Goal: Task Accomplishment & Management: Manage account settings

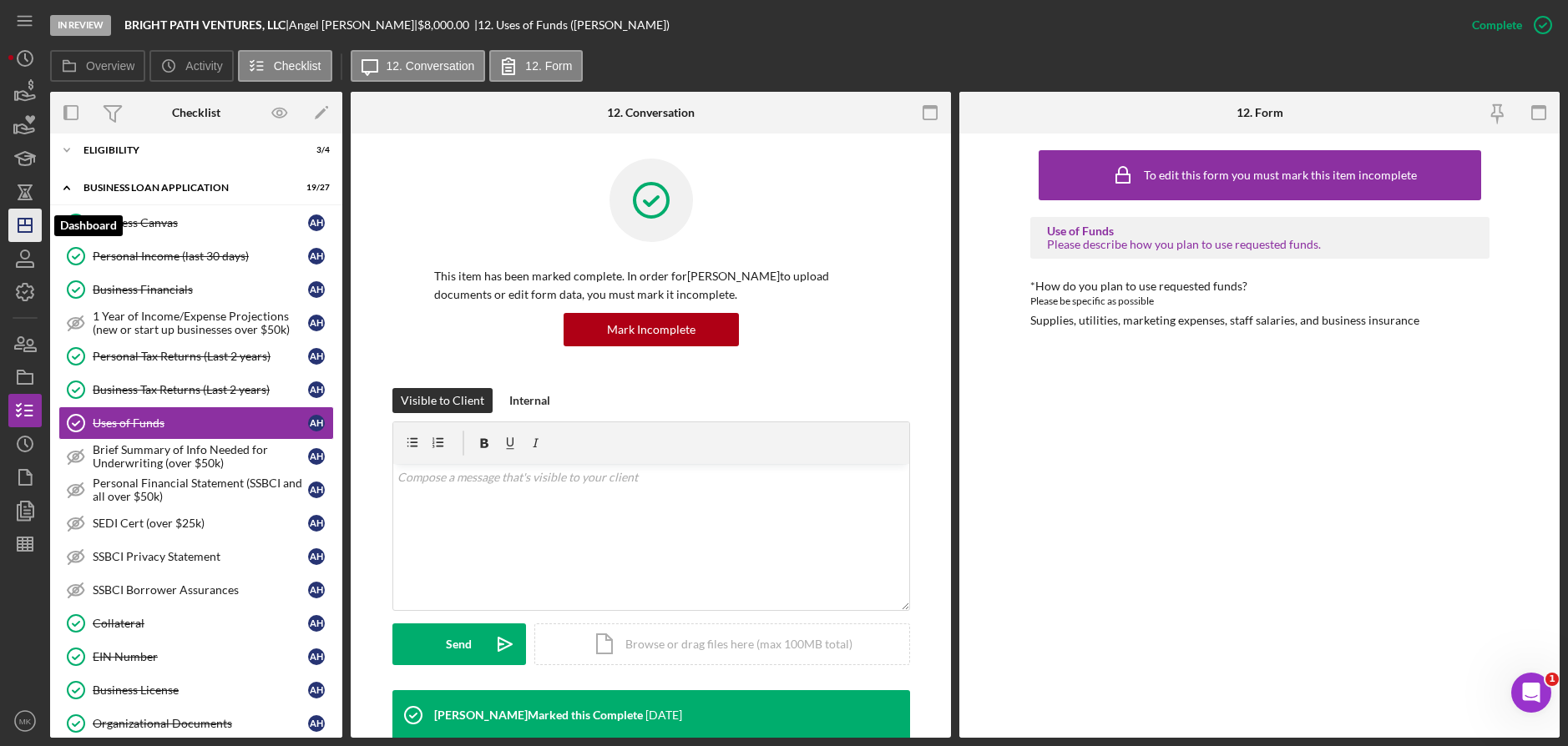
click at [30, 232] on polygon "button" at bounding box center [25, 225] width 13 height 13
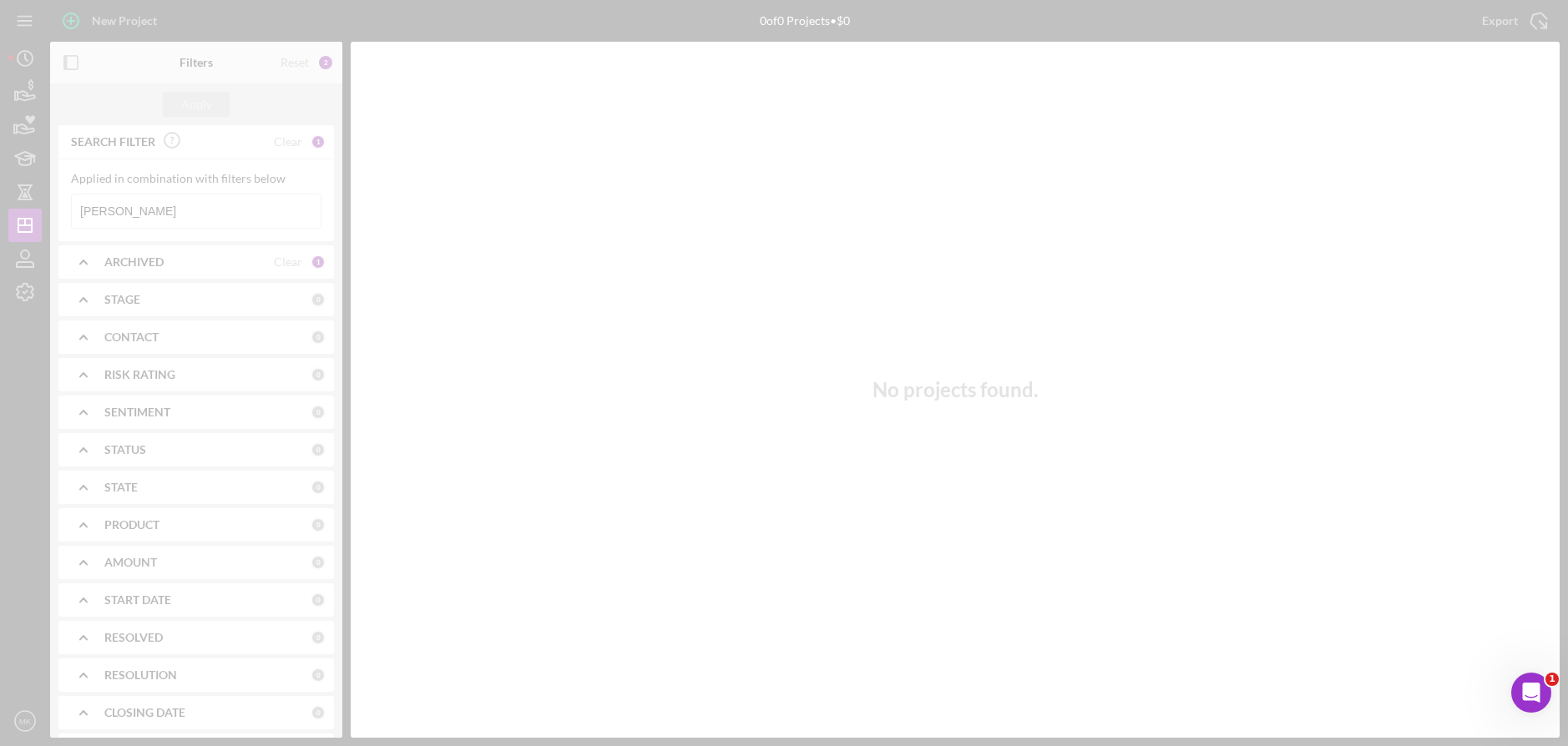
click at [119, 217] on div at bounding box center [784, 373] width 1568 height 746
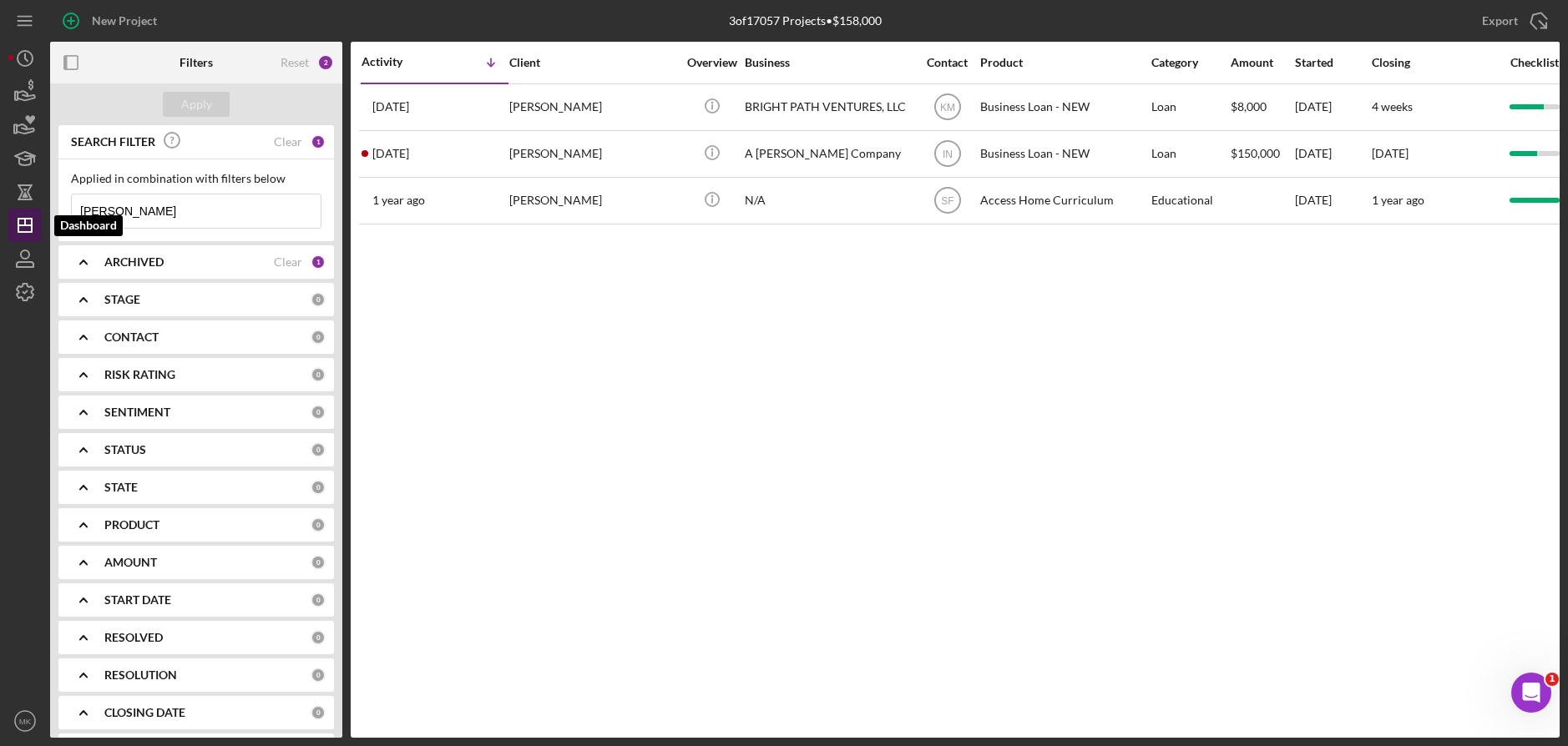
drag, startPoint x: 125, startPoint y: 216, endPoint x: 28, endPoint y: 209, distance: 97.3
click at [28, 209] on div "New Project 3 of 17057 Projects • $158,000 [PERSON_NAME] Export Icon/Export Fil…" at bounding box center [783, 369] width 1551 height 737
type input "[PERSON_NAME]"
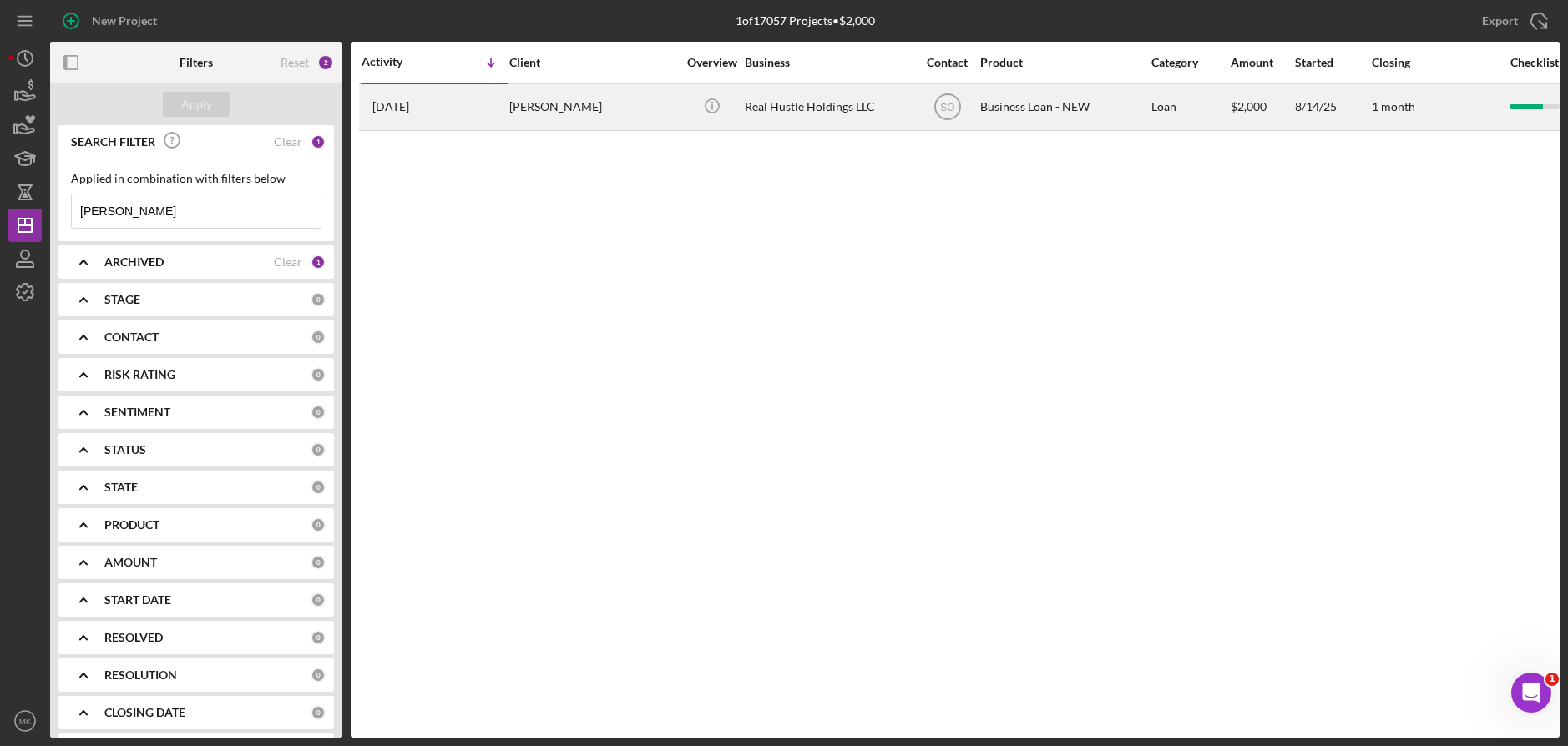
click at [628, 113] on div "[PERSON_NAME]" at bounding box center [592, 107] width 167 height 45
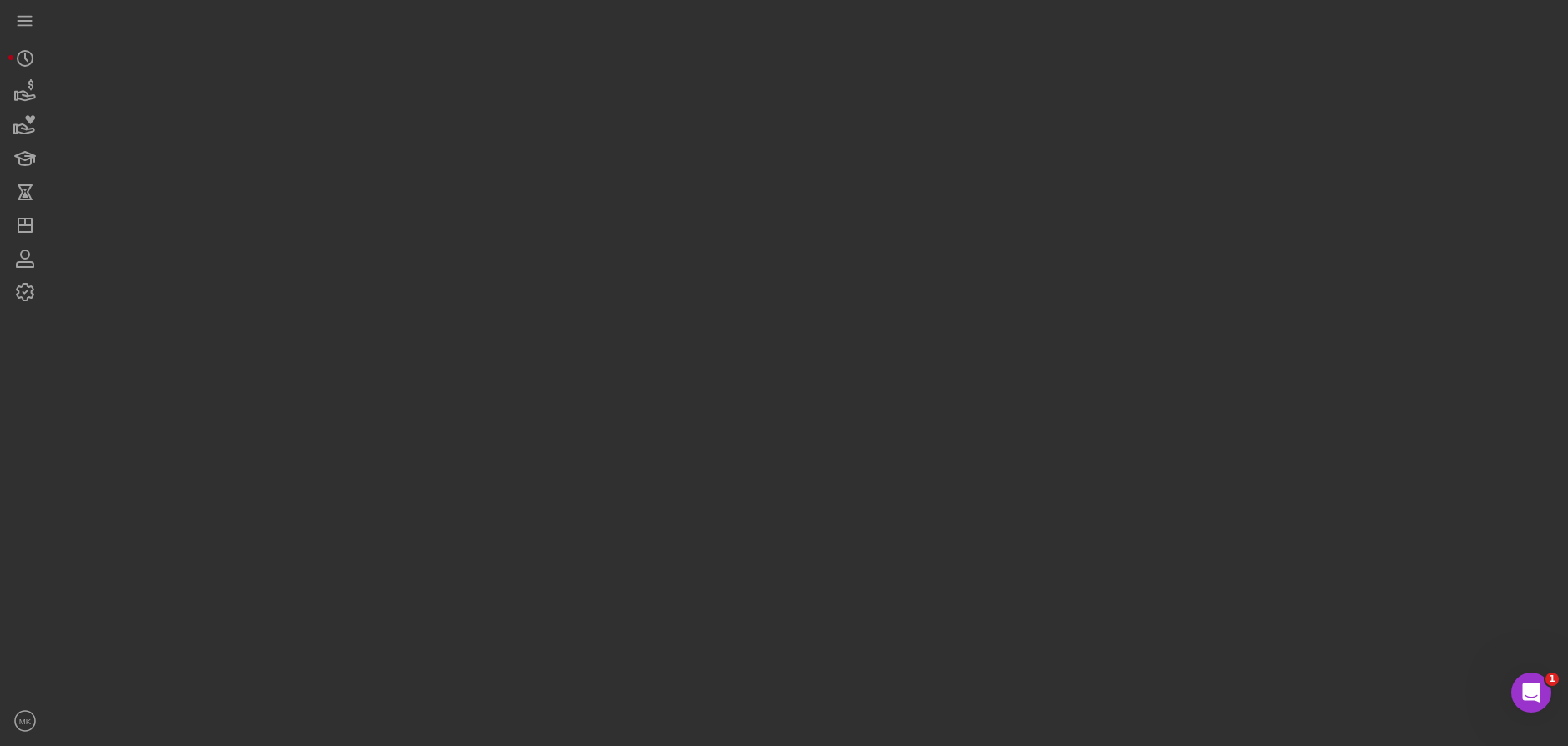
click at [628, 113] on div at bounding box center [805, 369] width 1509 height 737
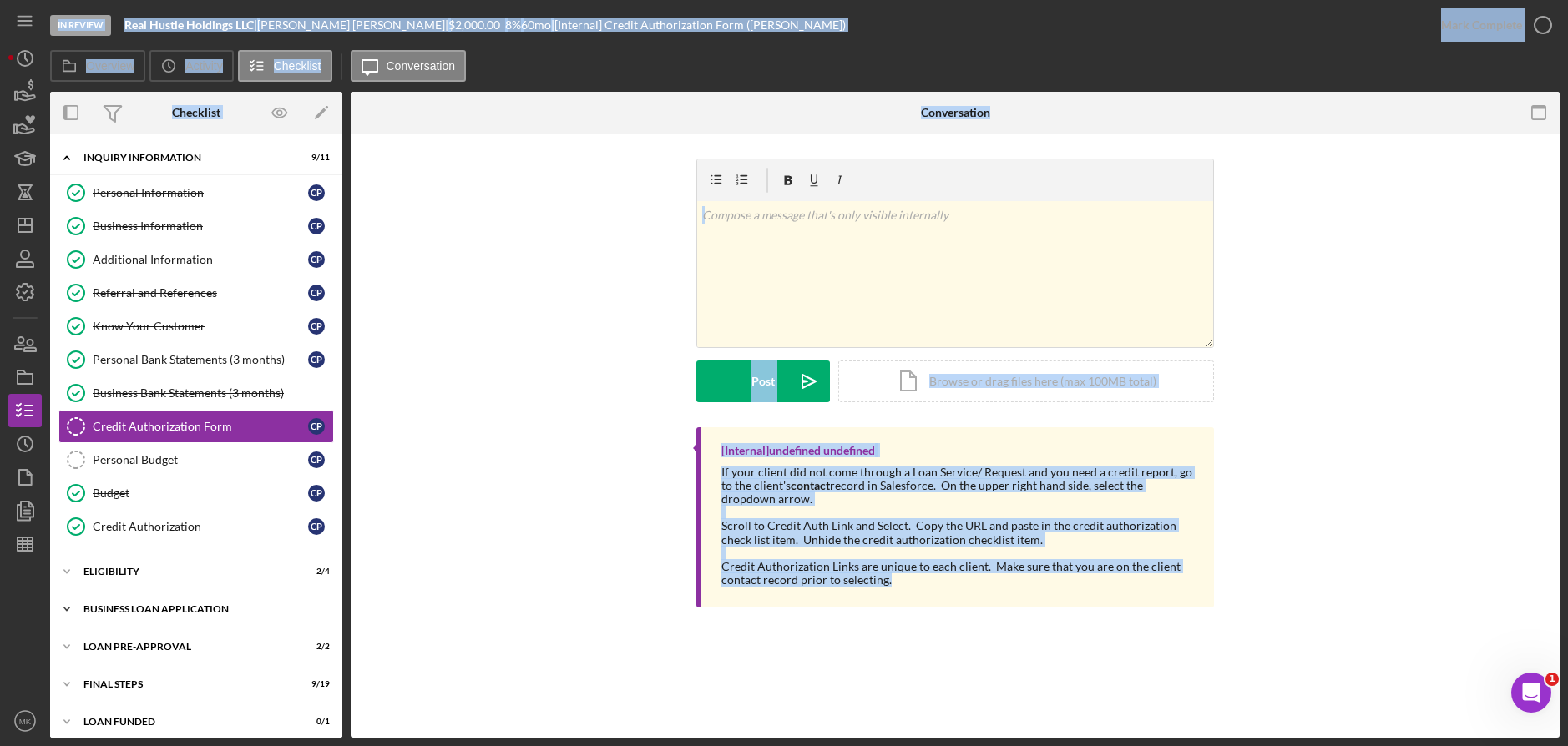
click at [128, 608] on div "BUSINESS LOAN APPLICATION" at bounding box center [202, 609] width 238 height 10
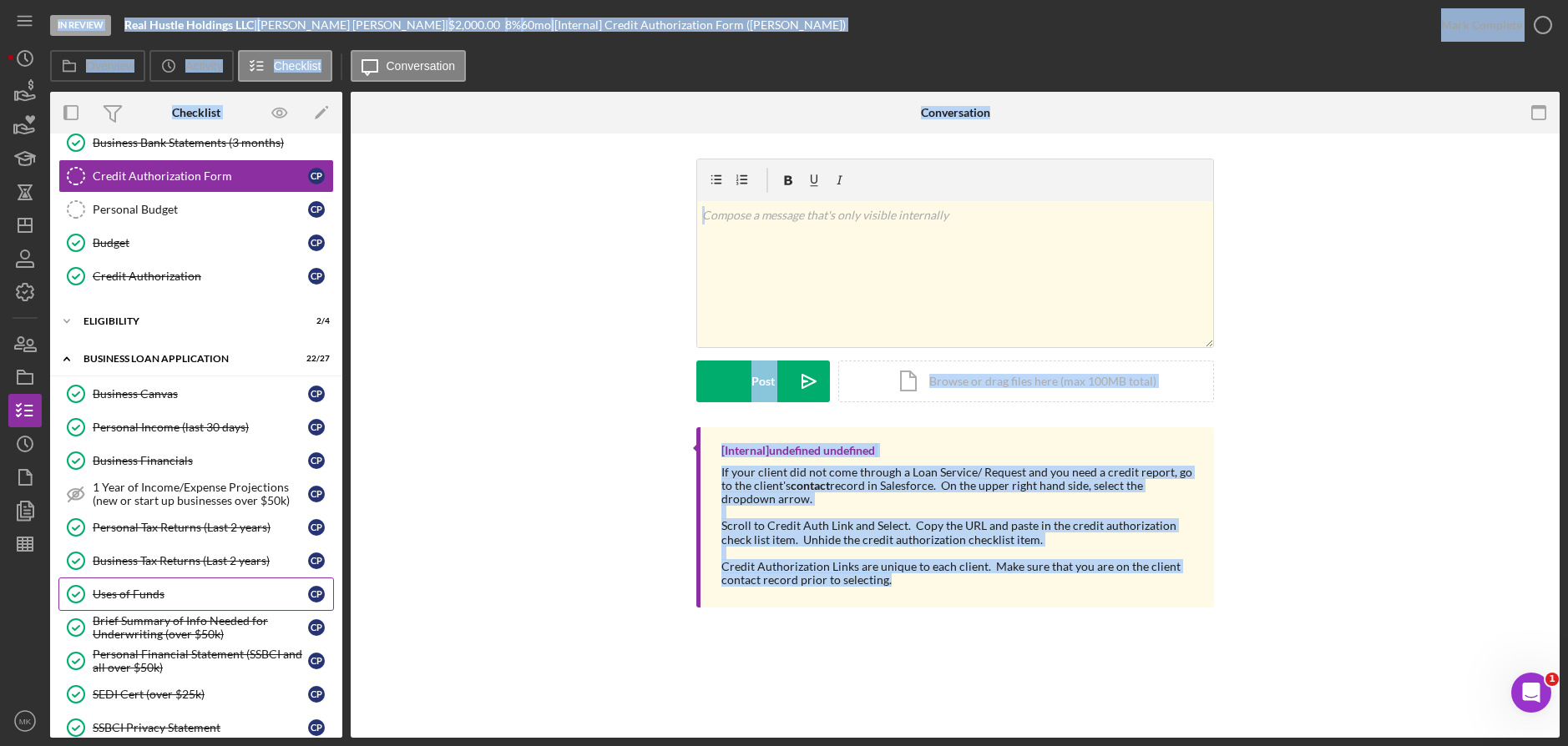
click at [155, 595] on div "Uses of Funds" at bounding box center [200, 593] width 215 height 13
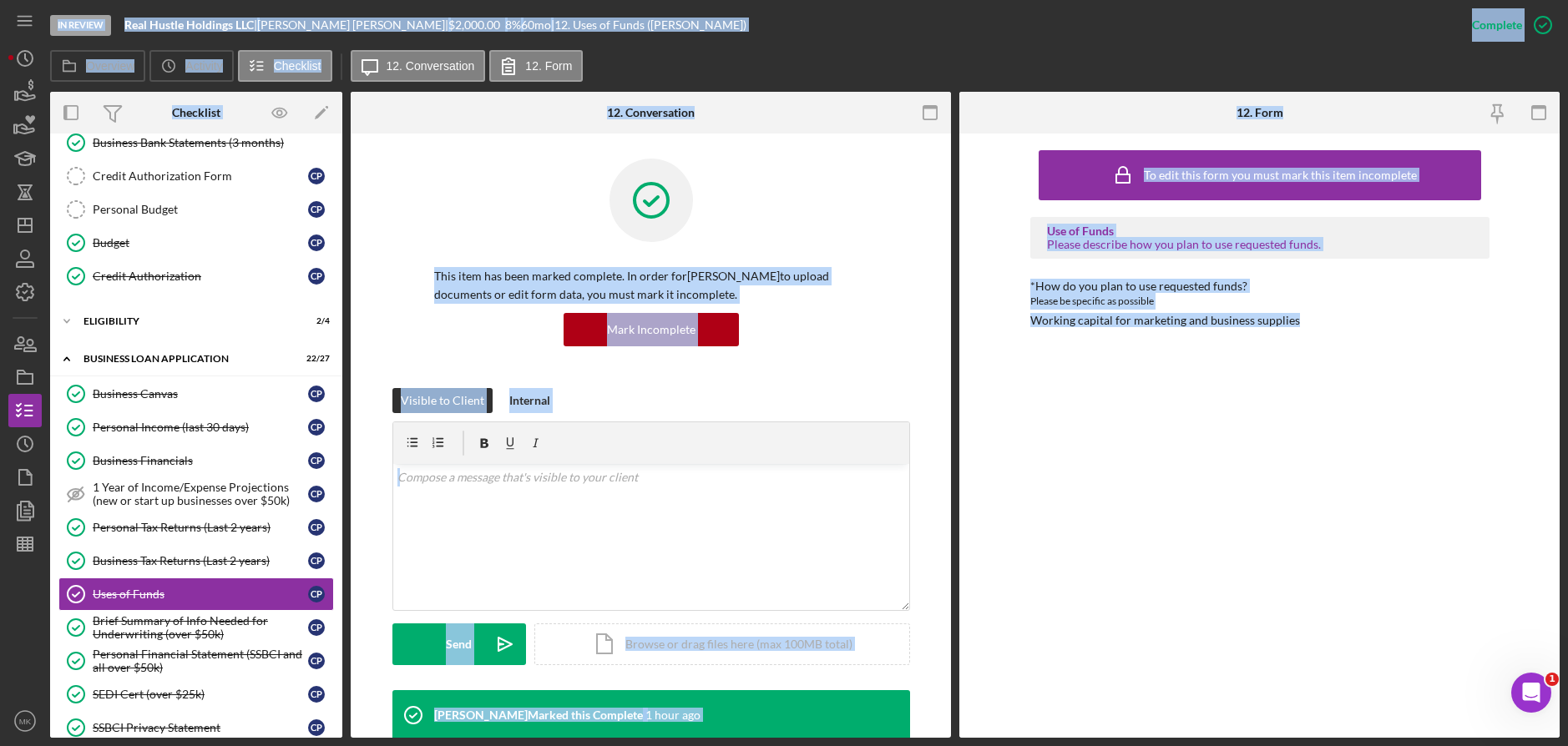
click at [1192, 420] on div "To edit this form you must mark this item incomplete Use of Funds Please descri…" at bounding box center [1260, 435] width 459 height 587
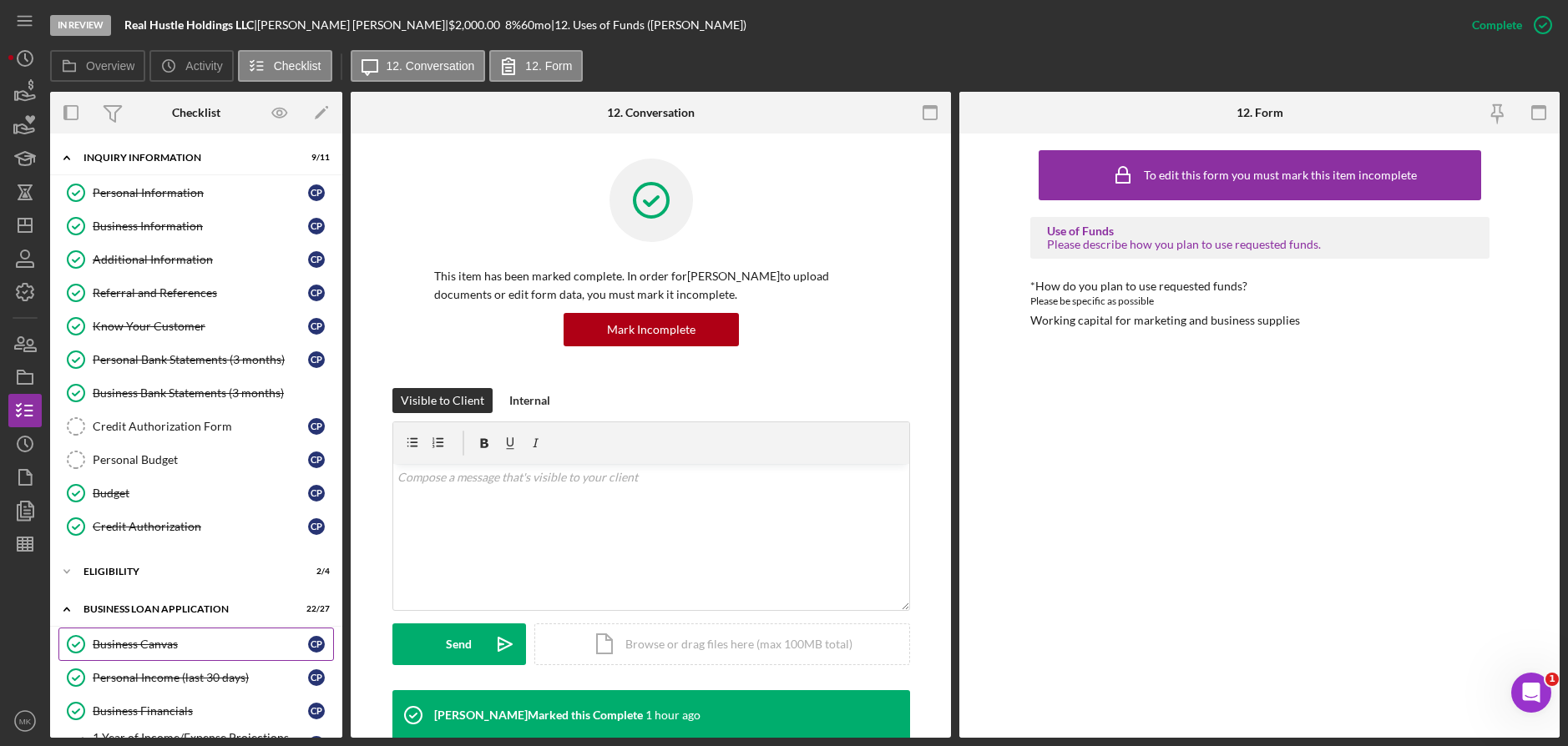
click at [163, 637] on div "Business Canvas" at bounding box center [200, 643] width 215 height 13
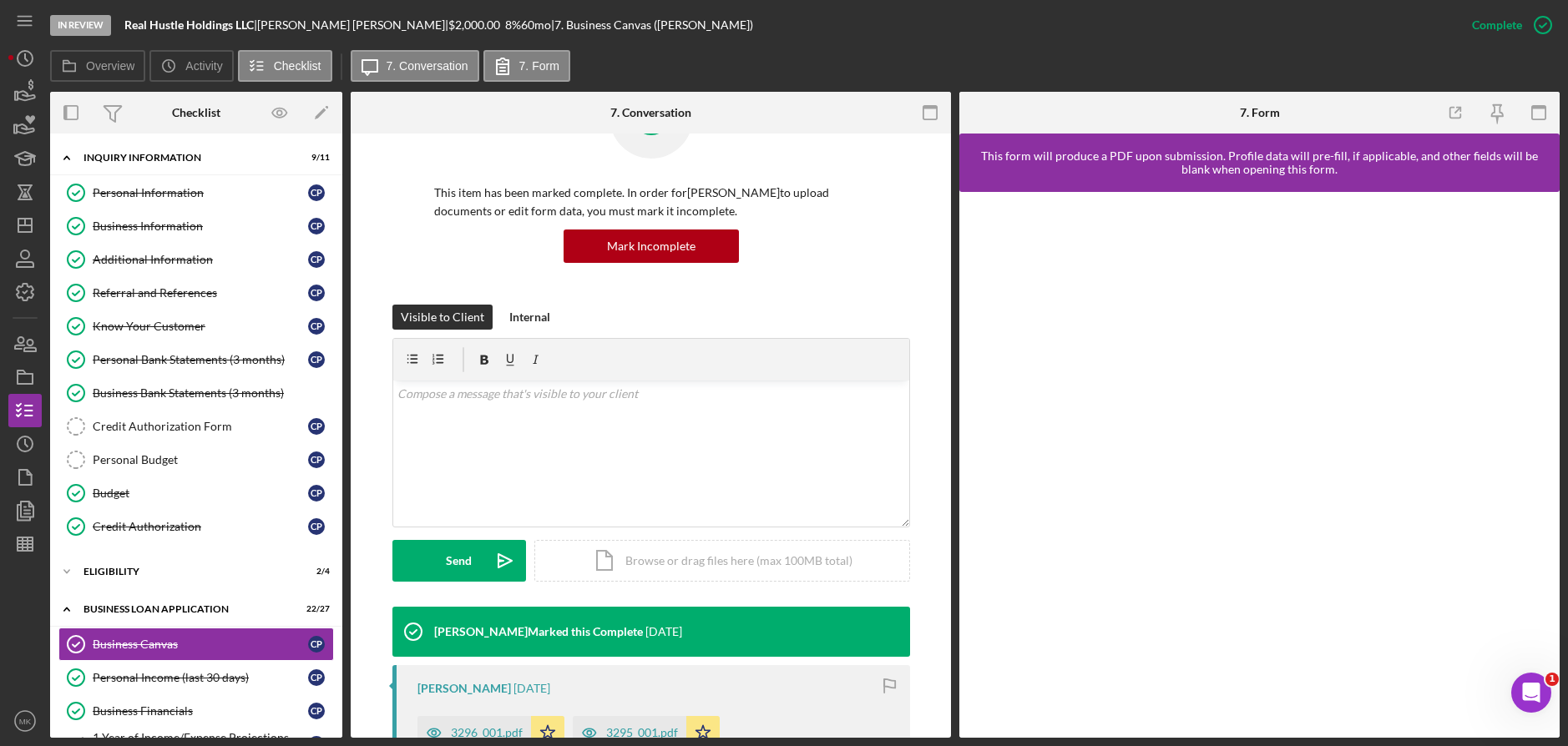
scroll to position [417, 0]
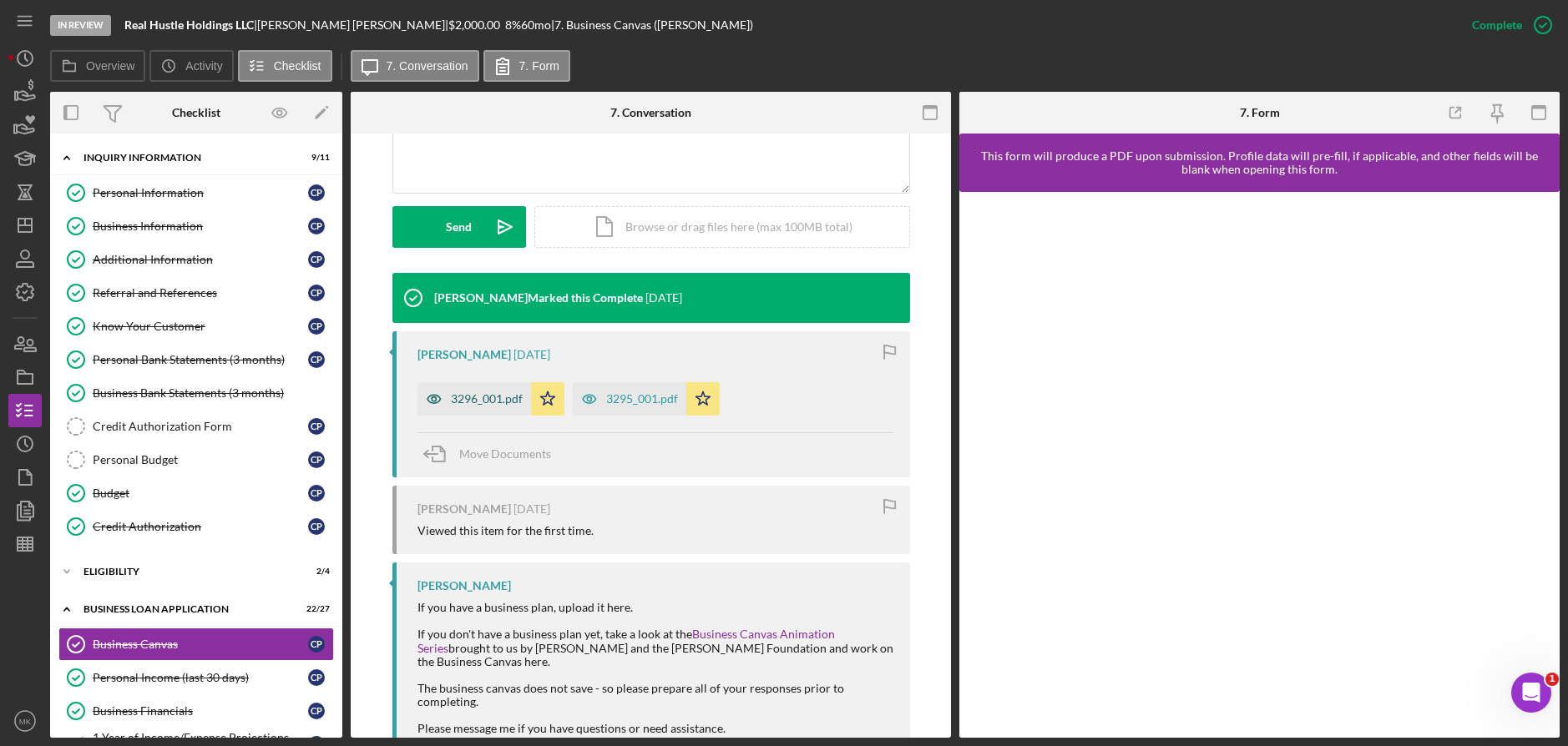
click at [495, 407] on div "3296_001.pdf" at bounding box center [473, 398] width 113 height 33
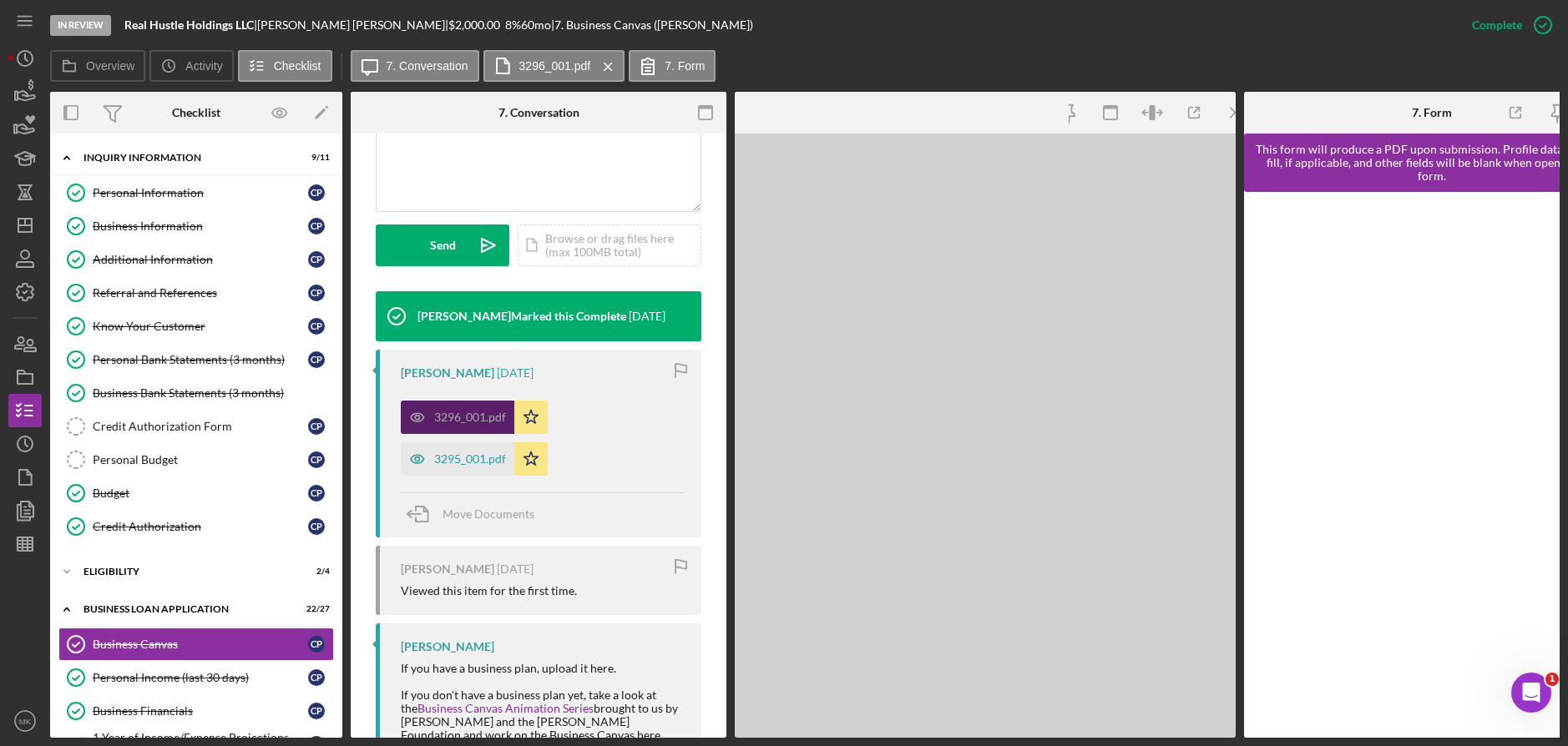
scroll to position [435, 0]
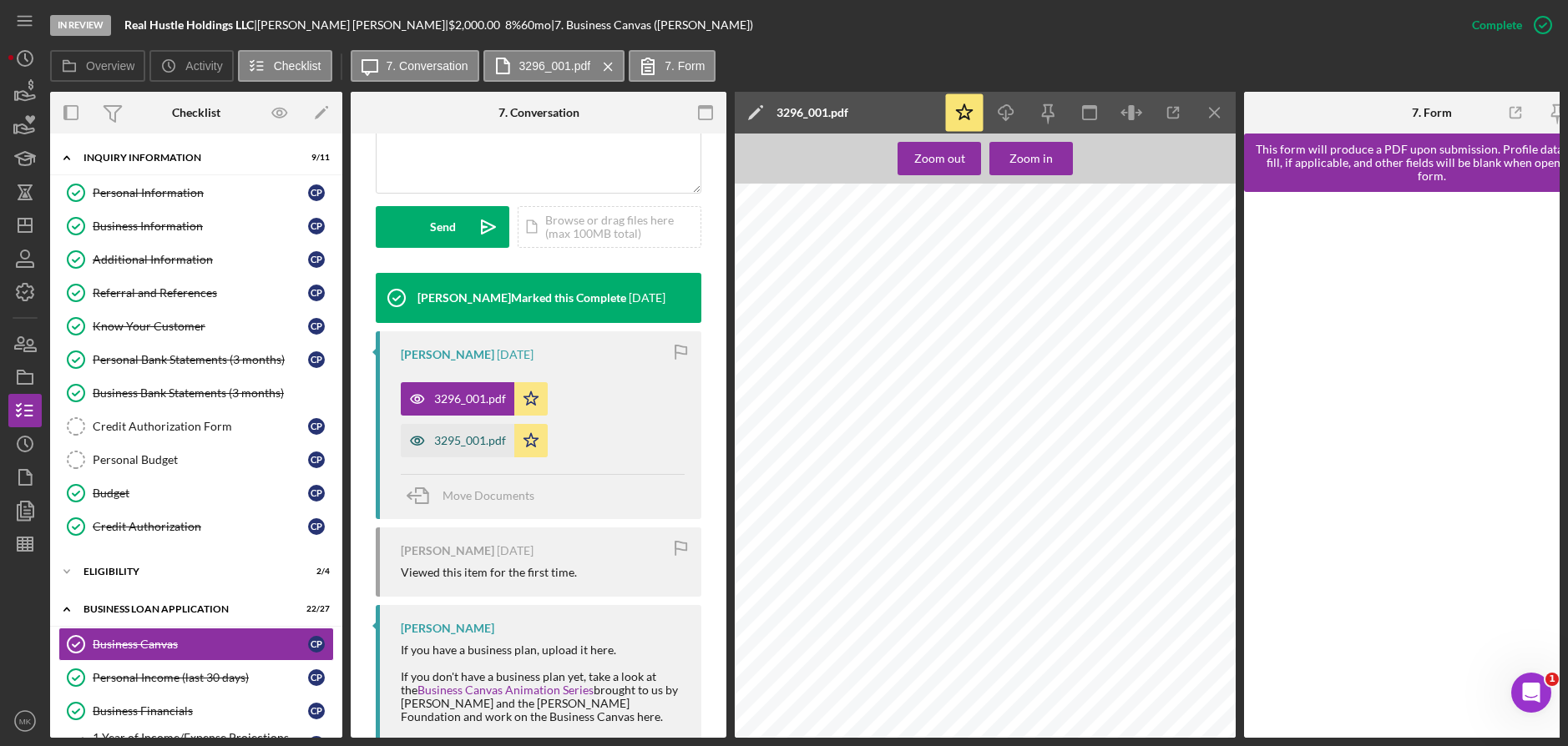
click at [457, 445] on div "3295_001.pdf" at bounding box center [470, 440] width 71 height 13
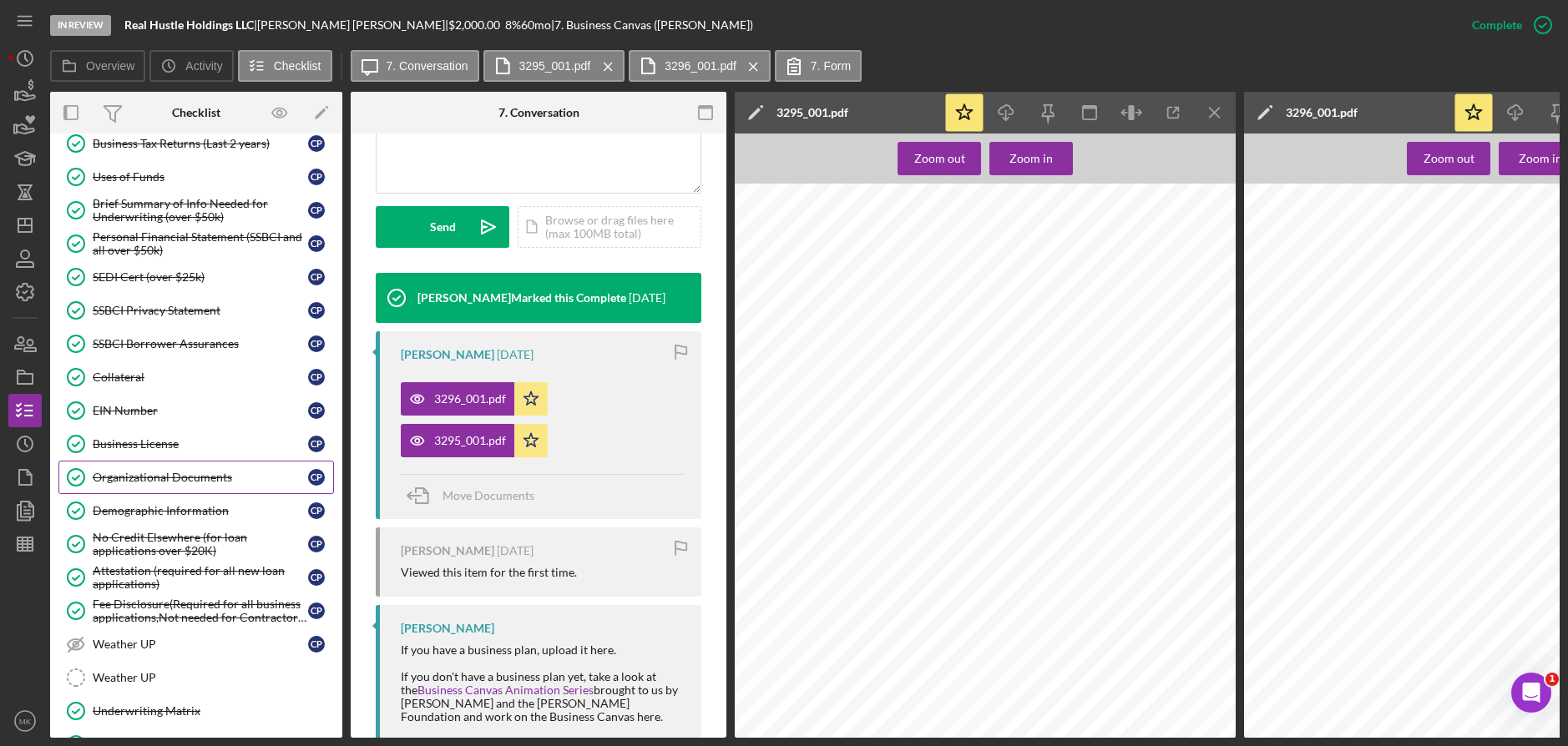
scroll to position [750, 0]
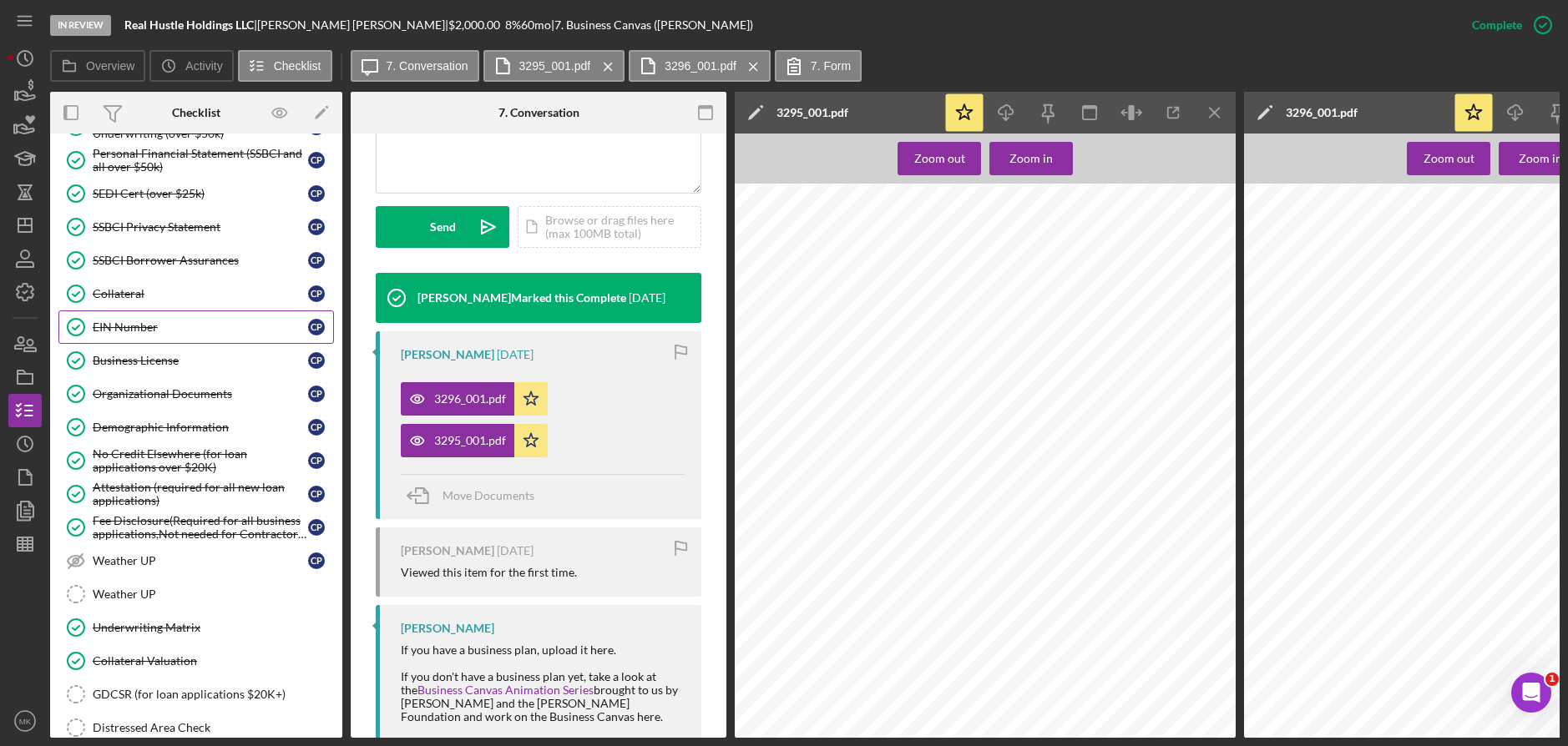
click at [167, 325] on div "EIN Number" at bounding box center [200, 327] width 215 height 13
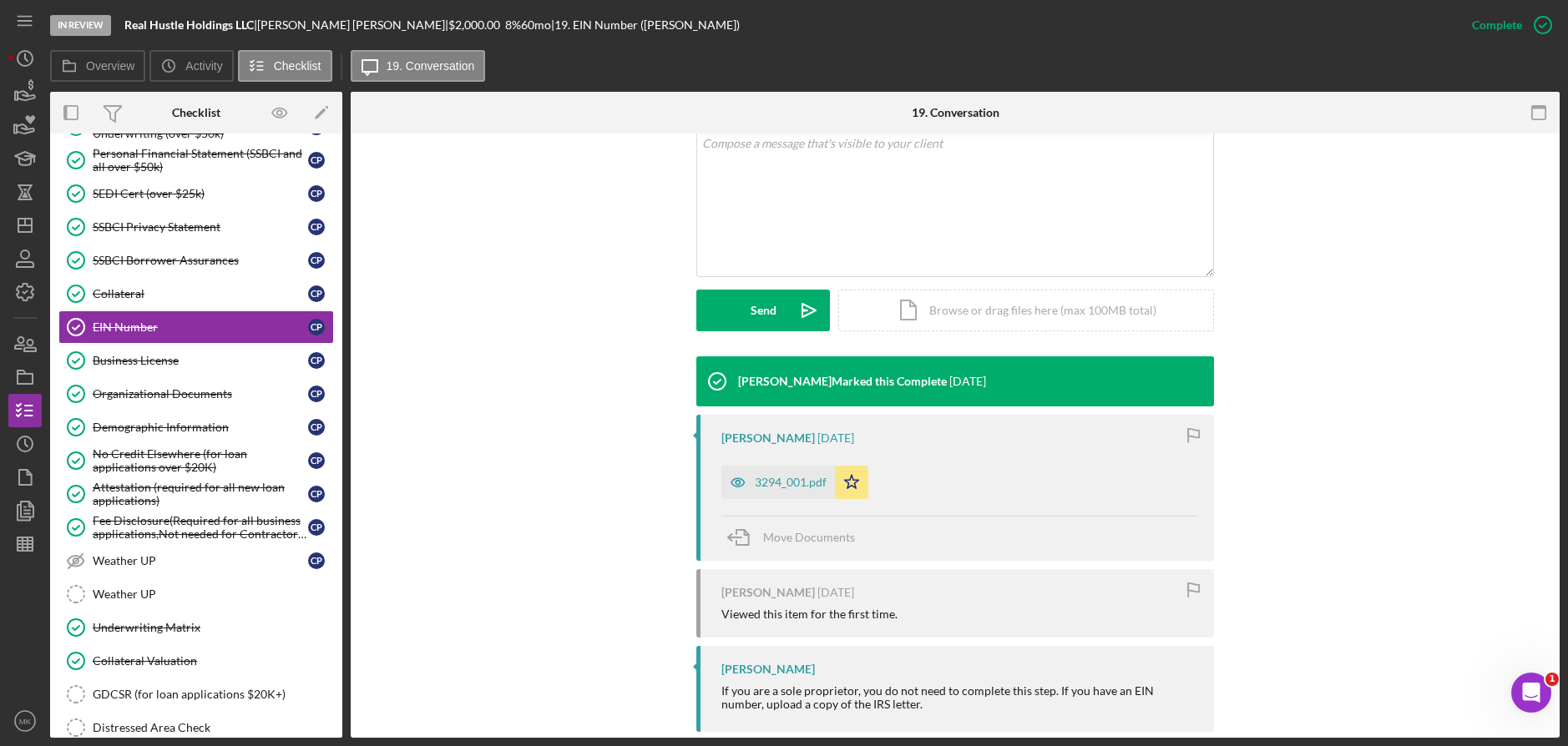
scroll to position [361, 0]
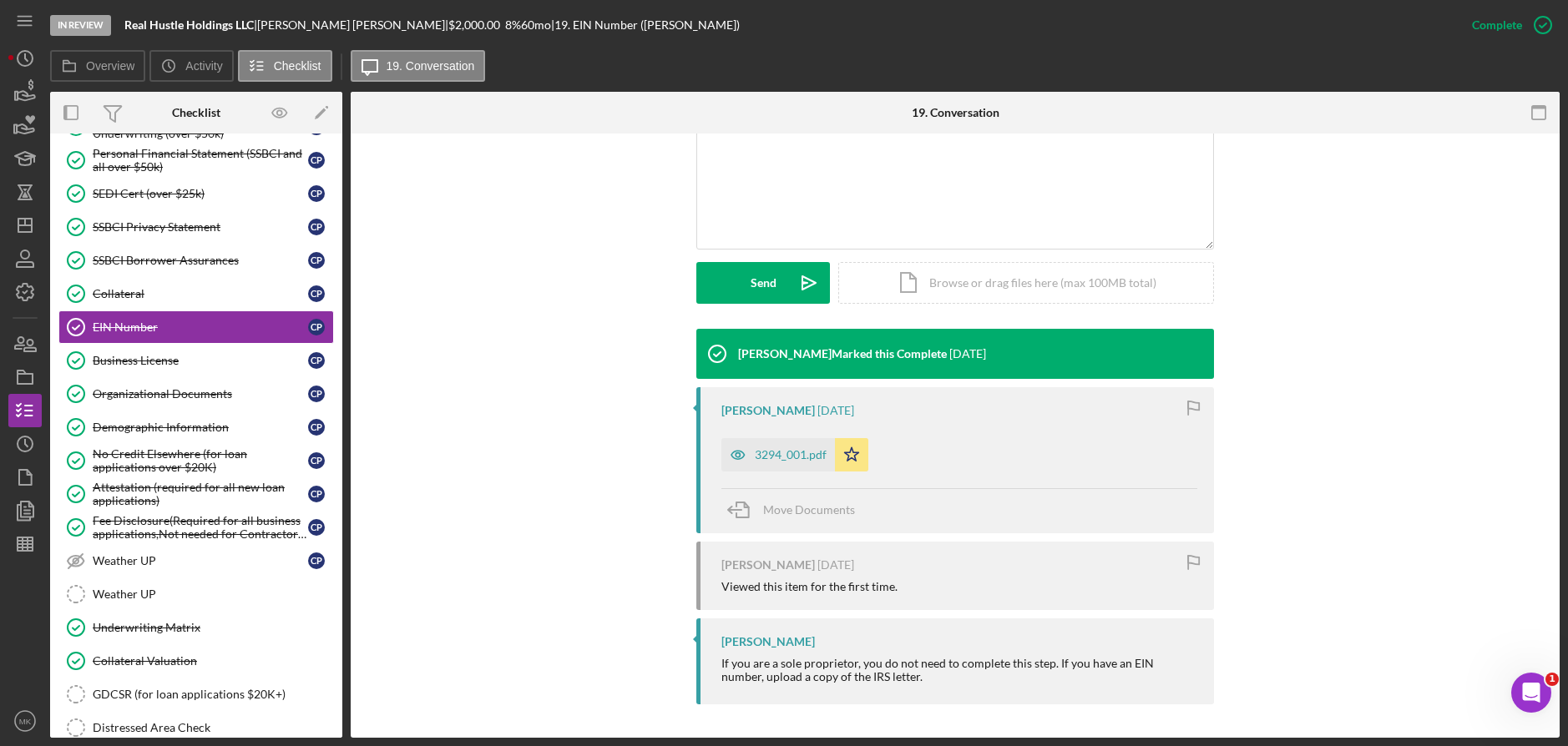
click at [795, 485] on div "[PERSON_NAME] [DATE] 3294_001.pdf Icon/Star Move Documents" at bounding box center [955, 460] width 518 height 146
click at [796, 455] on div "3294_001.pdf" at bounding box center [790, 454] width 71 height 13
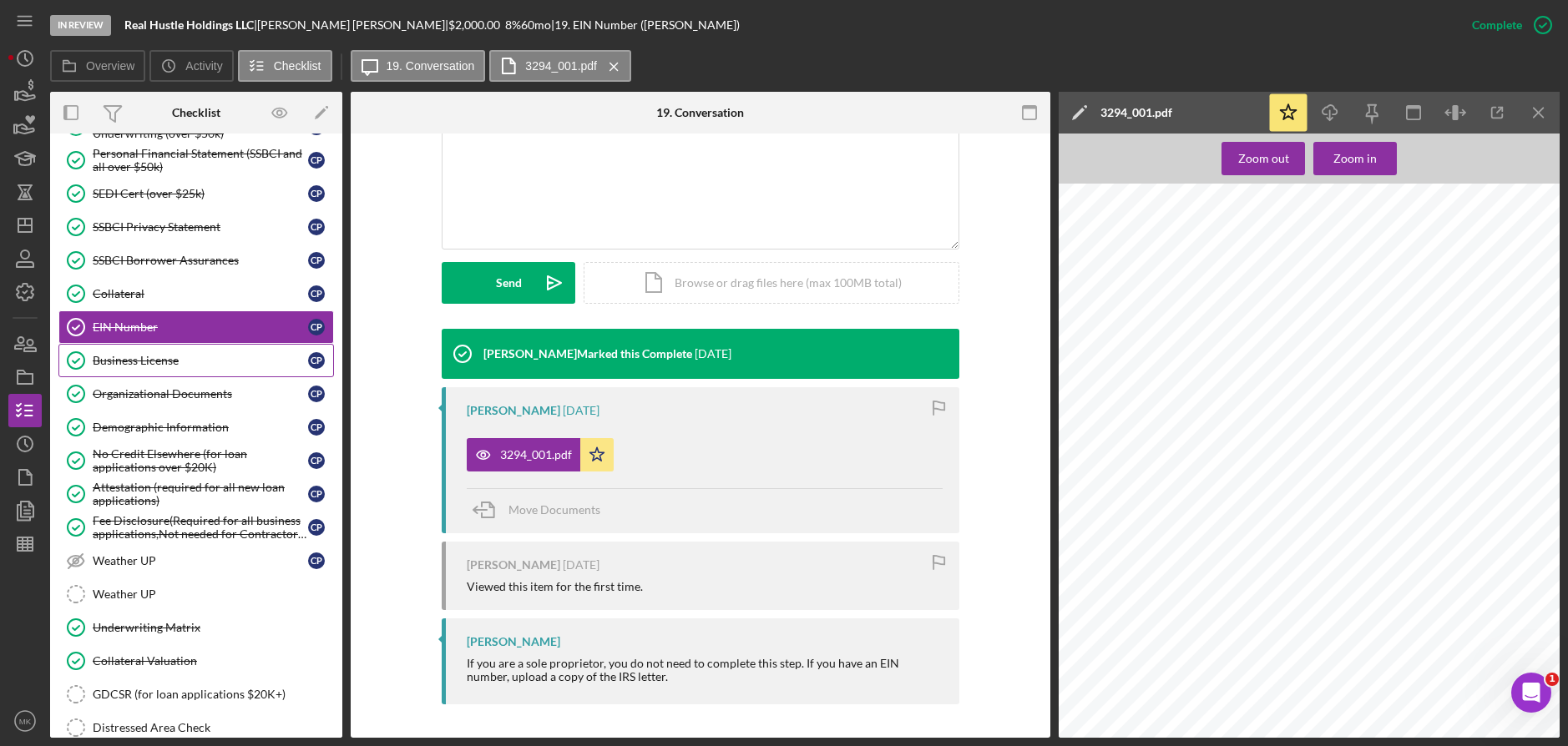
click at [162, 365] on div "Business License" at bounding box center [200, 360] width 215 height 13
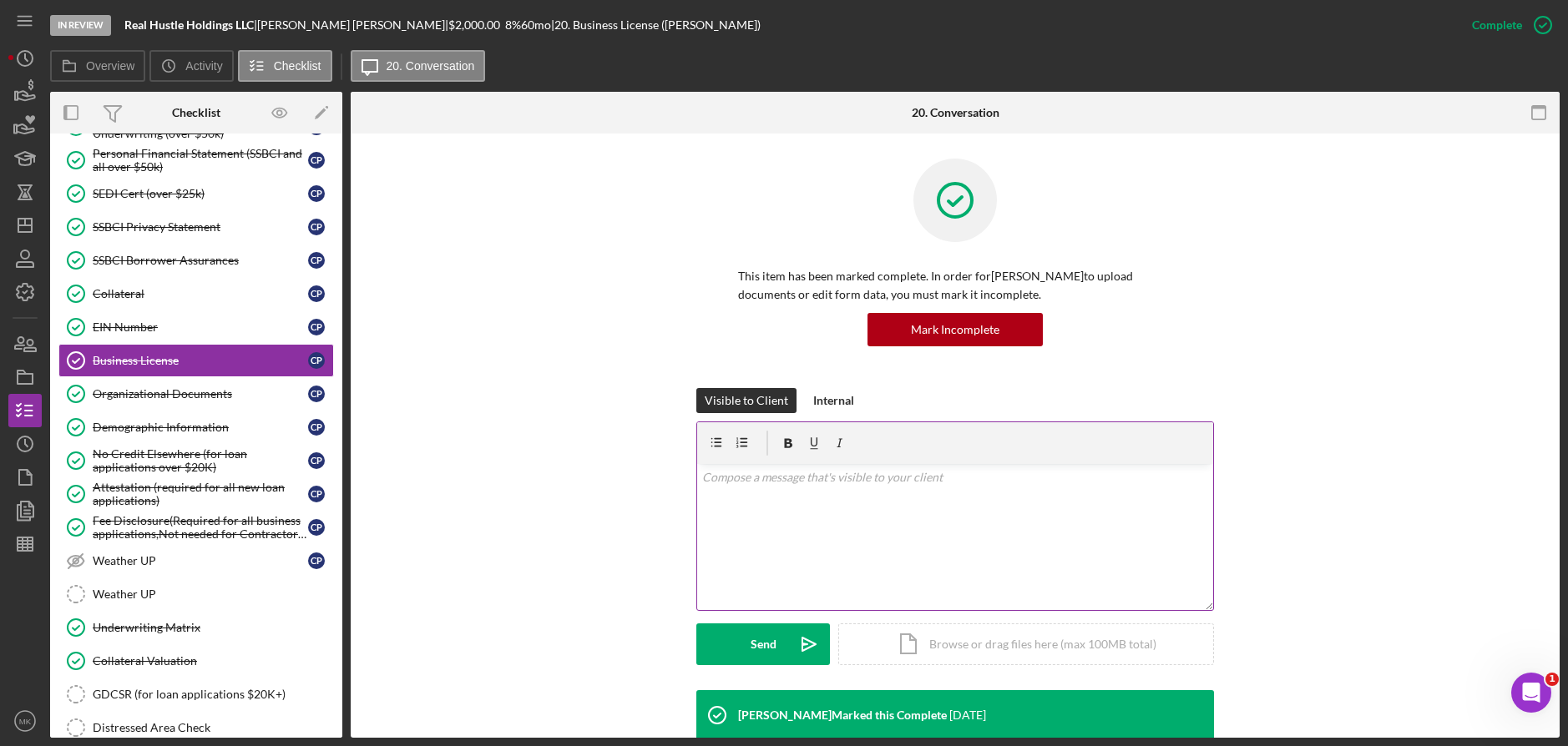
scroll to position [117, 0]
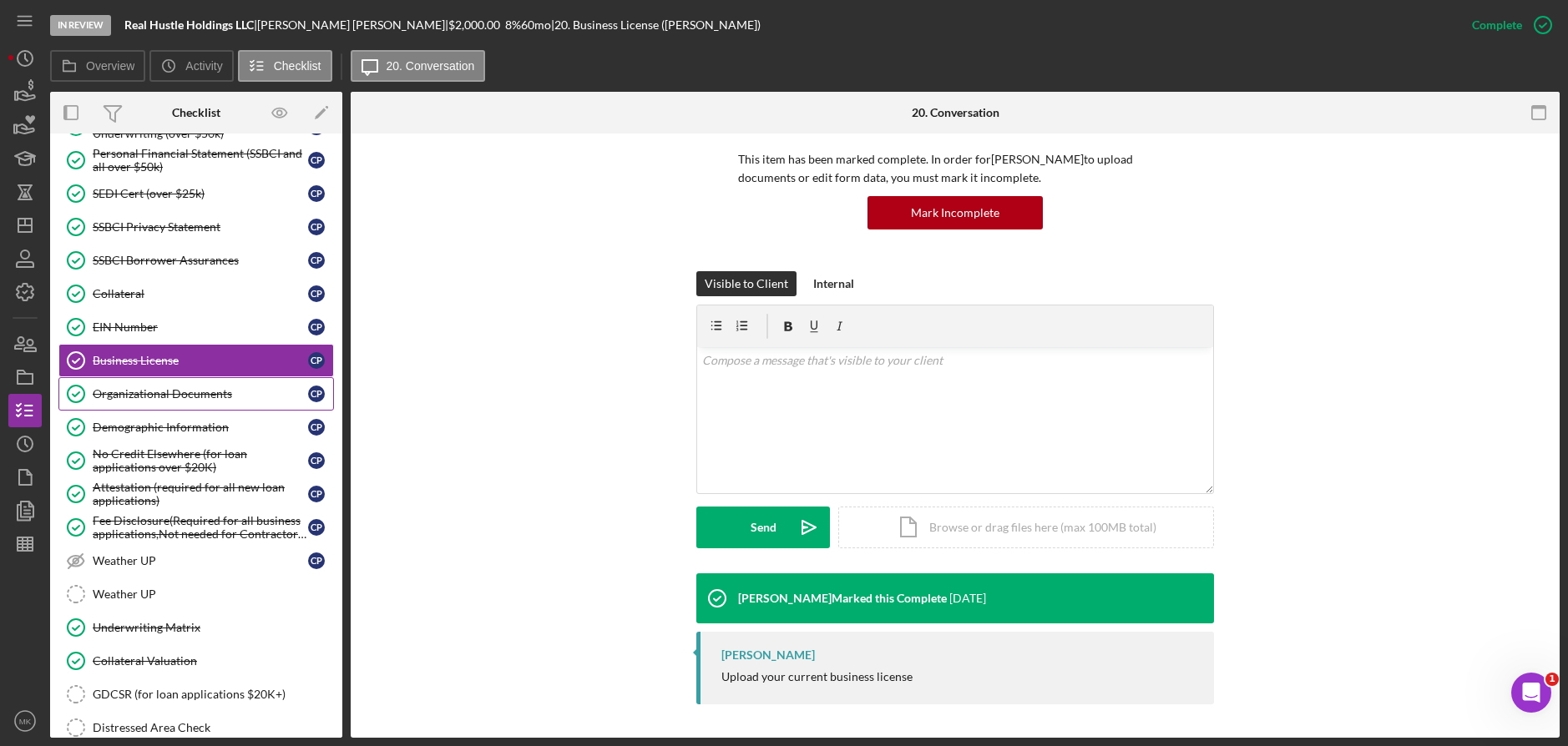
click at [148, 385] on link "Organizational Documents Organizational Documents C P" at bounding box center [196, 394] width 275 height 33
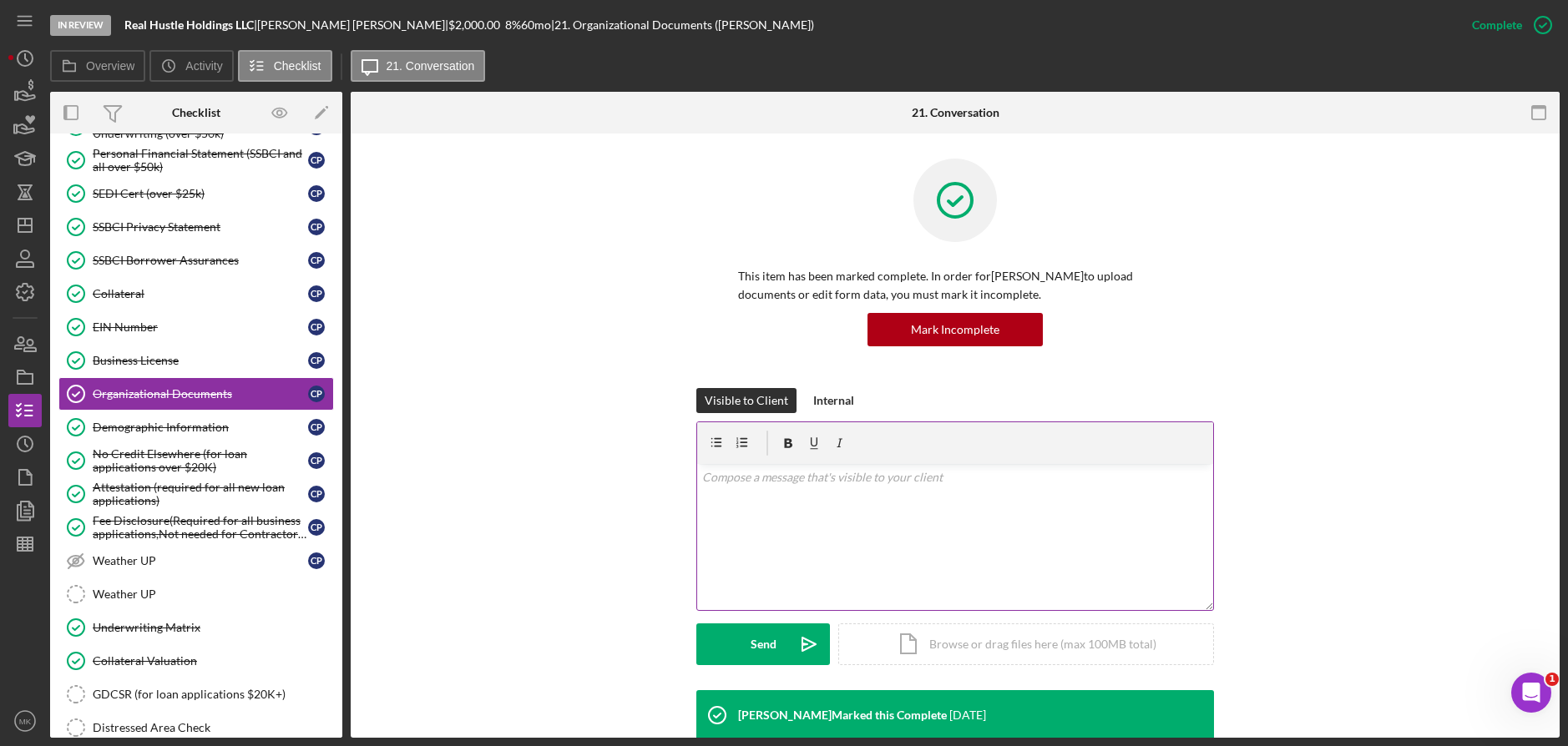
scroll to position [501, 0]
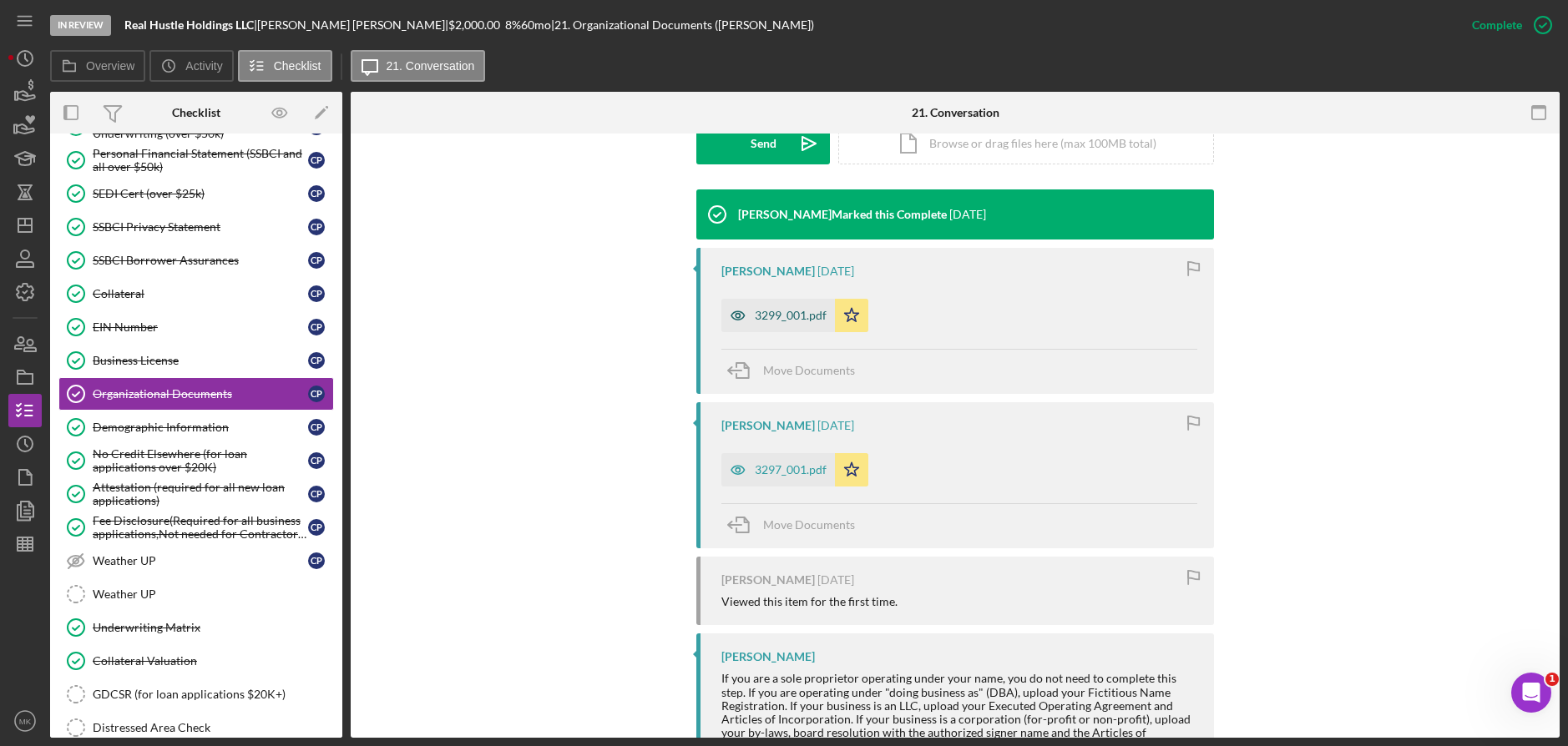
click at [787, 319] on div "3299_001.pdf" at bounding box center [790, 315] width 71 height 13
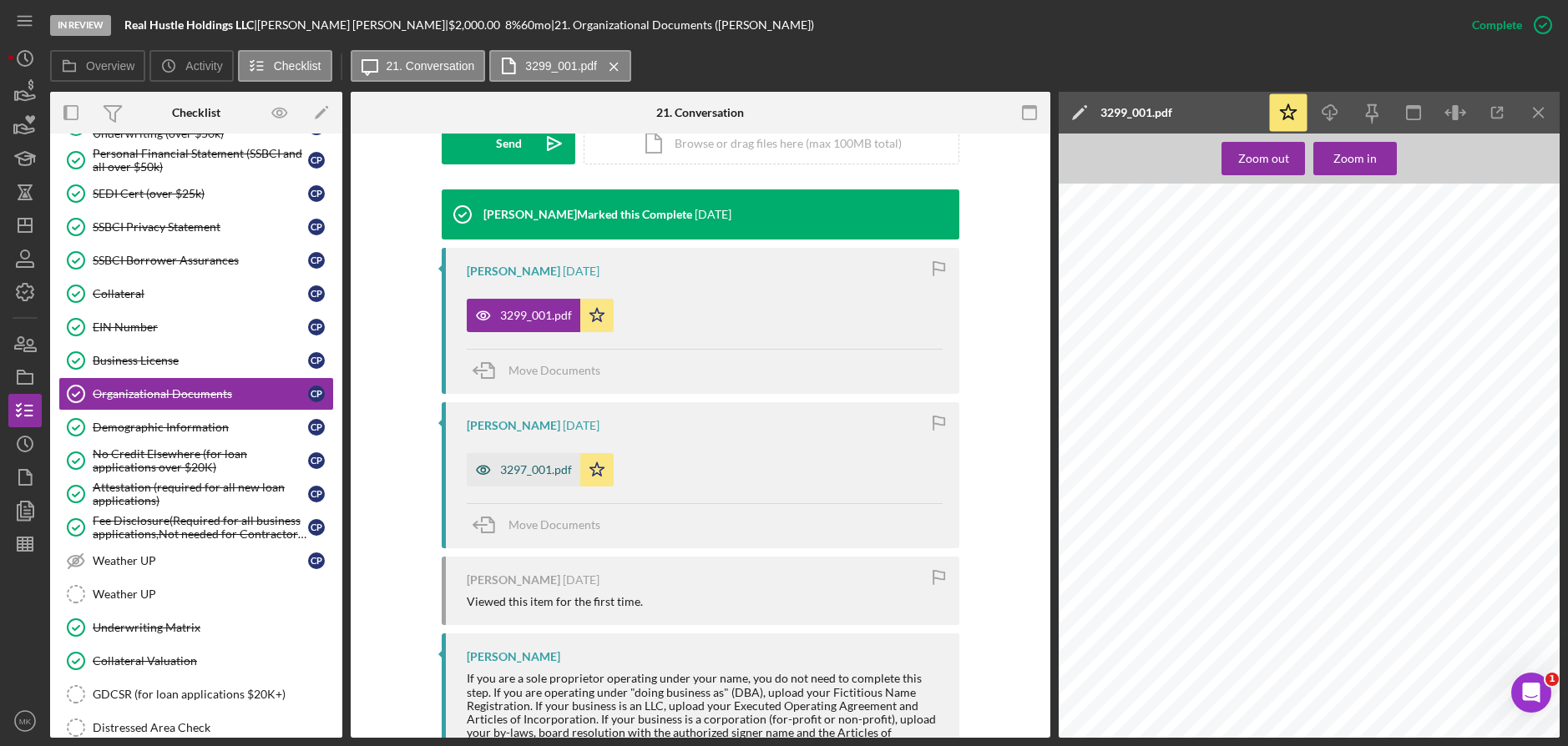
click at [542, 480] on div "3297_001.pdf" at bounding box center [523, 469] width 113 height 33
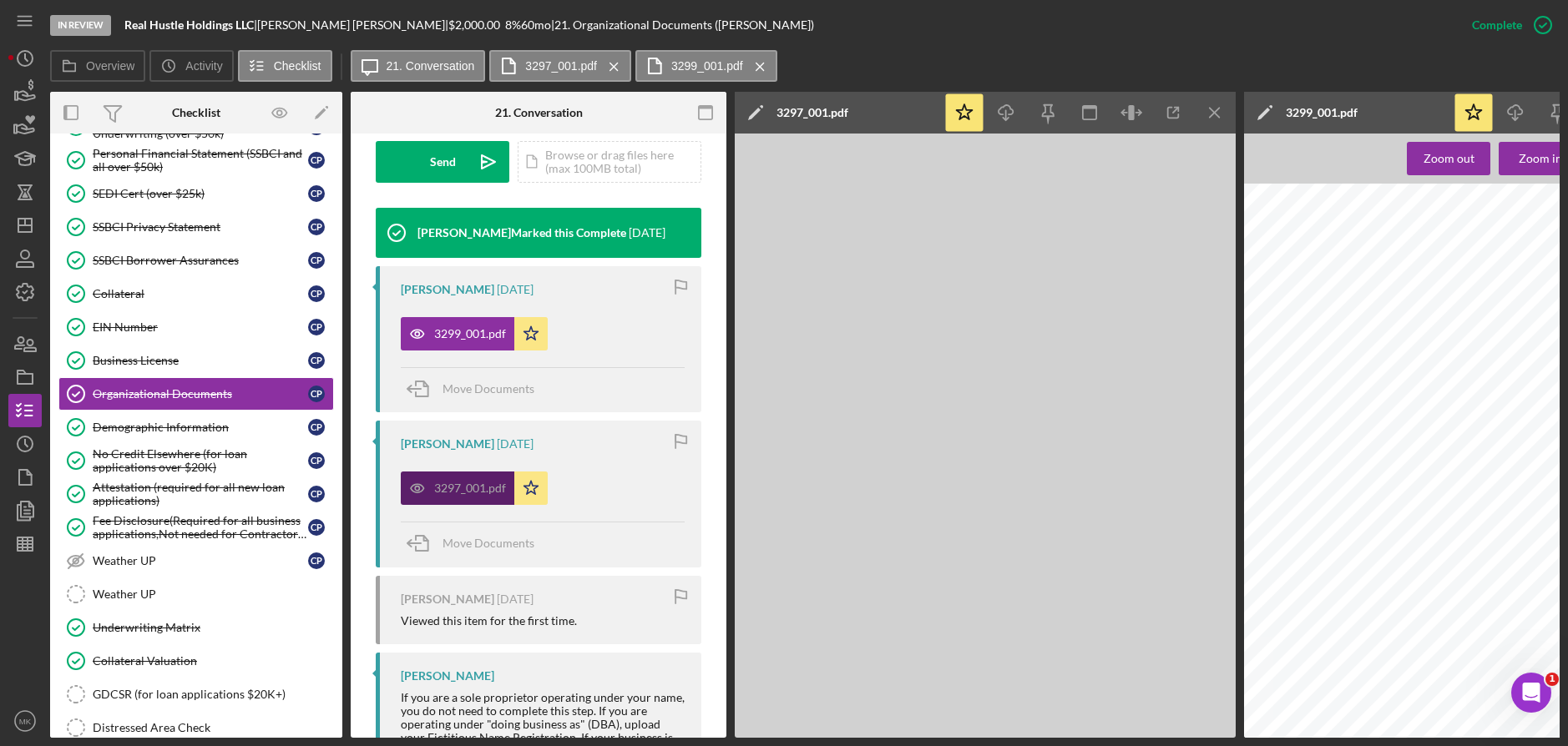
scroll to position [518, 0]
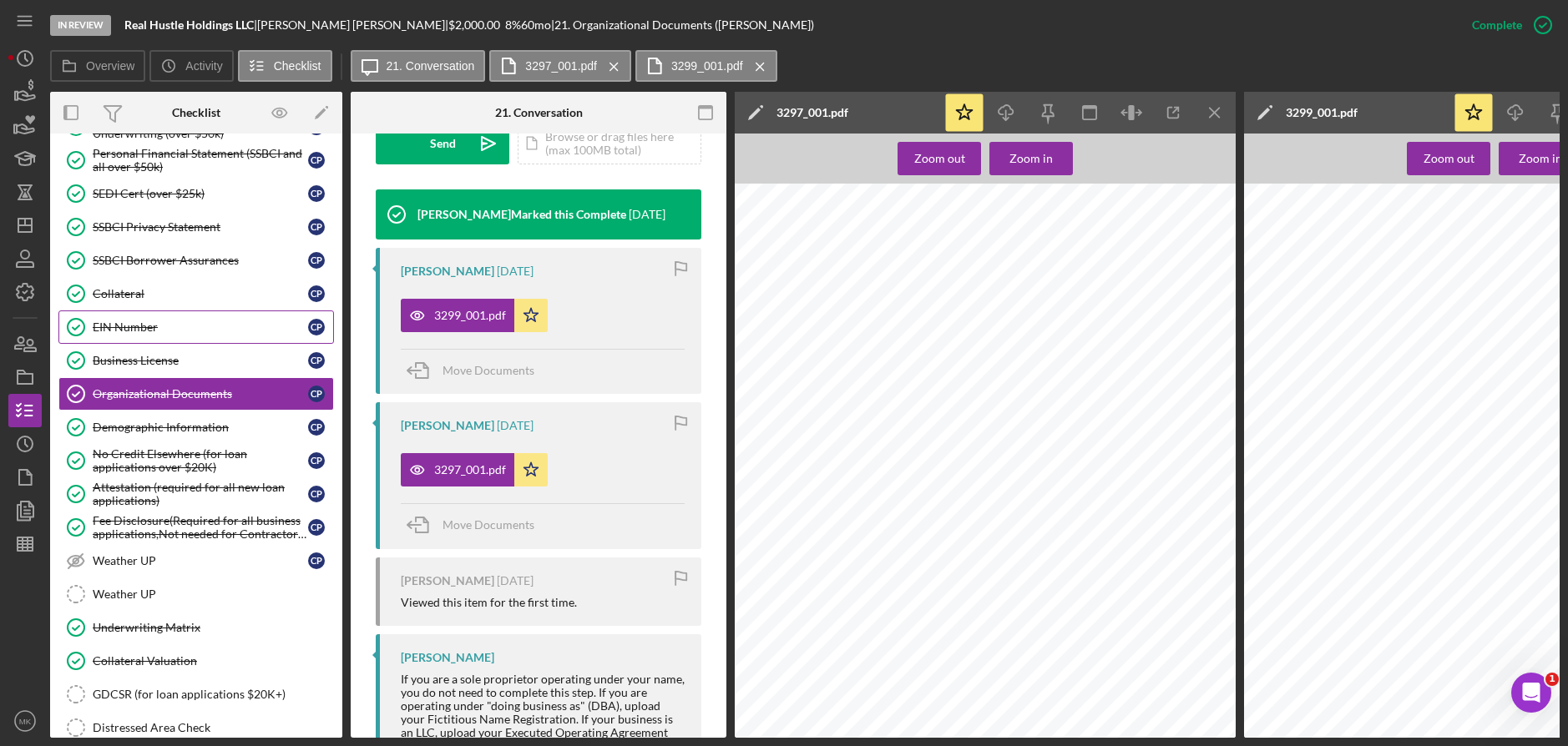
click at [138, 307] on link "Collateral Collateral C P" at bounding box center [196, 293] width 275 height 33
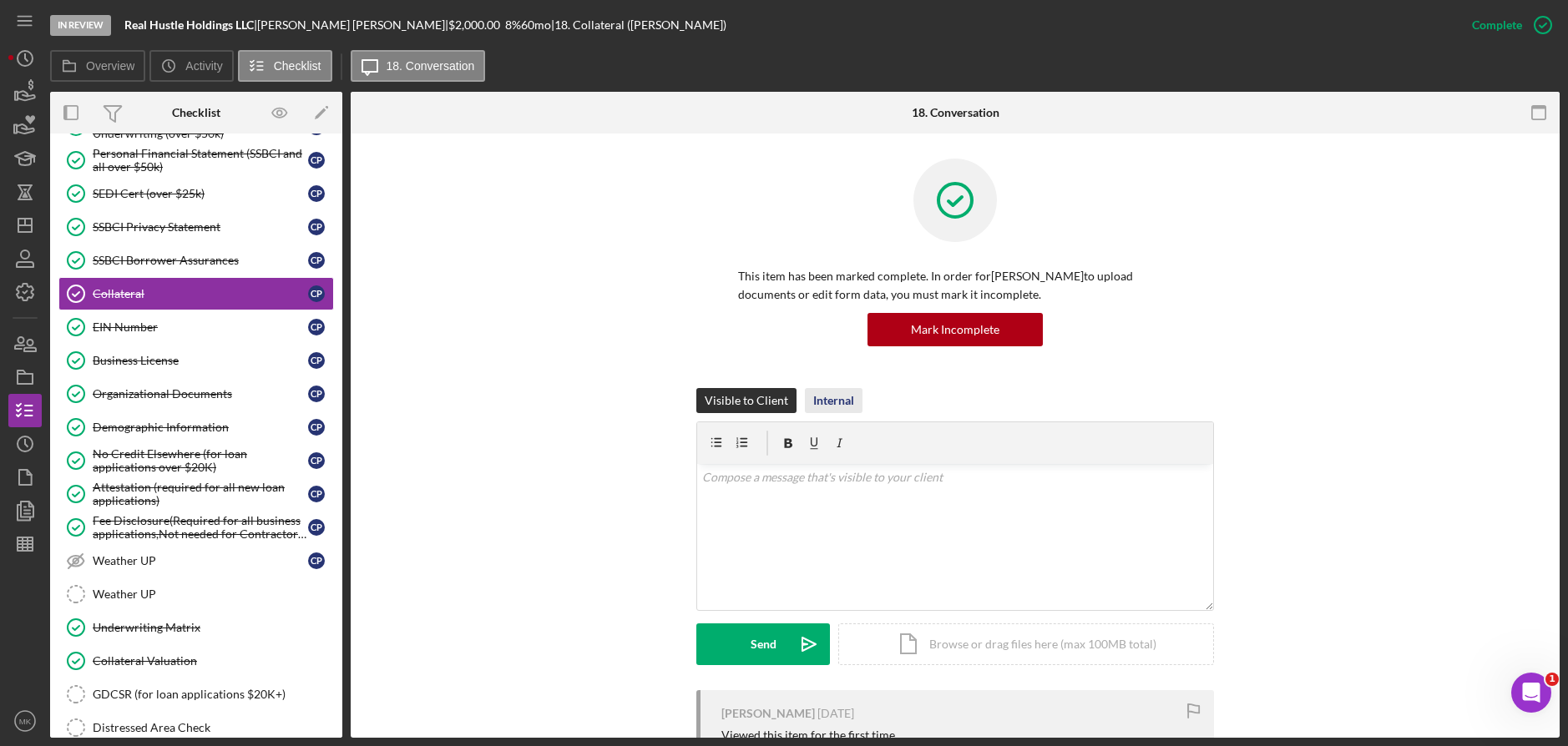
scroll to position [261, 0]
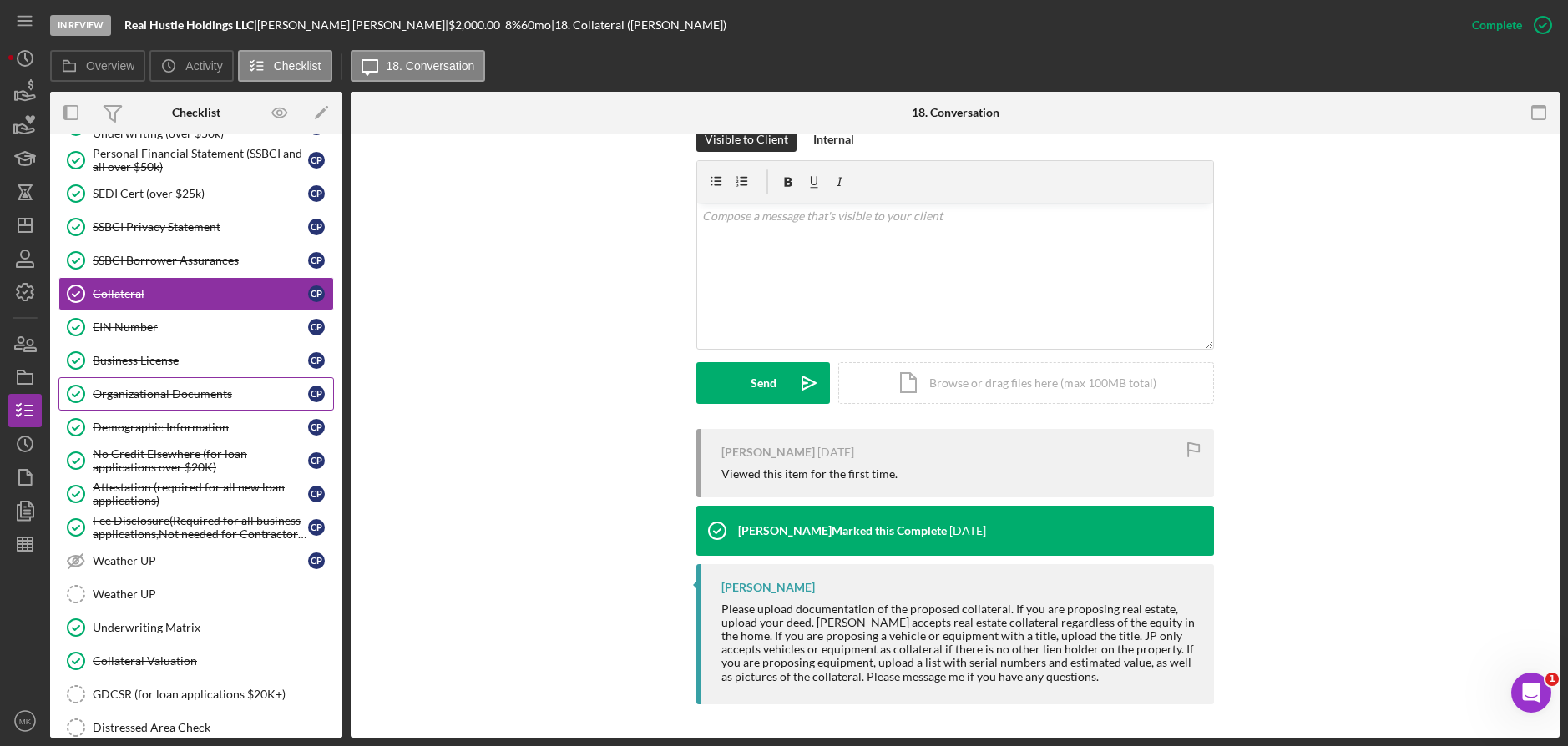
drag, startPoint x: 194, startPoint y: 387, endPoint x: 188, endPoint y: 402, distance: 16.2
click at [194, 387] on div "Organizational Documents" at bounding box center [200, 394] width 215 height 13
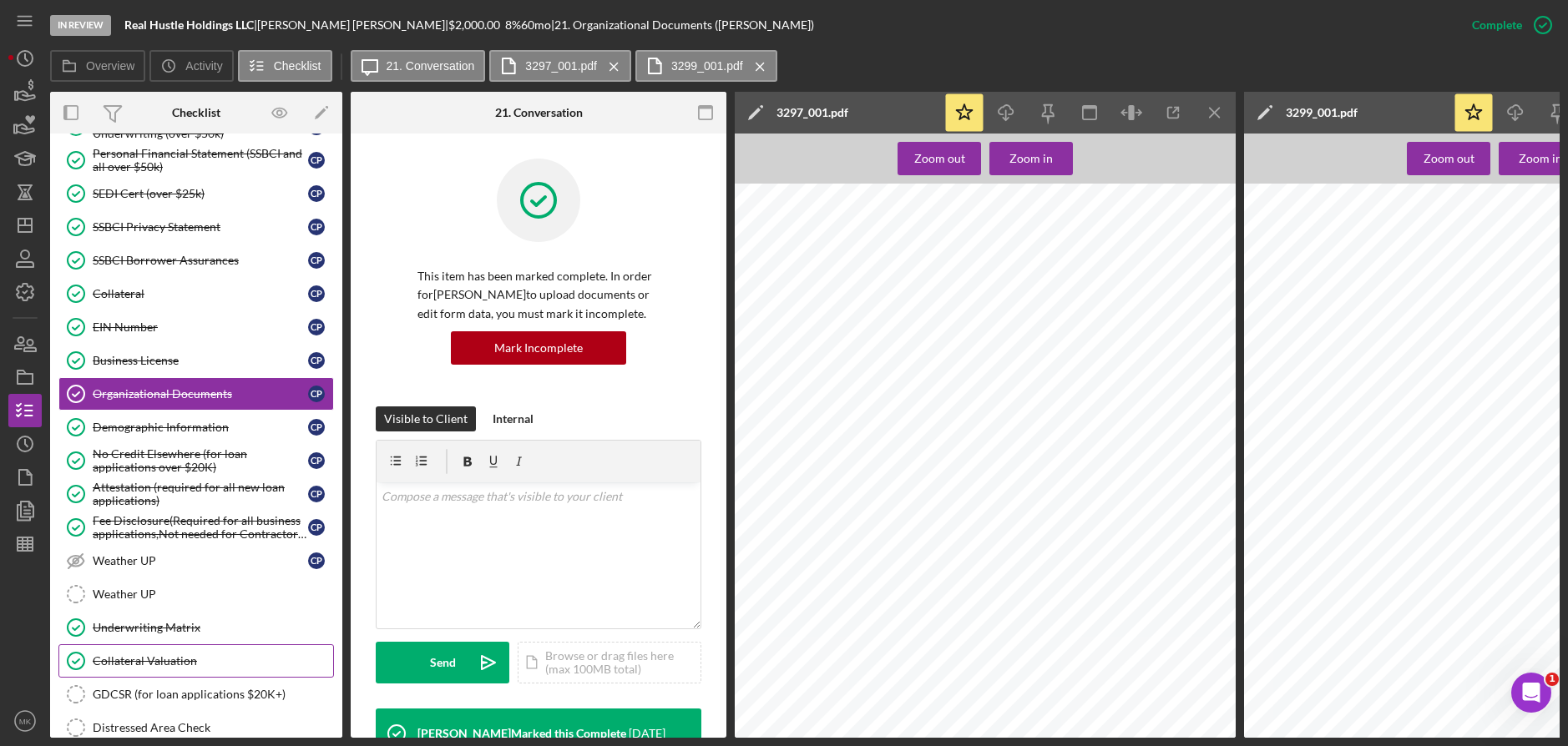
scroll to position [925, 0]
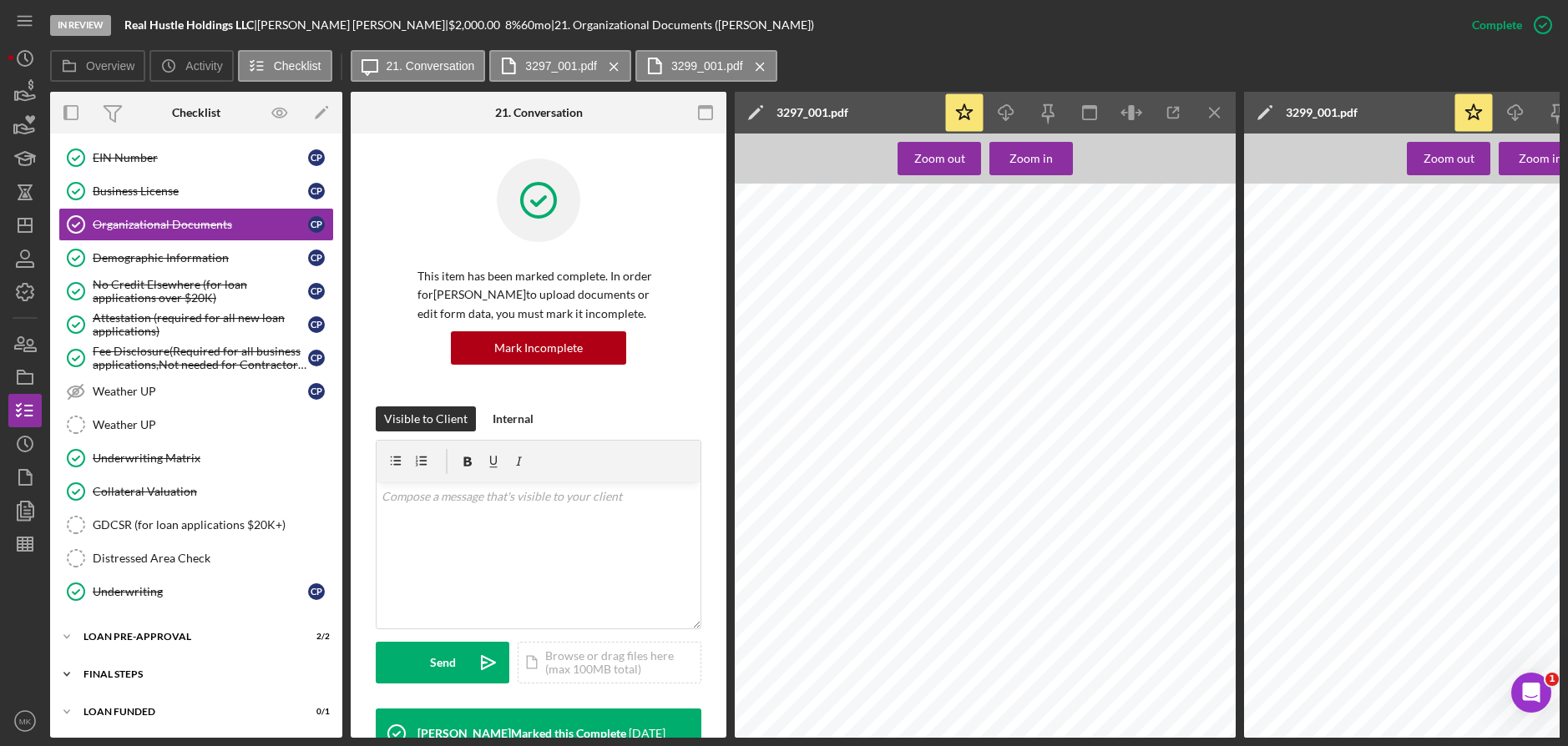
click at [184, 669] on div "FINAL STEPS" at bounding box center [202, 674] width 238 height 10
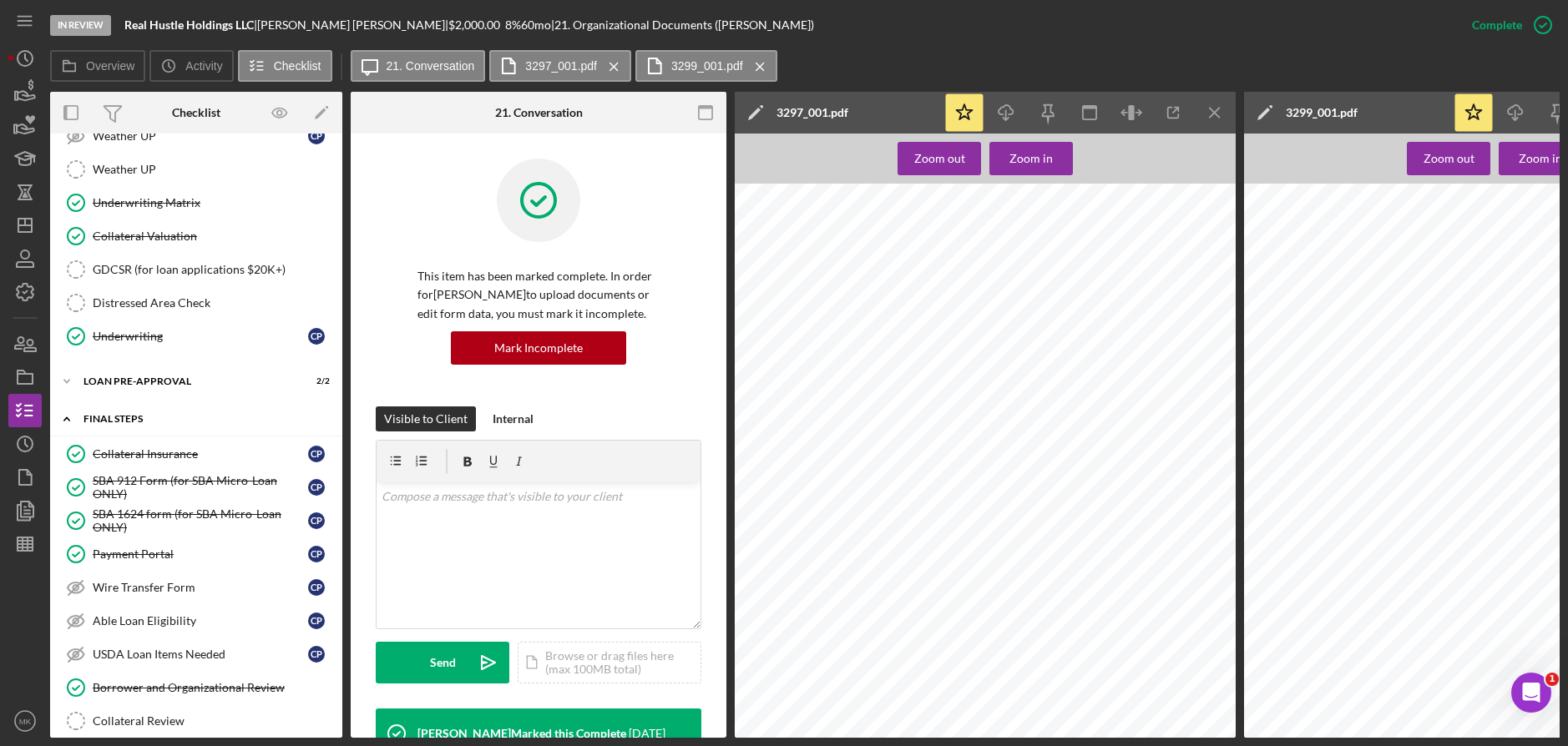
scroll to position [1259, 0]
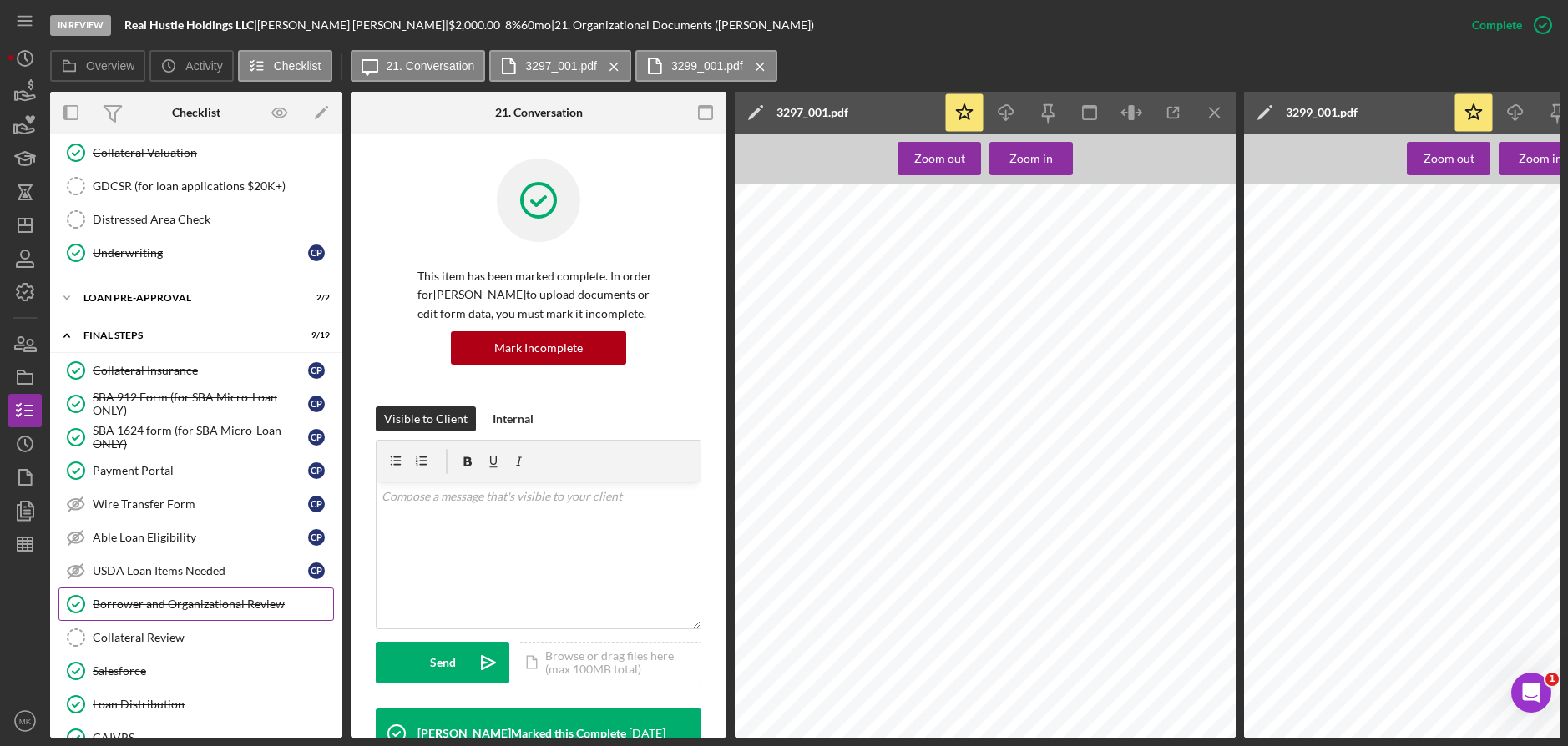
click at [185, 606] on div "Borrower and Organizational Review" at bounding box center [213, 603] width 240 height 13
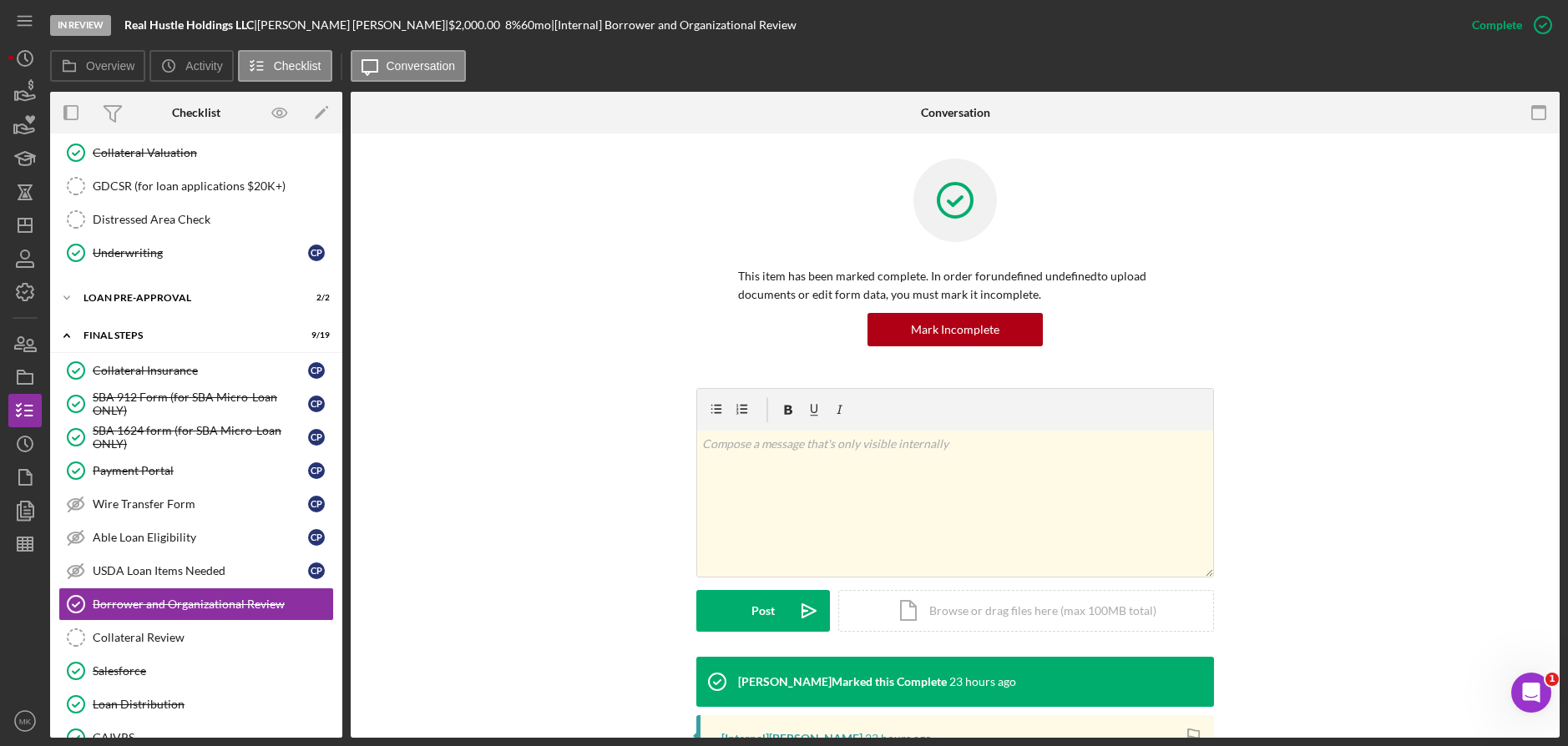
scroll to position [319, 0]
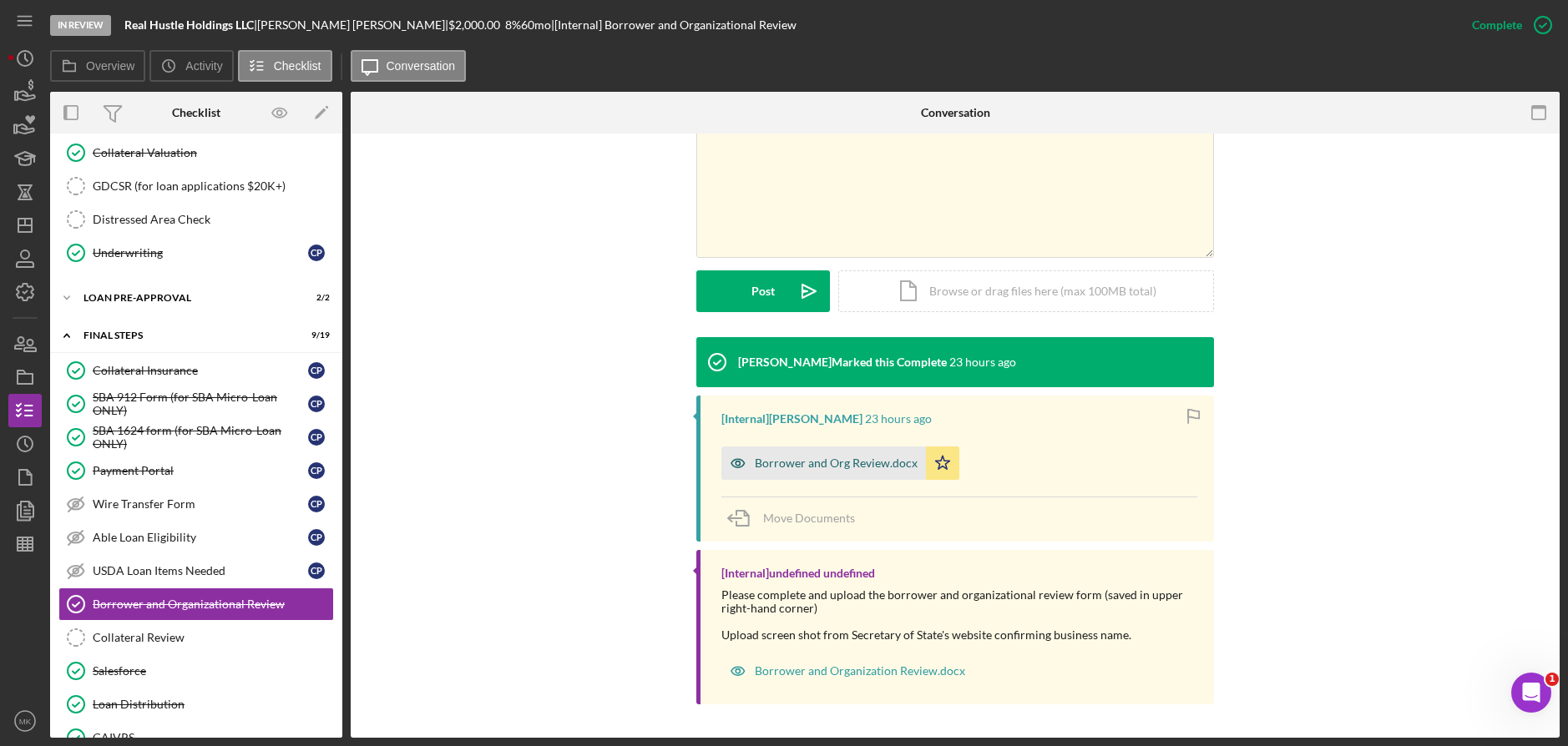
click at [838, 460] on div "Borrower and Org Review.docx" at bounding box center [836, 462] width 163 height 13
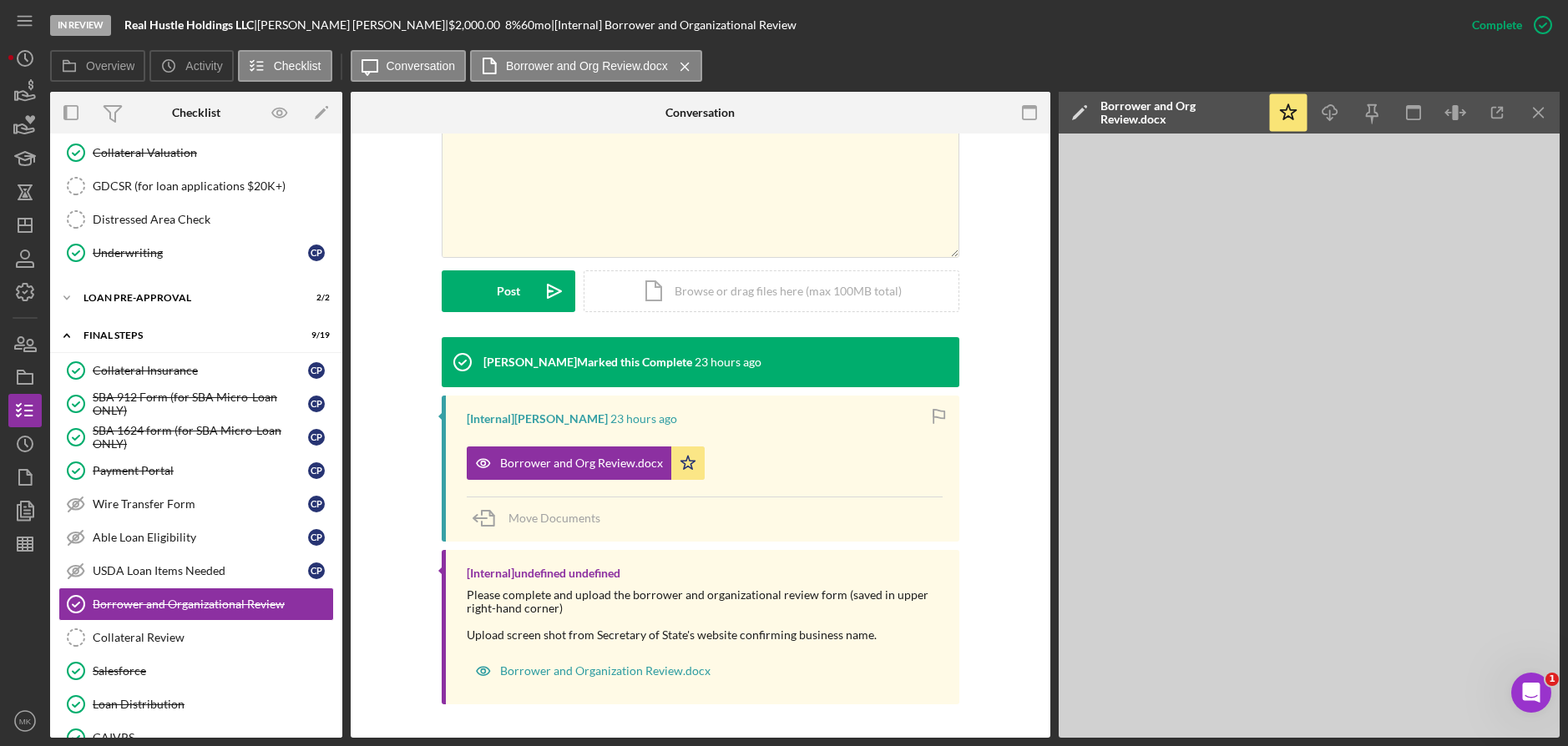
scroll to position [1563, 0]
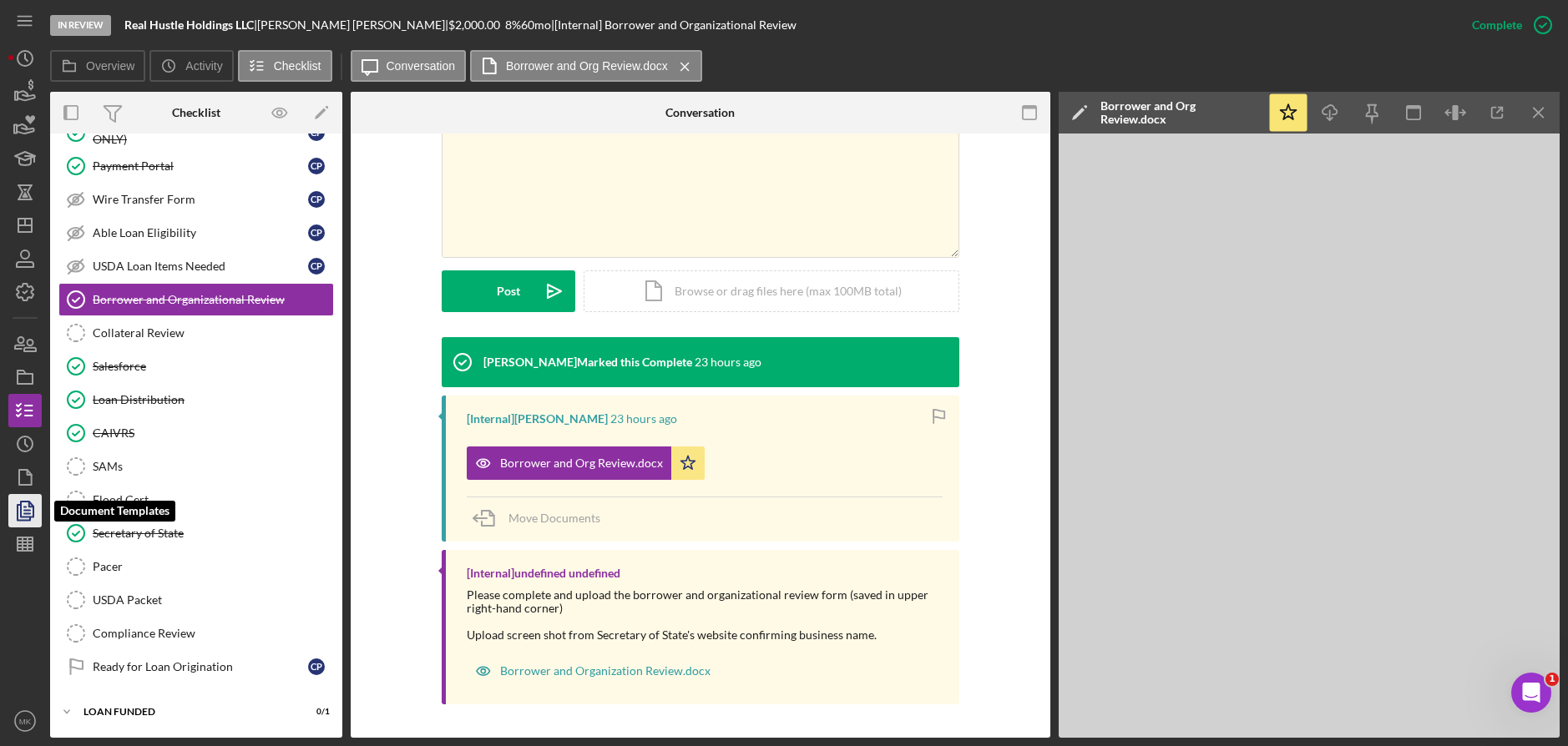
click at [21, 493] on icon "button" at bounding box center [25, 510] width 42 height 42
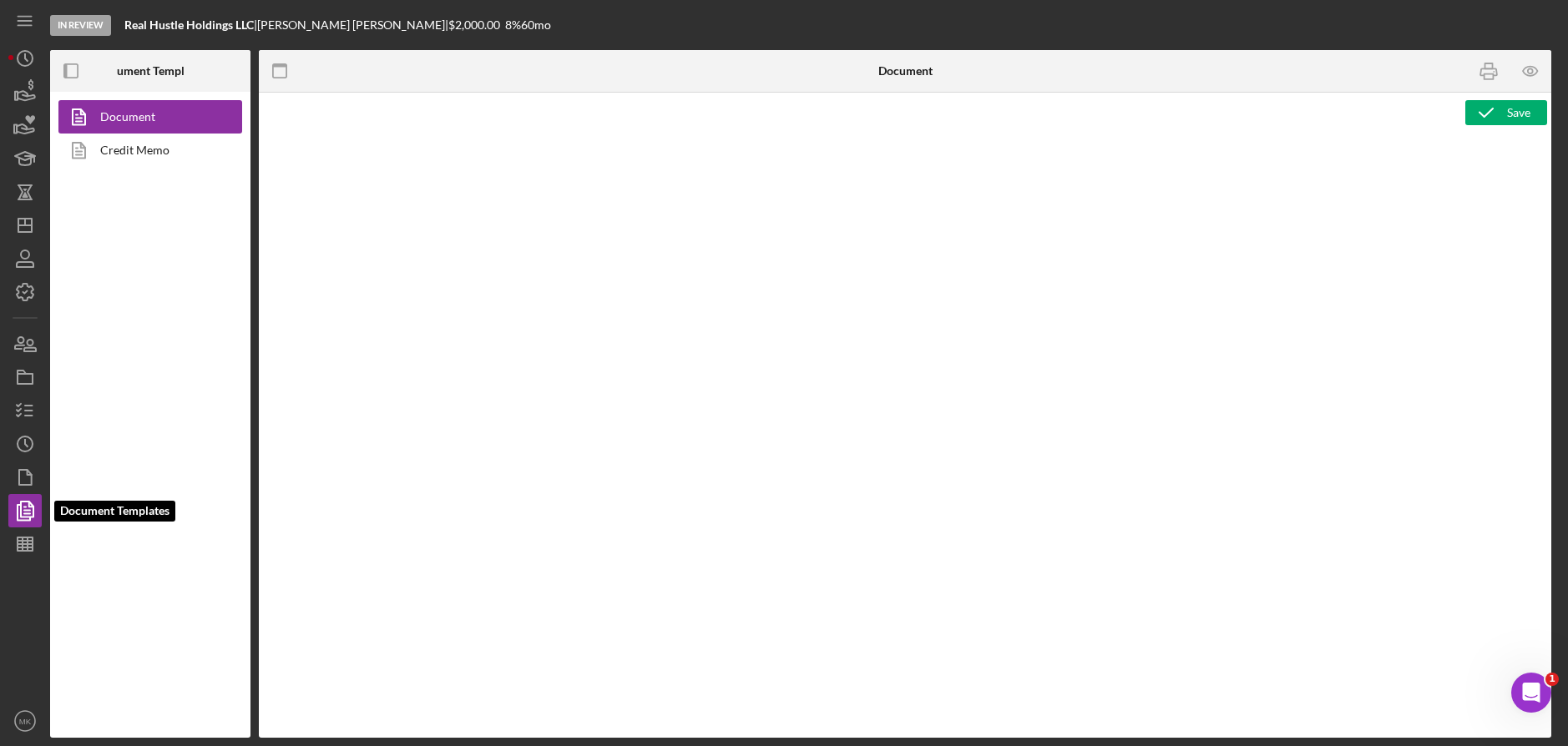
type textarea "Copy and paste, or create, your document template here."
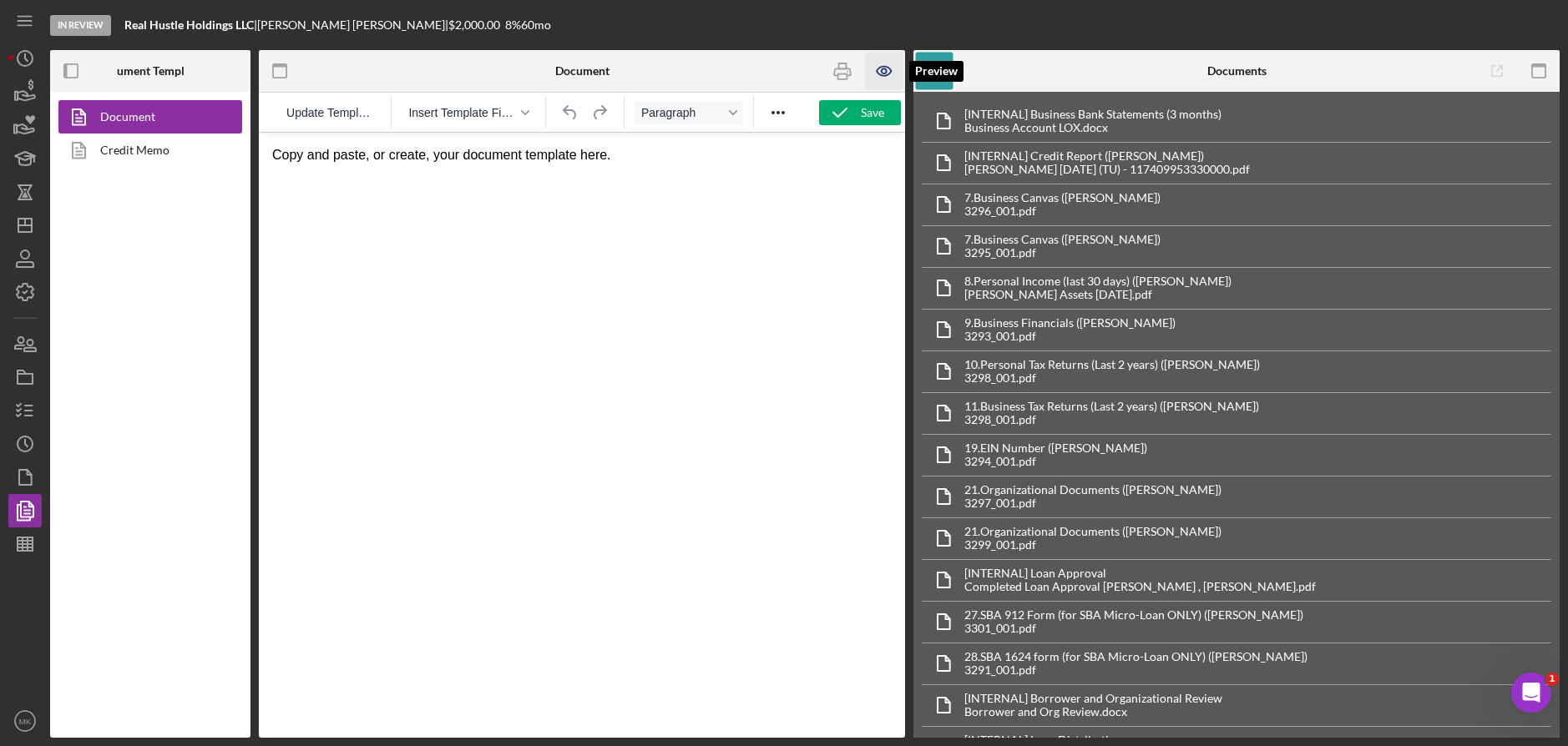
click at [872, 76] on icon "button" at bounding box center [884, 71] width 38 height 37
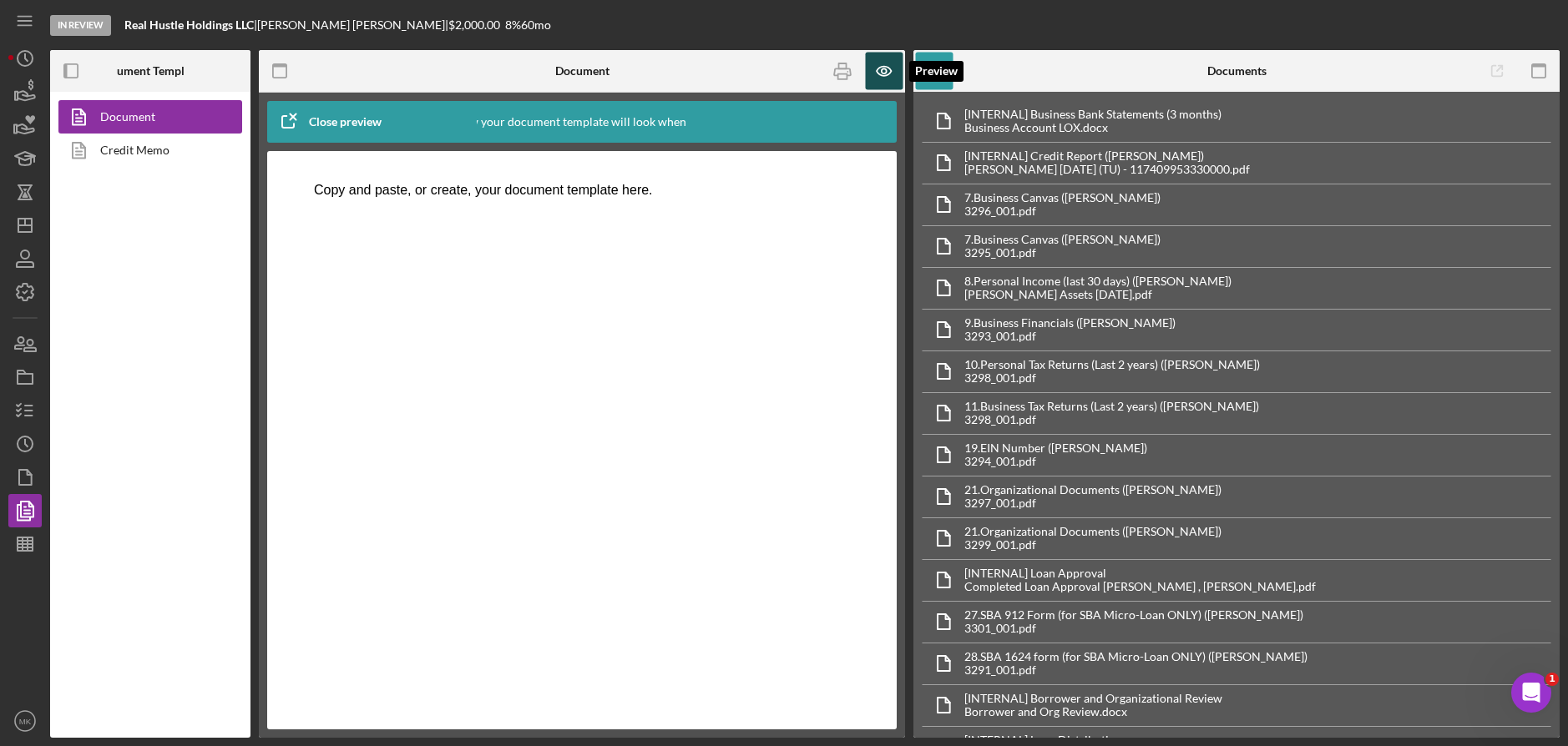
click at [887, 72] on icon "button" at bounding box center [884, 71] width 5 height 5
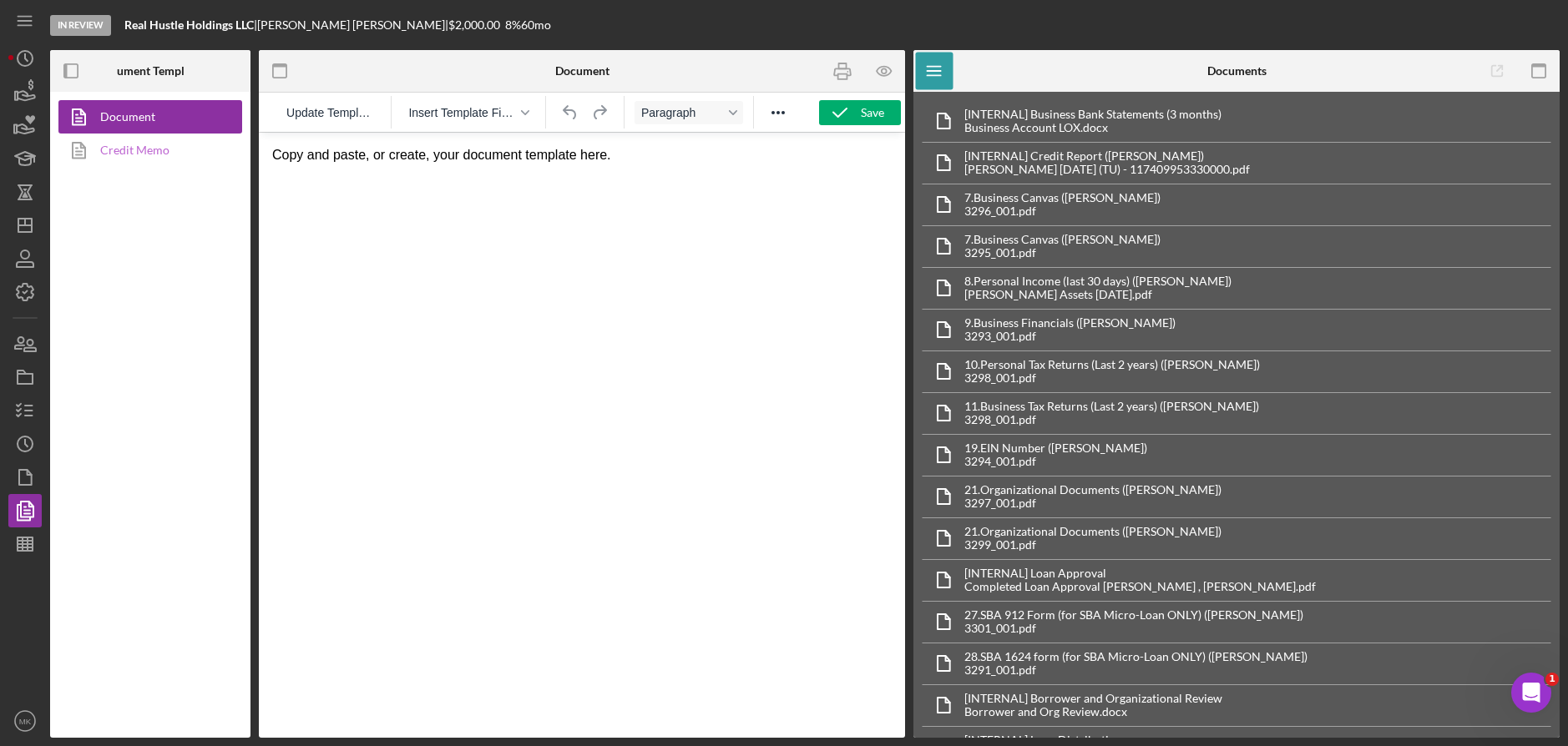
click at [123, 141] on link "Credit Memo" at bounding box center [146, 150] width 175 height 33
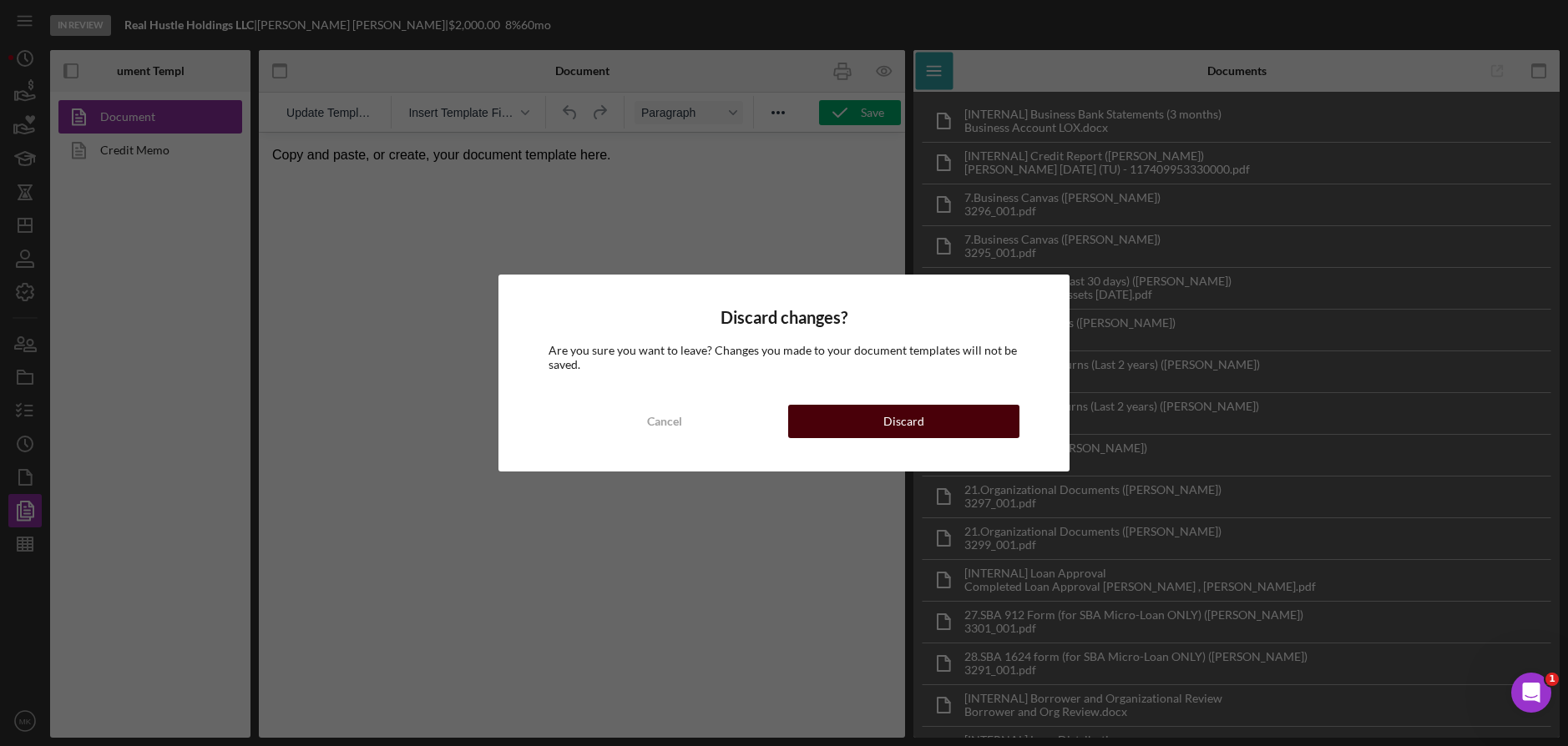
click at [964, 412] on button "Discard" at bounding box center [903, 420] width 231 height 33
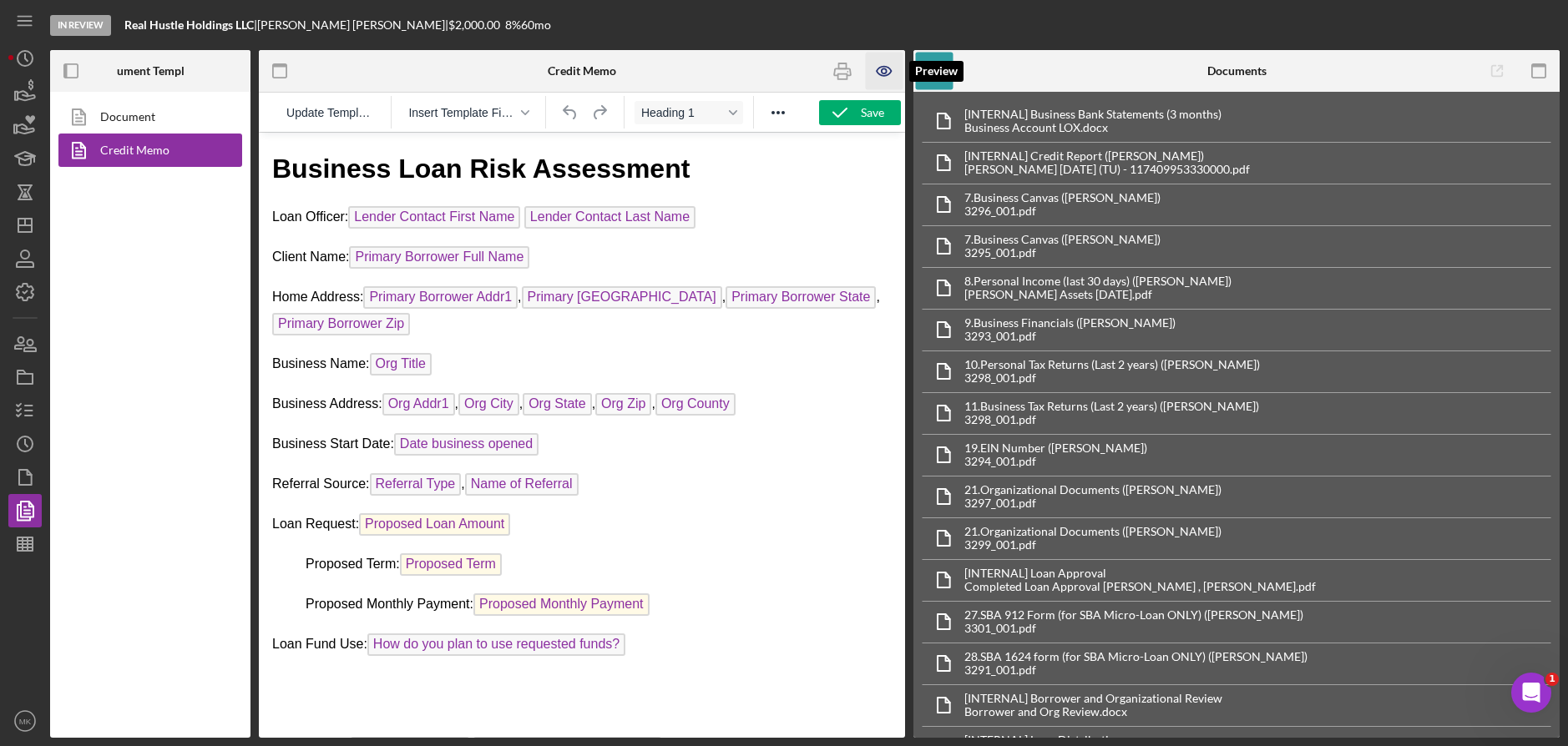
click at [890, 75] on icon "button" at bounding box center [884, 71] width 38 height 37
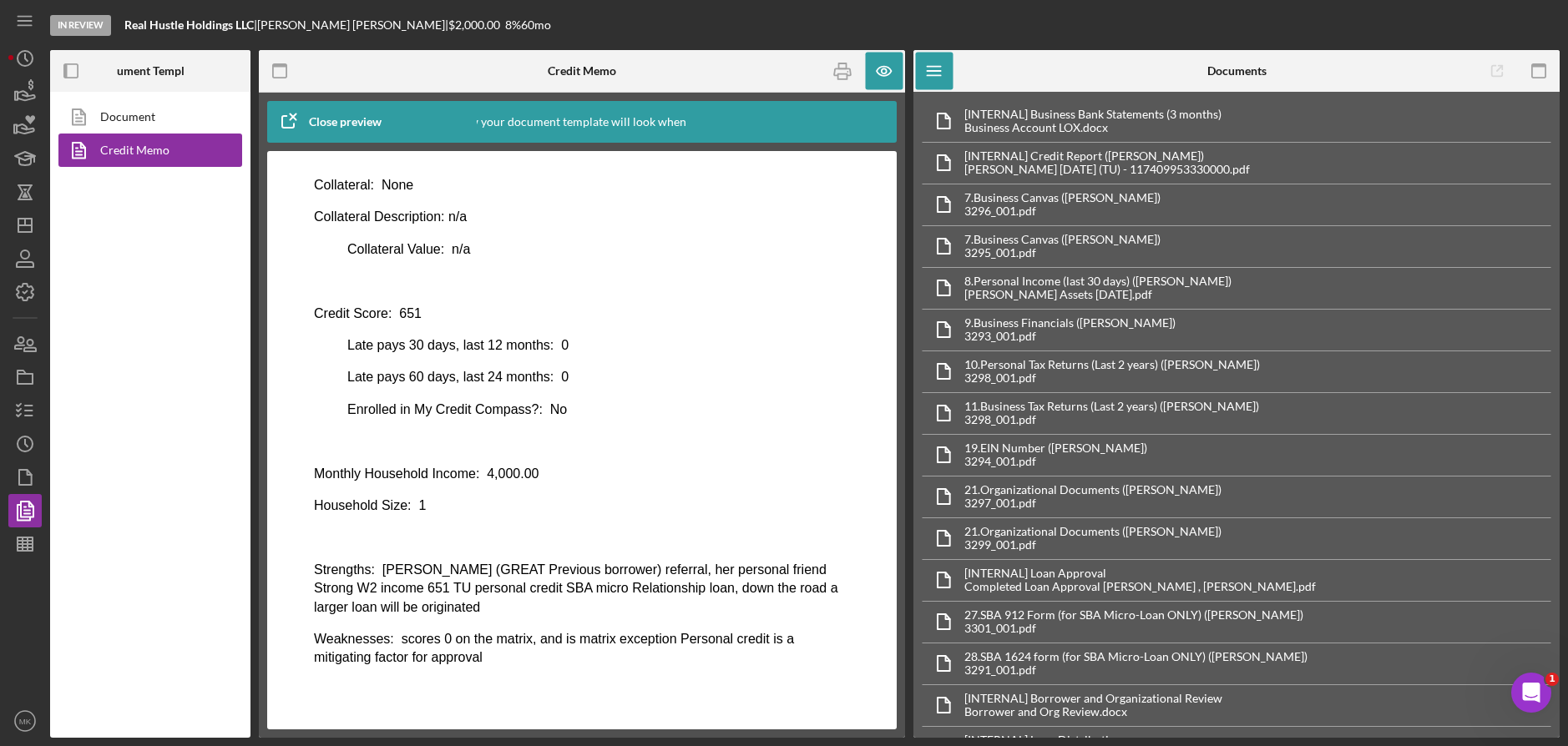
scroll to position [500, 0]
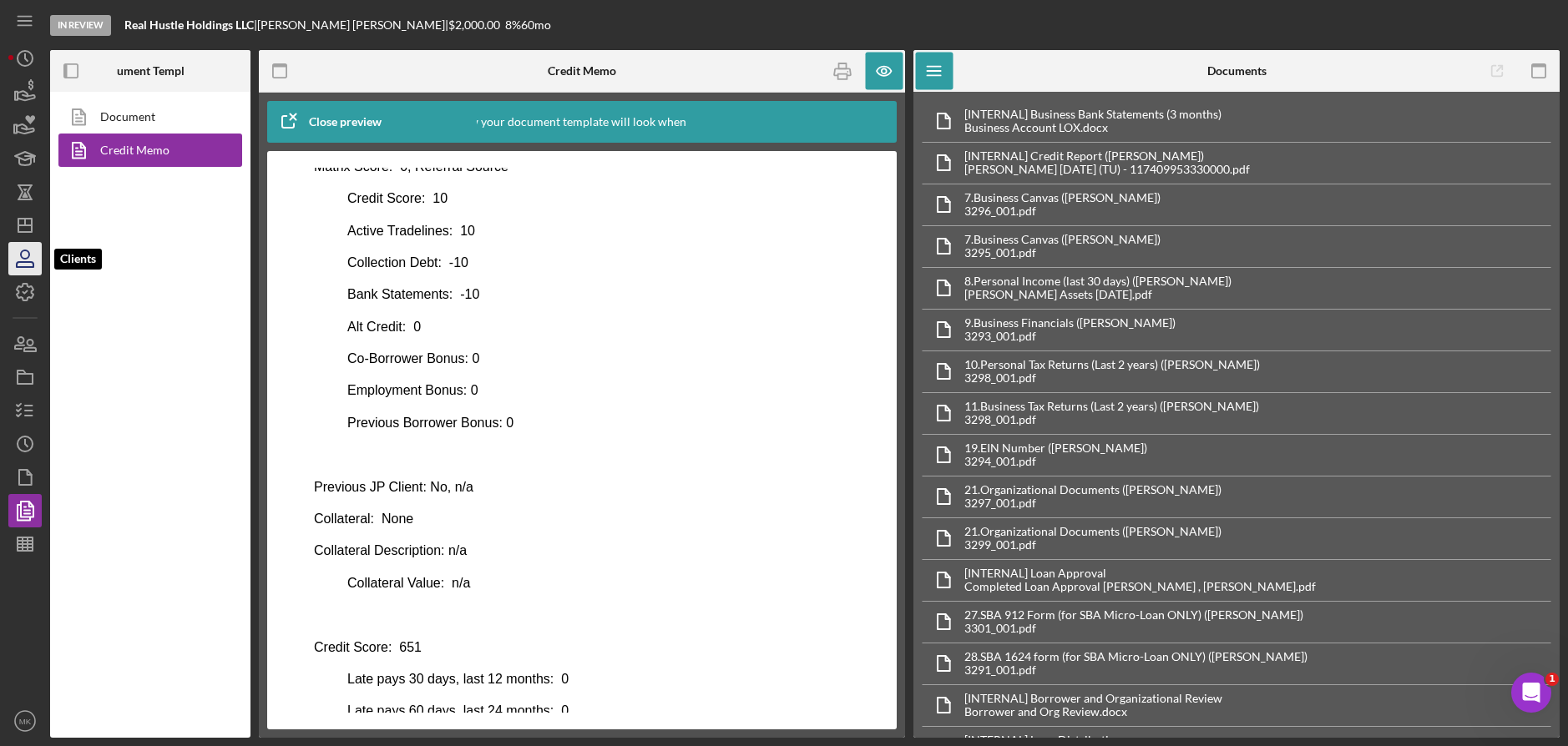
click at [23, 261] on icon "button" at bounding box center [25, 258] width 42 height 42
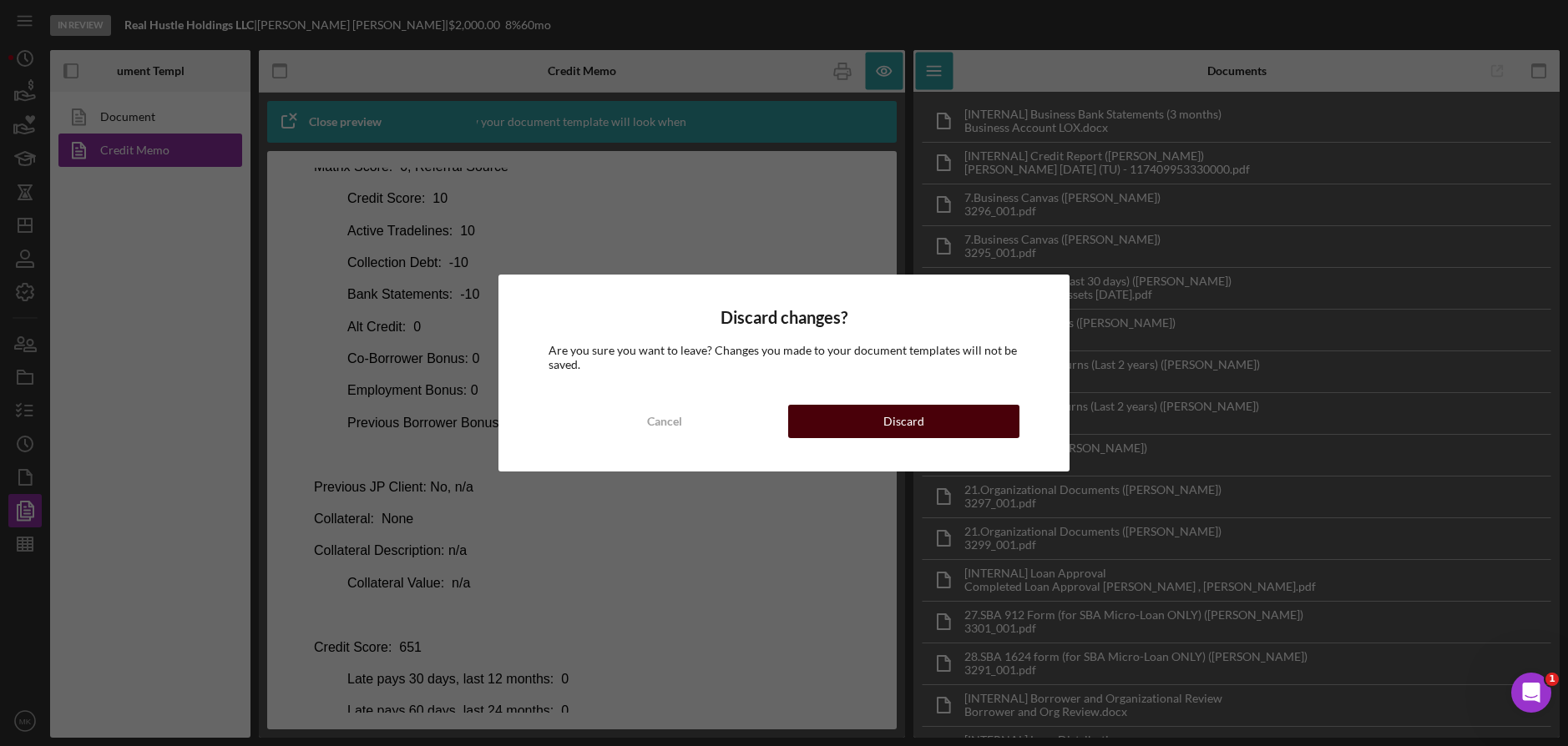
click at [915, 423] on div "Discard" at bounding box center [904, 420] width 41 height 33
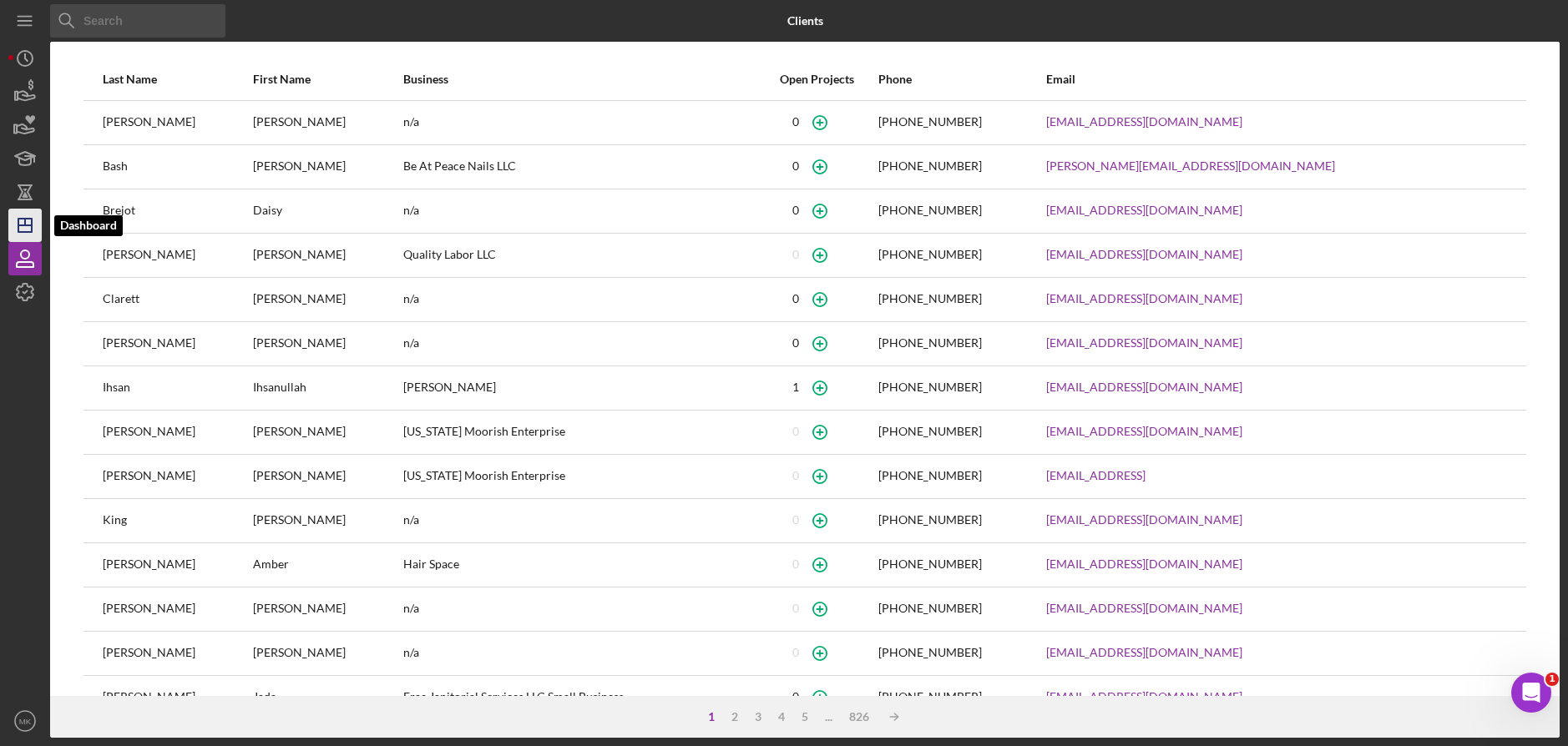
click at [23, 220] on polygon "button" at bounding box center [25, 225] width 13 height 13
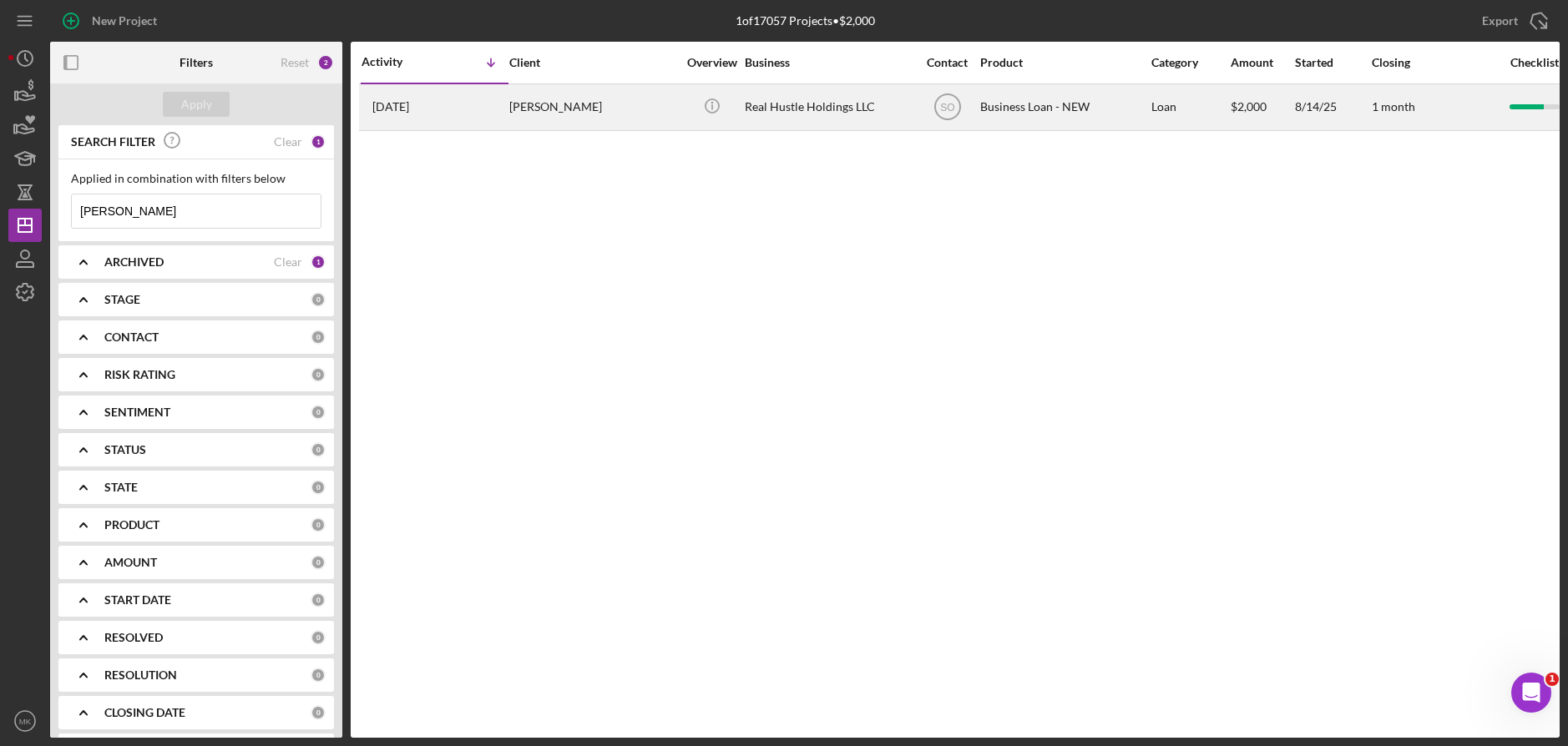
click at [779, 104] on div "Real Hustle Holdings LLC" at bounding box center [828, 107] width 167 height 45
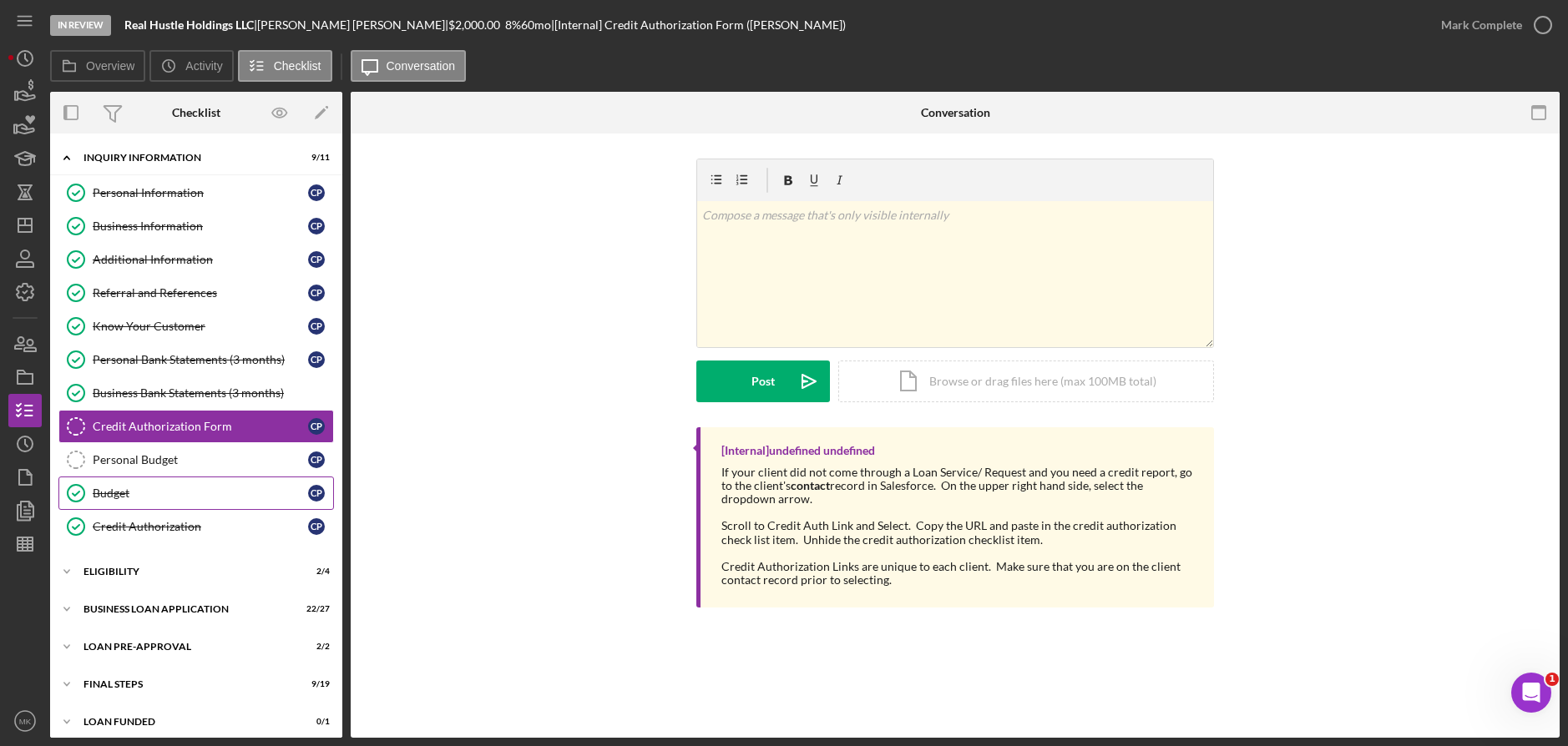
scroll to position [10, 0]
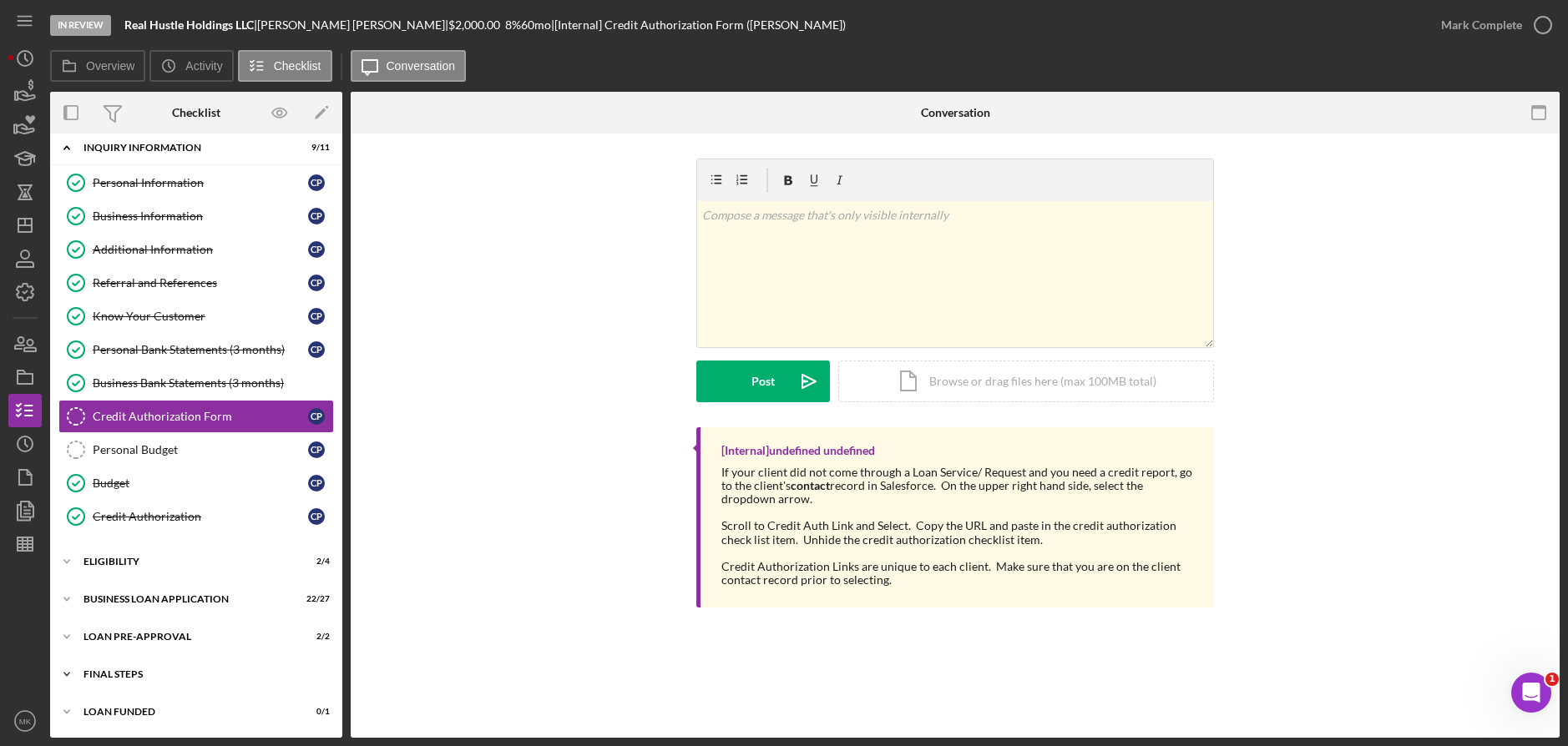
click at [131, 668] on div "Icon/Expander FINAL STEPS 9 / 19" at bounding box center [196, 674] width 292 height 33
click at [147, 625] on div "Icon/Expander LOAN PRE-APPROVAL 2 / 2" at bounding box center [196, 636] width 292 height 33
click at [135, 666] on div "Loan Approval" at bounding box center [213, 671] width 240 height 13
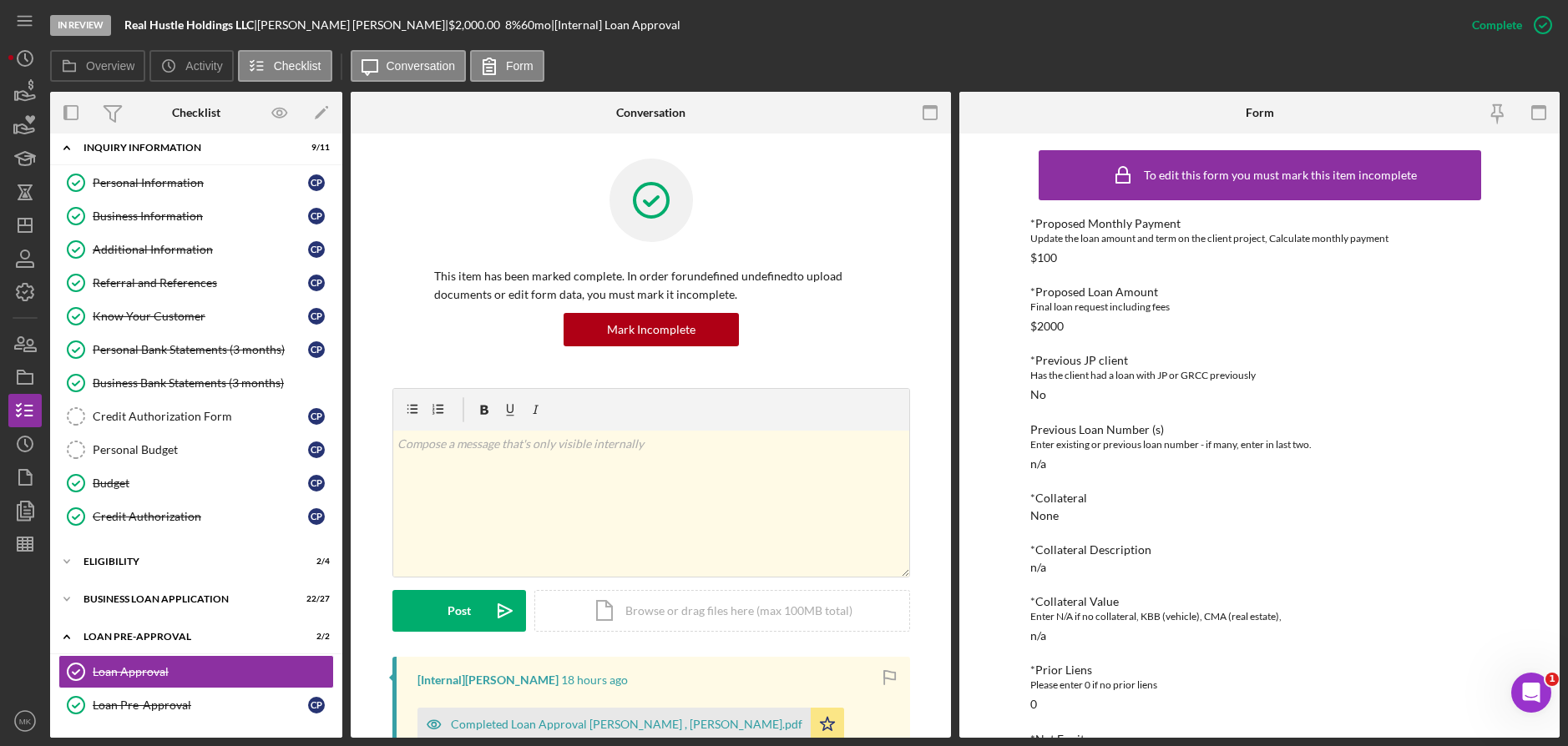
scroll to position [527, 0]
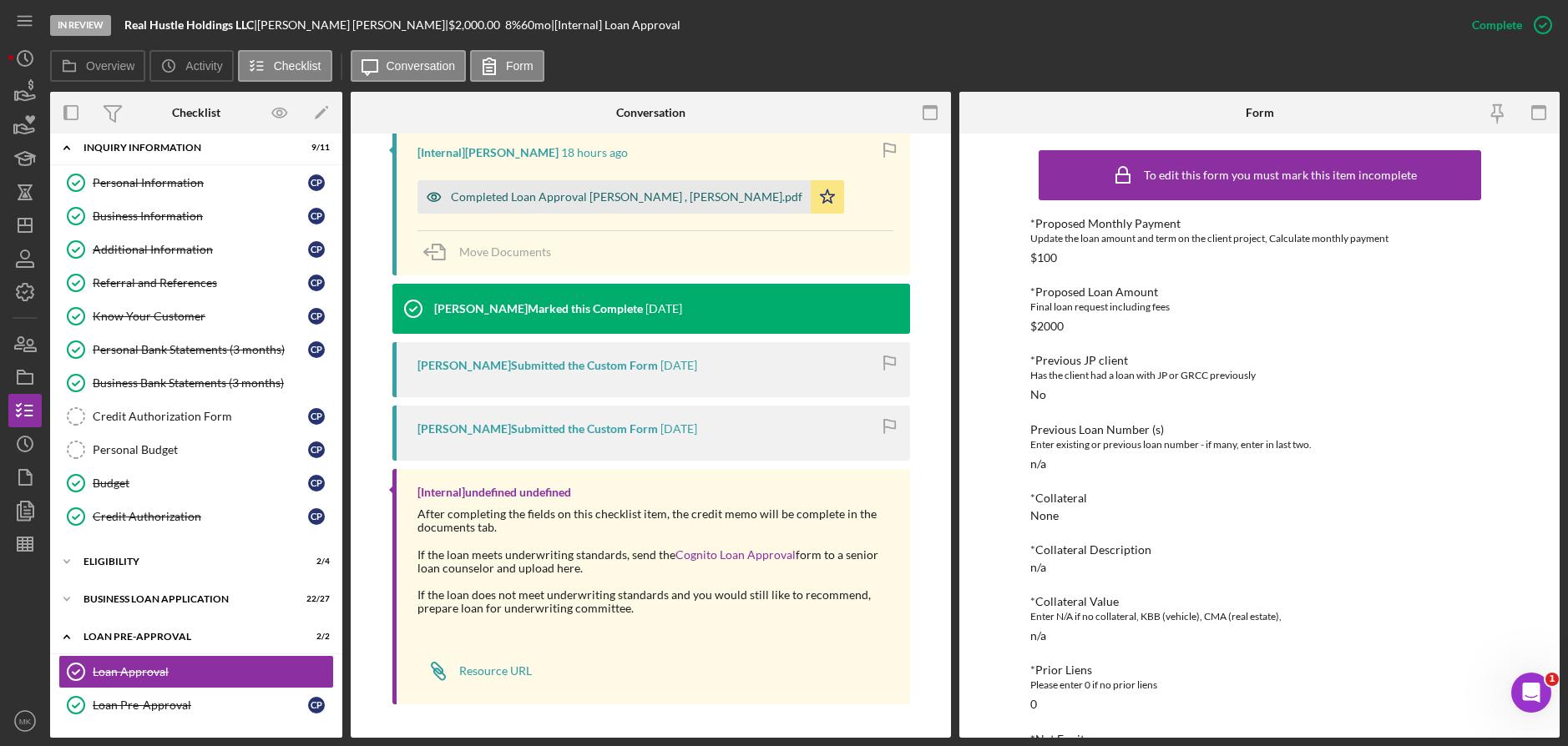
click at [671, 188] on div "Completed Loan Approval [PERSON_NAME] , [PERSON_NAME].pdf" at bounding box center [613, 196] width 393 height 33
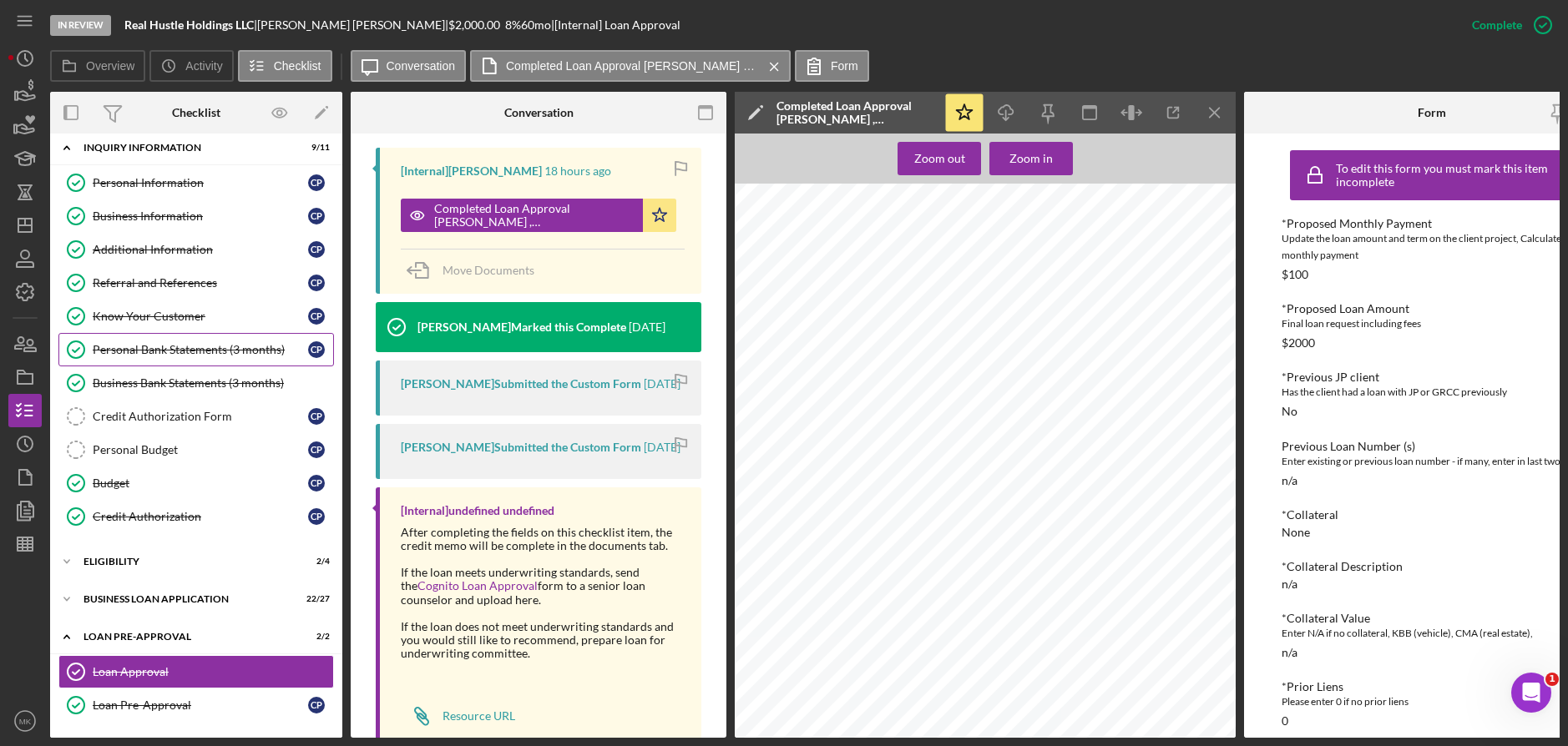
scroll to position [0, 0]
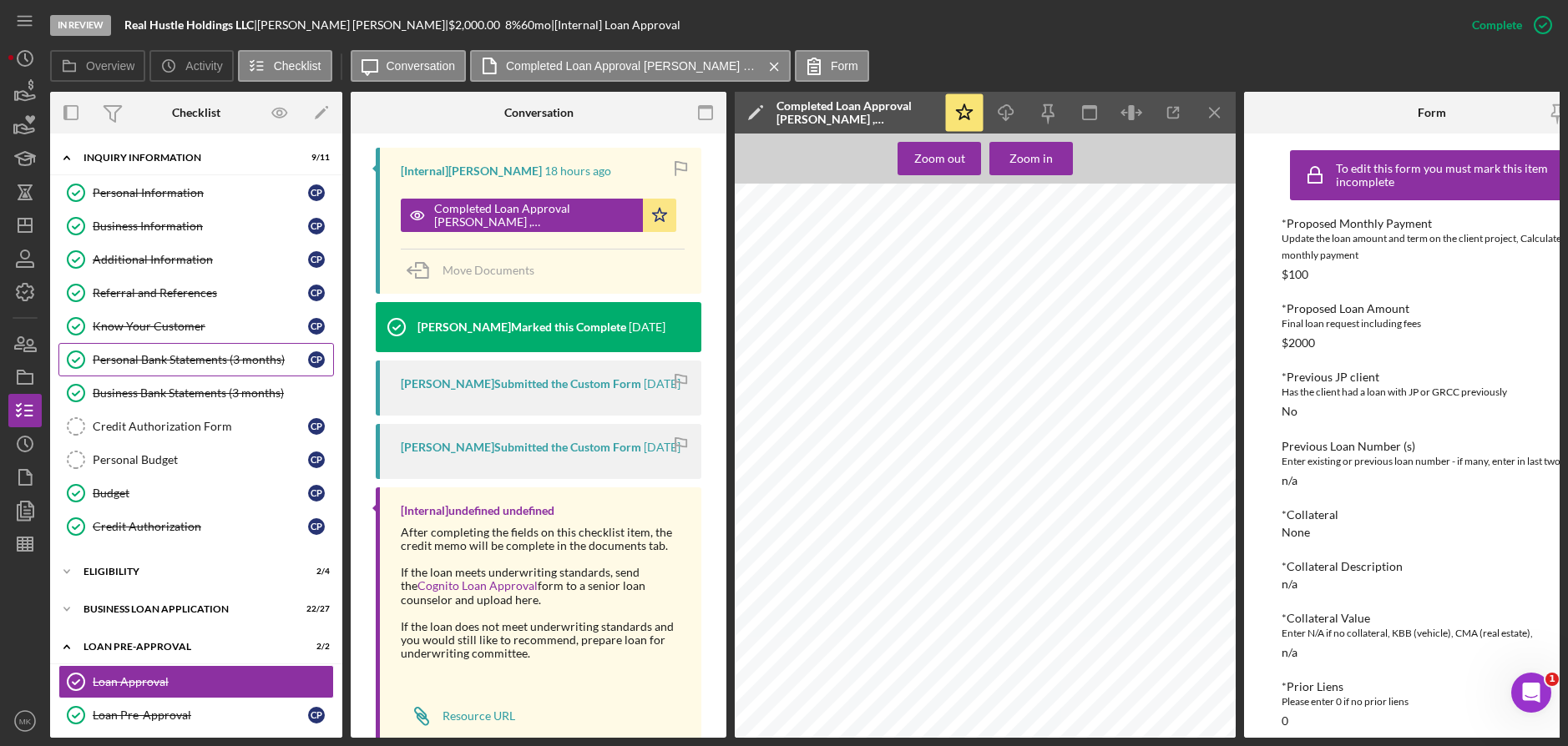
click at [196, 357] on div "Personal Bank Statements (3 months)" at bounding box center [200, 359] width 215 height 13
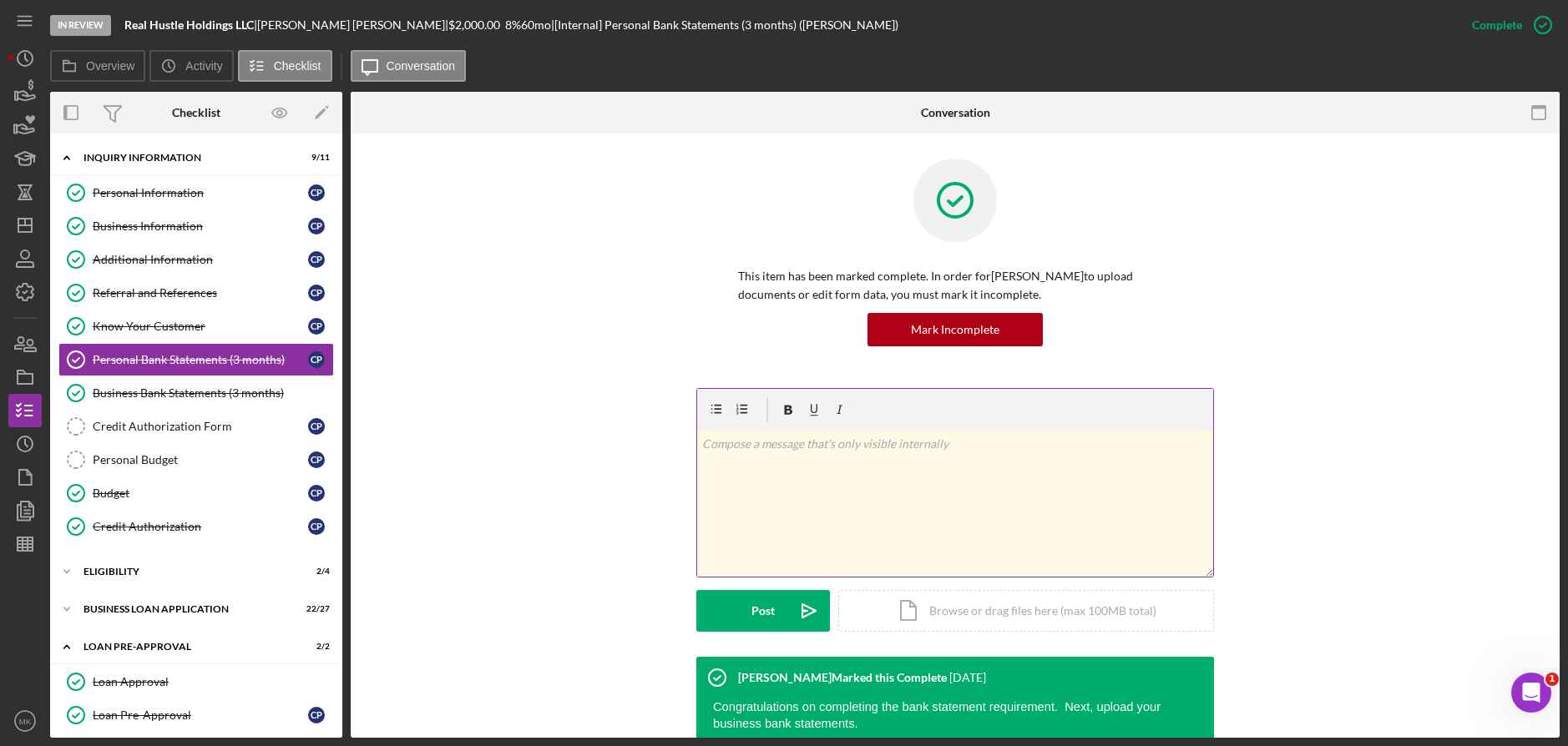
scroll to position [142, 0]
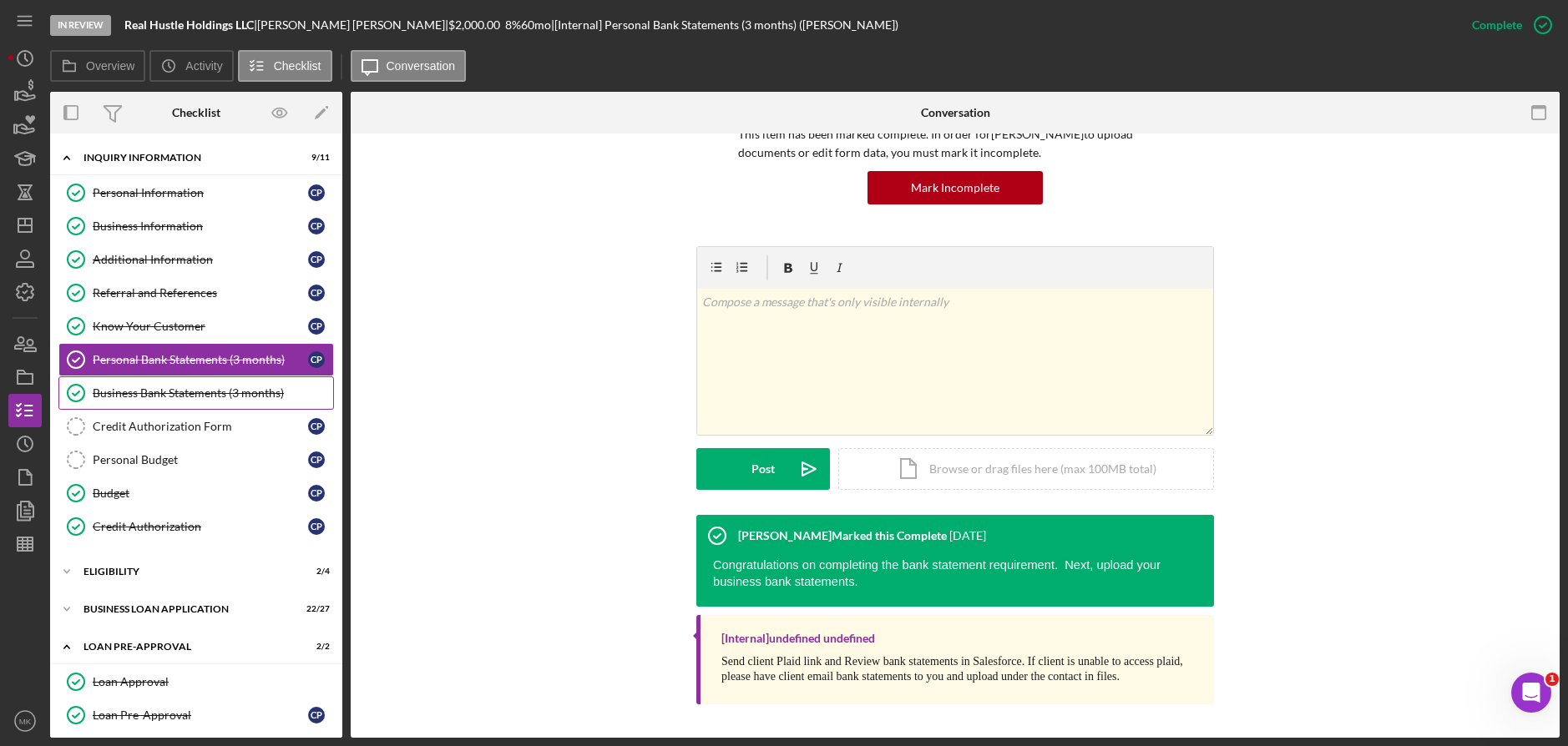
click at [154, 392] on div "Business Bank Statements (3 months)" at bounding box center [213, 393] width 240 height 13
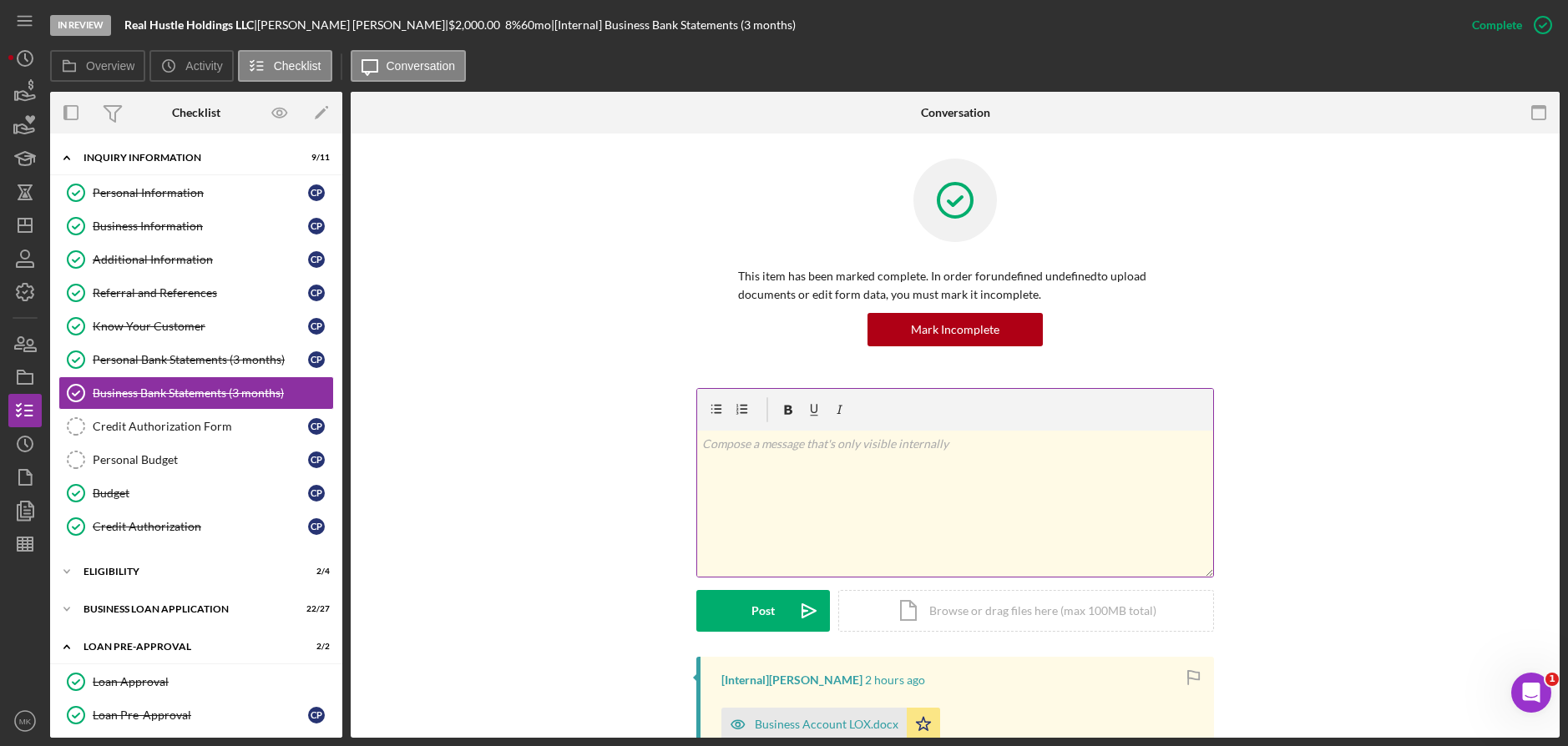
scroll to position [269, 0]
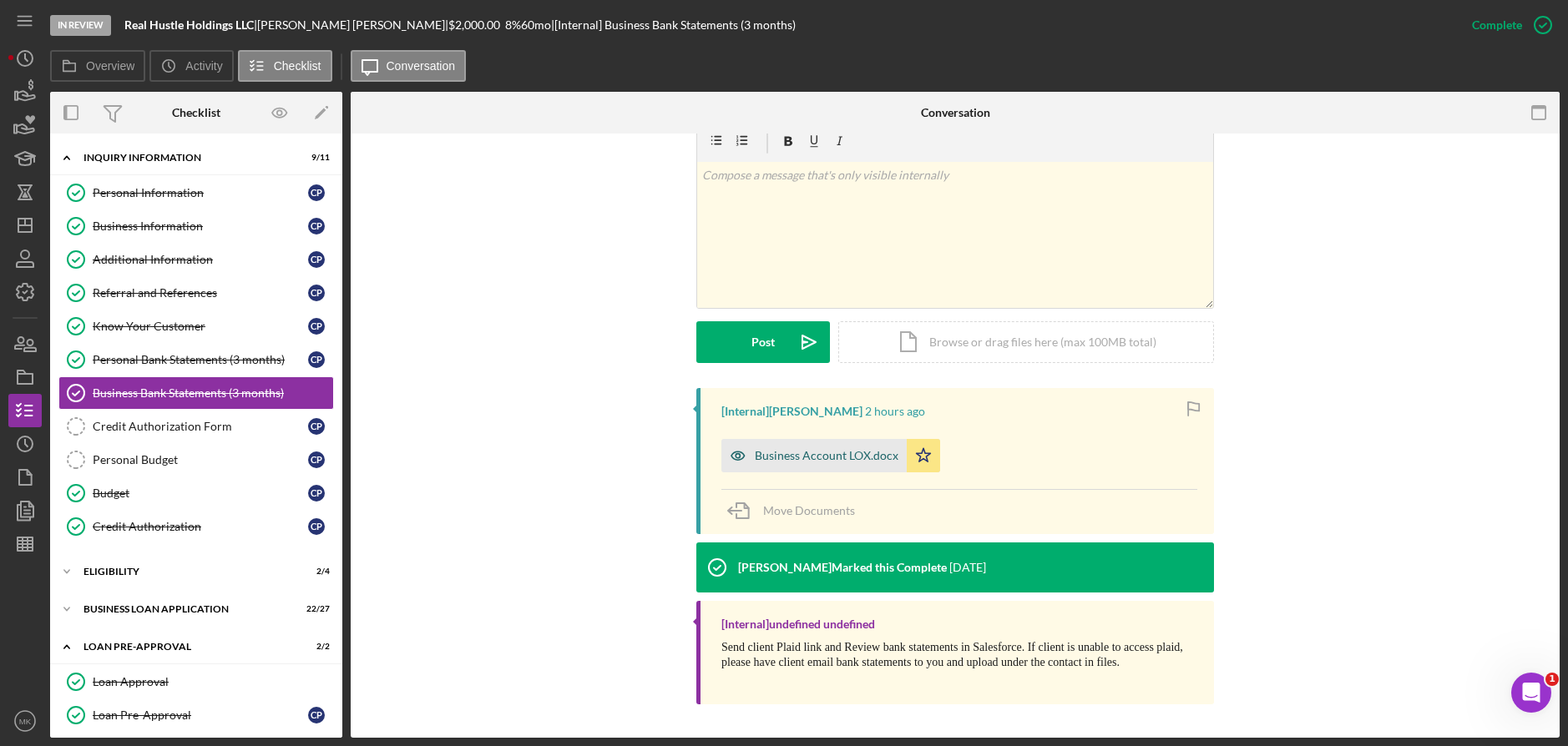
click at [836, 467] on div "Business Account LOX.docx" at bounding box center [814, 455] width 186 height 33
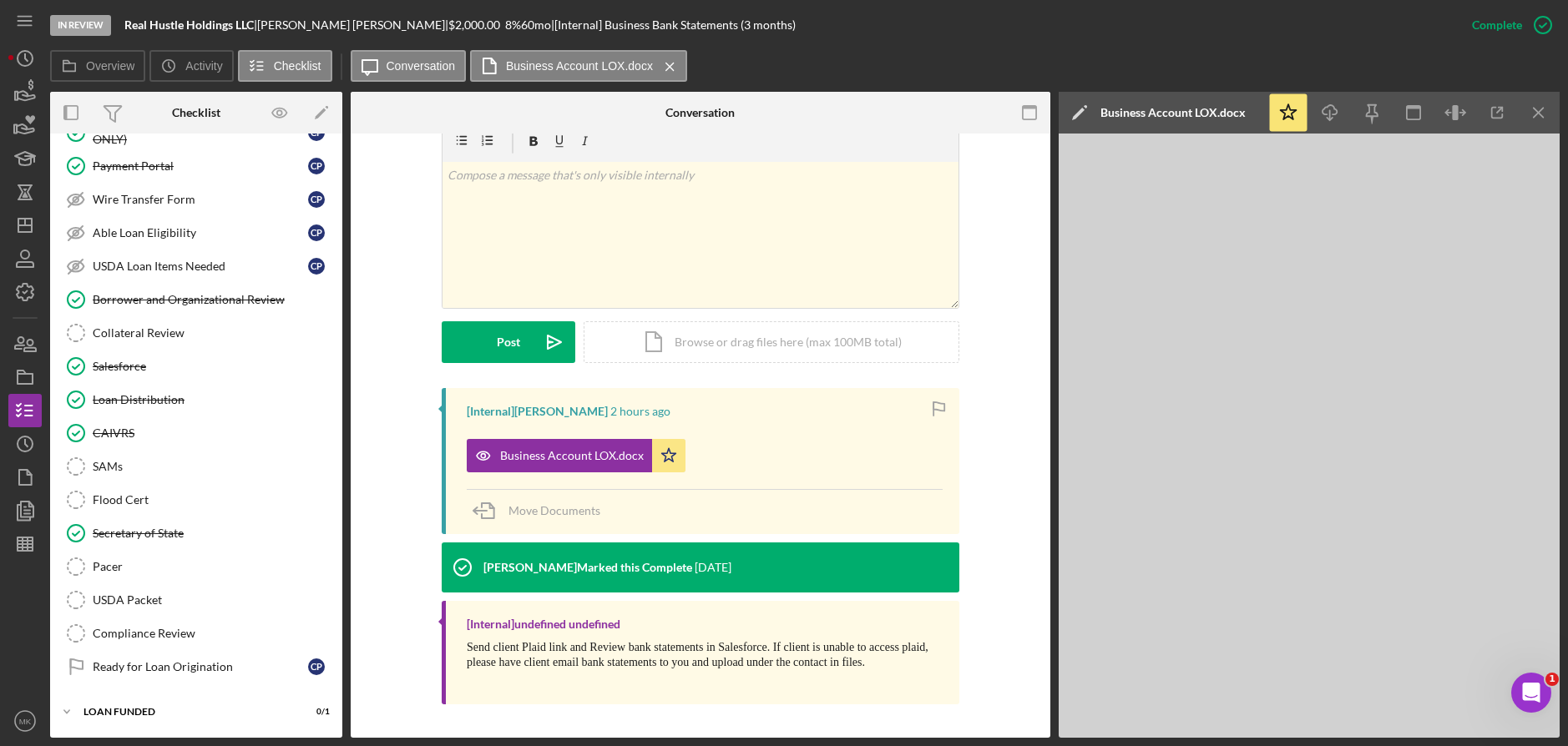
scroll to position [228, 0]
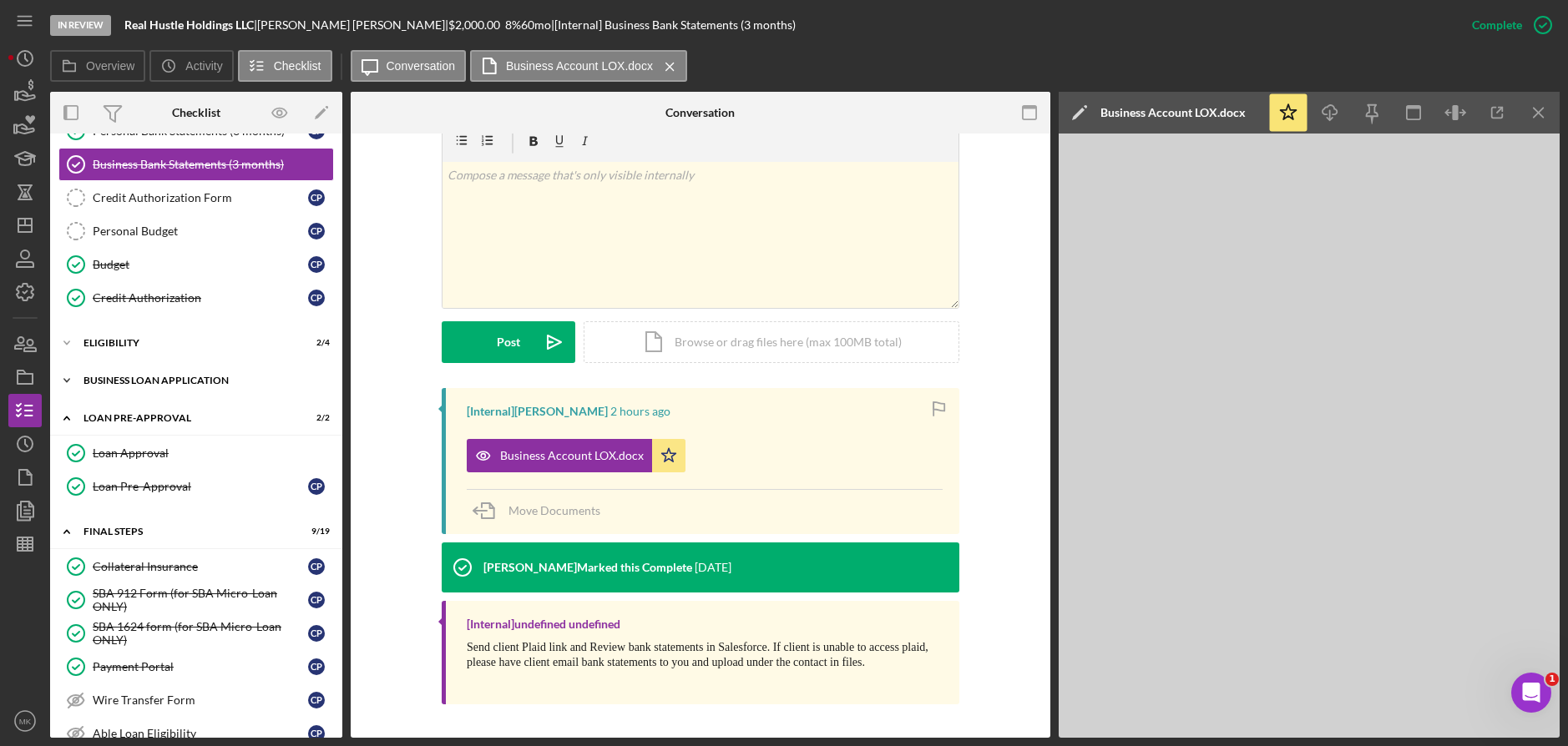
click at [167, 377] on div "BUSINESS LOAN APPLICATION" at bounding box center [202, 380] width 238 height 10
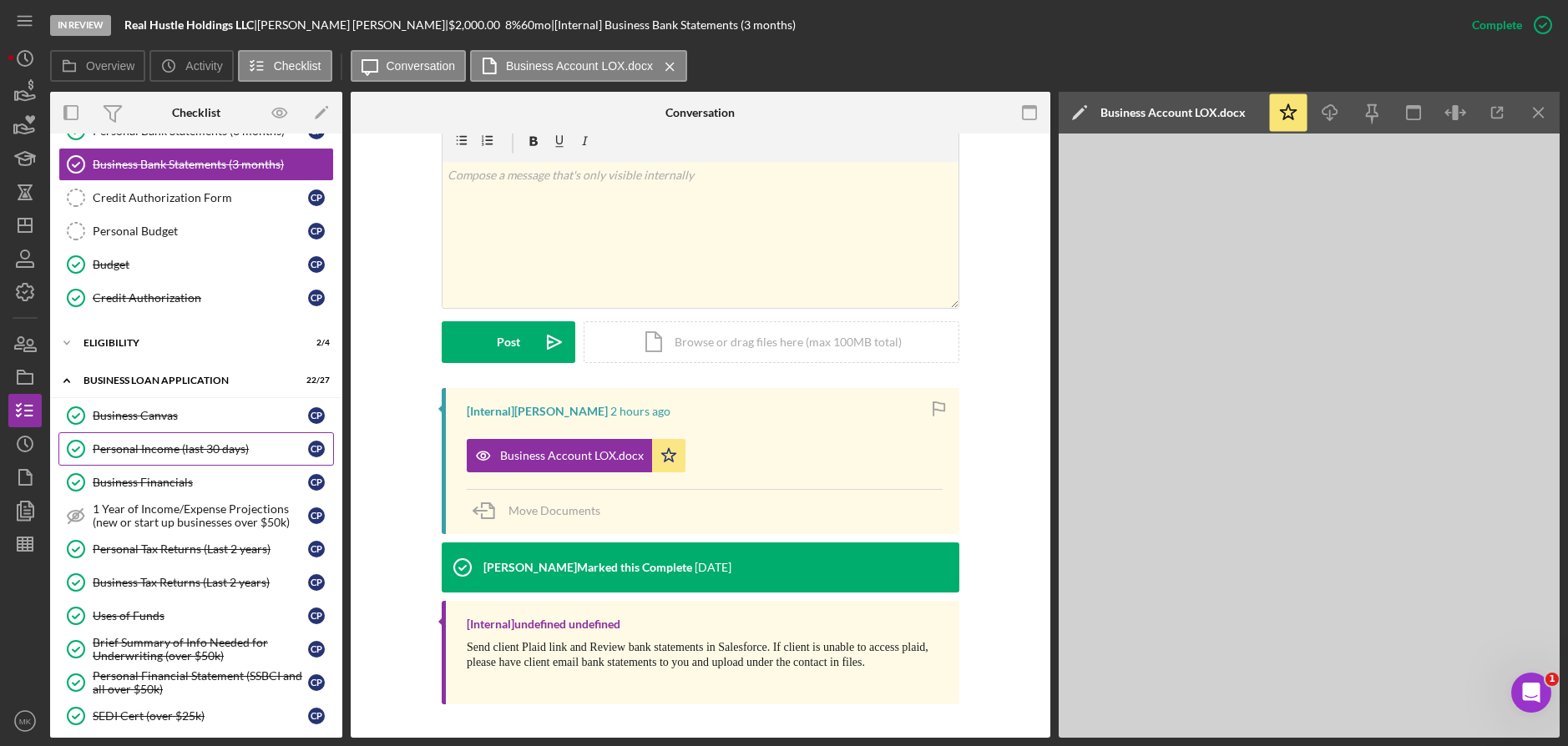
click at [146, 446] on div "Personal Income (last 30 days)" at bounding box center [200, 448] width 215 height 13
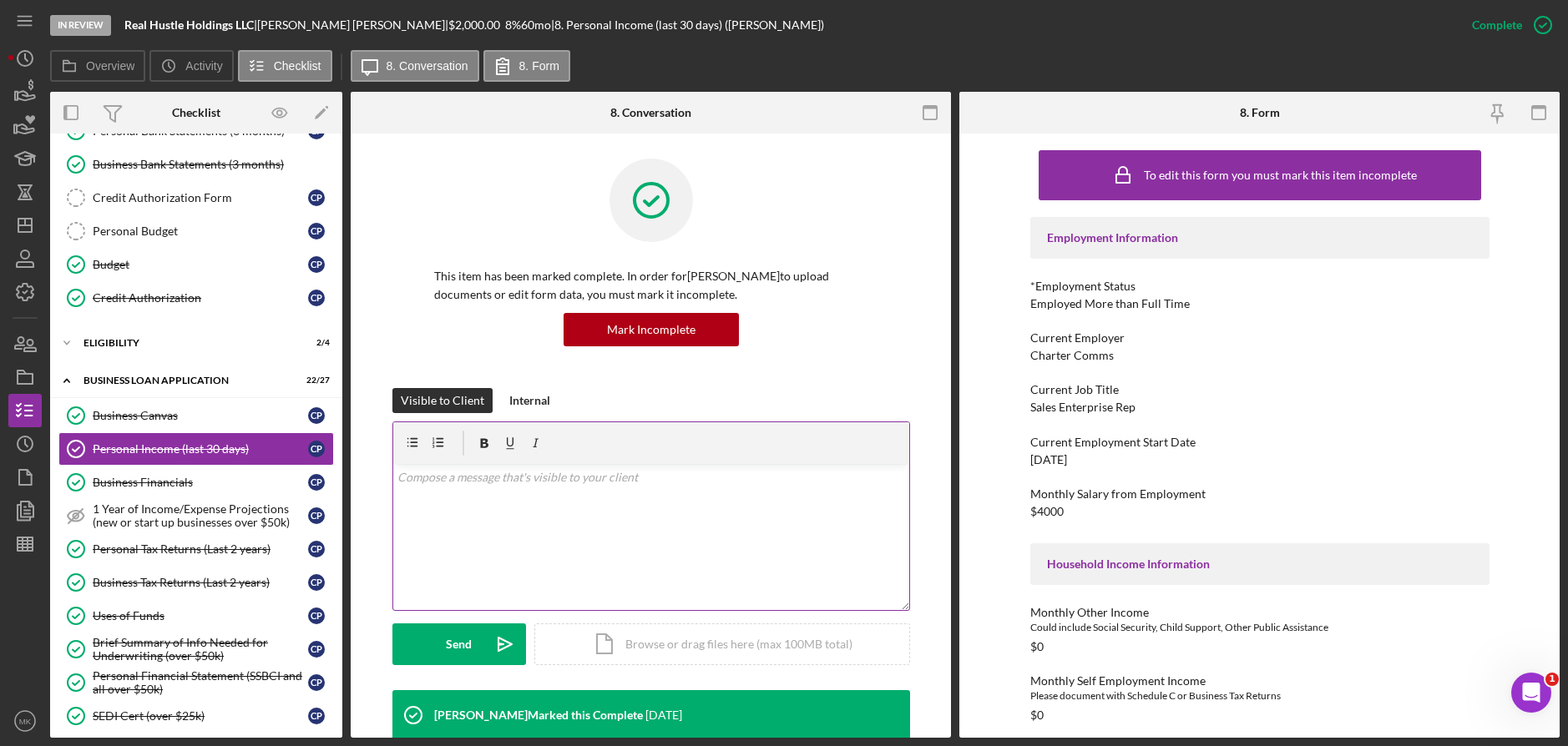
scroll to position [501, 0]
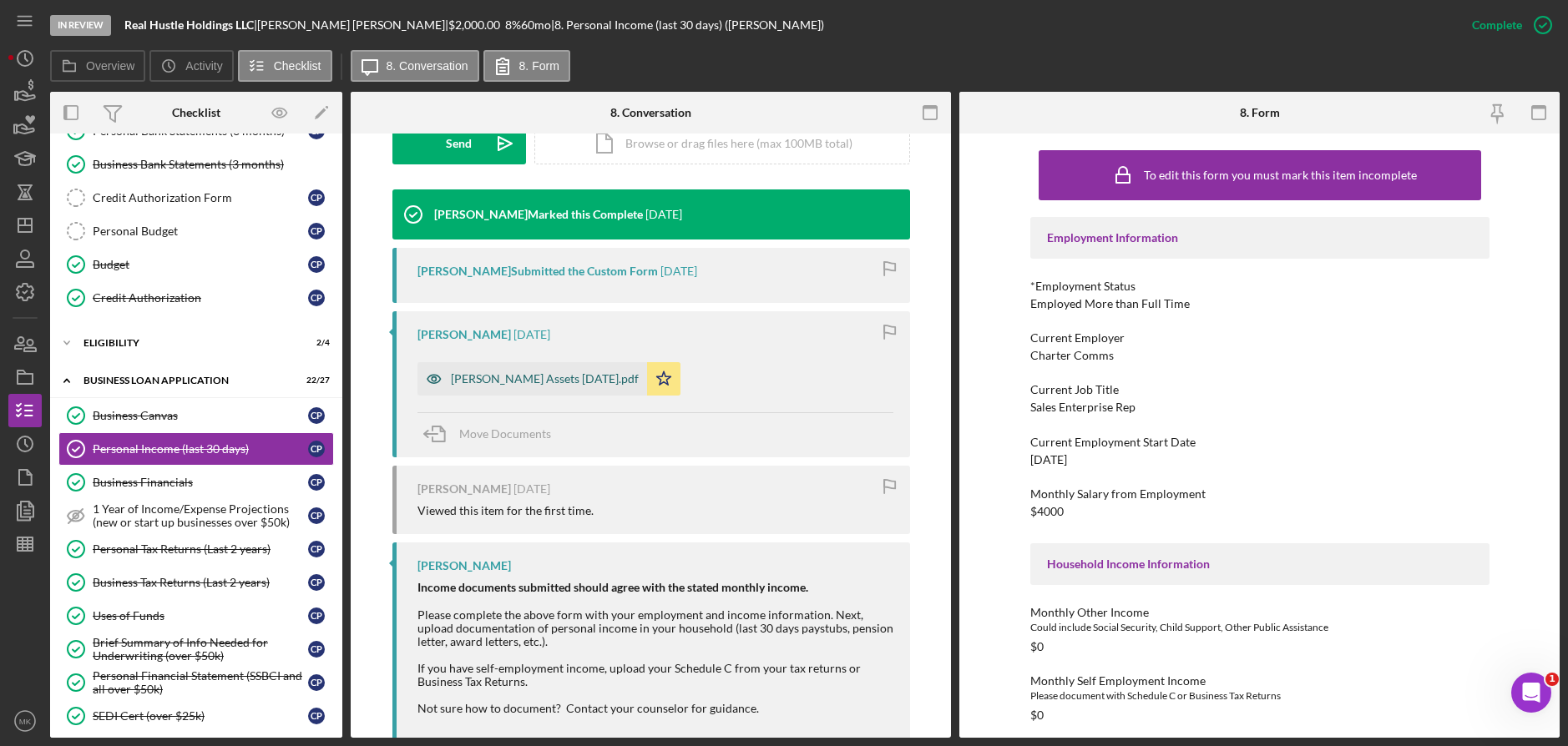
click at [579, 382] on div "[PERSON_NAME] Assets [DATE].pdf" at bounding box center [545, 378] width 188 height 13
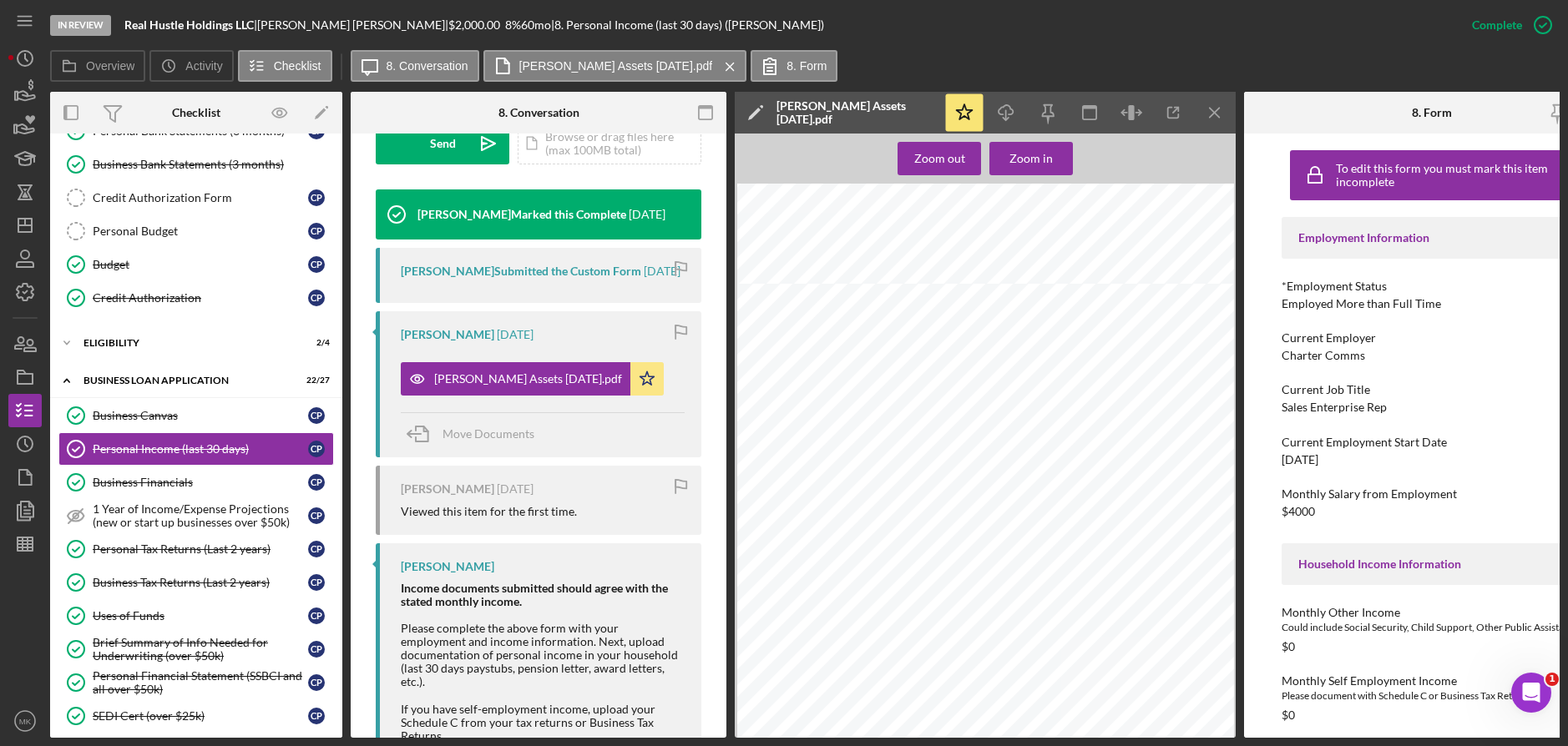
scroll to position [7190, 0]
click at [136, 301] on div "Credit Authorization" at bounding box center [200, 297] width 215 height 13
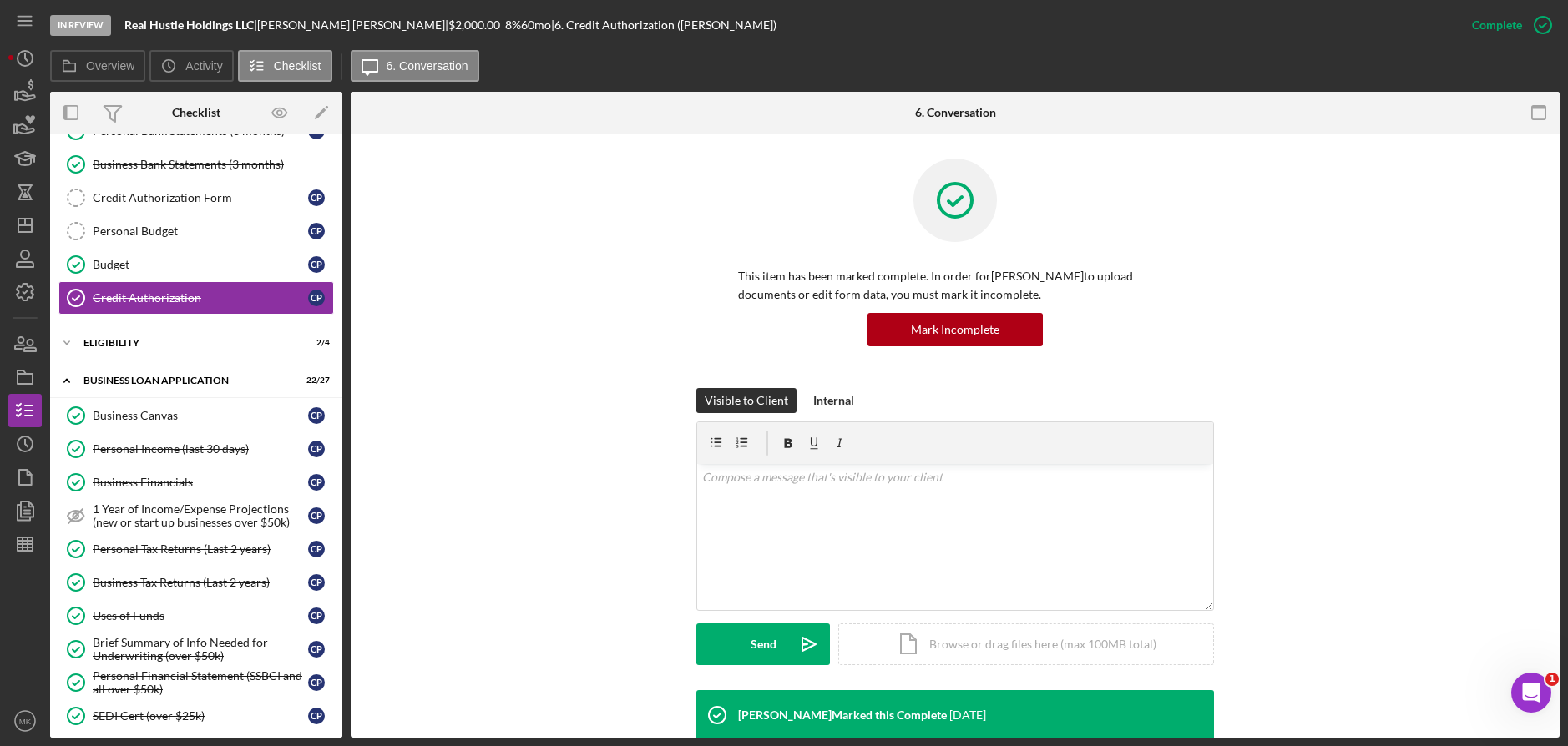
scroll to position [303, 0]
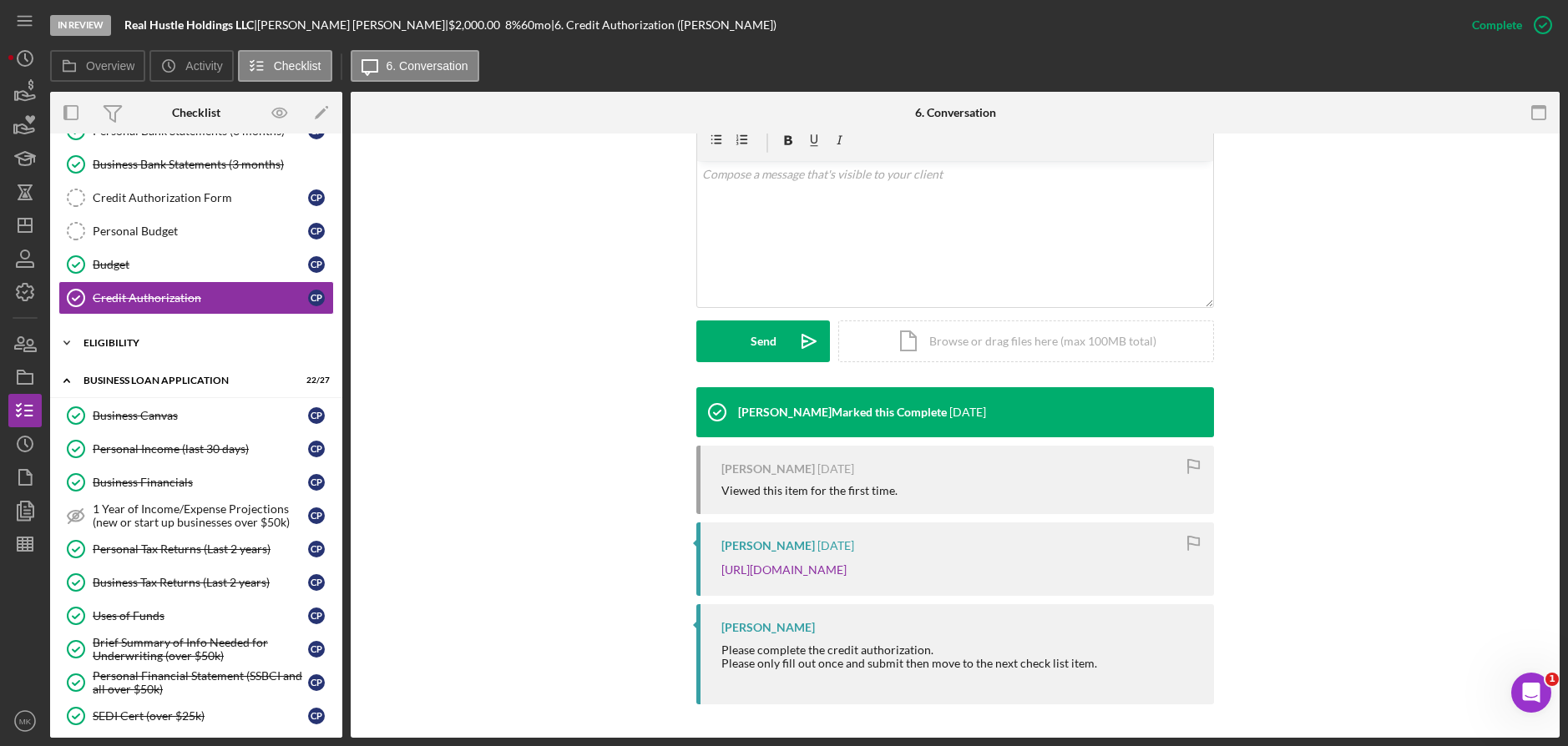
click at [109, 342] on div "ELIGIBILITY" at bounding box center [202, 343] width 238 height 10
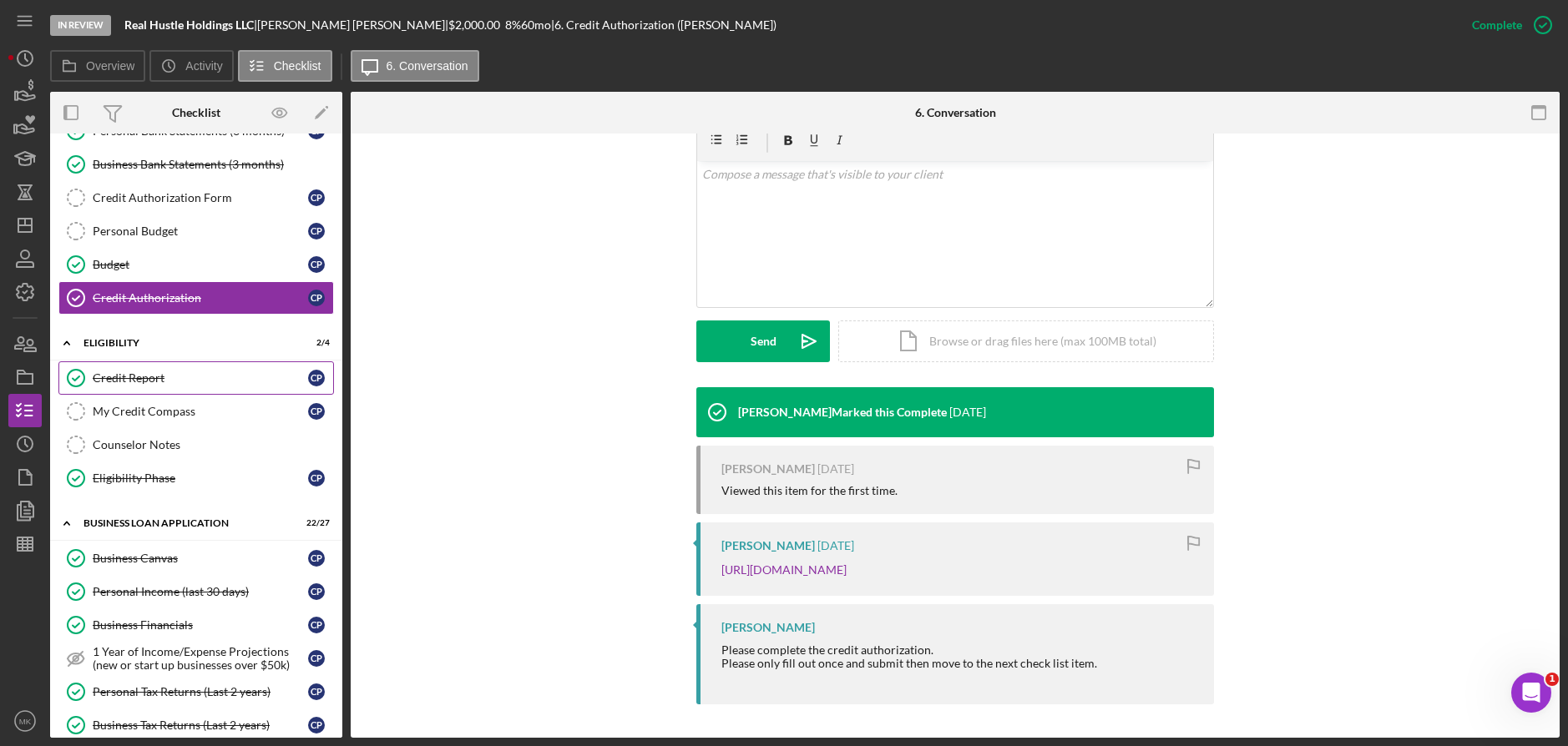
click at [132, 375] on div "Credit Report" at bounding box center [200, 377] width 215 height 13
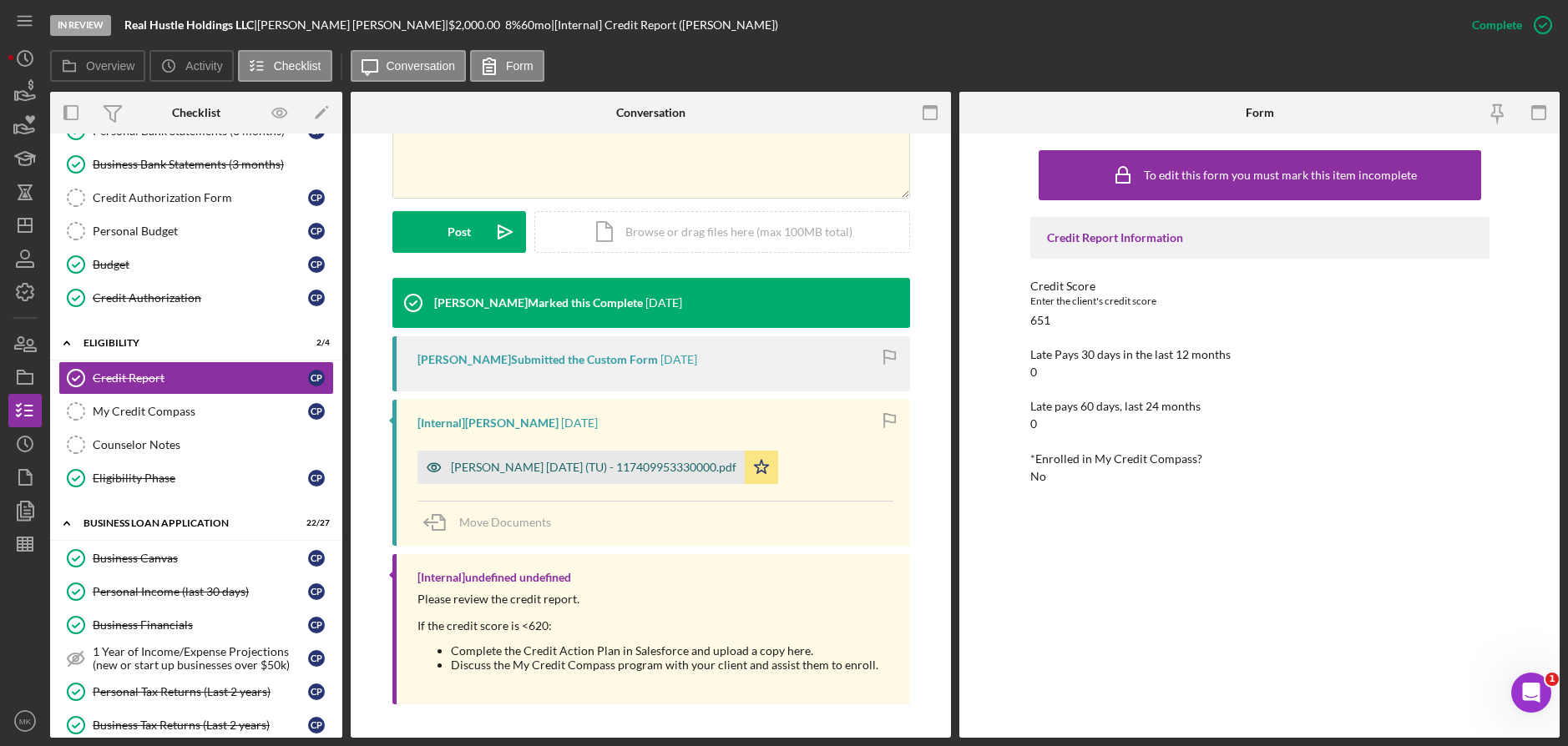
click at [561, 468] on div "[PERSON_NAME] [DATE] (TU) - 117409953330000.pdf" at bounding box center [594, 467] width 286 height 13
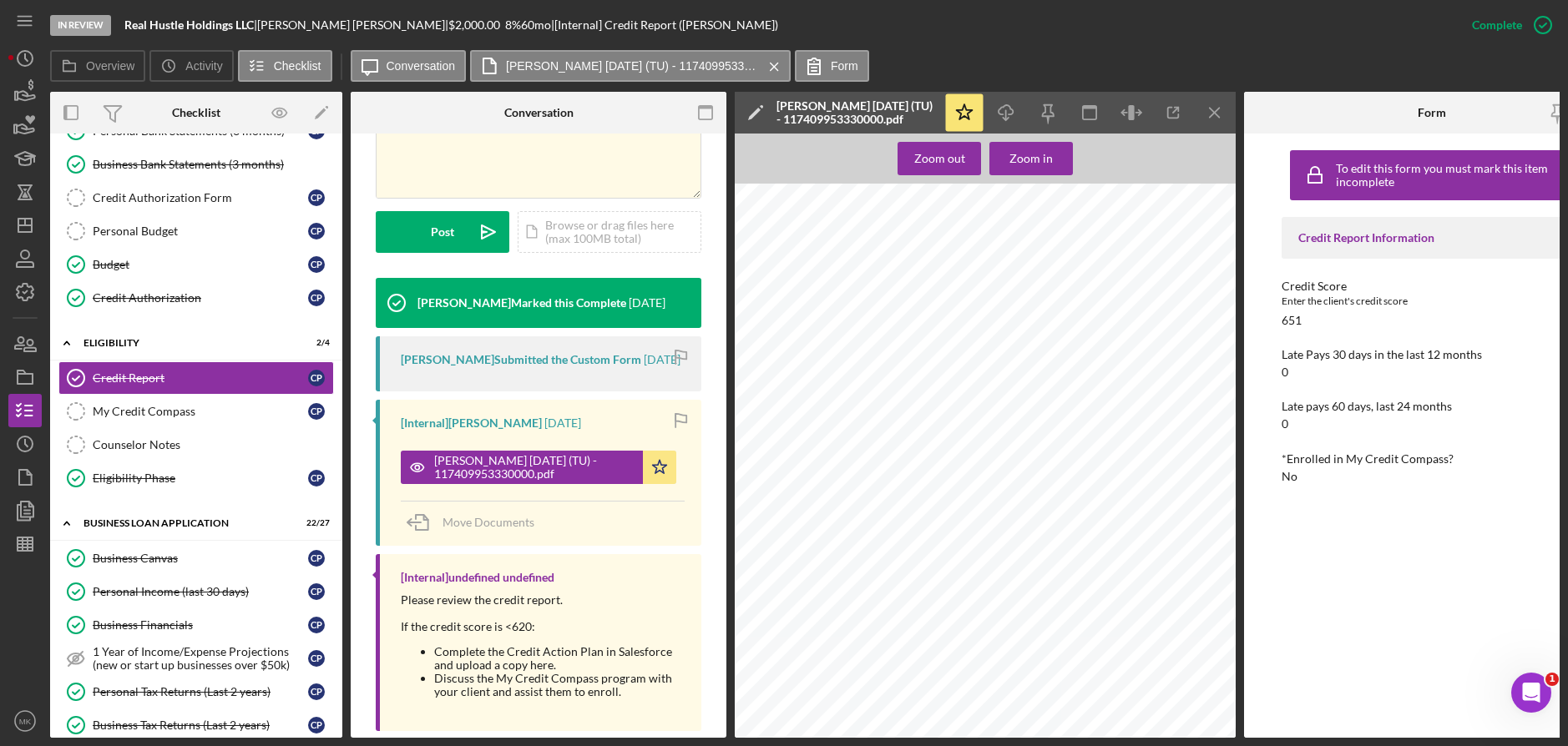
scroll to position [6340, 0]
click at [1214, 104] on icon "Icon/Menu Close" at bounding box center [1215, 113] width 38 height 37
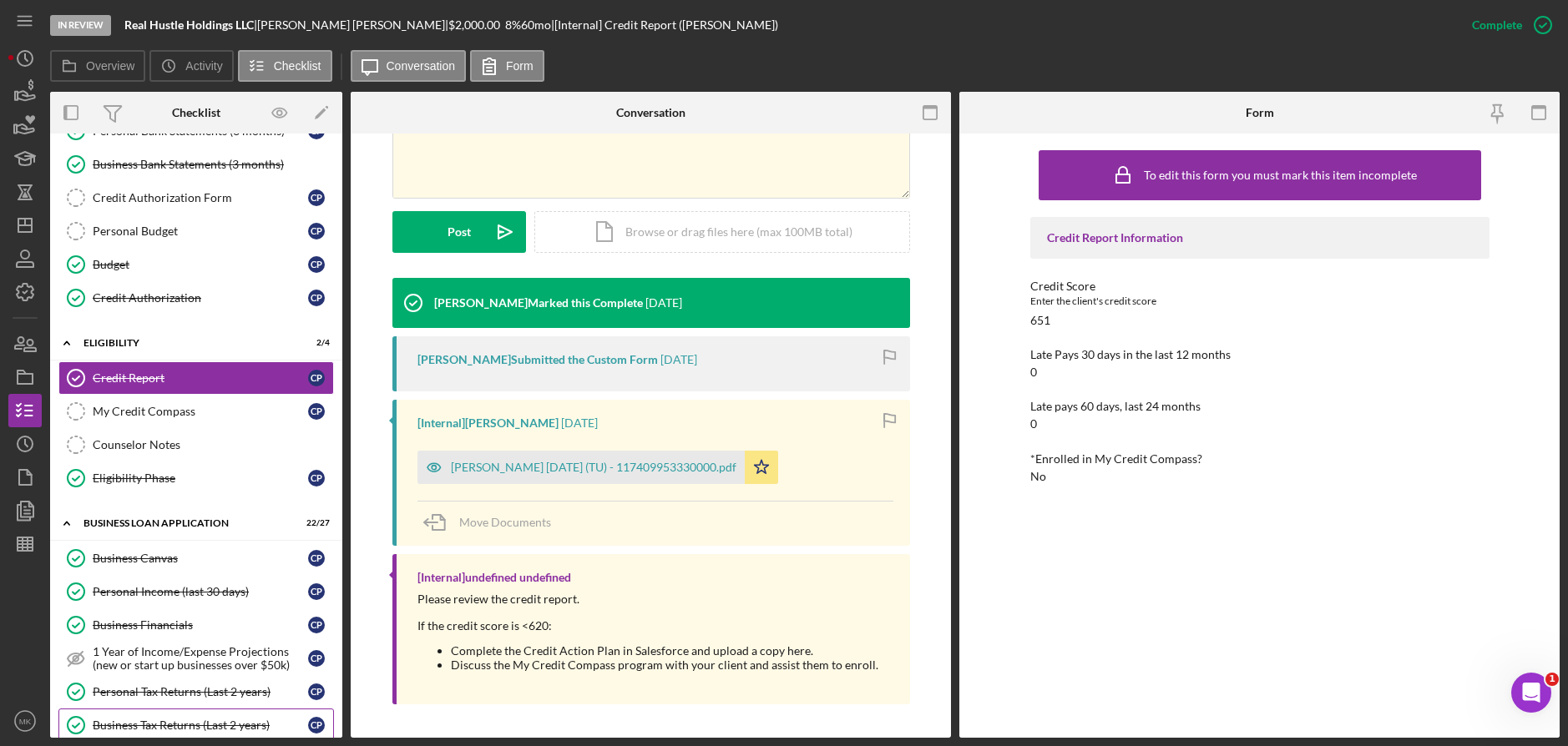
scroll to position [729, 0]
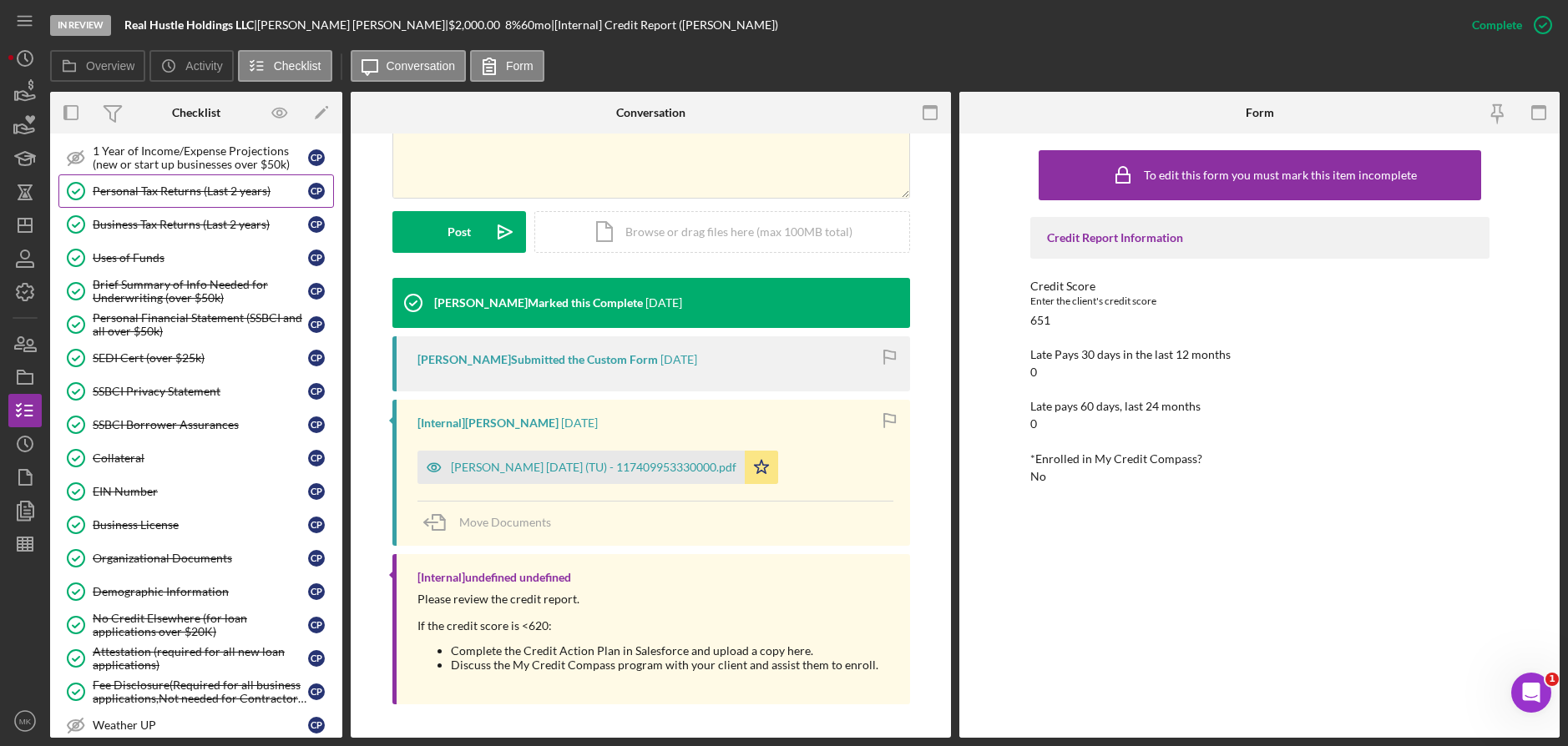
click at [182, 197] on div "Personal Tax Returns (Last 2 years)" at bounding box center [200, 191] width 215 height 13
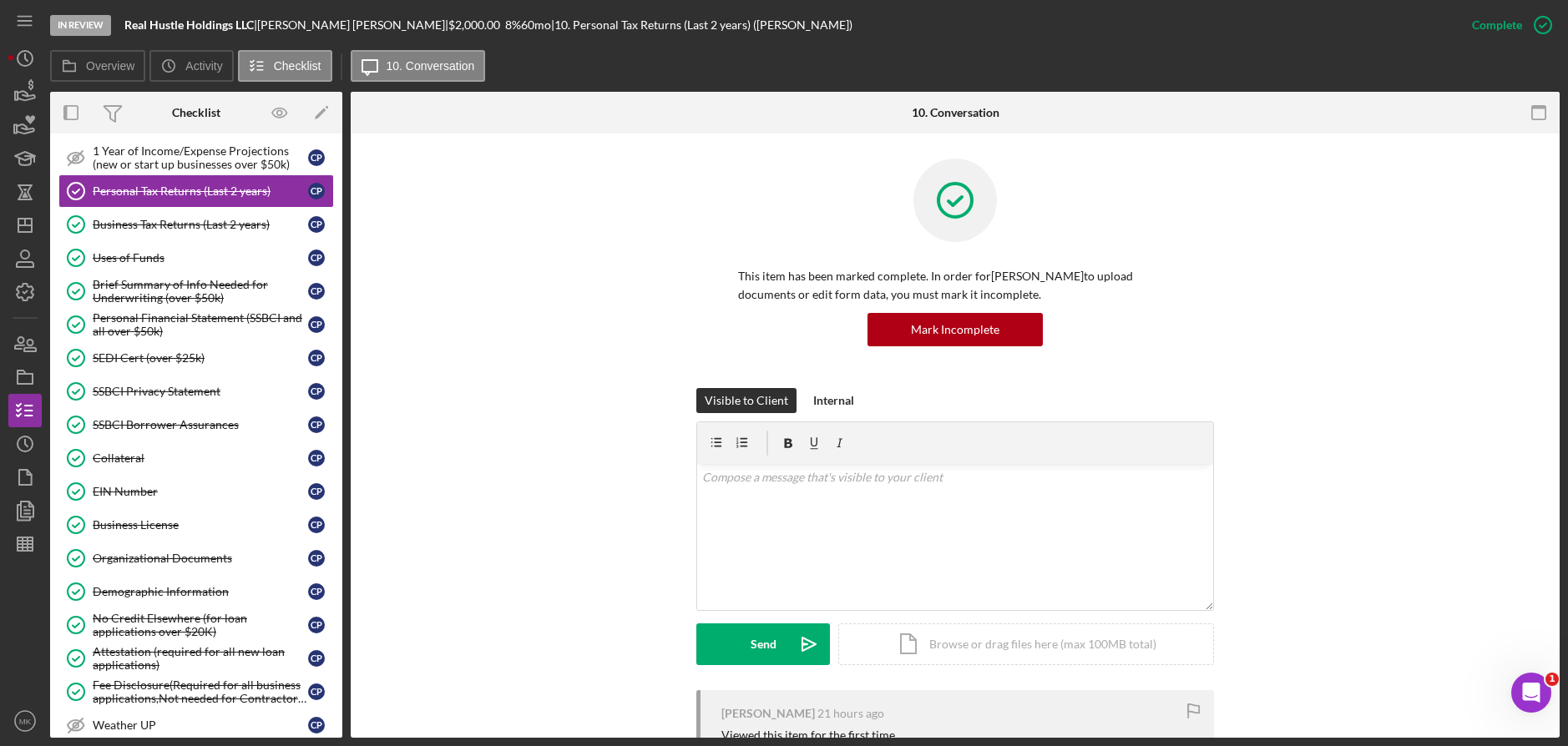
scroll to position [348, 0]
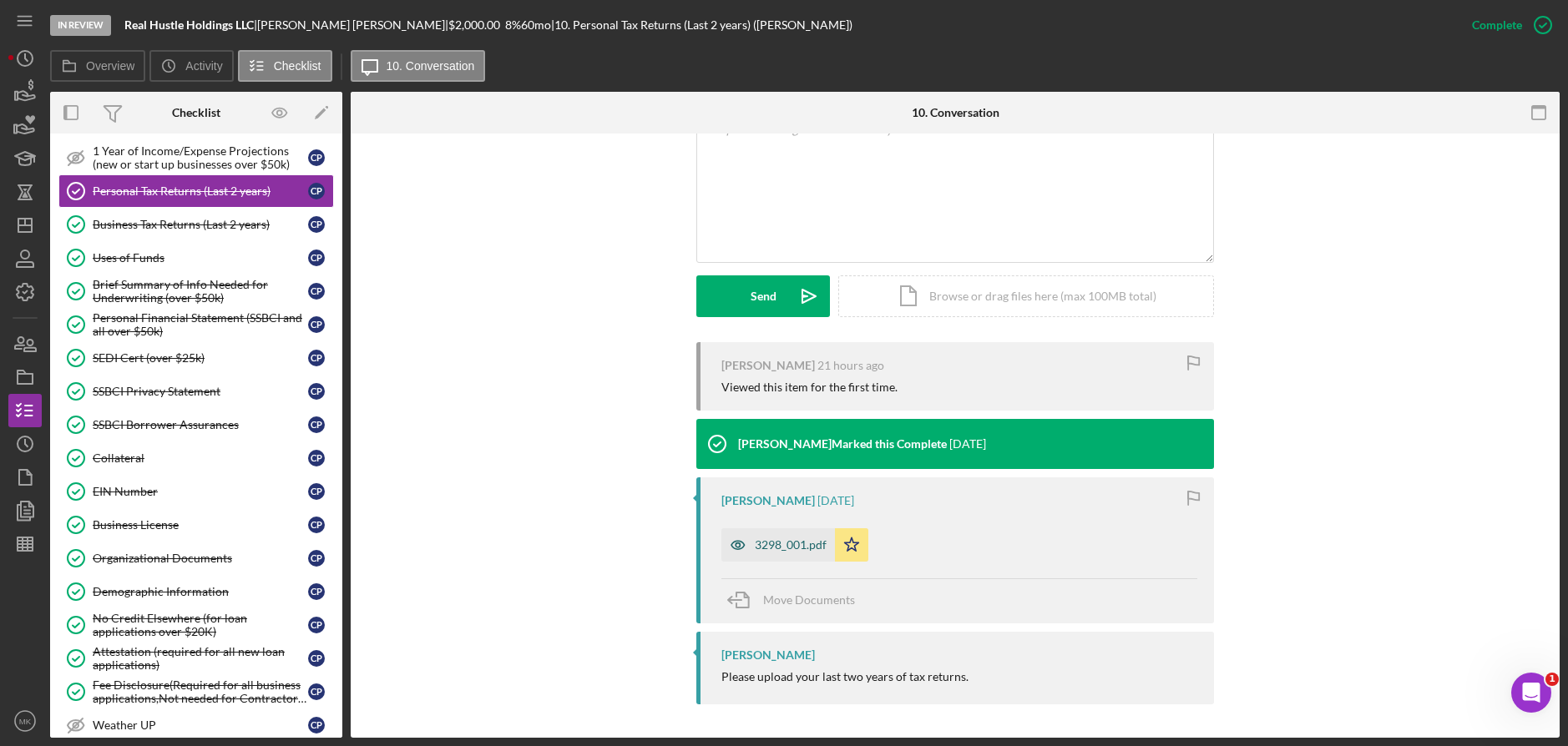
click at [767, 546] on div "3298_001.pdf" at bounding box center [790, 544] width 71 height 13
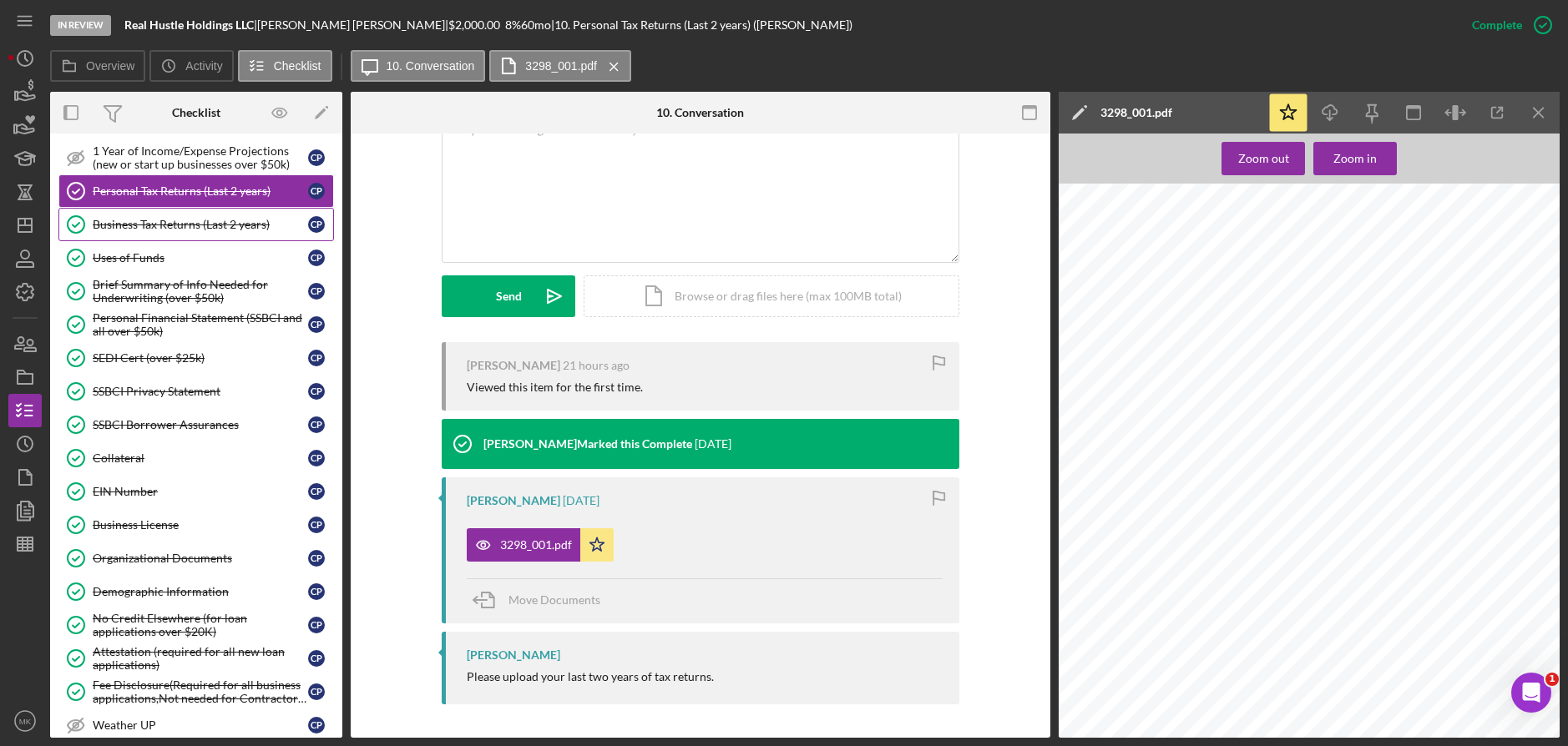
click at [160, 224] on div "Business Tax Returns (Last 2 years)" at bounding box center [200, 224] width 215 height 13
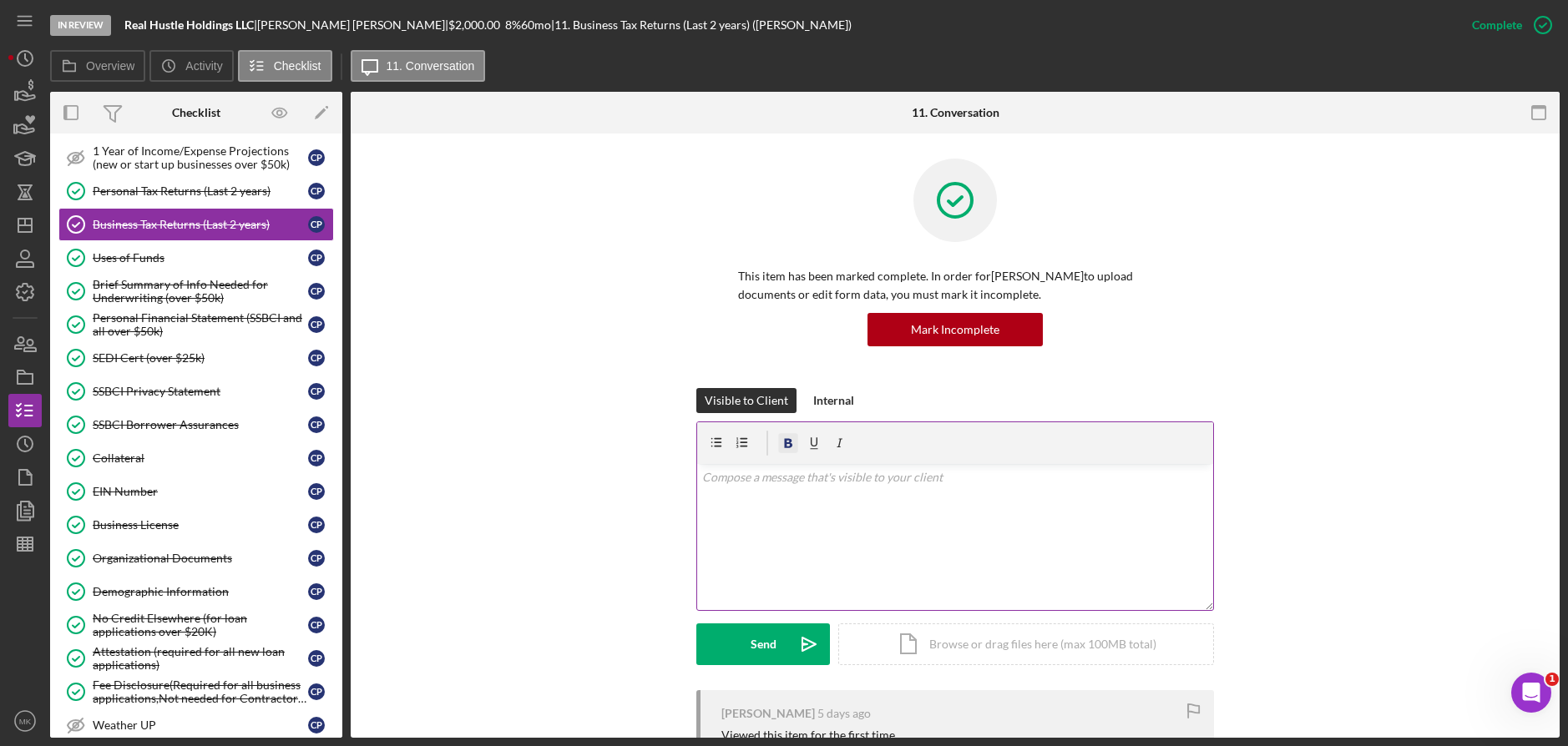
scroll to position [376, 0]
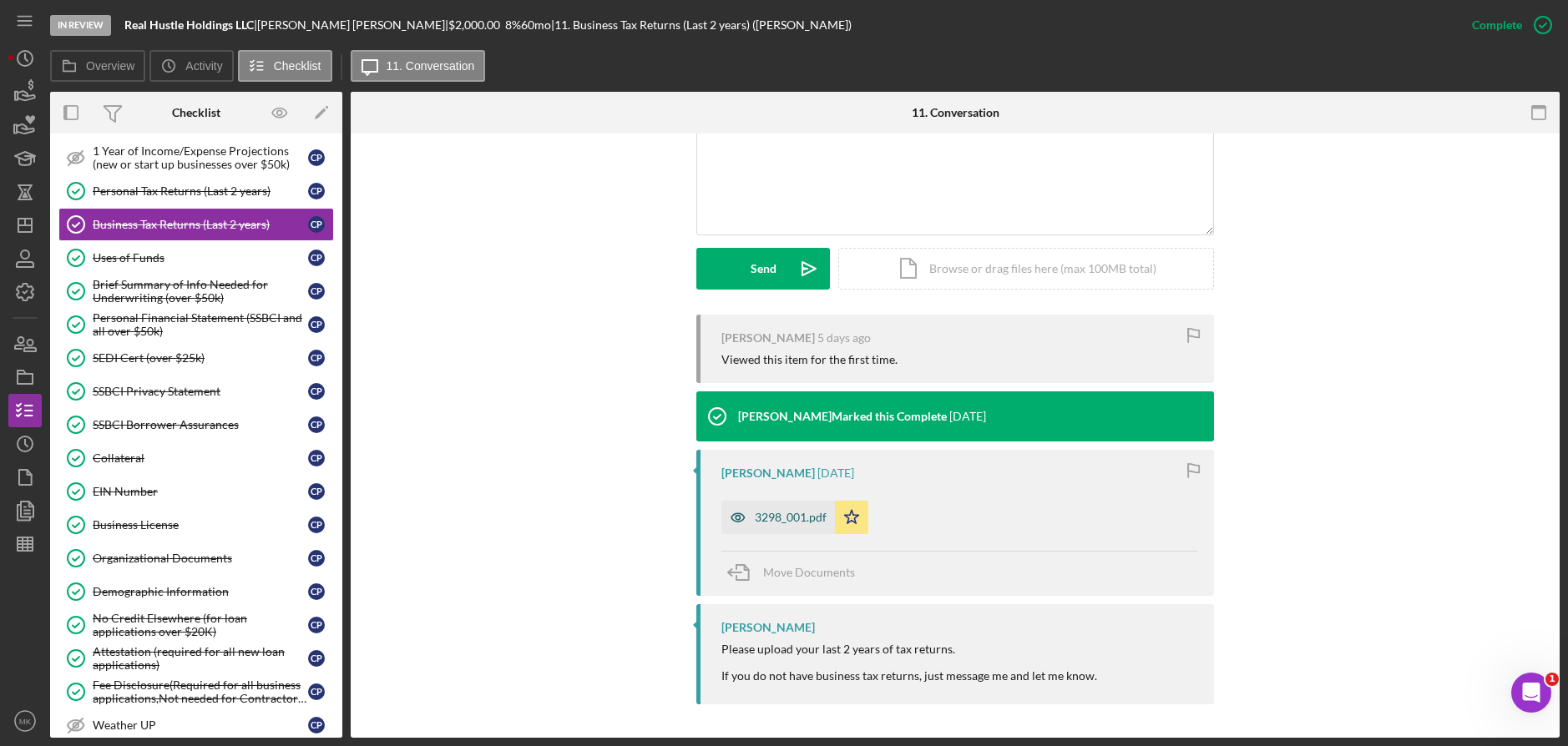
click at [797, 518] on div "3298_001.pdf" at bounding box center [790, 517] width 71 height 13
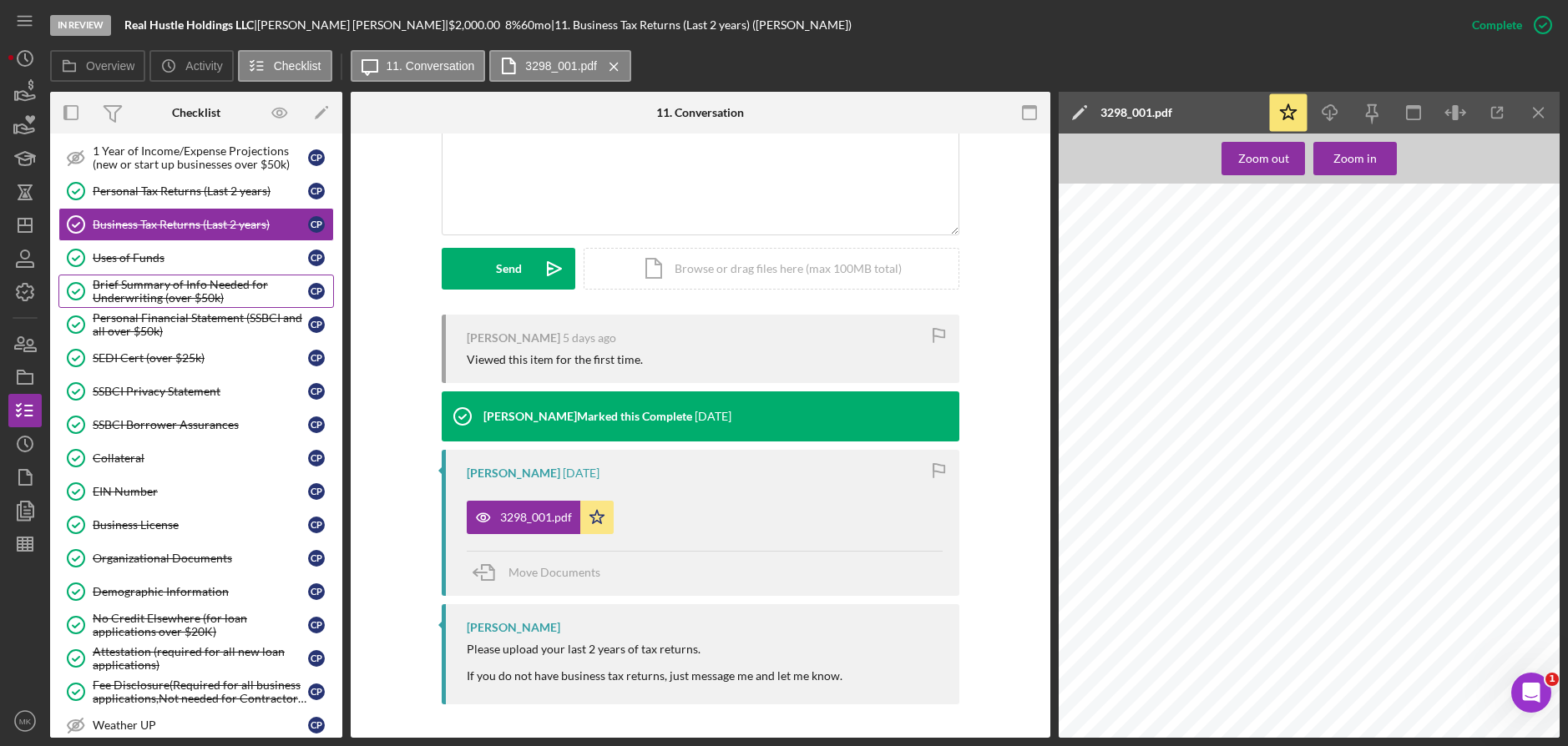
scroll to position [312, 0]
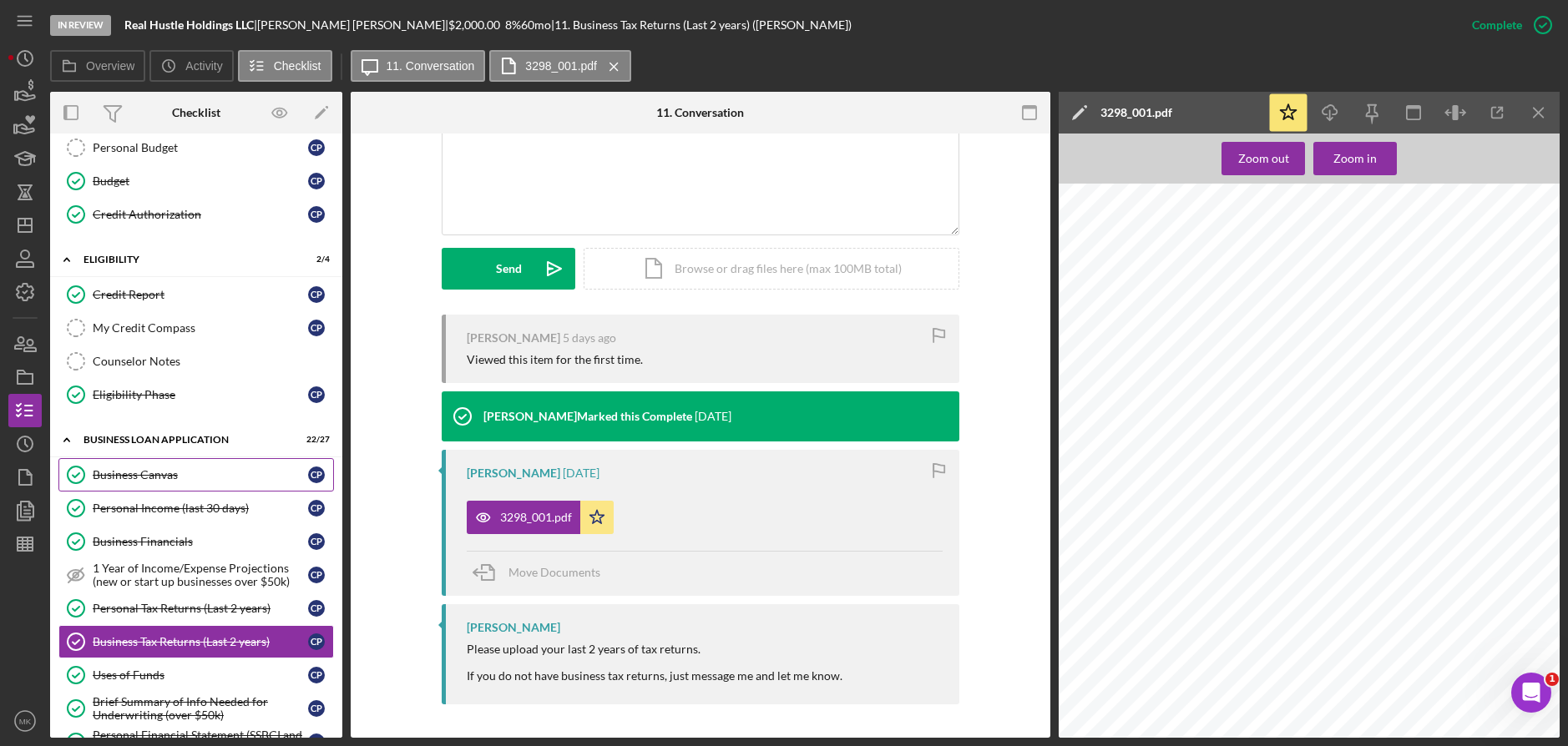
drag, startPoint x: 186, startPoint y: 501, endPoint x: 288, endPoint y: 481, distance: 103.9
click at [185, 501] on div "Personal Income (last 30 days)" at bounding box center [200, 508] width 215 height 13
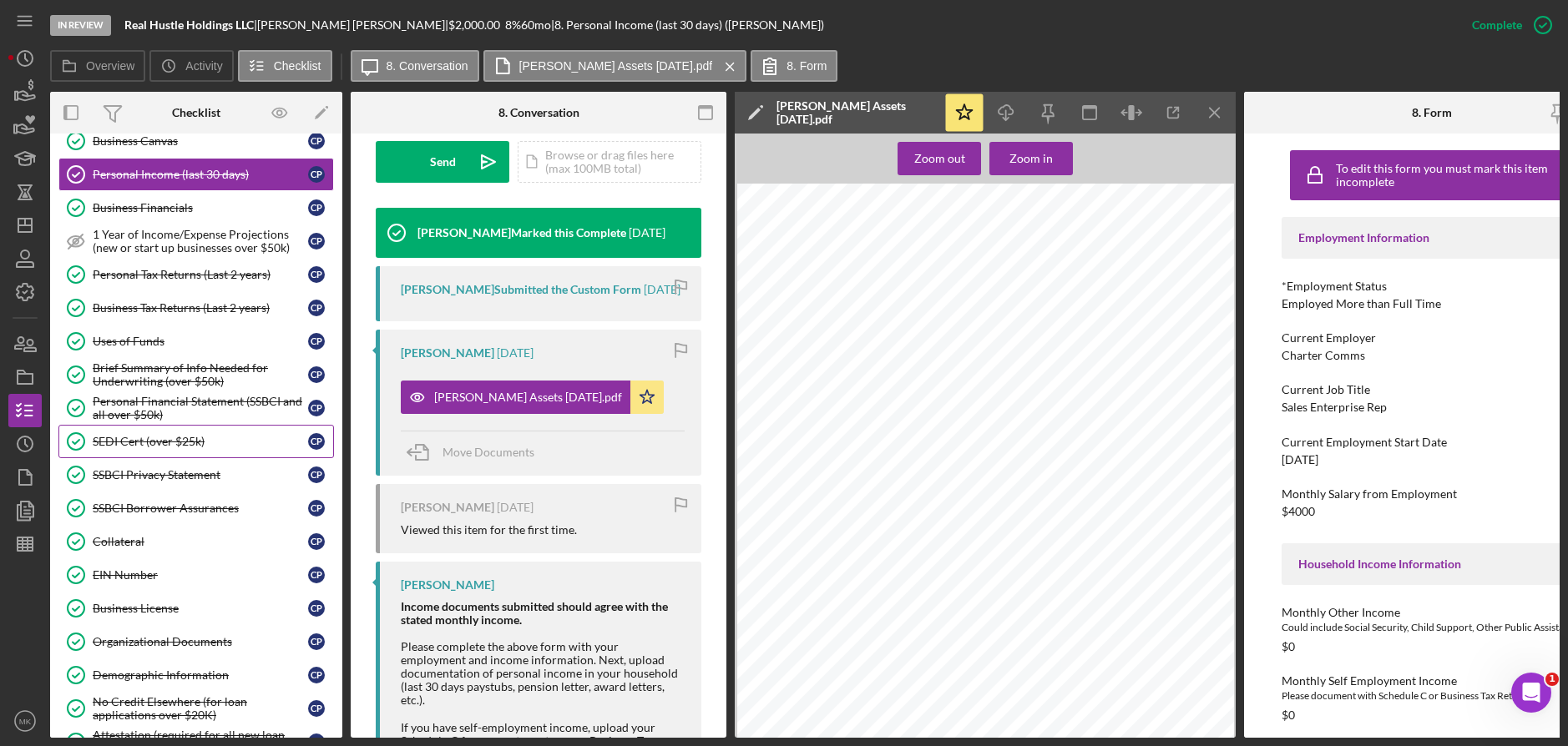
scroll to position [813, 0]
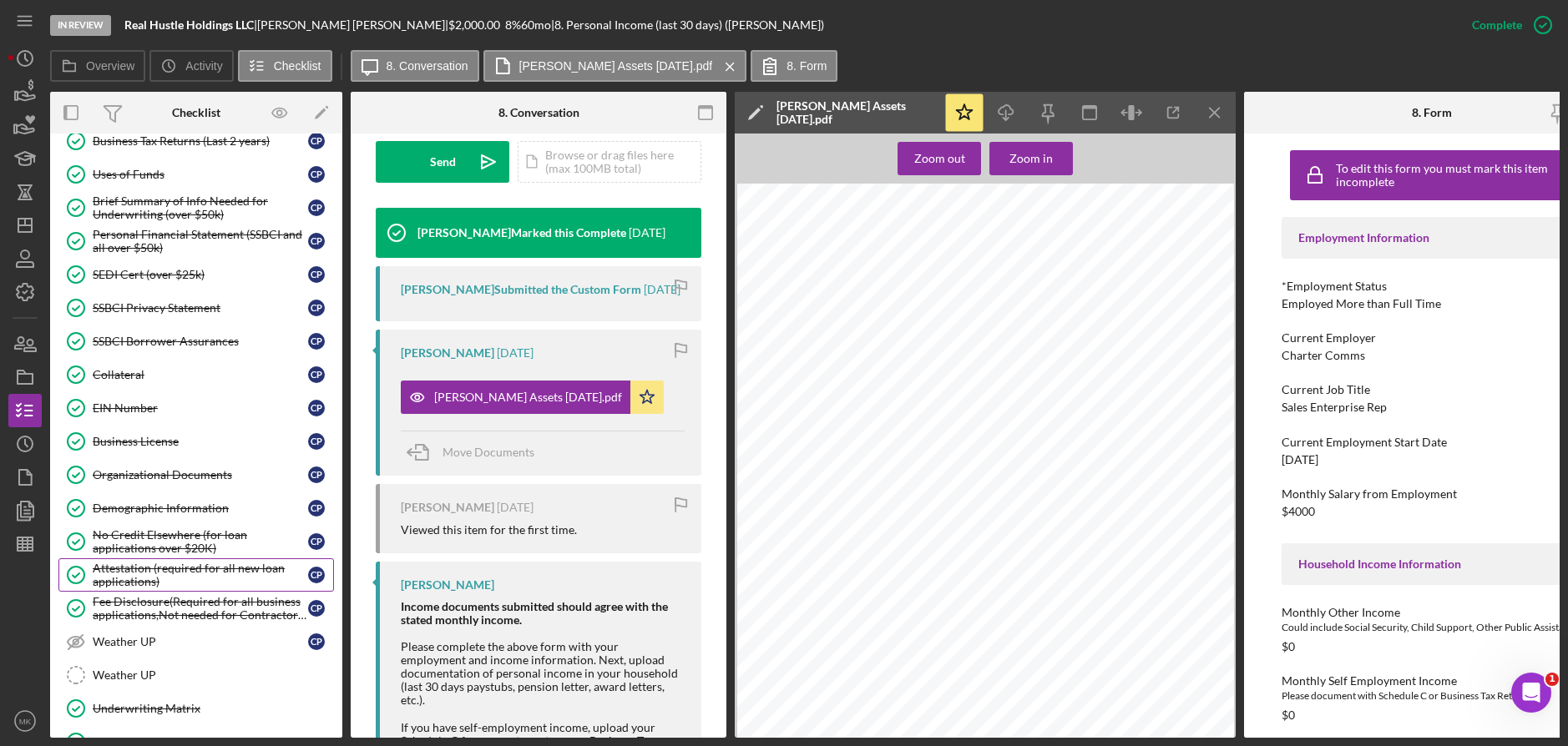
click at [144, 580] on div "Attestation (required for all new loan applications)" at bounding box center [200, 575] width 215 height 27
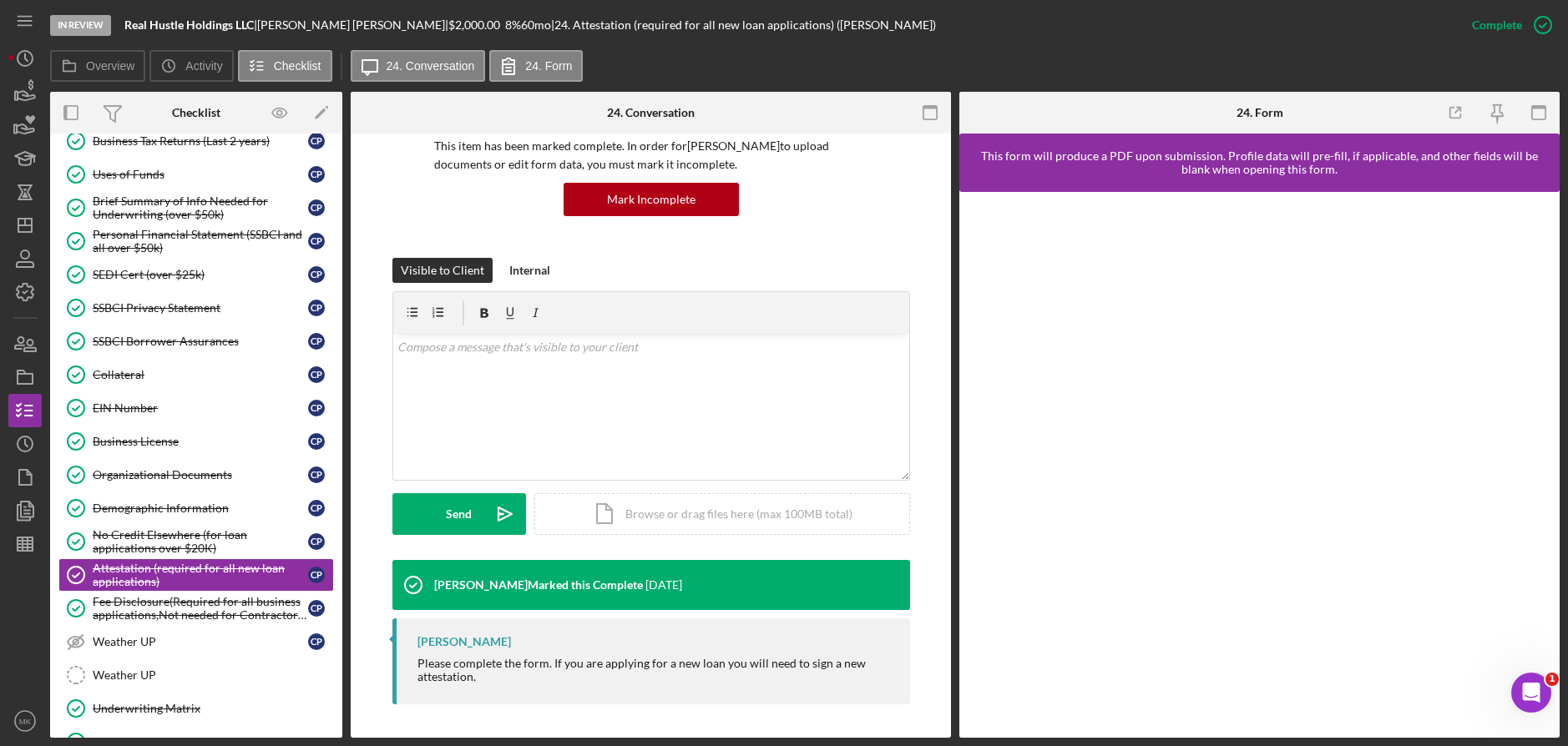
scroll to position [1230, 0]
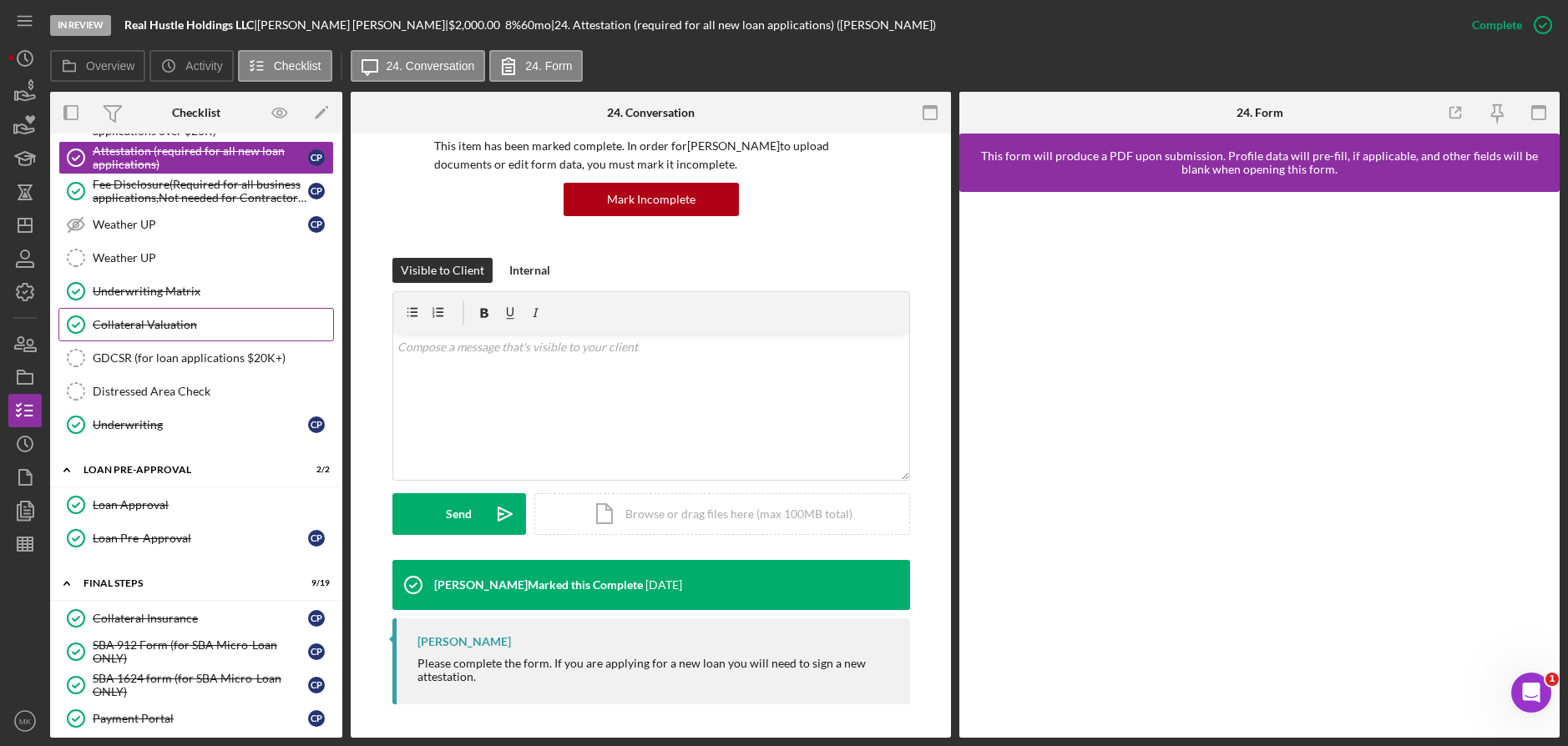
click at [169, 308] on link "Collateral Valuation Collateral Valuation" at bounding box center [196, 324] width 275 height 33
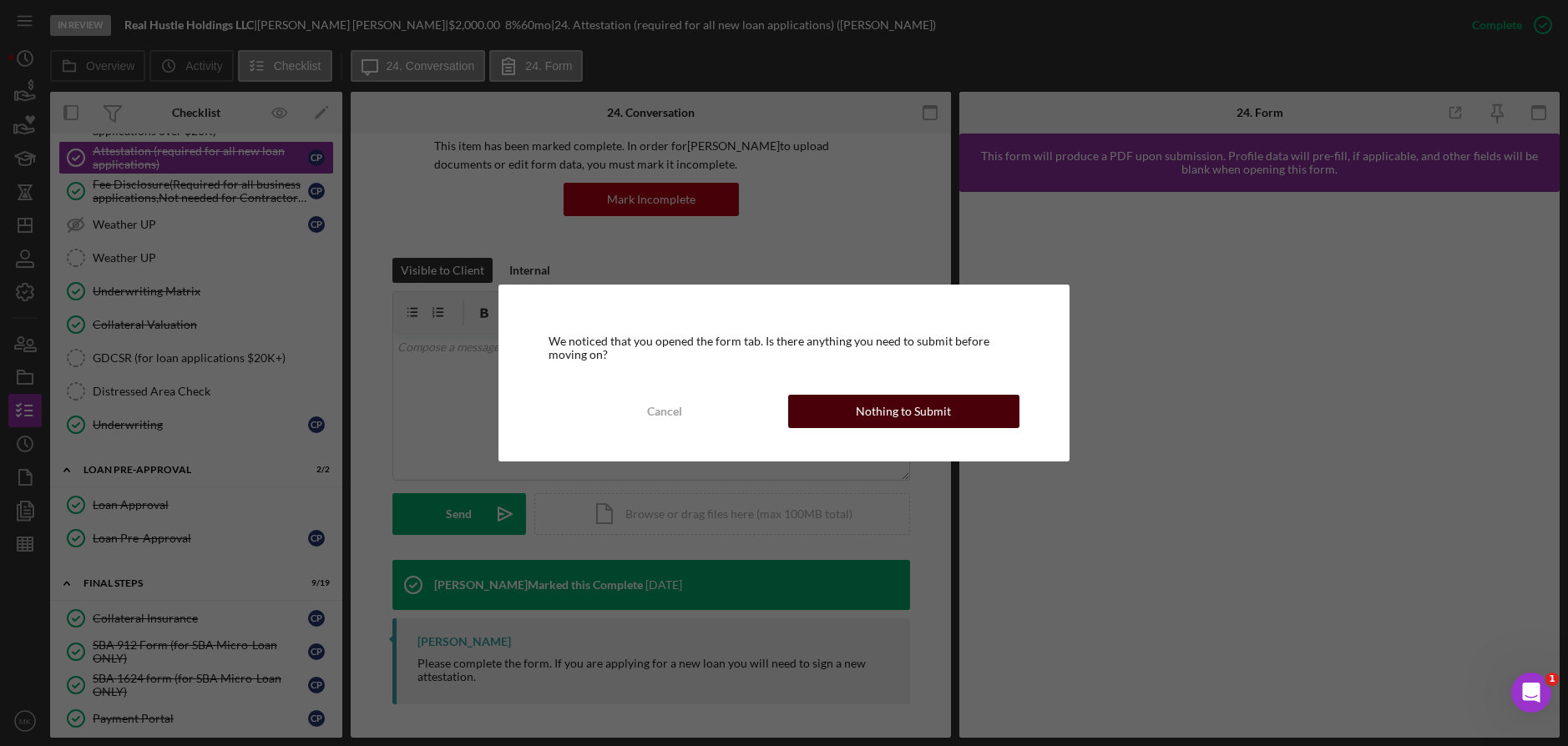
click at [847, 412] on button "Nothing to Submit" at bounding box center [903, 410] width 231 height 33
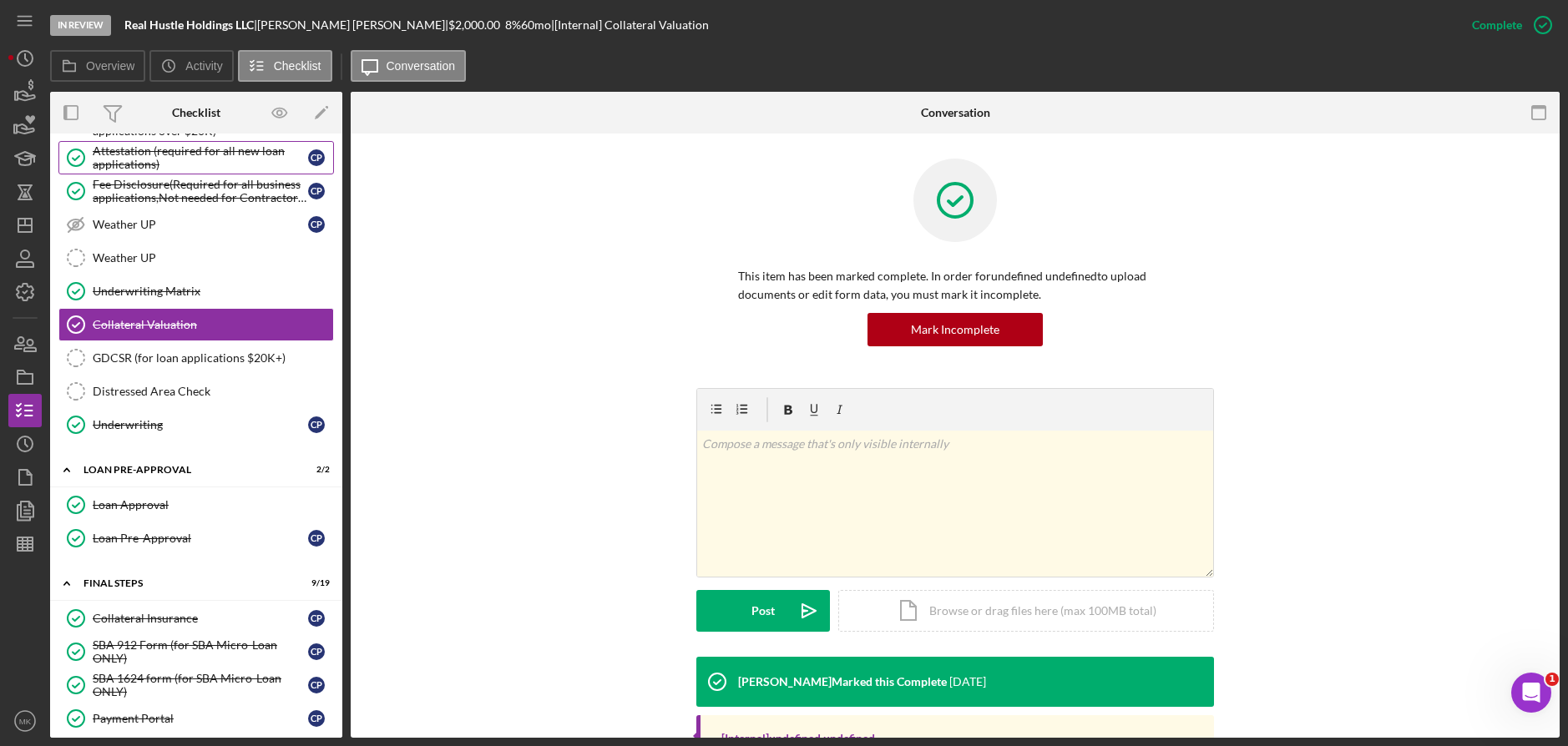
click at [173, 149] on div "Attestation (required for all new loan applications)" at bounding box center [200, 158] width 215 height 27
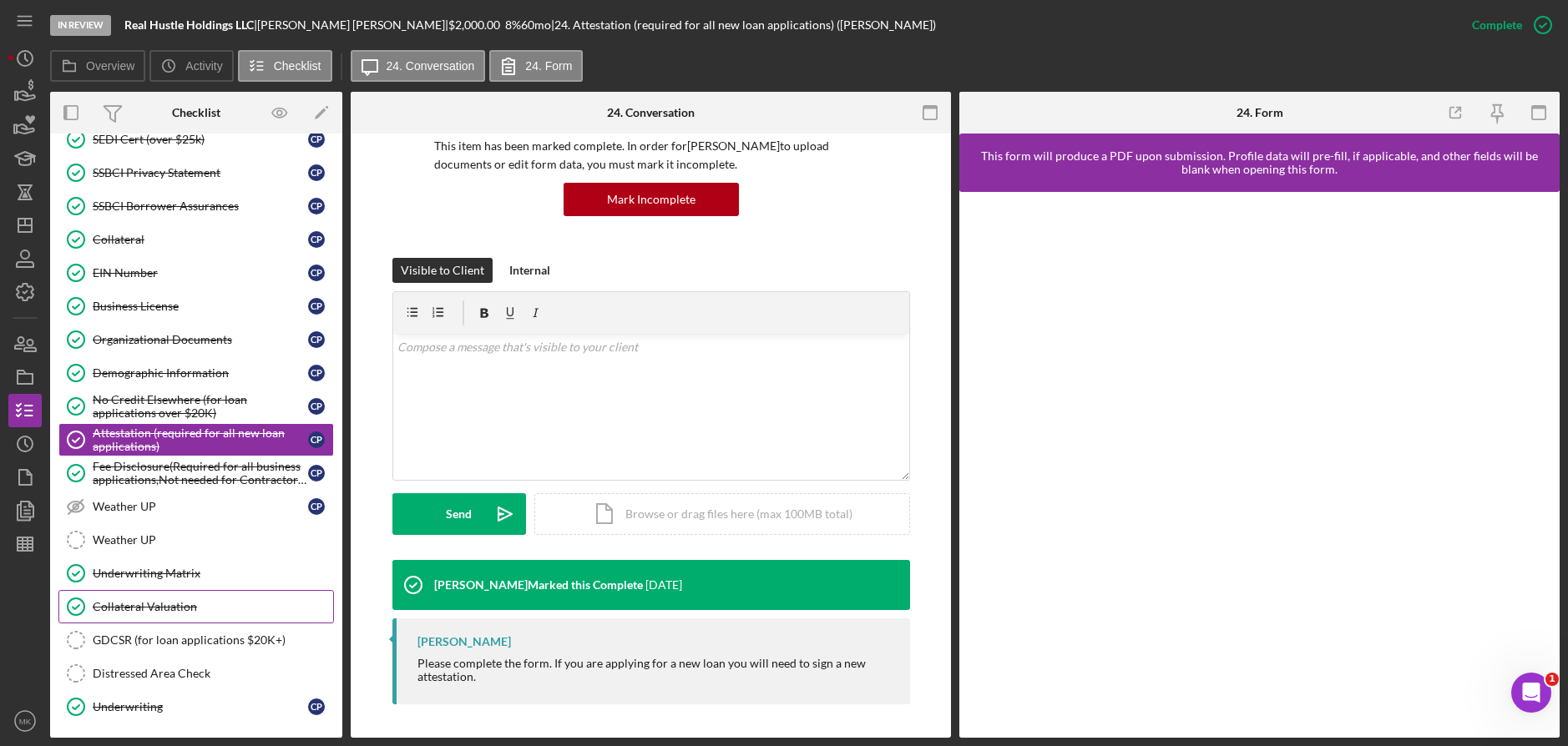
scroll to position [781, 0]
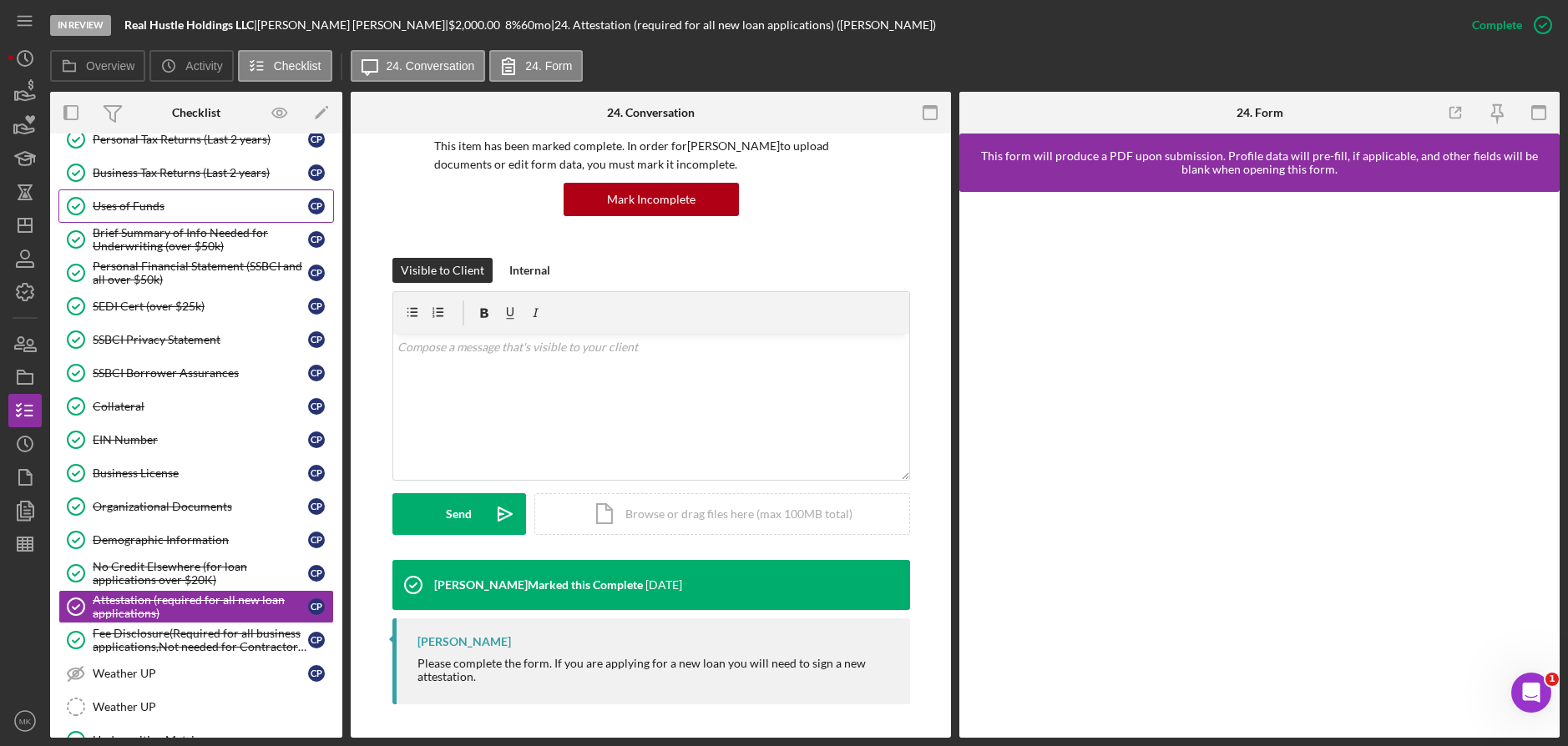
click at [141, 205] on div "Uses of Funds" at bounding box center [200, 205] width 215 height 13
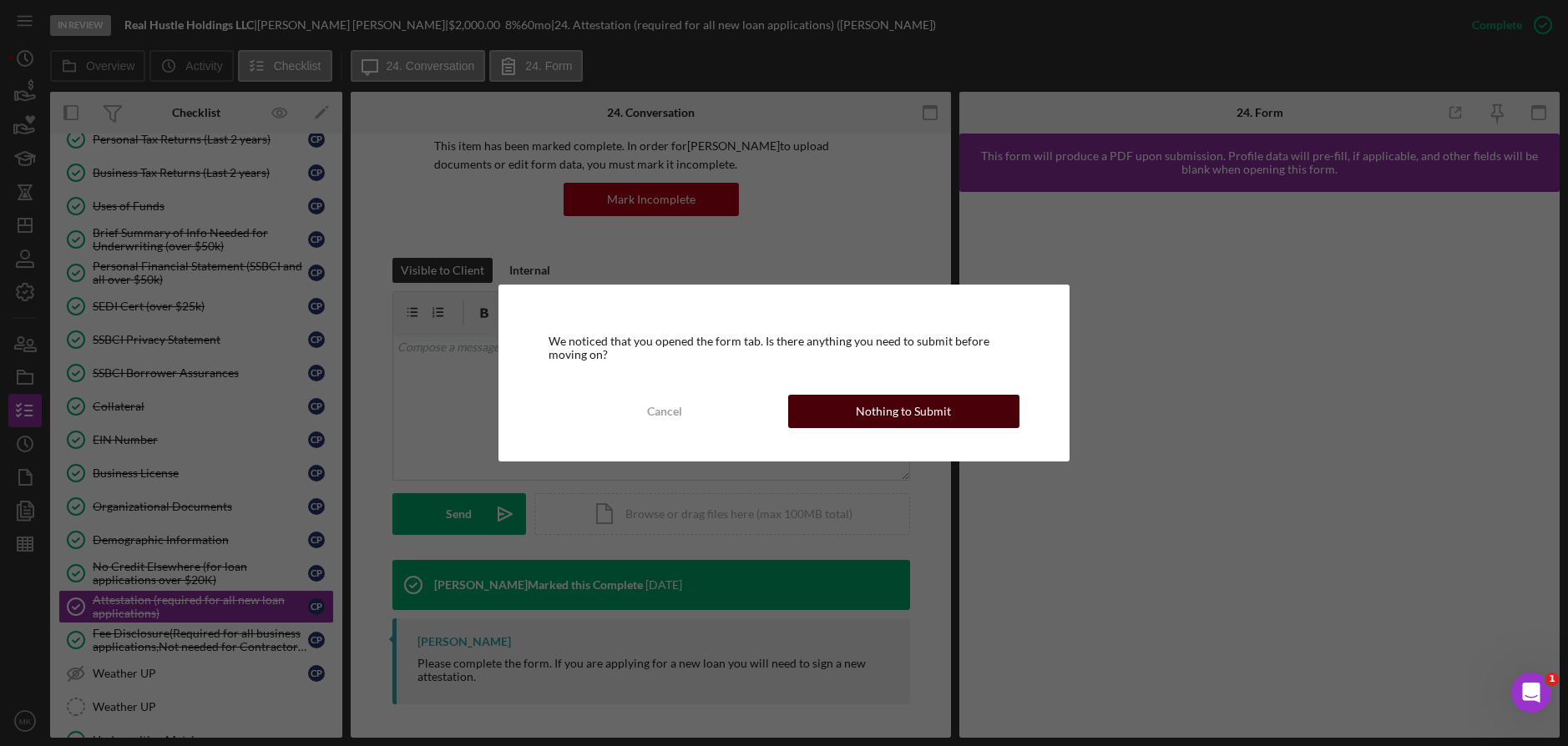
click at [930, 412] on div "Nothing to Submit" at bounding box center [903, 410] width 96 height 33
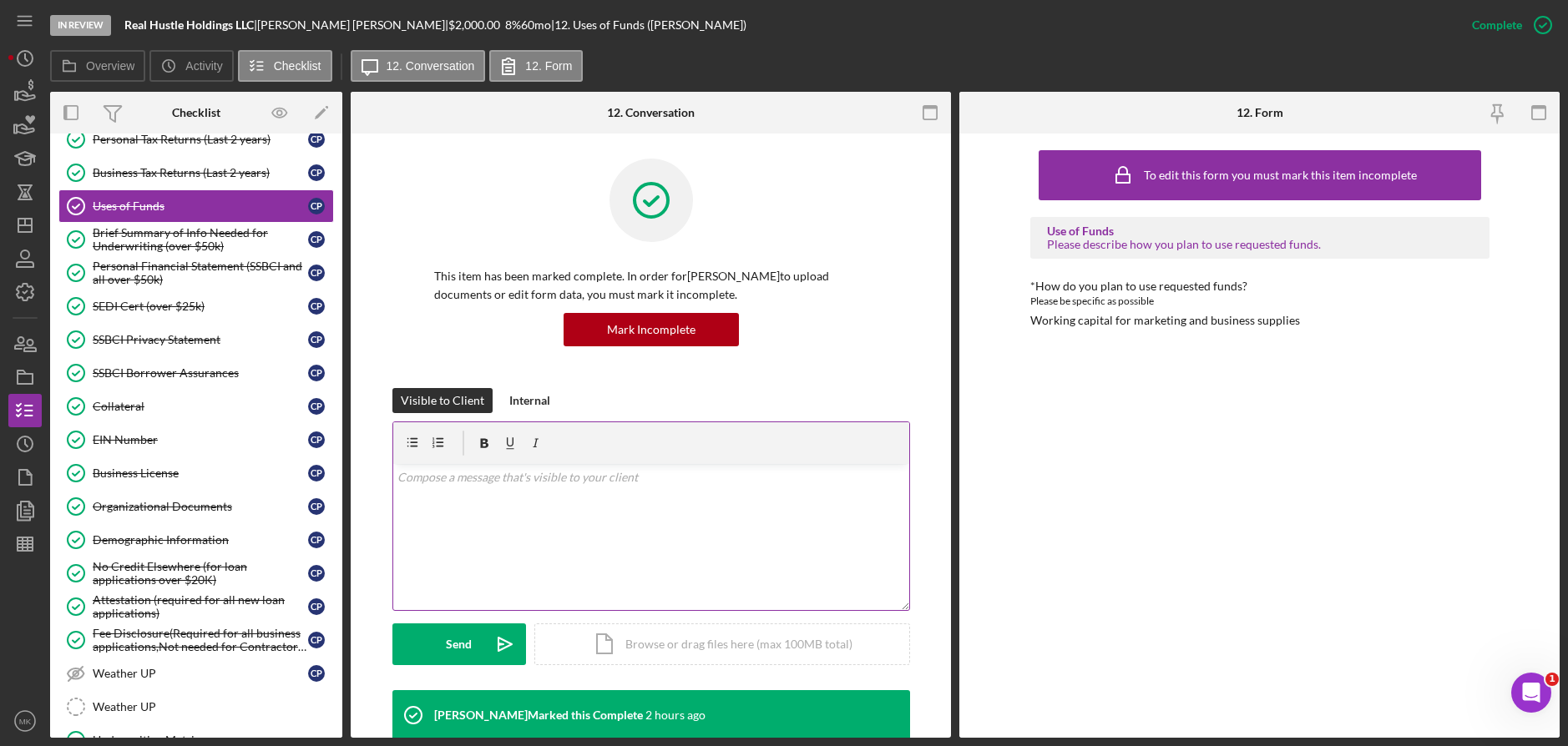
scroll to position [334, 0]
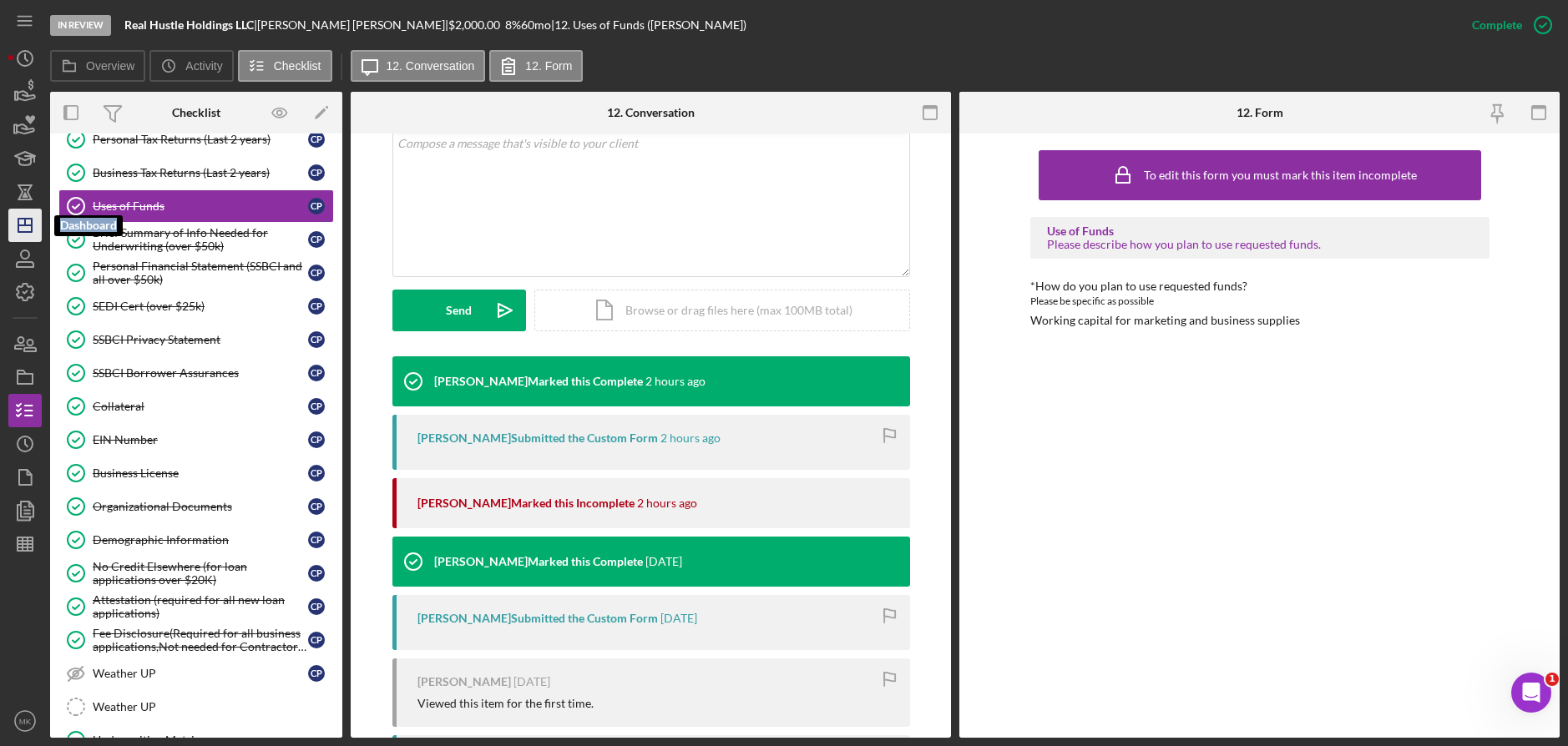
click at [32, 218] on icon "Icon/Dashboard" at bounding box center [25, 225] width 42 height 42
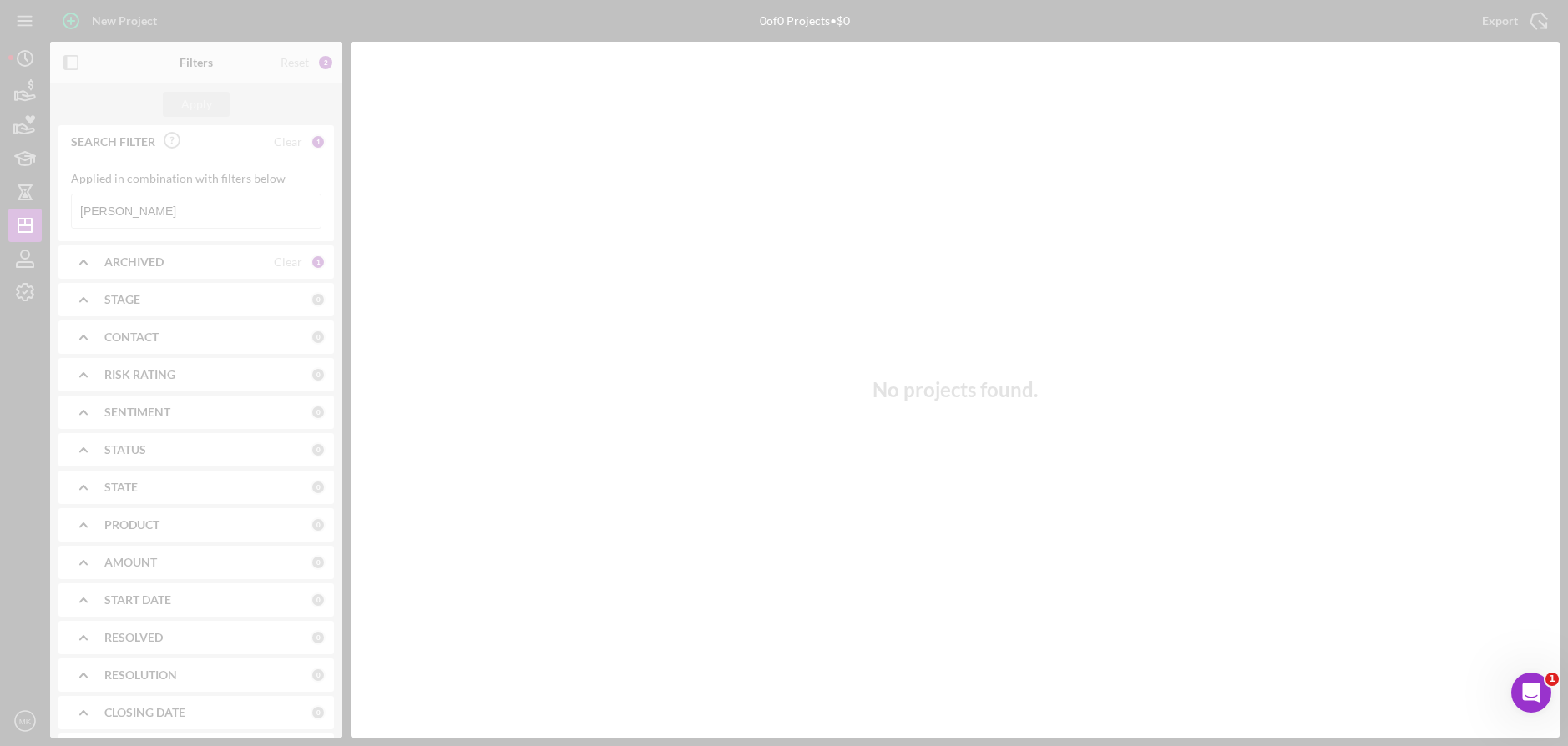
click at [127, 211] on div at bounding box center [784, 373] width 1568 height 746
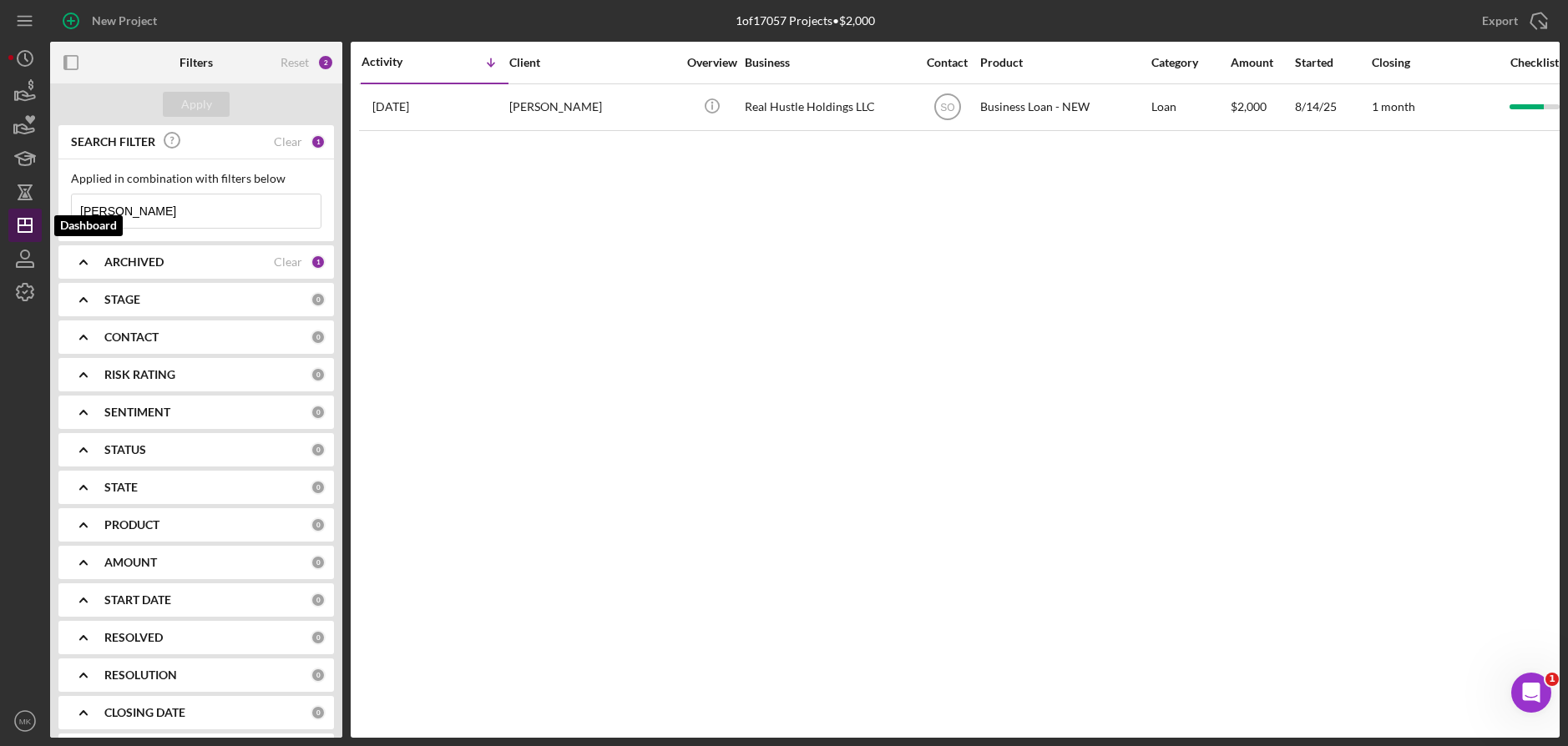
drag, startPoint x: 159, startPoint y: 215, endPoint x: 39, endPoint y: 218, distance: 120.0
click at [39, 218] on div "New Project 1 of 17057 Projects • $2,000 [PERSON_NAME] Export Icon/Export Filte…" at bounding box center [783, 369] width 1551 height 737
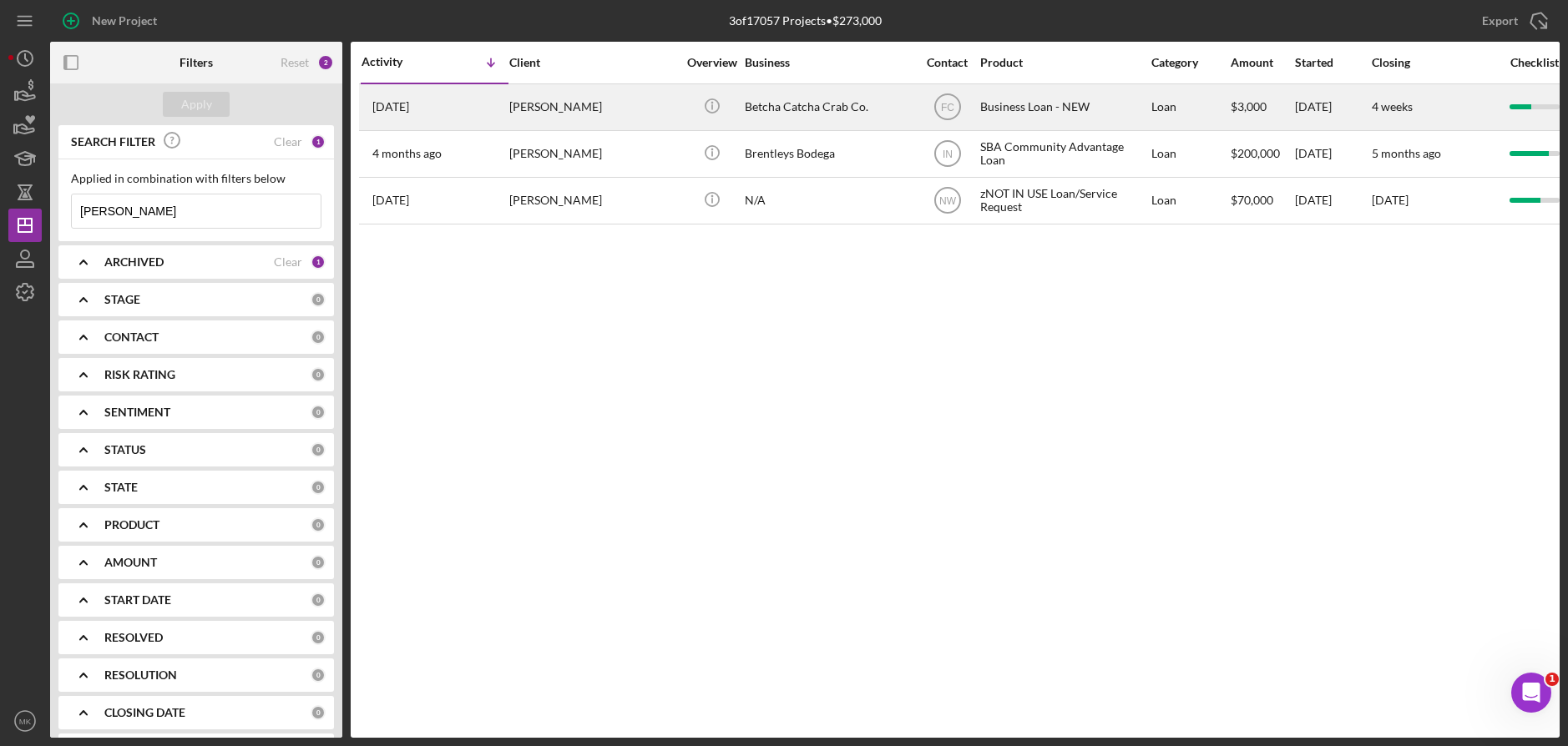
type input "[PERSON_NAME]"
click at [607, 107] on div "[PERSON_NAME]" at bounding box center [592, 107] width 167 height 45
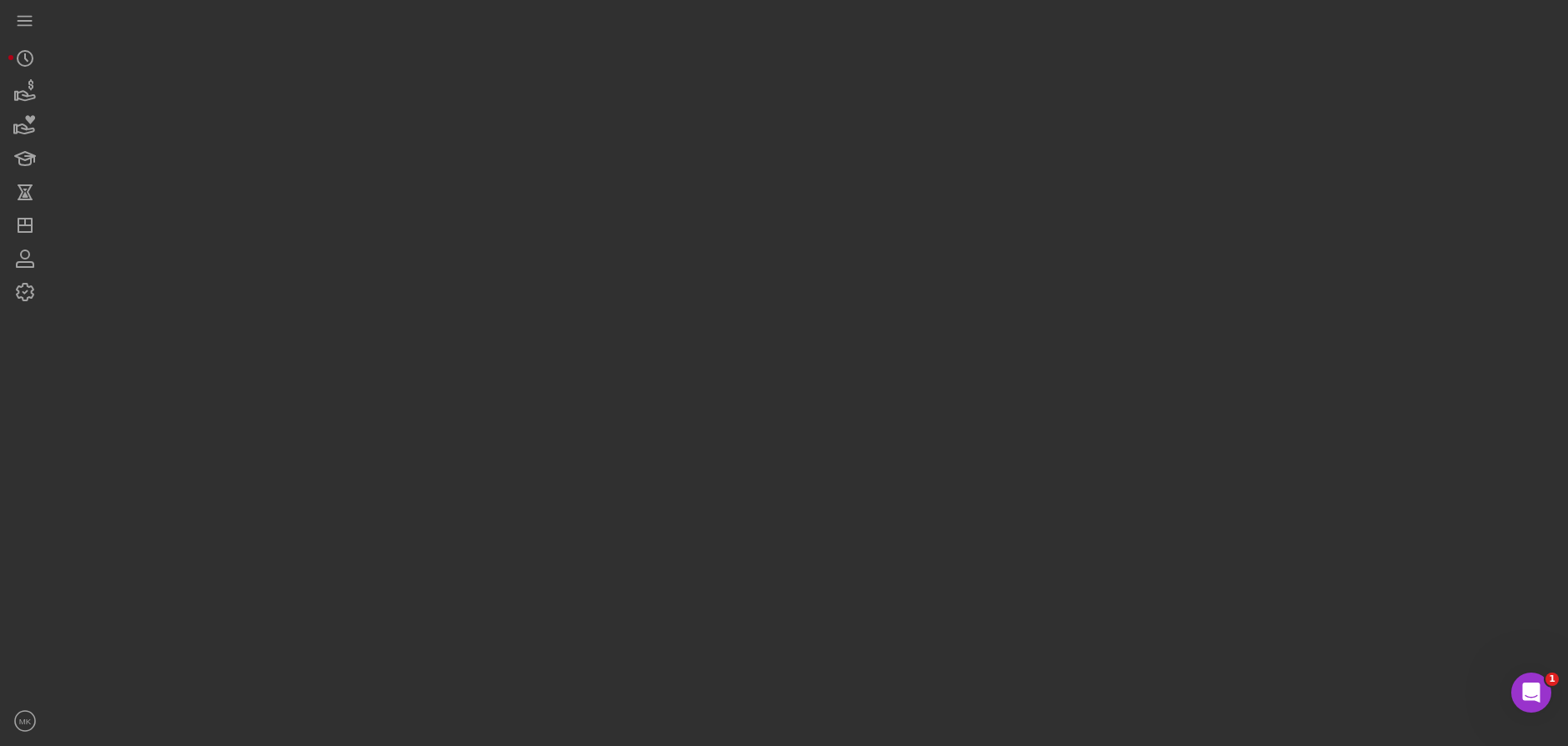
click at [607, 107] on div at bounding box center [805, 369] width 1509 height 737
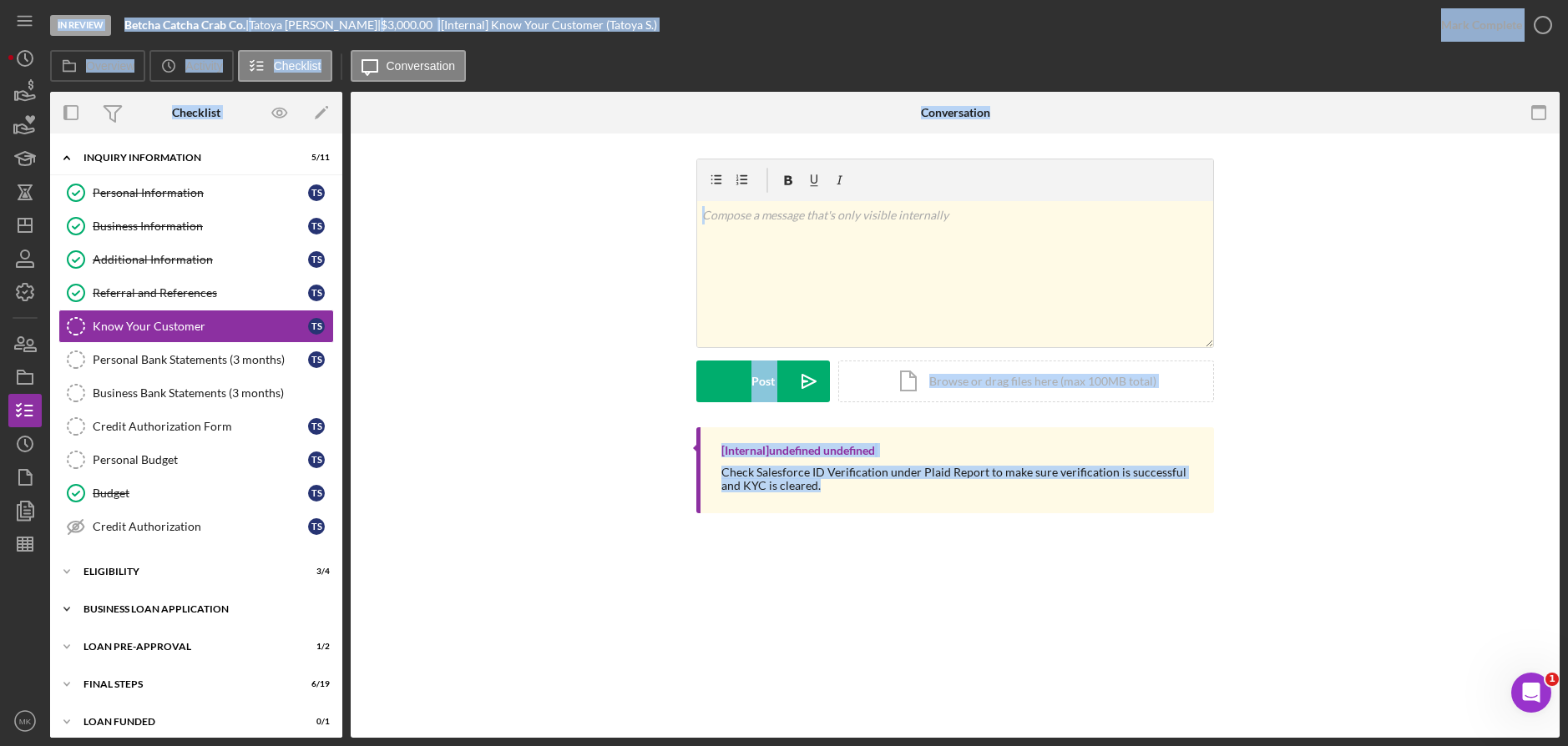
scroll to position [10, 0]
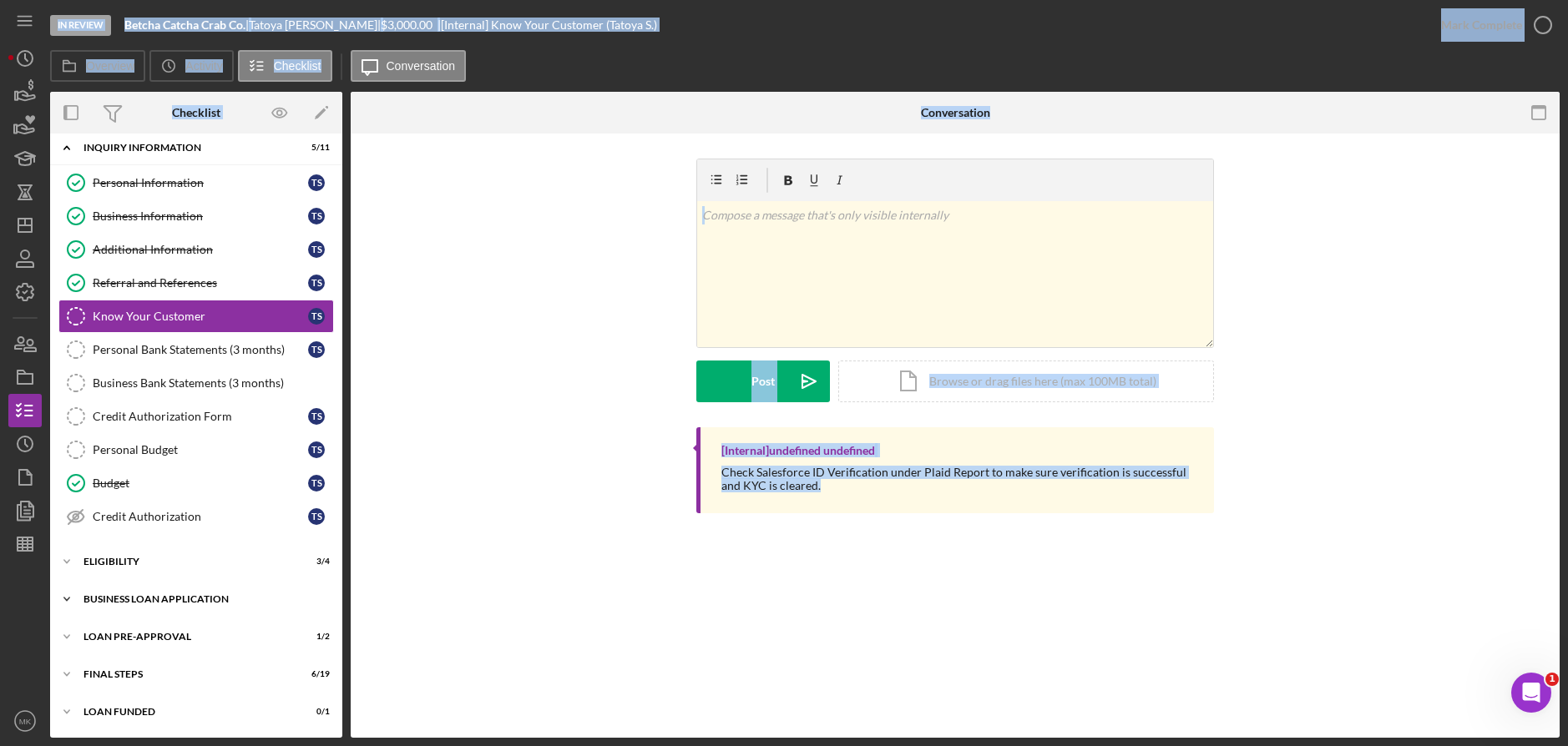
click at [184, 590] on div "Icon/Expander BUSINESS LOAN APPLICATION 13 / 27" at bounding box center [196, 599] width 292 height 33
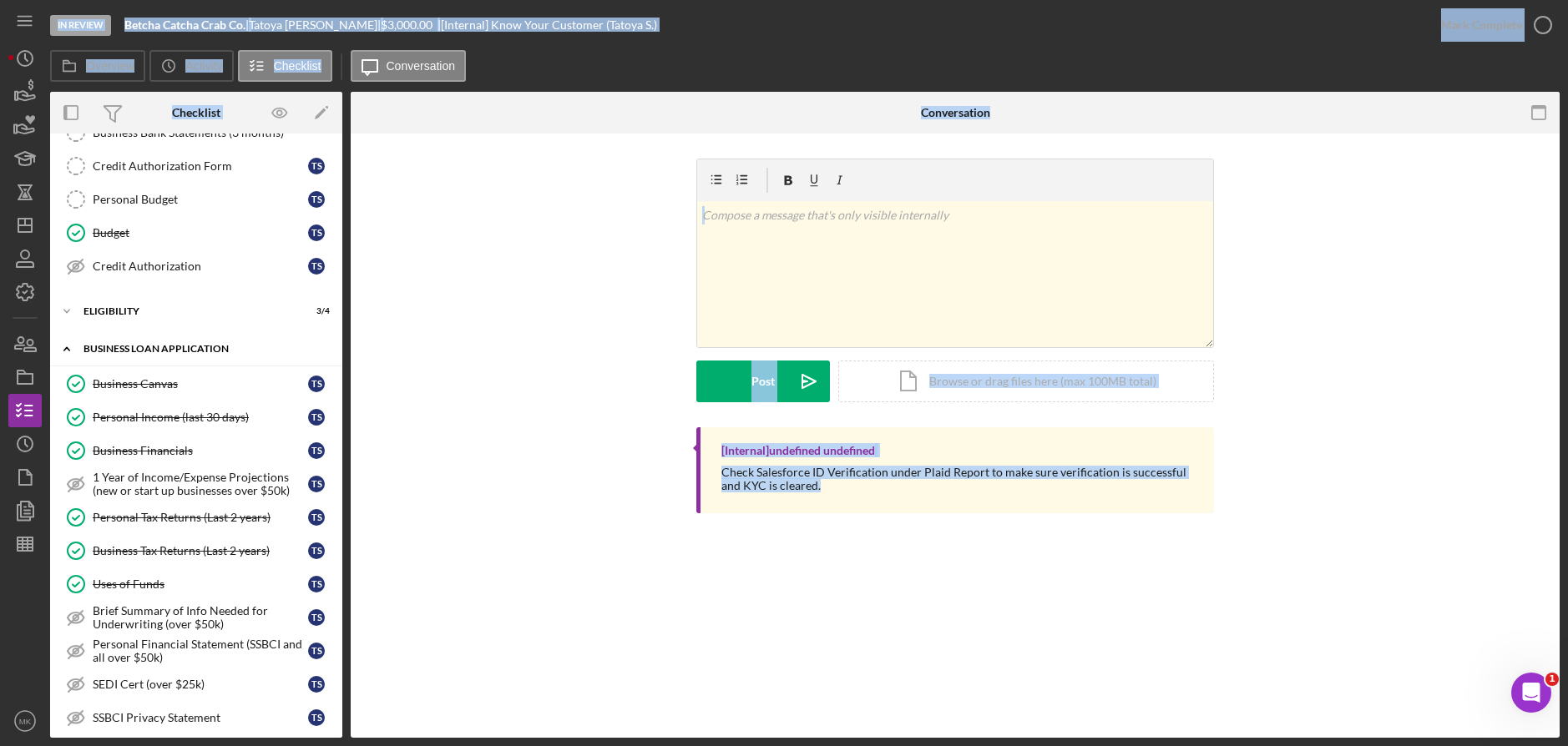
scroll to position [344, 0]
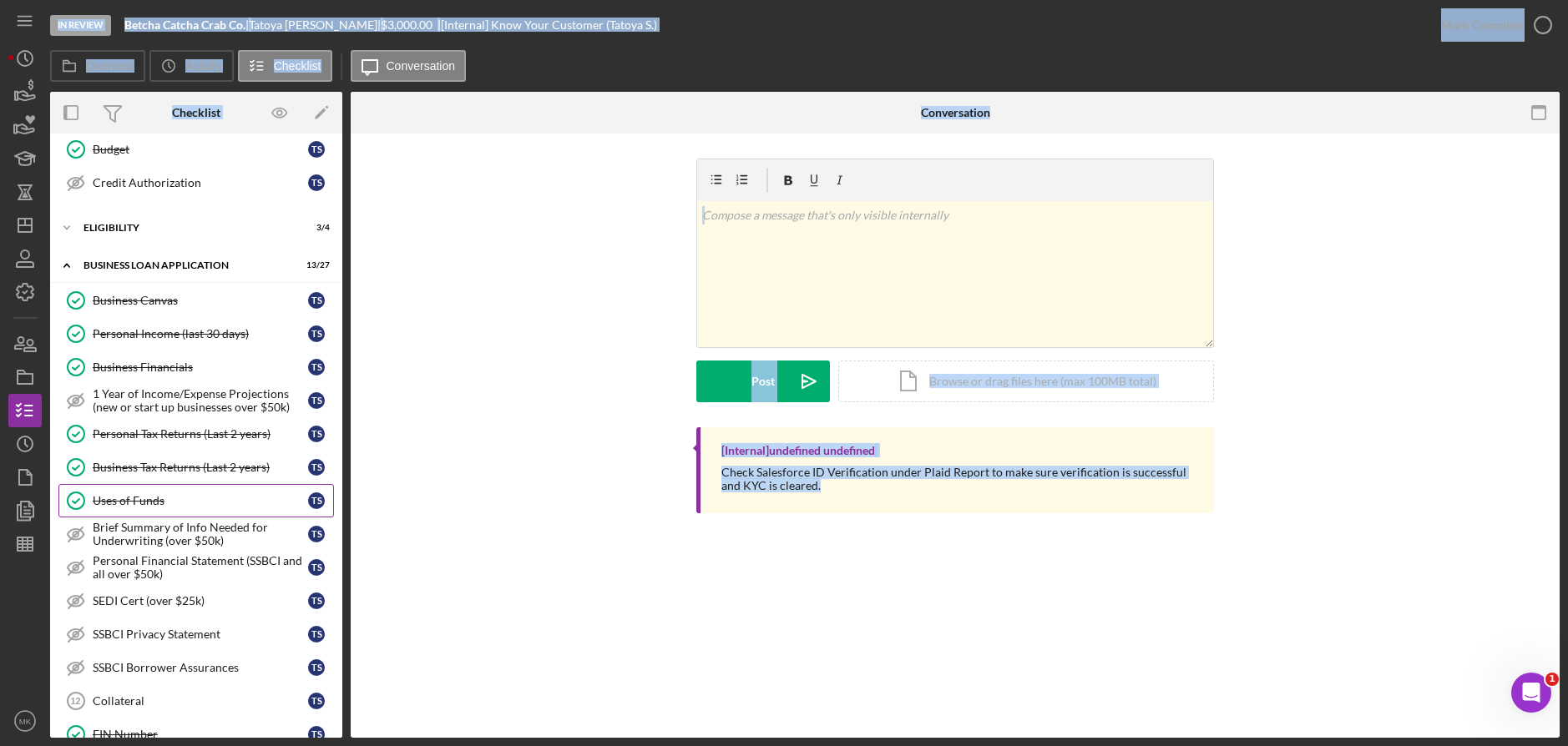
click at [169, 508] on link "Uses of Funds Uses of Funds T S" at bounding box center [196, 500] width 275 height 33
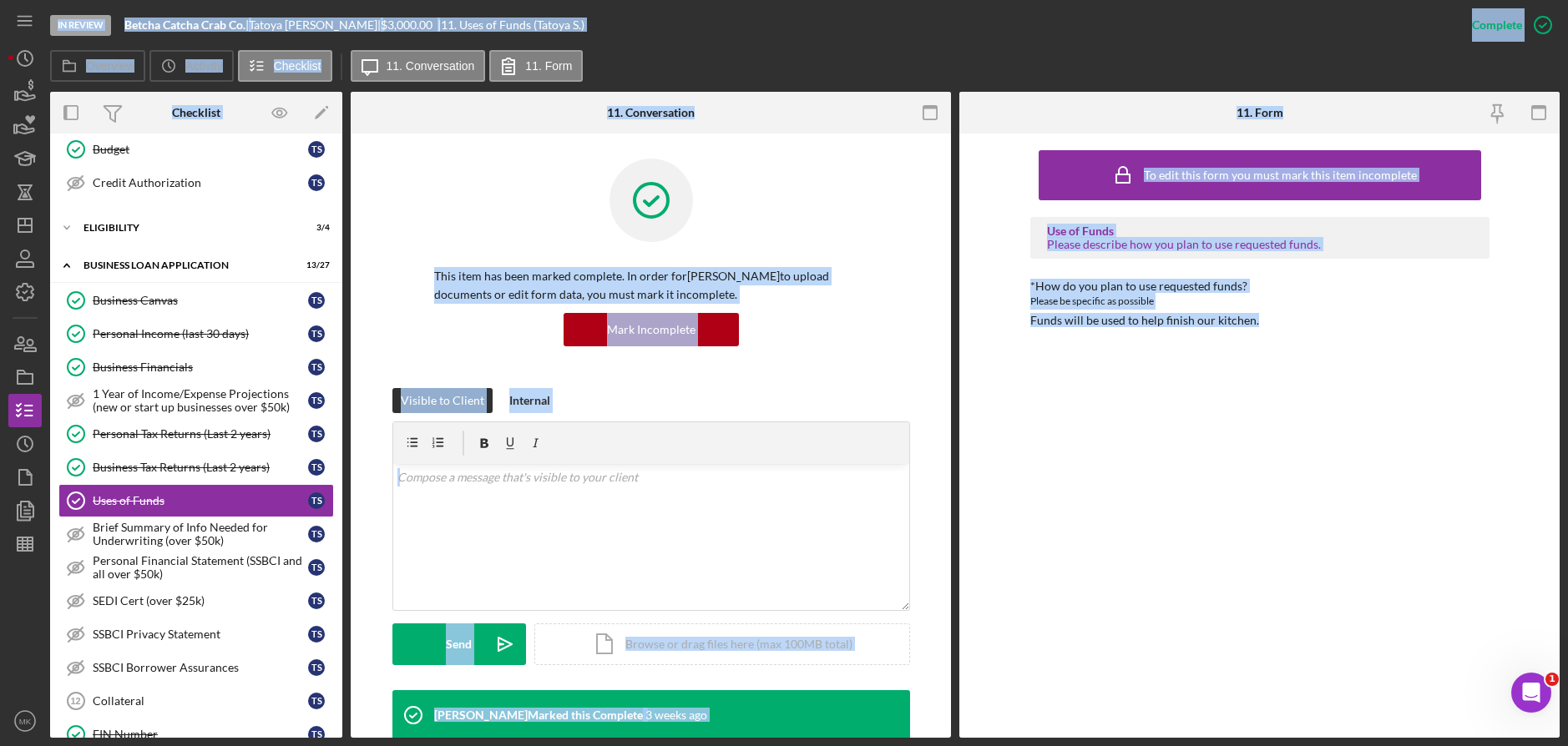
scroll to position [339, 0]
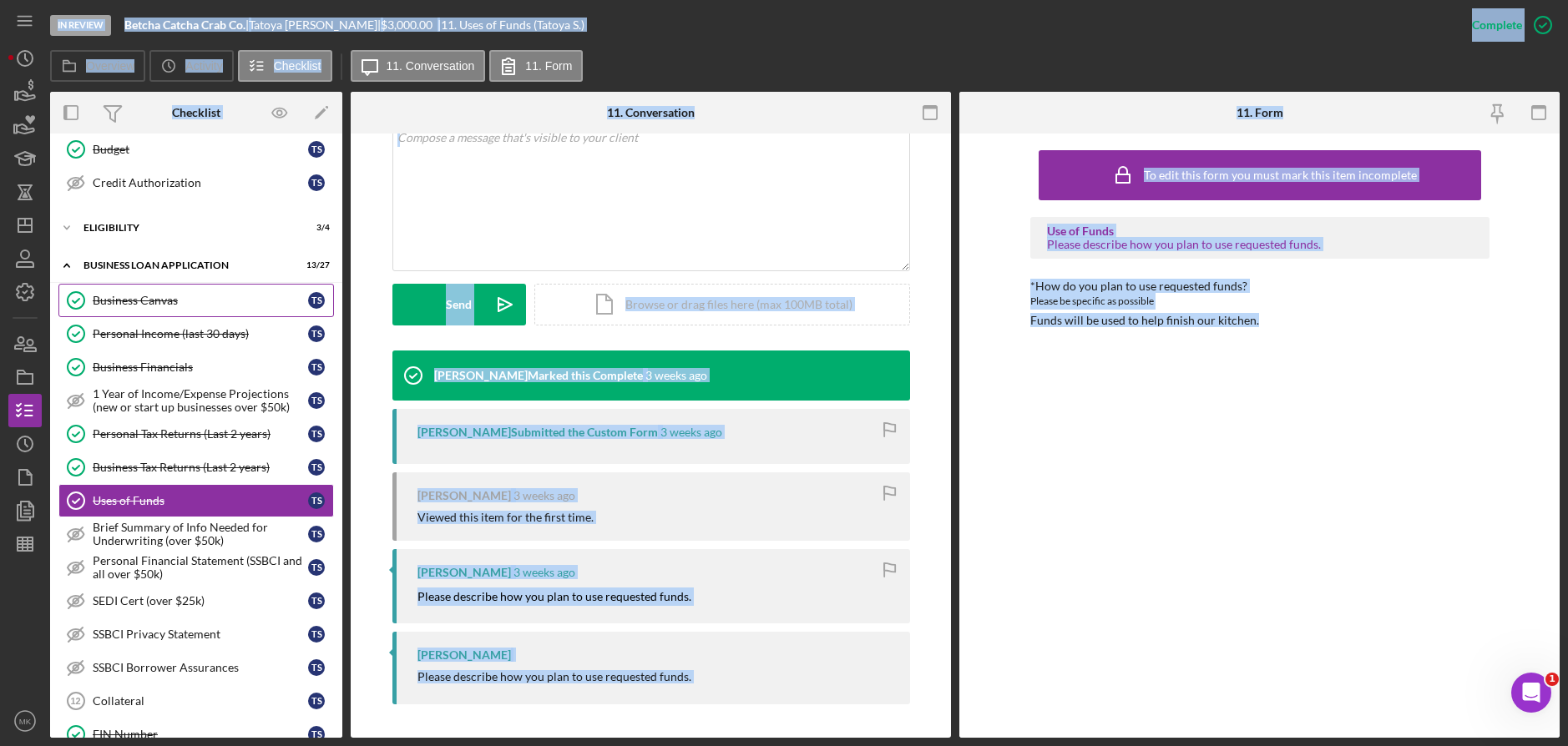
click at [169, 288] on link "Business Canvas Business Canvas T S" at bounding box center [196, 300] width 275 height 33
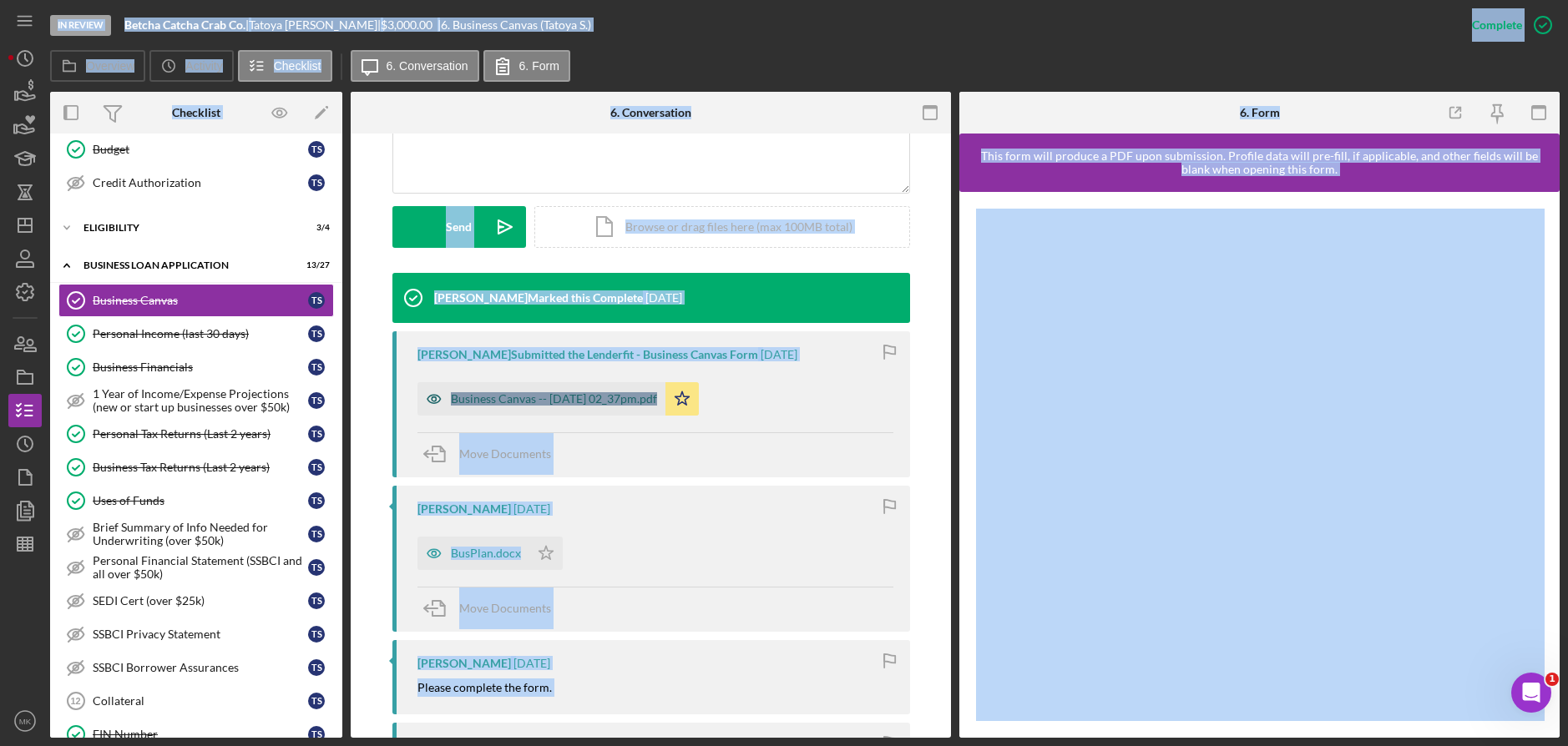
click at [581, 396] on div "Business Canvas -- [DATE] 02_37pm.pdf" at bounding box center [554, 398] width 206 height 13
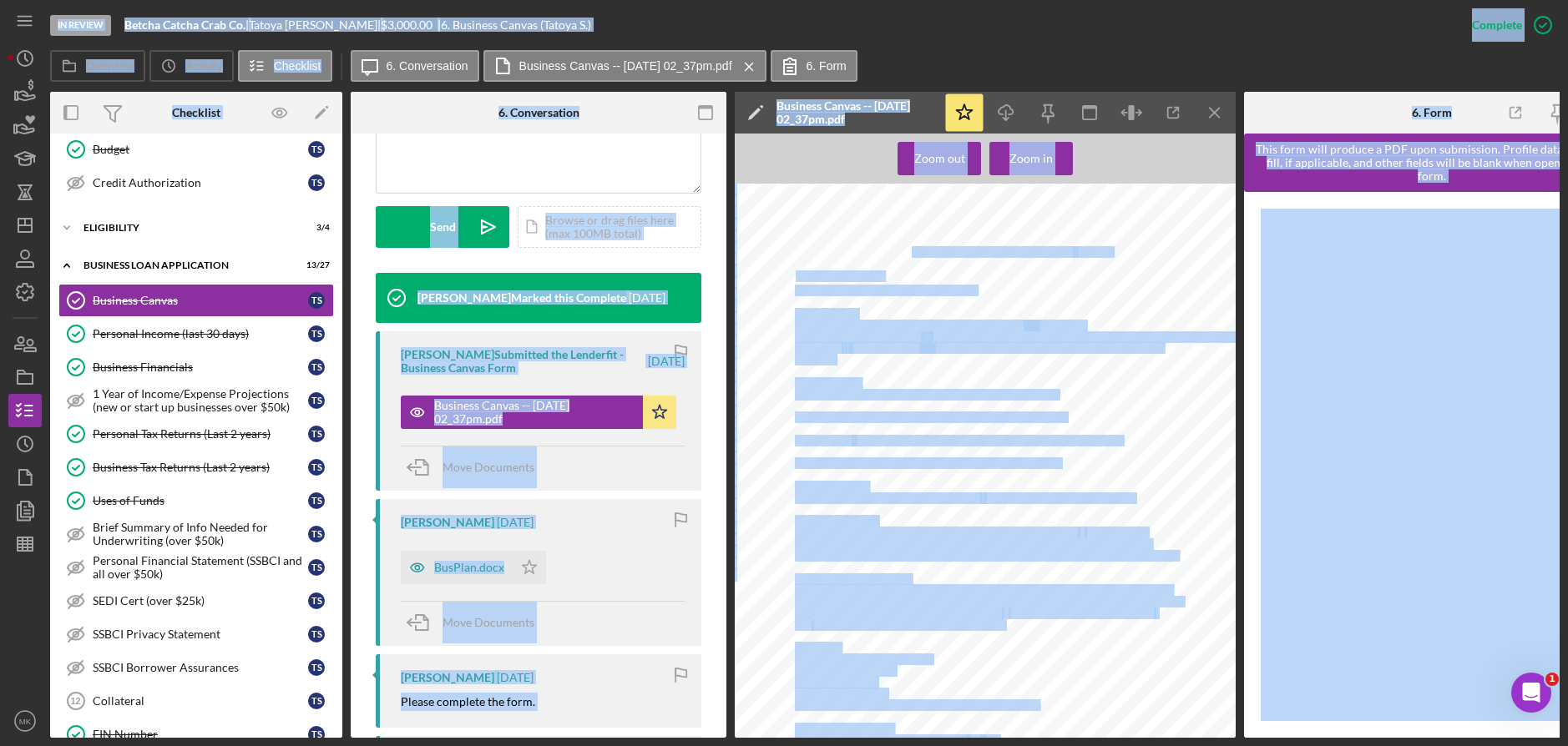
click at [1097, 408] on div "Betcha Catcha Crab Co. Business Canvas Business Concept Seafood Takeout Restaur…" at bounding box center [990, 514] width 511 height 660
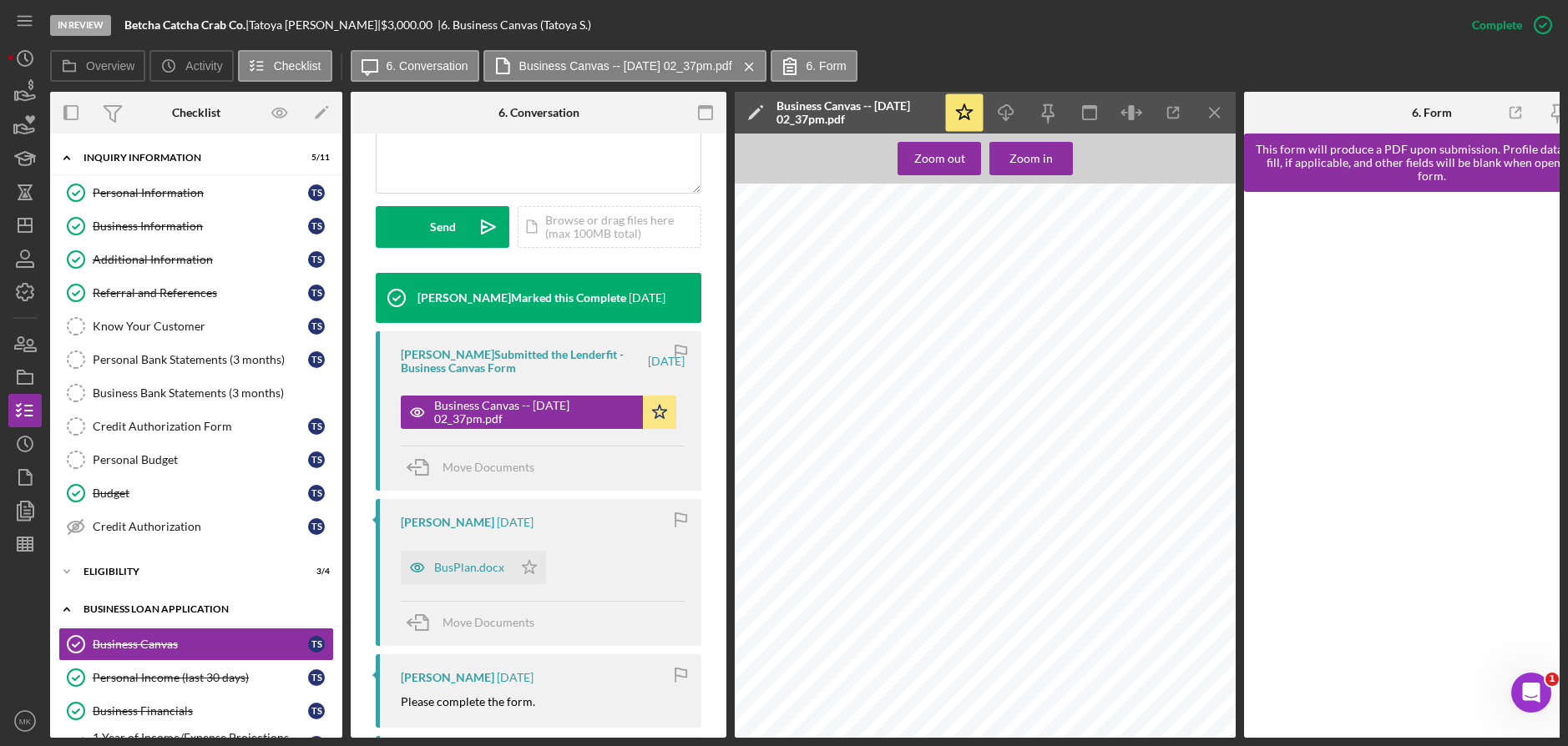
scroll to position [167, 0]
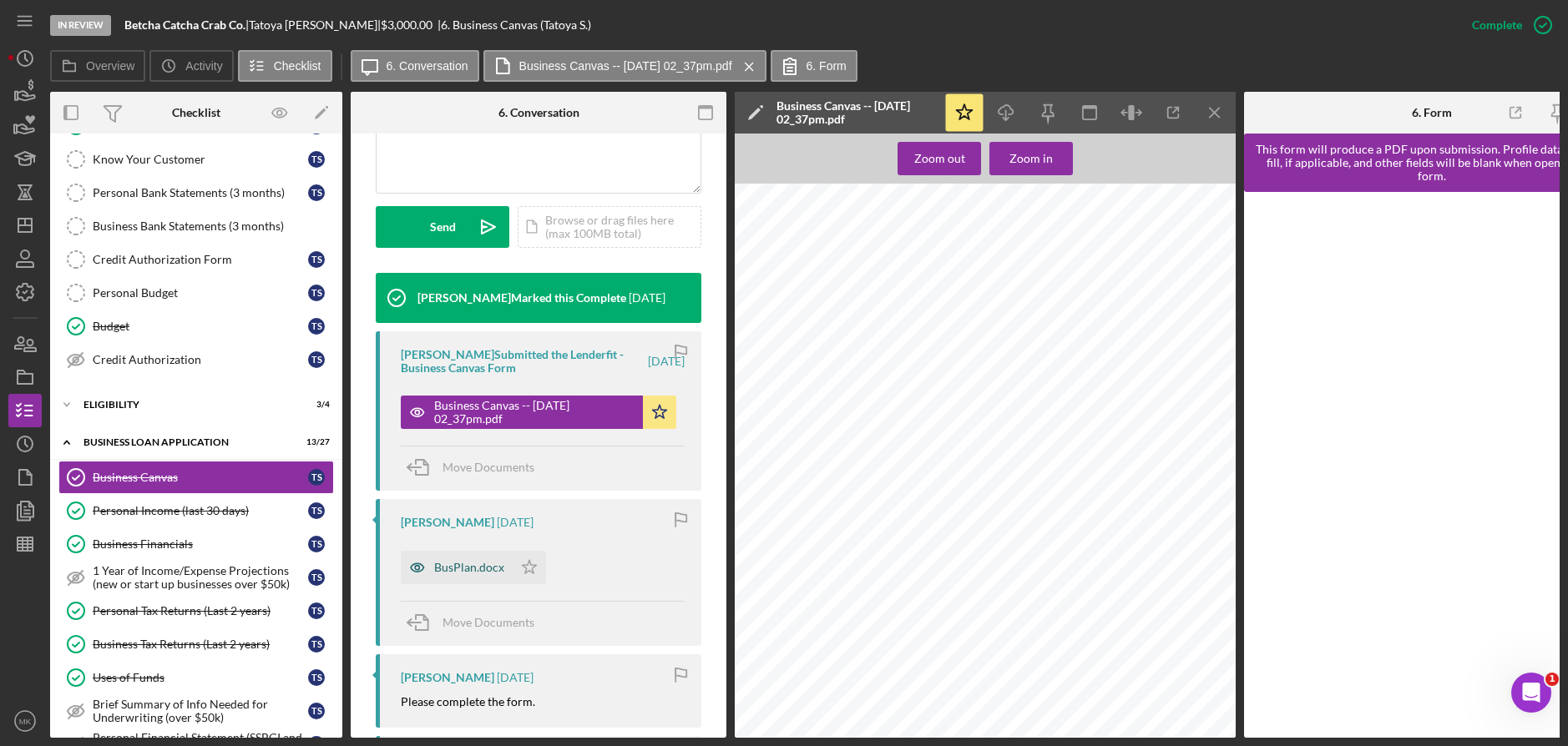
click at [492, 567] on div "BusPlan.docx" at bounding box center [469, 567] width 71 height 13
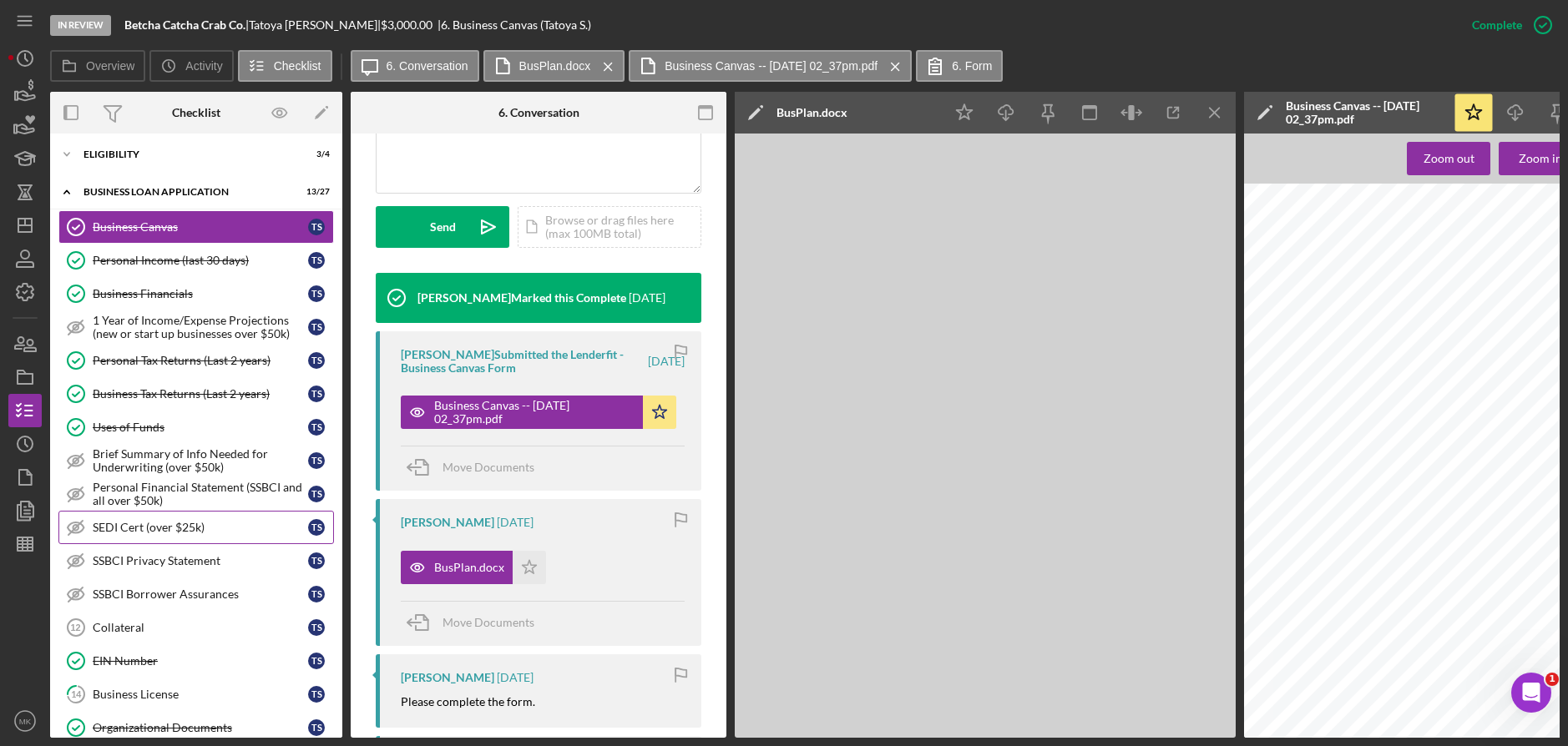
scroll to position [501, 0]
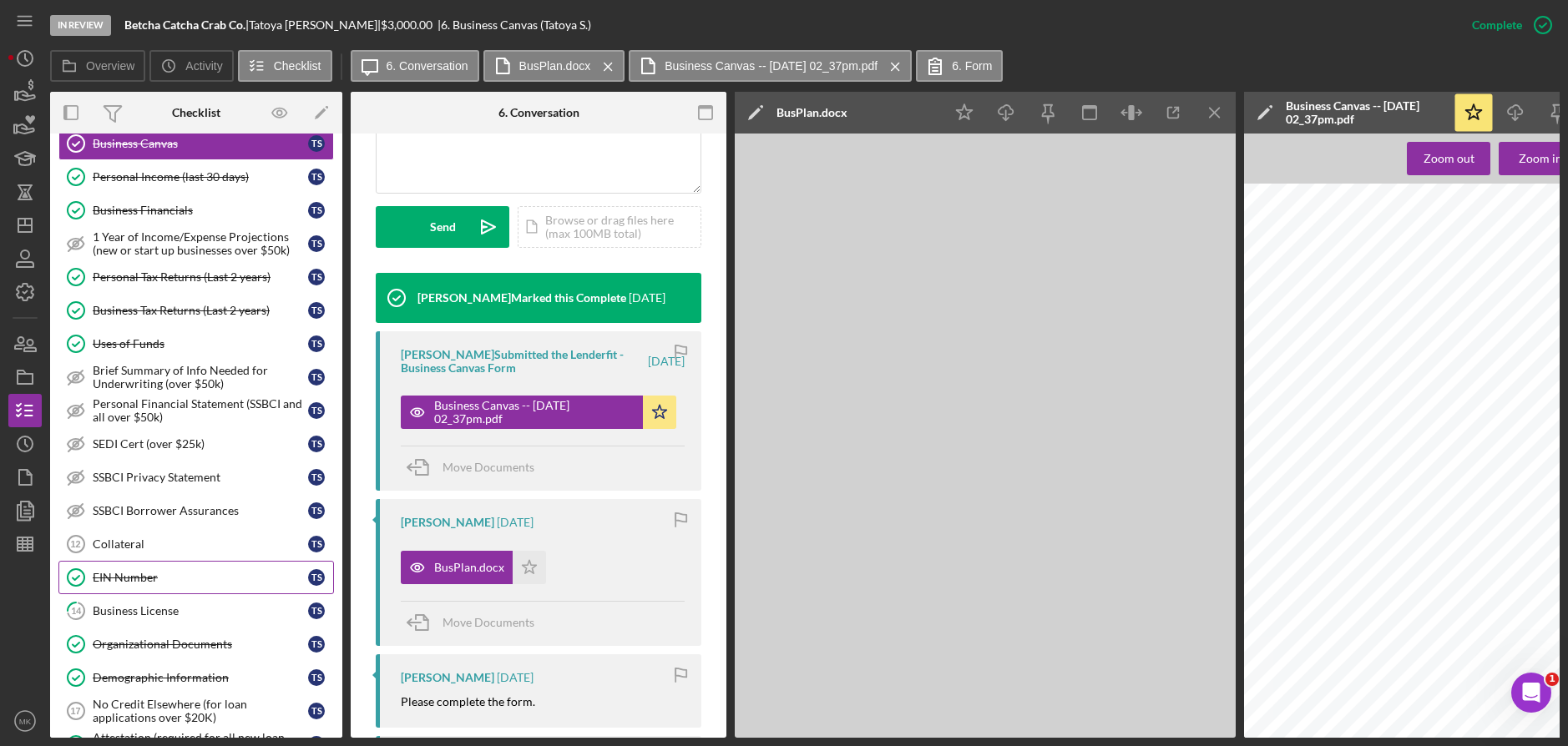
click at [163, 564] on link "EIN Number EIN Number T S" at bounding box center [196, 576] width 275 height 33
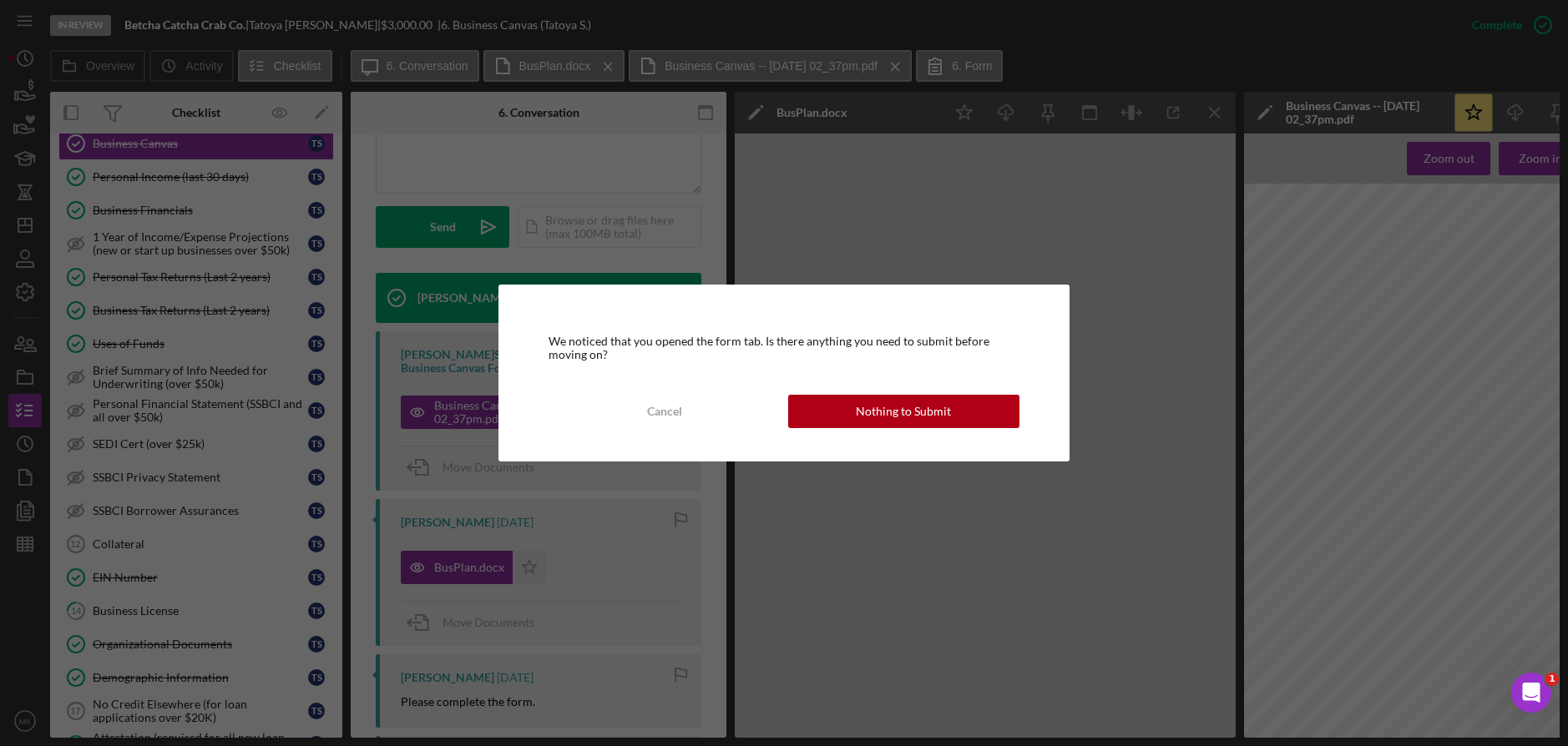
click at [887, 415] on div "Nothing to Submit" at bounding box center [903, 410] width 96 height 33
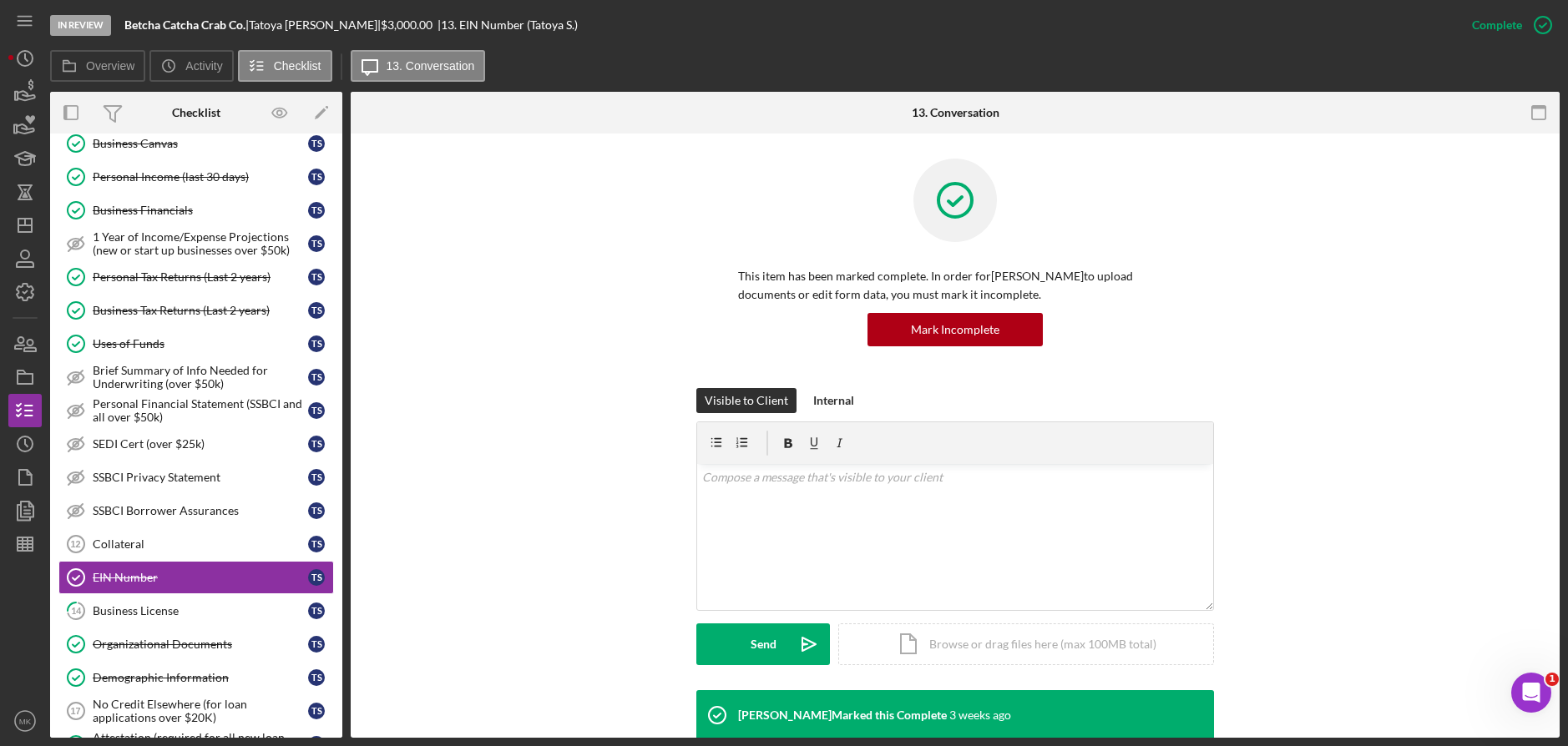
scroll to position [334, 0]
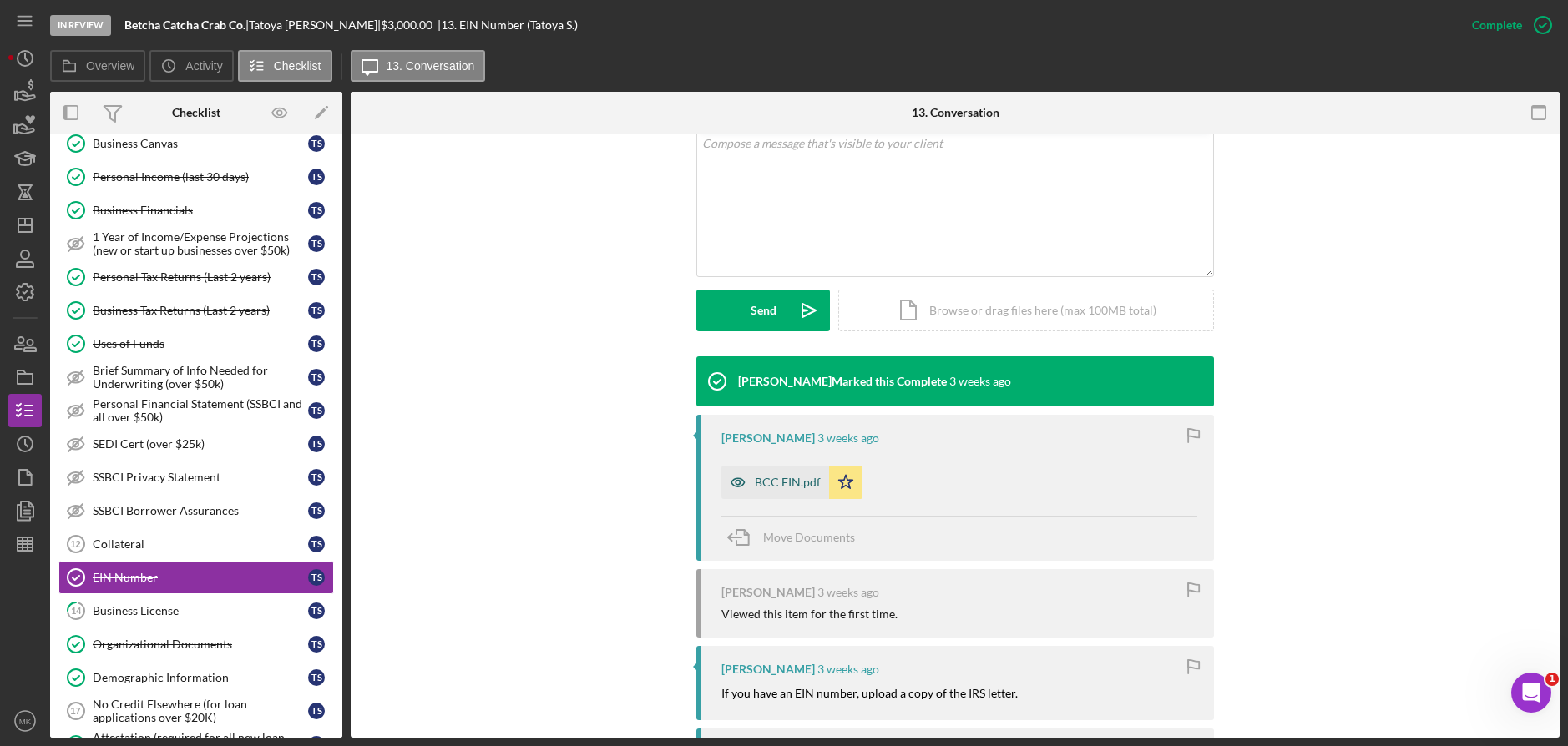
click at [787, 490] on div "BCC EIN.pdf" at bounding box center [775, 482] width 108 height 33
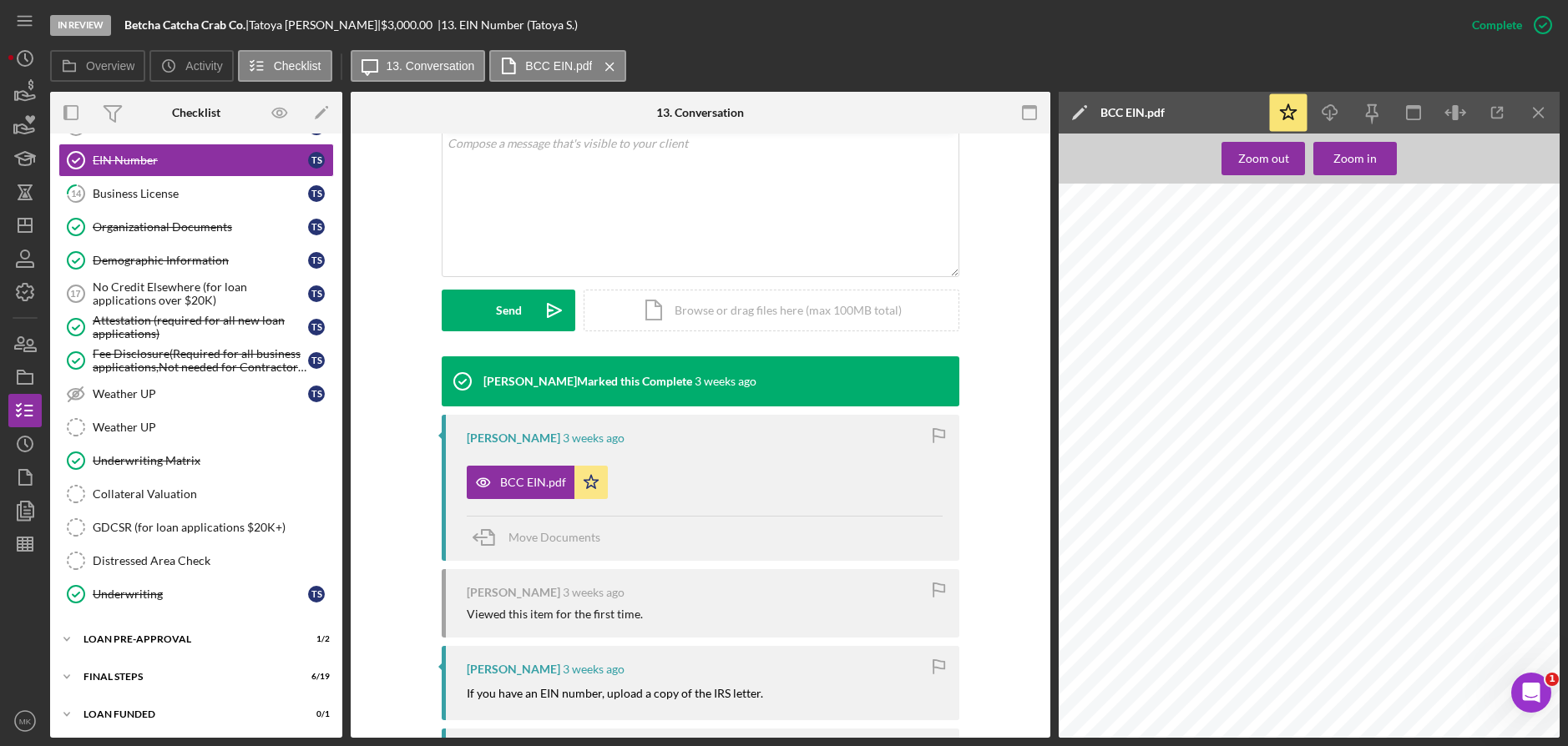
scroll to position [920, 0]
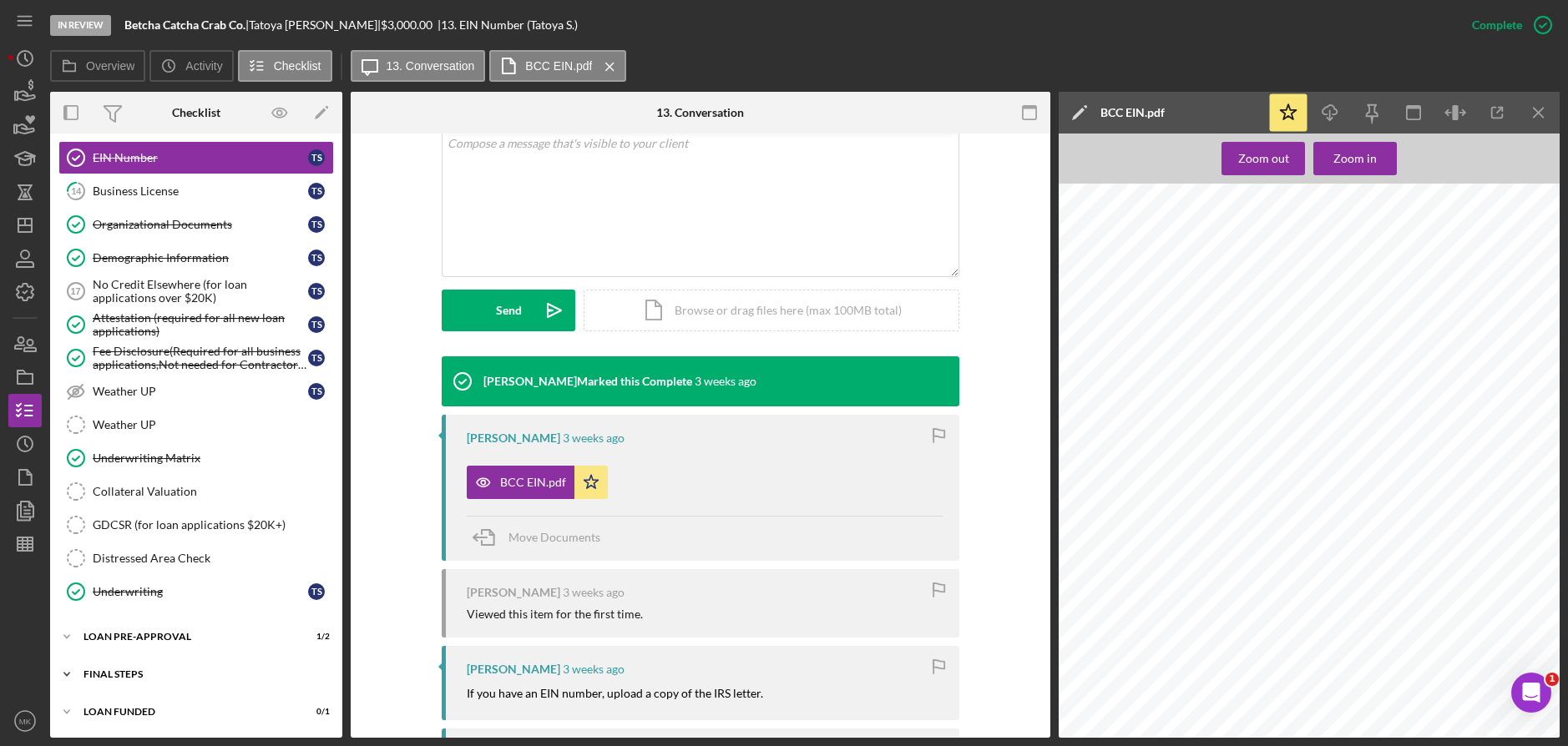
click at [147, 668] on div "Icon/Expander FINAL STEPS 6 / 19" at bounding box center [196, 674] width 292 height 33
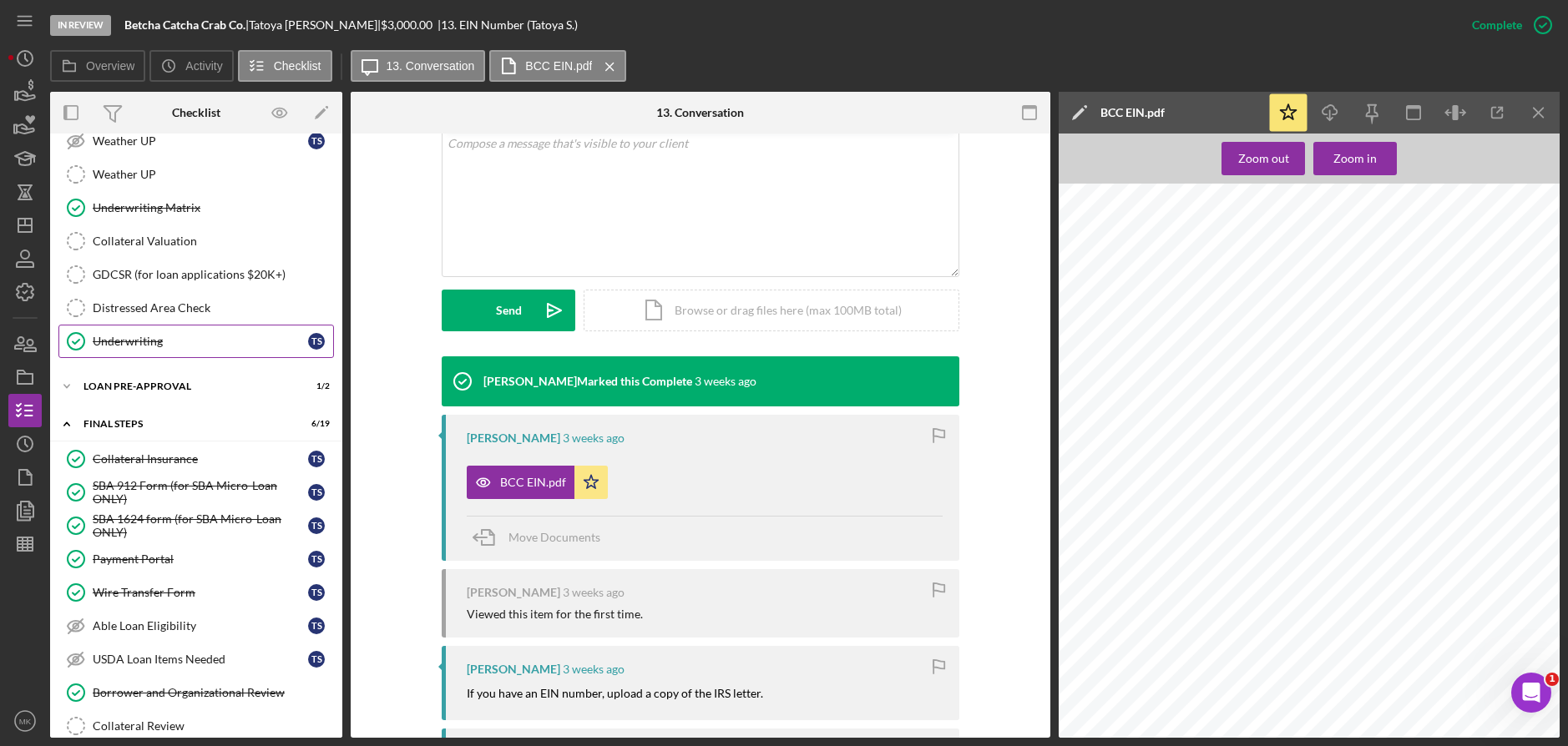
scroll to position [1338, 0]
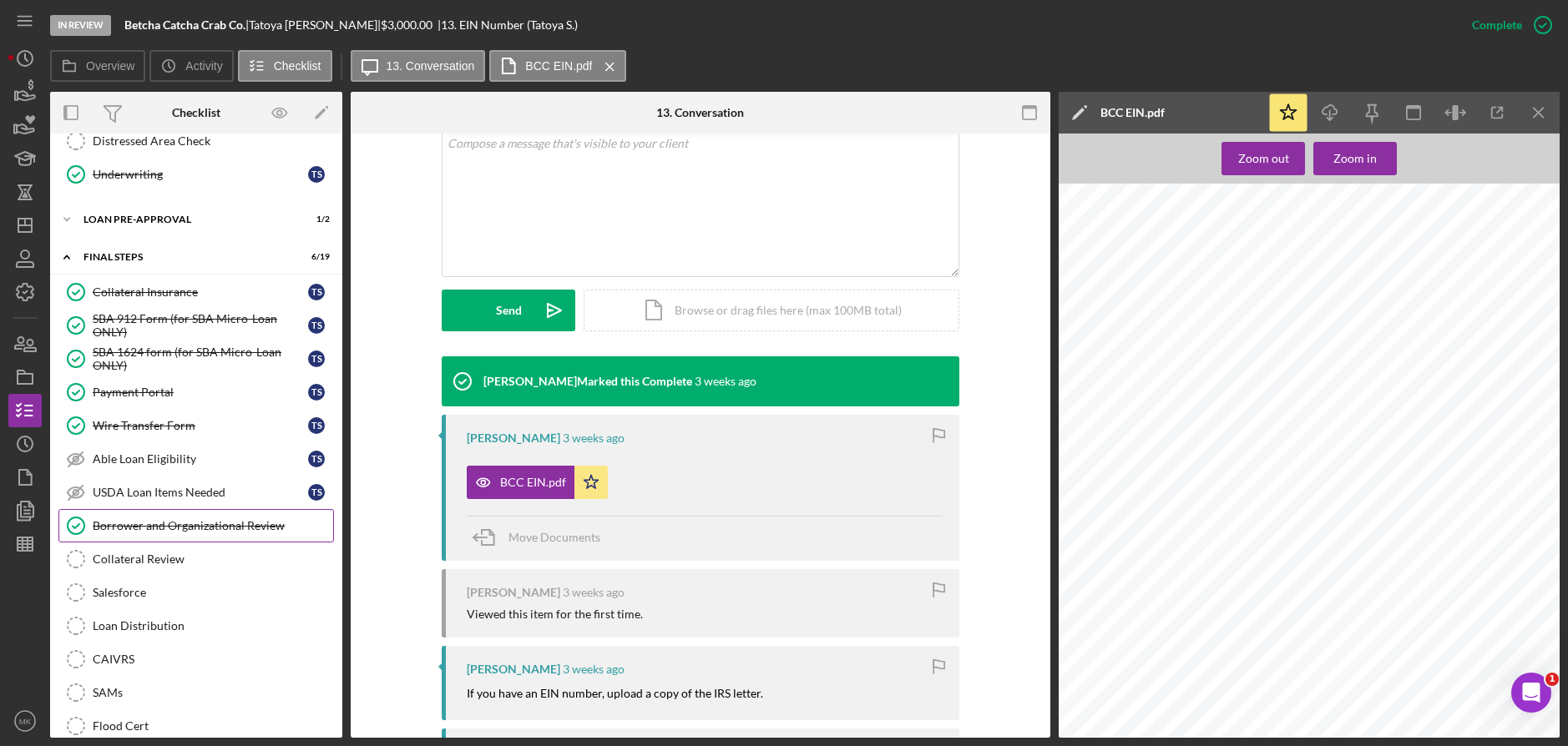
click at [192, 524] on div "Borrower and Organizational Review" at bounding box center [213, 525] width 240 height 13
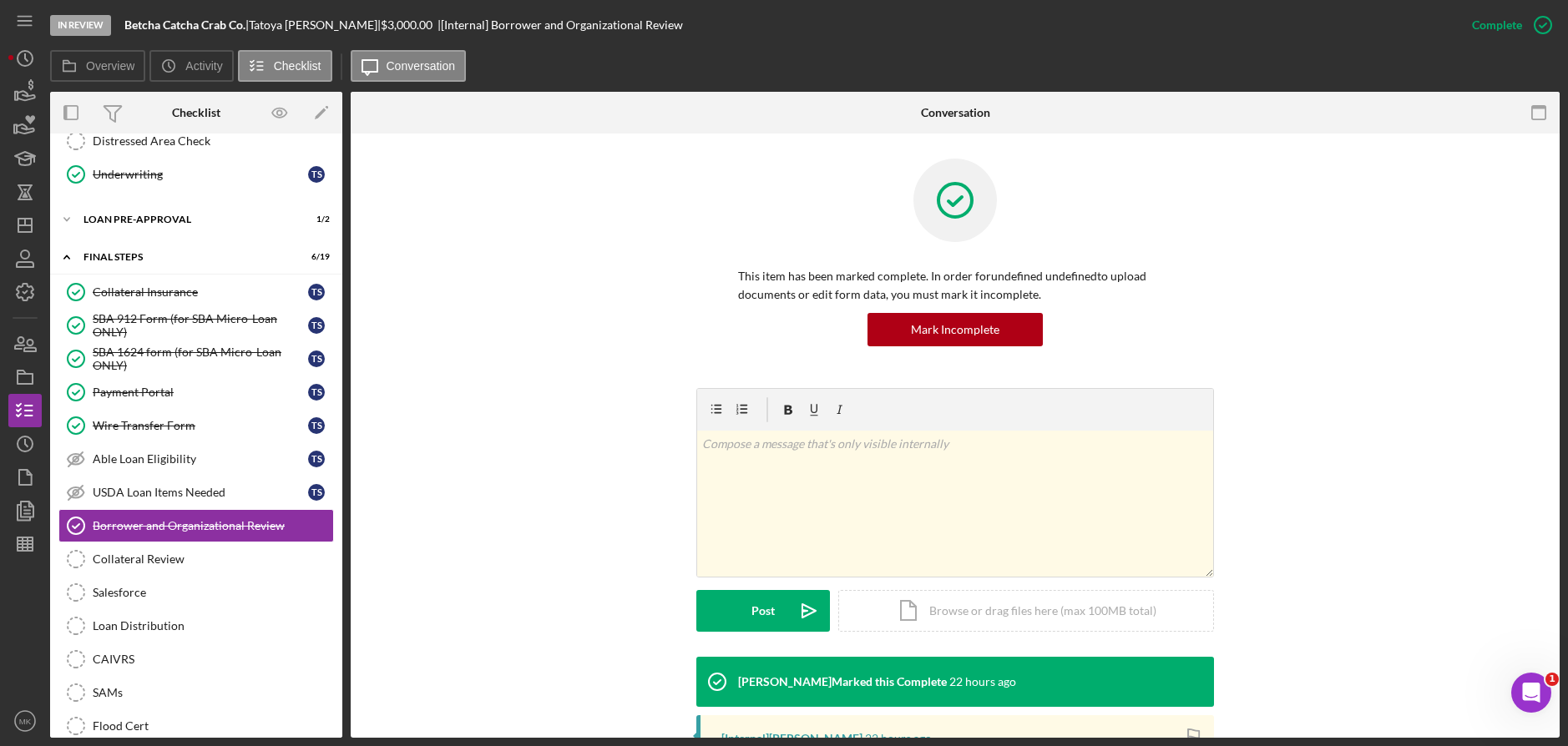
scroll to position [319, 0]
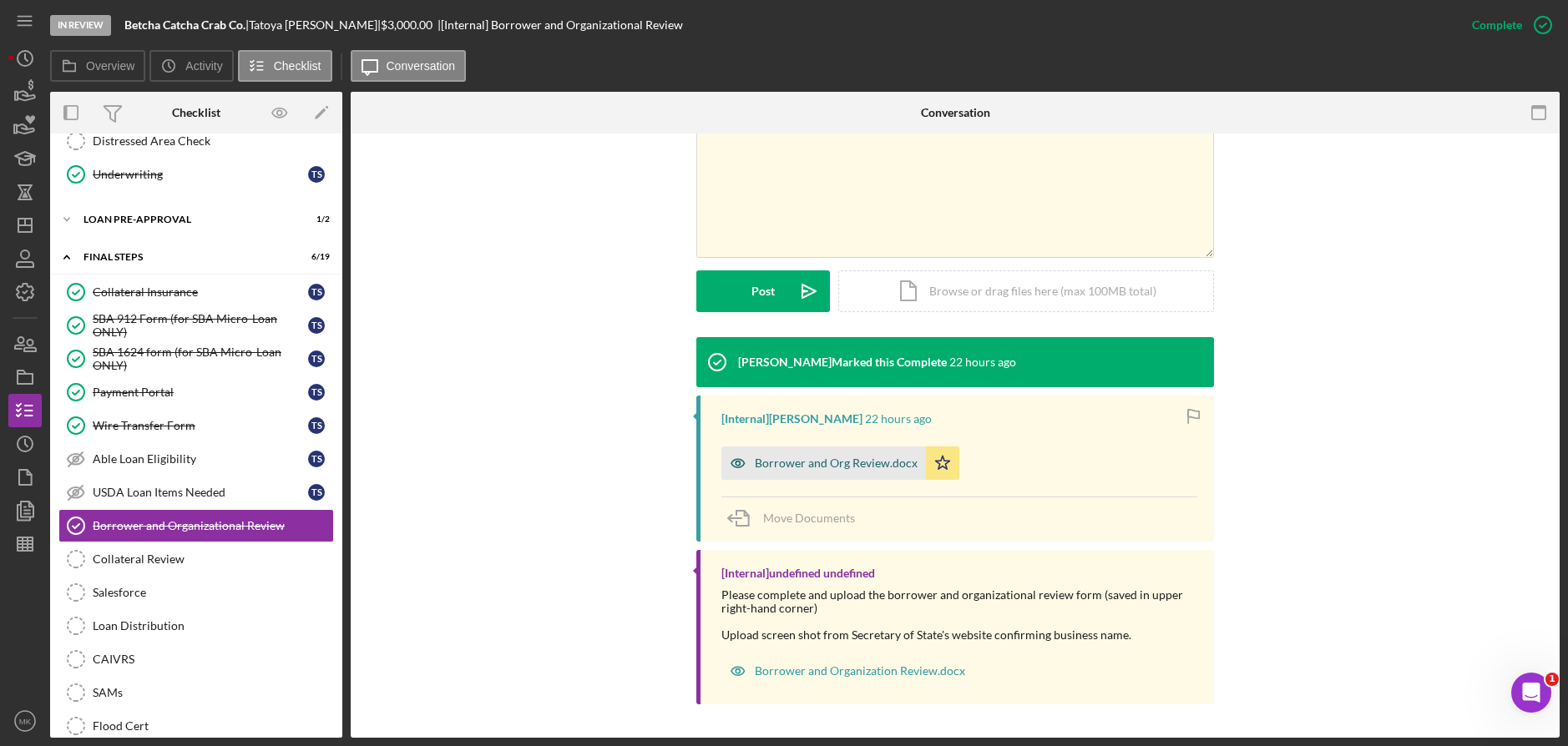
click at [864, 462] on div "Borrower and Org Review.docx" at bounding box center [836, 462] width 163 height 13
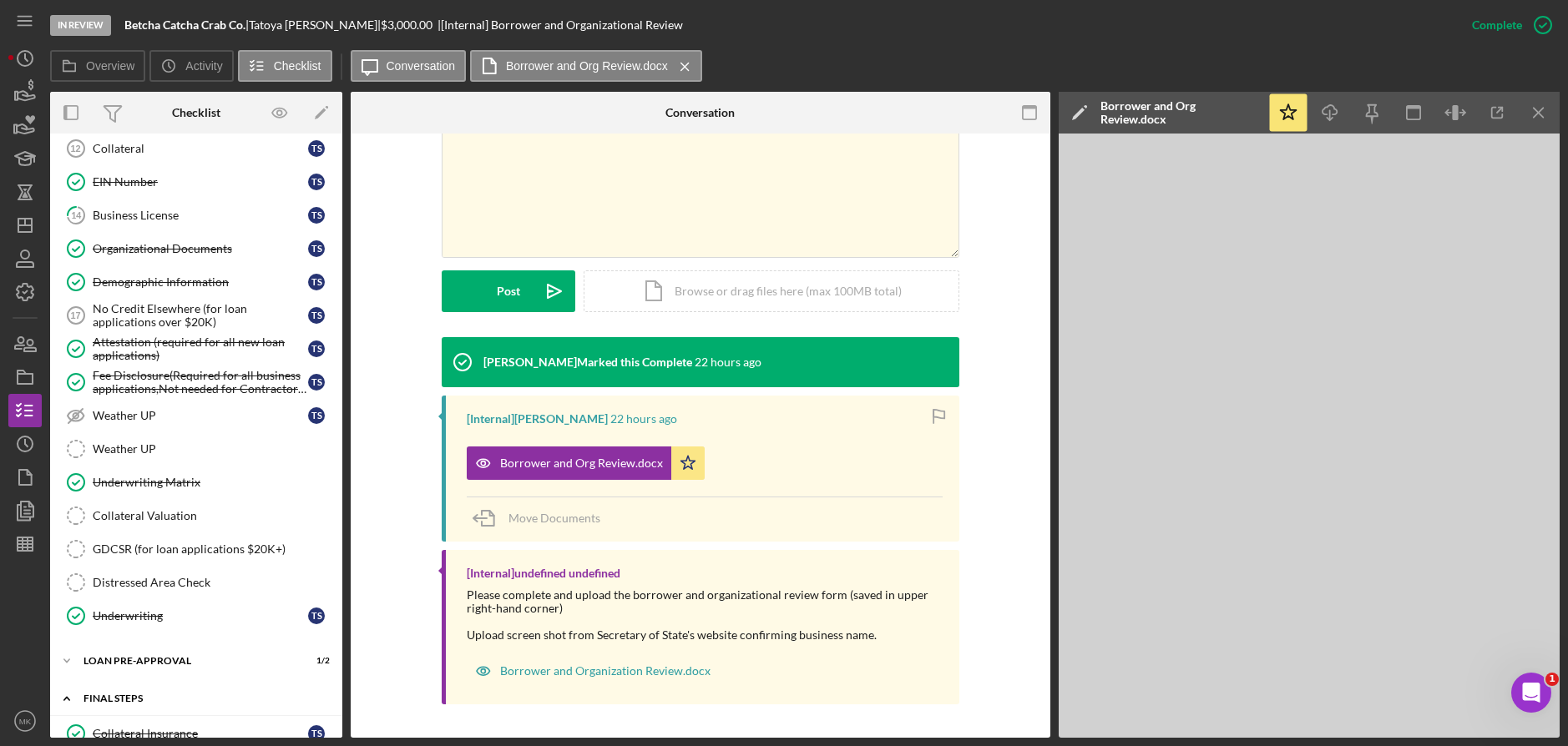
scroll to position [813, 0]
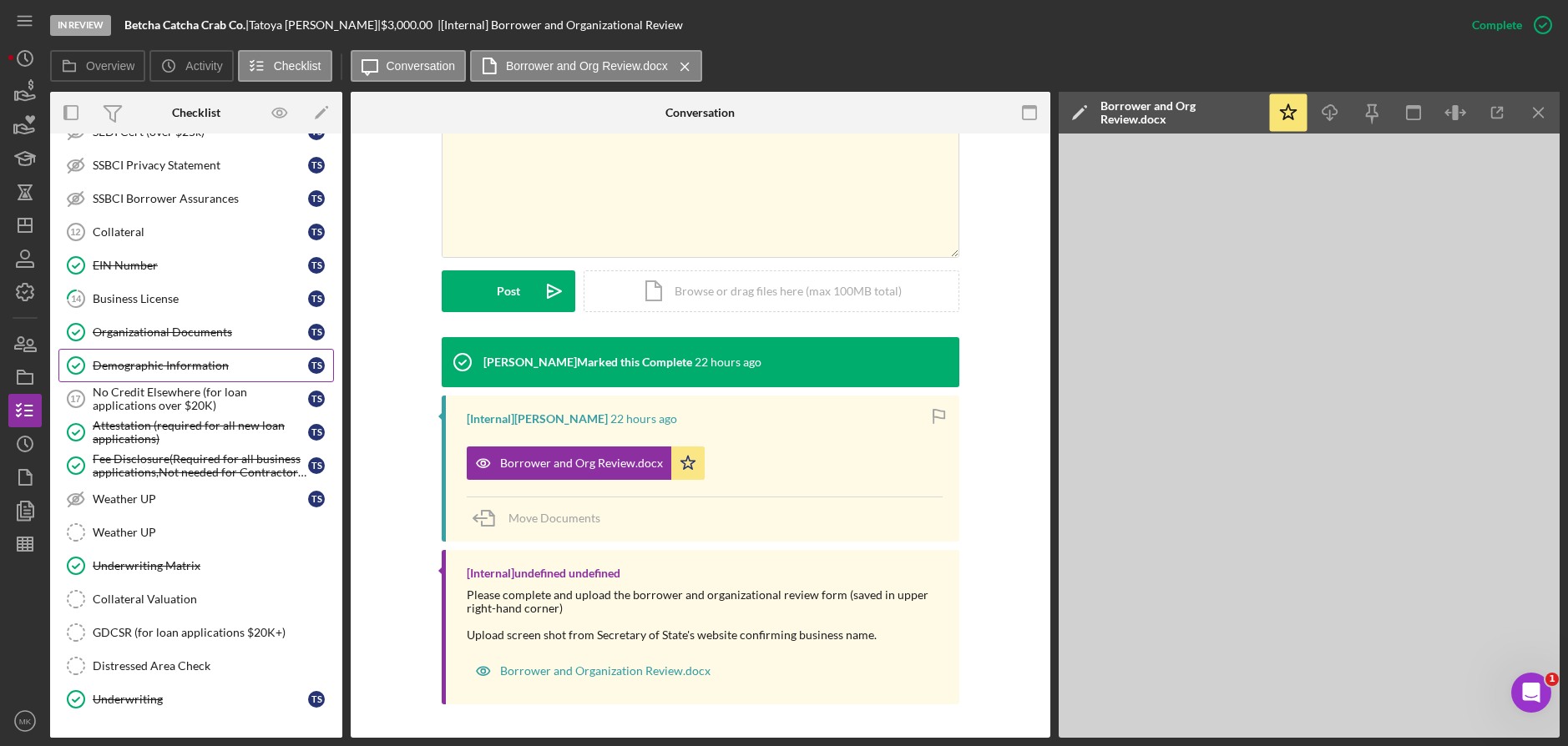
click at [198, 356] on link "Demographic Information Demographic Information T S" at bounding box center [196, 365] width 275 height 33
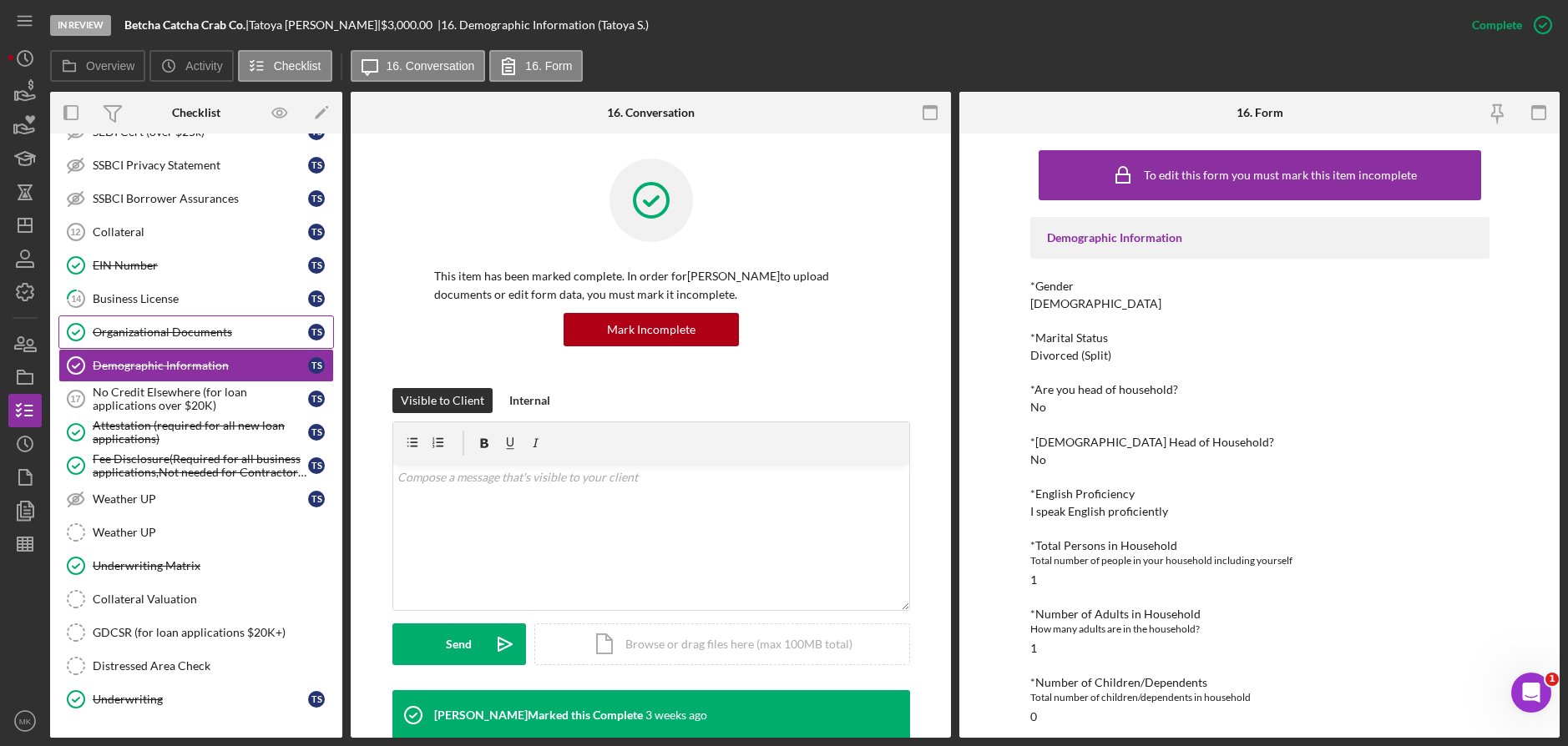
click at [137, 345] on link "Organizational Documents Organizational Documents T S" at bounding box center [196, 331] width 275 height 33
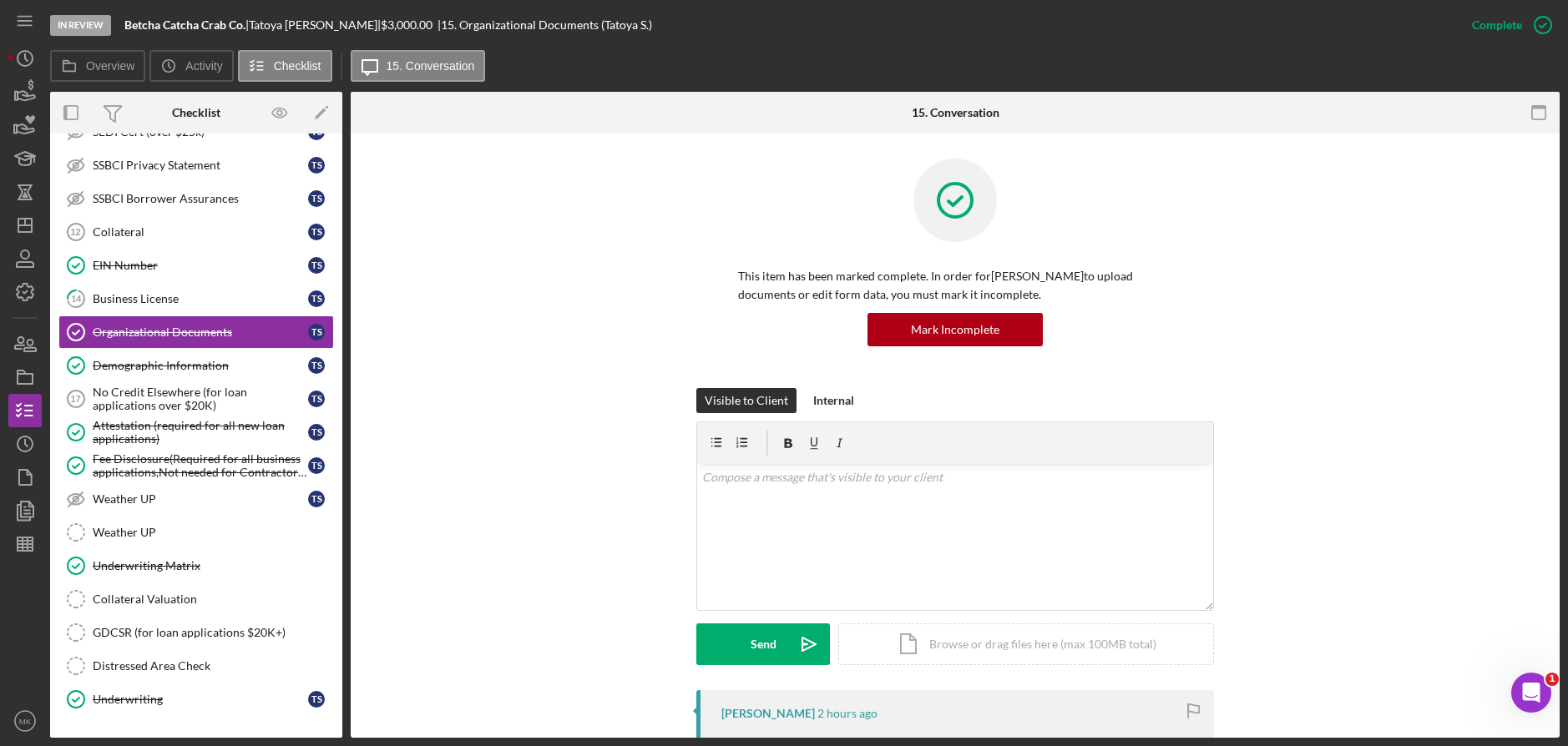
scroll to position [417, 0]
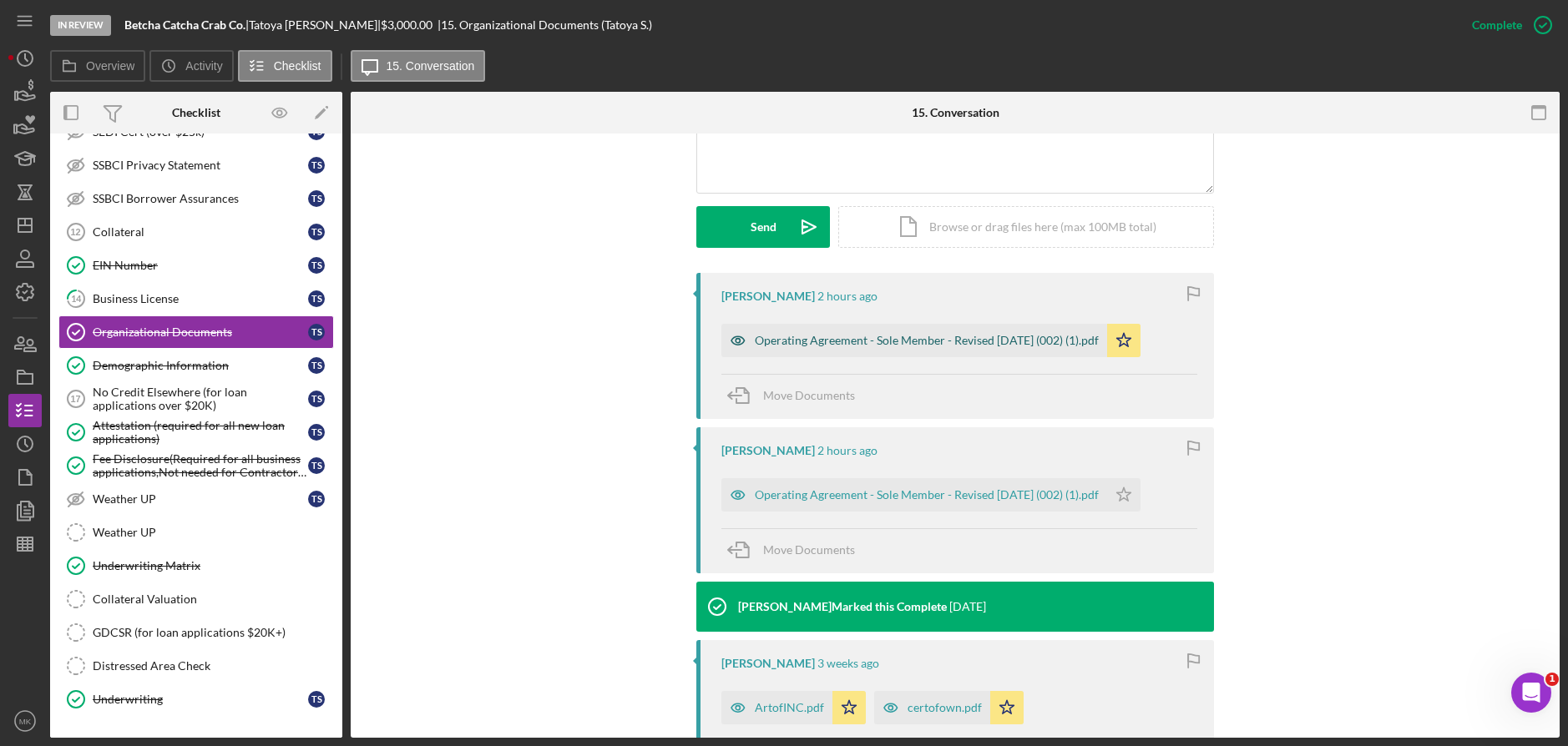
click at [880, 345] on div "Operating Agreement - Sole Member - Revised [DATE] (002) (1).pdf" at bounding box center [926, 340] width 344 height 13
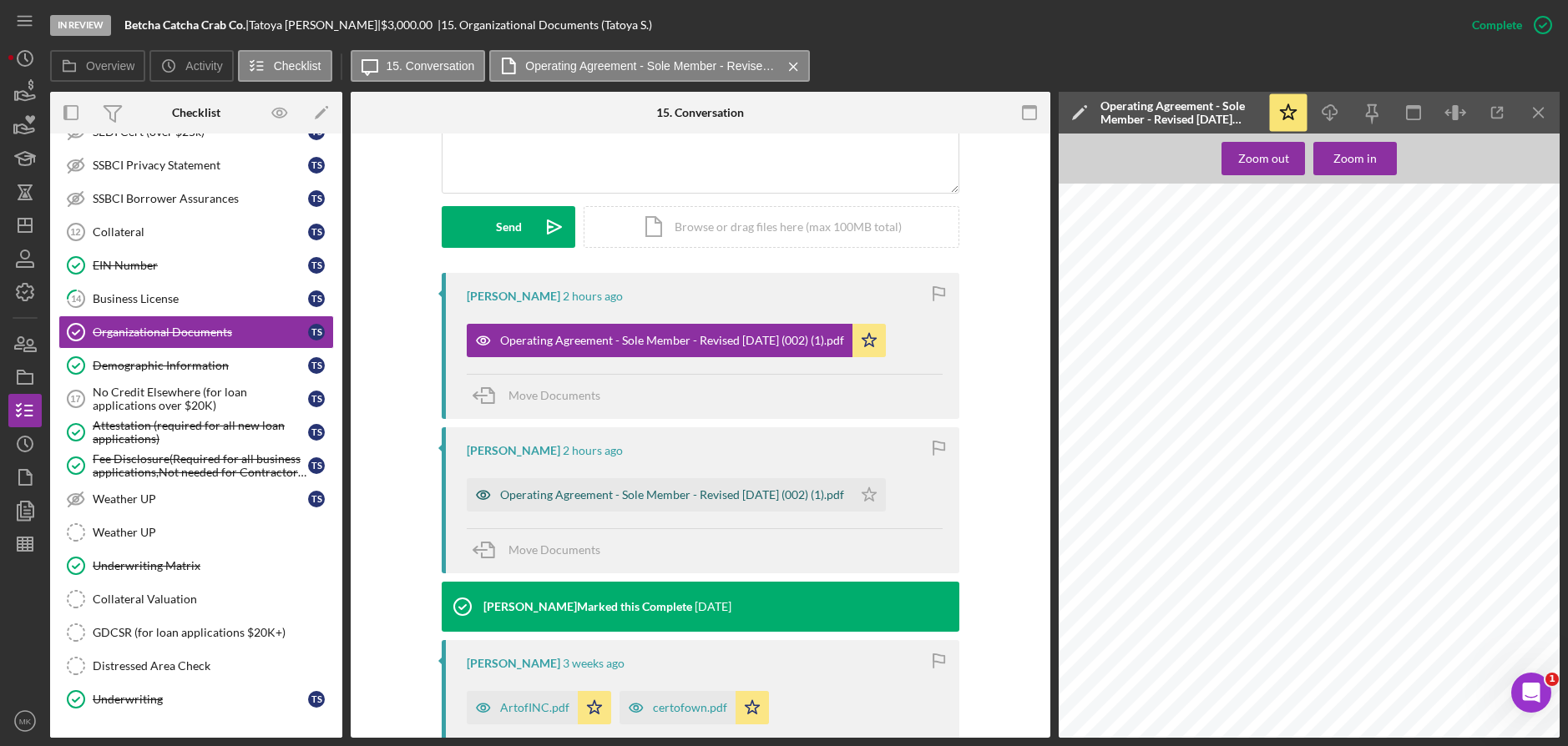
click at [754, 506] on div "Operating Agreement - Sole Member - Revised [DATE] (002) (1).pdf" at bounding box center [660, 494] width 386 height 33
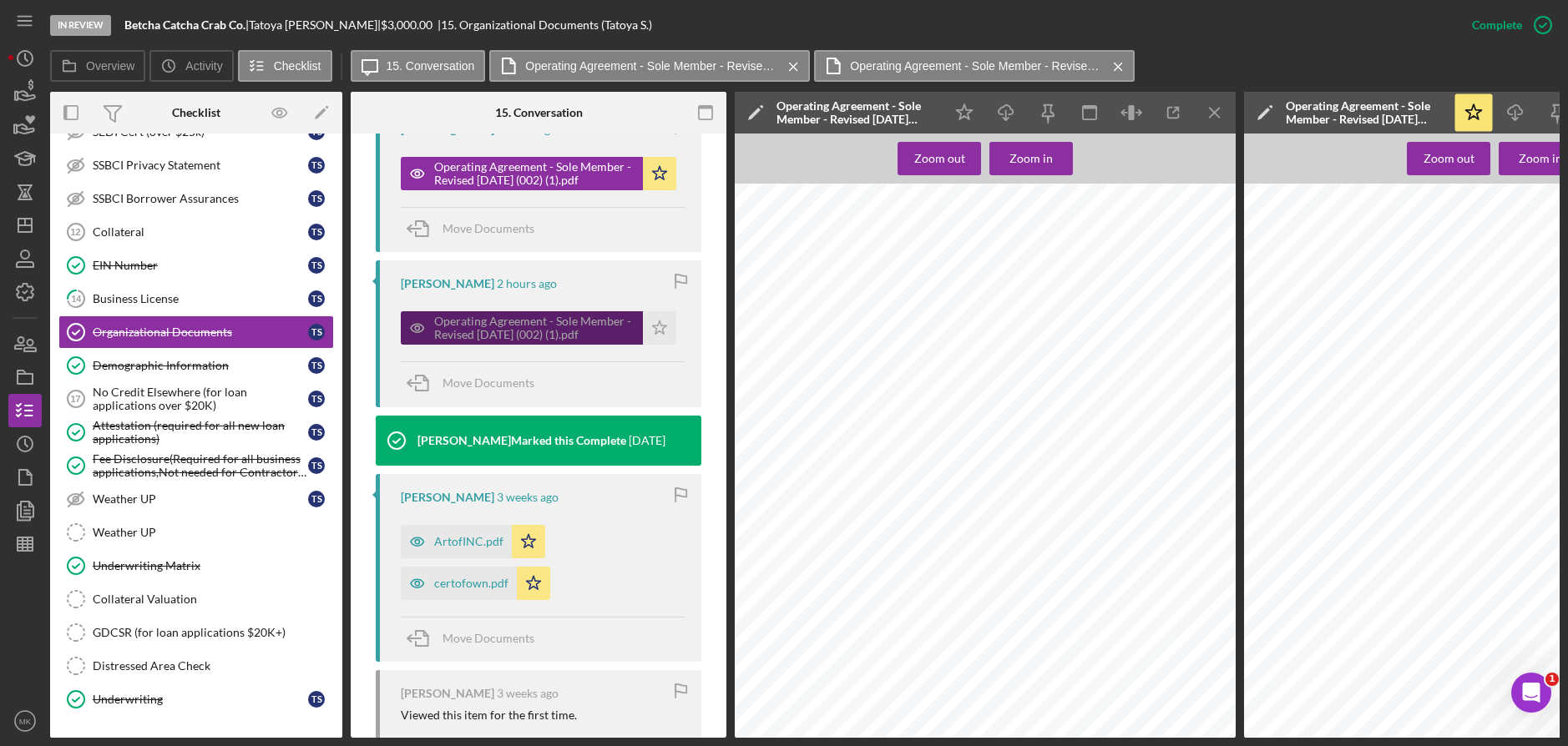
scroll to position [685, 0]
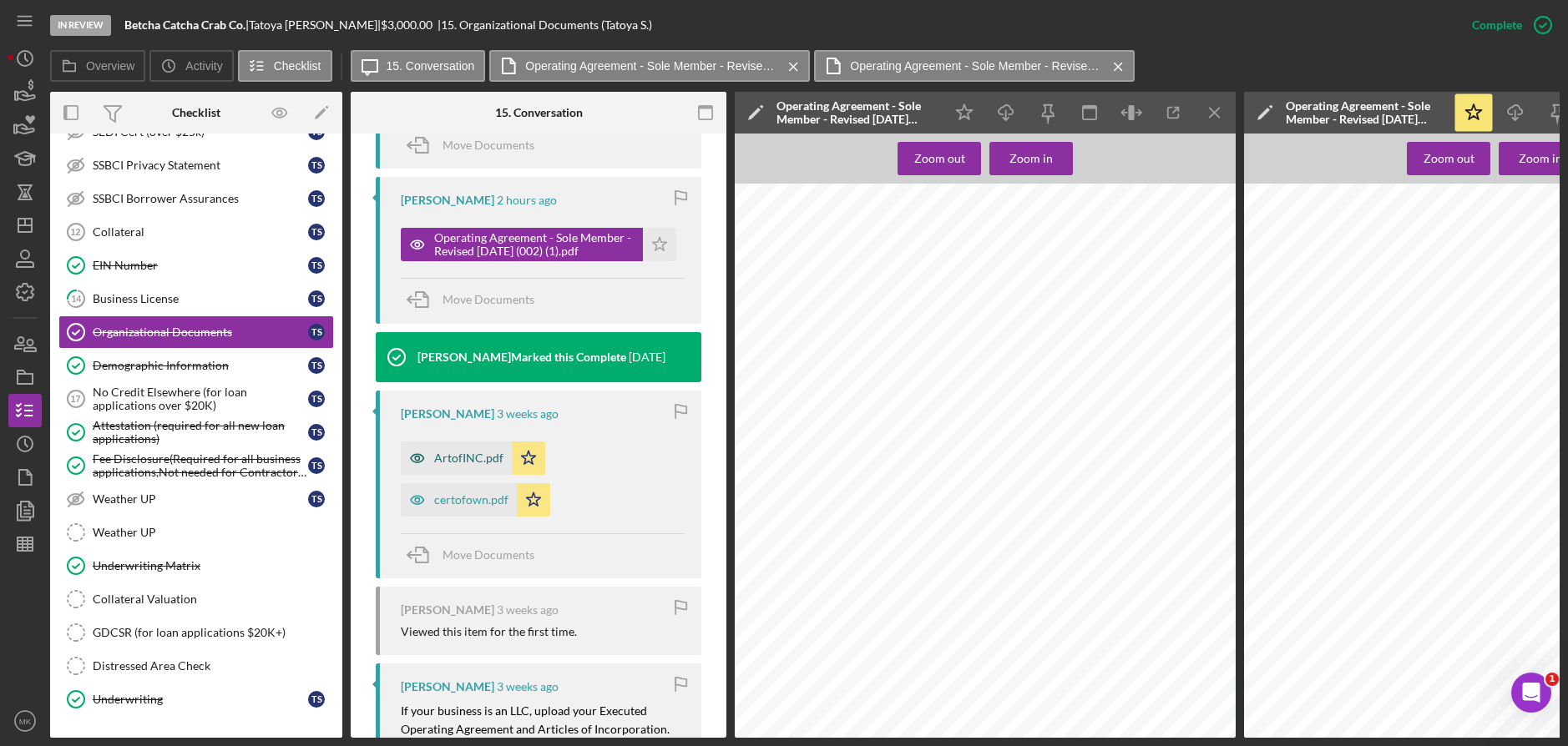
click at [441, 459] on div "ArtofINC.pdf" at bounding box center [469, 458] width 70 height 13
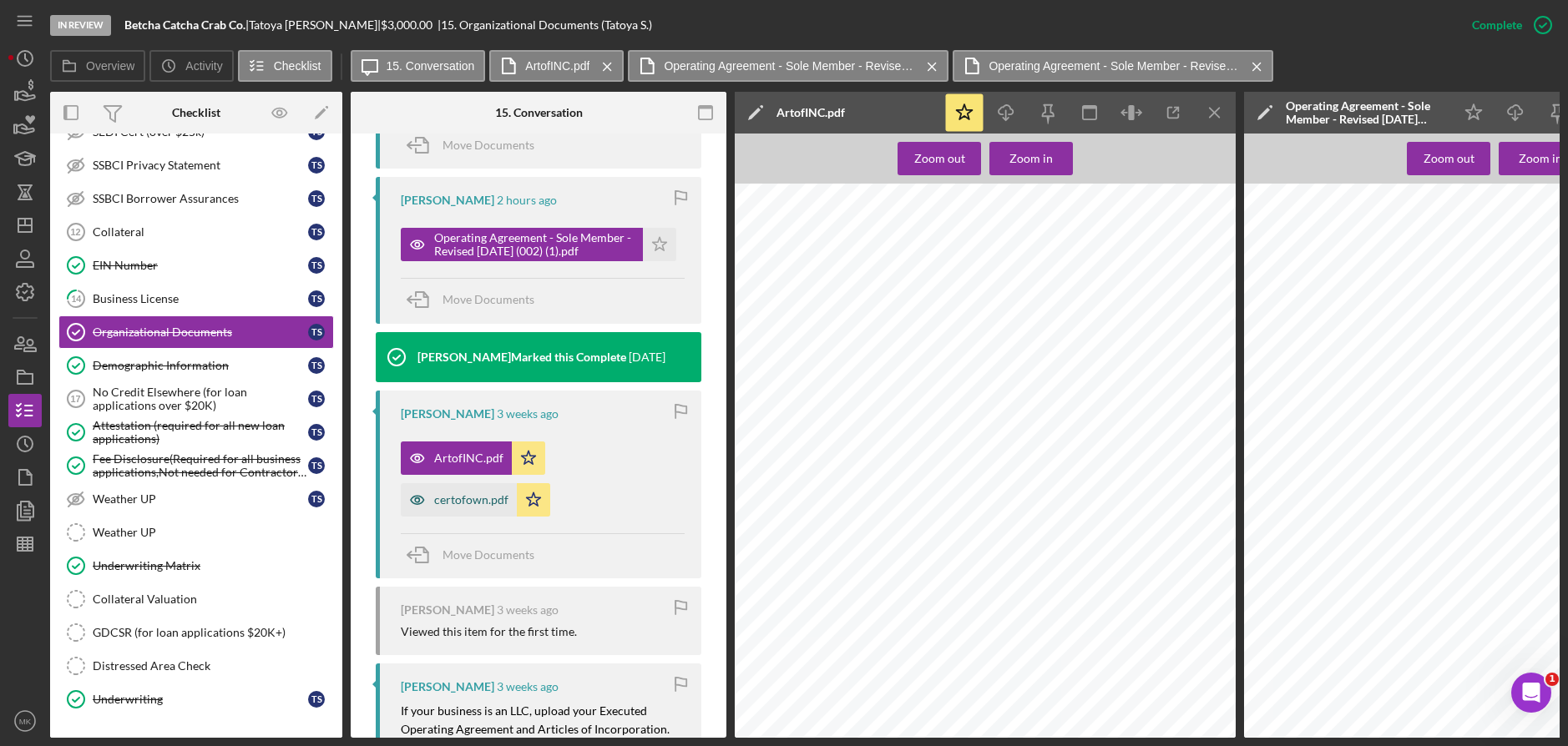
click at [461, 498] on div "certofown.pdf" at bounding box center [471, 499] width 74 height 13
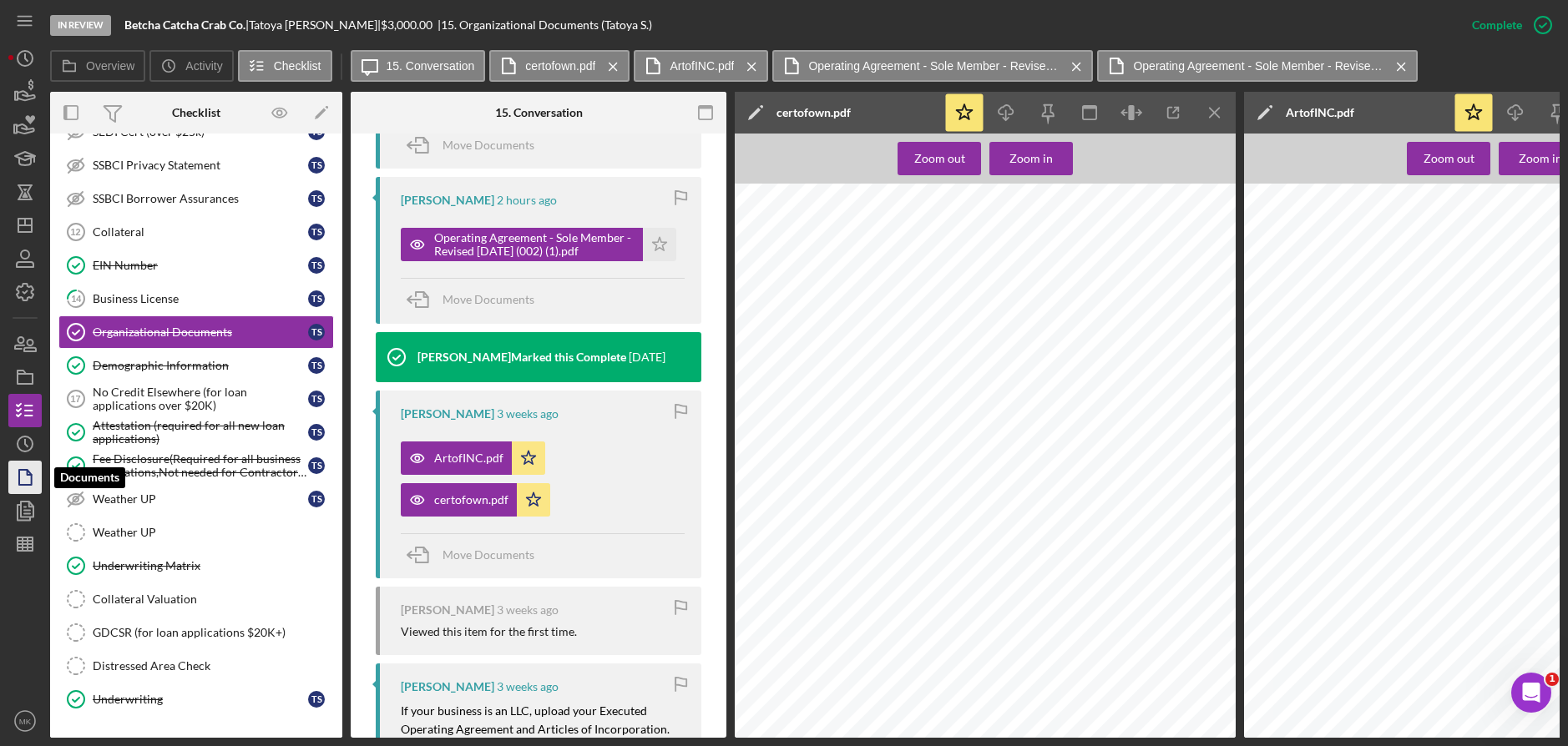
click at [35, 481] on icon "button" at bounding box center [25, 477] width 42 height 42
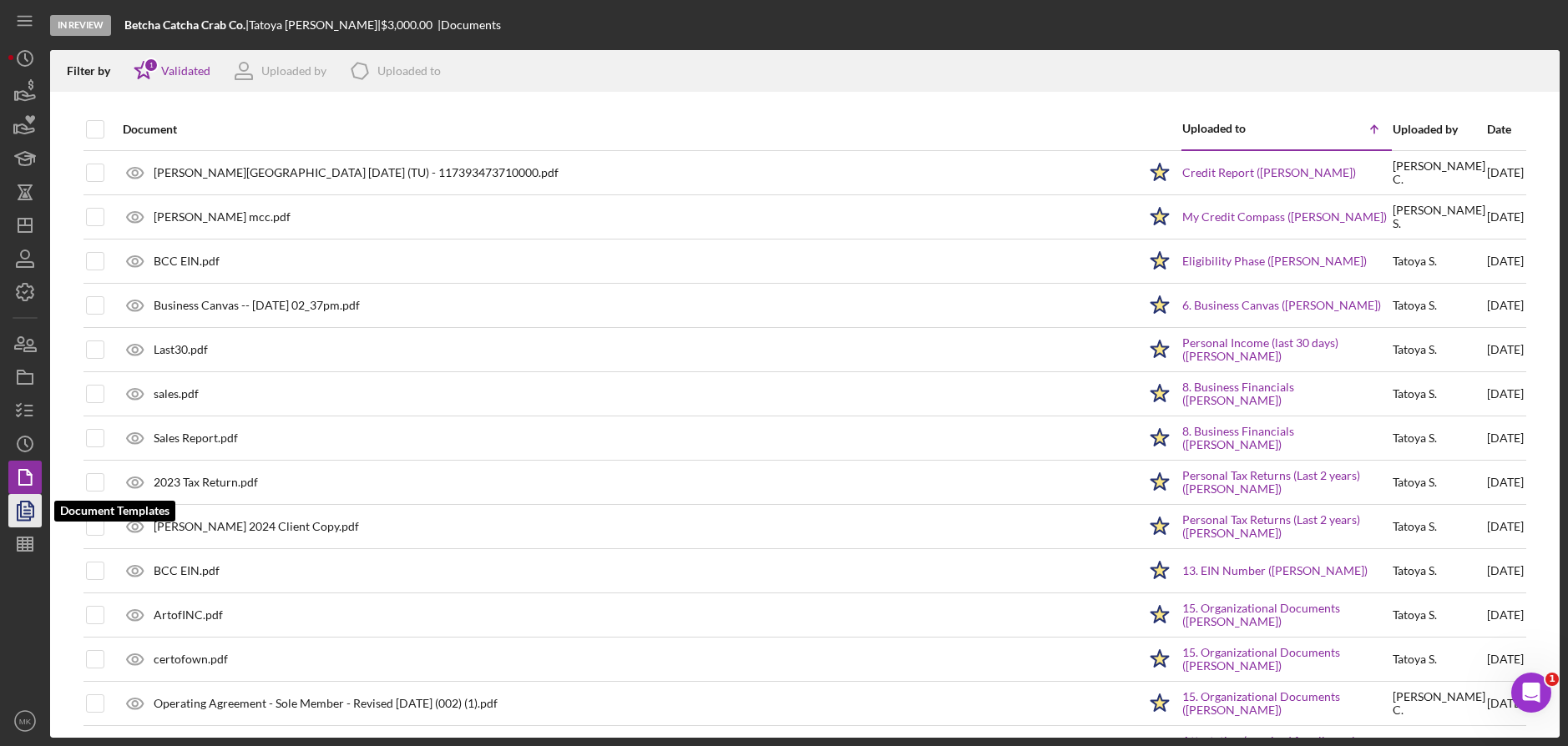
click at [29, 514] on icon "button" at bounding box center [27, 510] width 6 height 6
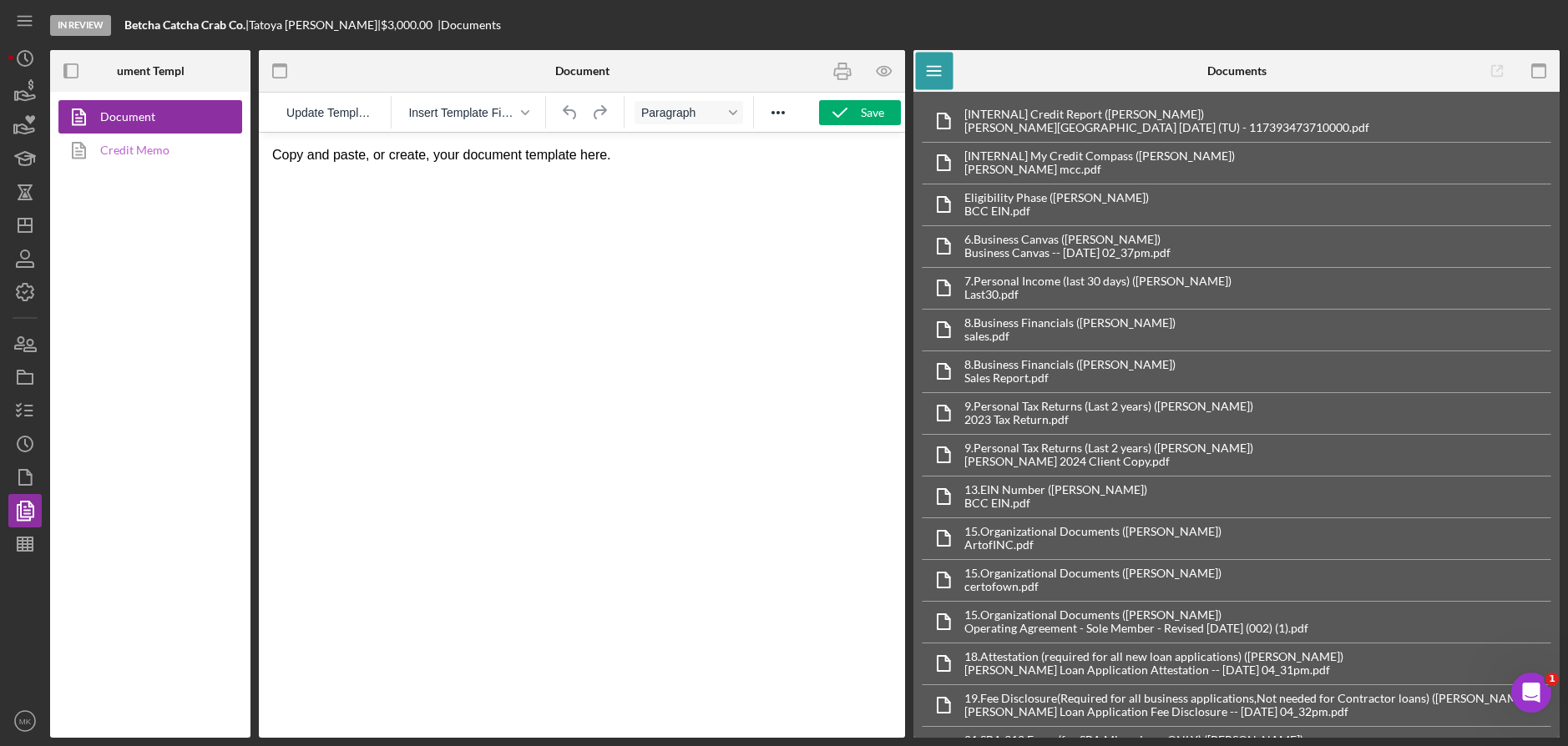
click at [150, 153] on link "Credit Memo" at bounding box center [146, 150] width 175 height 33
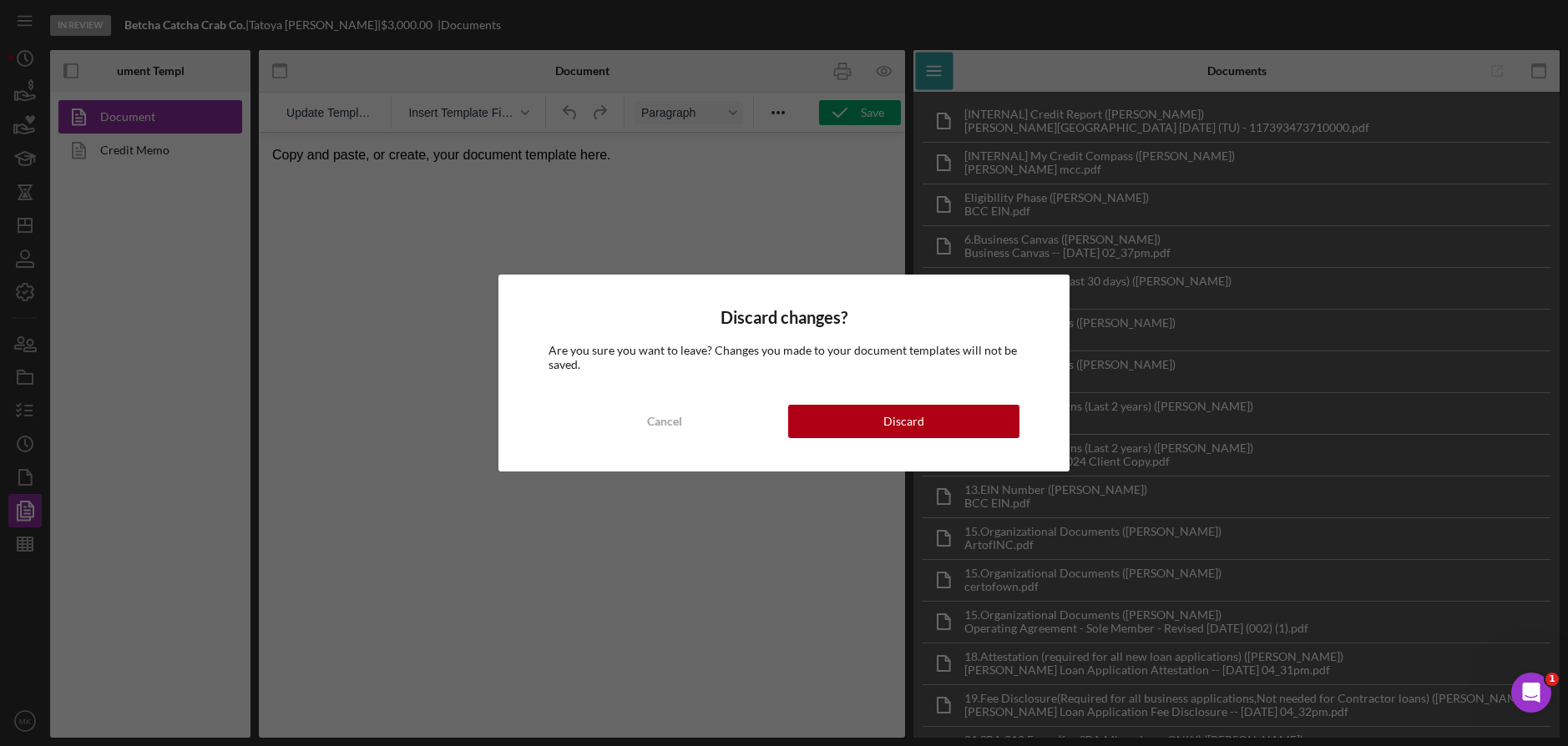
click at [921, 419] on div "Discard" at bounding box center [904, 420] width 41 height 33
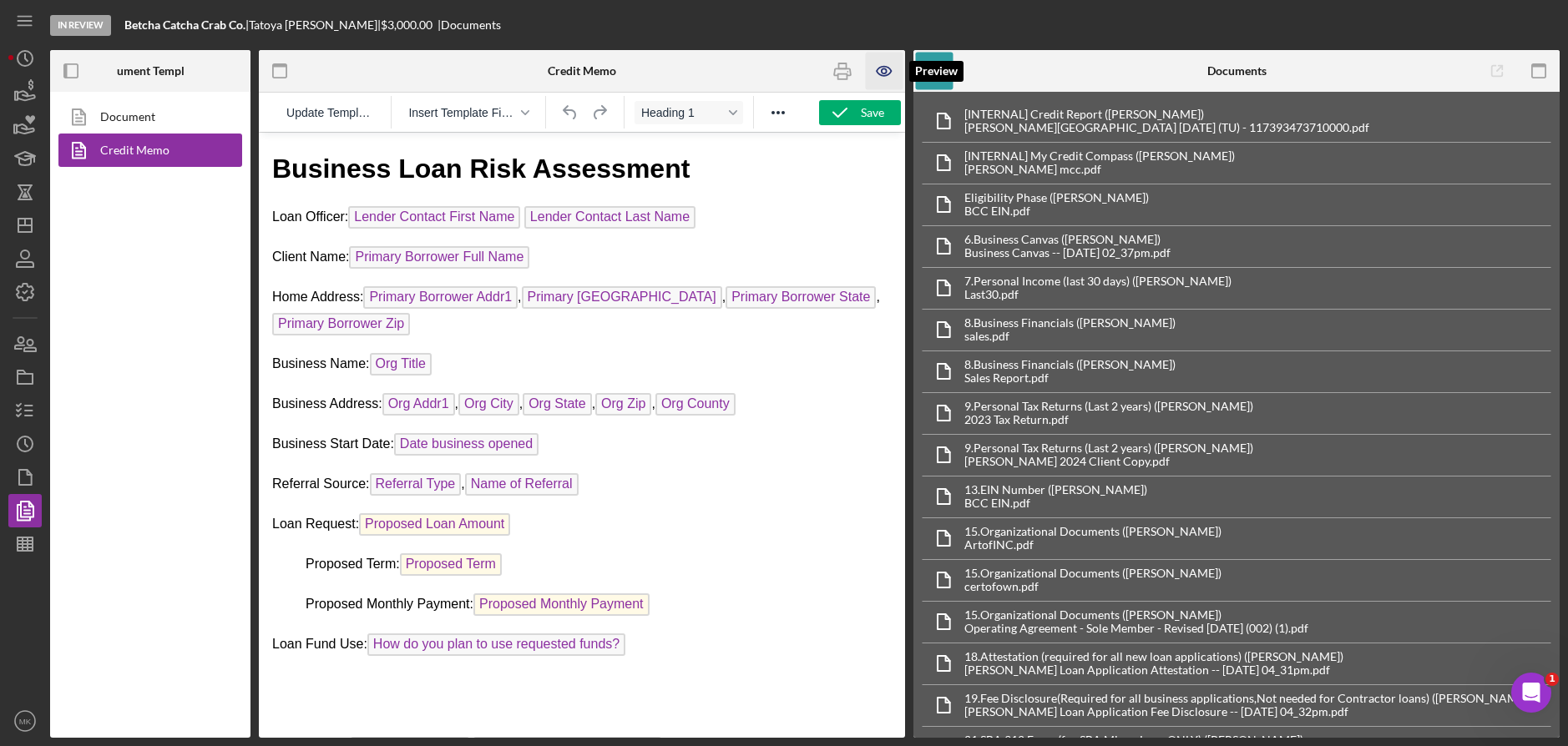
click at [880, 78] on icon "button" at bounding box center [884, 71] width 38 height 37
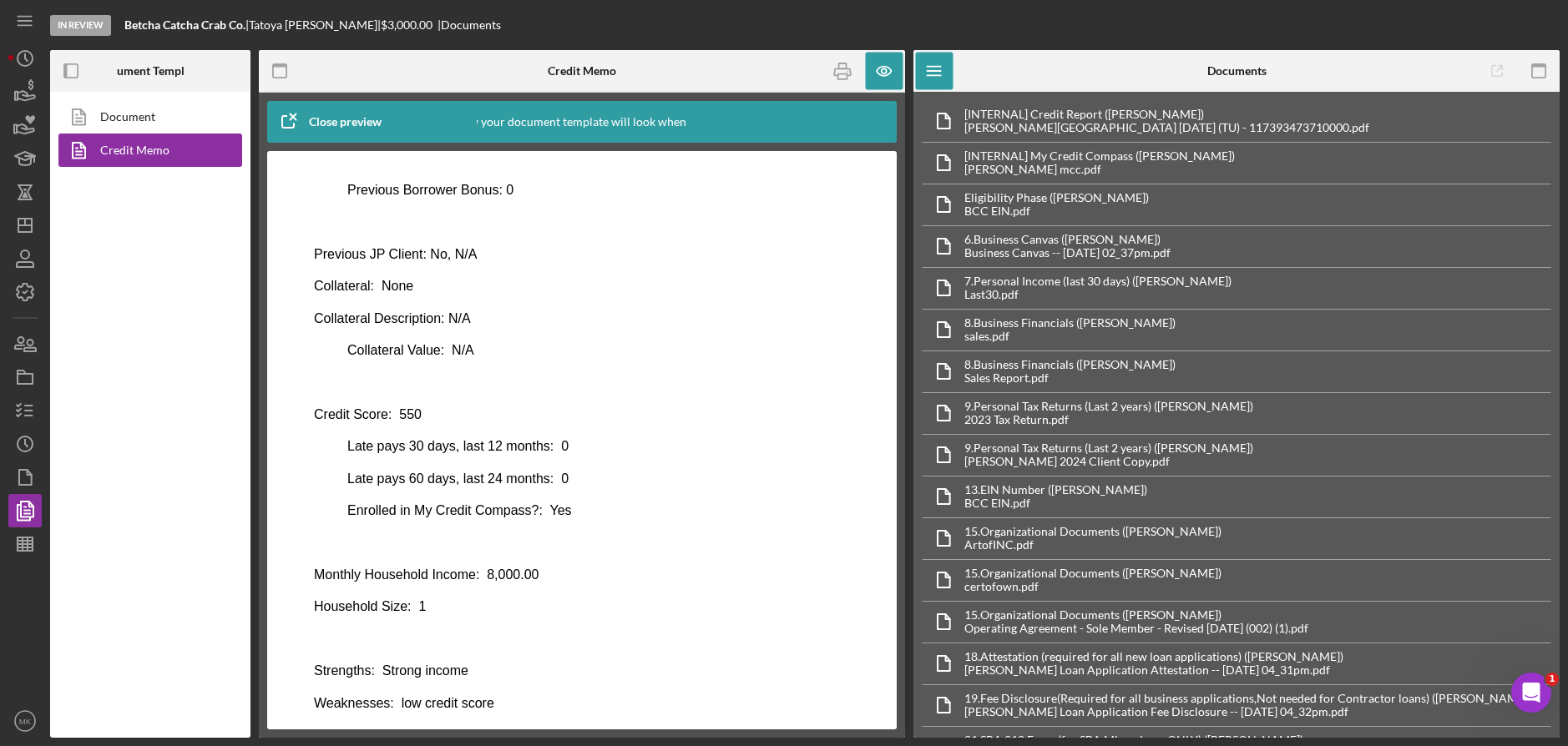
scroll to position [777, 0]
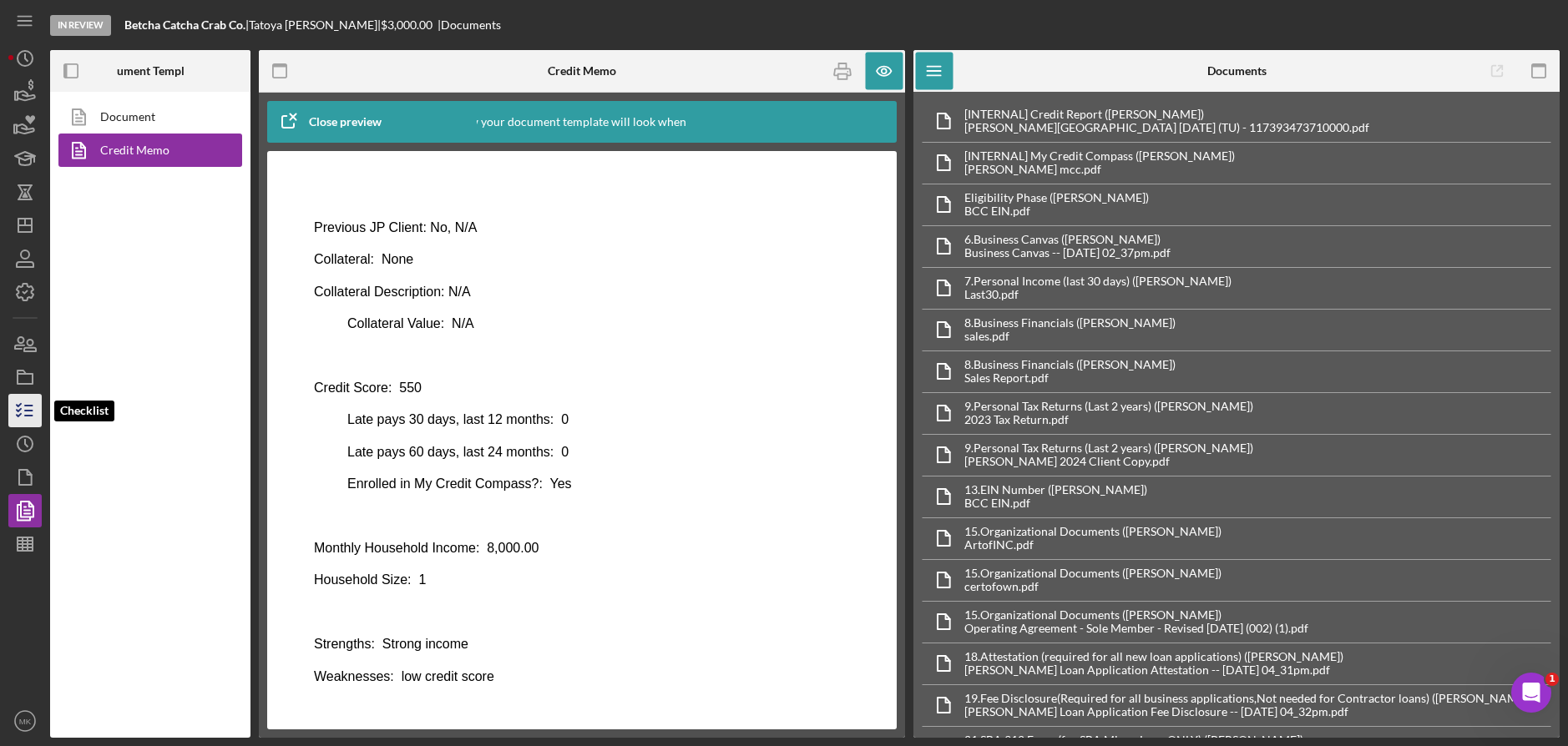
click at [31, 405] on line "button" at bounding box center [29, 405] width 7 height 0
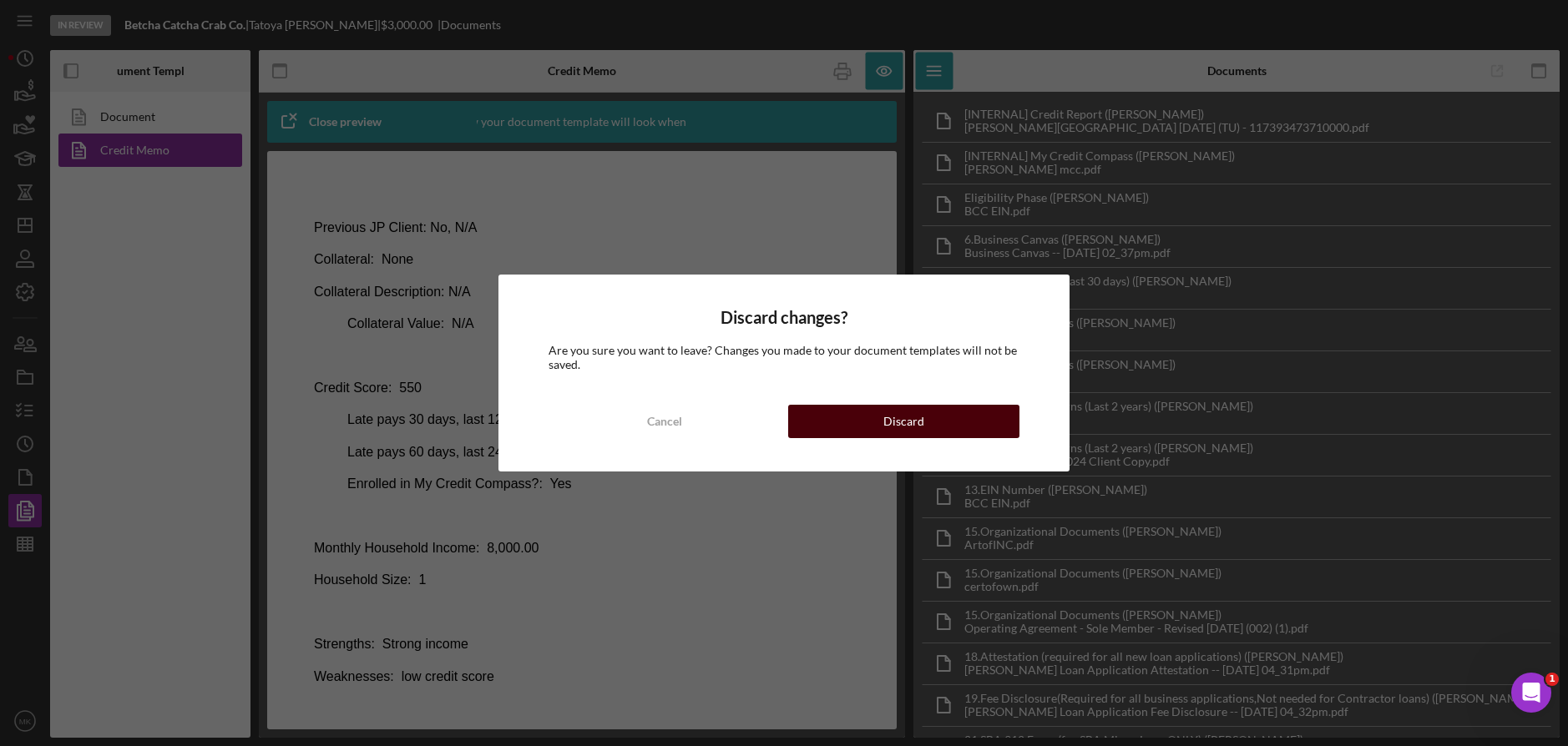
click at [930, 426] on button "Discard" at bounding box center [903, 420] width 231 height 33
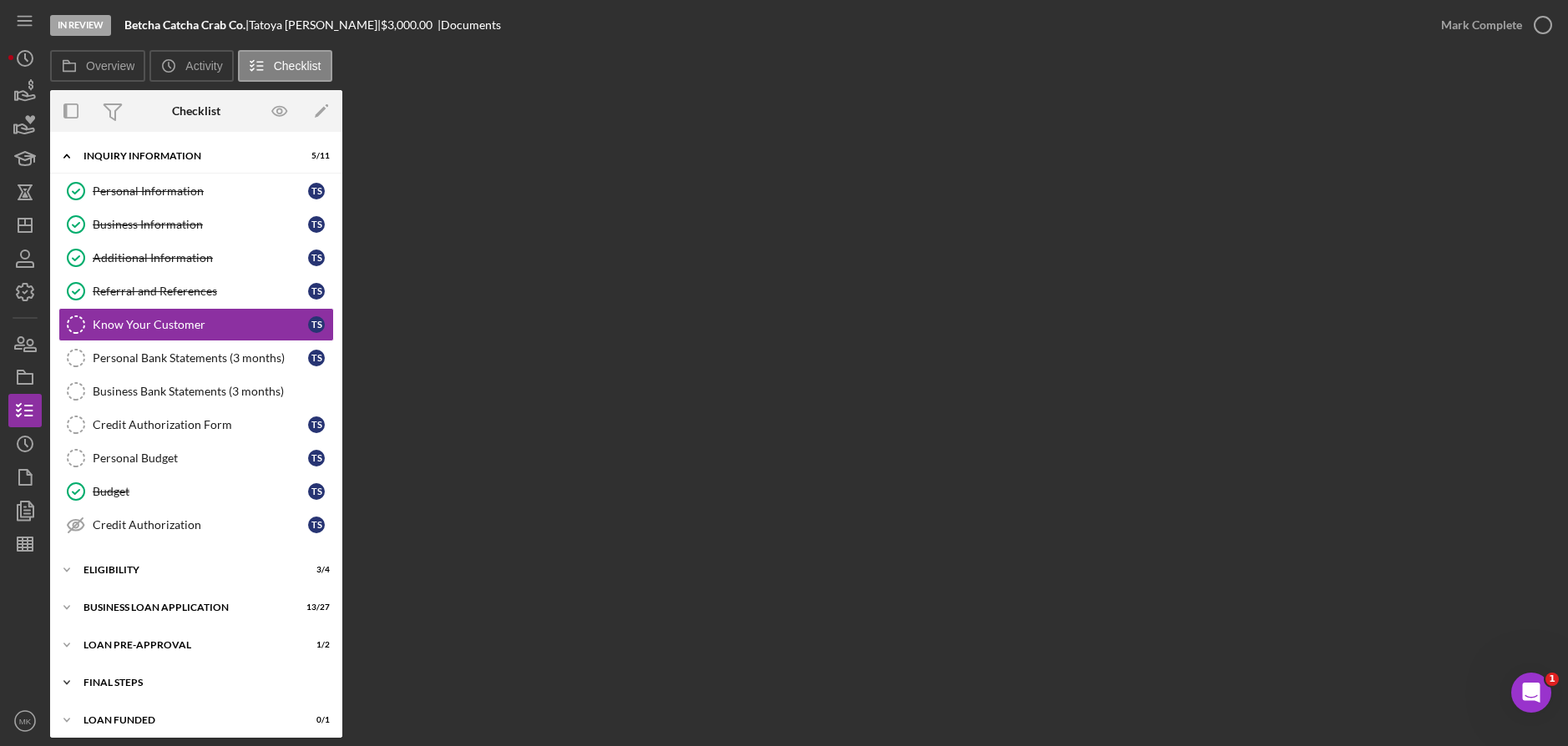
click at [111, 681] on div "FINAL STEPS" at bounding box center [202, 682] width 238 height 10
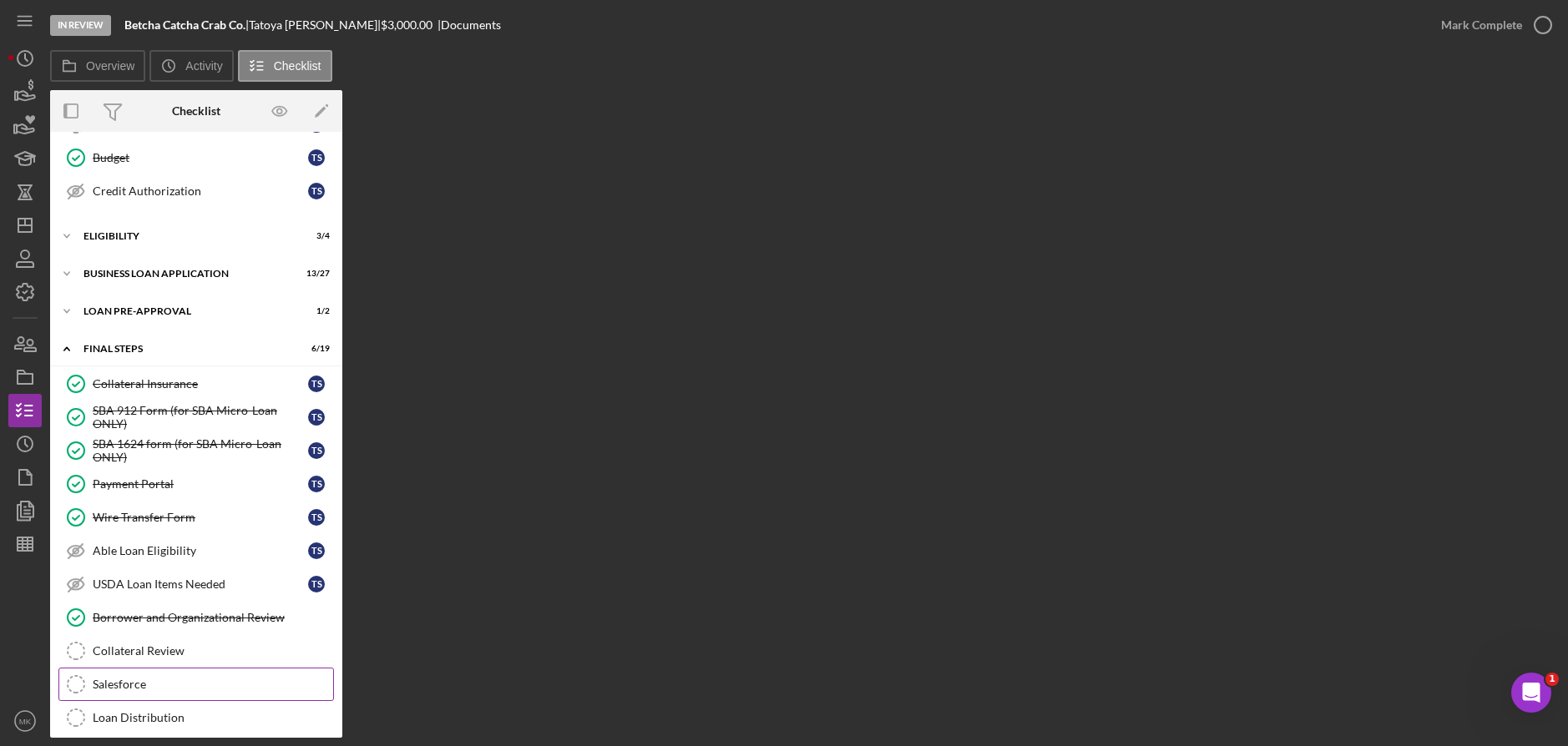
scroll to position [651, 0]
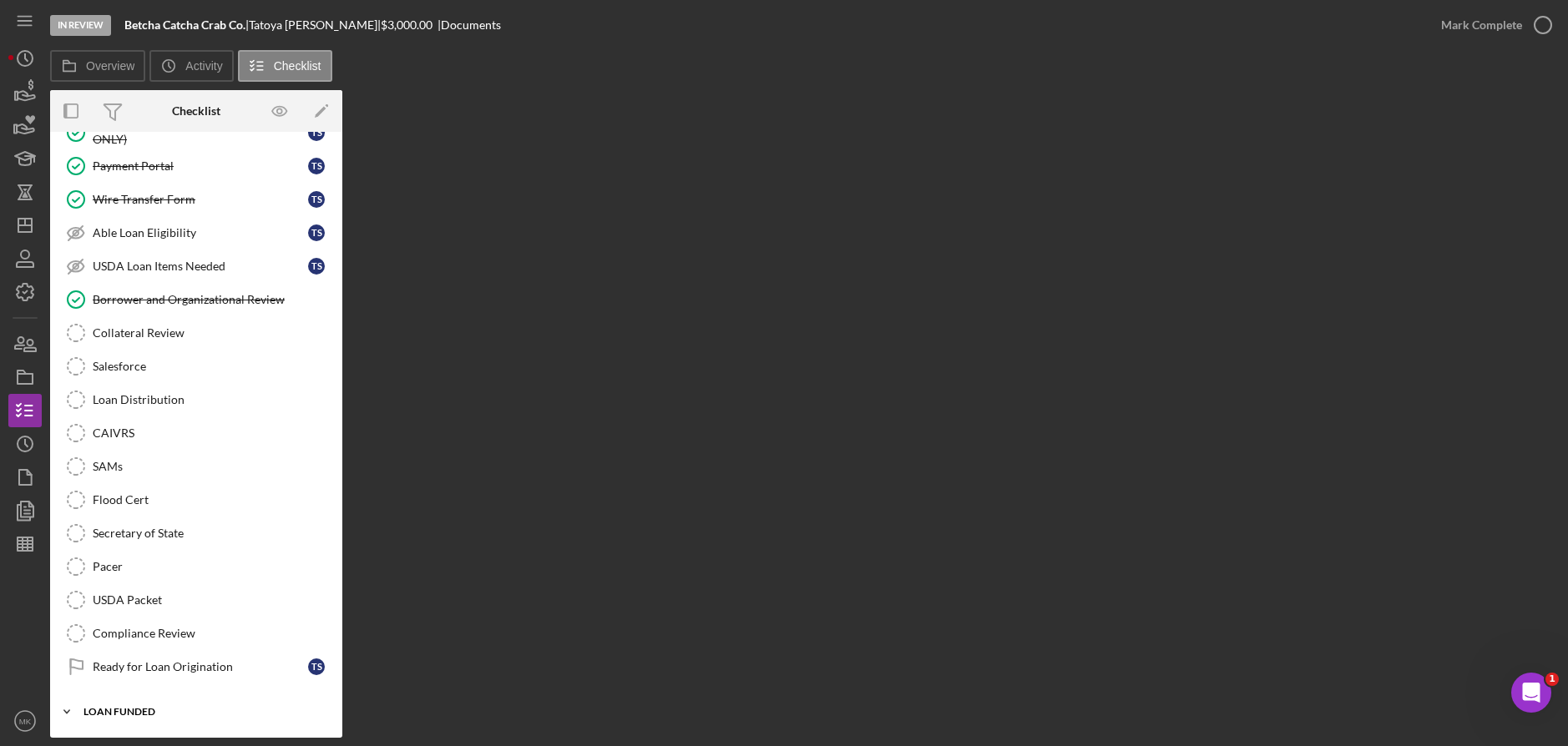
click at [126, 708] on div "LOAN FUNDED" at bounding box center [202, 711] width 238 height 10
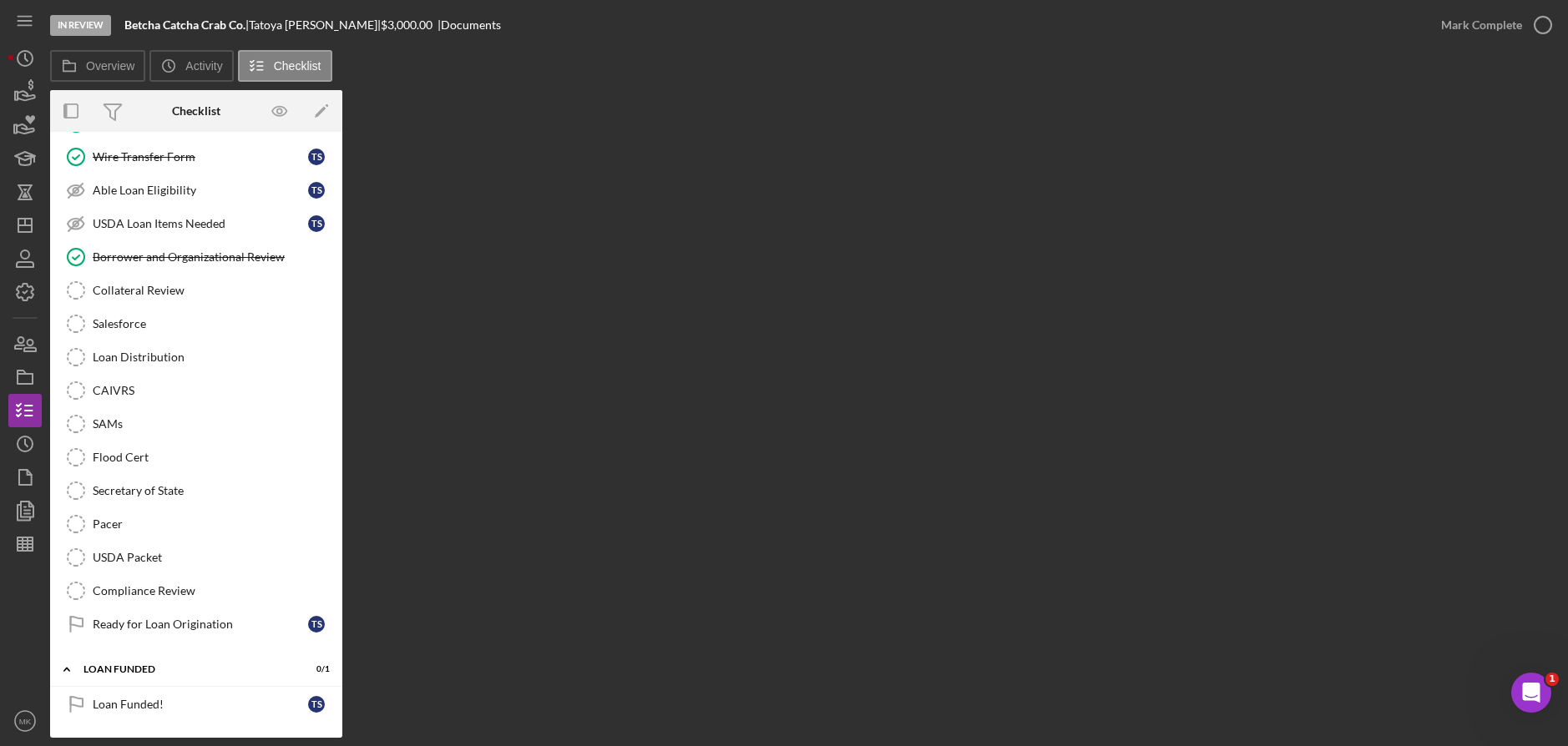
scroll to position [194, 0]
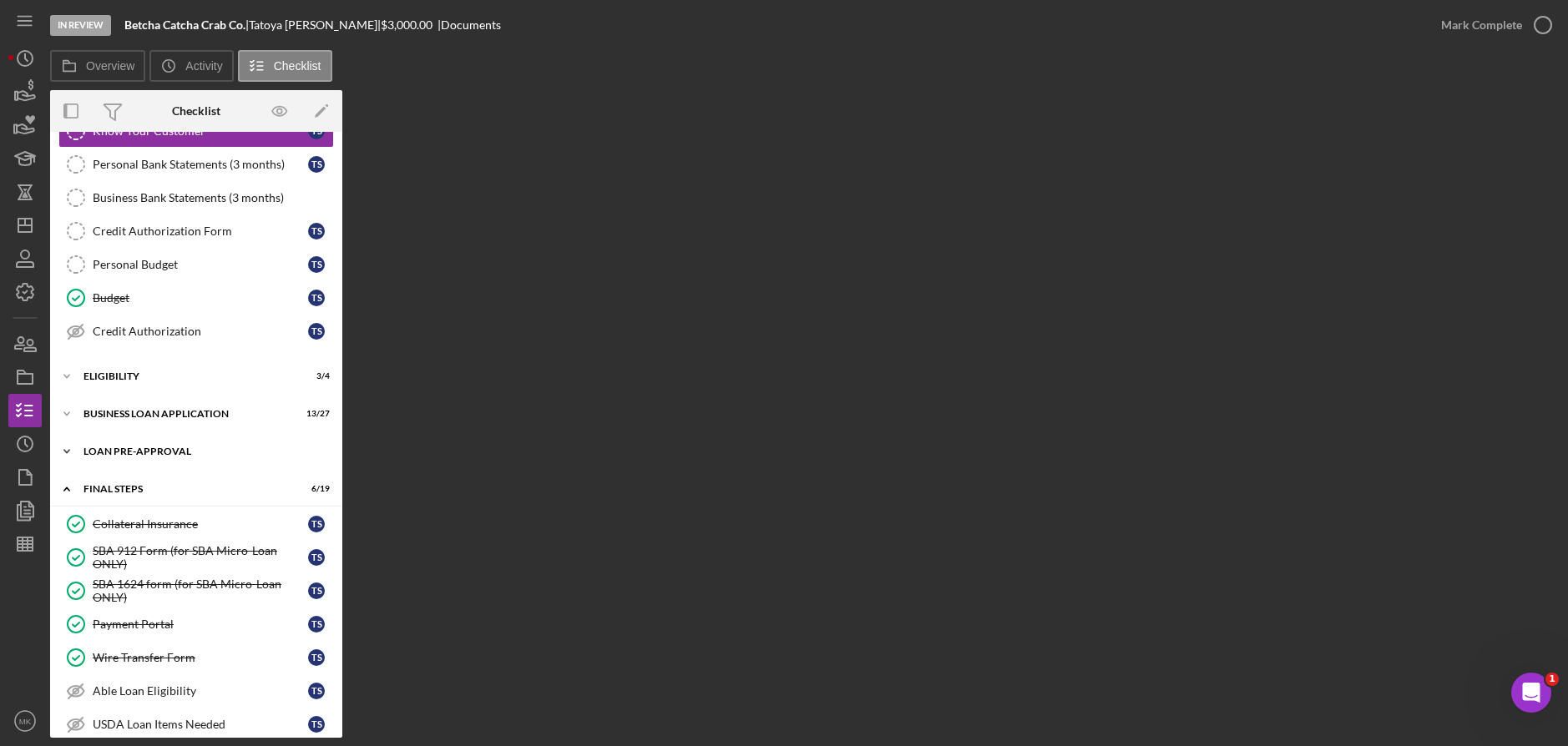
click at [146, 454] on div "LOAN PRE-APPROVAL" at bounding box center [202, 451] width 238 height 10
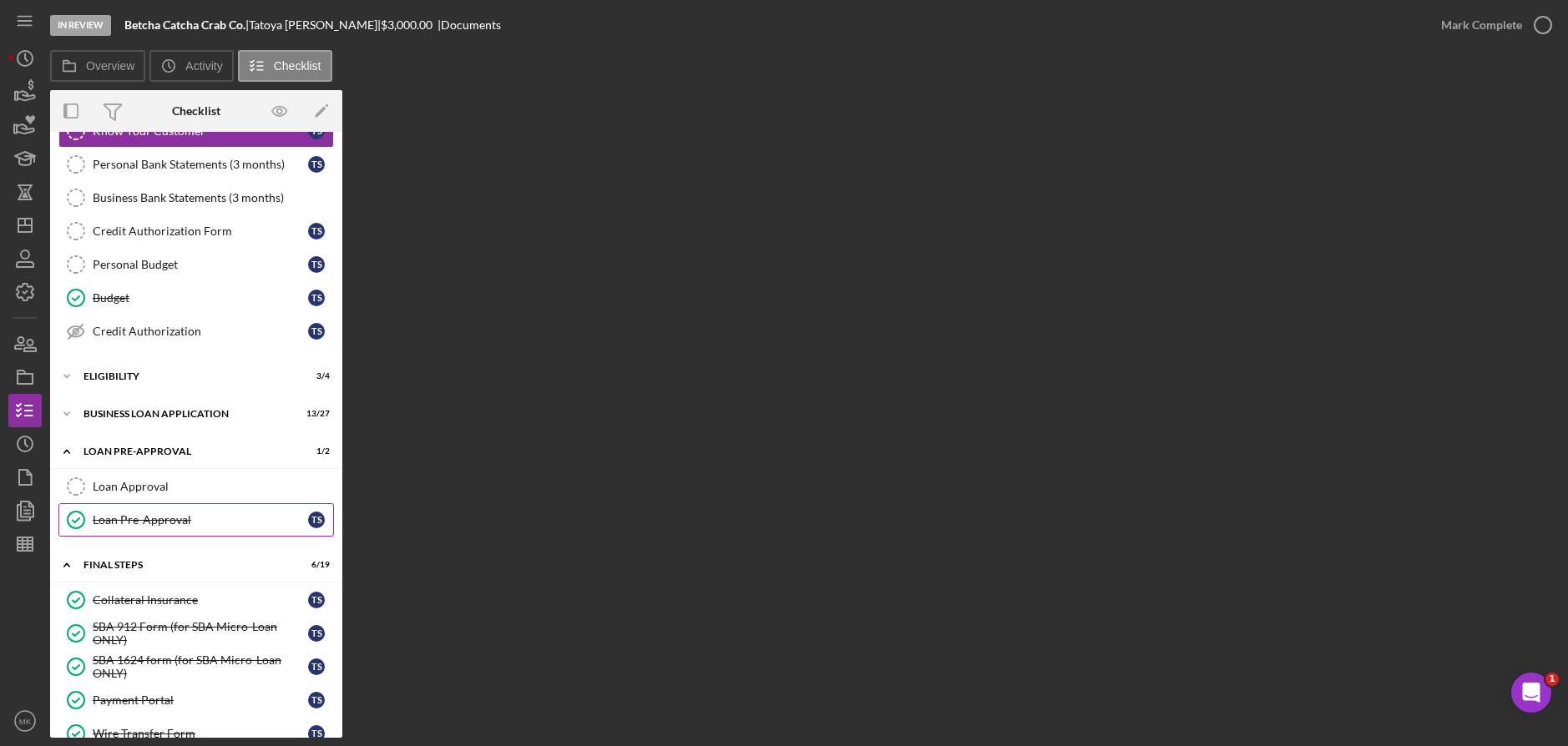
click at [134, 525] on div "Loan Pre-Approval" at bounding box center [200, 519] width 215 height 13
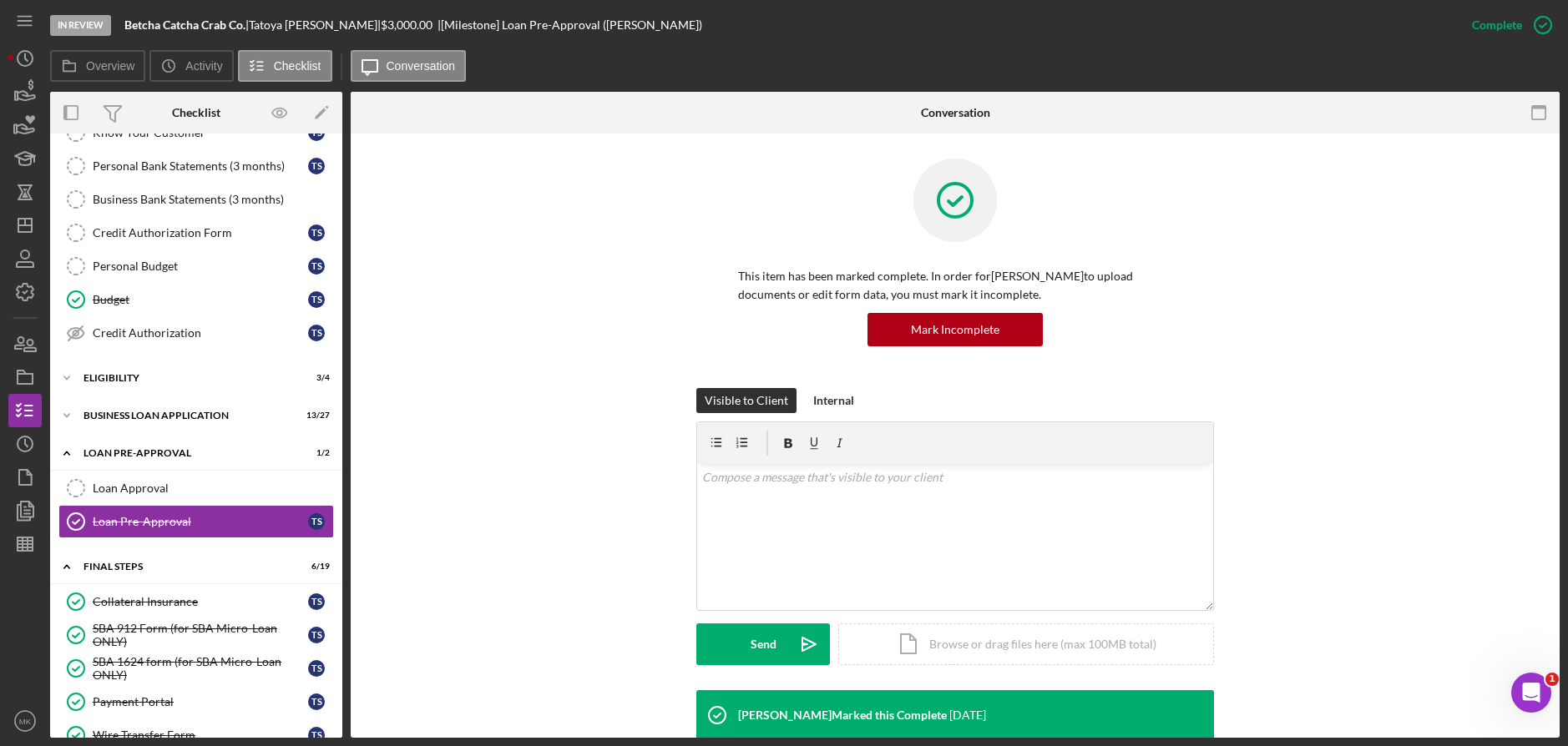
scroll to position [249, 0]
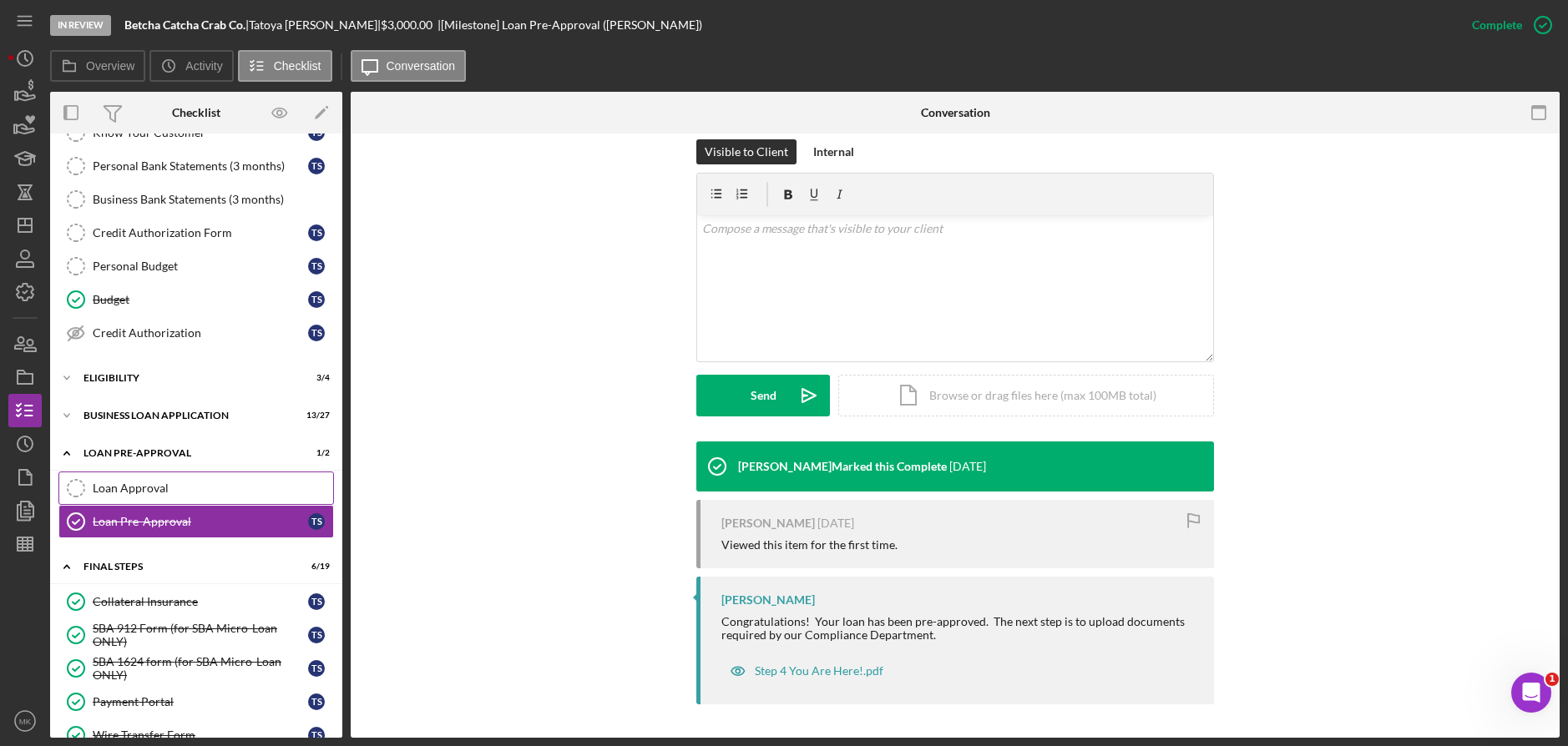
click at [149, 481] on div "Loan Approval" at bounding box center [213, 487] width 240 height 13
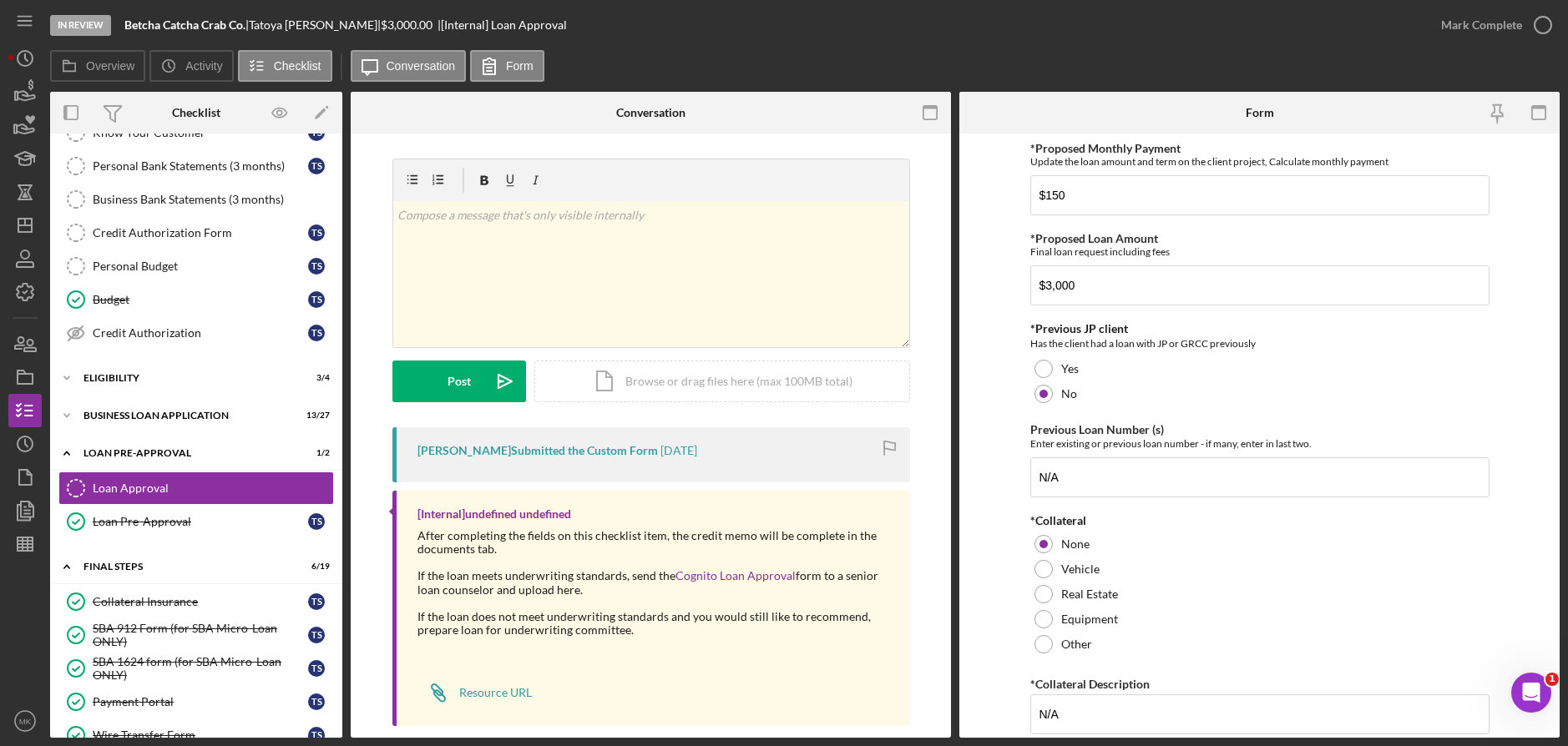
scroll to position [21, 0]
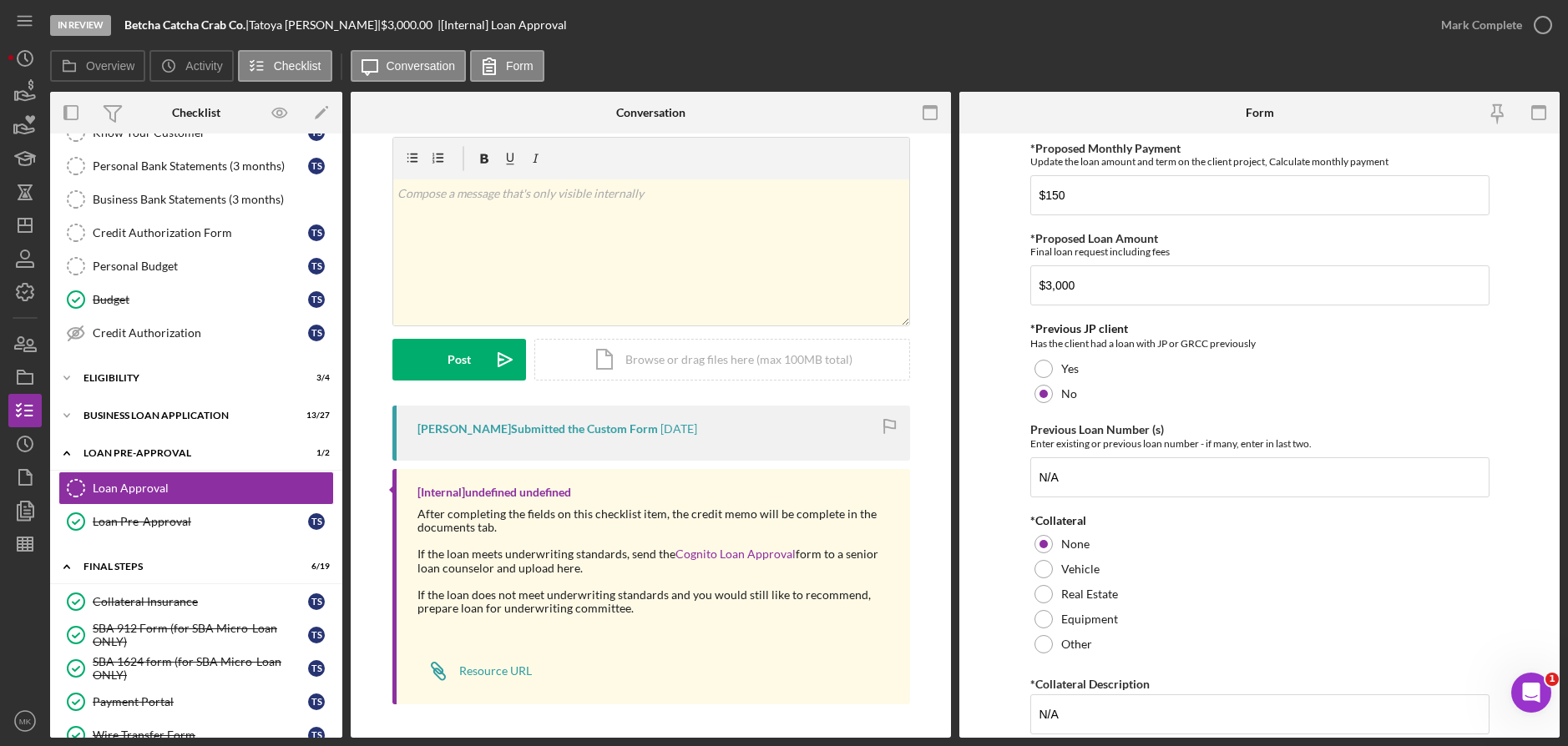
click at [420, 533] on div "After completing the fields on this checklist item, the credit memo will be com…" at bounding box center [655, 520] width 476 height 27
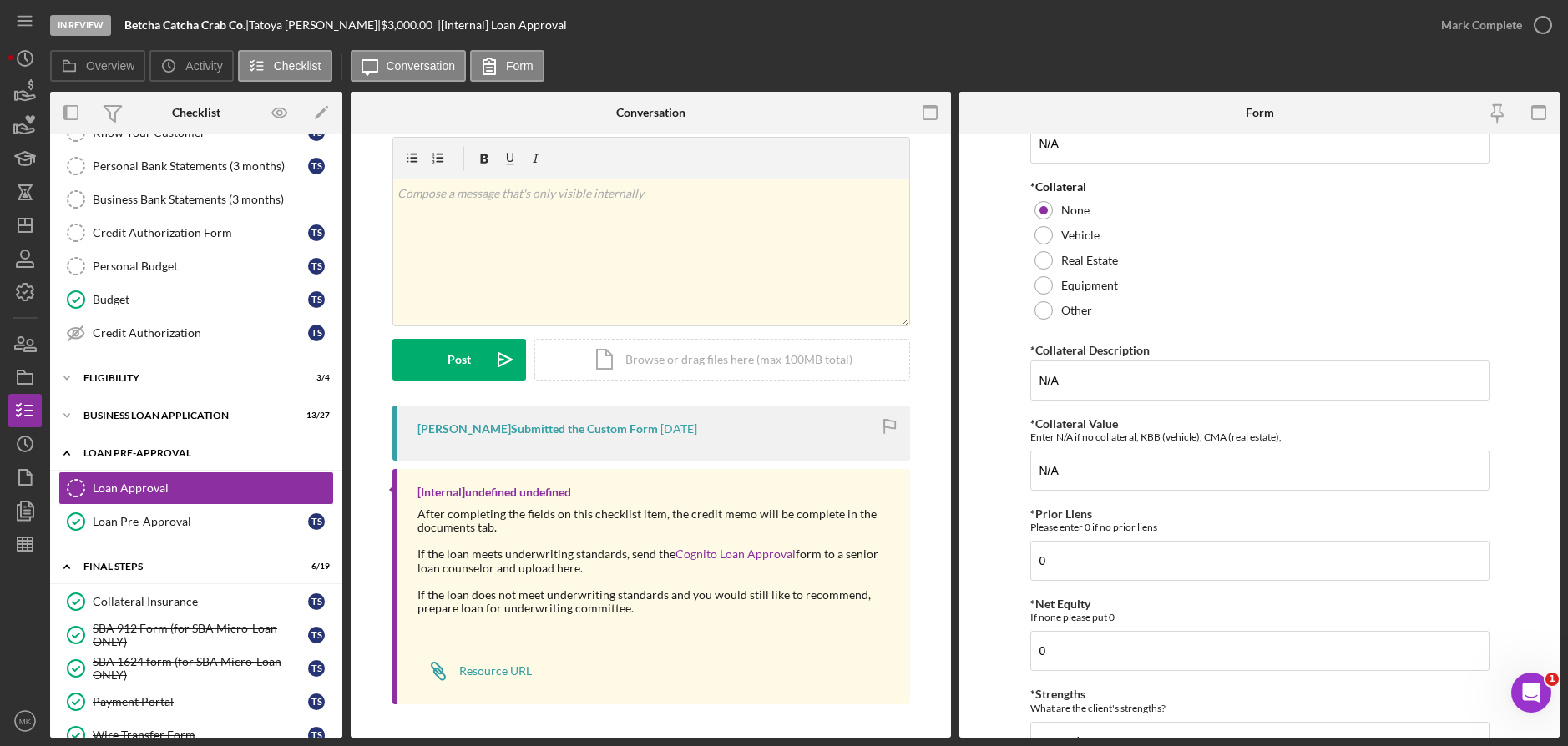
scroll to position [685, 0]
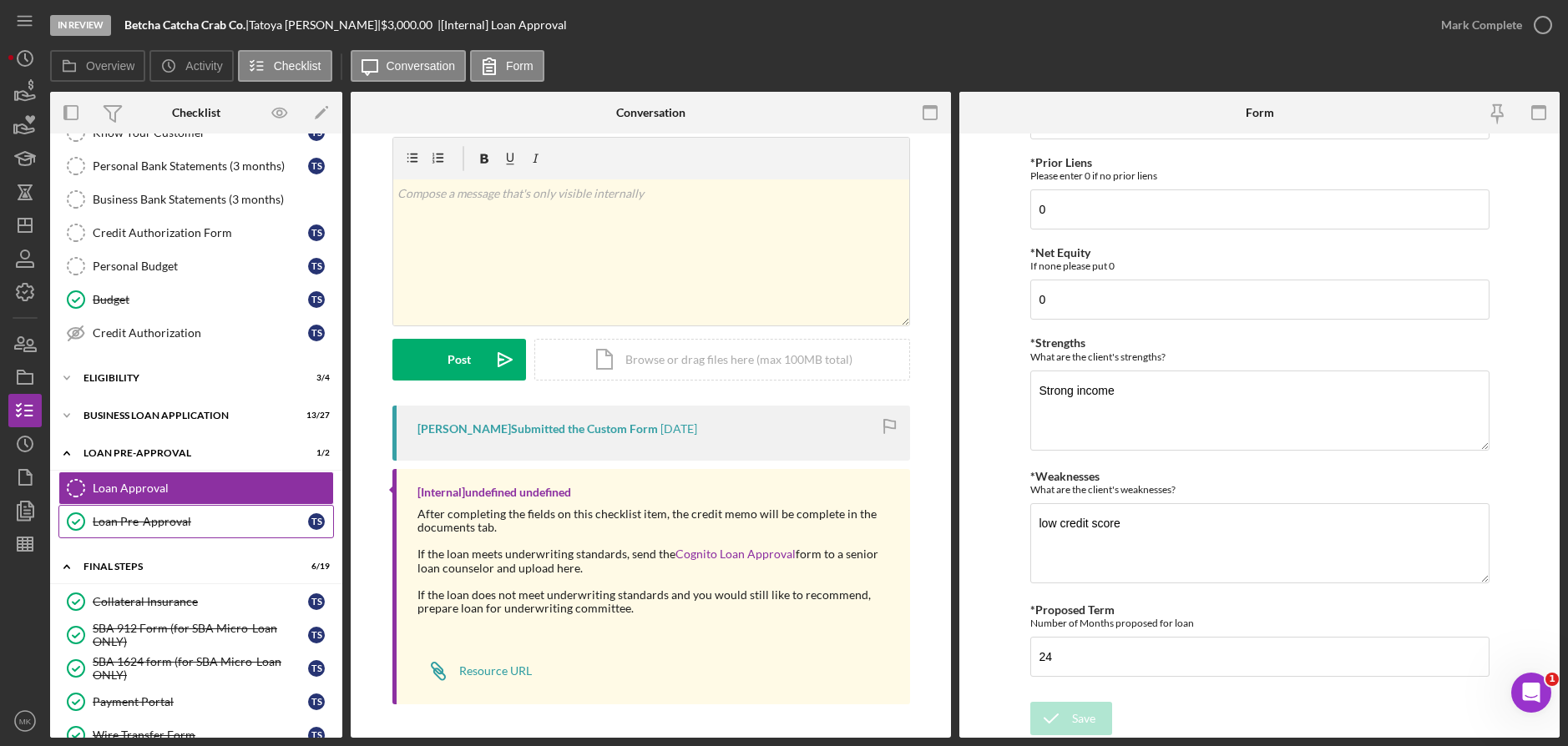
click at [135, 519] on div "Loan Pre-Approval" at bounding box center [200, 521] width 215 height 13
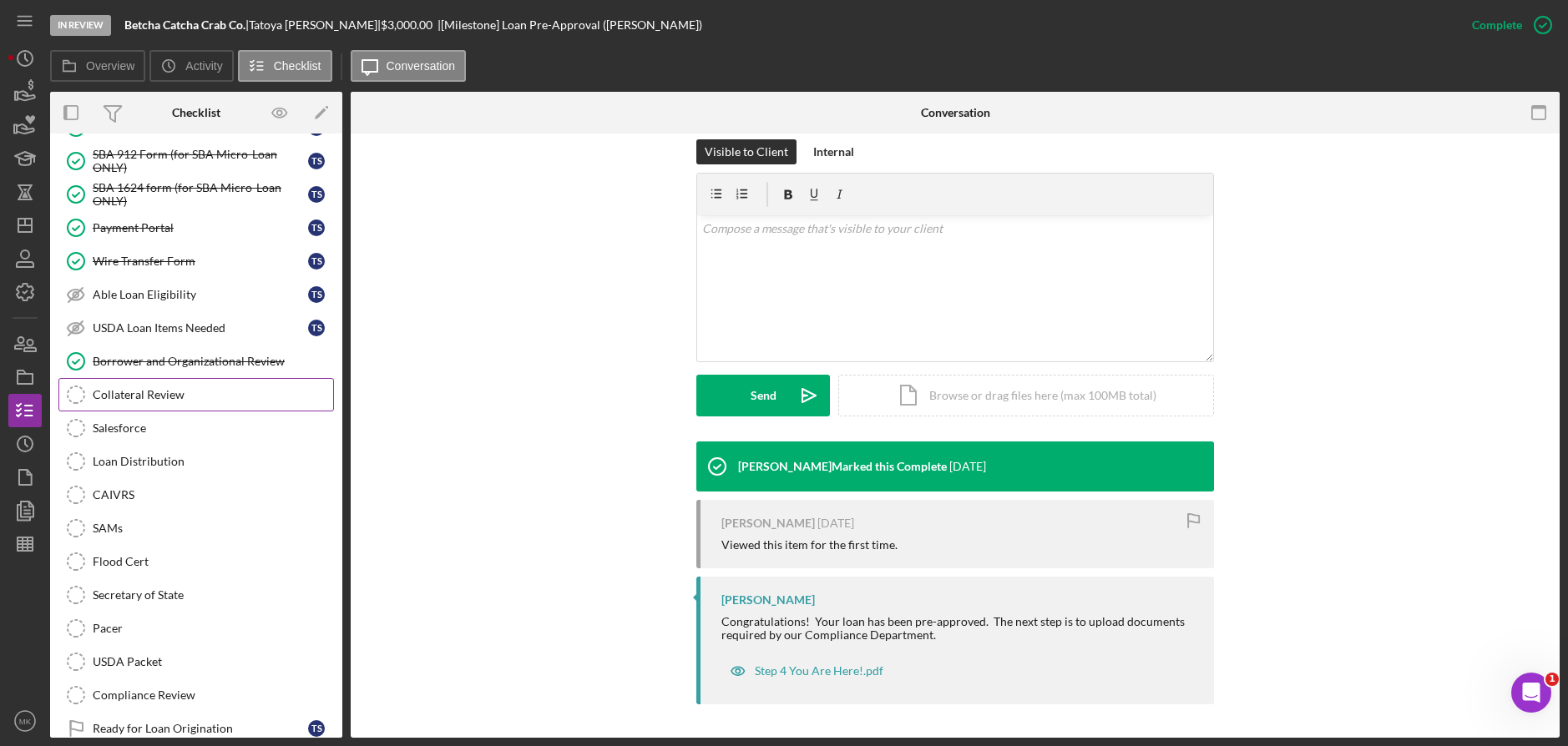
scroll to position [167, 0]
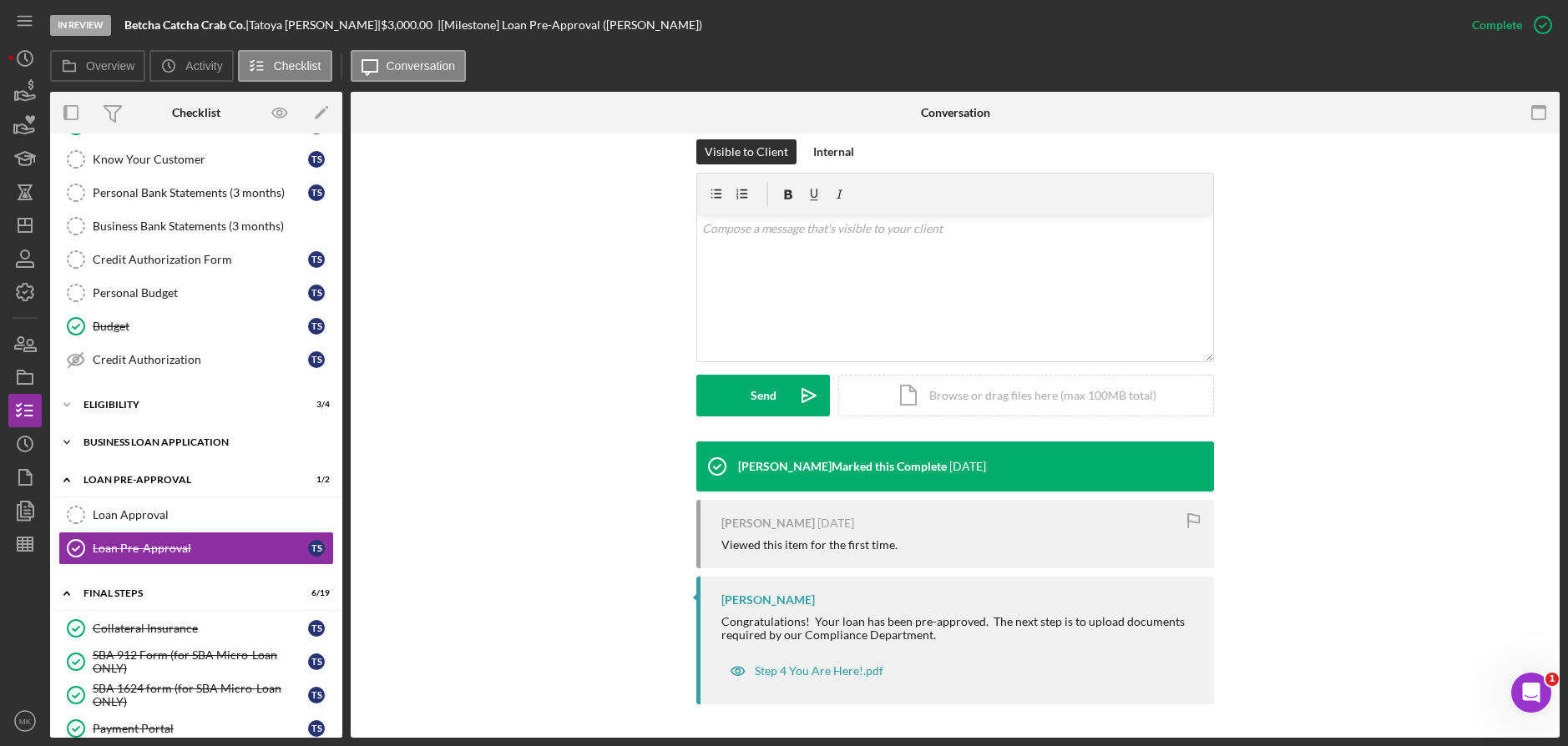
click at [173, 435] on div "Icon/Expander BUSINESS LOAN APPLICATION 13 / 27" at bounding box center [196, 442] width 292 height 33
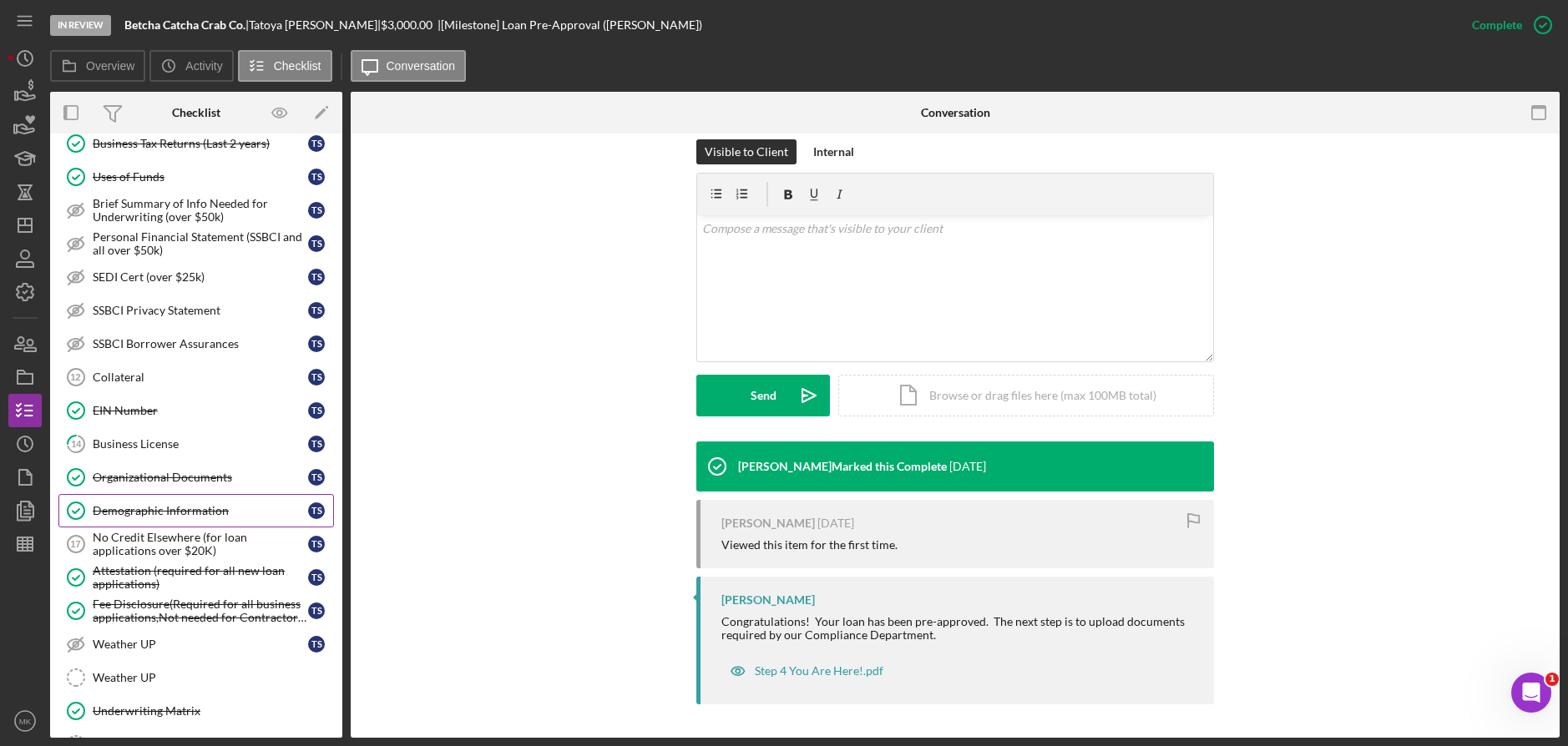
scroll to position [750, 0]
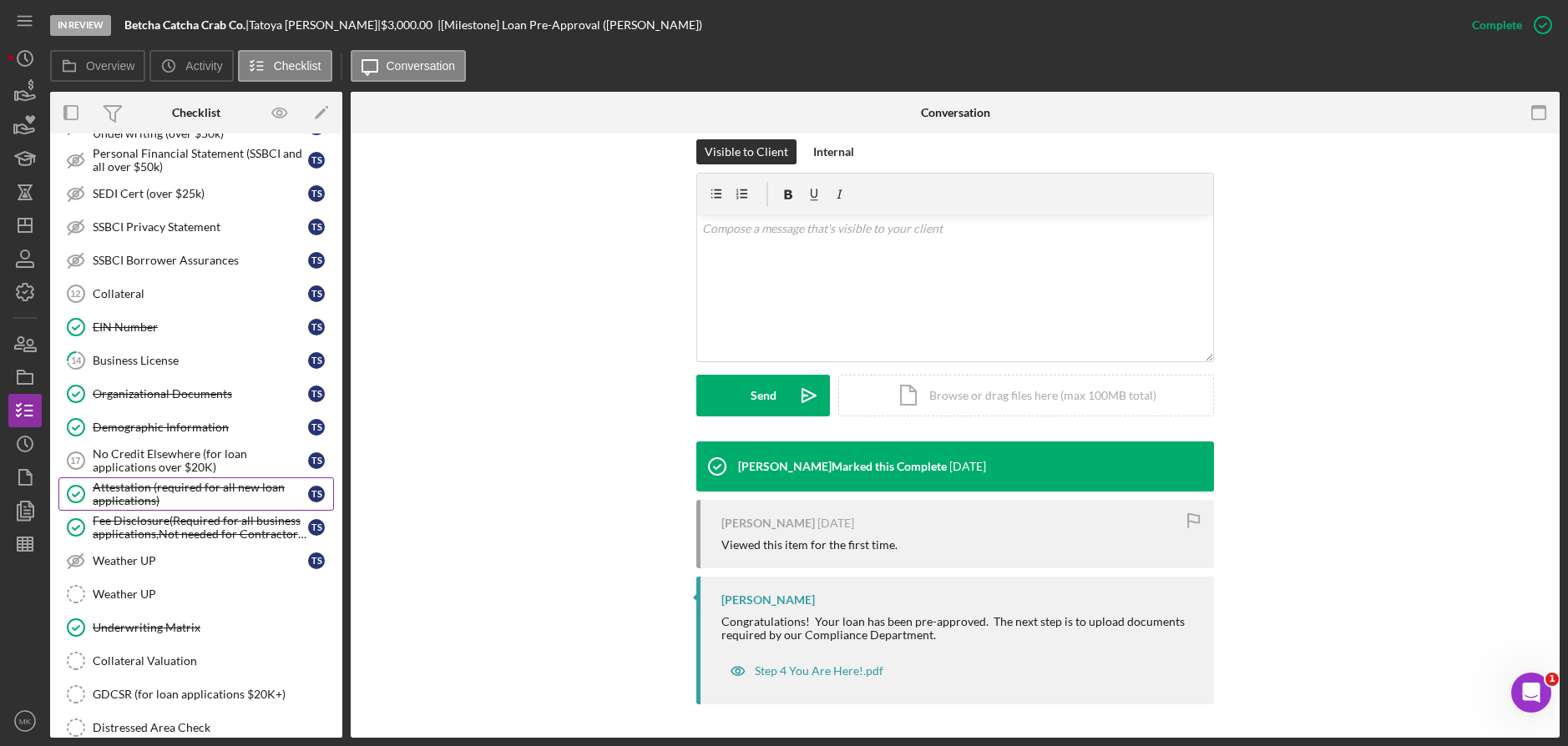
click at [165, 487] on div "Attestation (required for all new loan applications)" at bounding box center [200, 493] width 215 height 27
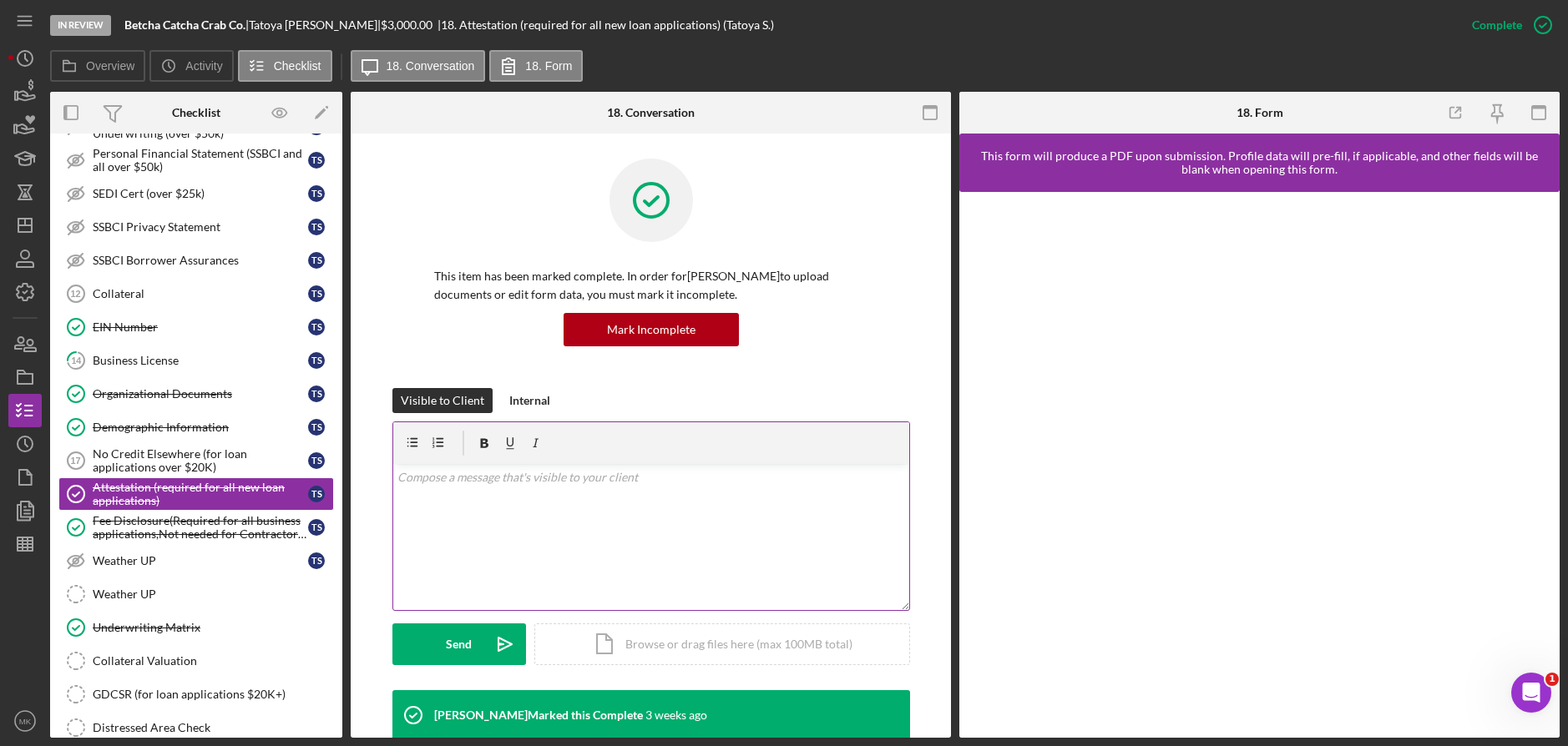
scroll to position [443, 0]
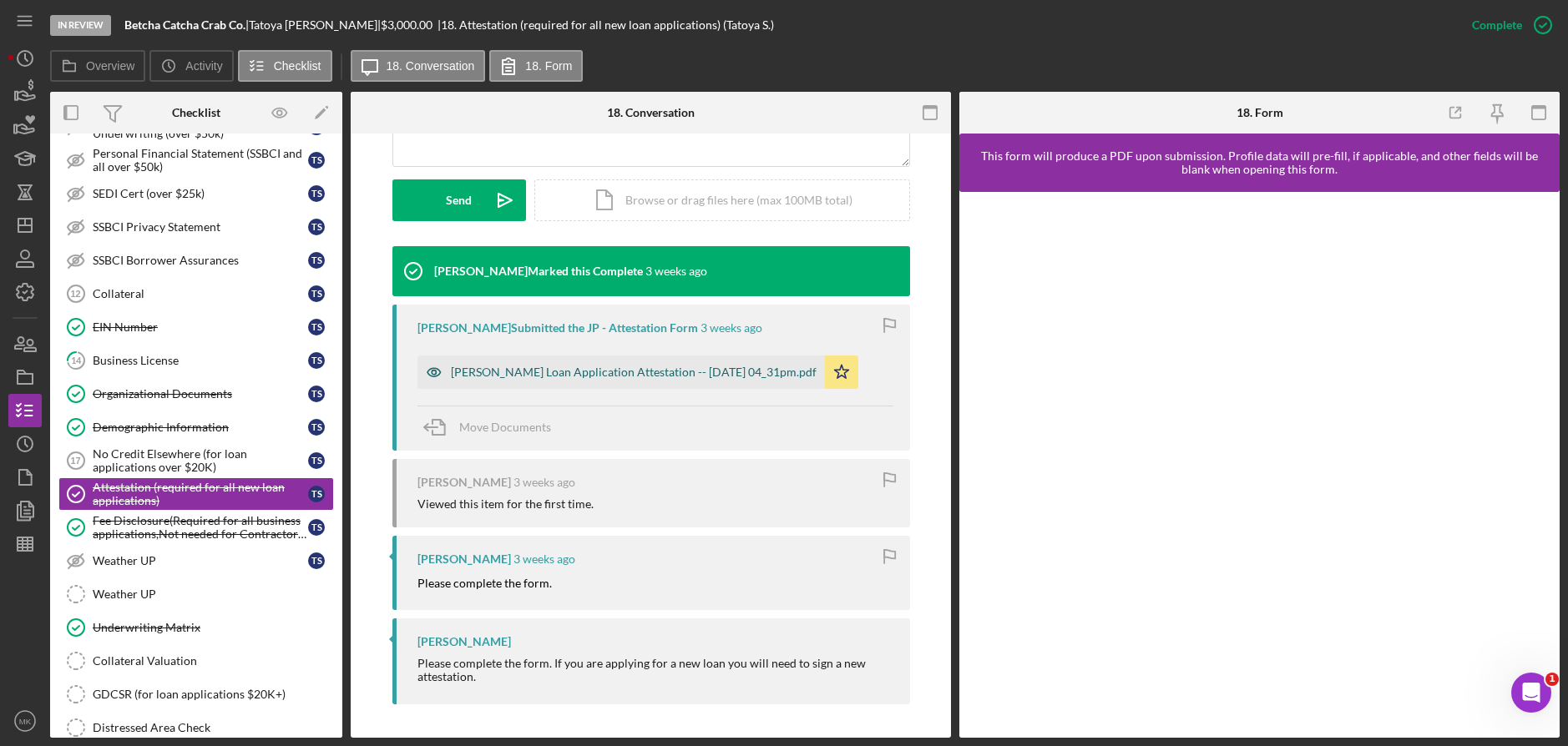
drag, startPoint x: 578, startPoint y: 369, endPoint x: 557, endPoint y: 375, distance: 21.8
click at [578, 369] on div "[PERSON_NAME] Loan Application Attestation -- [DATE] 04_31pm.pdf" at bounding box center [633, 371] width 365 height 13
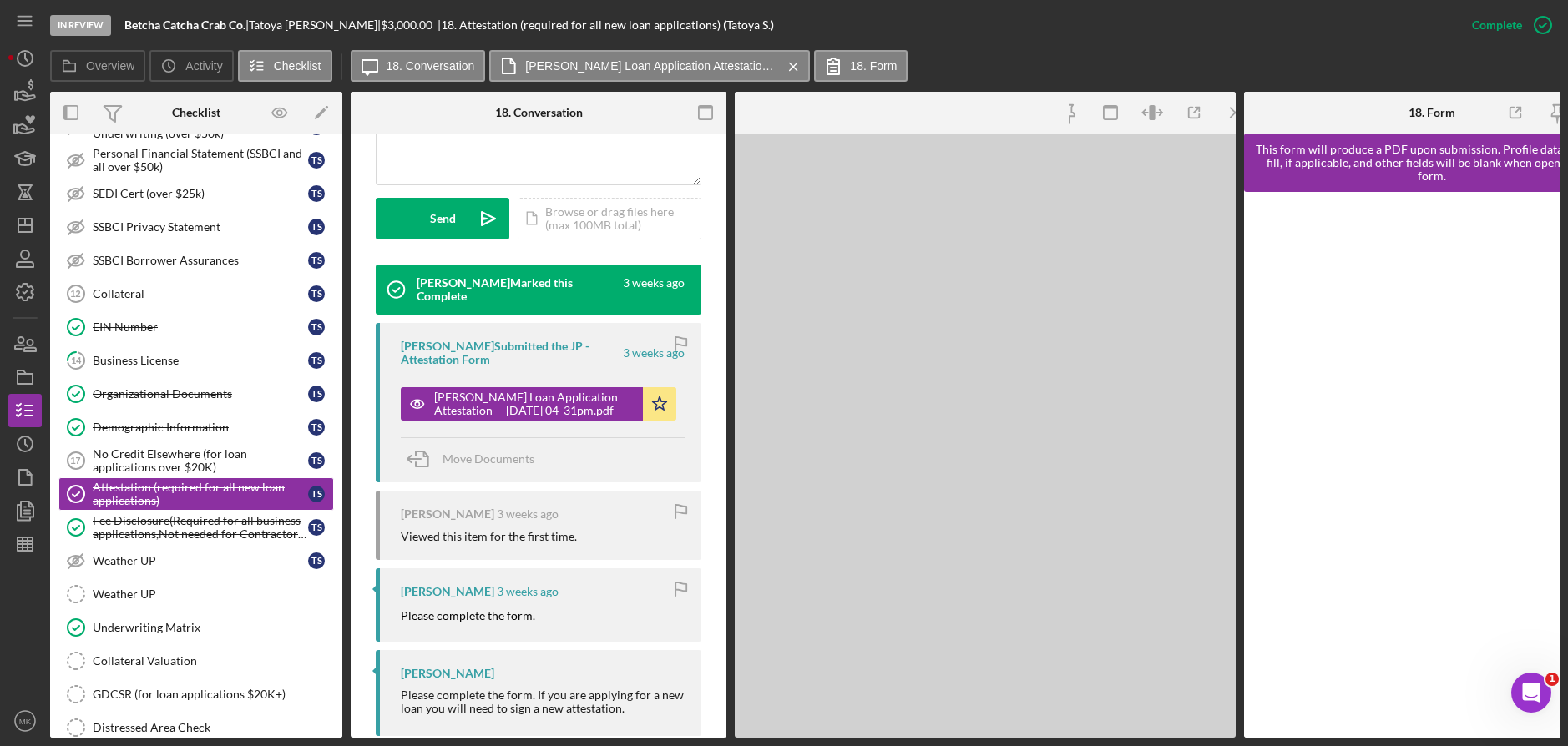
scroll to position [462, 0]
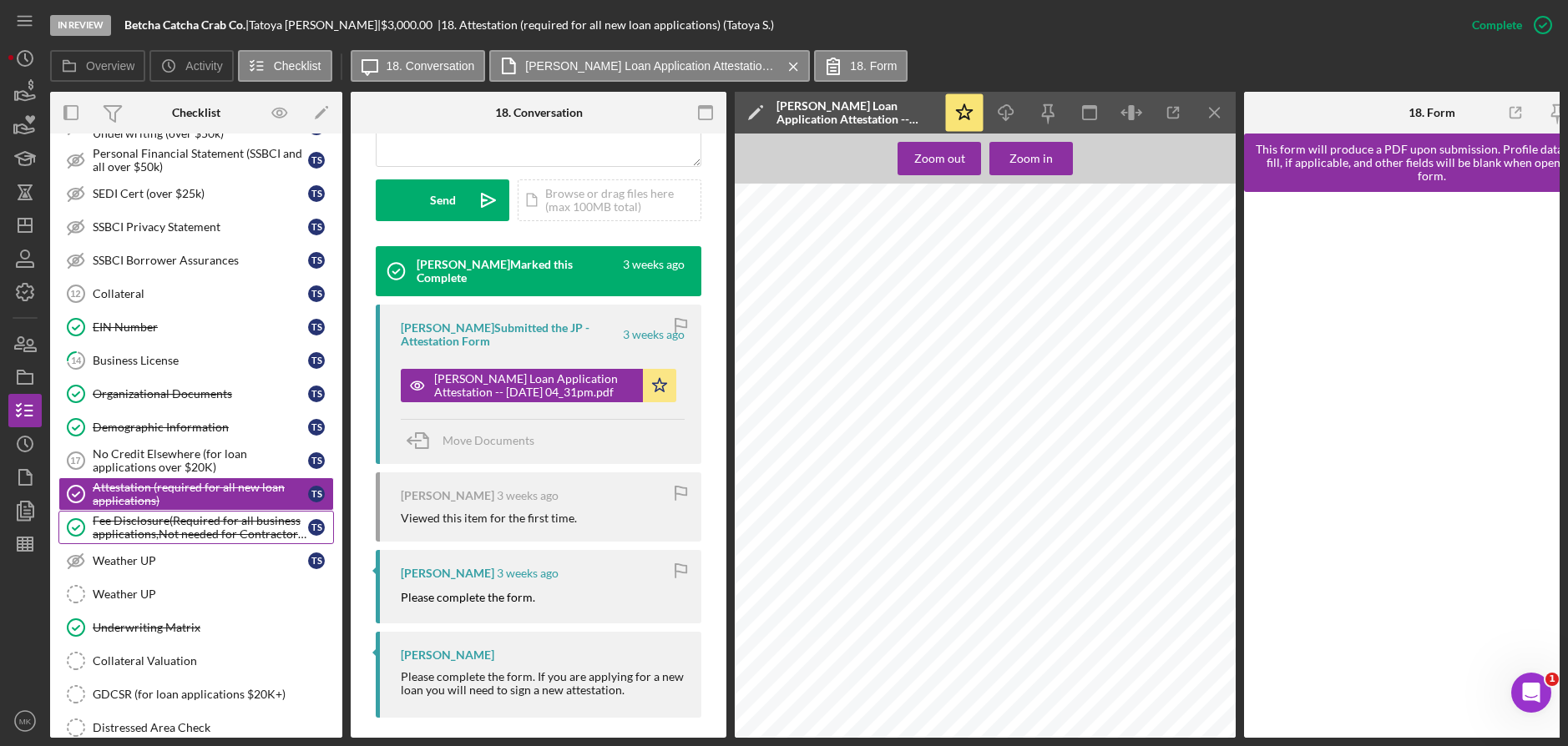
click at [223, 520] on div "Fee Disclosure(Required for all business applications,Not needed for Contractor…" at bounding box center [200, 527] width 215 height 27
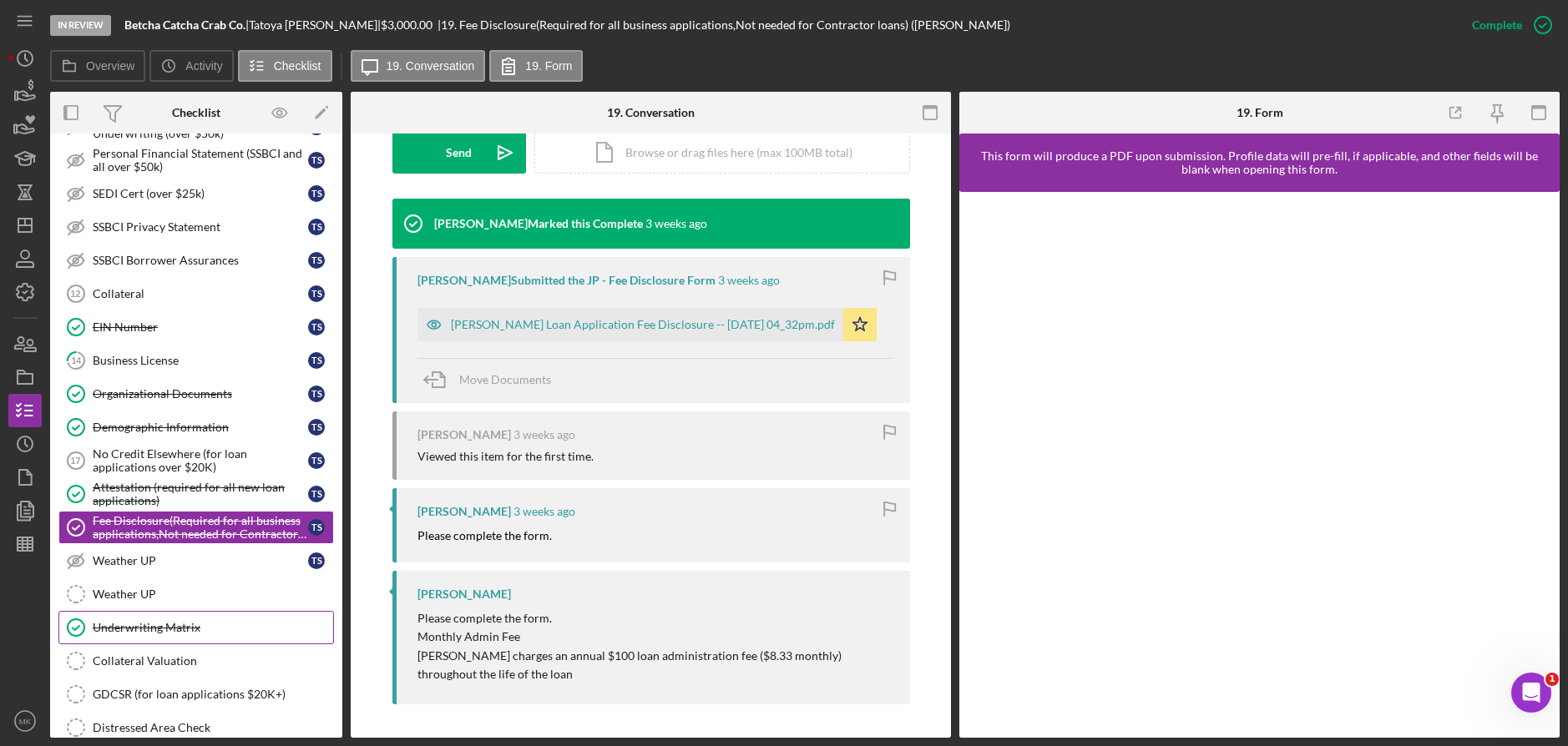
scroll to position [834, 0]
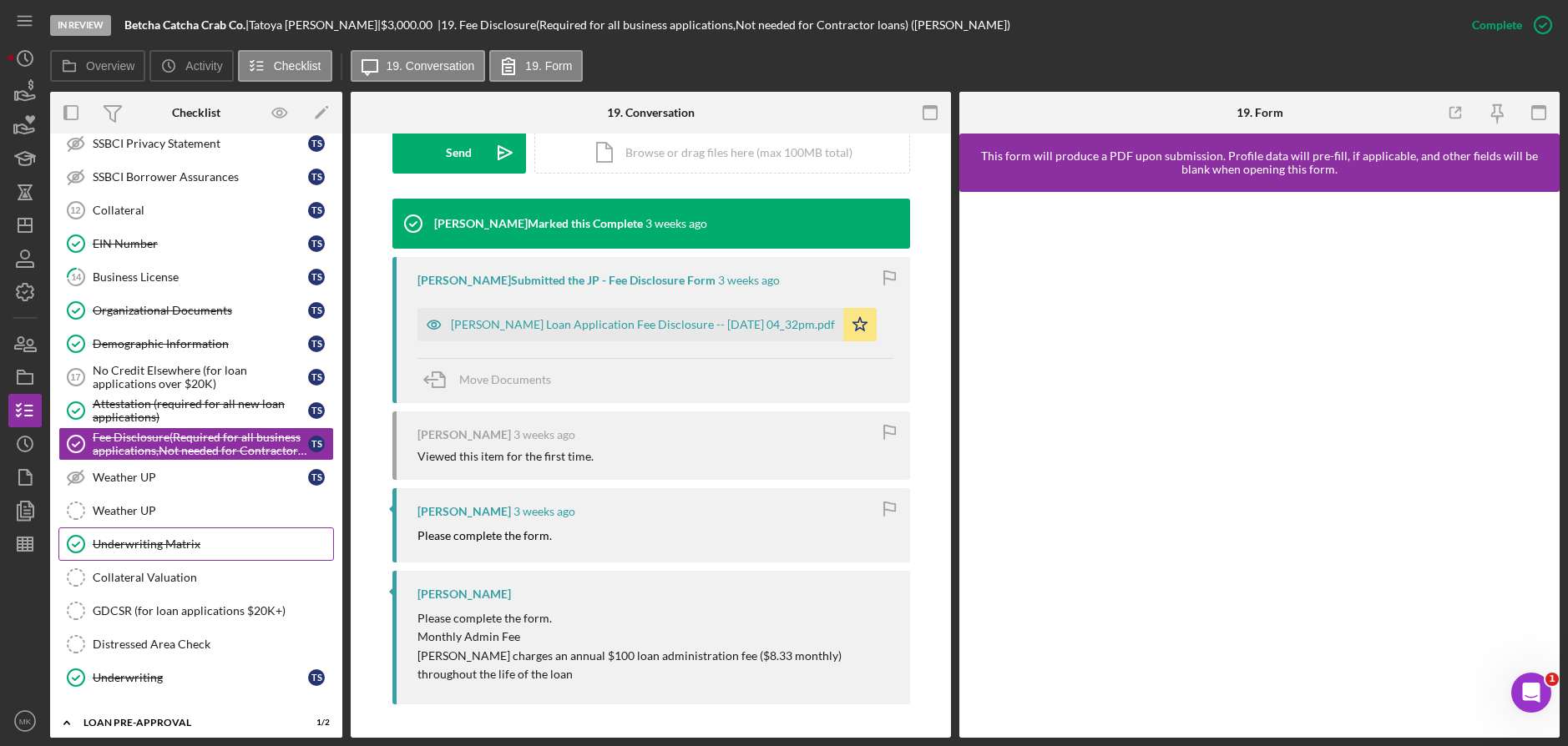
click at [197, 544] on div "Underwriting Matrix" at bounding box center [213, 543] width 240 height 13
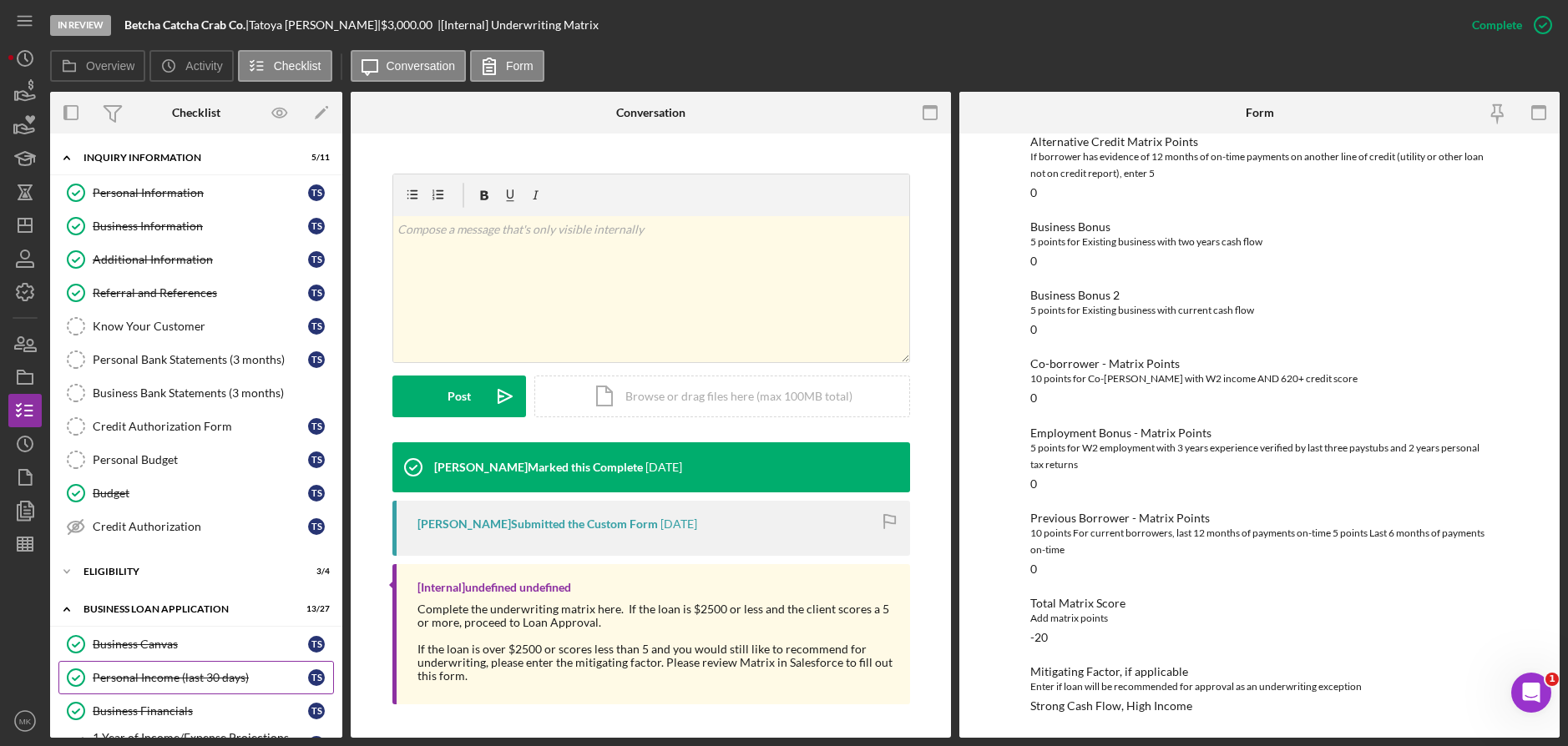
click at [188, 686] on link "Personal Income (last 30 days) Personal Income (last 30 days) T S" at bounding box center [196, 676] width 275 height 33
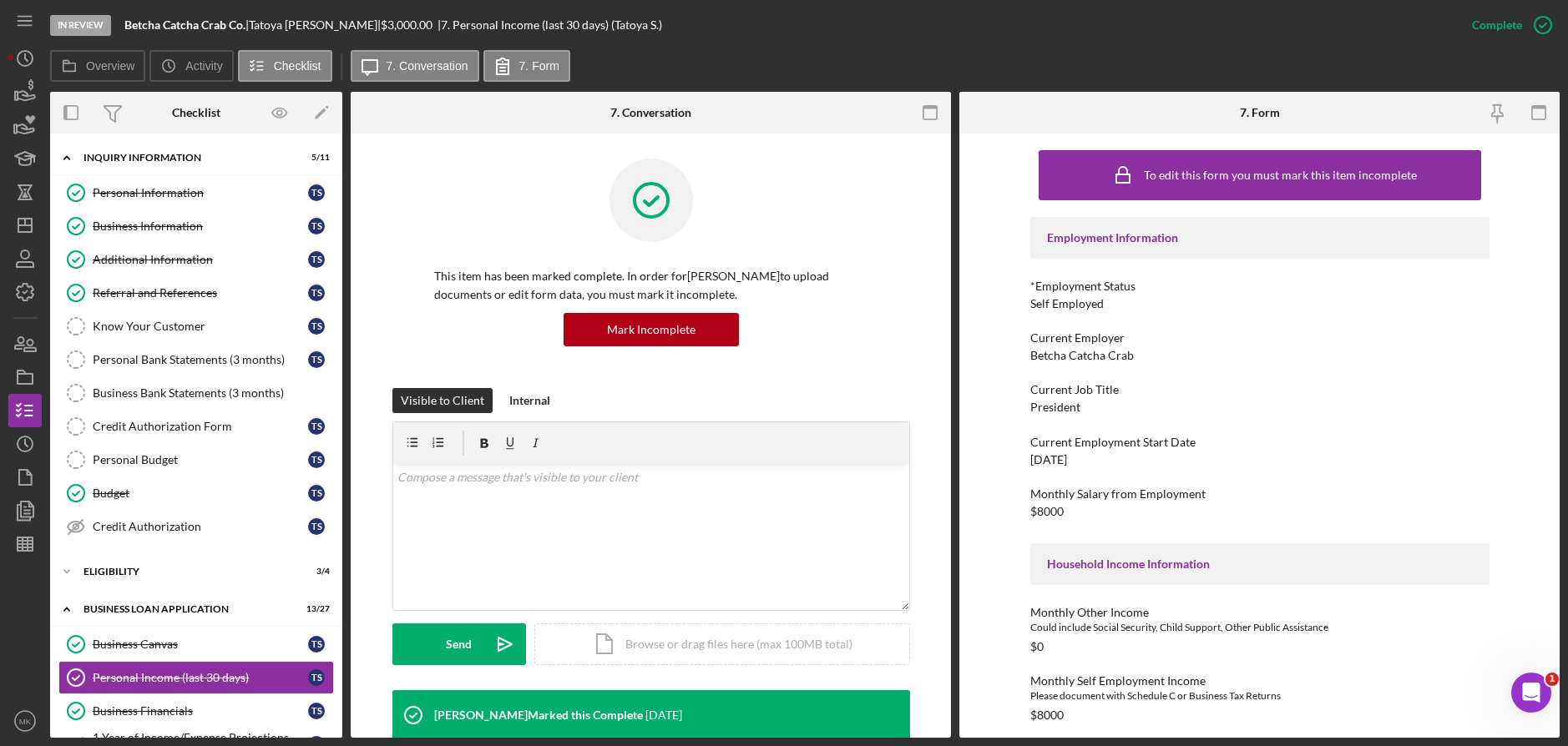
scroll to position [501, 0]
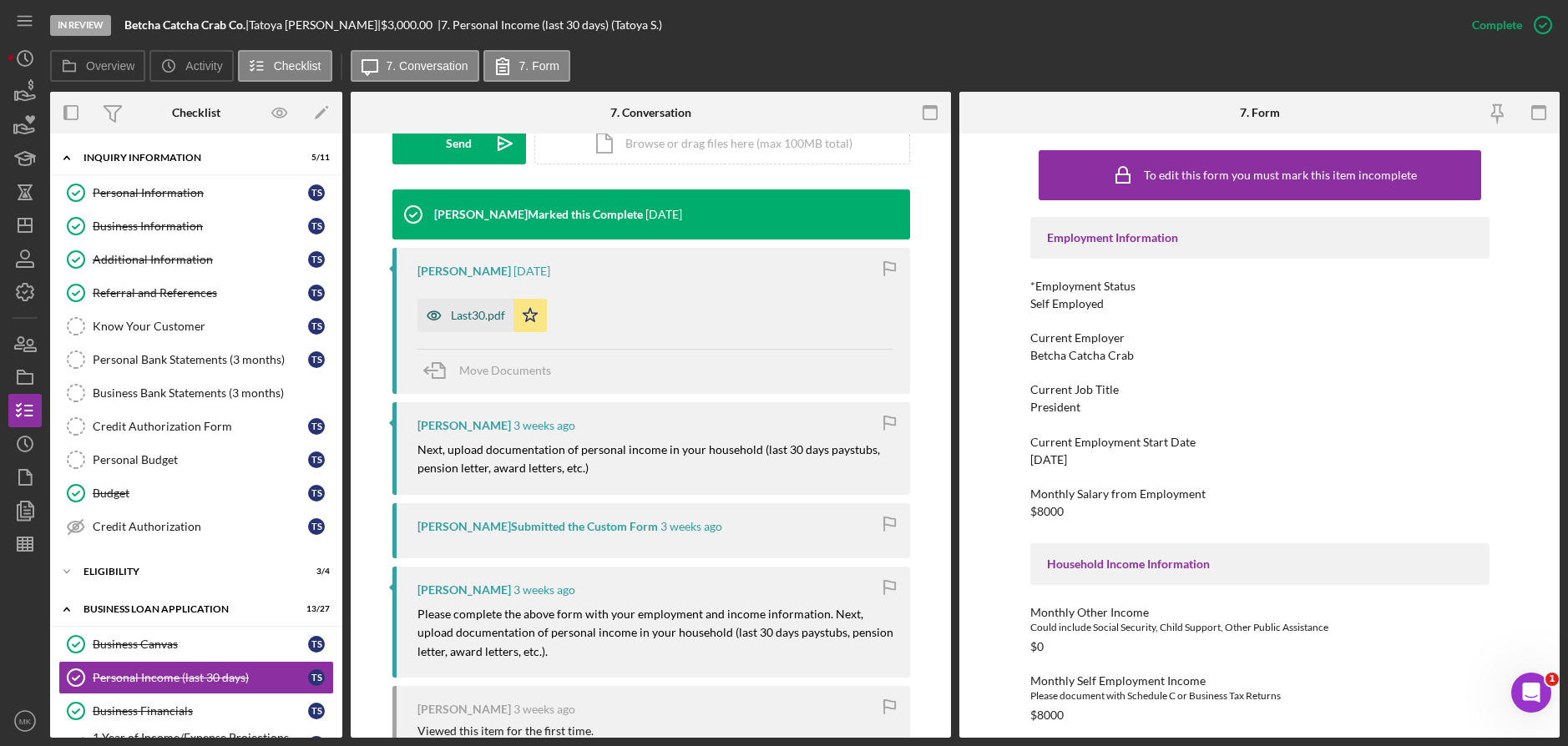
click at [455, 317] on div "Last30.pdf" at bounding box center [478, 315] width 54 height 13
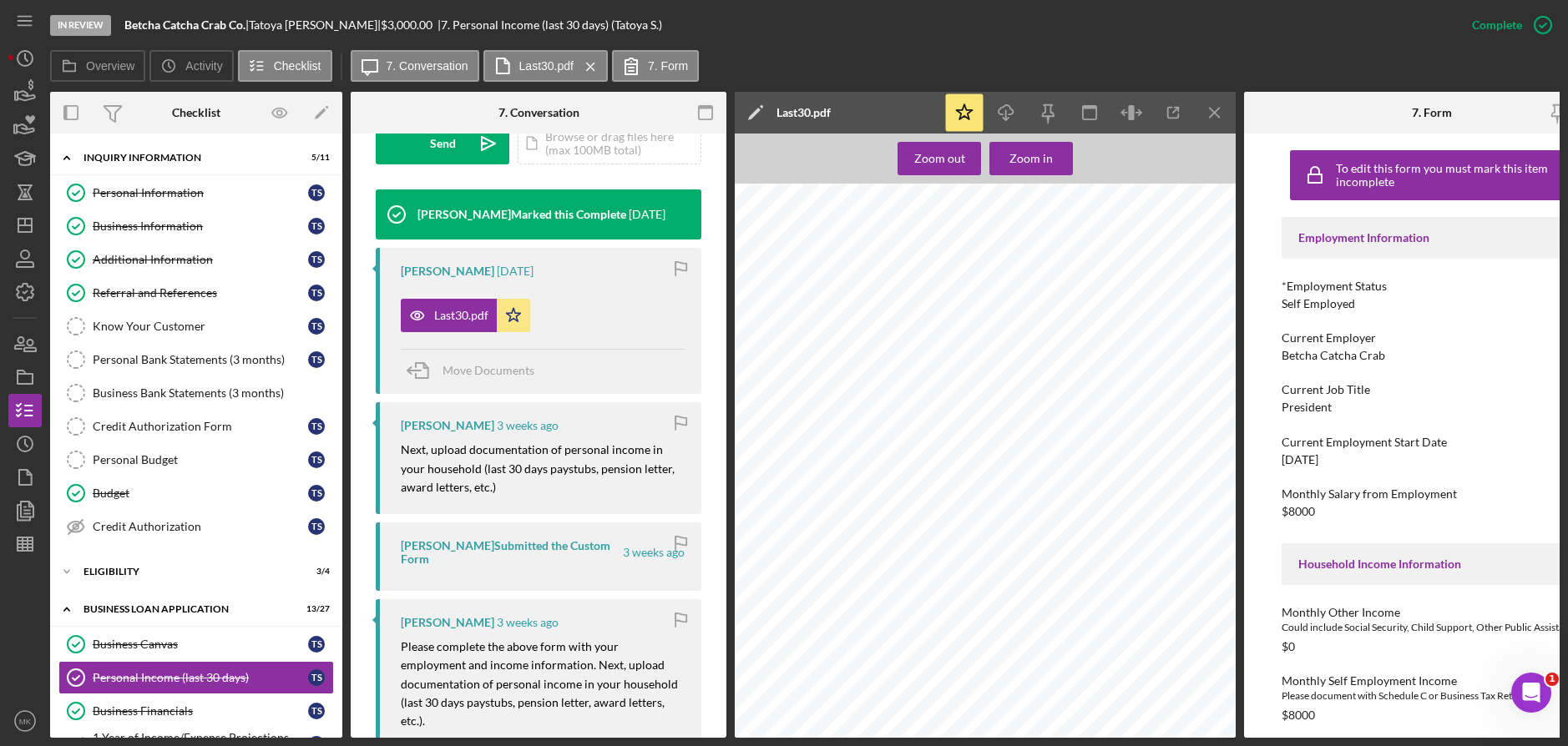
scroll to position [941, 0]
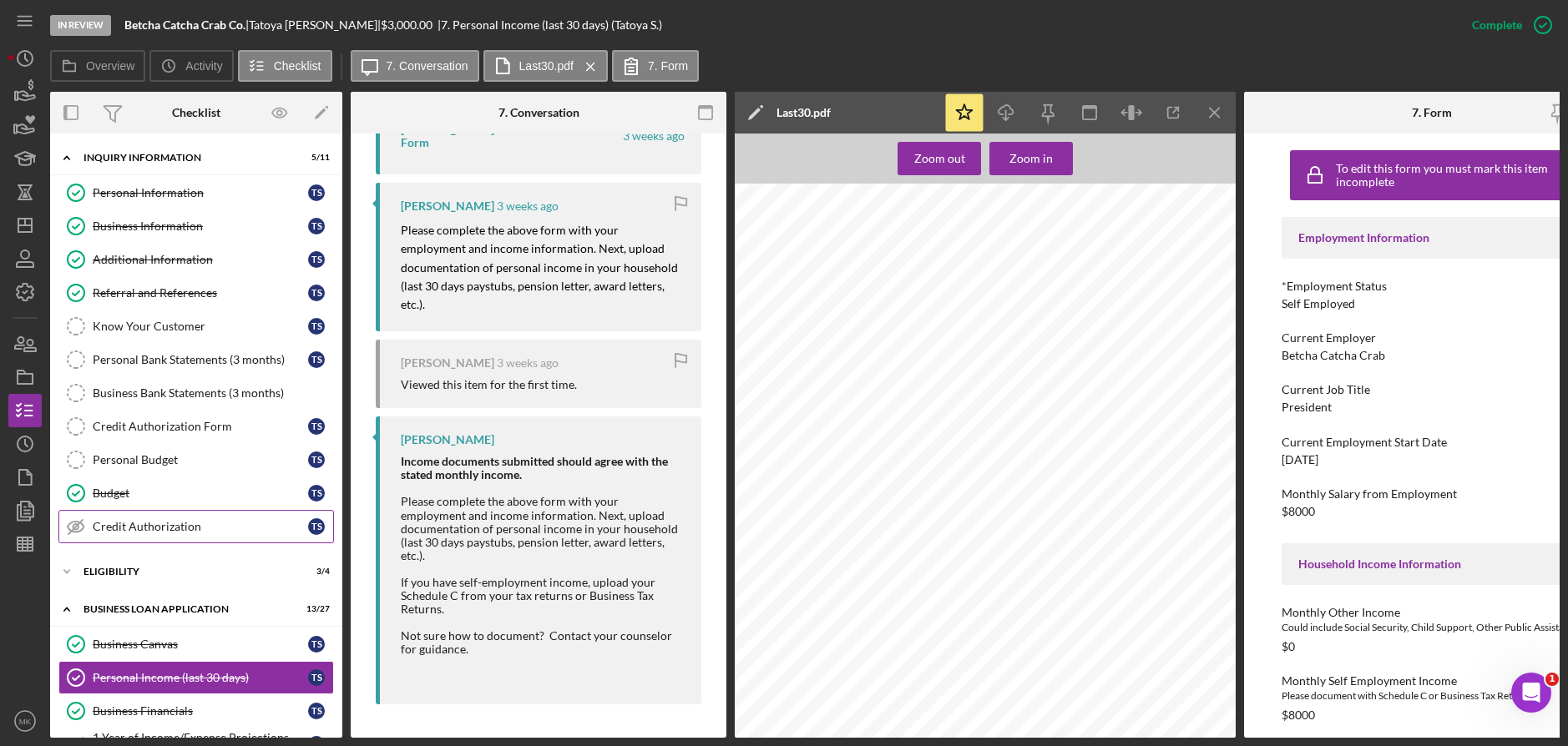
click at [149, 532] on div "Credit Authorization" at bounding box center [200, 526] width 215 height 13
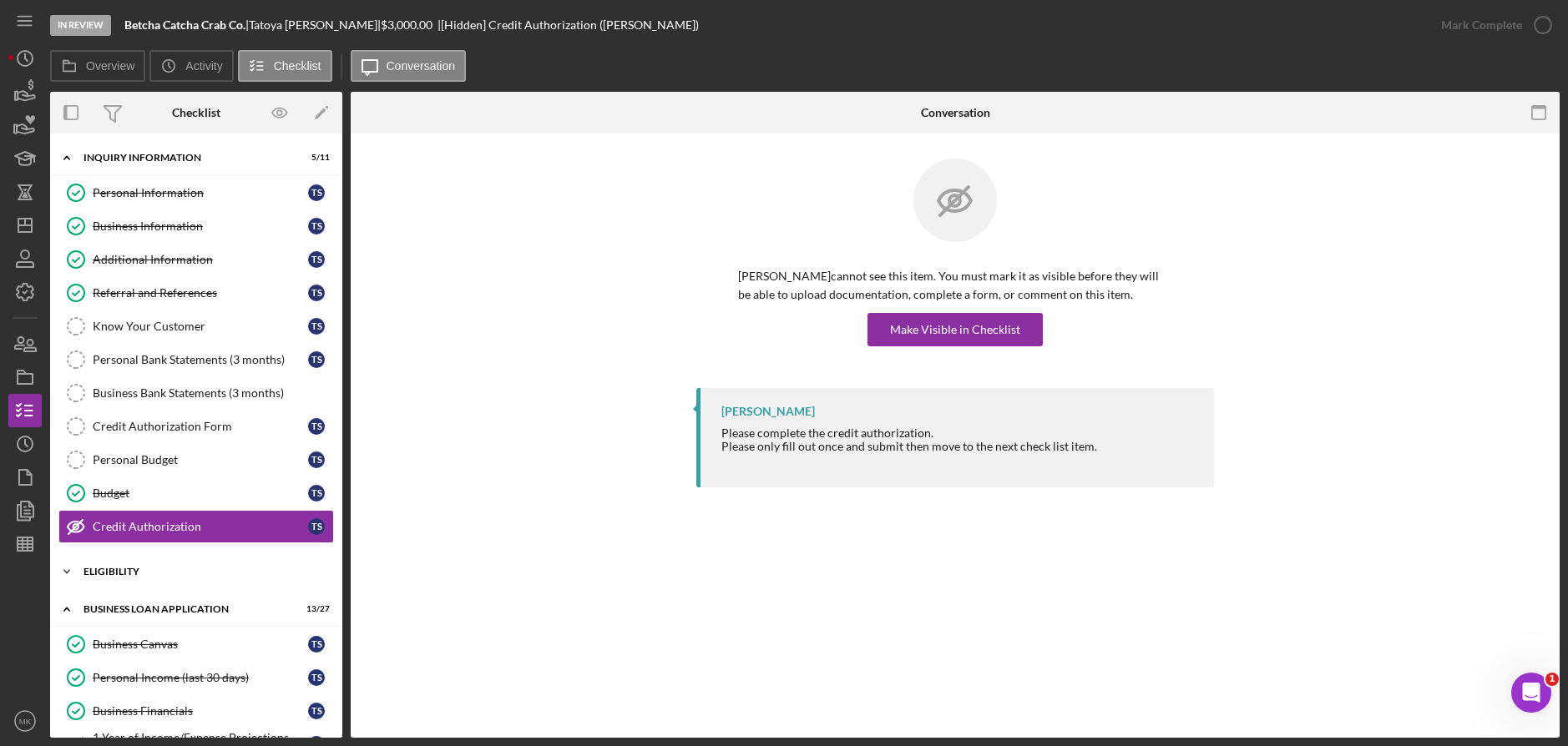
click at [134, 569] on div "ELIGIBILITY" at bounding box center [202, 571] width 238 height 10
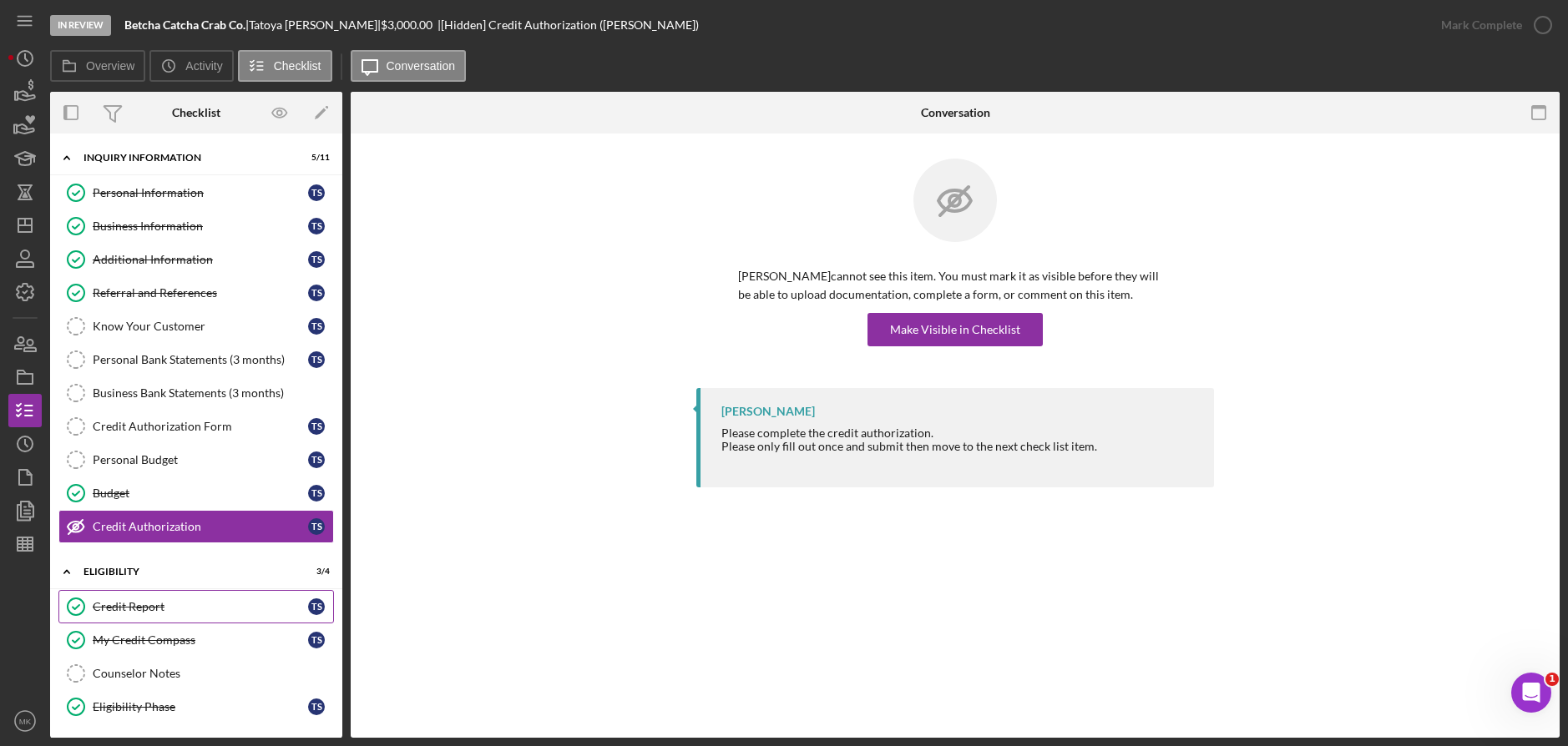
click at [141, 609] on div "Credit Report" at bounding box center [200, 606] width 215 height 13
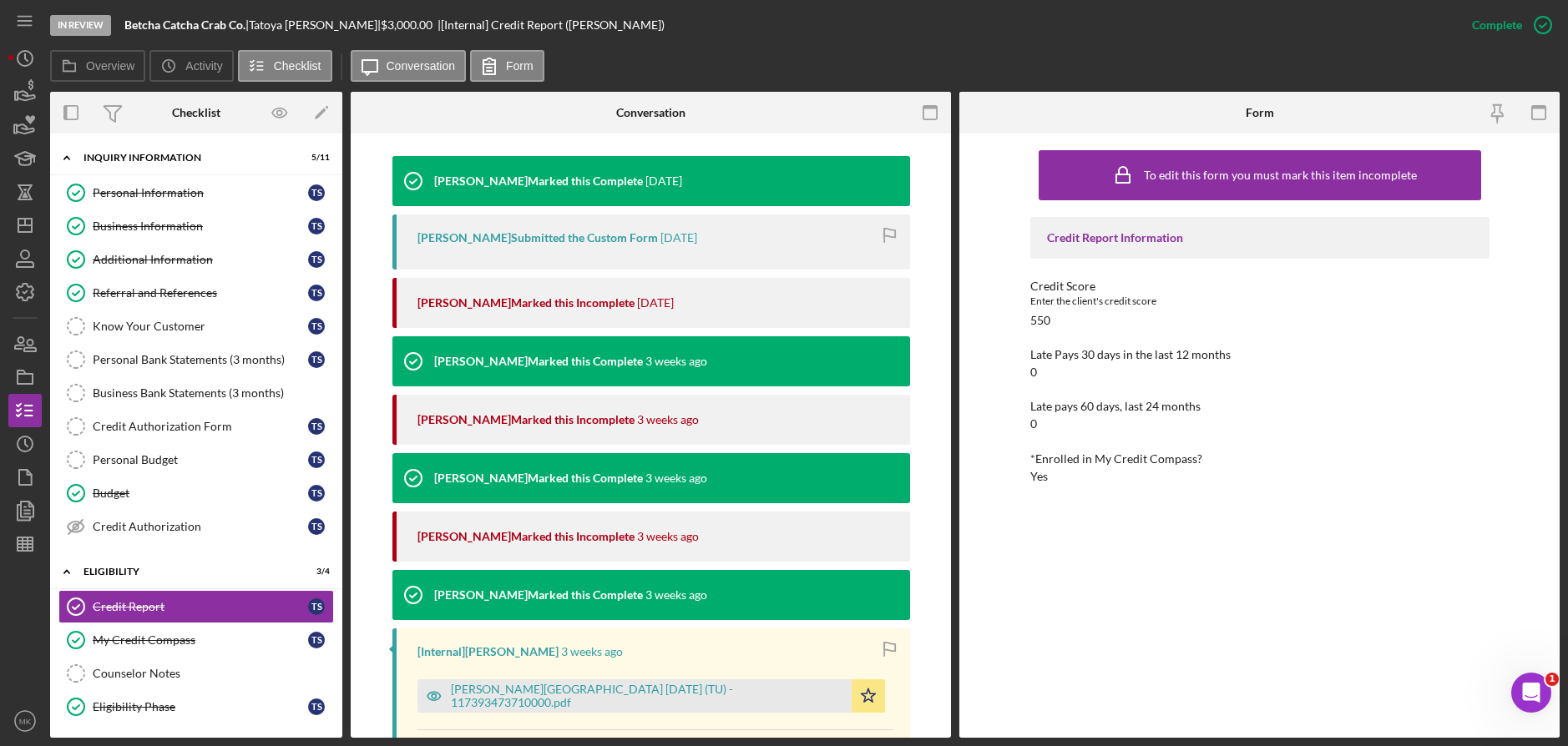
scroll to position [729, 0]
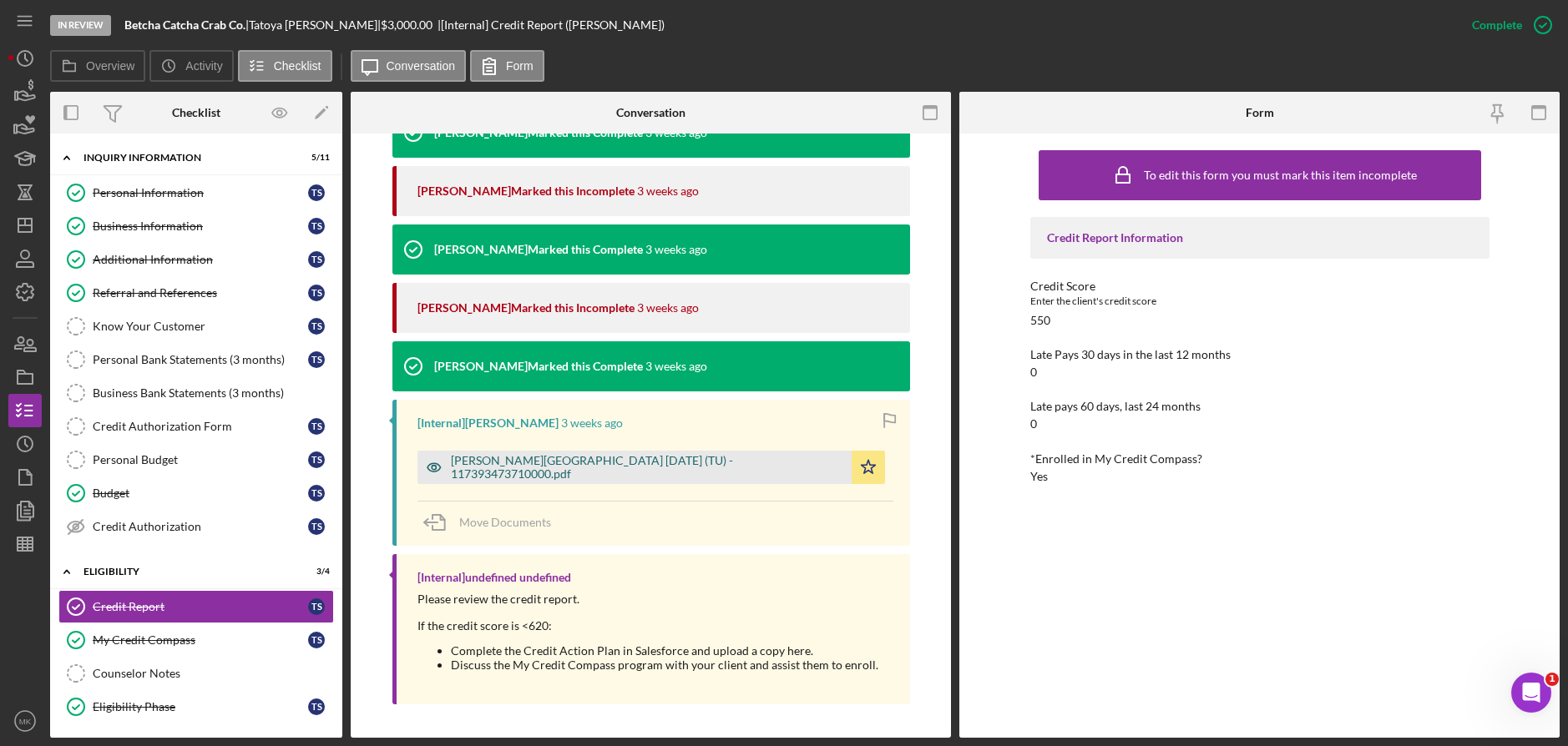
click at [663, 477] on div "[PERSON_NAME][GEOGRAPHIC_DATA] [DATE] (TU) - 117393473710000.pdf" at bounding box center [634, 467] width 434 height 33
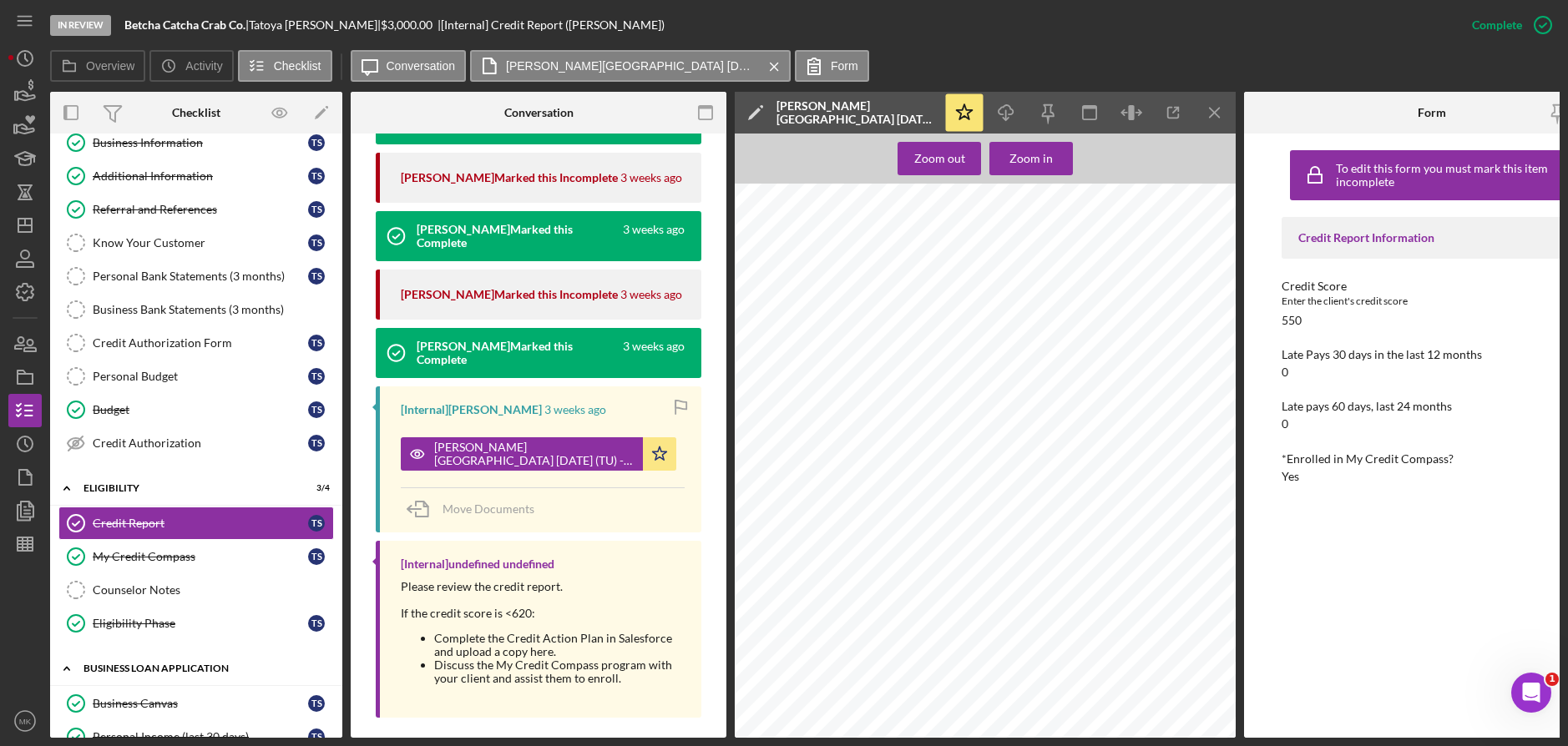
scroll to position [417, 0]
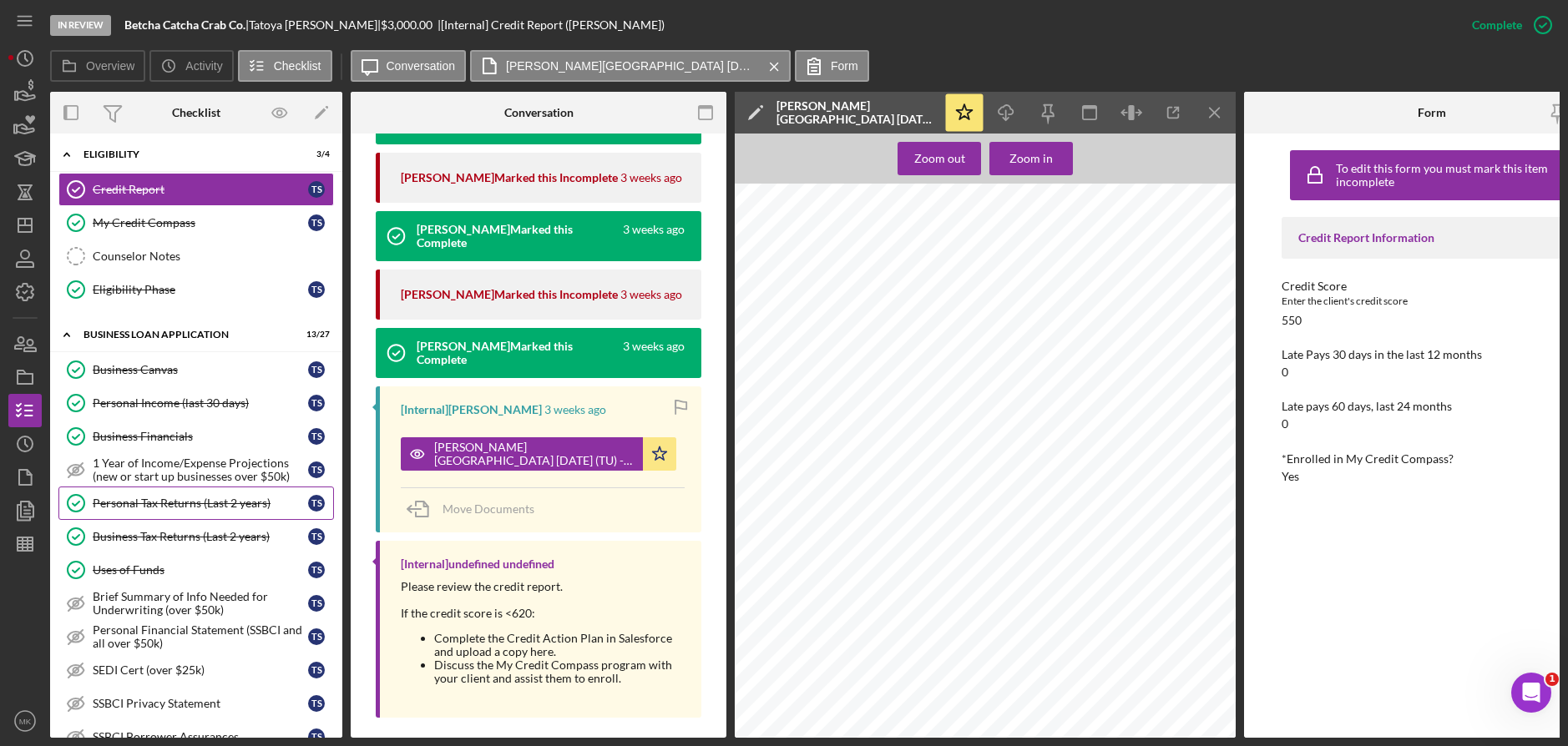
click at [198, 509] on div "Personal Tax Returns (Last 2 years)" at bounding box center [200, 502] width 215 height 13
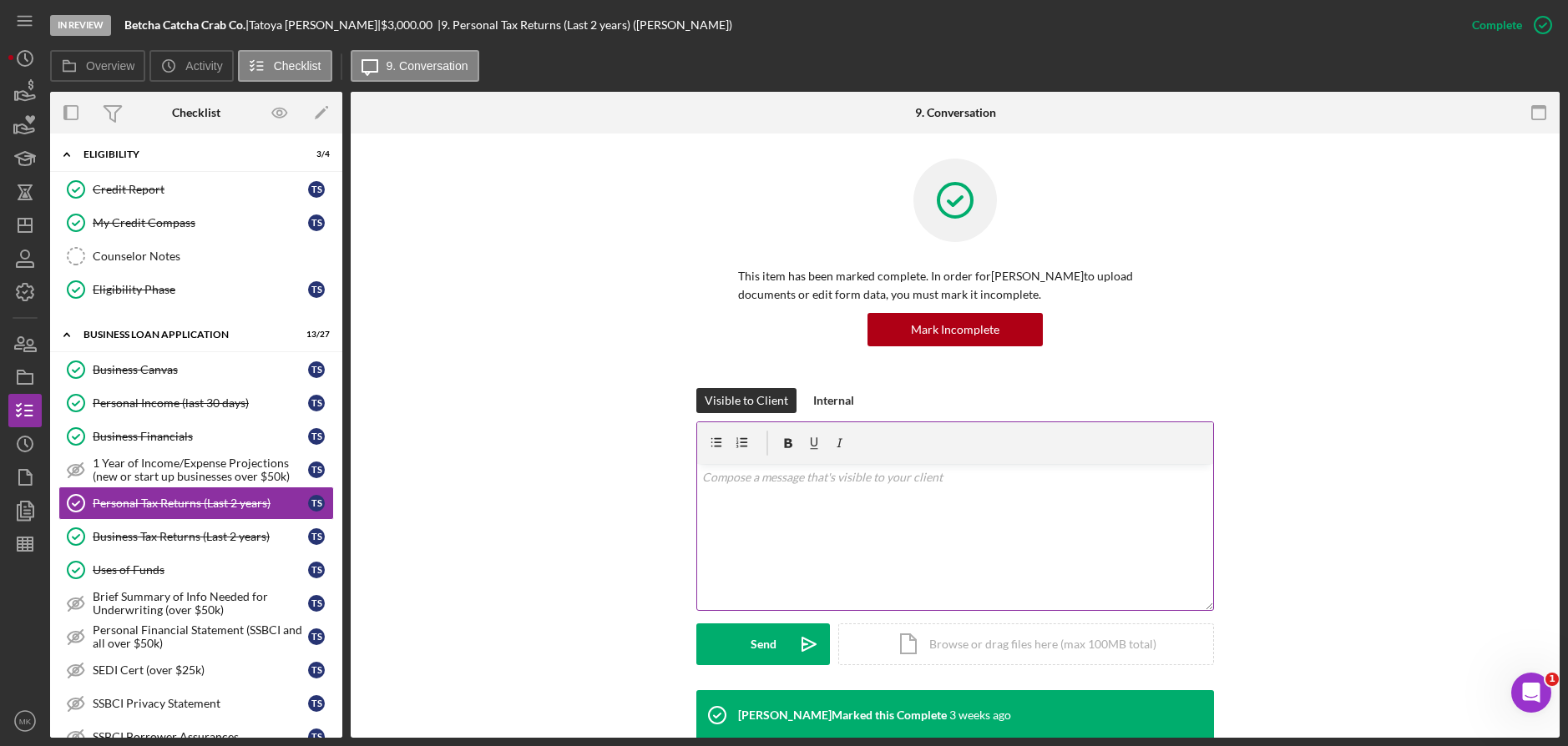
scroll to position [334, 0]
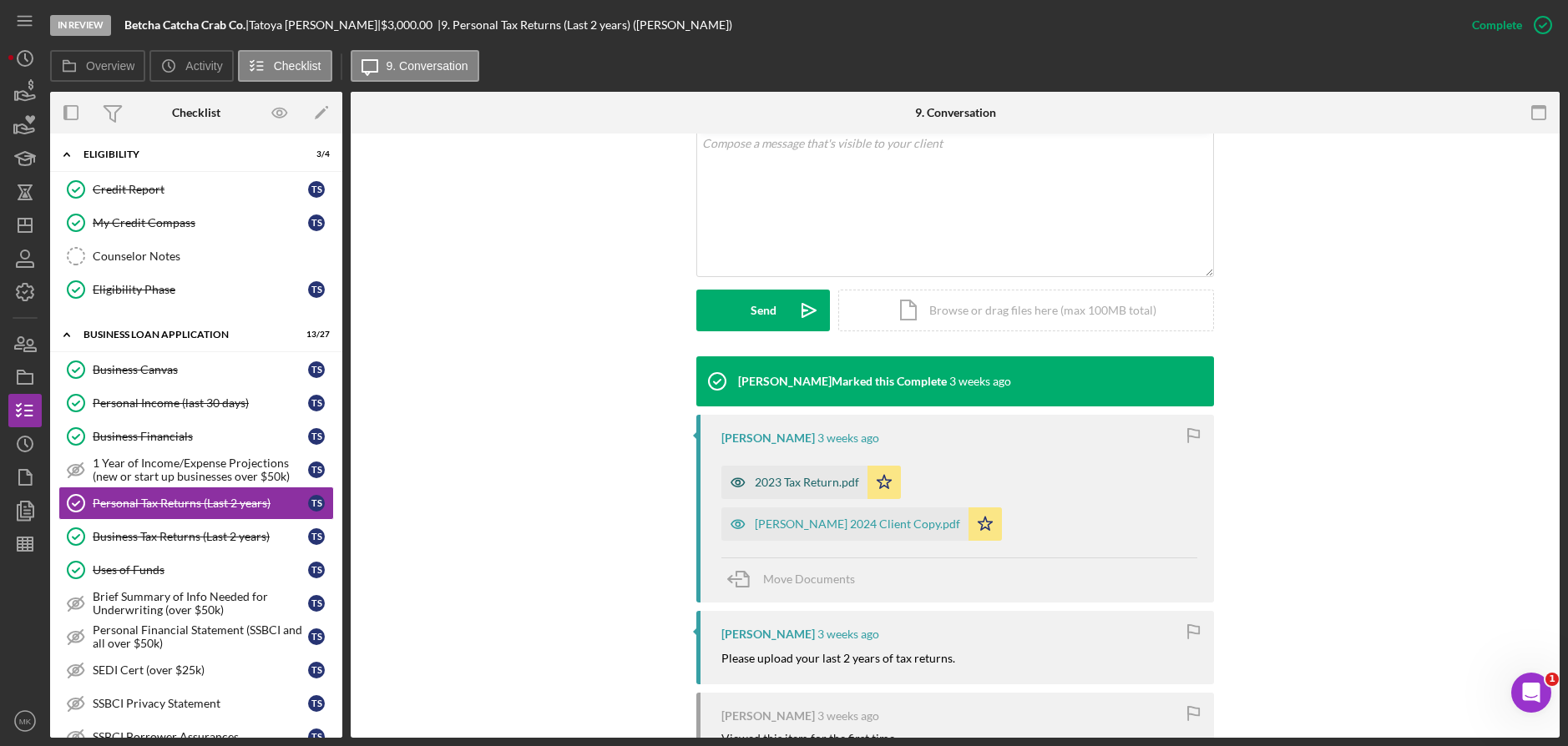
click at [799, 478] on div "2023 Tax Return.pdf" at bounding box center [806, 482] width 104 height 13
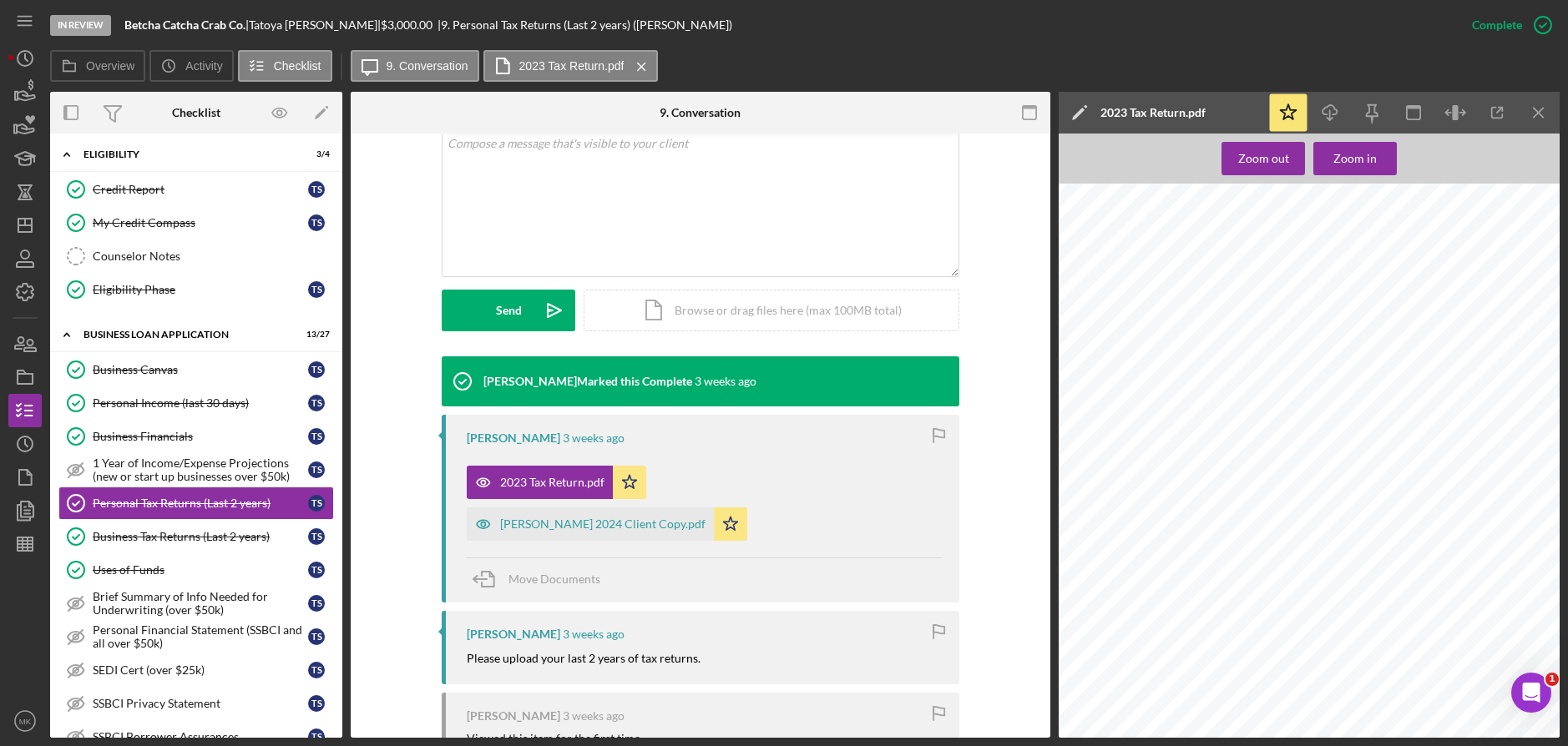
scroll to position [4671, 0]
click at [615, 532] on div "[PERSON_NAME] 2024 Client Copy.pdf" at bounding box center [590, 523] width 247 height 33
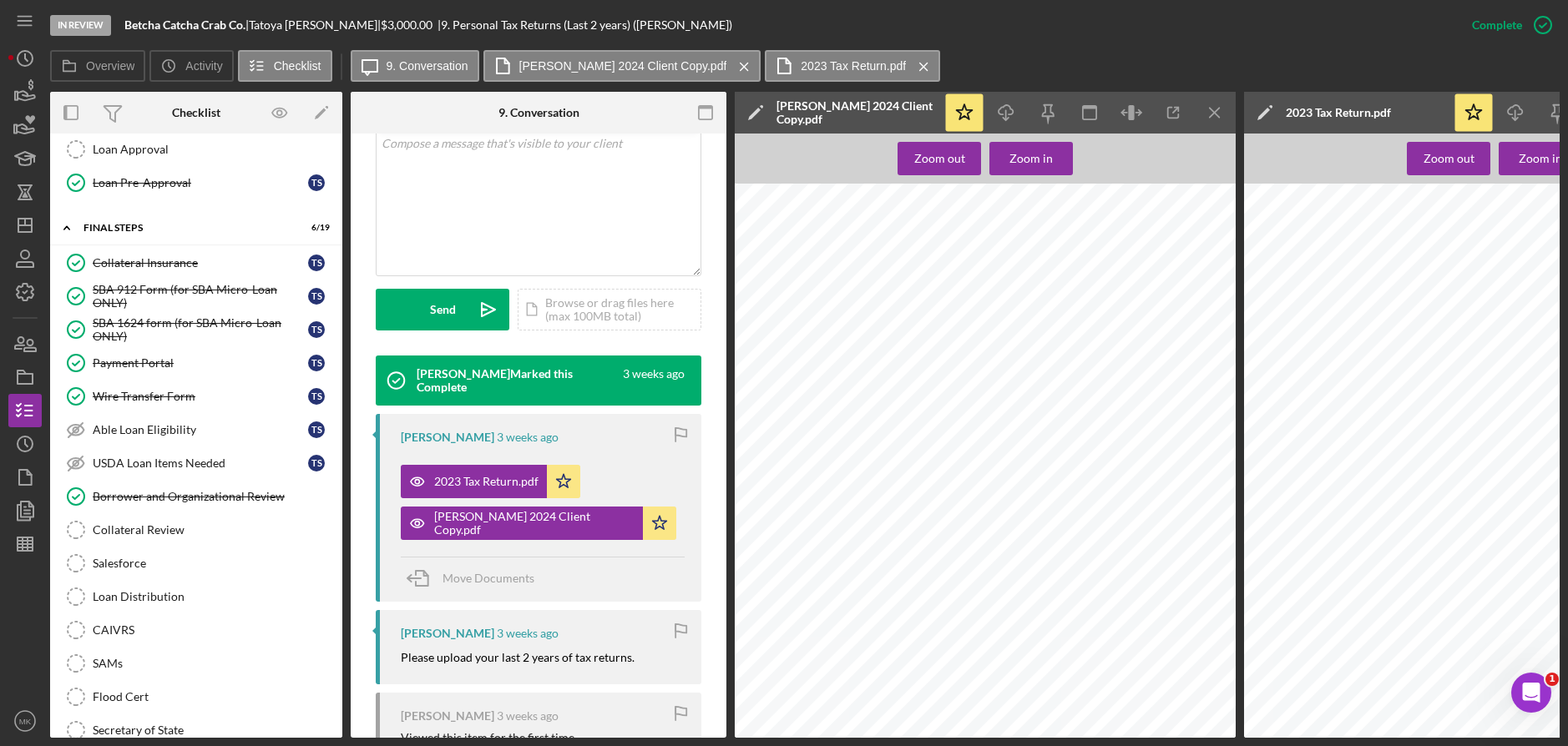
scroll to position [1084, 0]
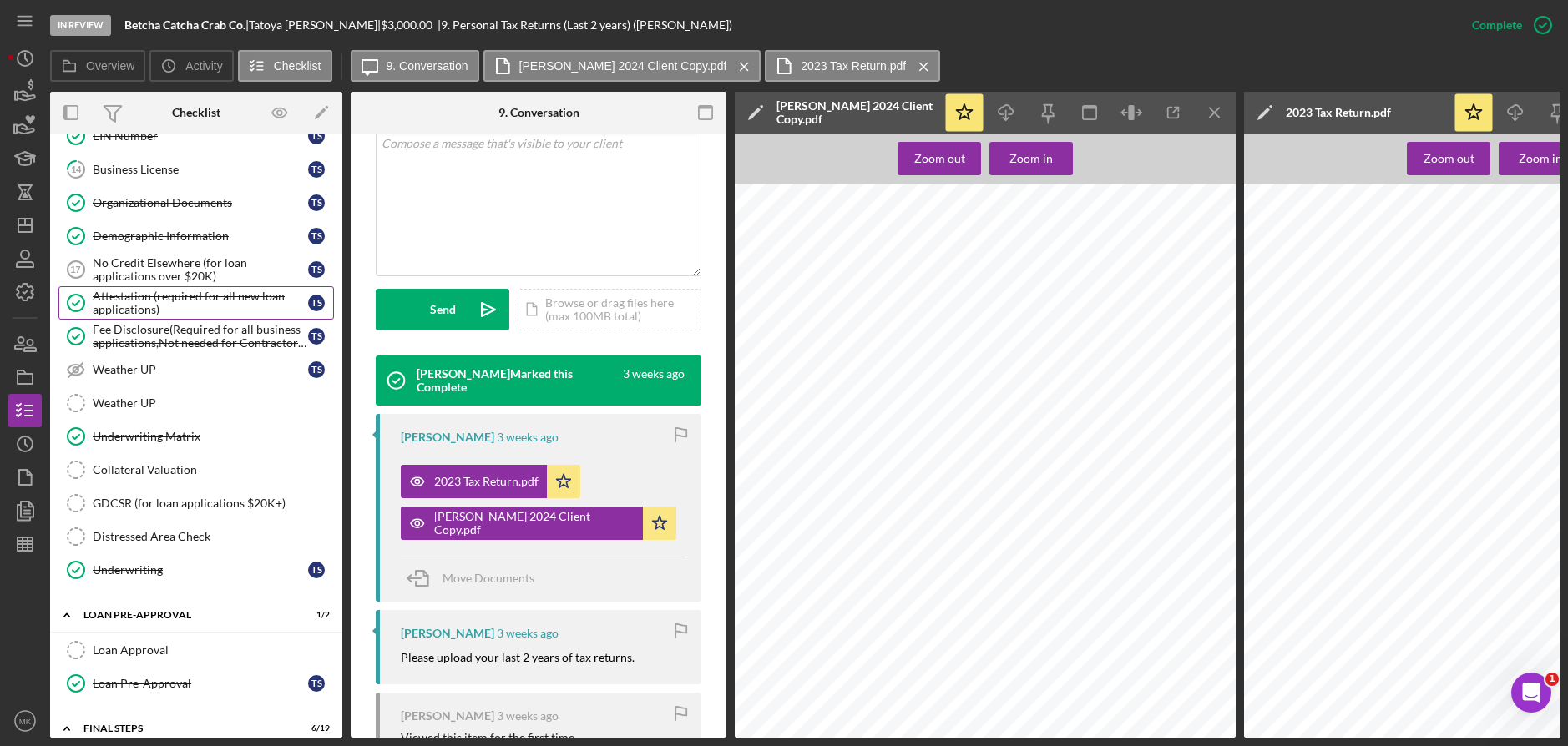
click at [127, 307] on div "Attestation (required for all new loan applications)" at bounding box center [200, 303] width 215 height 27
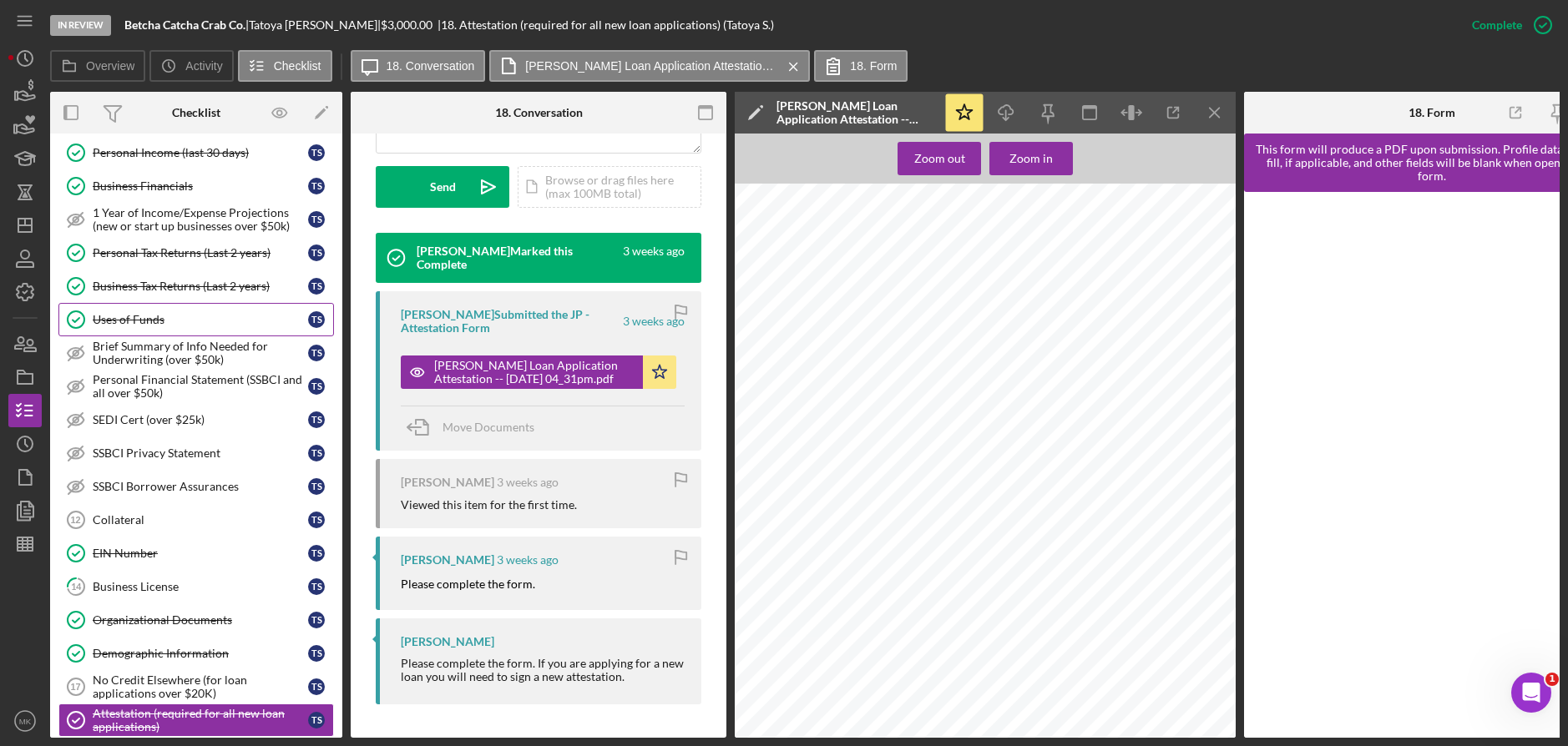
scroll to position [334, 0]
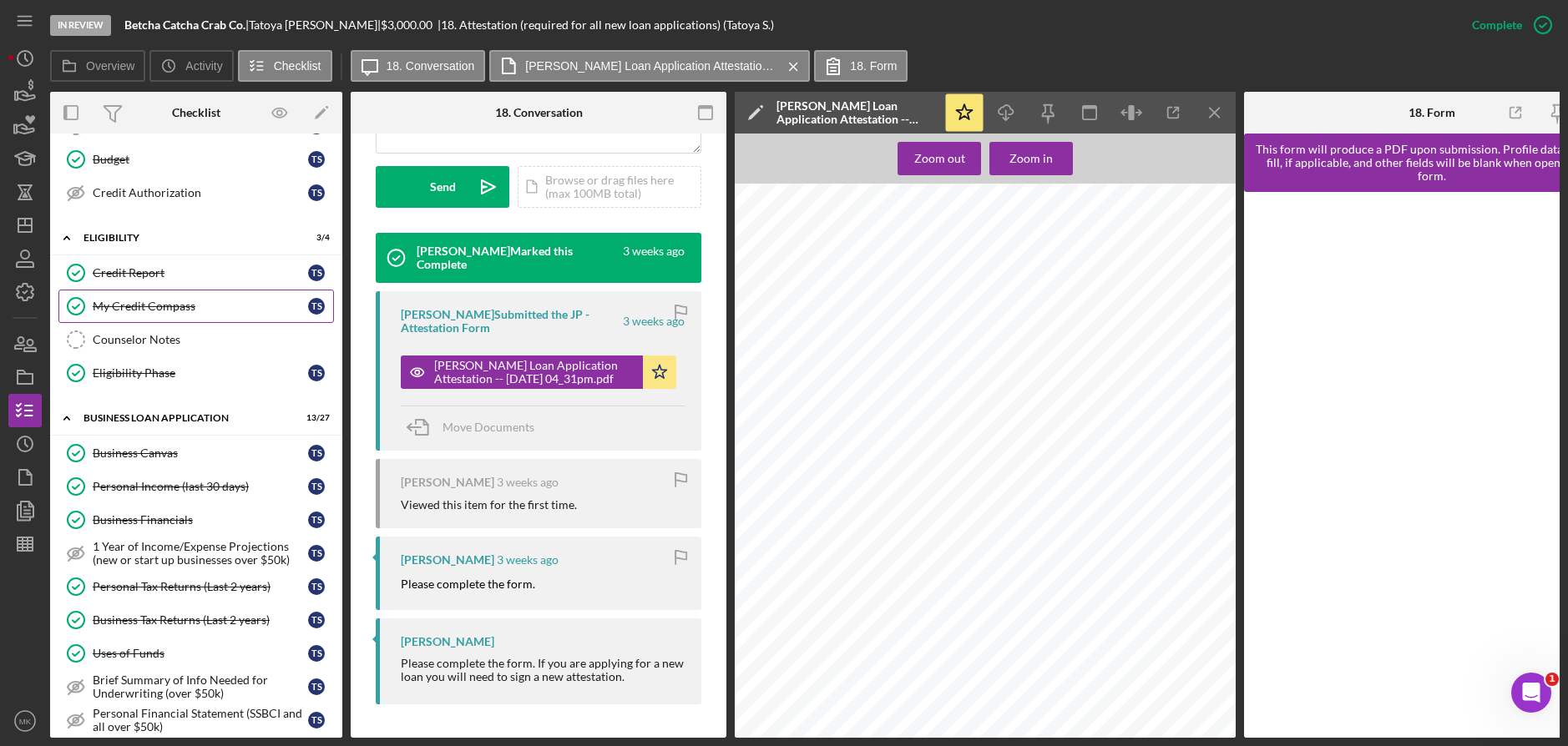
click at [145, 302] on div "My Credit Compass" at bounding box center [200, 306] width 215 height 13
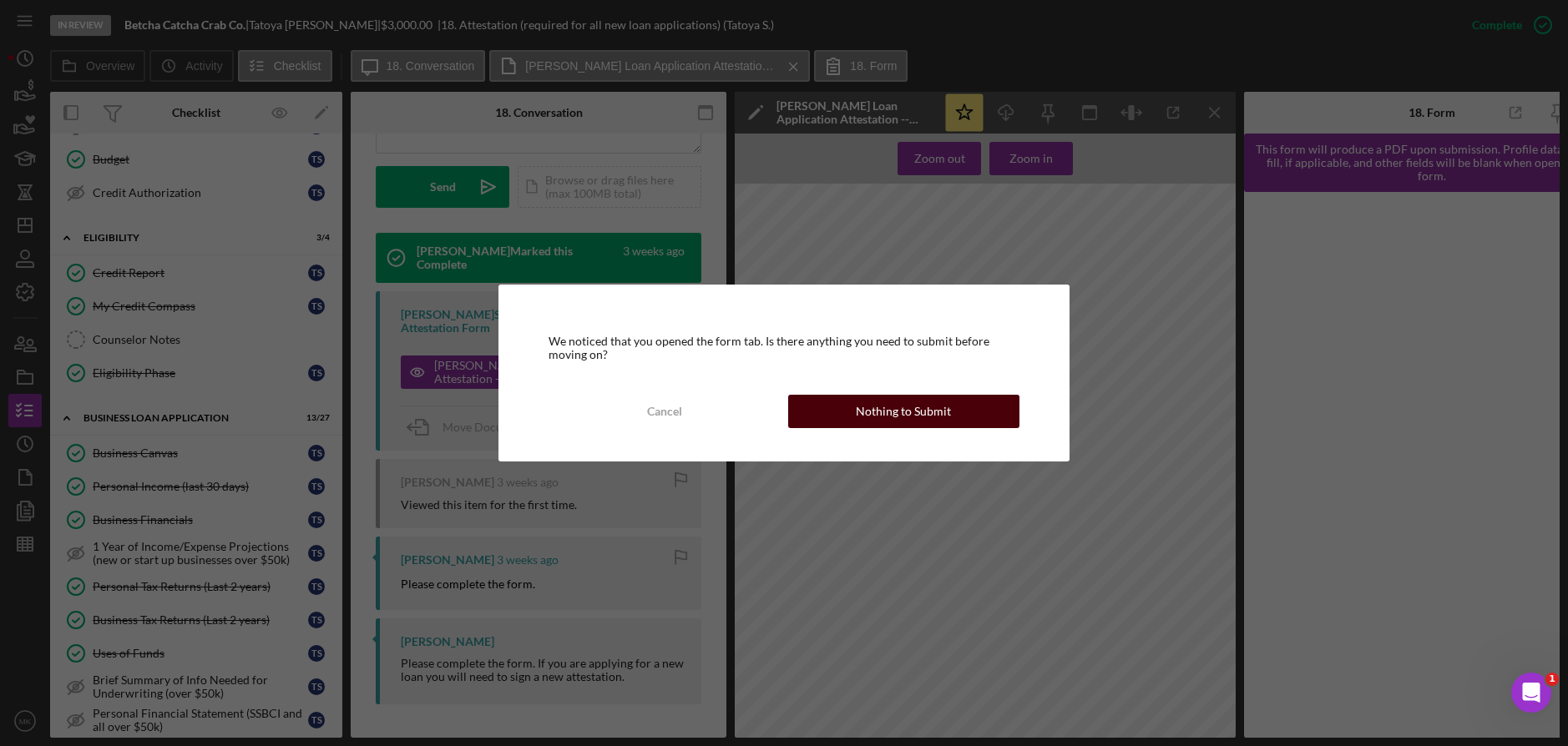
click at [842, 416] on button "Nothing to Submit" at bounding box center [903, 410] width 231 height 33
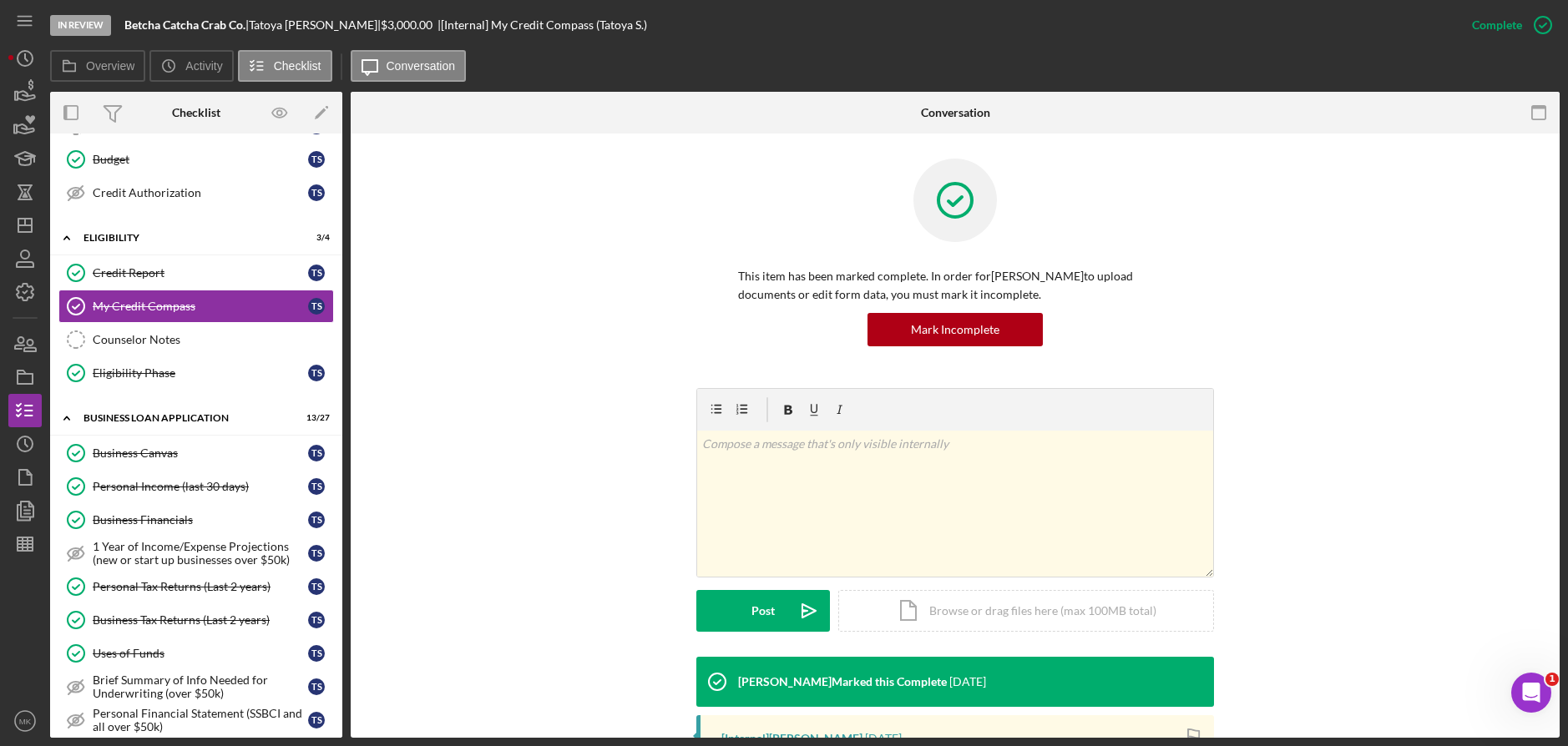
scroll to position [292, 0]
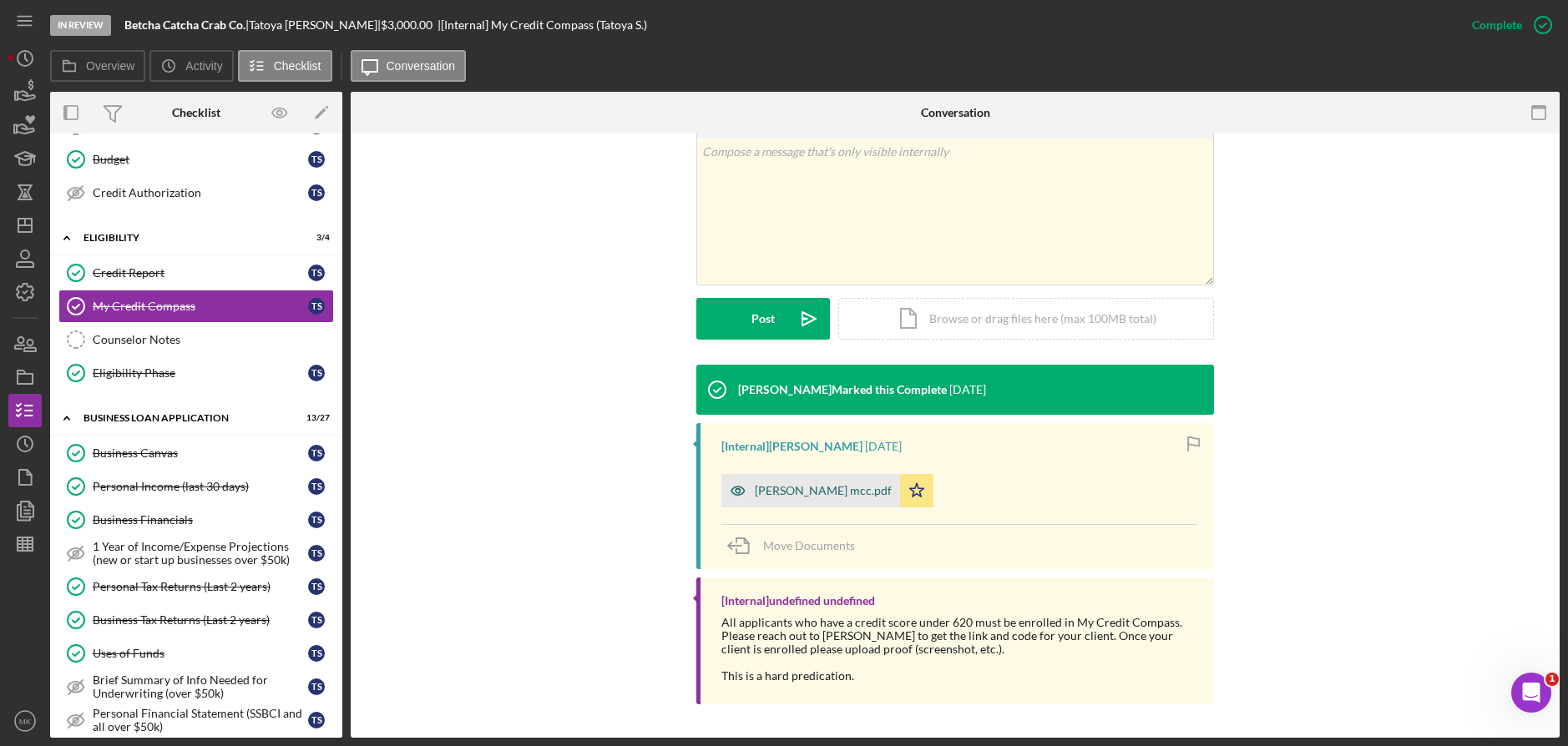
click at [795, 493] on div "[PERSON_NAME] mcc.pdf" at bounding box center [822, 490] width 137 height 13
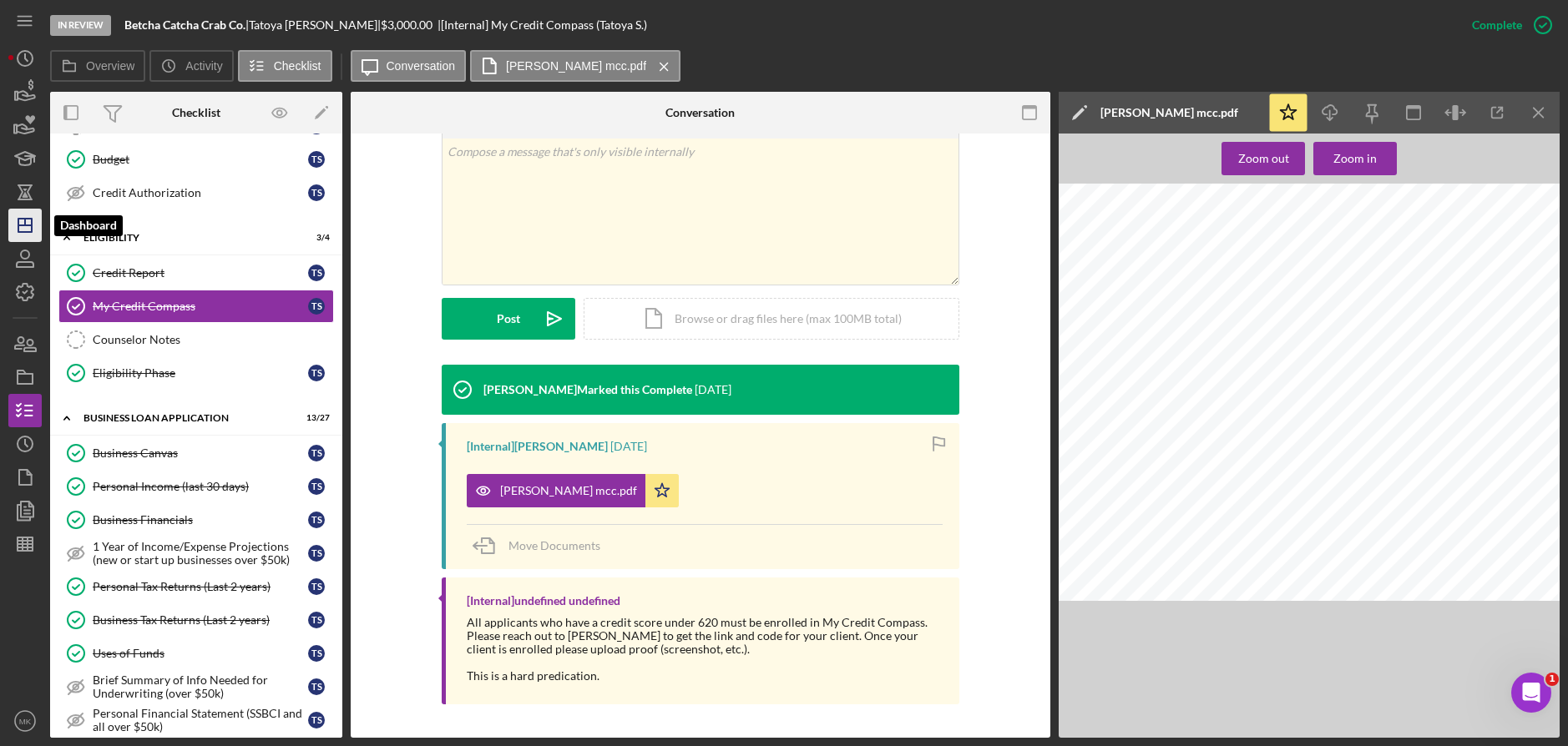
click at [13, 222] on icon "Icon/Dashboard" at bounding box center [25, 225] width 42 height 42
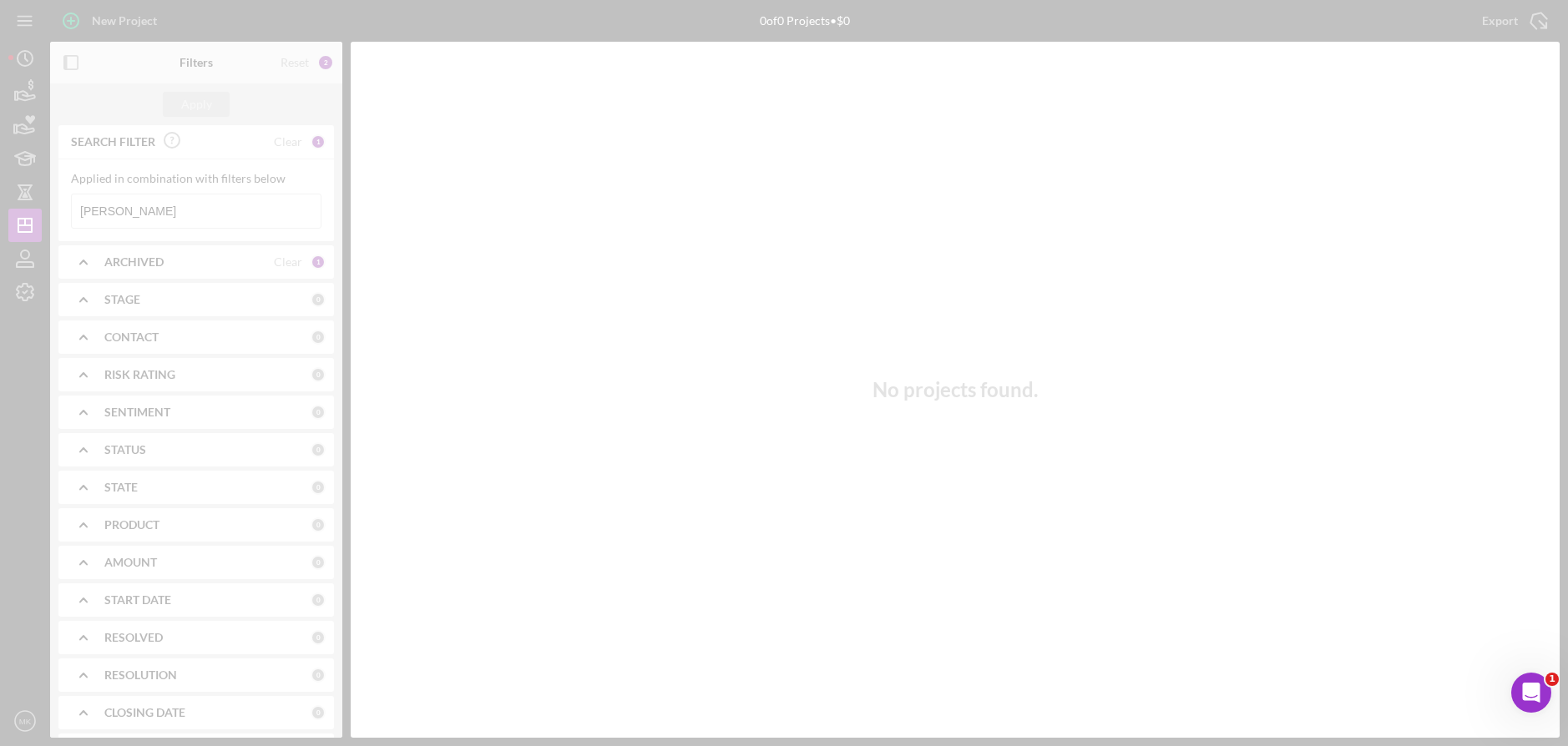
click at [145, 216] on div at bounding box center [784, 373] width 1568 height 746
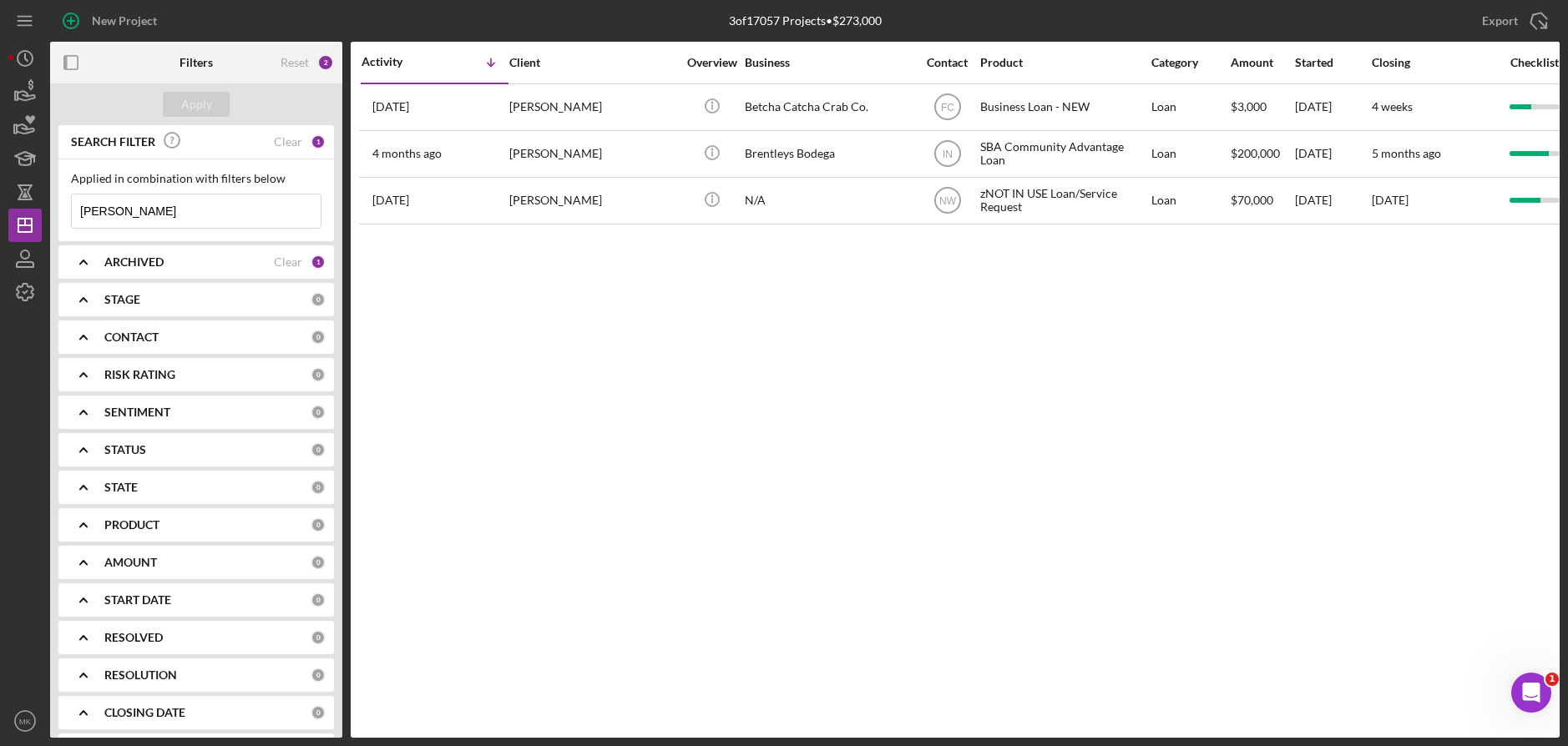
drag, startPoint x: 190, startPoint y: 220, endPoint x: 53, endPoint y: 208, distance: 137.5
click at [53, 208] on div "SEARCH FILTER Clear 1 Applied in combination with filters below [PERSON_NAME] I…" at bounding box center [196, 431] width 292 height 612
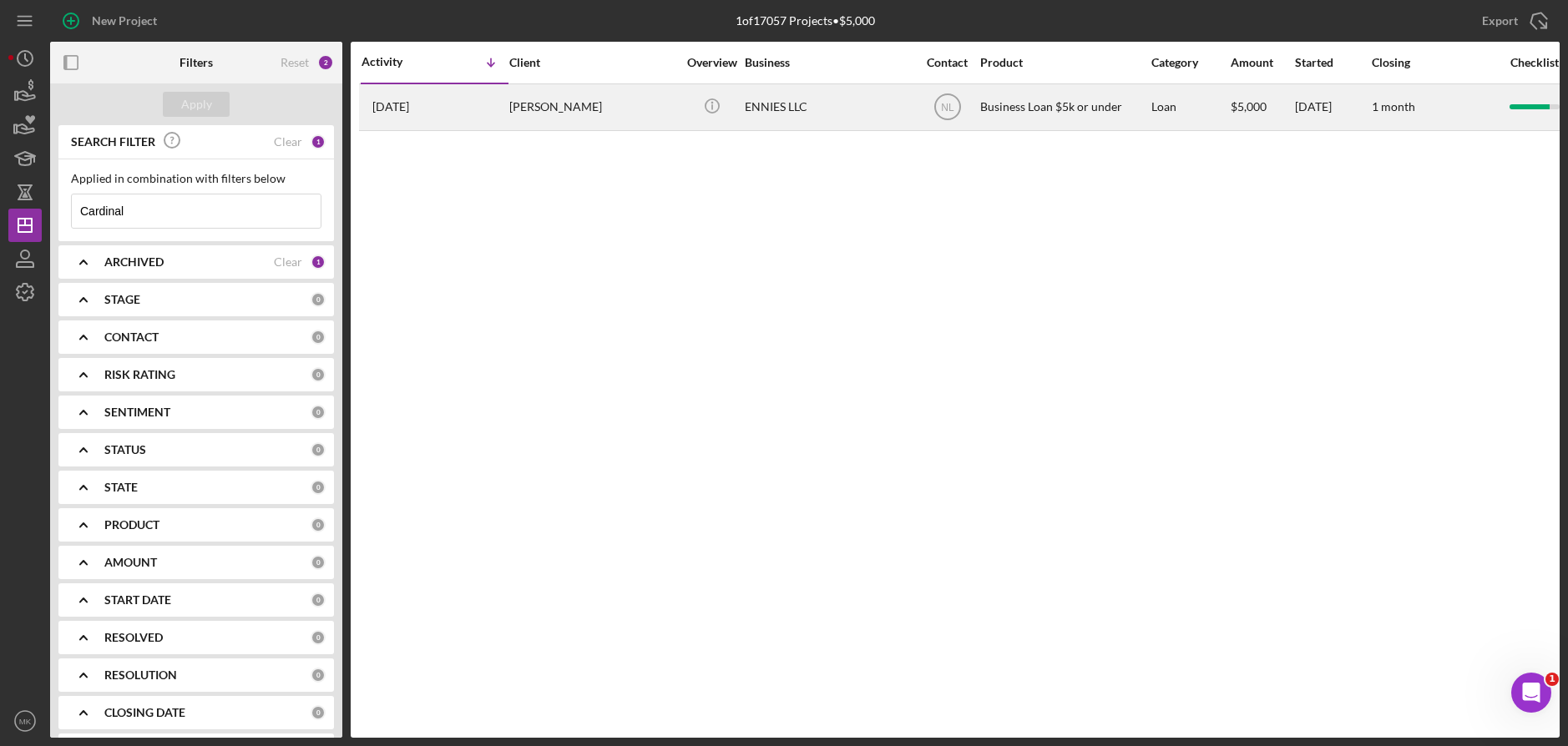
type input "Cardinal"
click at [588, 119] on div "[PERSON_NAME]" at bounding box center [592, 107] width 167 height 45
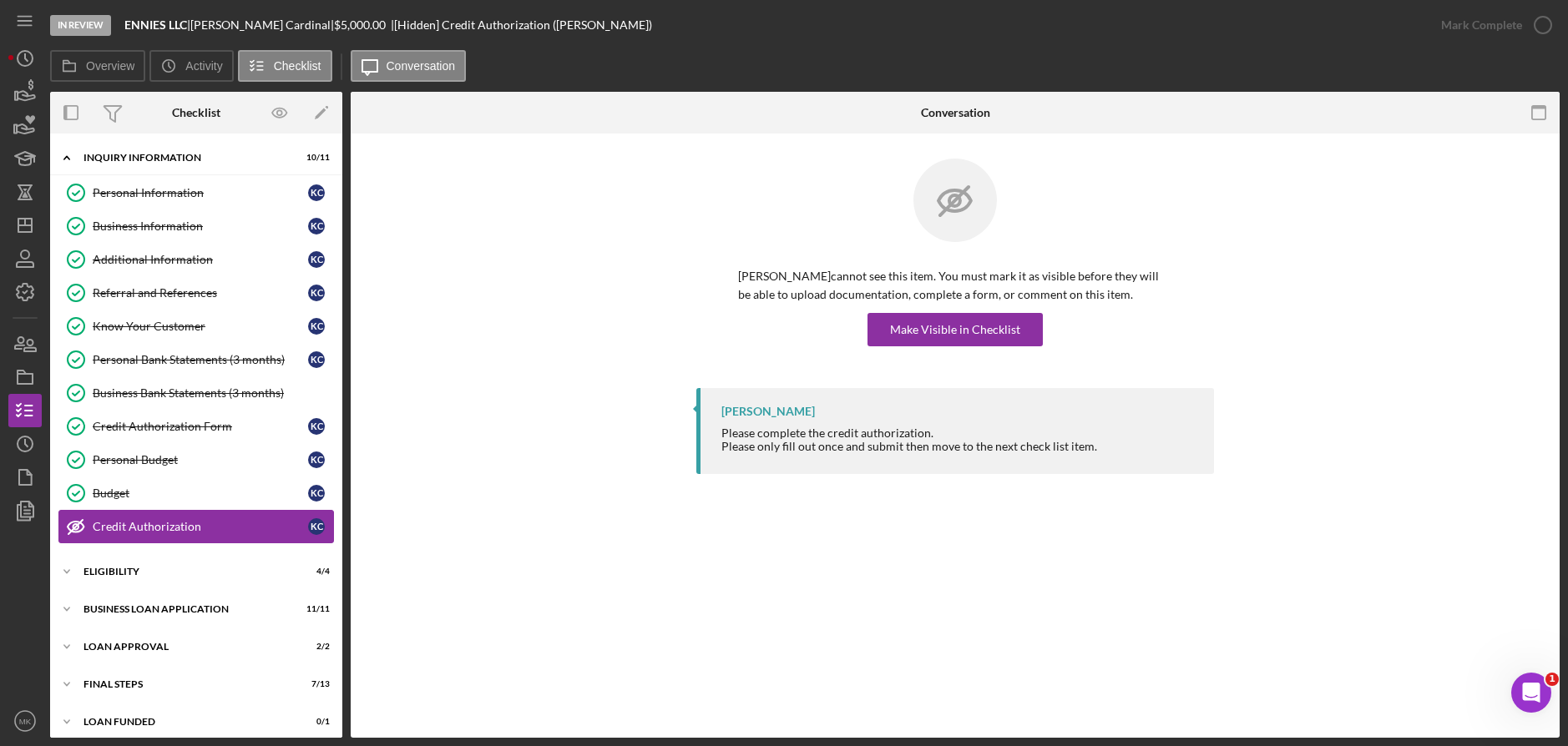
scroll to position [10, 0]
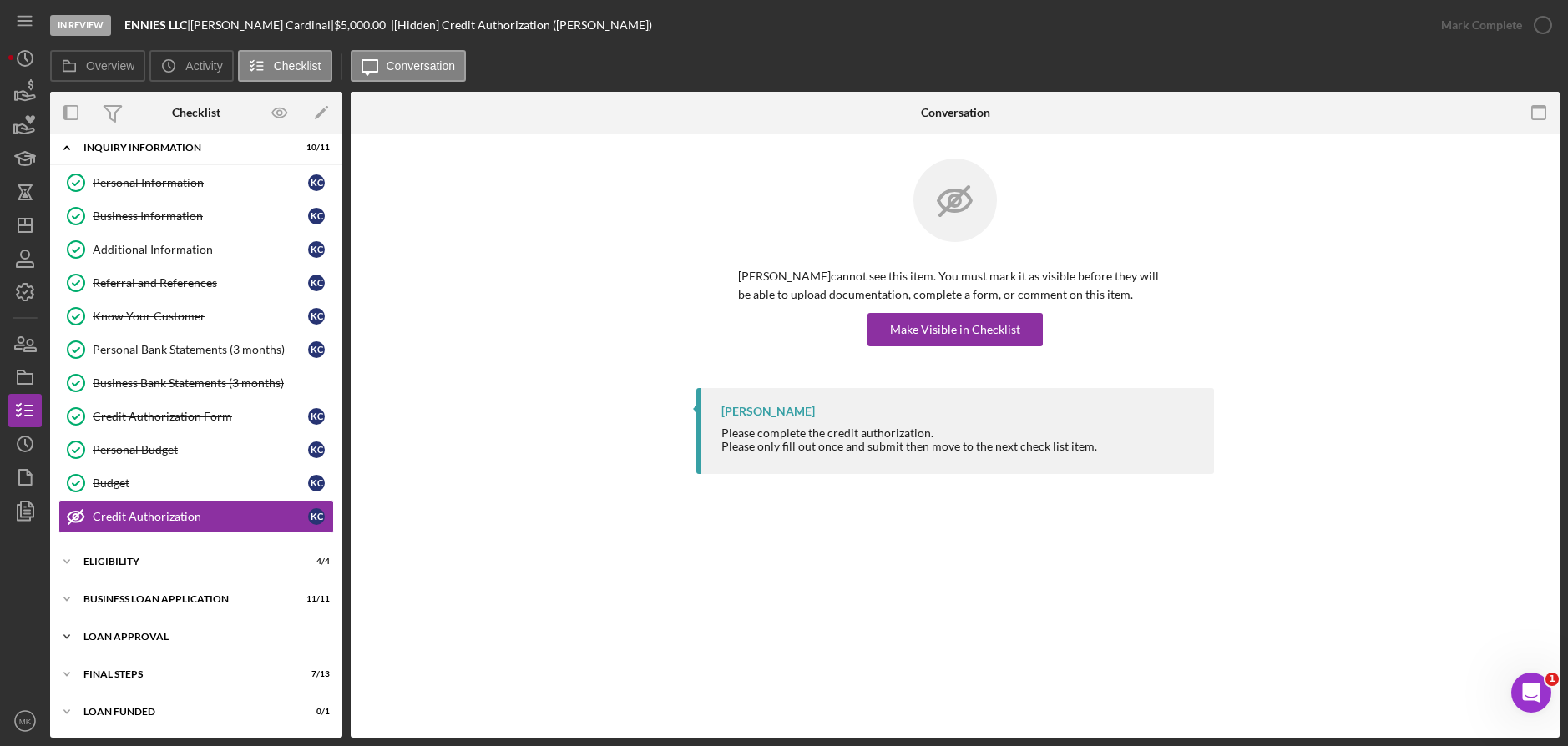
click at [124, 651] on div "Icon/Expander Loan Approval 2 / 2" at bounding box center [196, 636] width 292 height 33
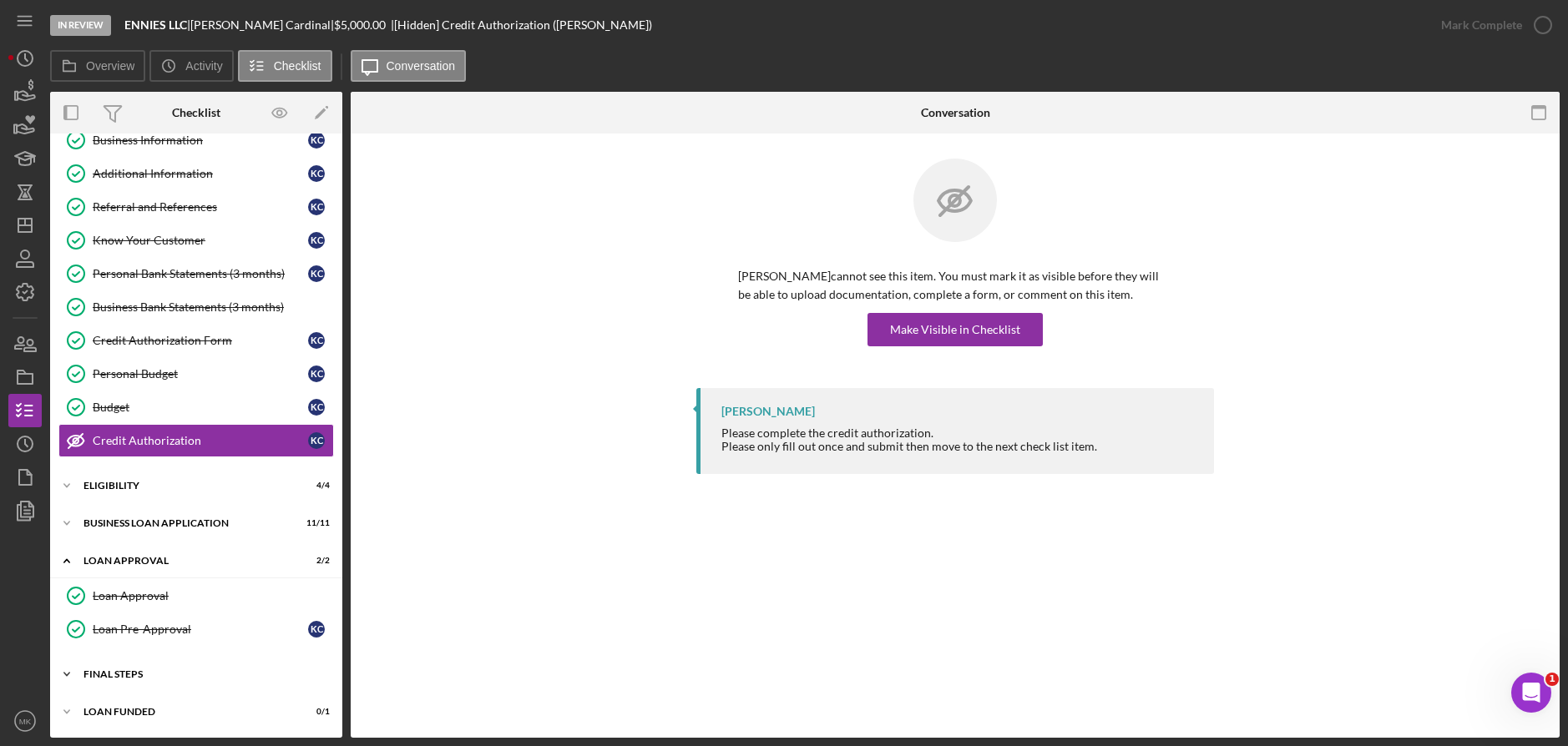
click at [133, 674] on div "Final Steps" at bounding box center [202, 674] width 238 height 10
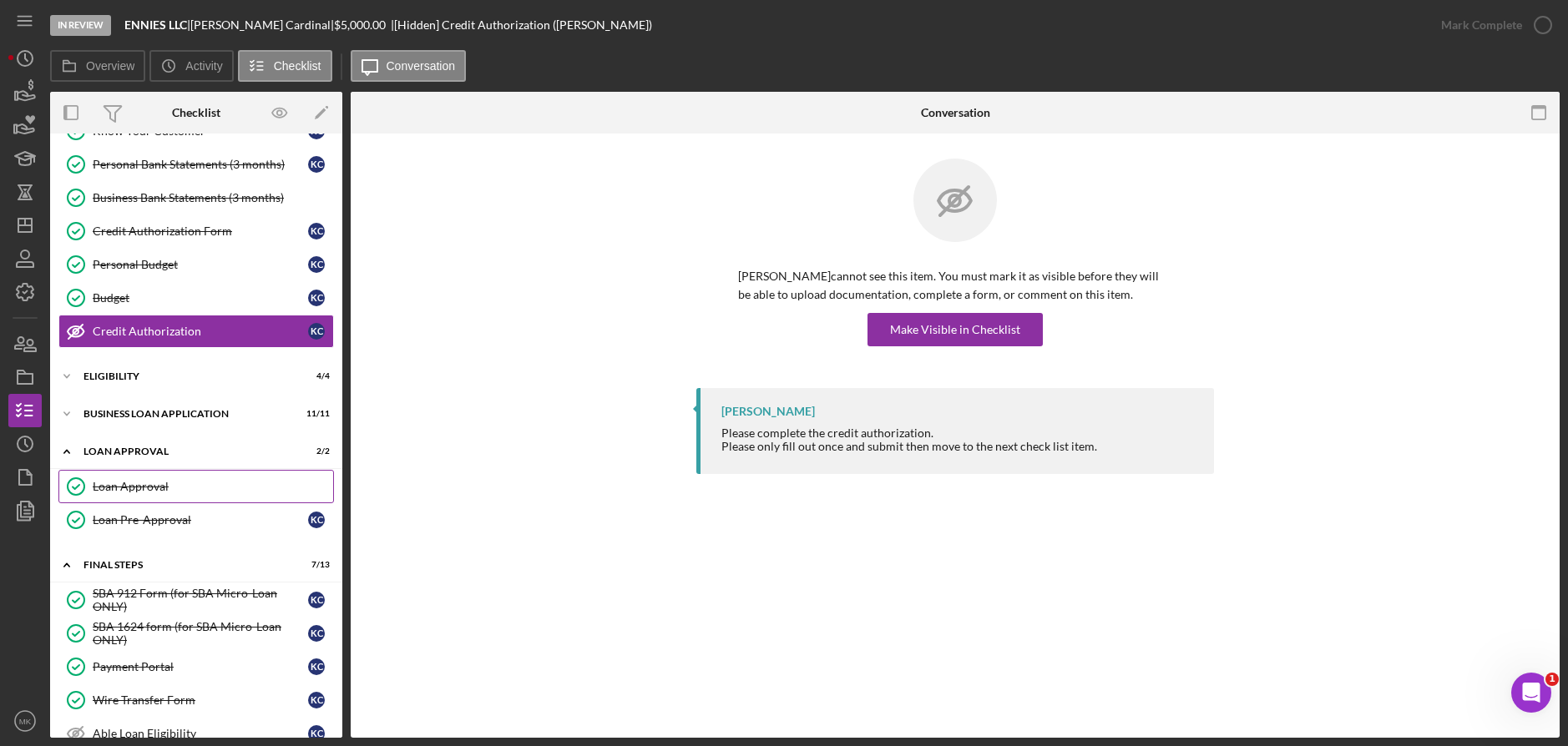
scroll to position [112, 0]
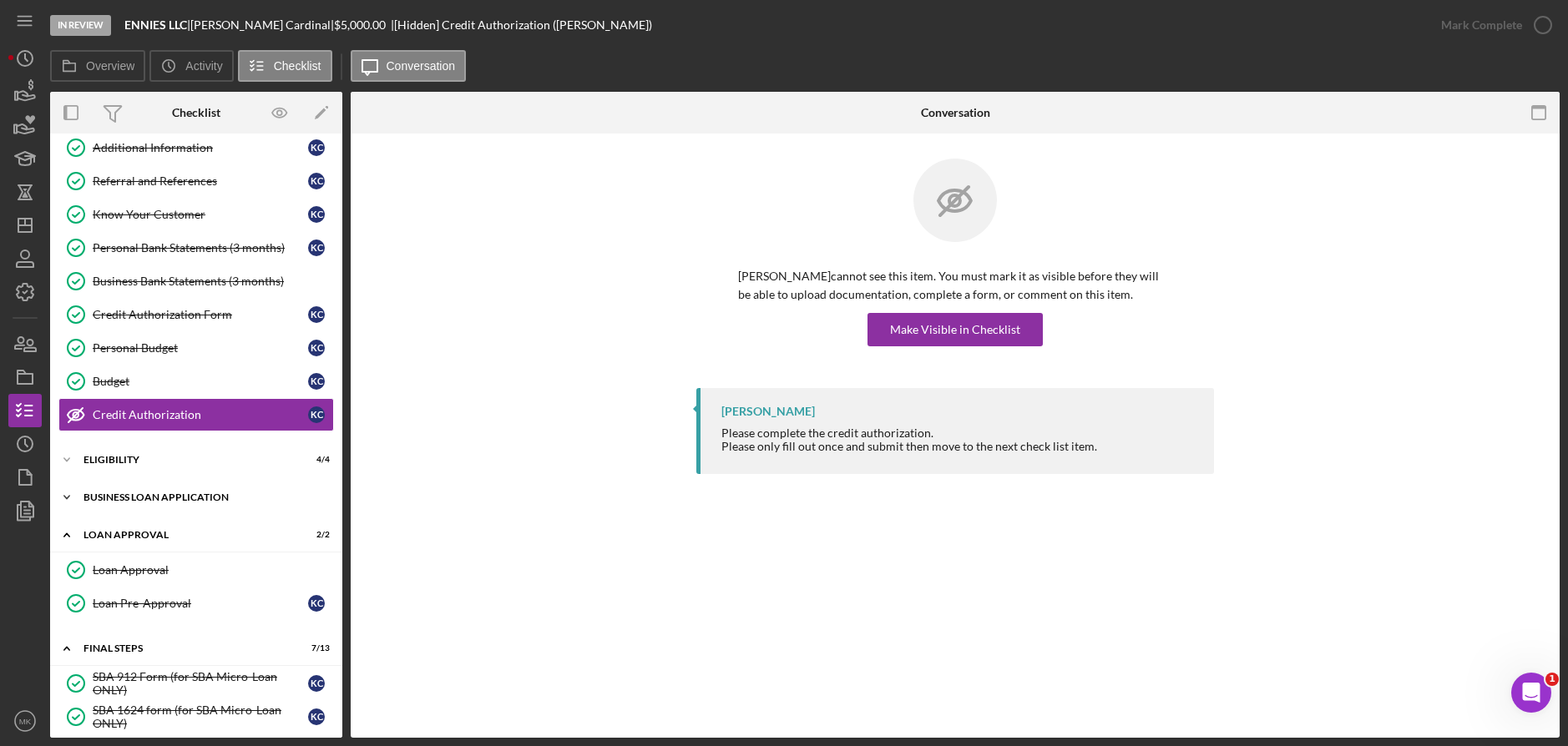
click at [154, 491] on div "Icon/Expander BUSINESS LOAN APPLICATION 11 / 11" at bounding box center [196, 496] width 292 height 33
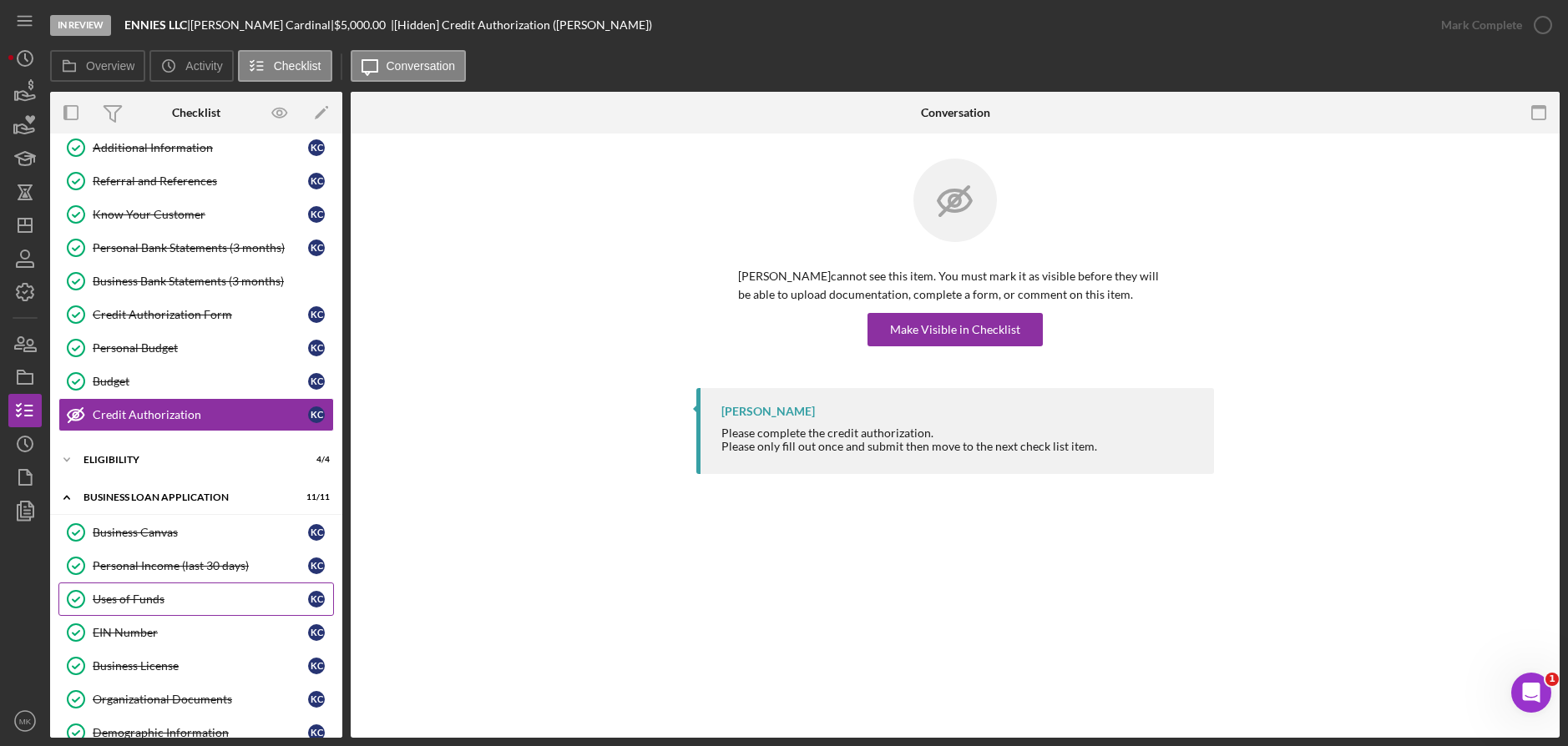
click at [154, 598] on div "Uses of Funds" at bounding box center [200, 599] width 215 height 13
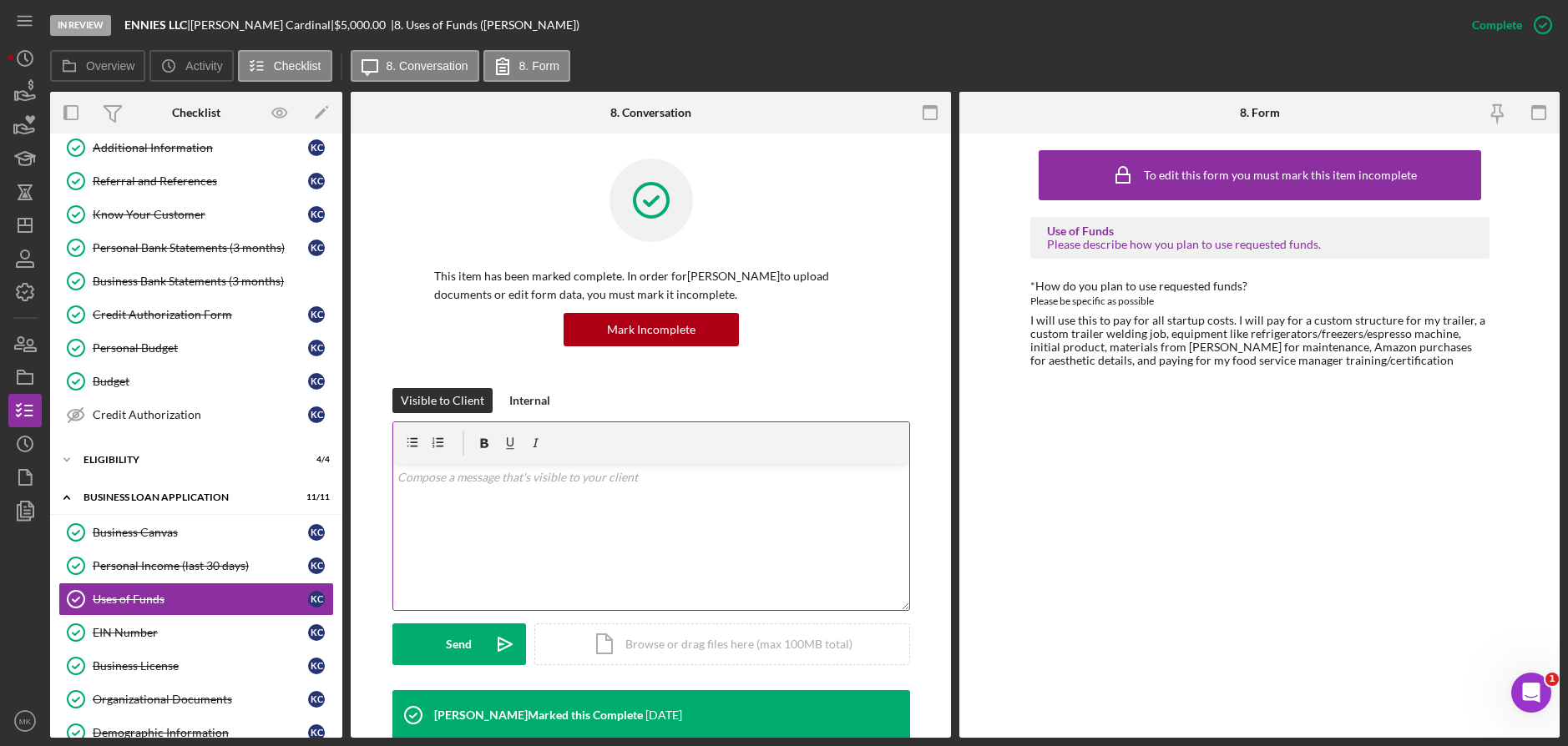
scroll to position [257, 0]
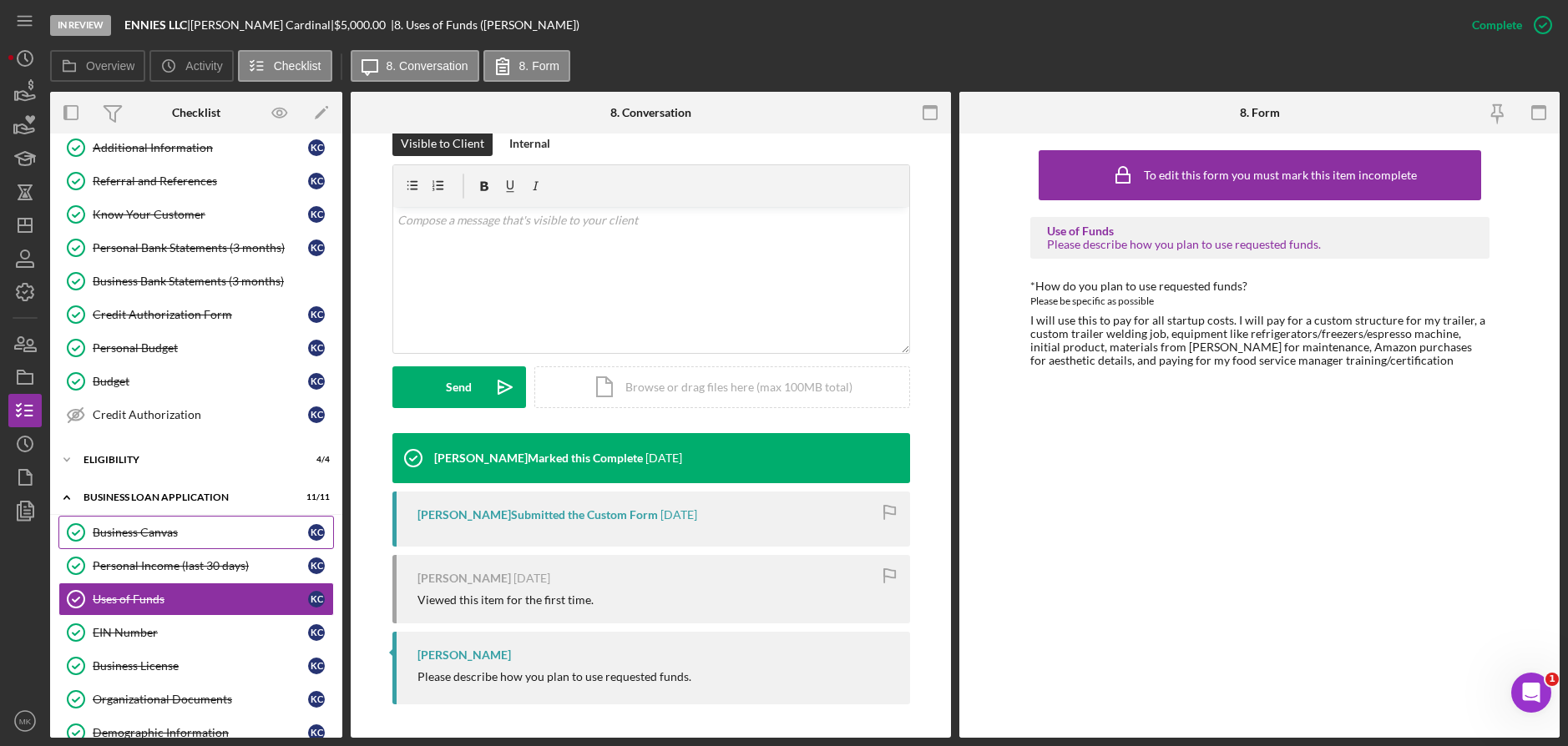
click at [173, 523] on link "Business Canvas Business Canvas K C" at bounding box center [196, 532] width 275 height 33
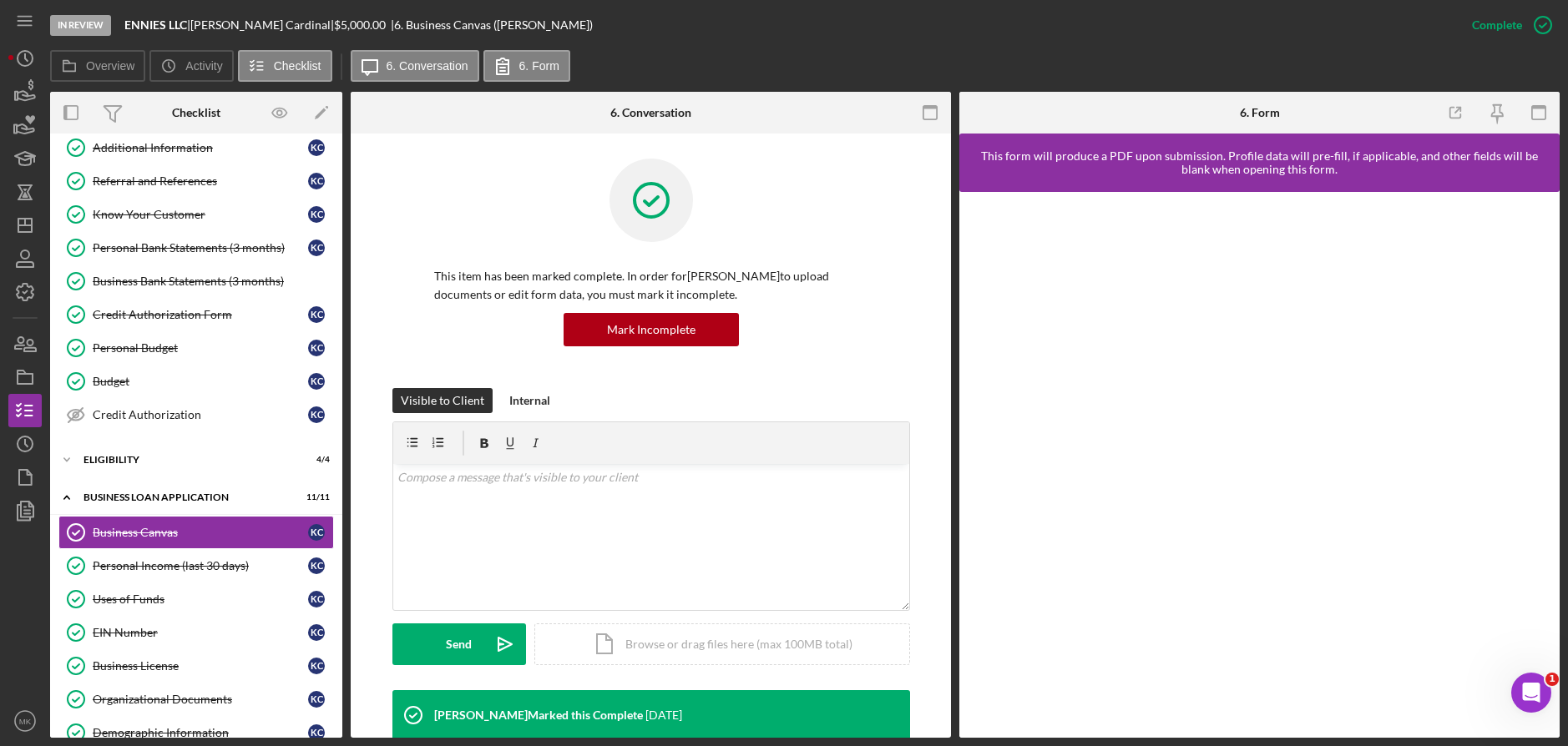
scroll to position [417, 0]
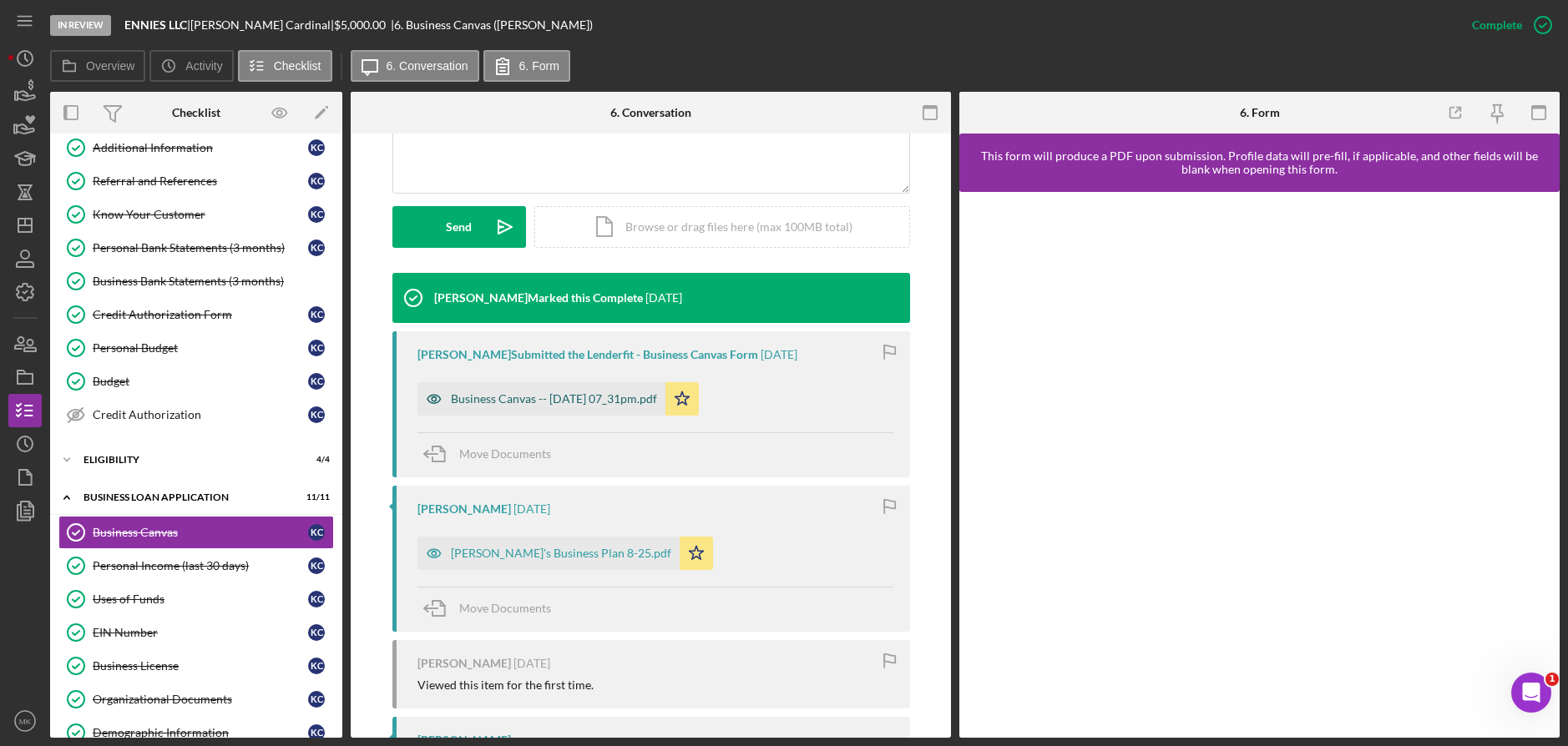
click at [564, 393] on div "Business Canvas -- [DATE] 07_31pm.pdf" at bounding box center [554, 398] width 206 height 13
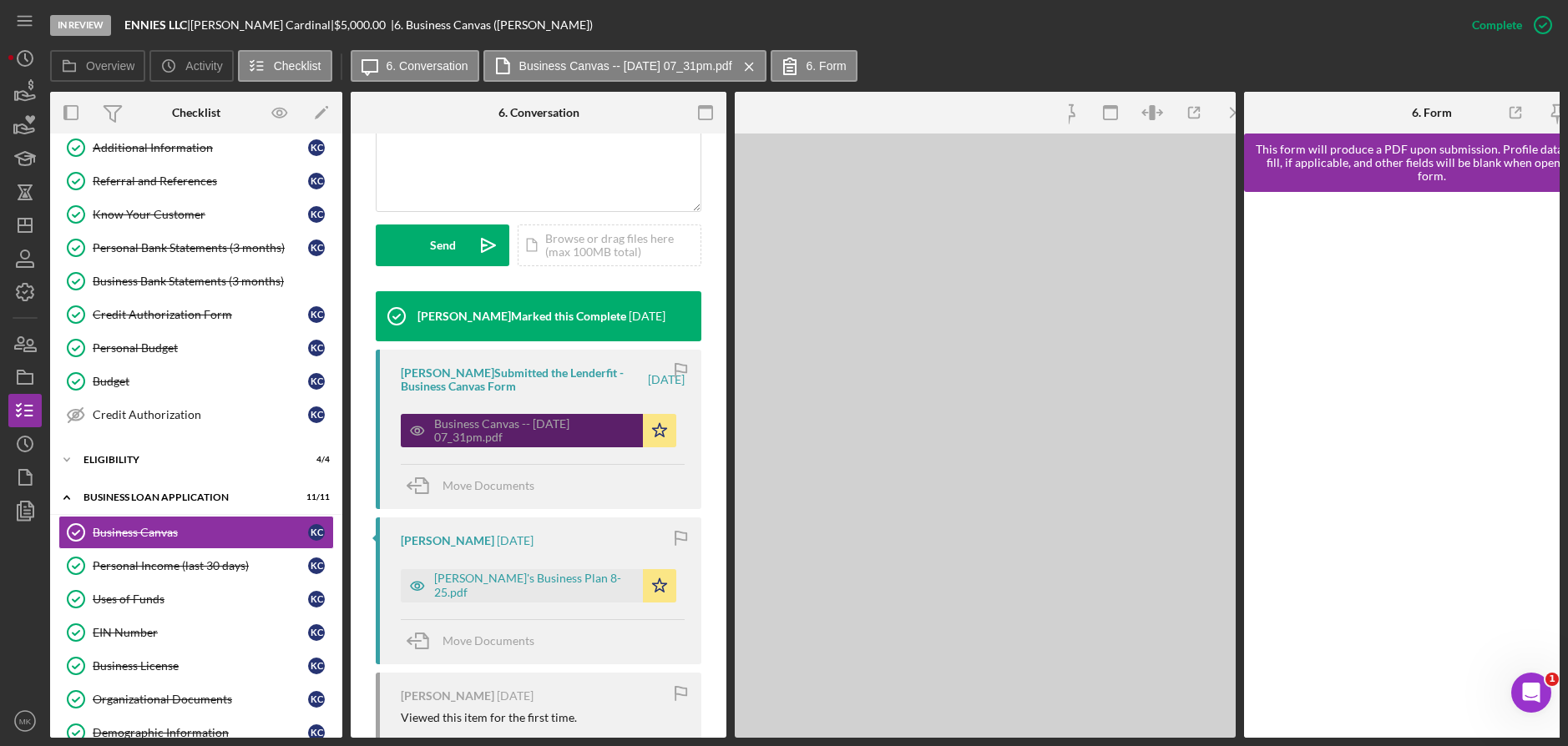
scroll to position [435, 0]
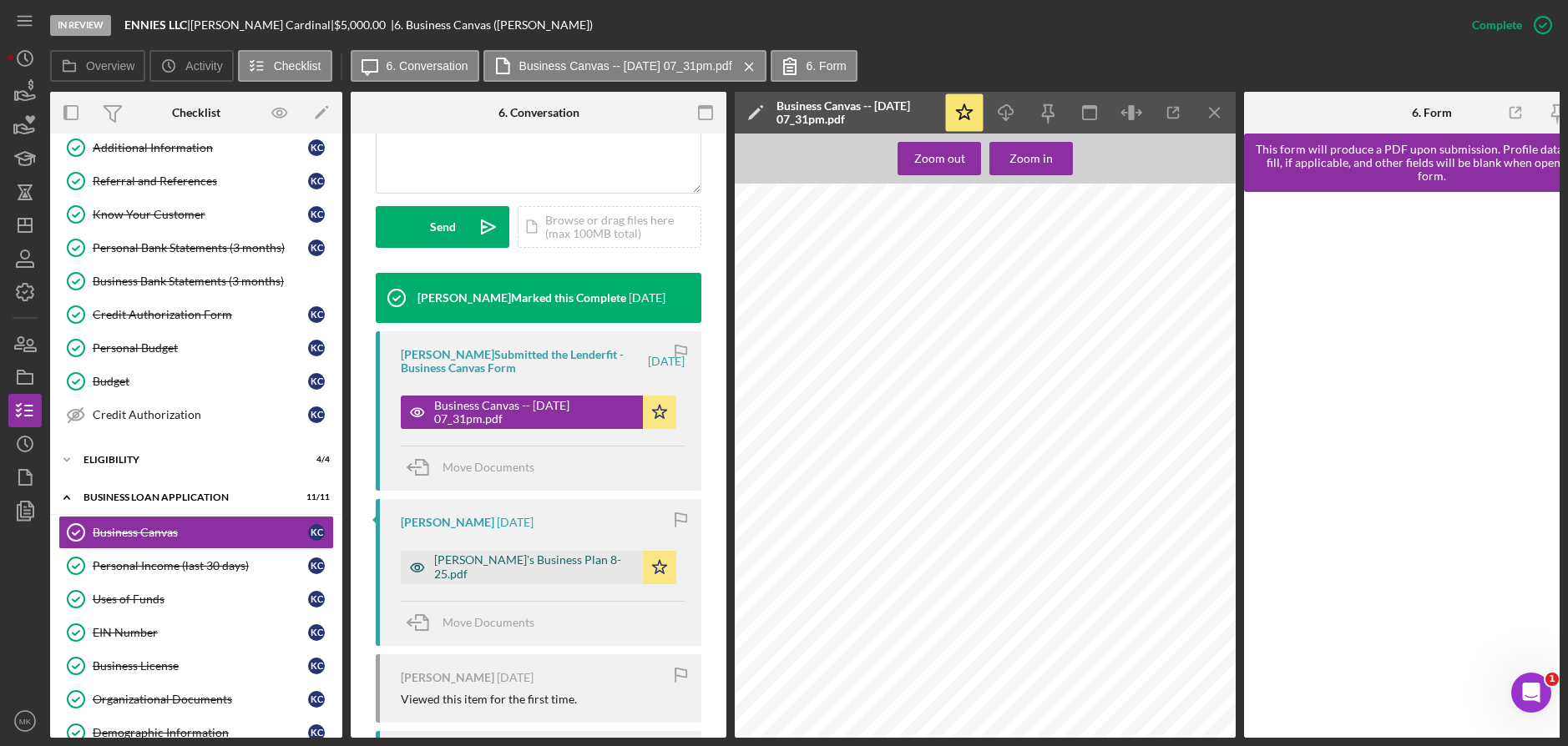
click at [504, 569] on div "[PERSON_NAME]'s Business Plan 8-25.pdf" at bounding box center [534, 567] width 200 height 27
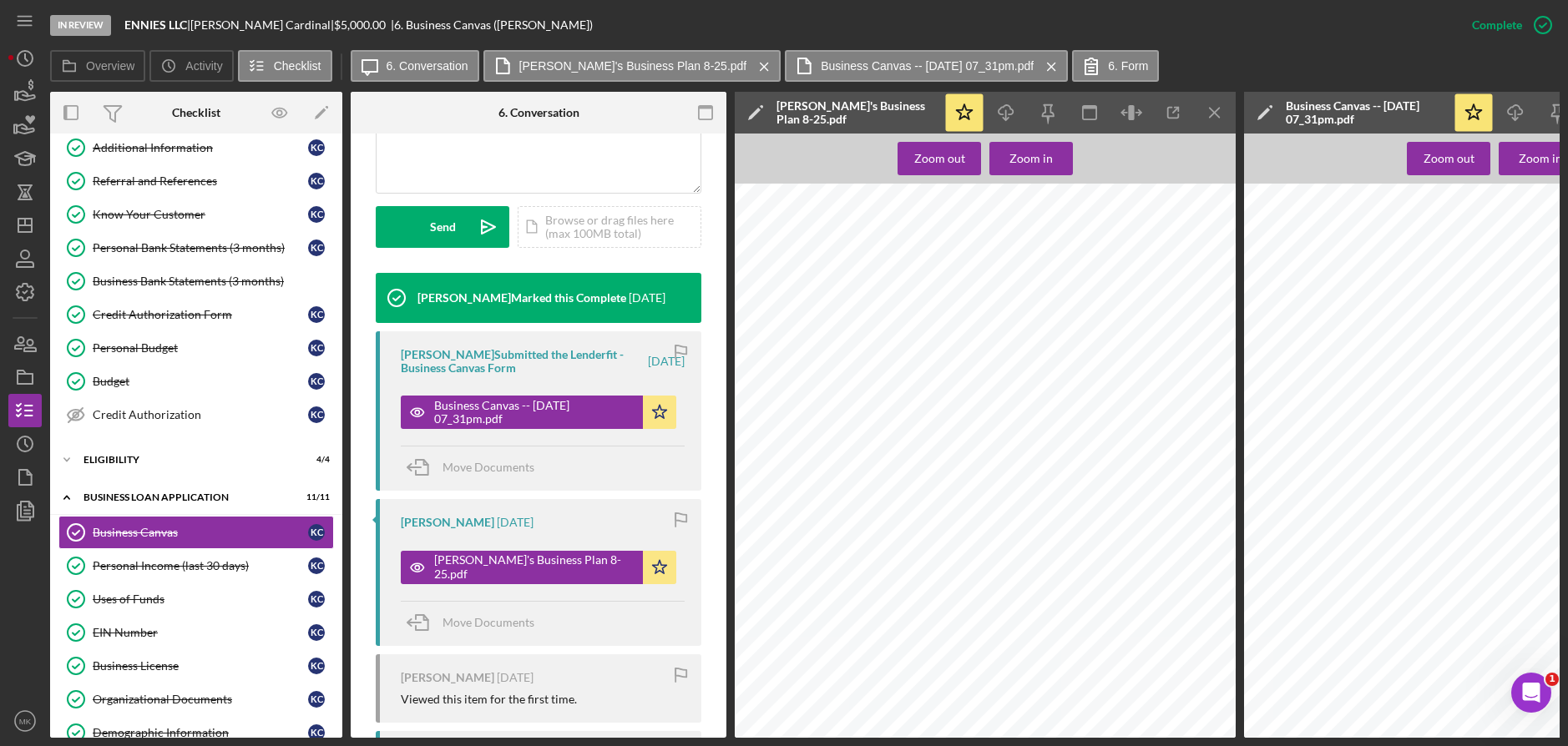
scroll to position [118, 0]
click at [132, 620] on link "EIN Number EIN Number K C" at bounding box center [196, 632] width 275 height 33
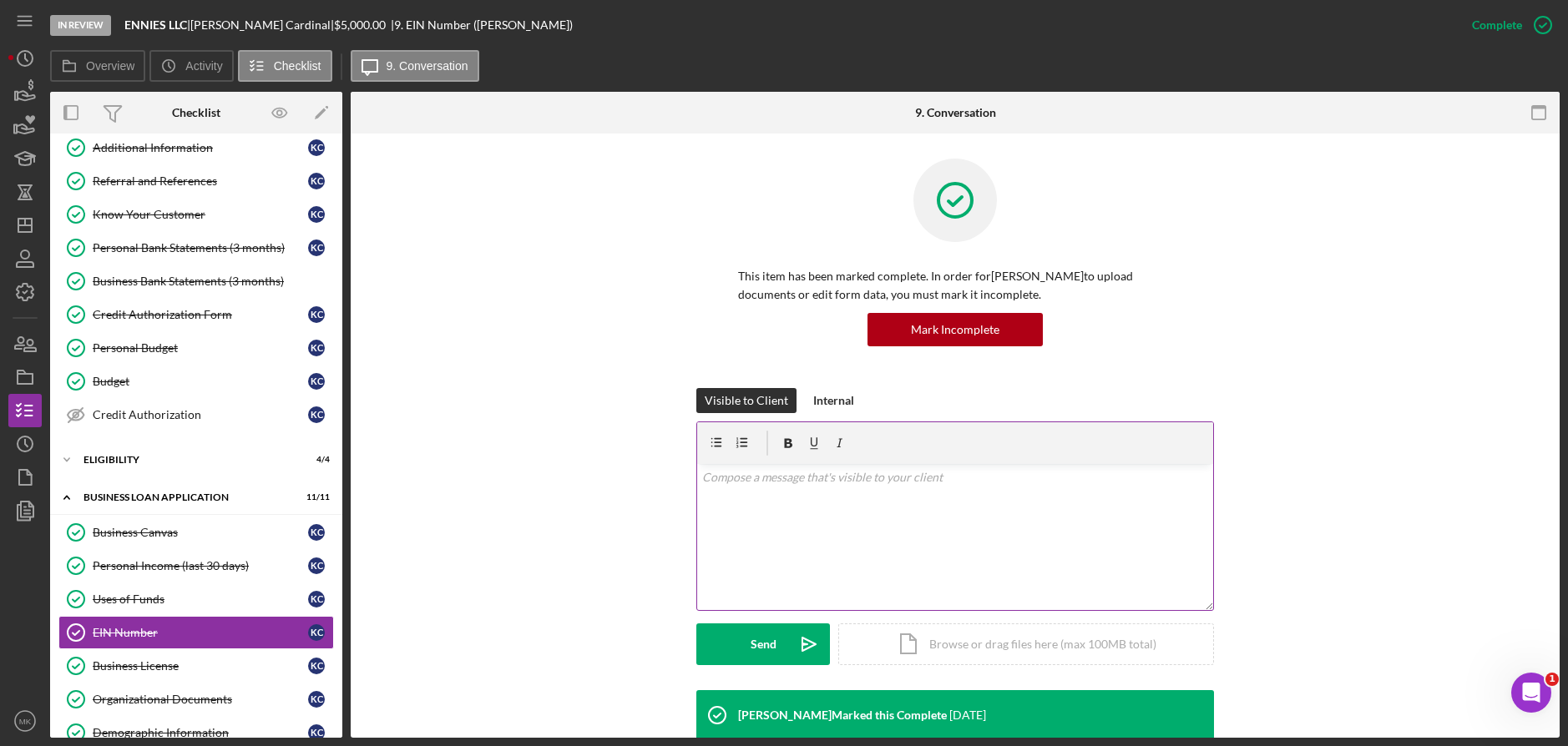
scroll to position [361, 0]
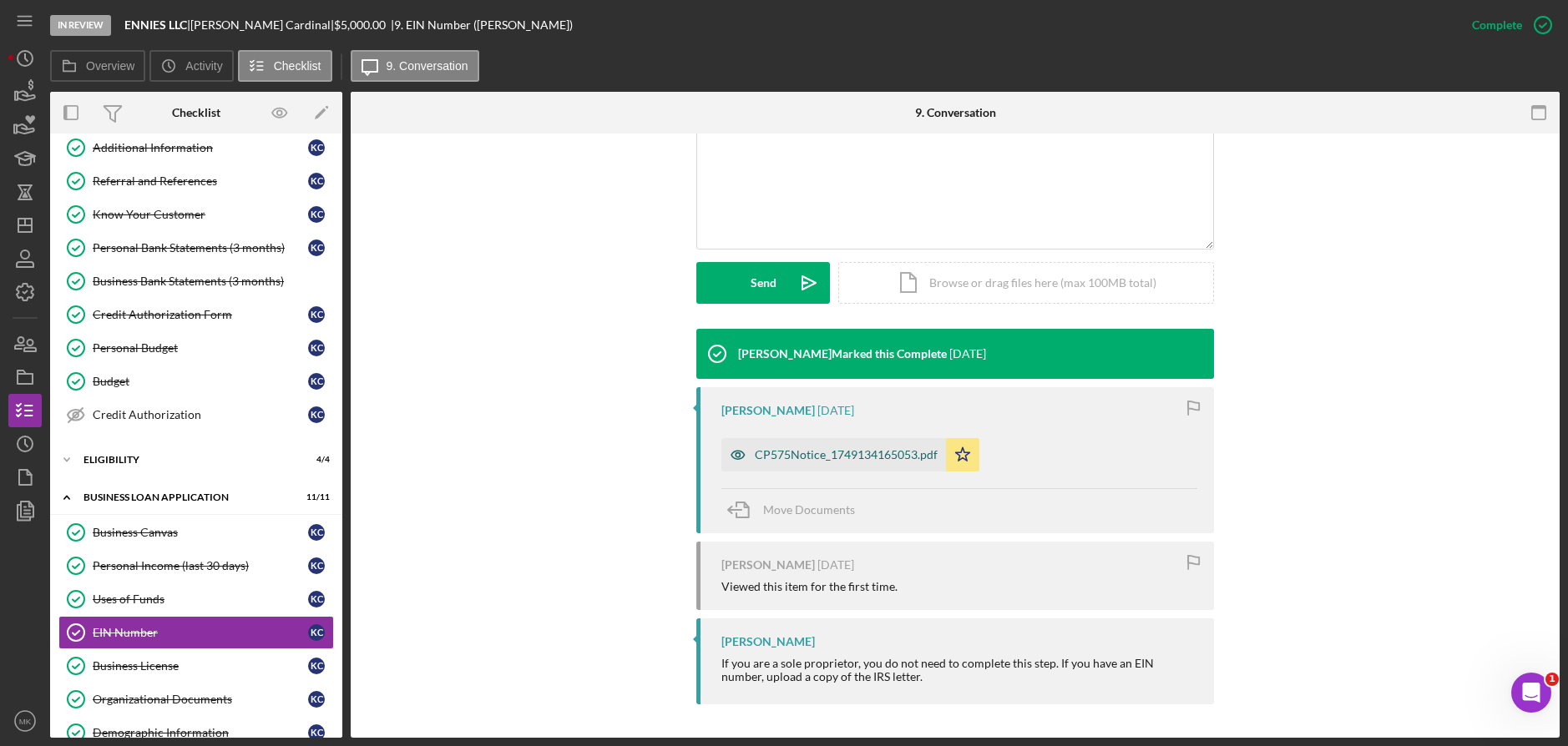
click at [857, 454] on div "CP575Notice_1749134165053.pdf" at bounding box center [846, 454] width 183 height 13
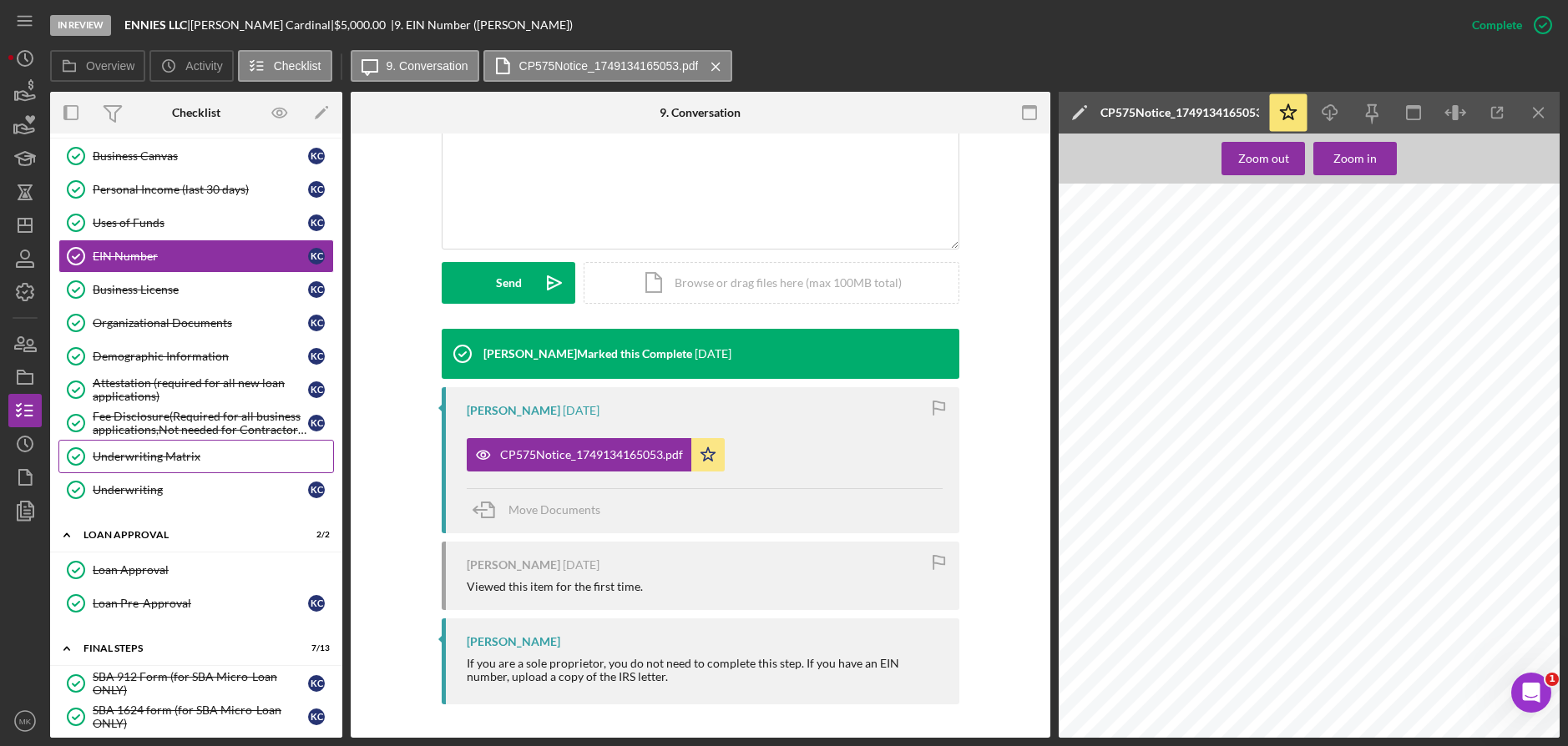
scroll to position [404, 0]
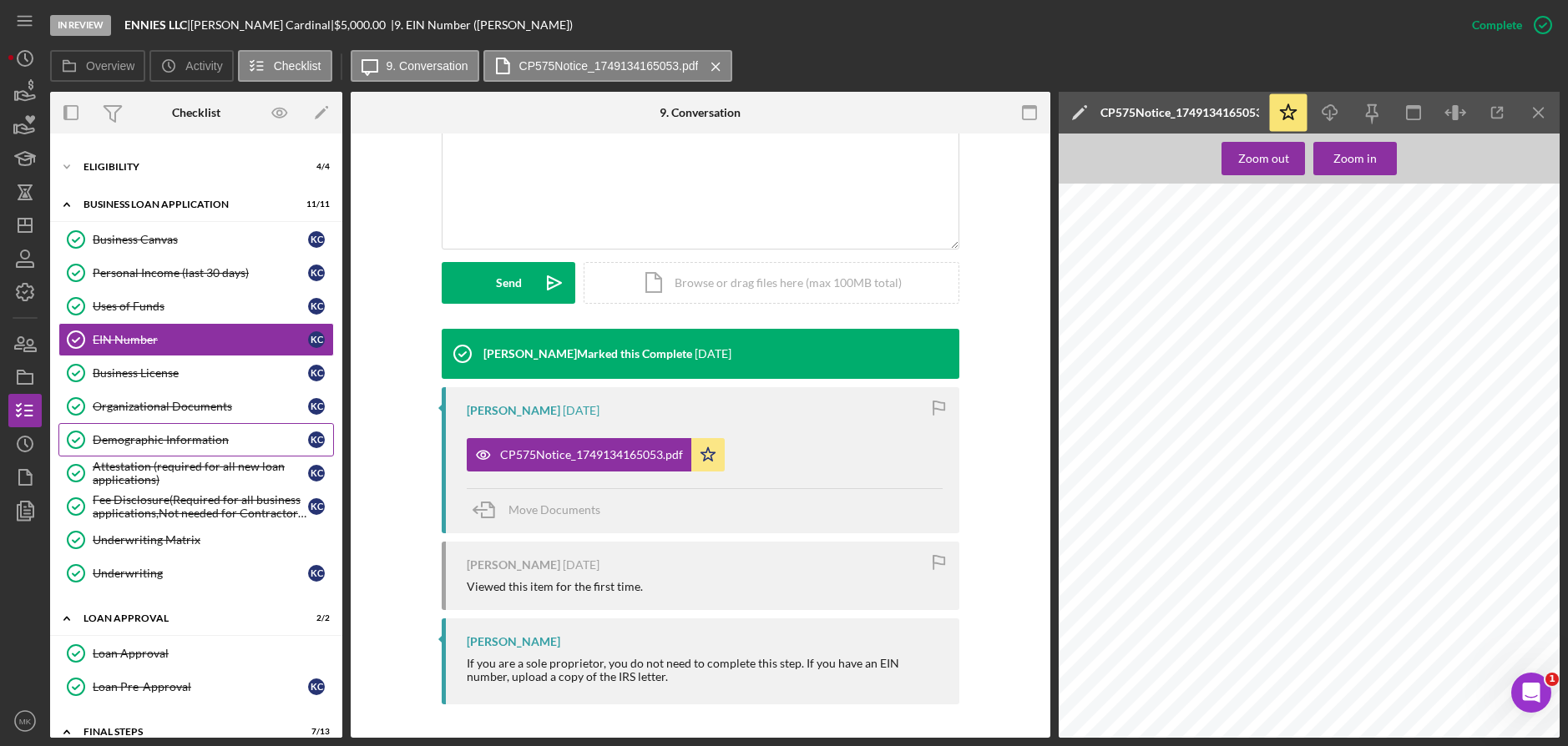
click at [143, 441] on div "Demographic Information" at bounding box center [200, 439] width 215 height 13
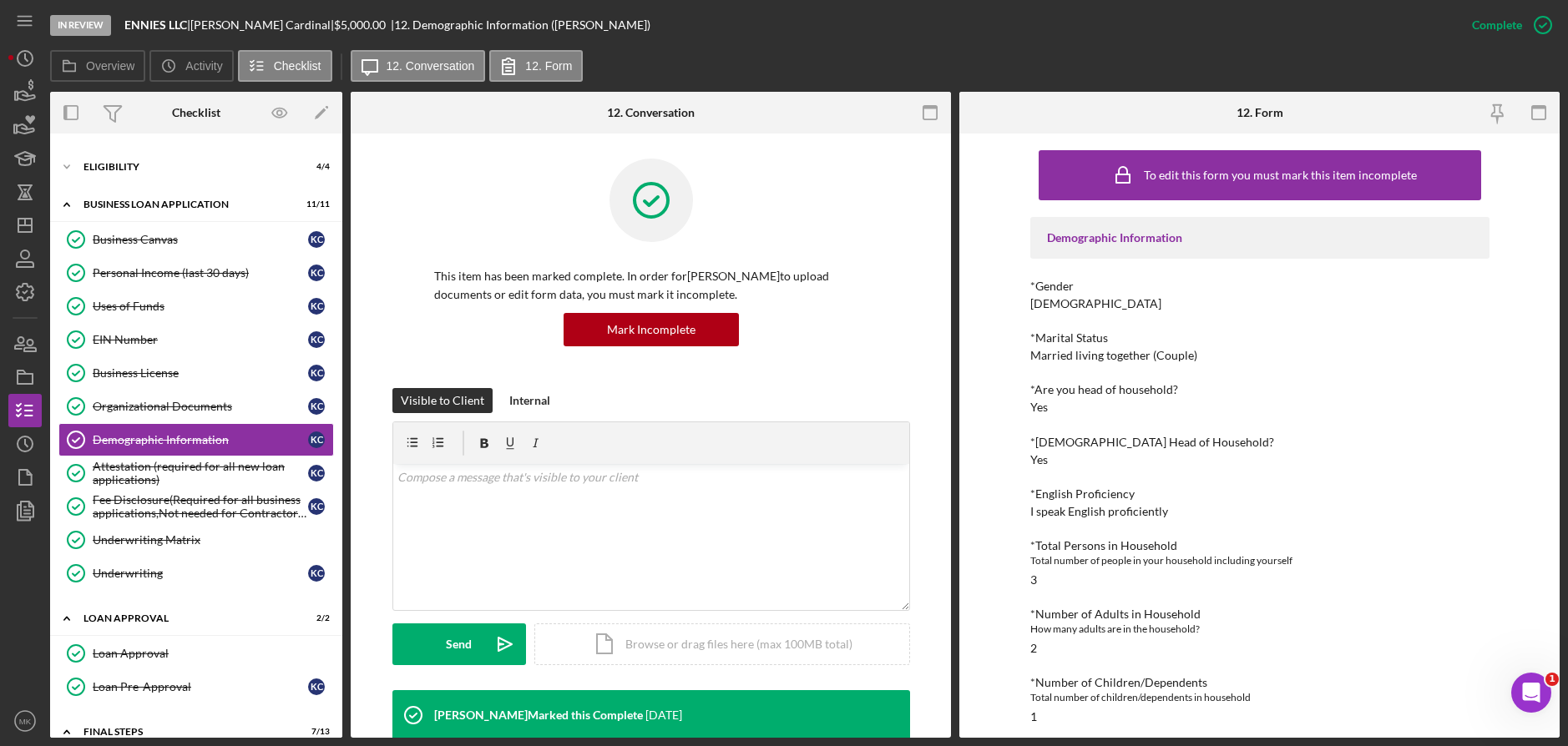
scroll to position [352, 0]
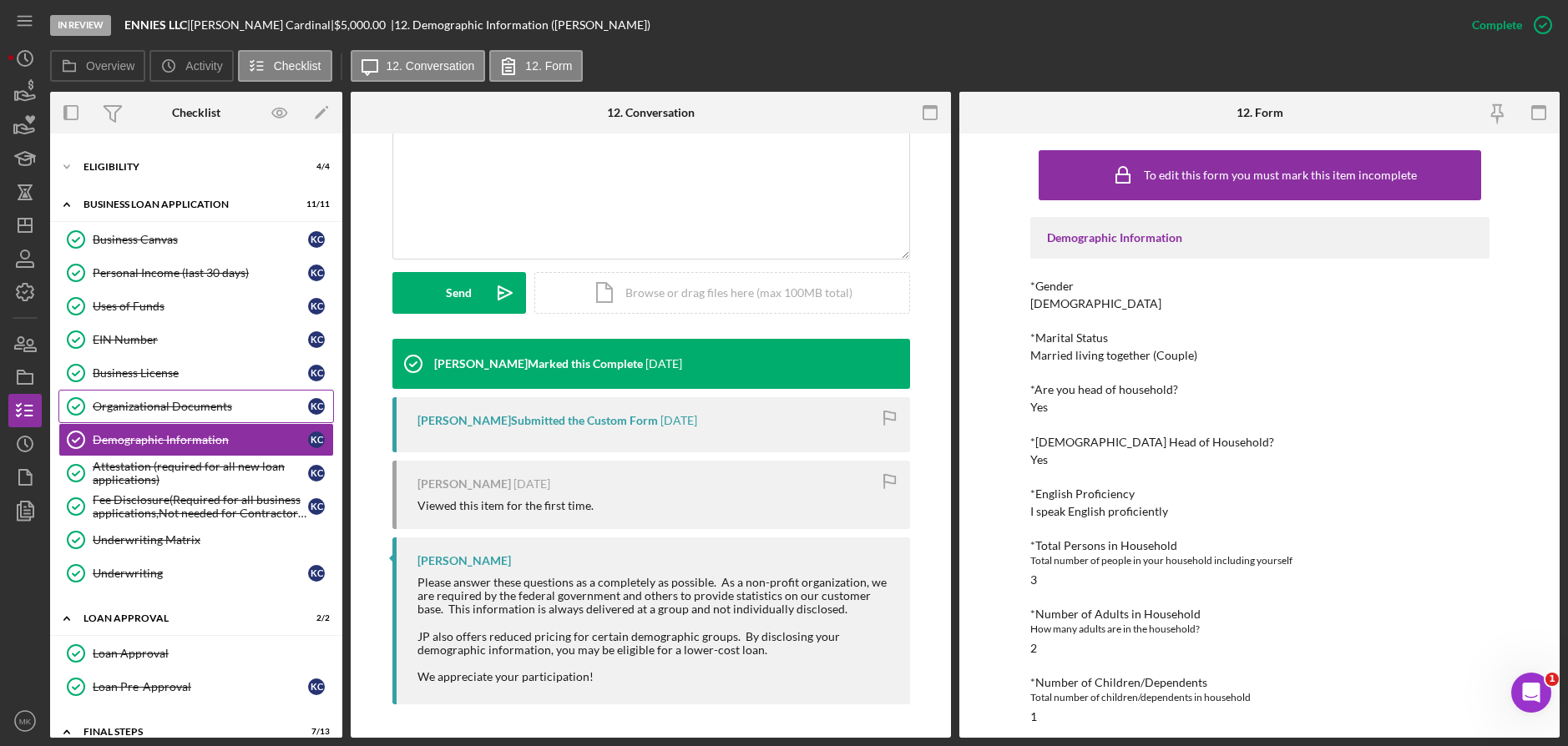
click at [198, 408] on div "Organizational Documents" at bounding box center [200, 406] width 215 height 13
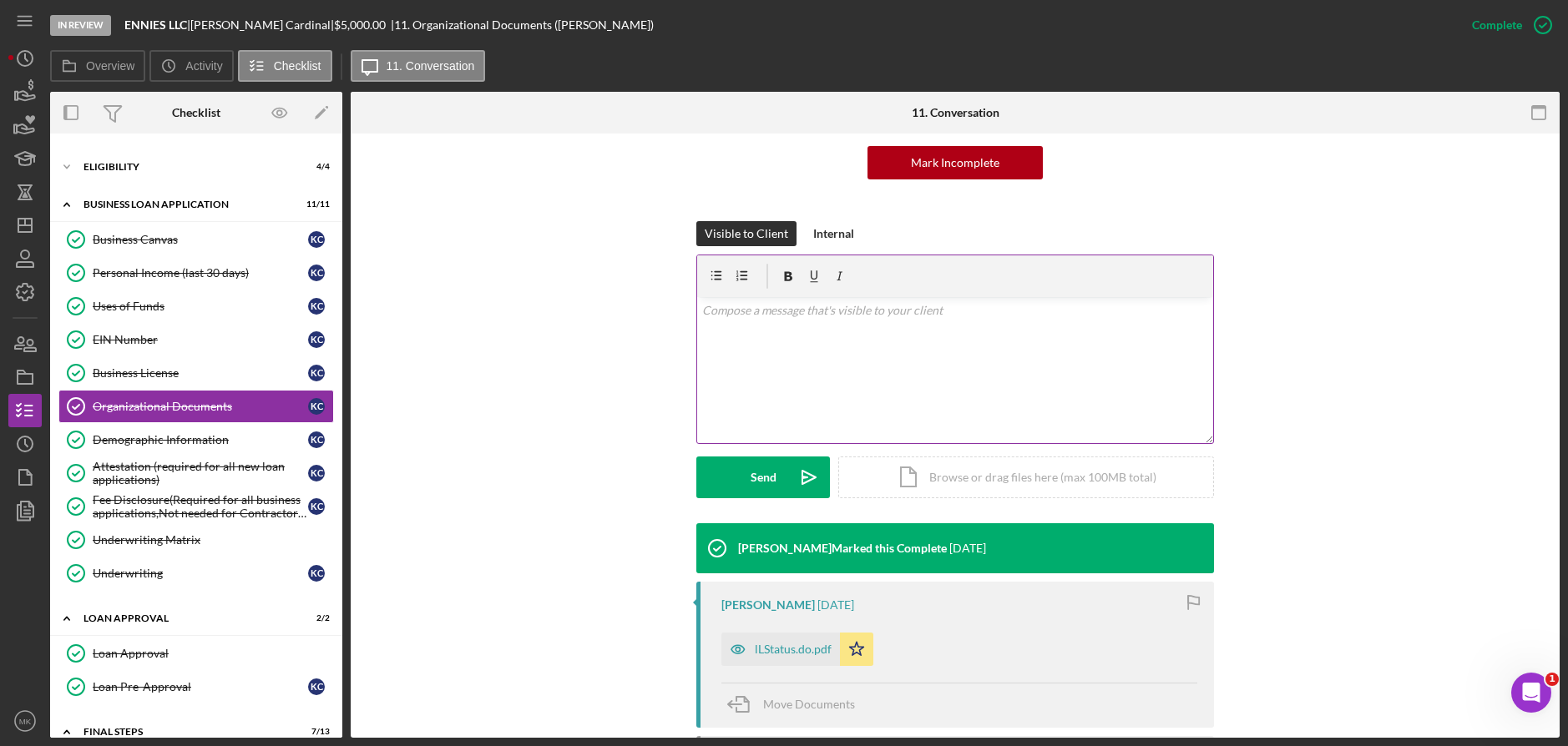
scroll to position [250, 0]
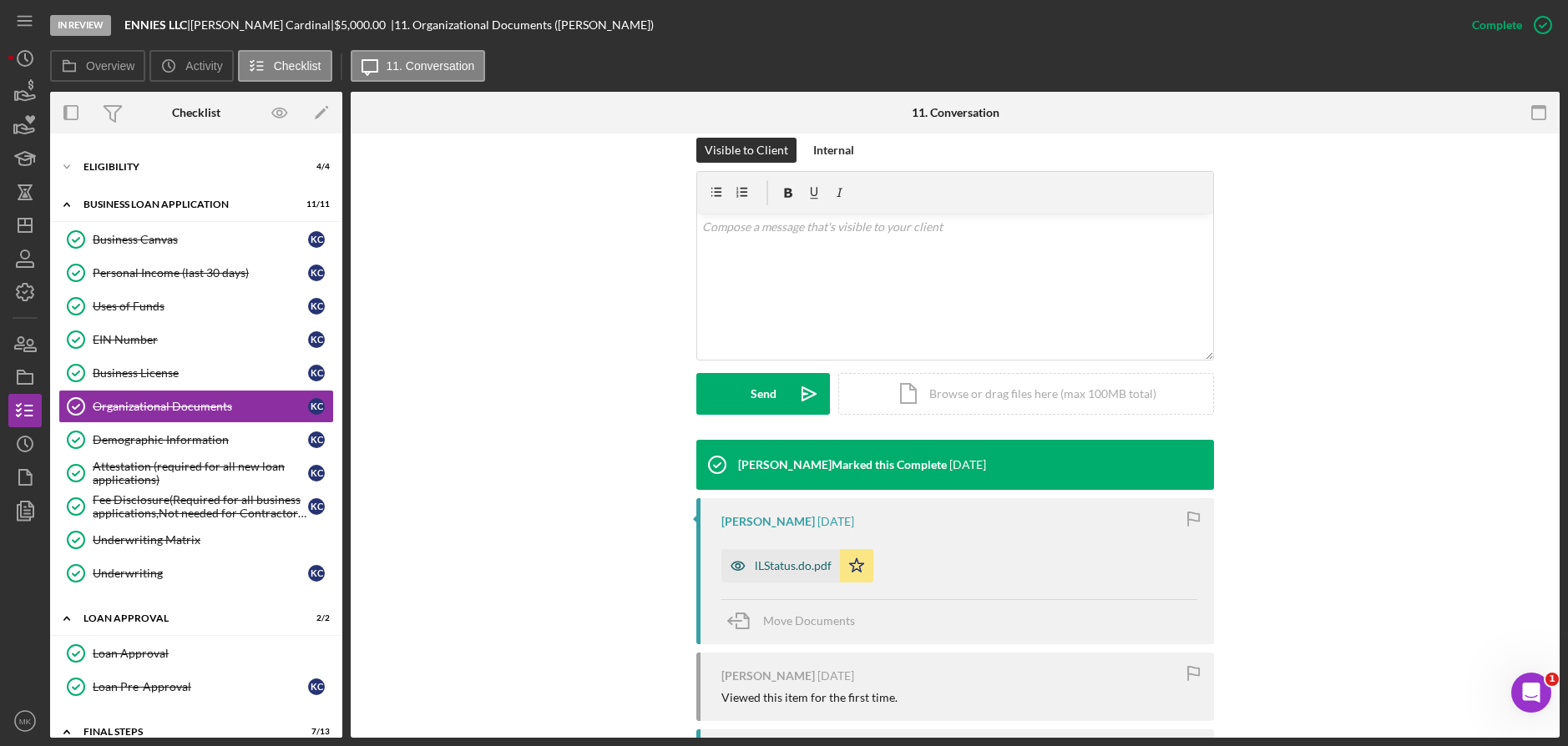
click at [801, 568] on div "lLStatus.do.pdf" at bounding box center [793, 565] width 77 height 13
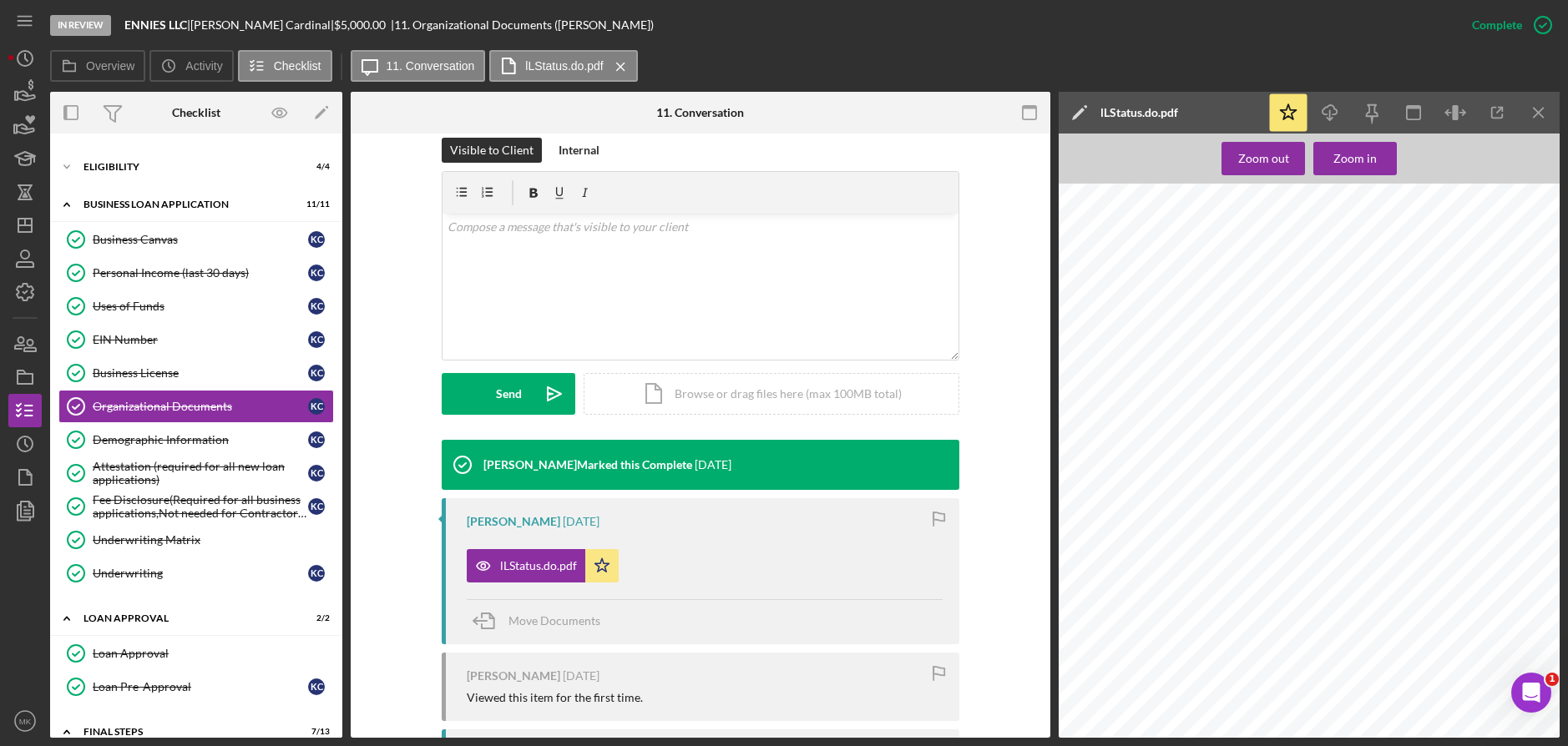
scroll to position [416, 0]
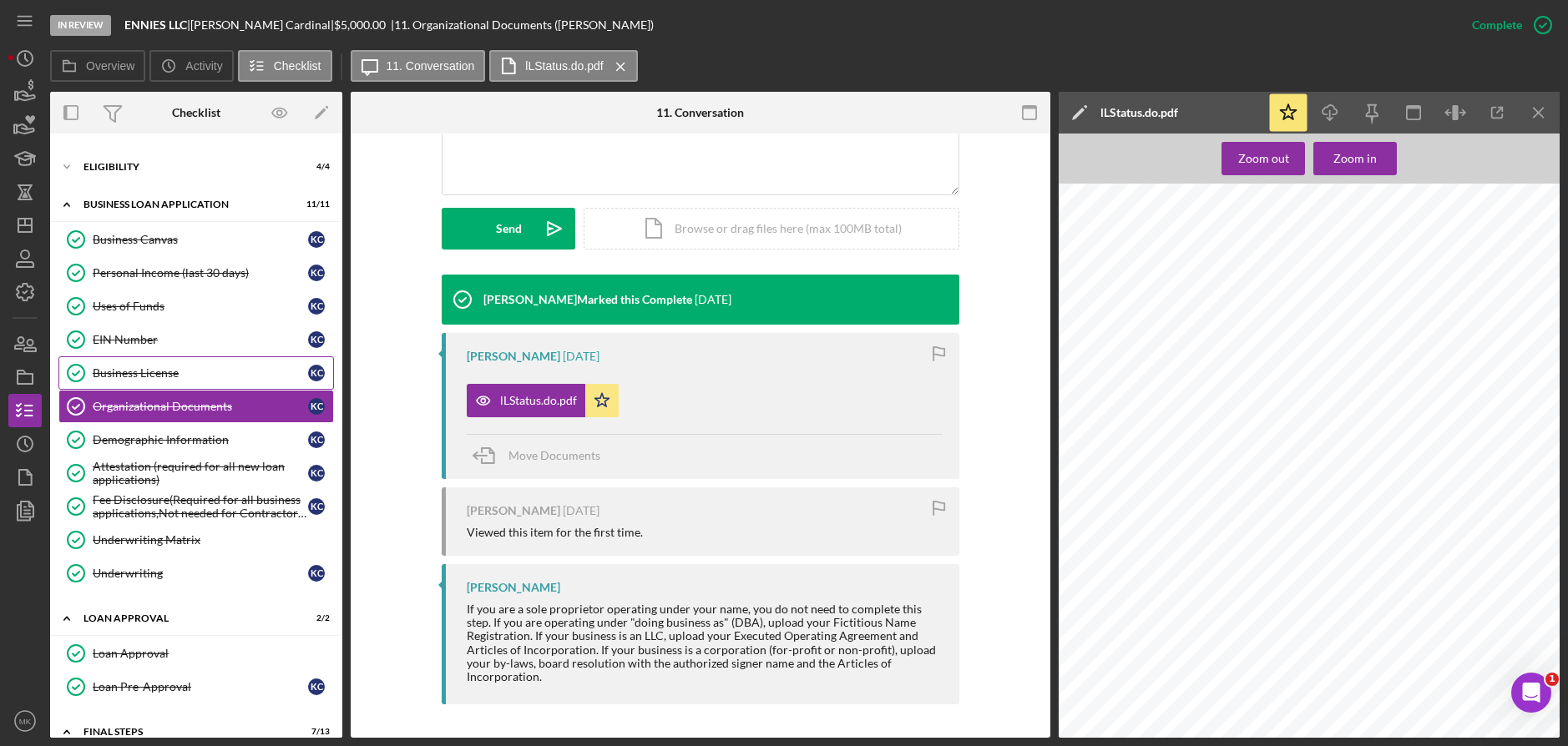
click at [142, 376] on div "Business License" at bounding box center [200, 372] width 215 height 13
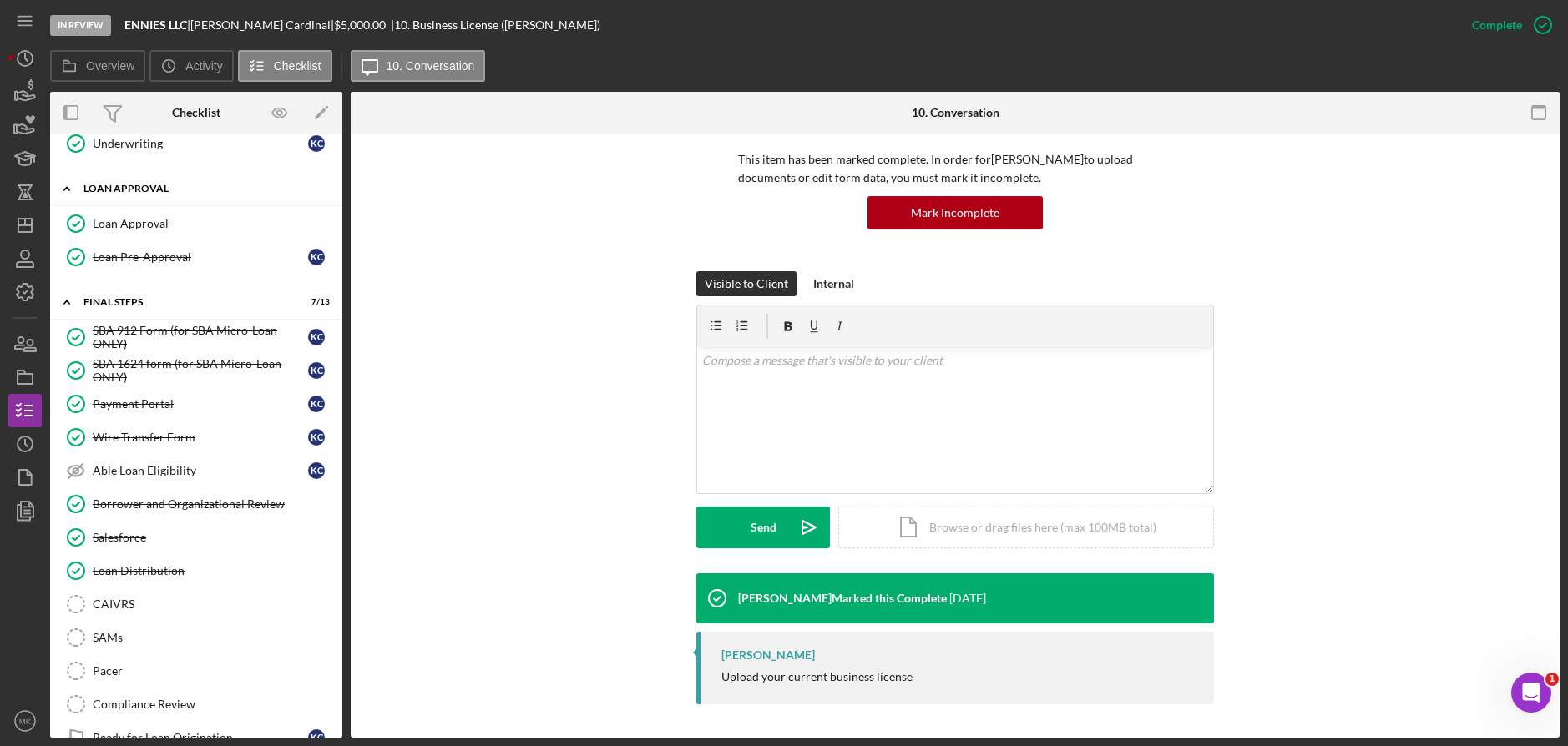
scroll to position [905, 0]
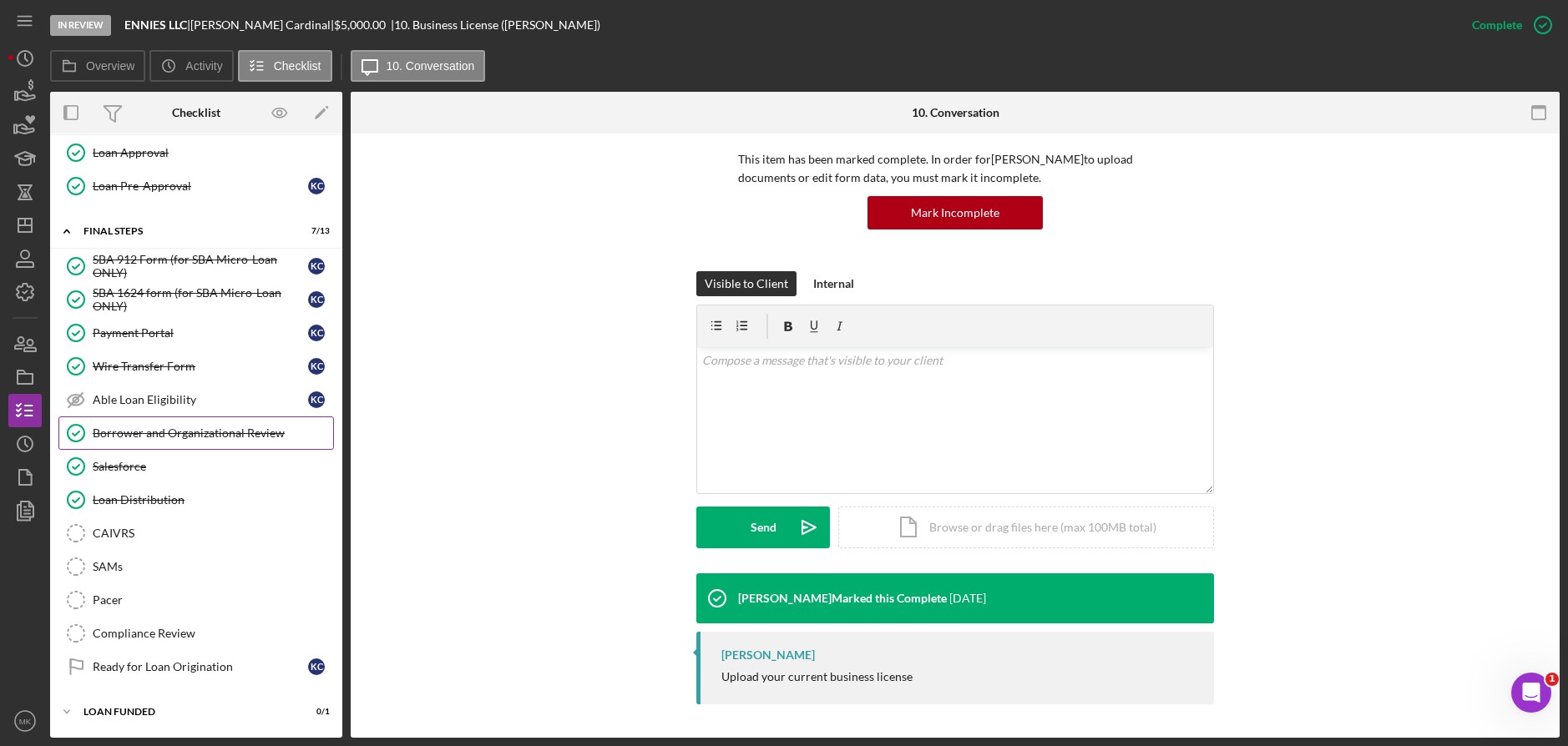
click at [148, 440] on div "Borrower and Organizational Review" at bounding box center [213, 433] width 240 height 13
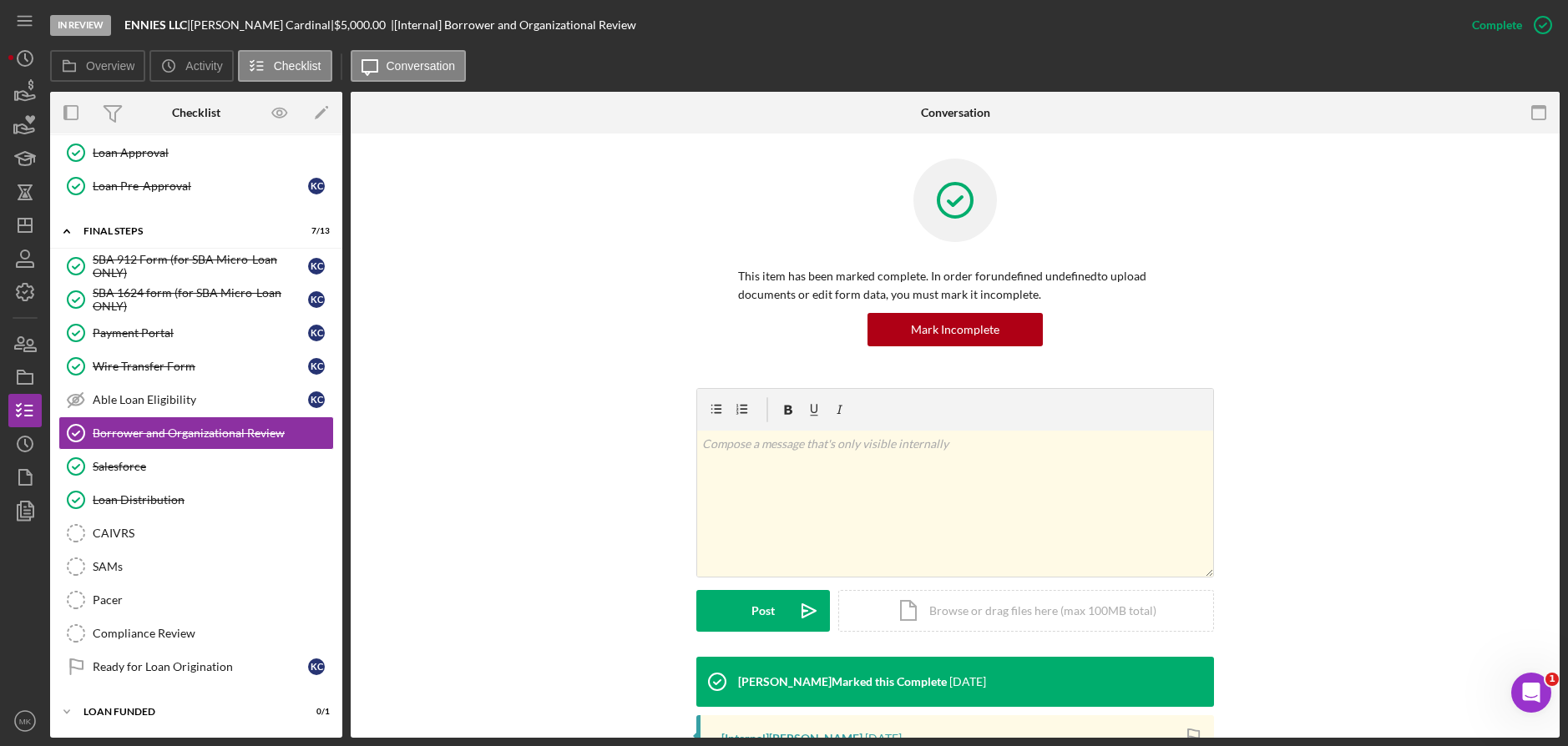
scroll to position [306, 0]
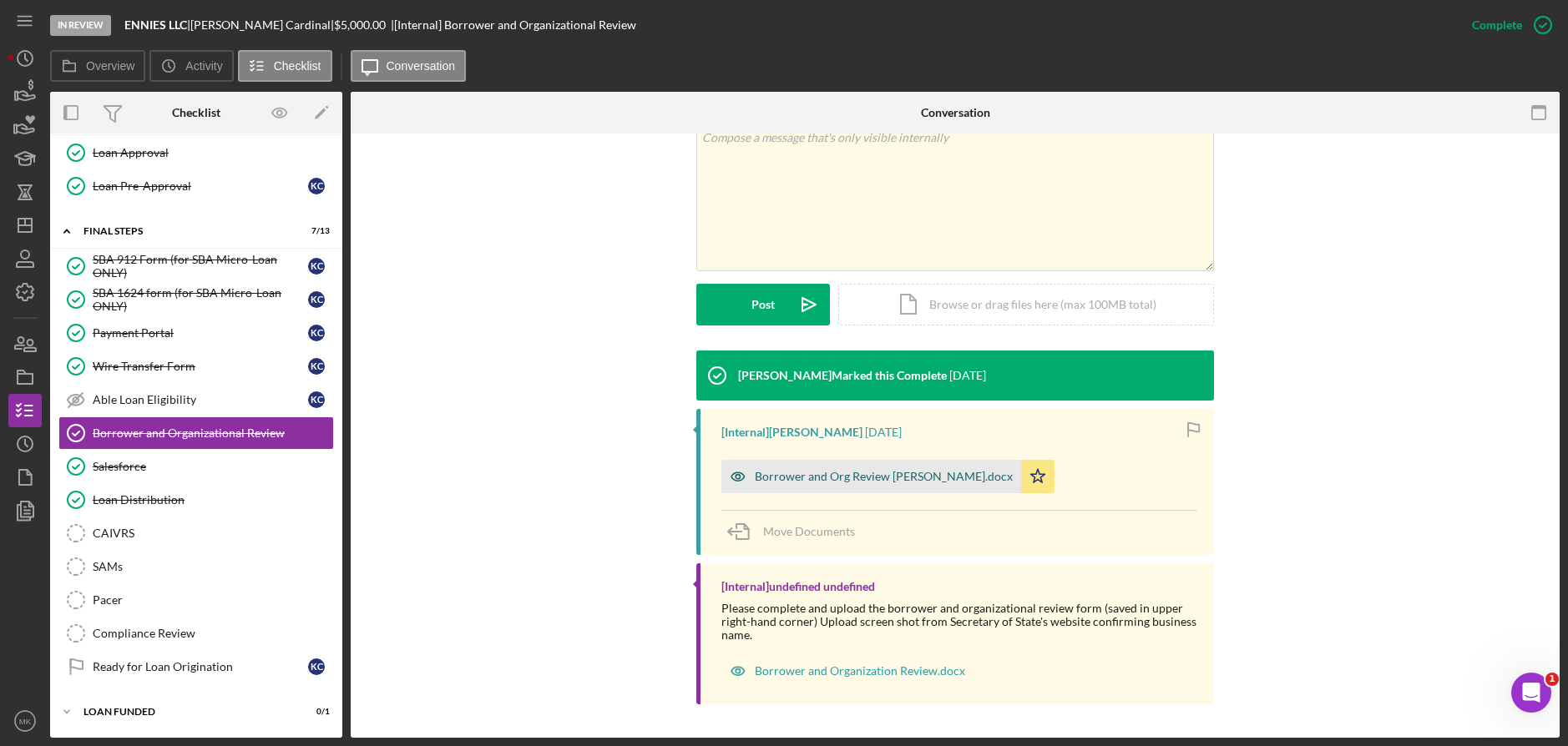
click at [859, 479] on div "Borrower and Org Review [PERSON_NAME].docx" at bounding box center [883, 476] width 258 height 13
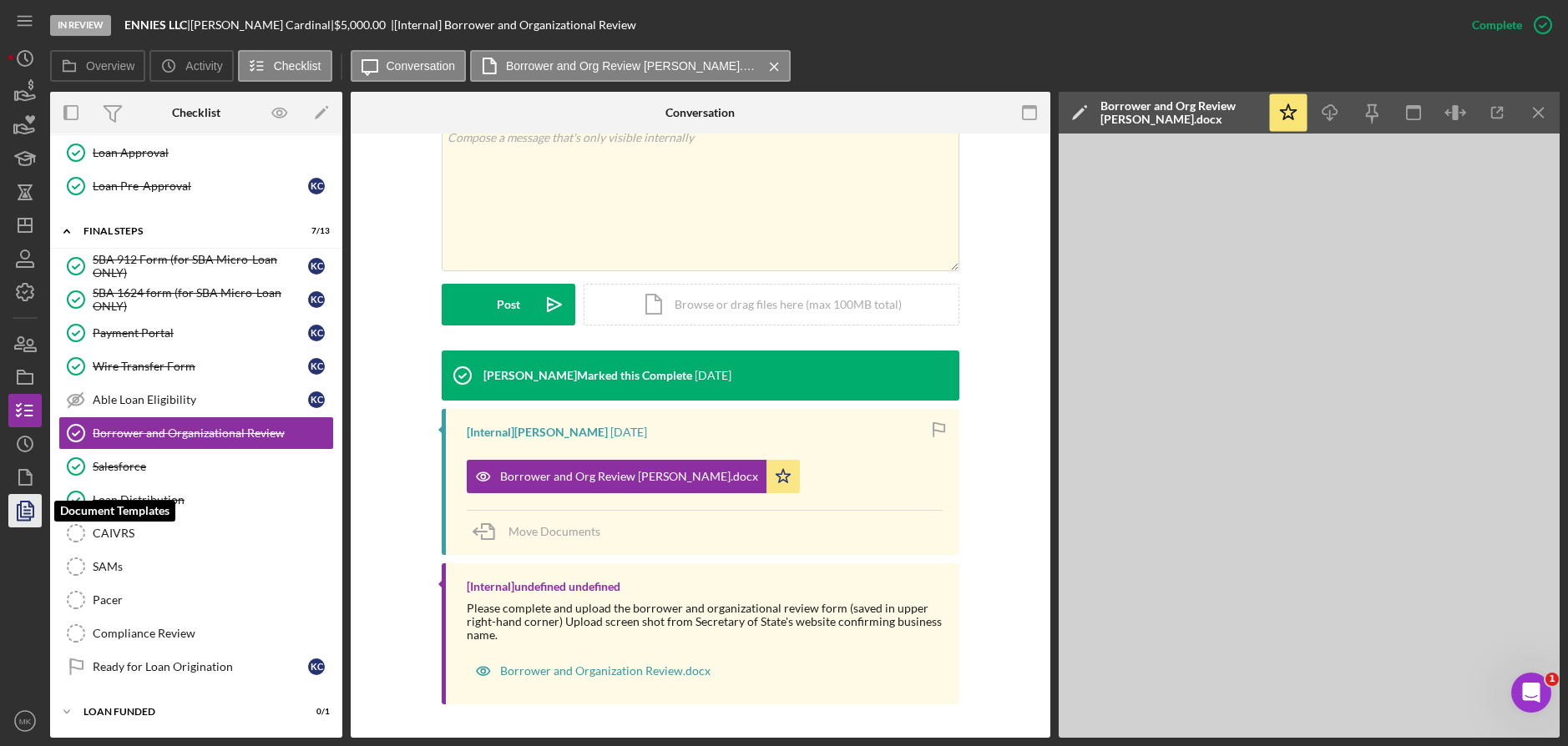
click at [21, 501] on polygon "button" at bounding box center [27, 509] width 13 height 15
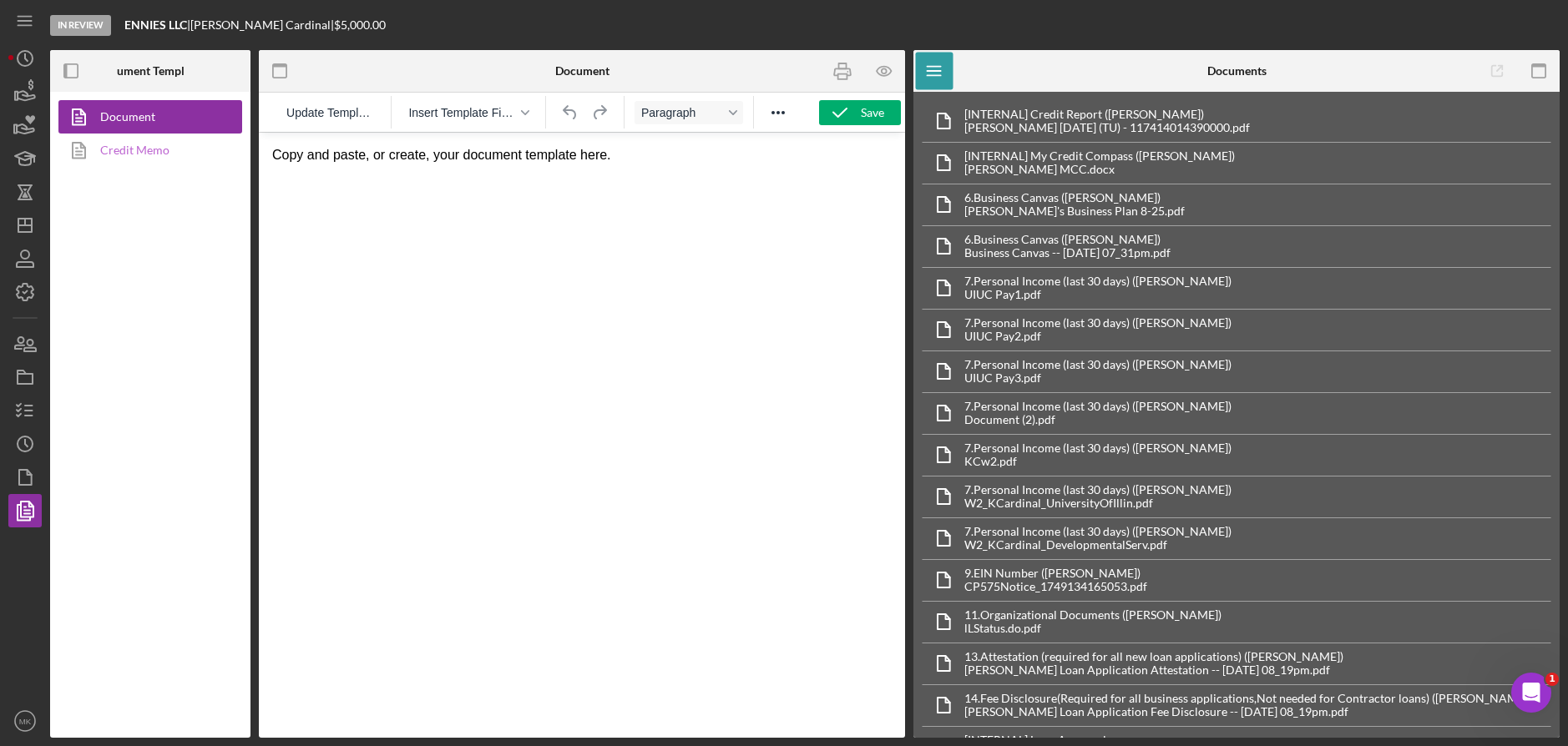
click at [170, 151] on link "Credit Memo" at bounding box center [146, 150] width 175 height 33
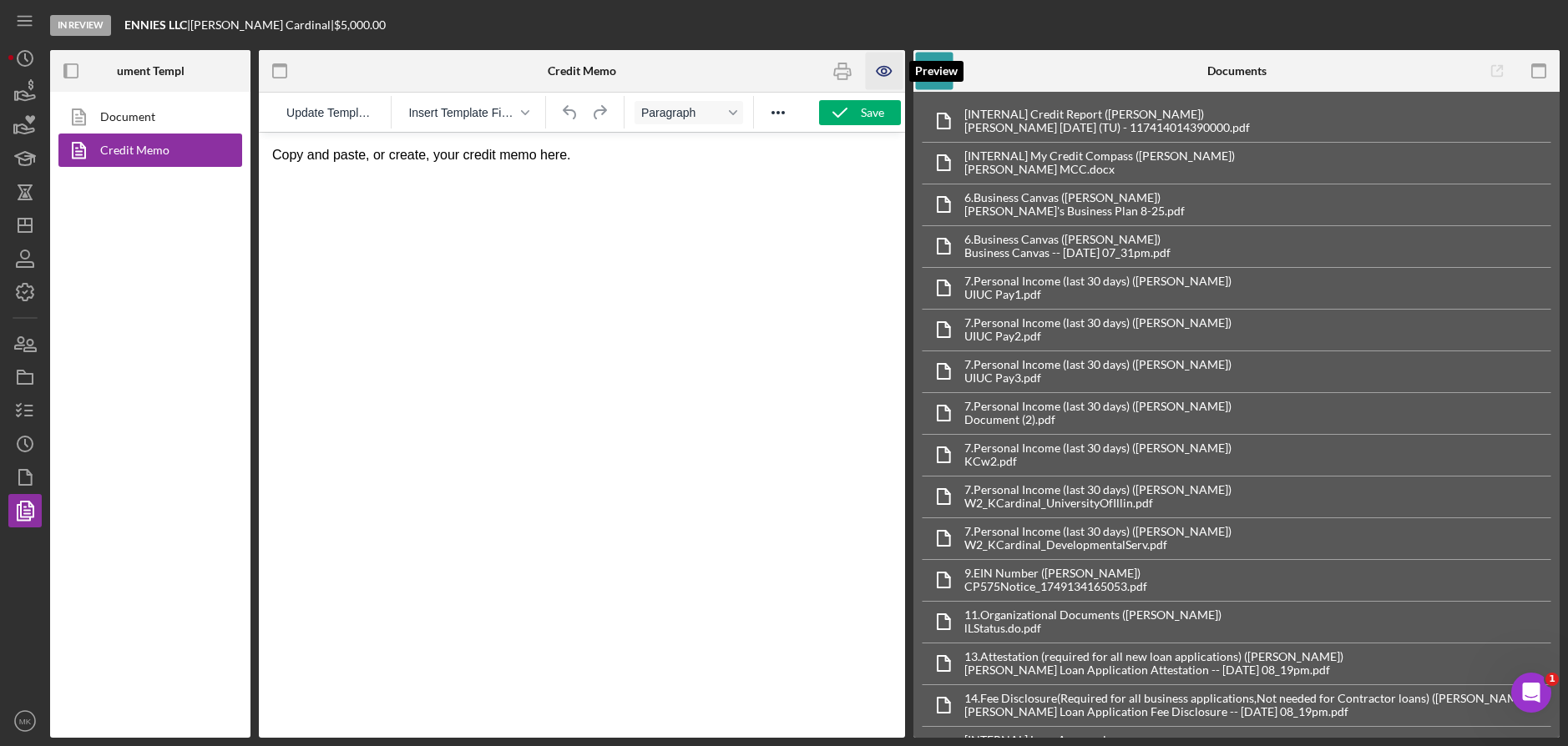
click at [888, 73] on icon "button" at bounding box center [884, 71] width 38 height 37
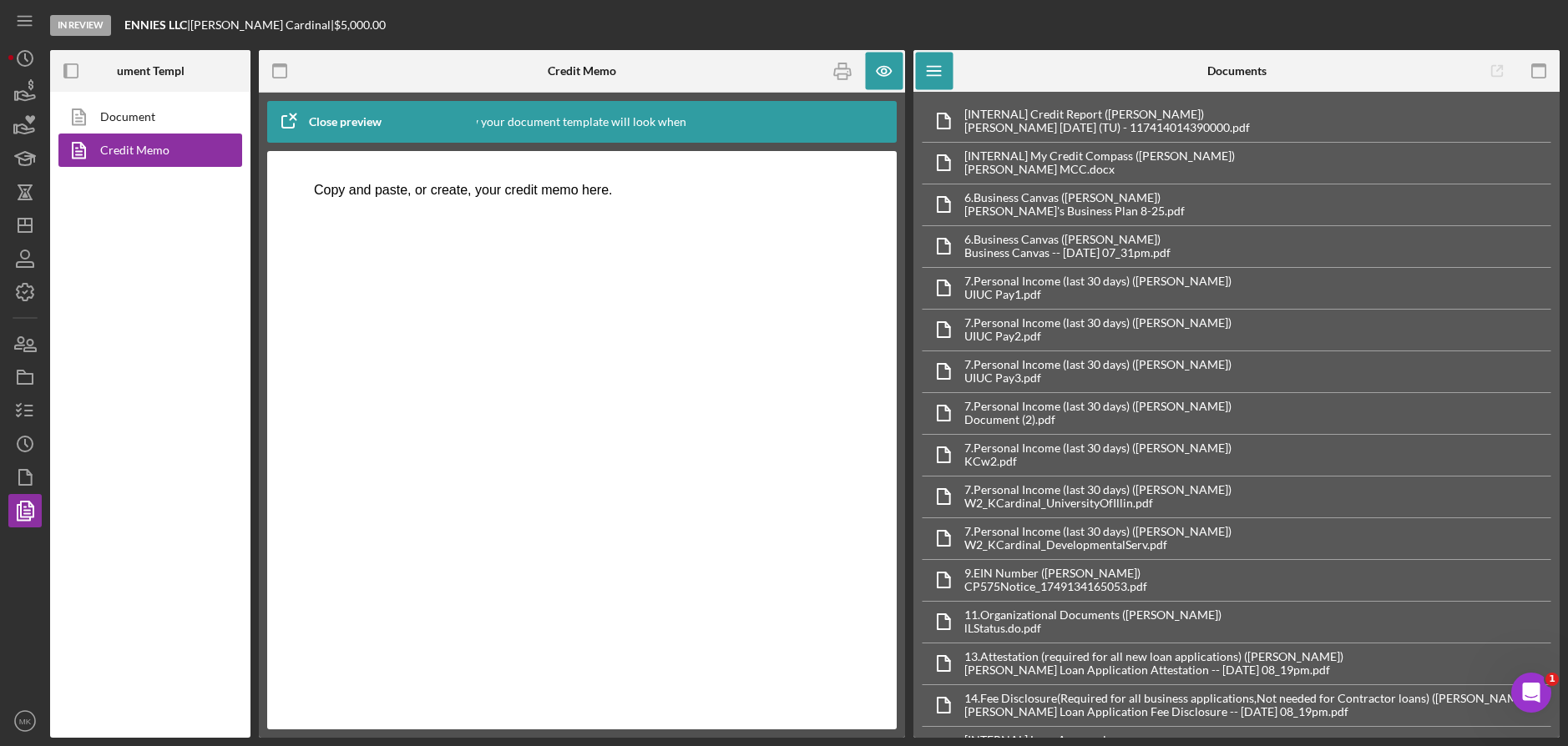
click at [524, 212] on html "Copy and paste, or create, your credit memo here." at bounding box center [582, 190] width 563 height 45
click at [113, 119] on link "Document" at bounding box center [146, 116] width 175 height 33
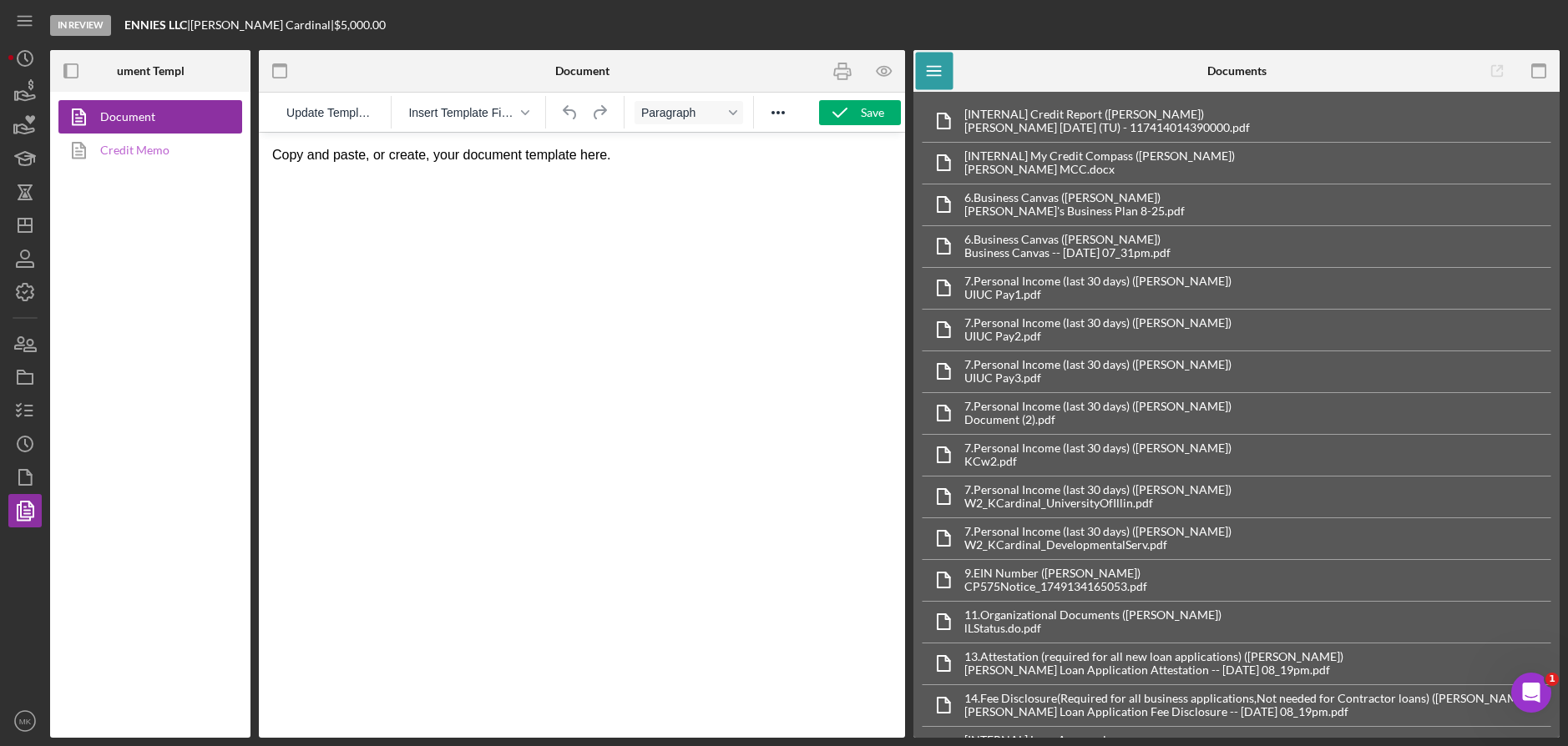
click at [119, 135] on link "Credit Memo" at bounding box center [146, 150] width 175 height 33
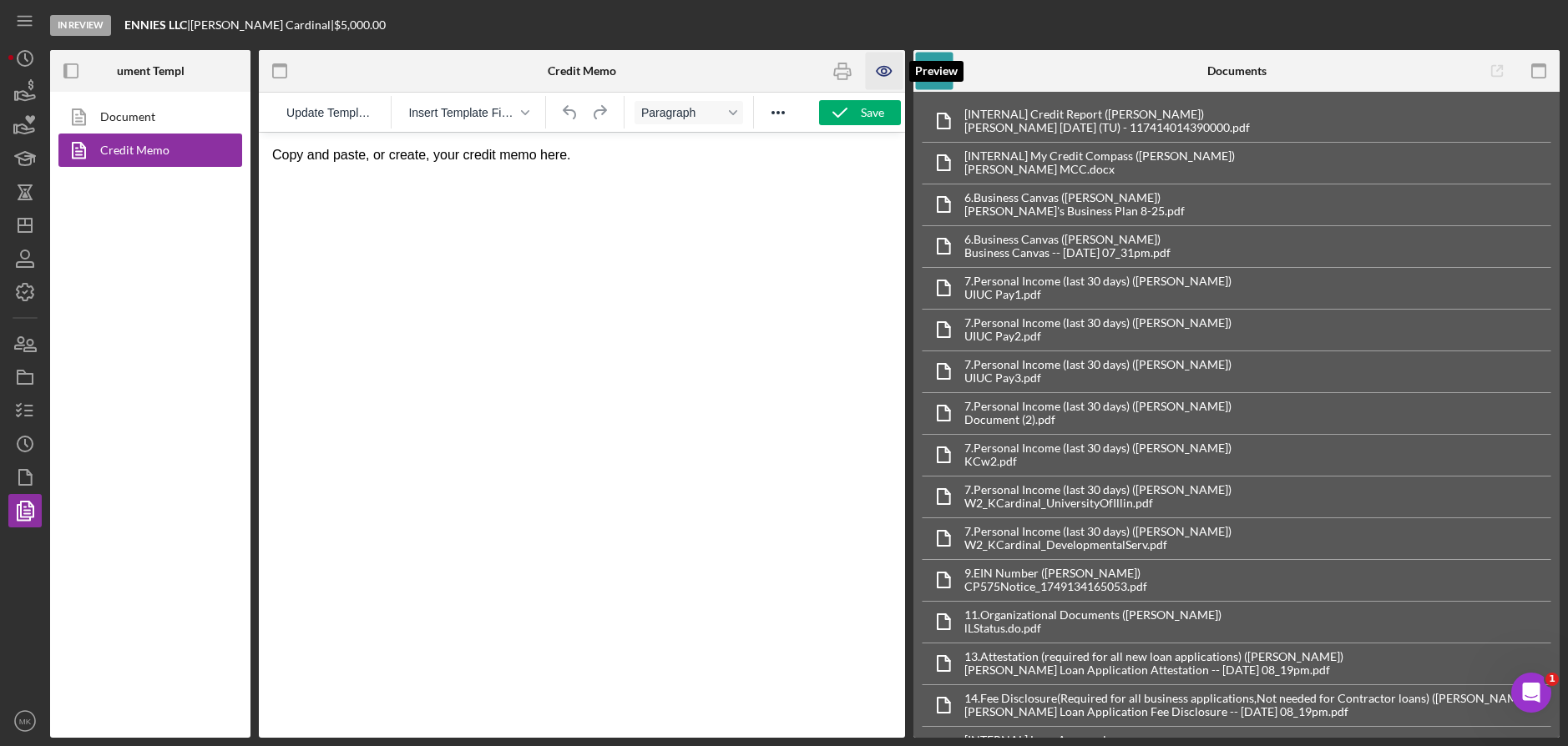
click at [878, 70] on icon "button" at bounding box center [884, 71] width 38 height 37
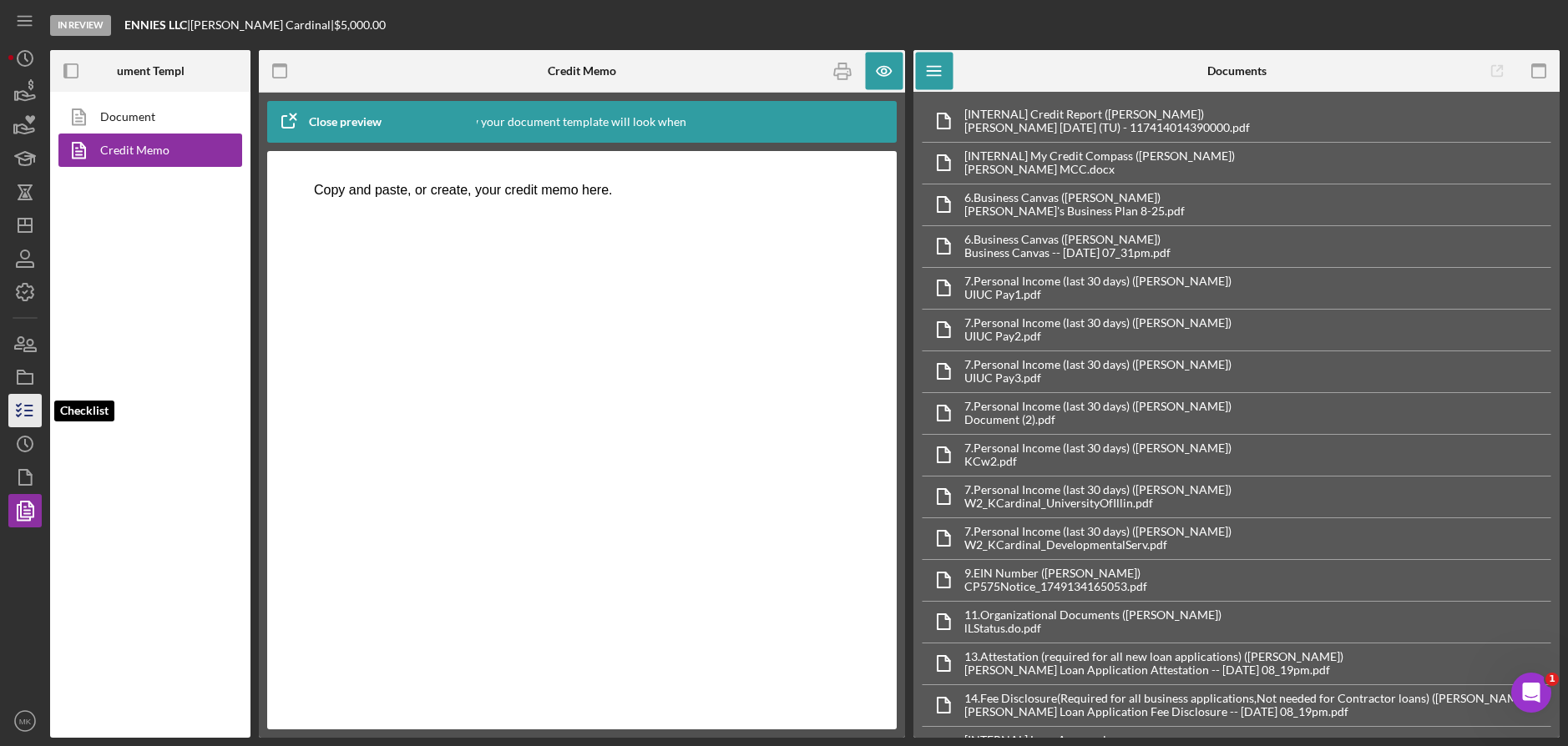
click at [33, 410] on icon "button" at bounding box center [25, 410] width 42 height 42
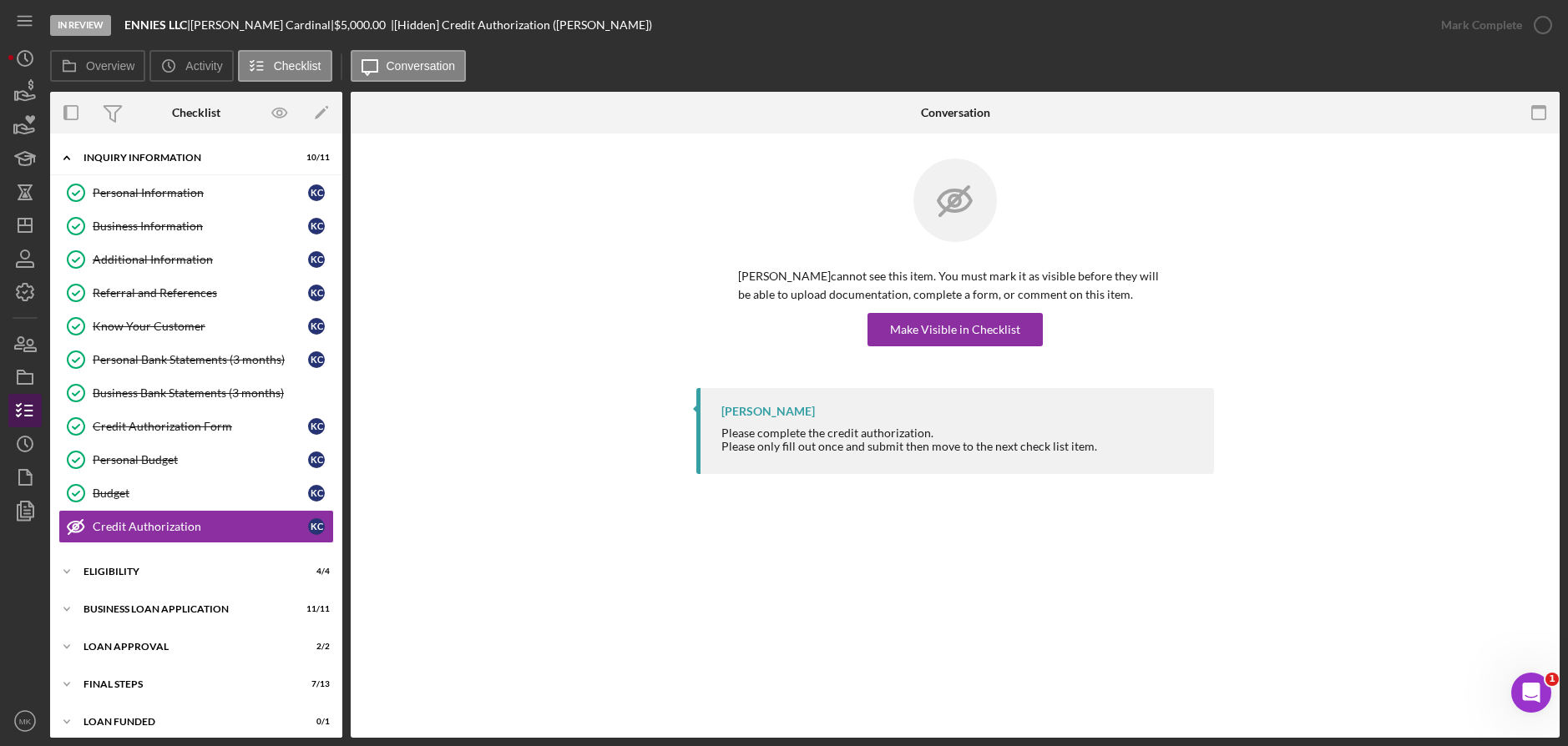
scroll to position [10, 0]
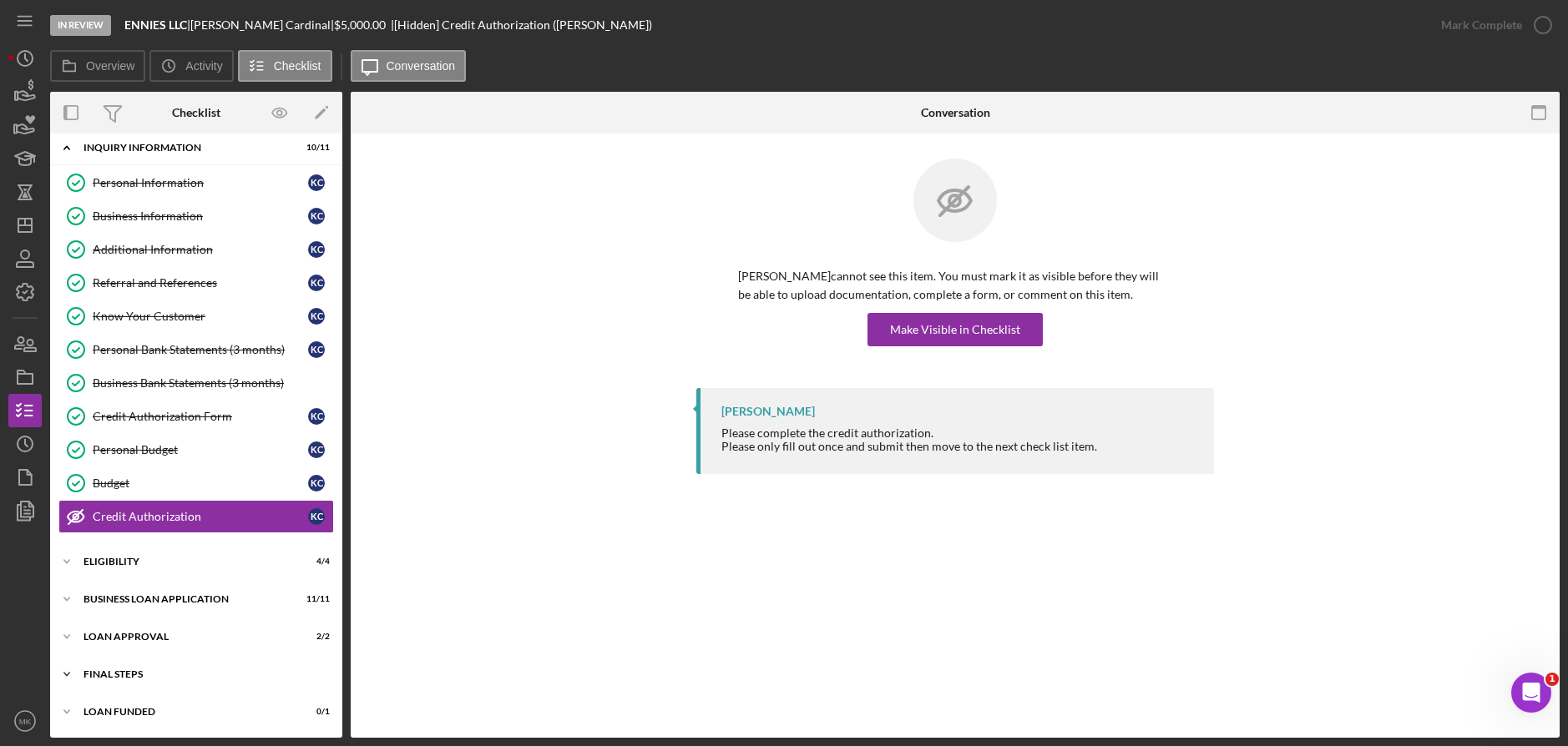
click at [114, 677] on div "Final Steps" at bounding box center [202, 674] width 238 height 10
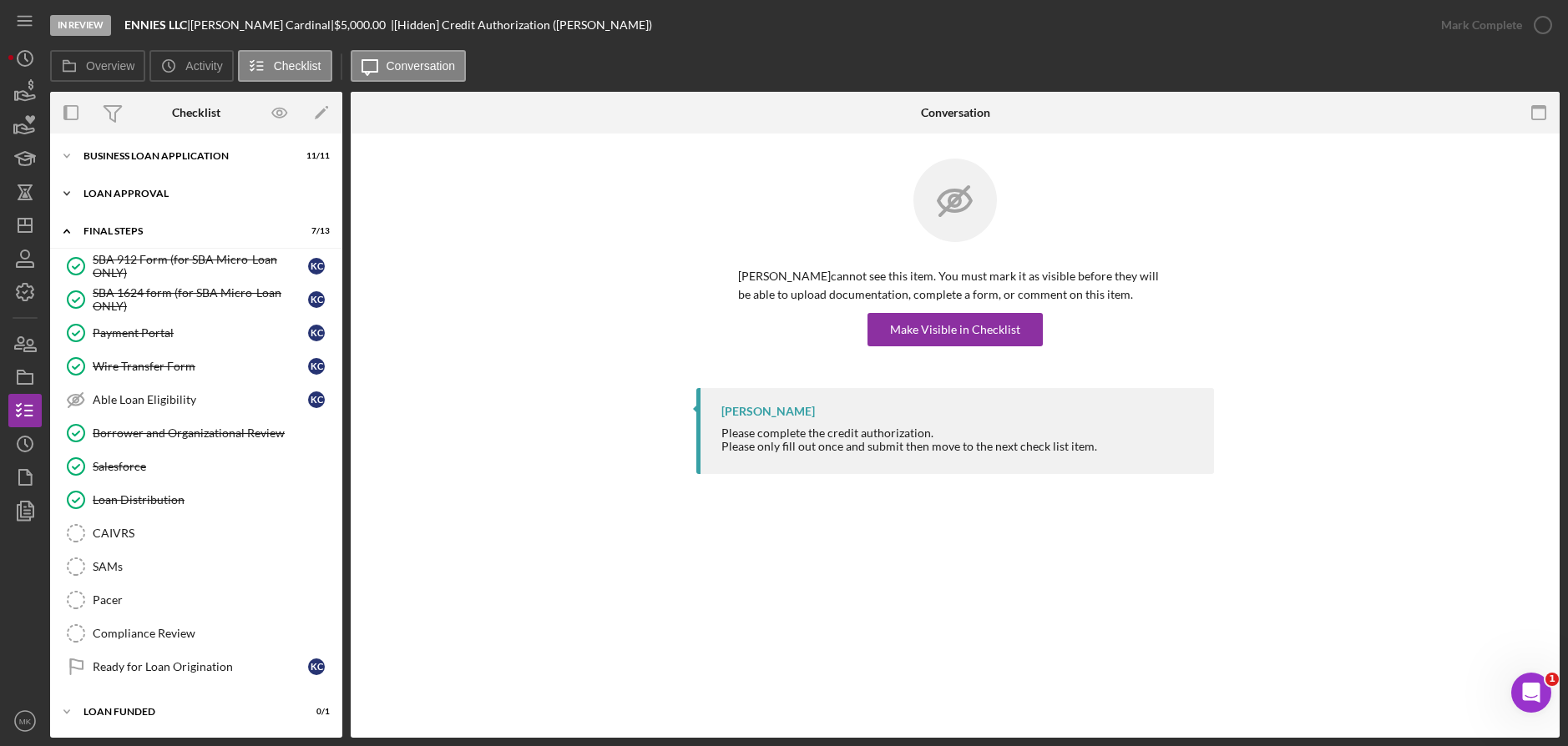
click at [160, 195] on div "Loan Approval" at bounding box center [202, 193] width 238 height 10
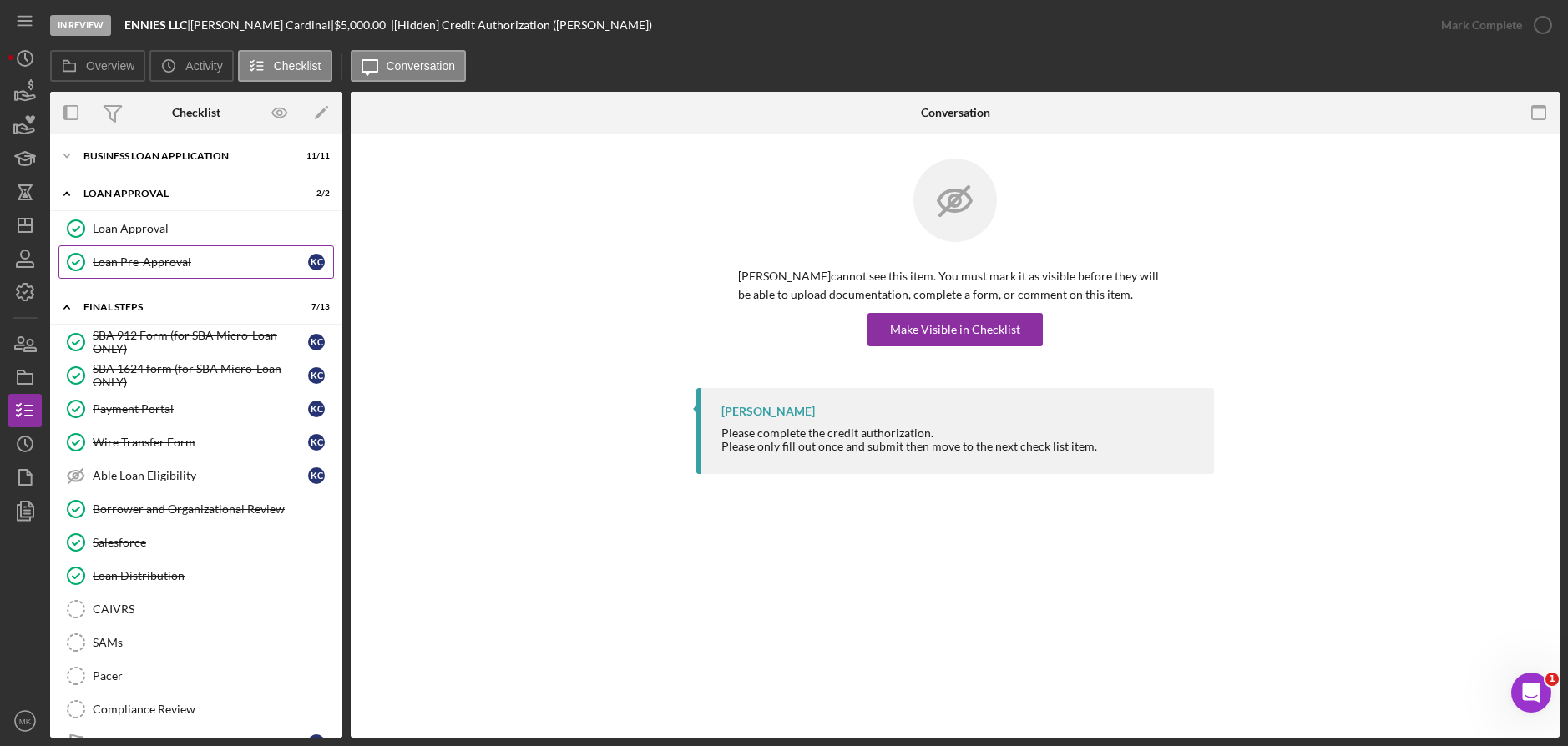
click at [155, 257] on div "Loan Pre-Approval" at bounding box center [200, 261] width 215 height 13
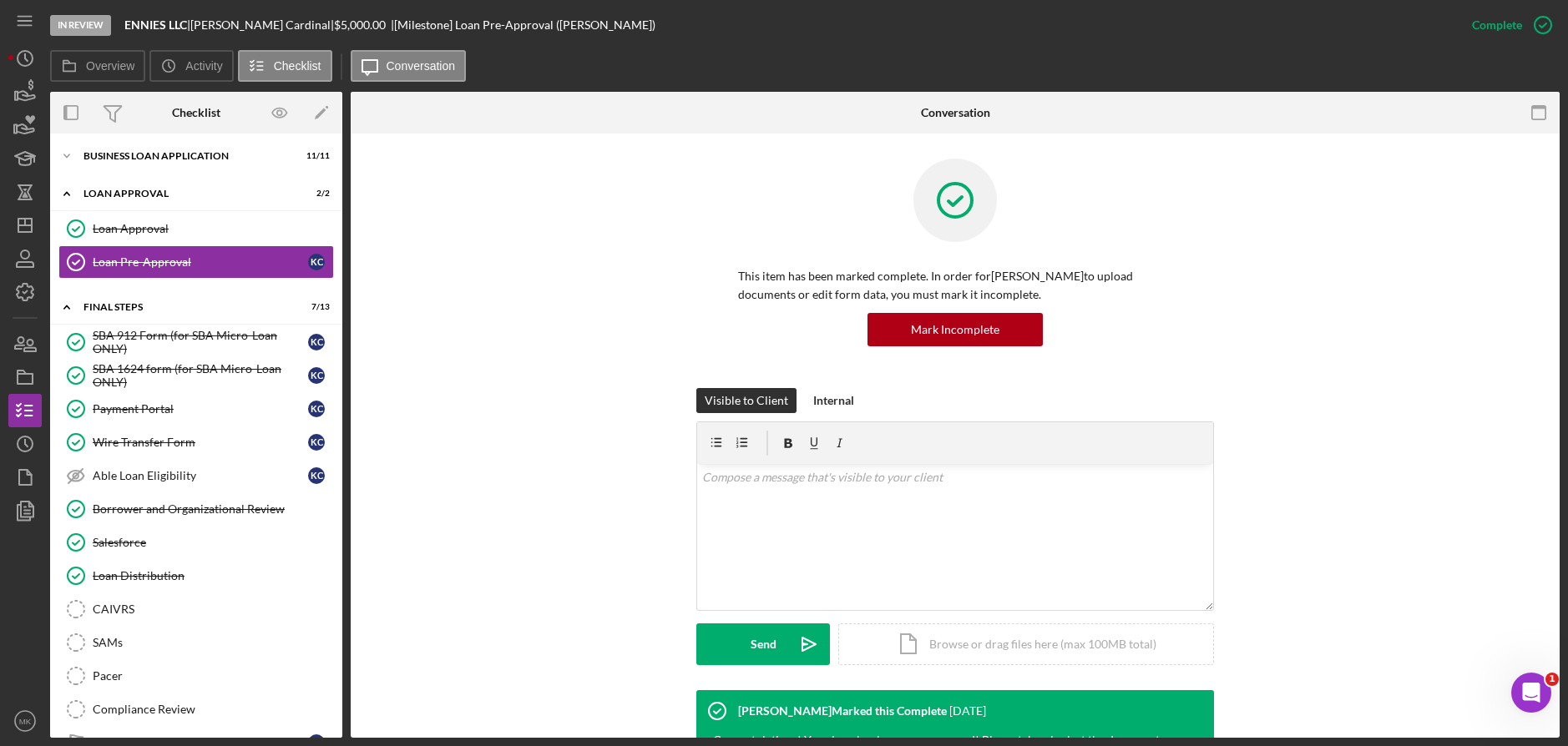
scroll to position [188, 0]
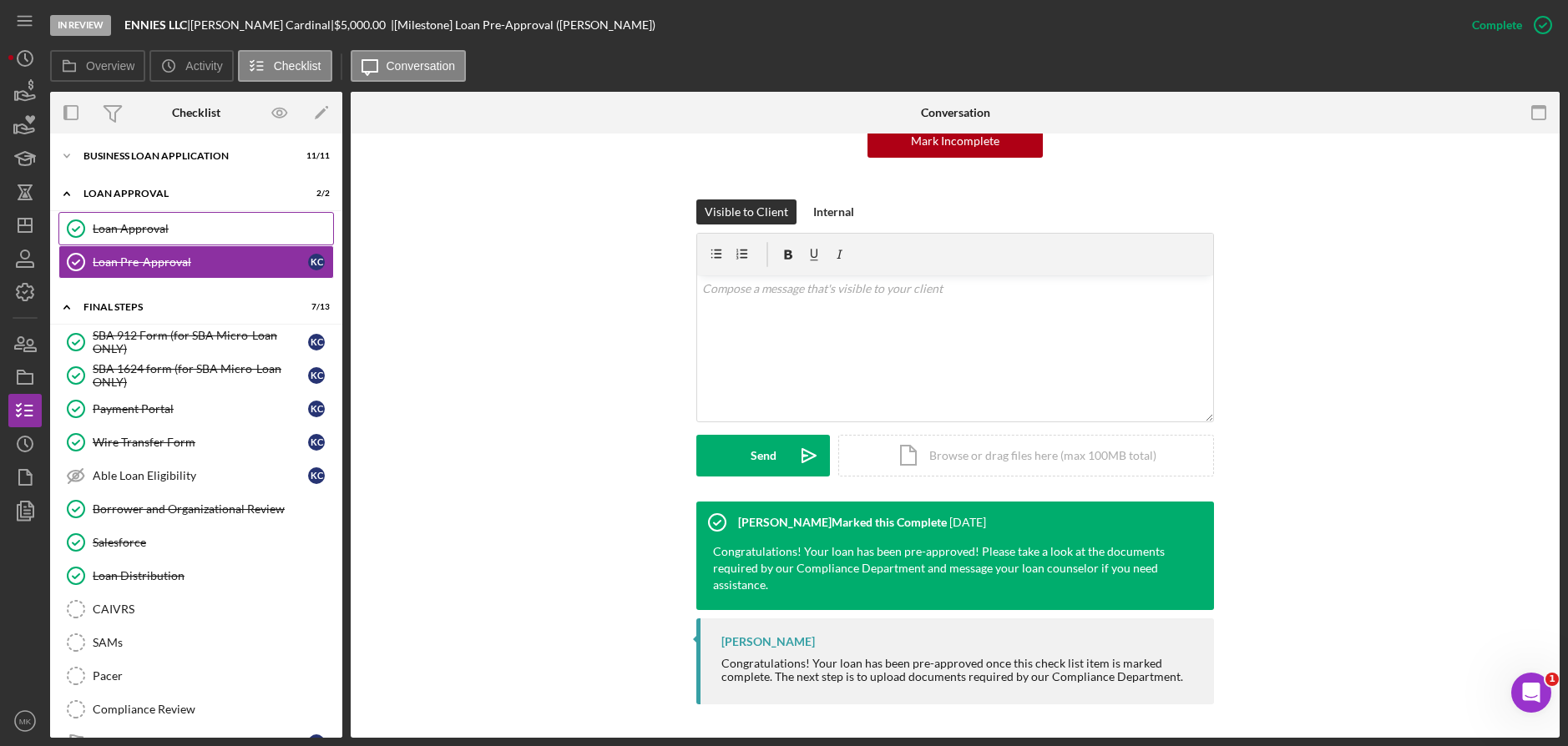
click at [156, 229] on div "Loan Approval" at bounding box center [213, 228] width 240 height 13
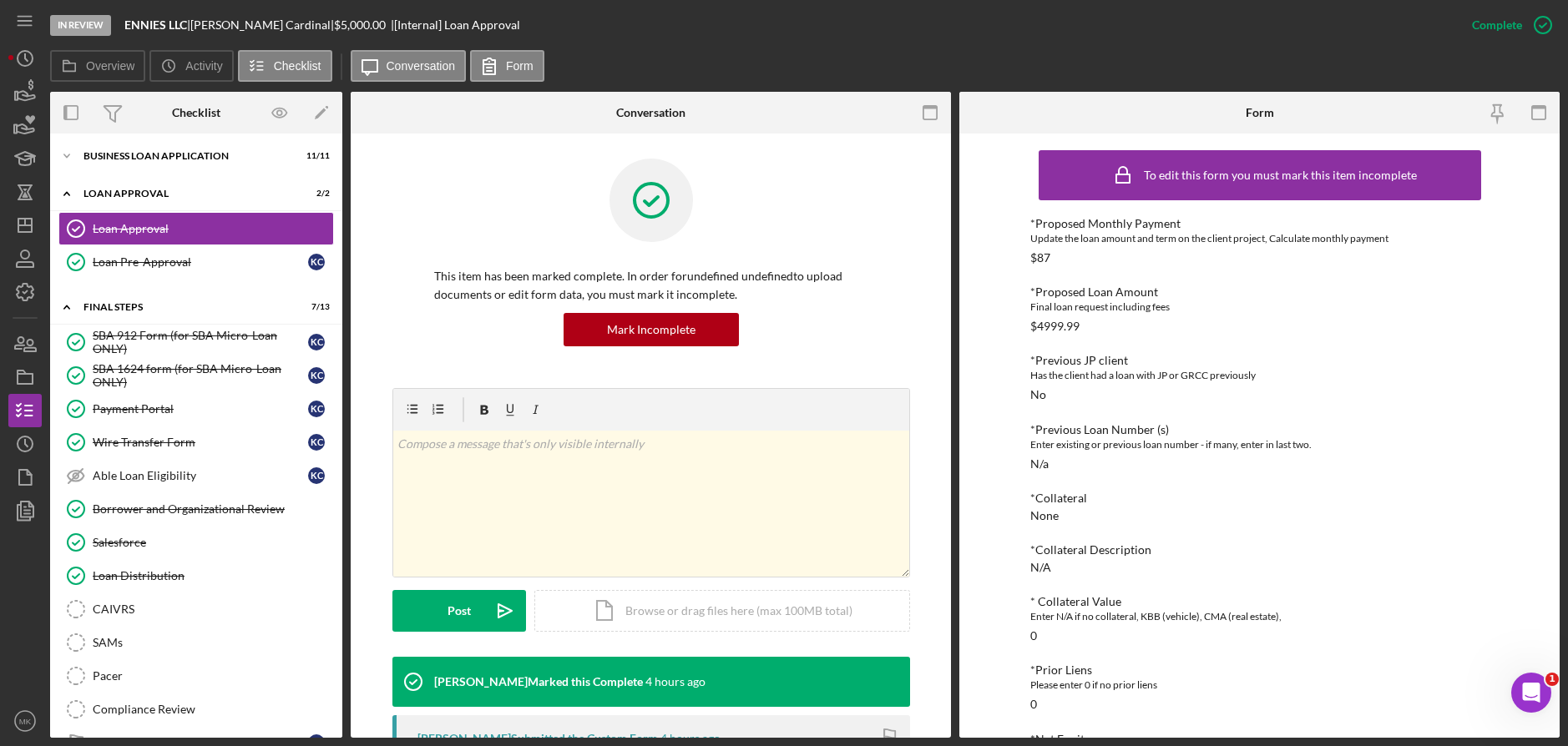
scroll to position [417, 0]
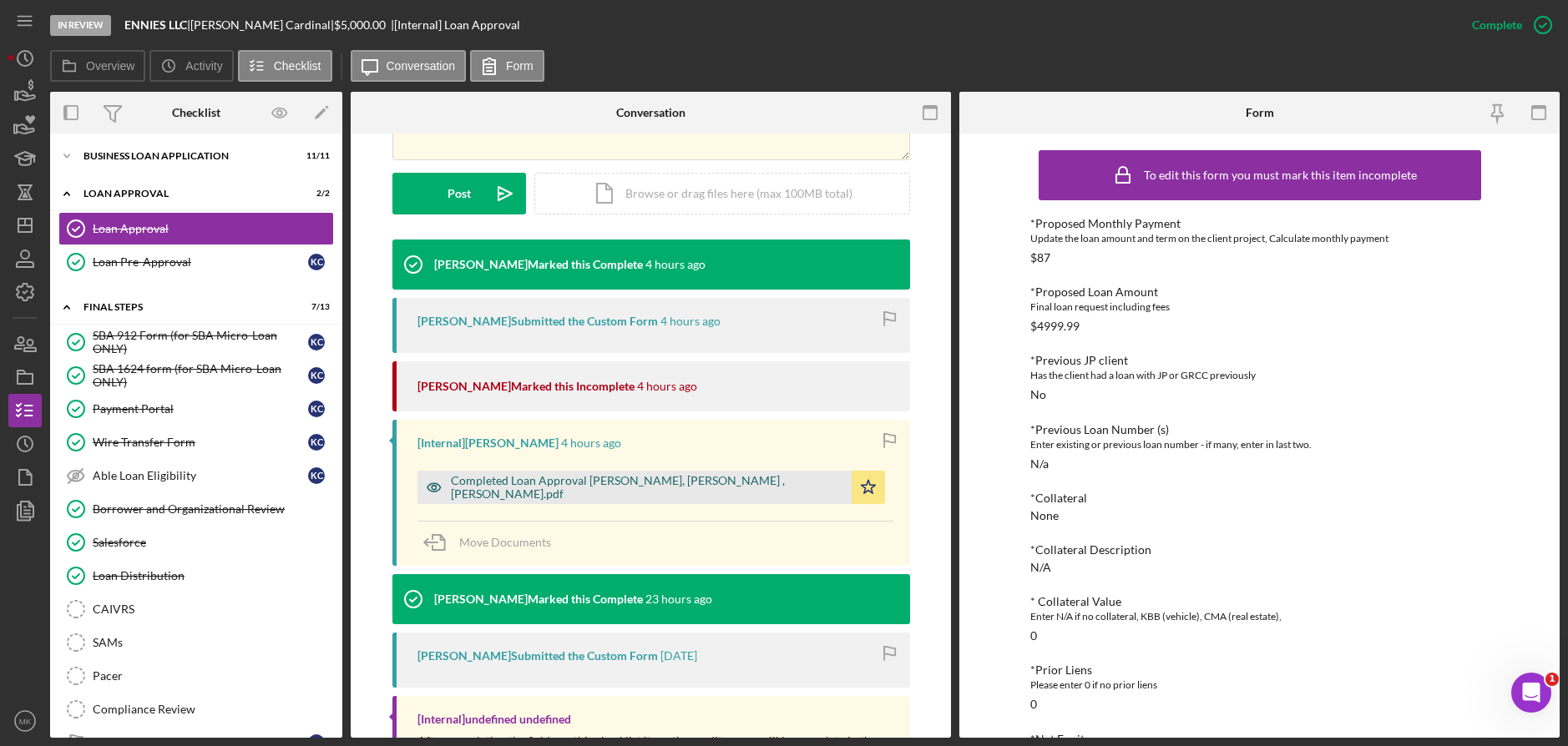
click at [571, 486] on div "Completed Loan Approval [PERSON_NAME], [PERSON_NAME] , [PERSON_NAME].pdf" at bounding box center [646, 487] width 392 height 27
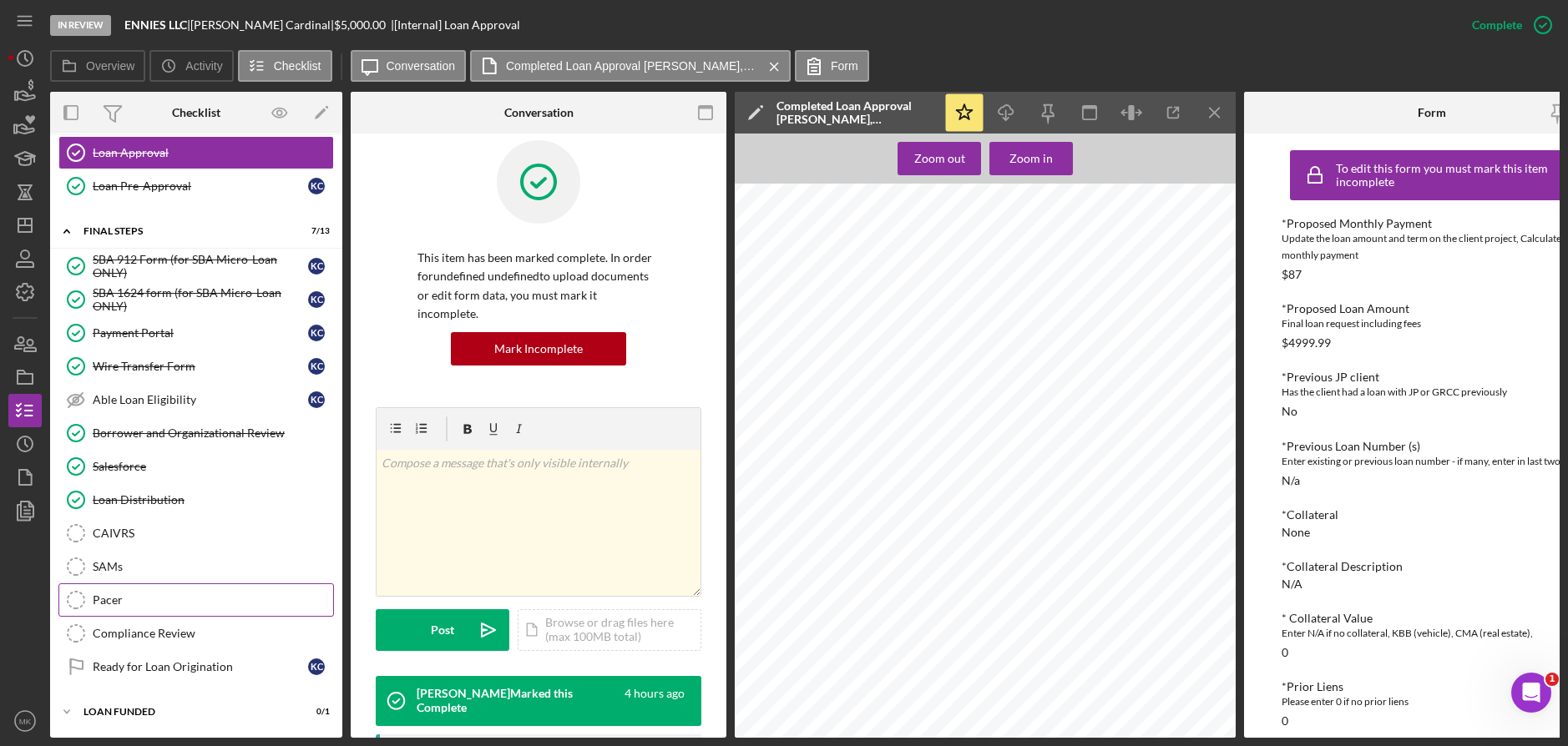
scroll to position [0, 0]
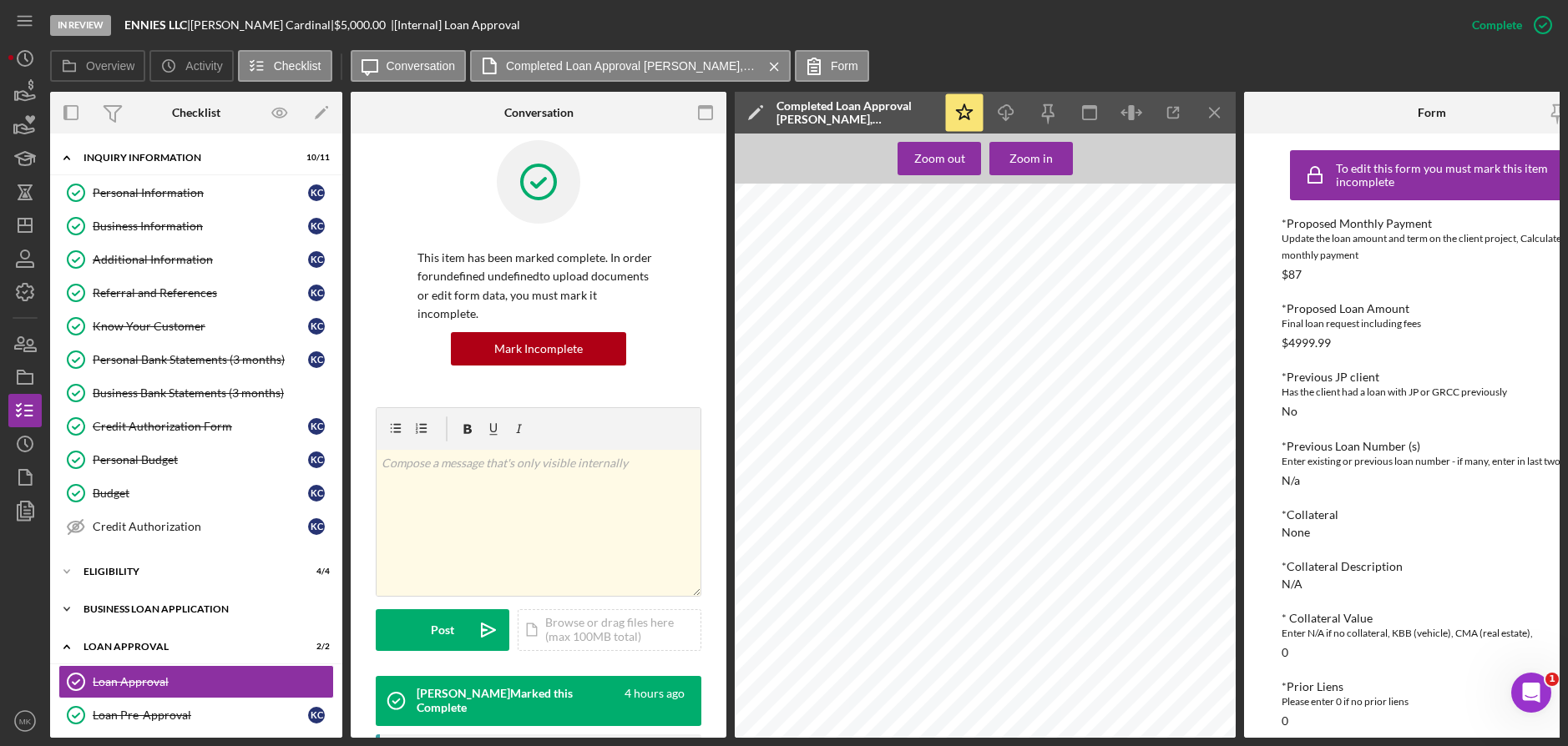
click at [135, 601] on div "Icon/Expander BUSINESS LOAN APPLICATION 11 / 11" at bounding box center [196, 609] width 292 height 33
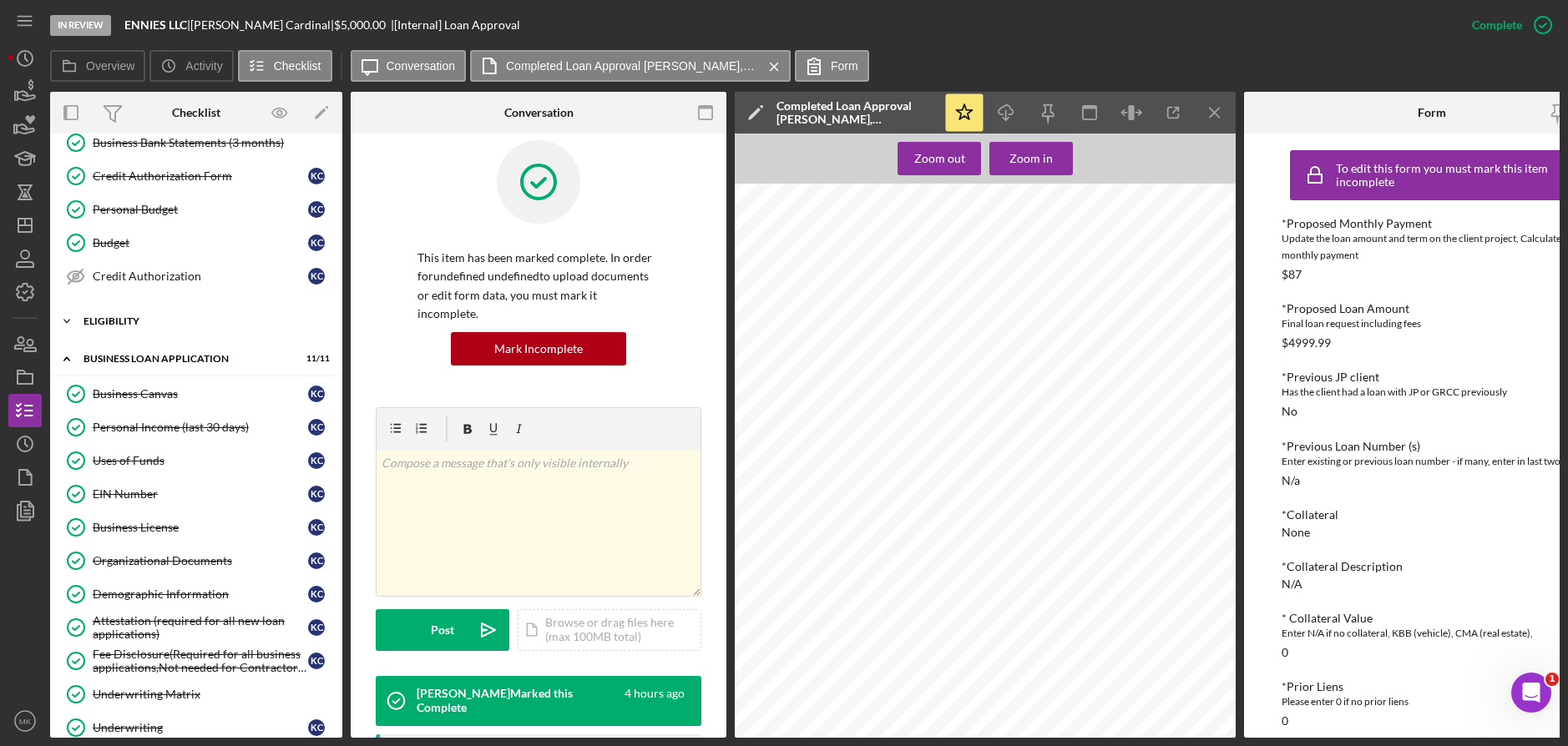
scroll to position [334, 0]
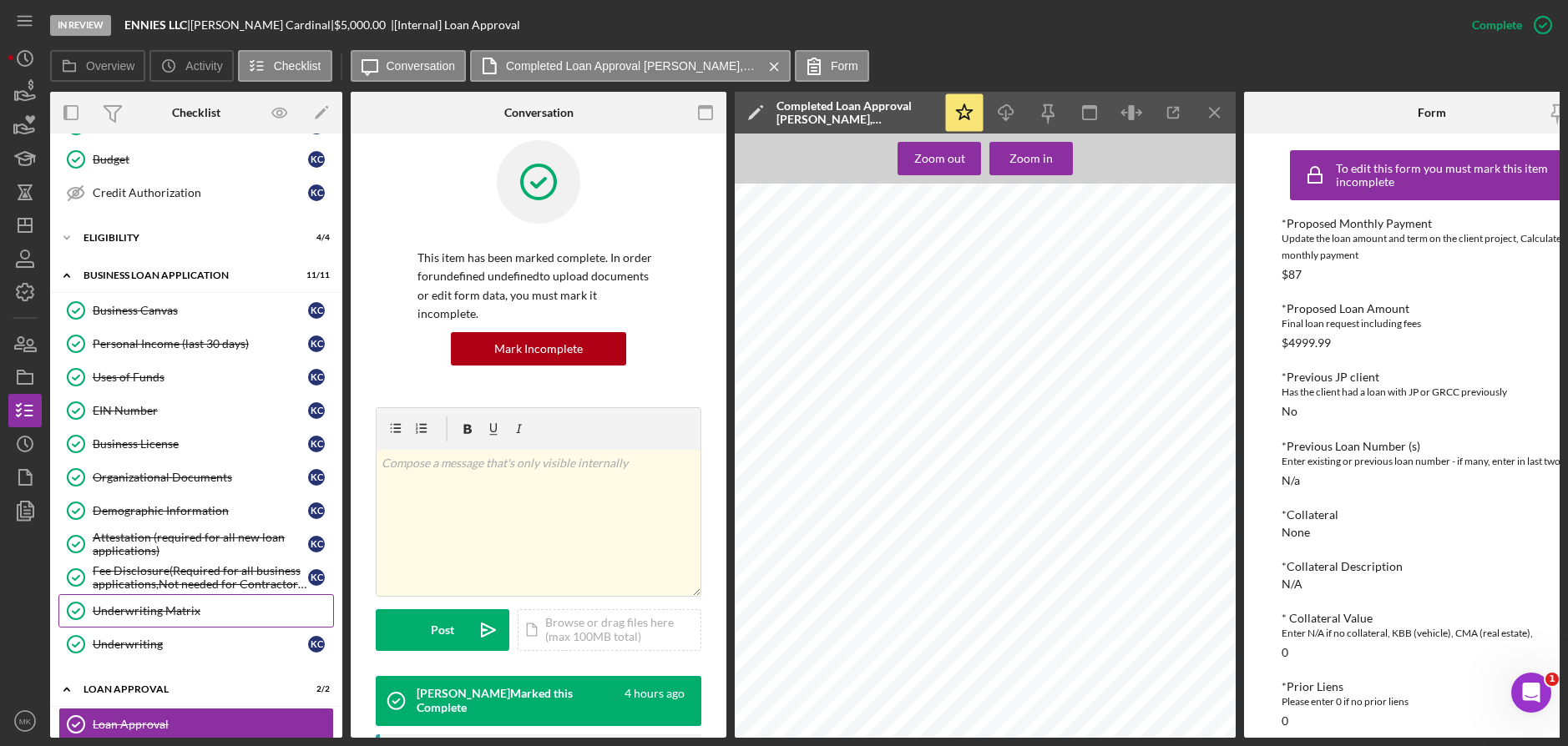
click at [186, 612] on div "Underwriting Matrix" at bounding box center [213, 610] width 240 height 13
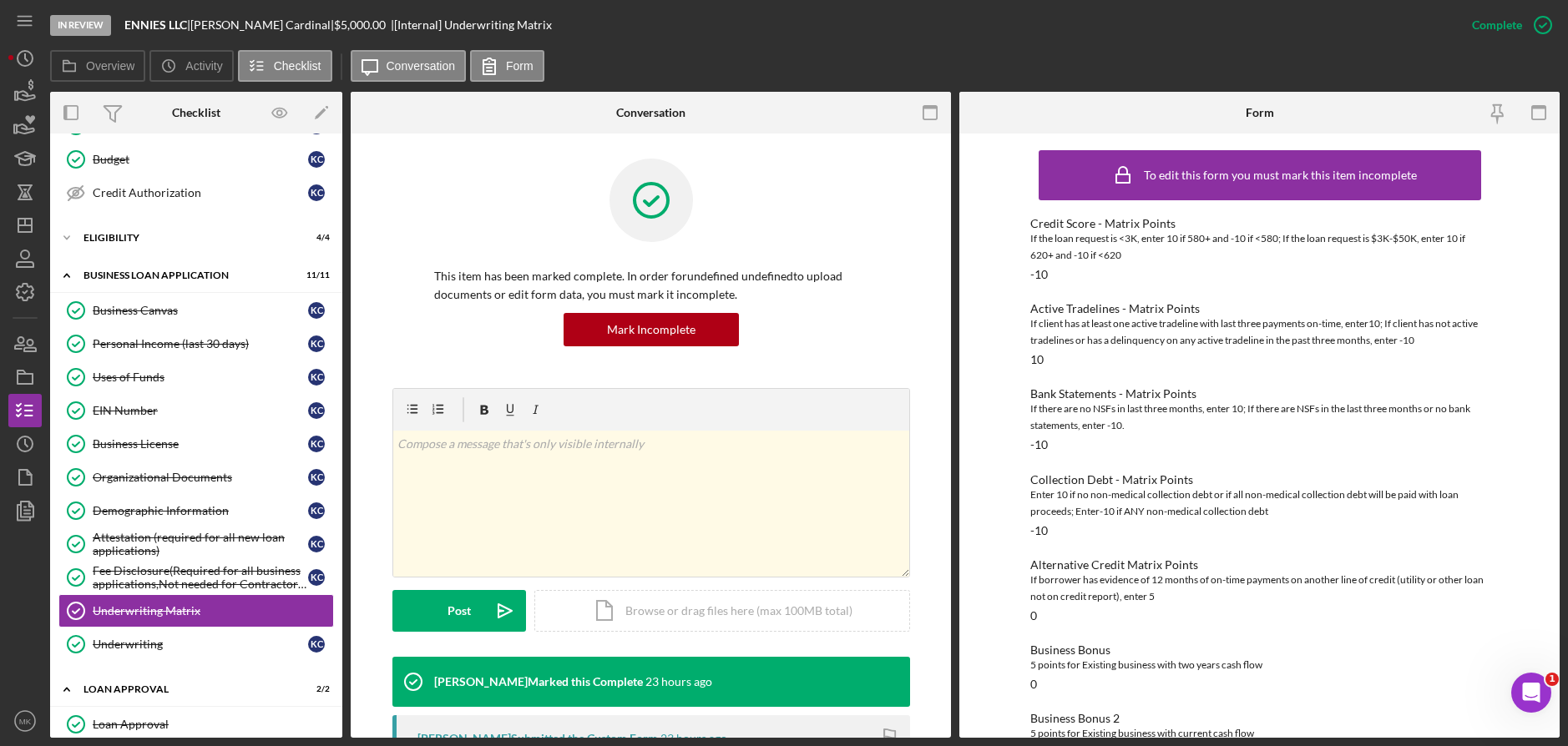
scroll to position [394, 0]
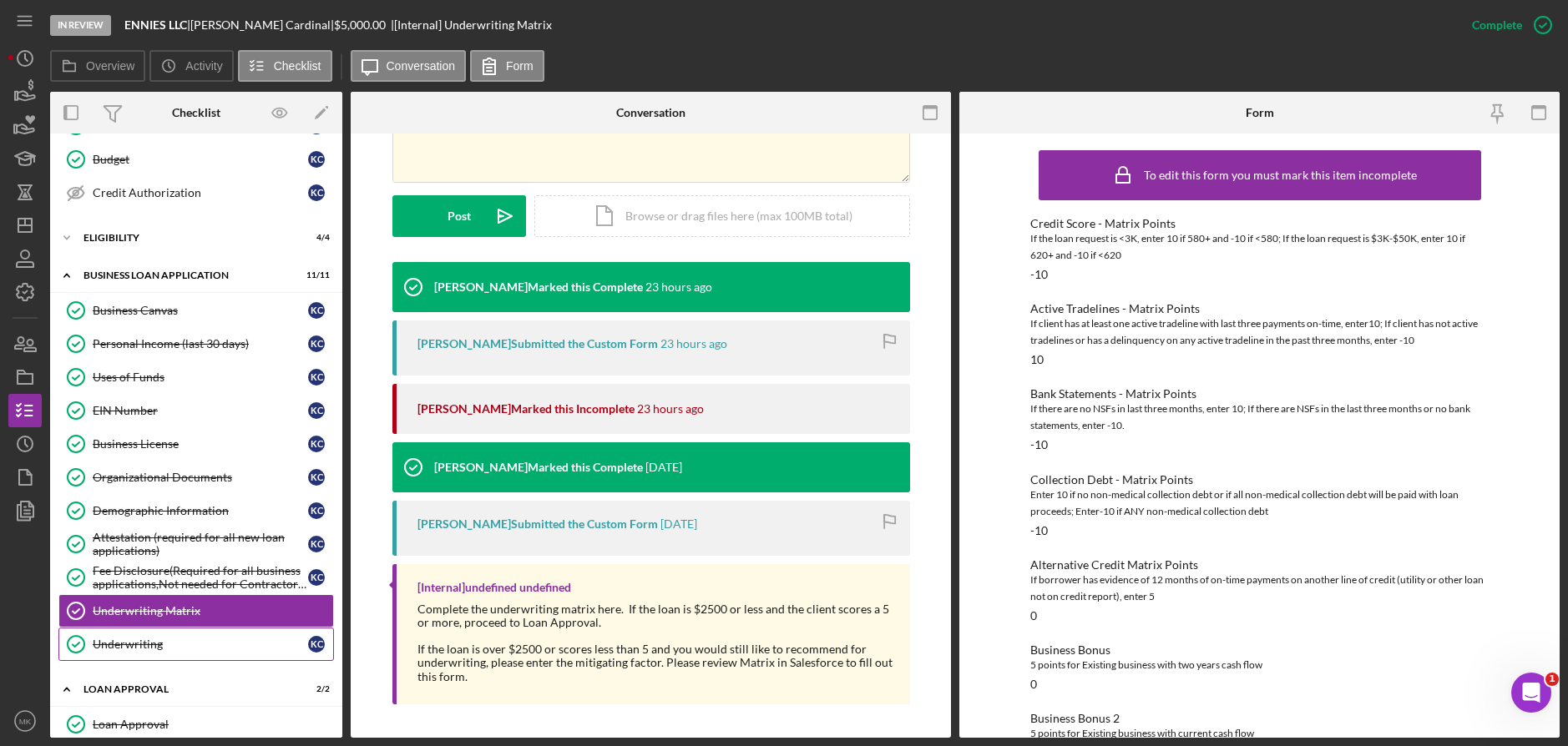
click at [119, 643] on div "Underwriting" at bounding box center [200, 643] width 215 height 13
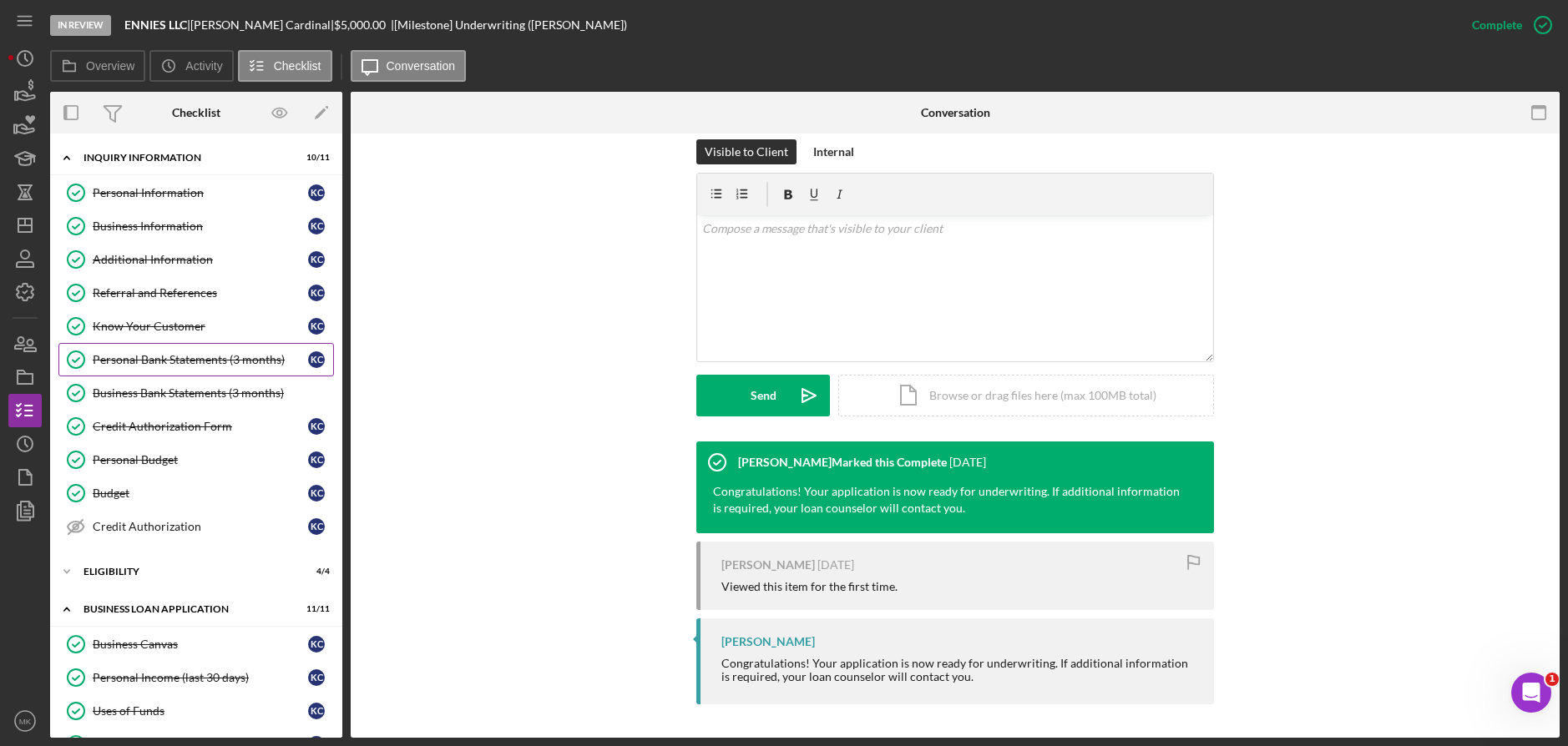
click at [148, 366] on div "Personal Bank Statements (3 months)" at bounding box center [200, 359] width 215 height 13
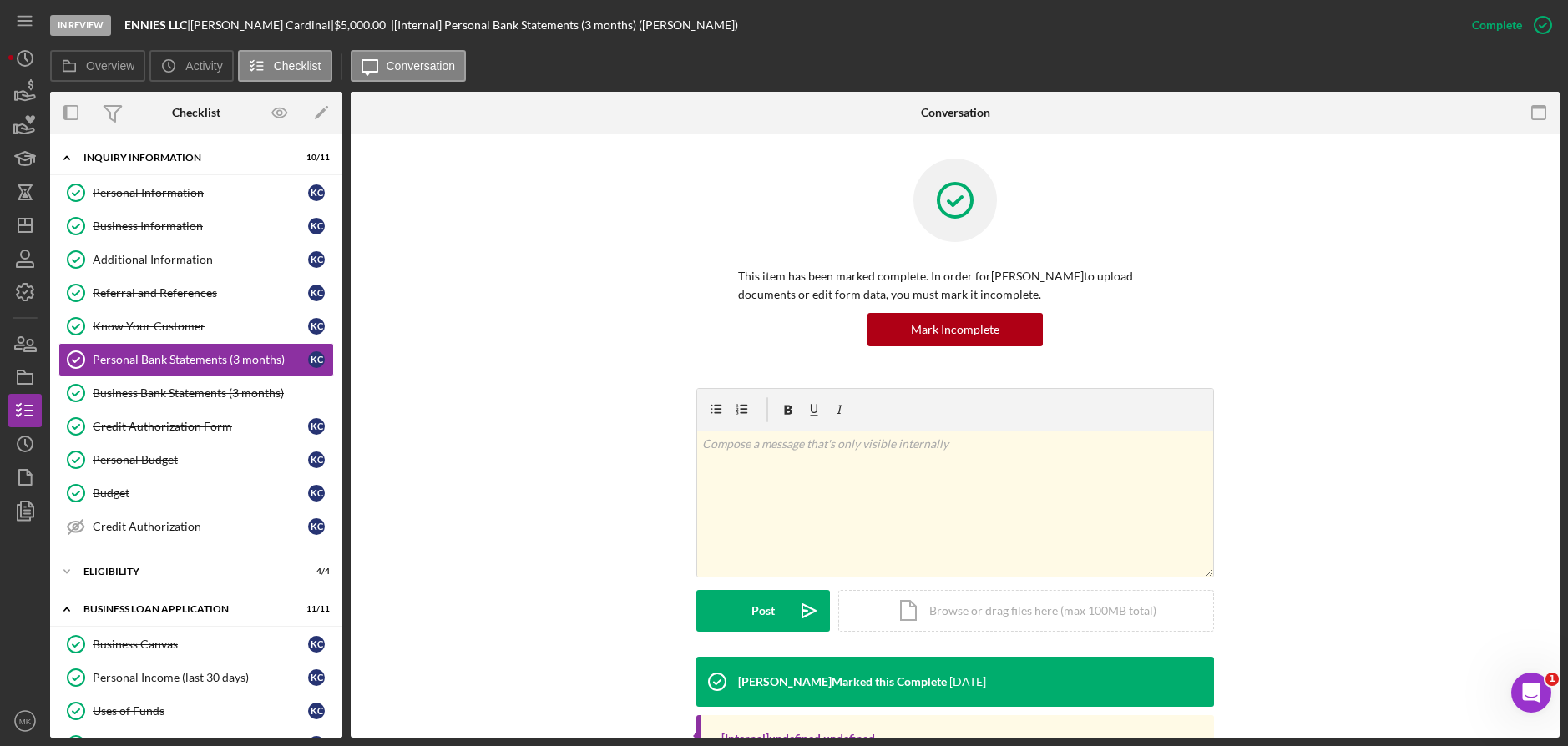
scroll to position [98, 0]
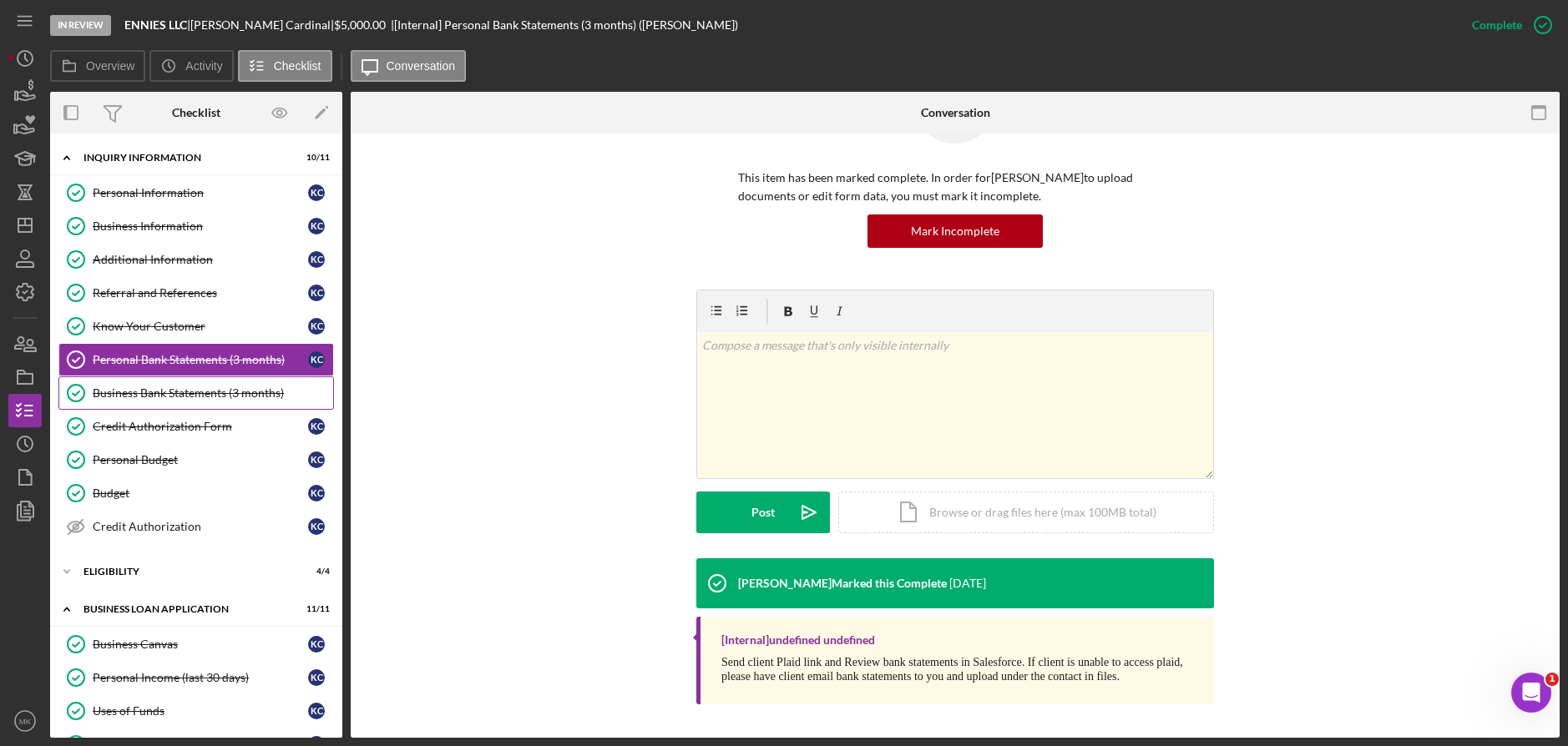
click at [168, 398] on div "Business Bank Statements (3 months)" at bounding box center [213, 393] width 240 height 13
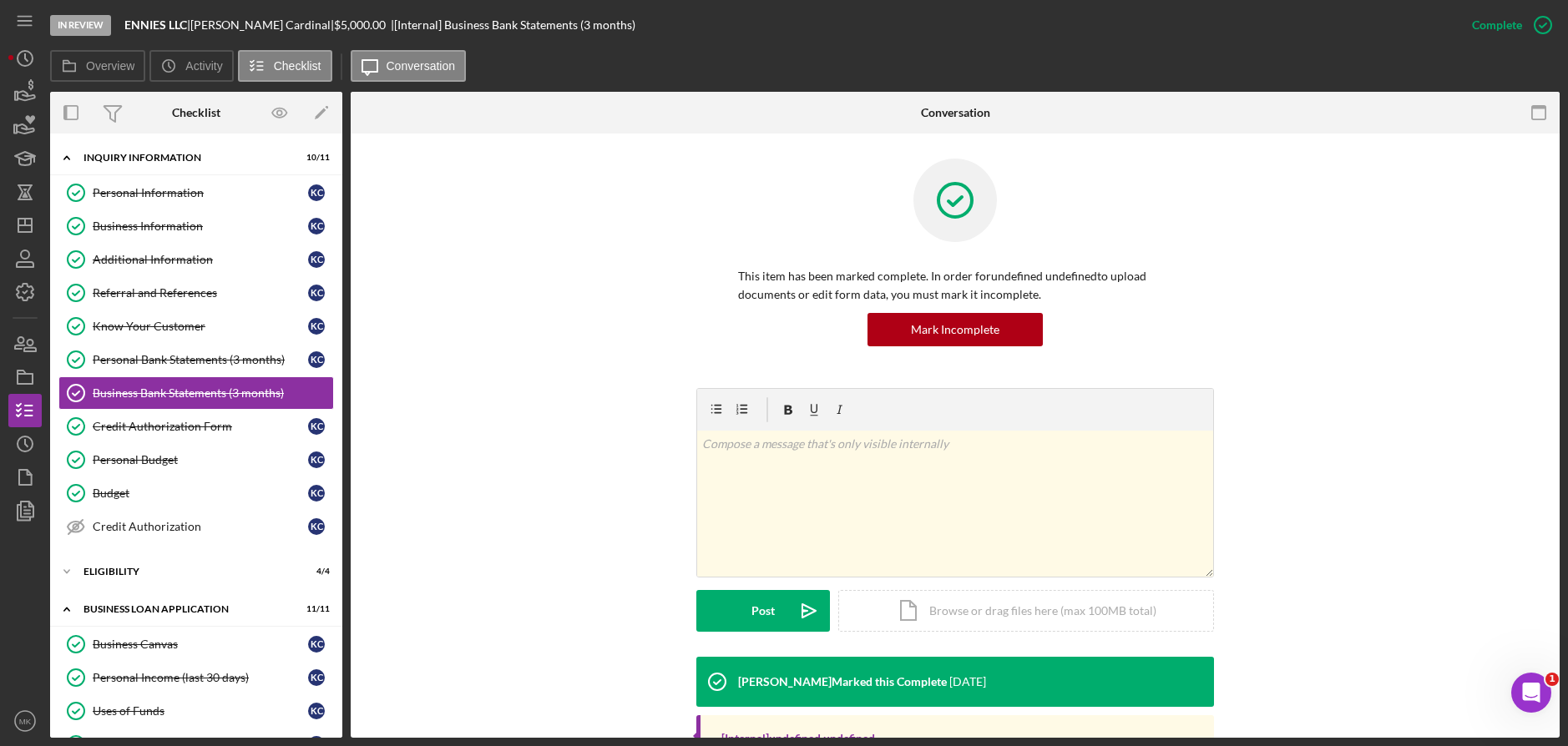
scroll to position [114, 0]
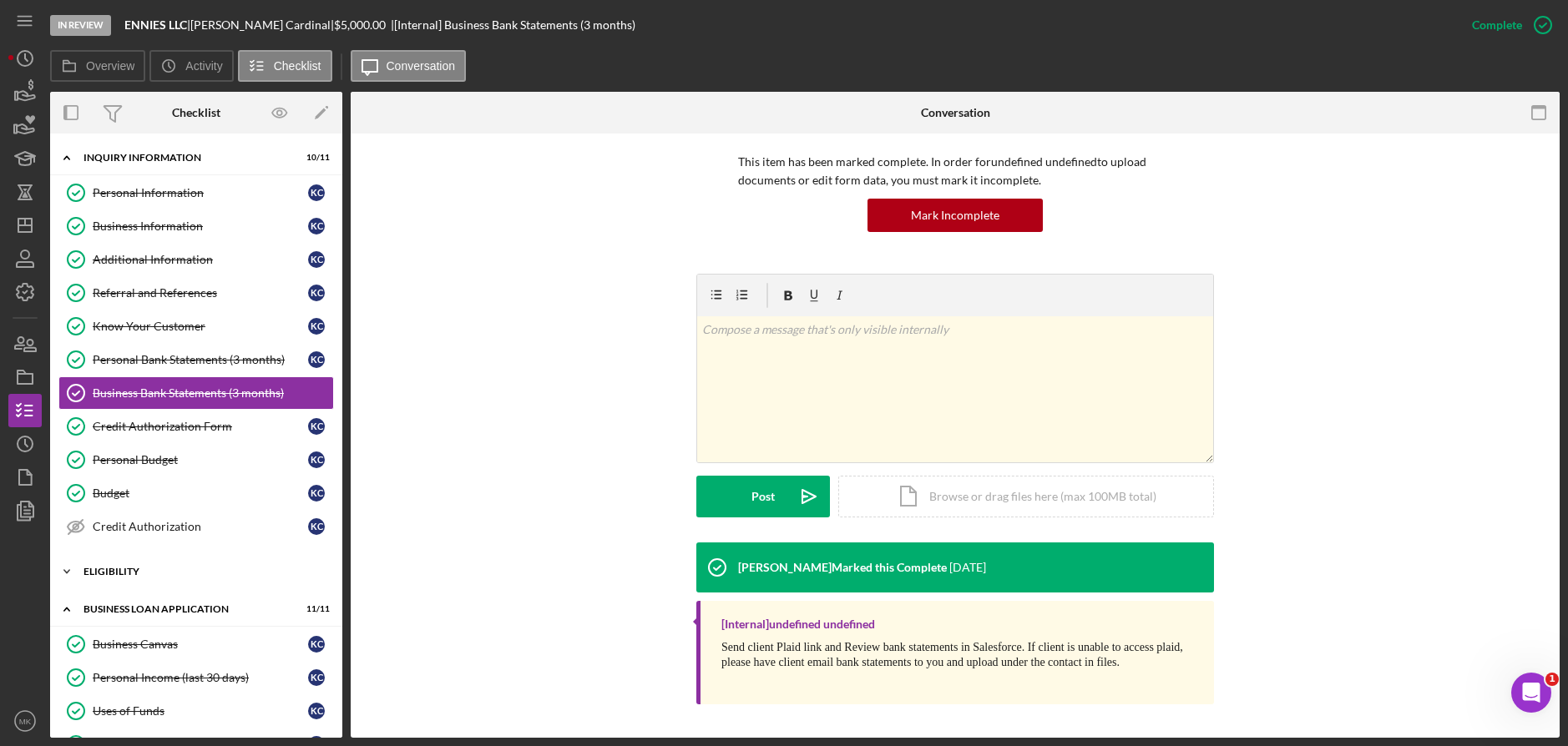
click at [149, 572] on div "Eligibility" at bounding box center [202, 571] width 238 height 10
click at [180, 517] on link "Credit Authorization Credit Authorization K C" at bounding box center [196, 526] width 275 height 33
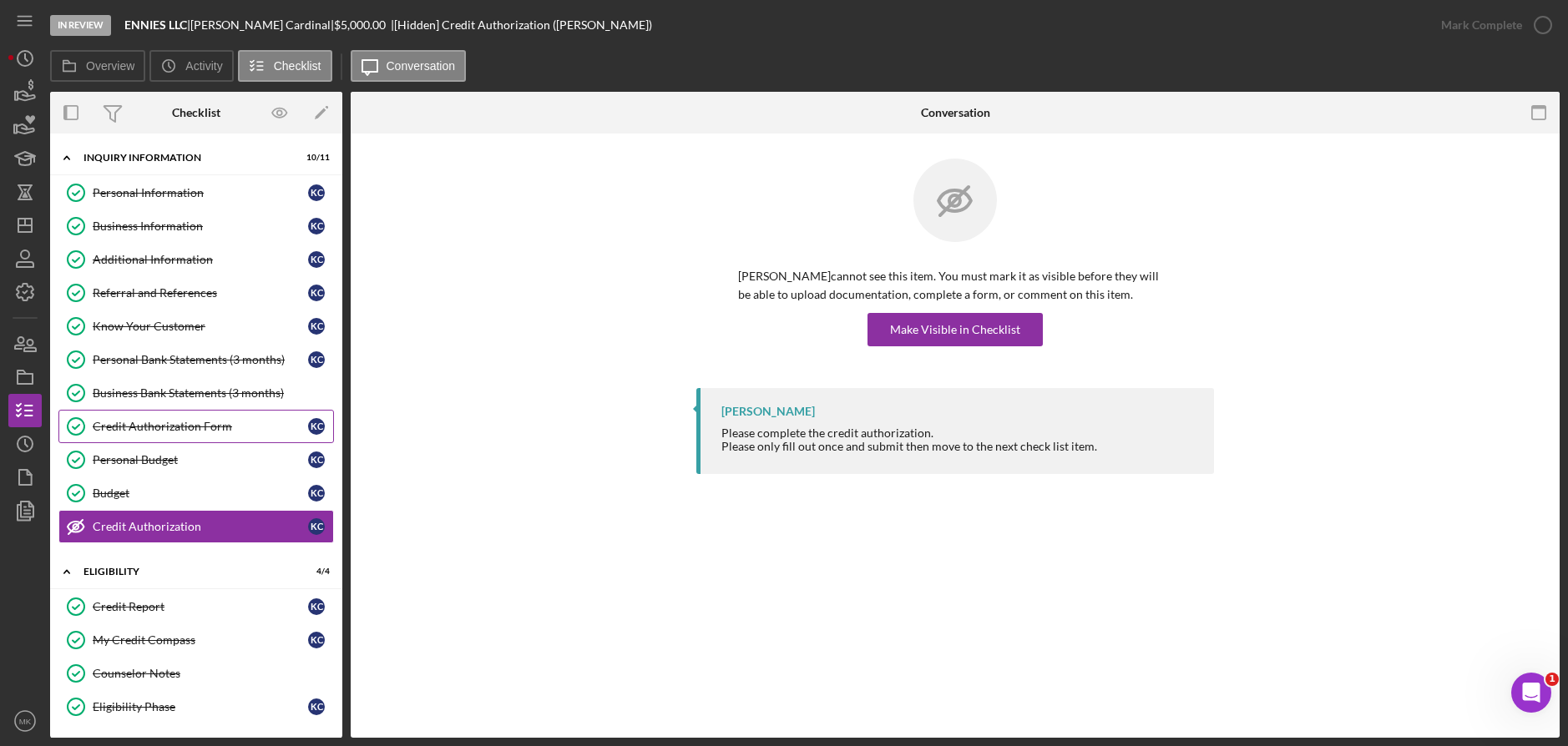
click at [220, 427] on div "Credit Authorization Form" at bounding box center [200, 426] width 215 height 13
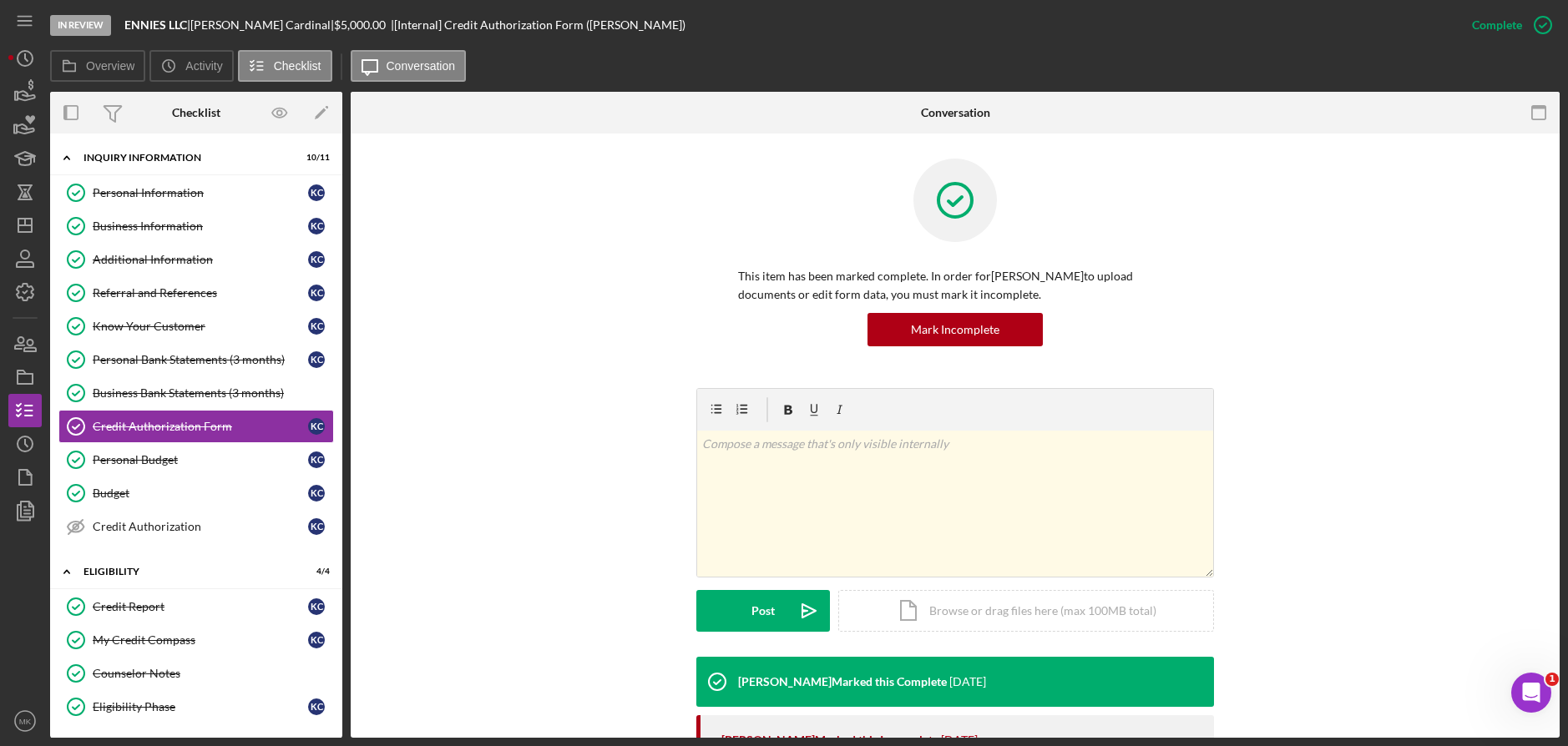
scroll to position [308, 0]
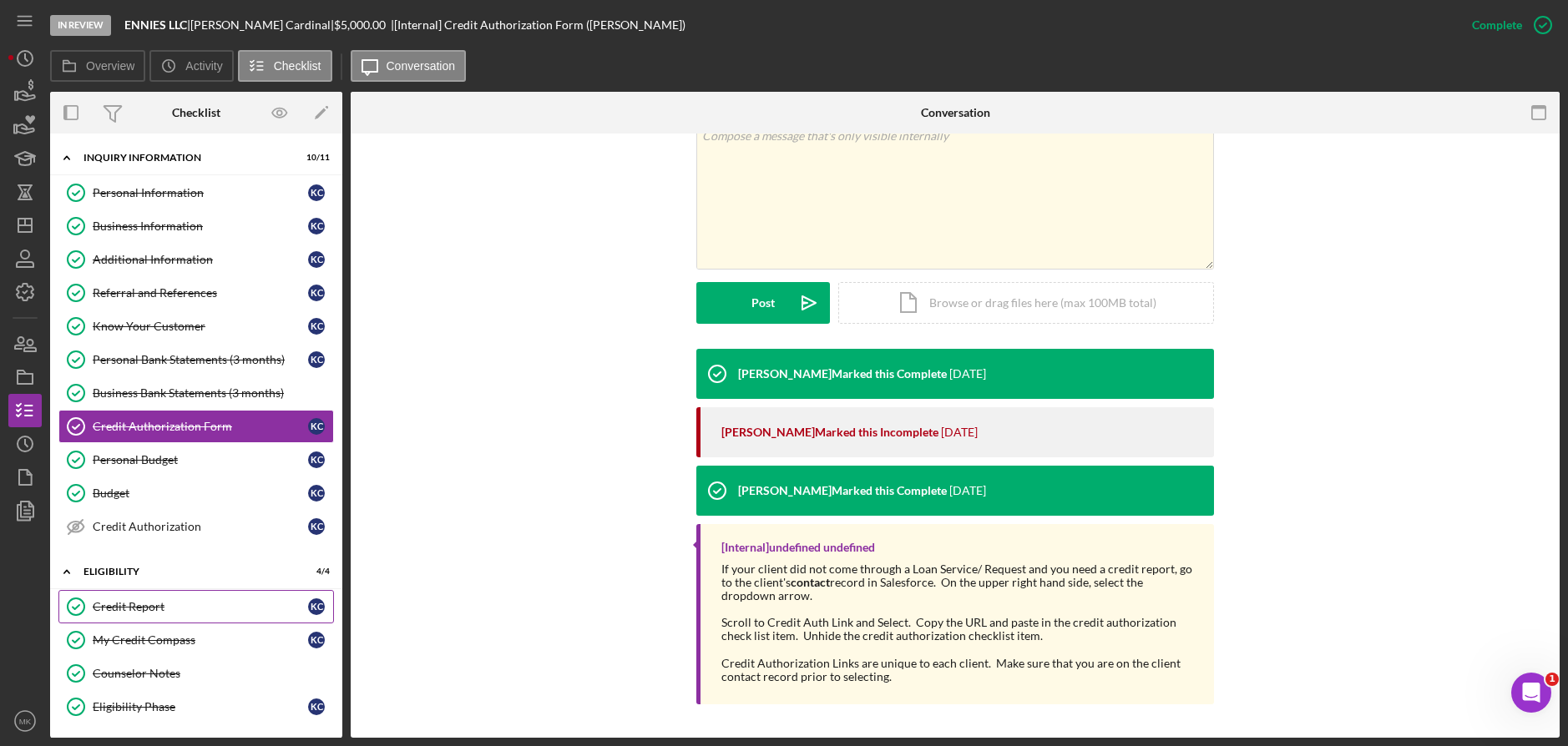
click at [111, 608] on div "Credit Report" at bounding box center [200, 606] width 215 height 13
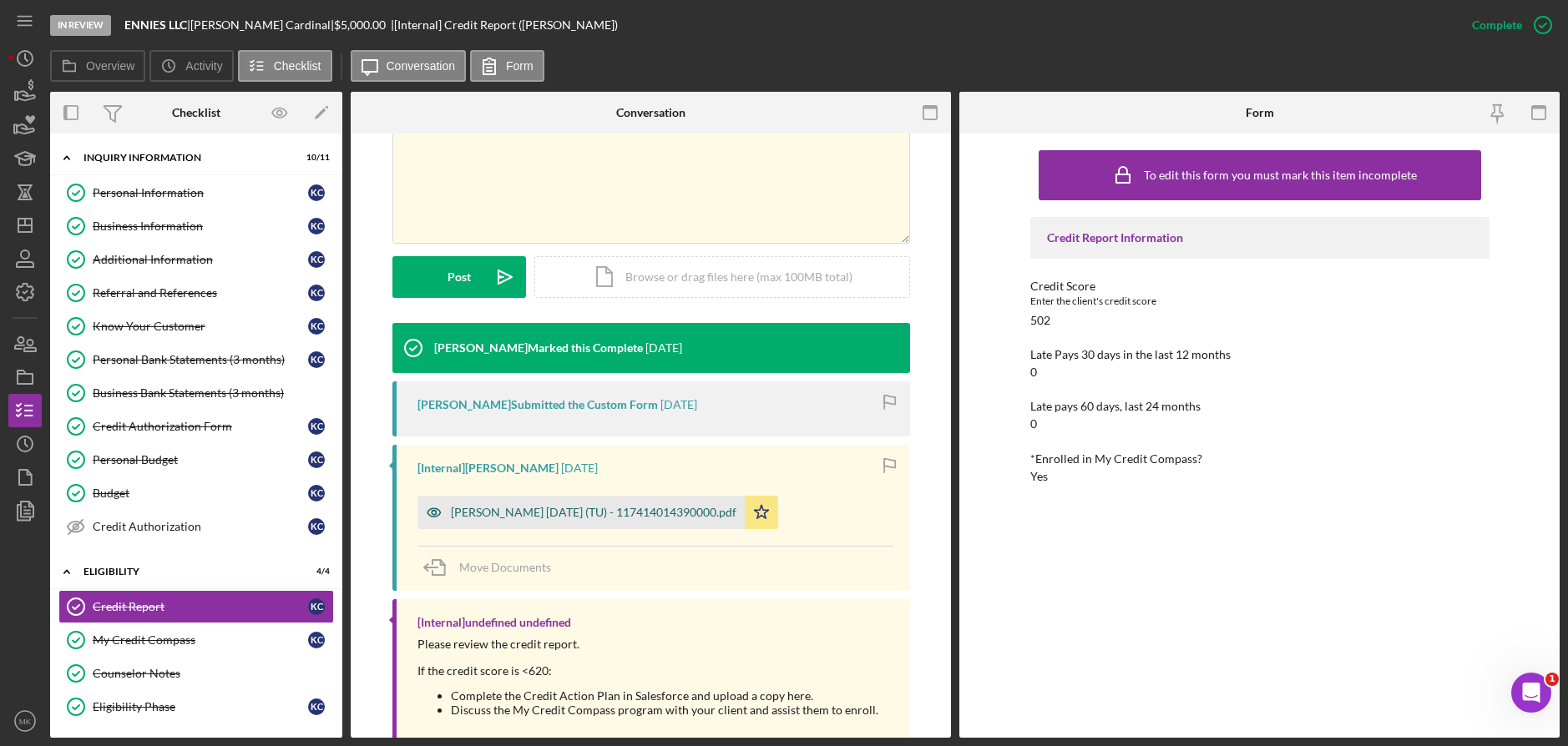
click at [621, 502] on div "[PERSON_NAME] [DATE] (TU) - 117414014390000.pdf" at bounding box center [580, 511] width 327 height 33
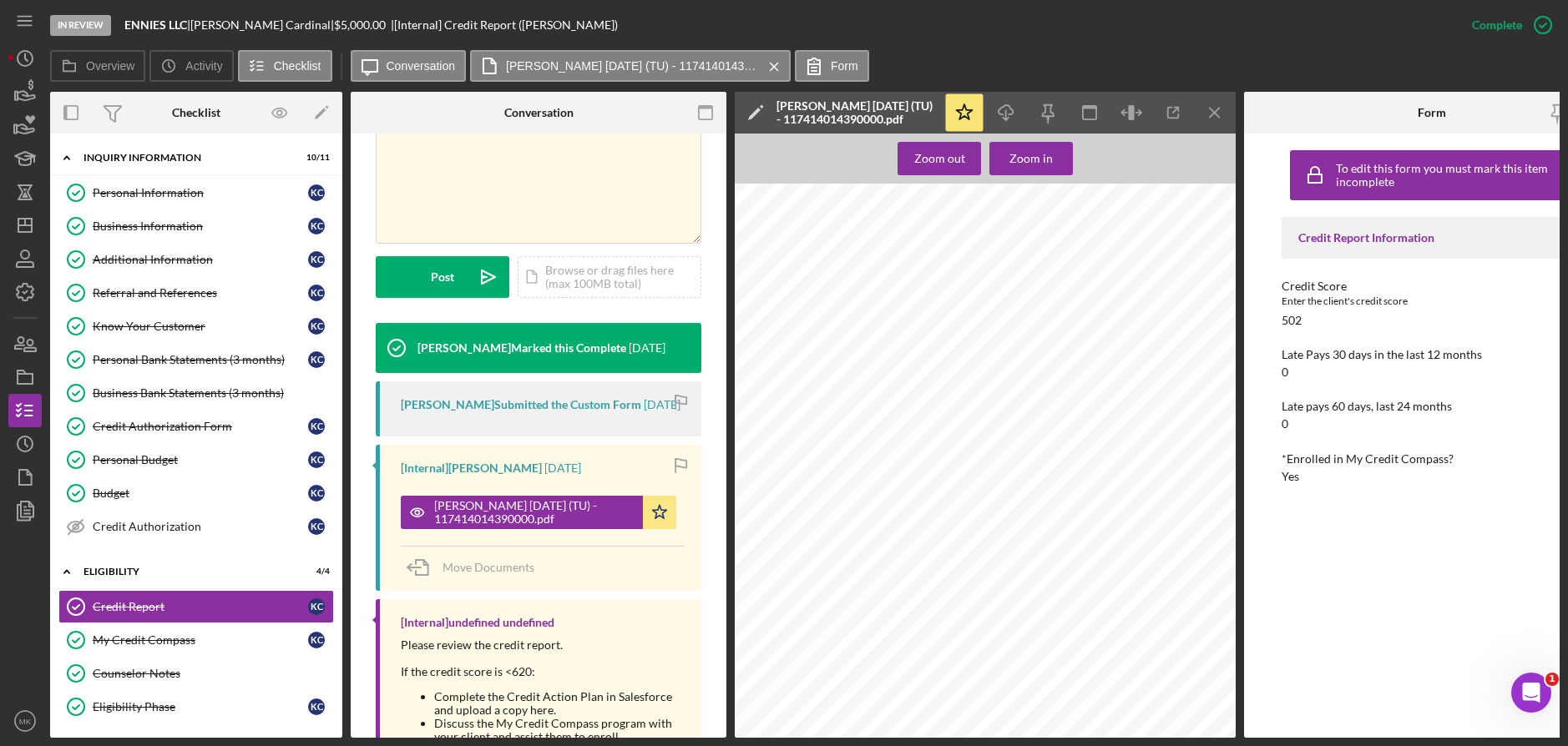
scroll to position [334, 0]
click at [1166, 104] on icon "button" at bounding box center [1173, 113] width 38 height 37
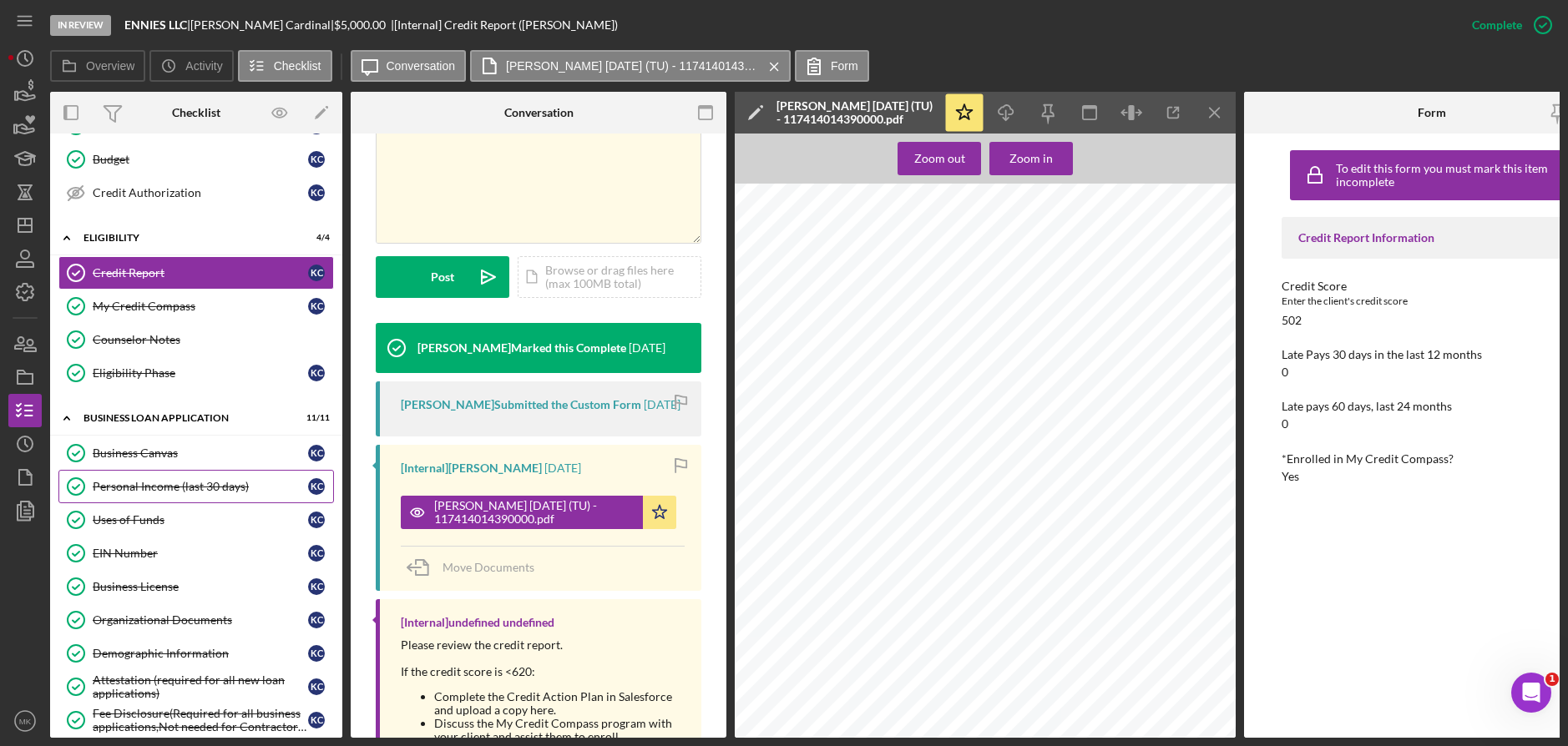
drag, startPoint x: 154, startPoint y: 485, endPoint x: 165, endPoint y: 480, distance: 12.1
click at [154, 485] on div "Personal Income (last 30 days)" at bounding box center [200, 486] width 215 height 13
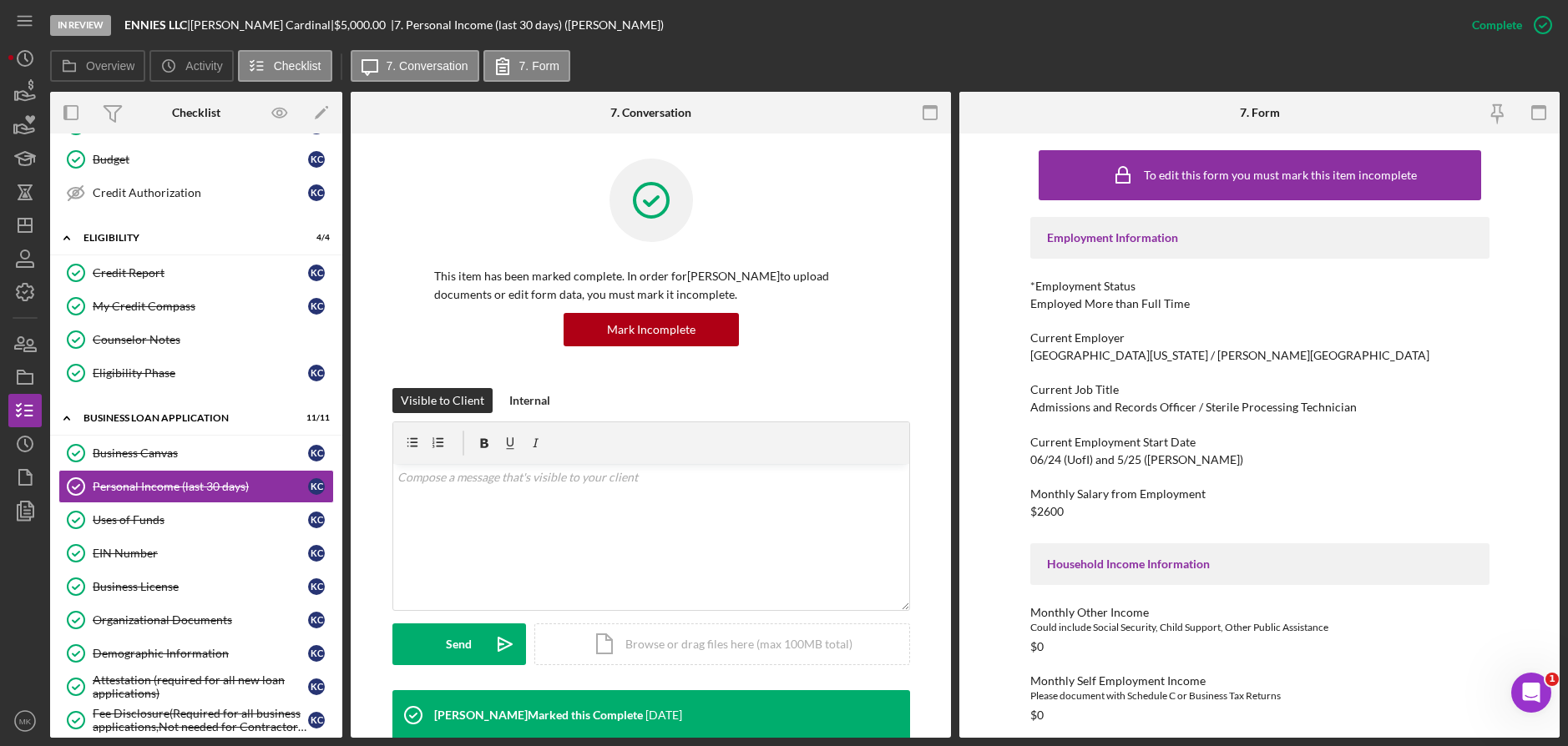
scroll to position [334, 0]
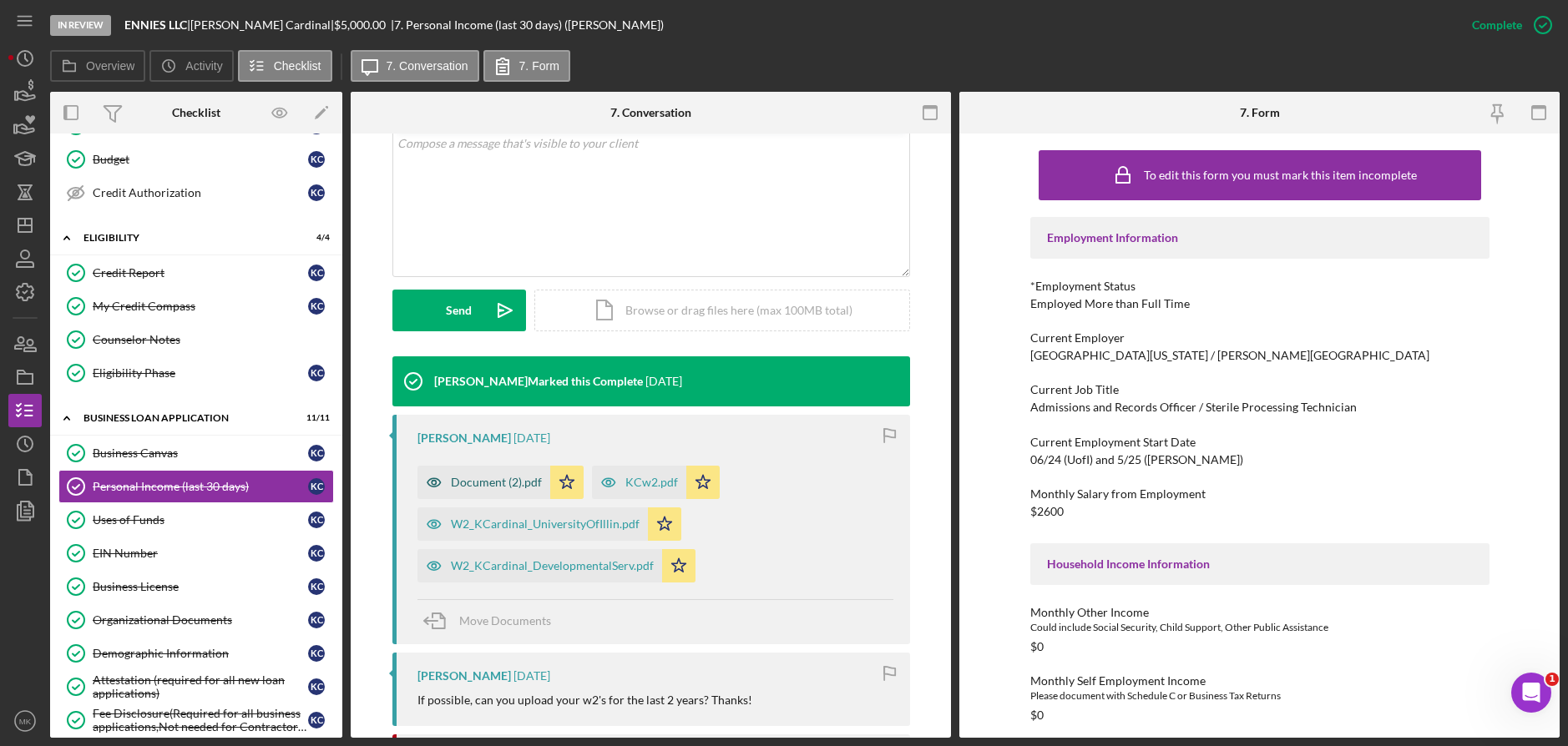
click at [487, 482] on div "Document (2).pdf" at bounding box center [496, 482] width 91 height 13
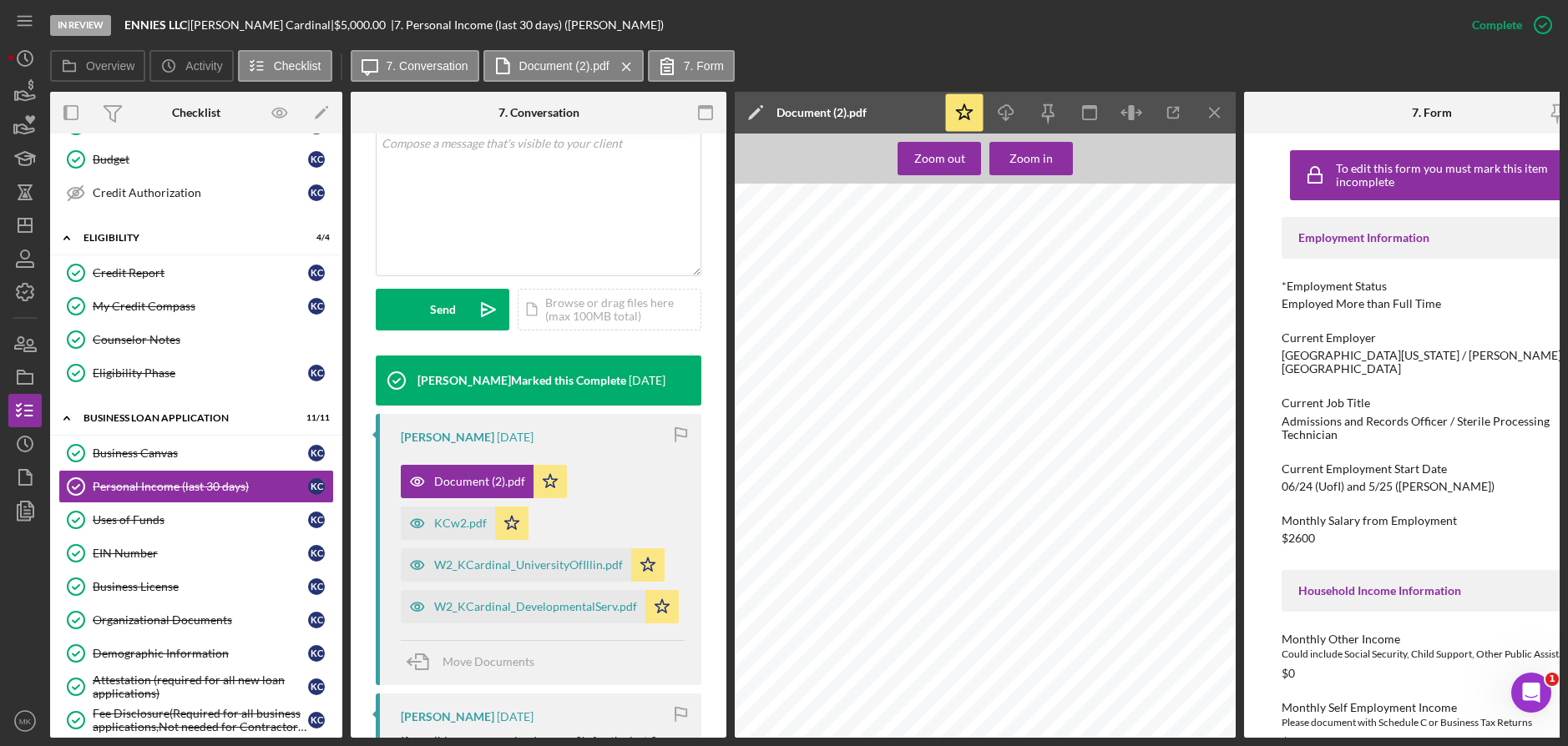
scroll to position [1216, 0]
click at [455, 518] on div "KCw2.pdf" at bounding box center [460, 523] width 53 height 13
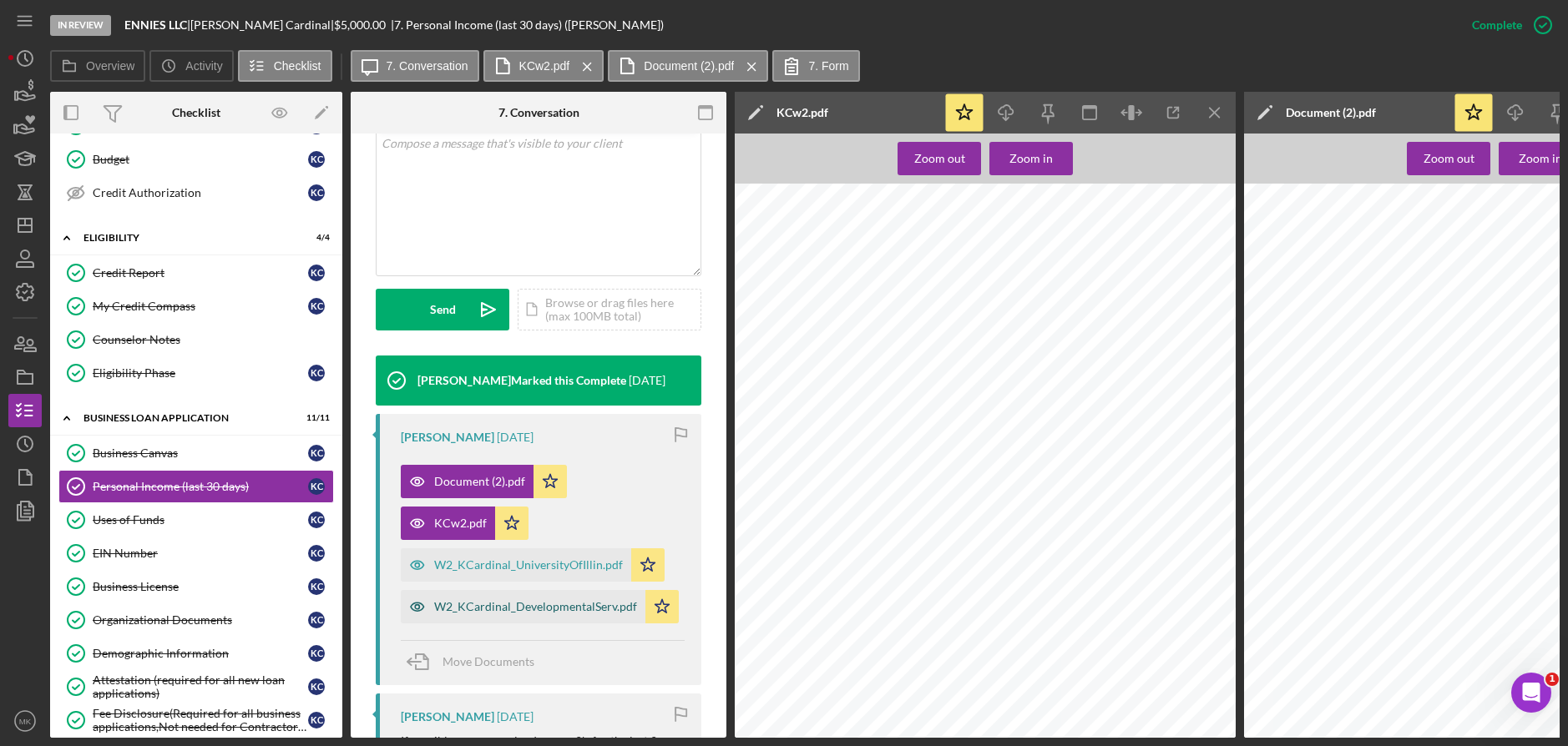
click at [561, 608] on div "W2_KCardinal_DevelopmentalServ.pdf" at bounding box center [535, 606] width 203 height 13
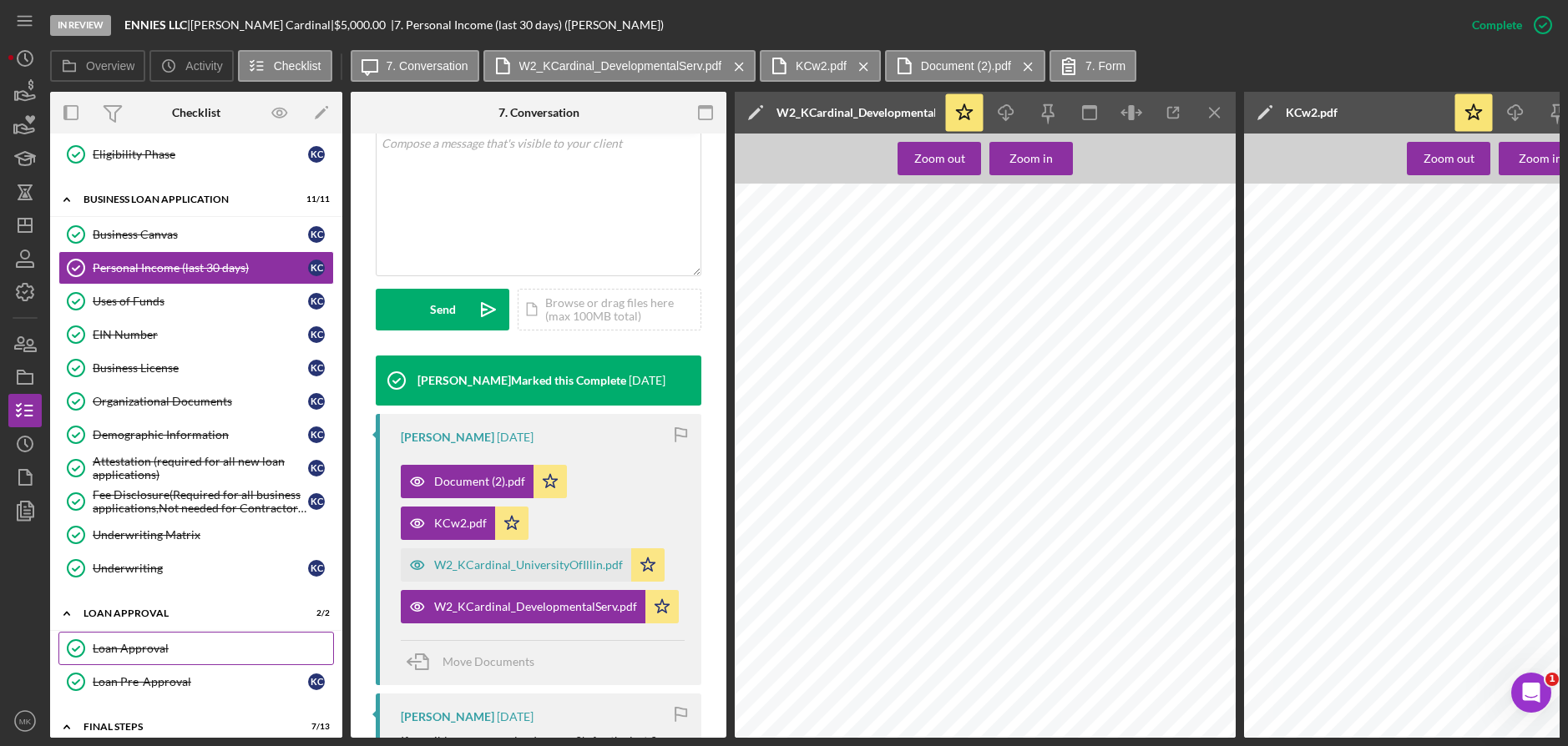
scroll to position [0, 0]
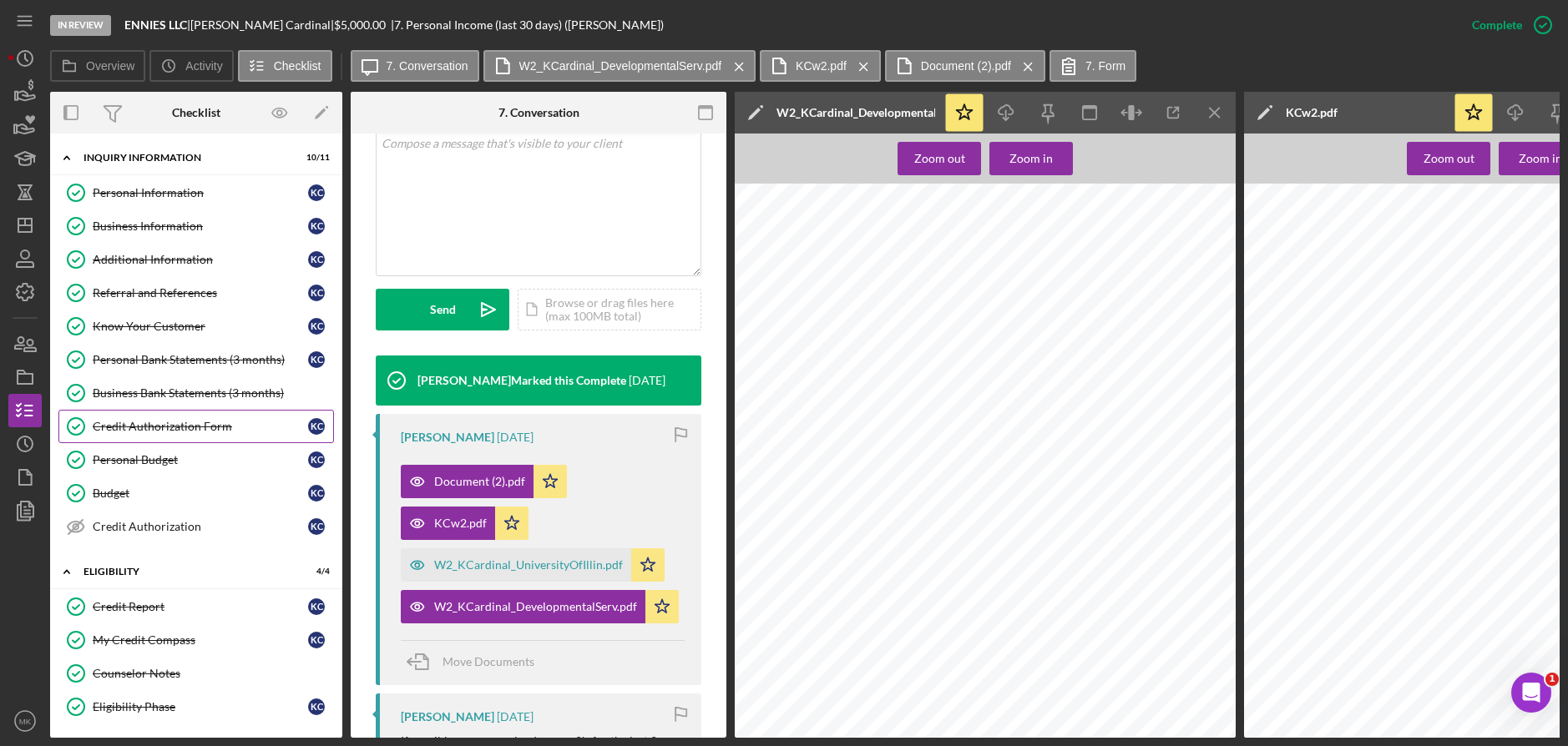
click at [188, 417] on link "Credit Authorization Form Credit Authorization Form K C" at bounding box center [196, 426] width 275 height 33
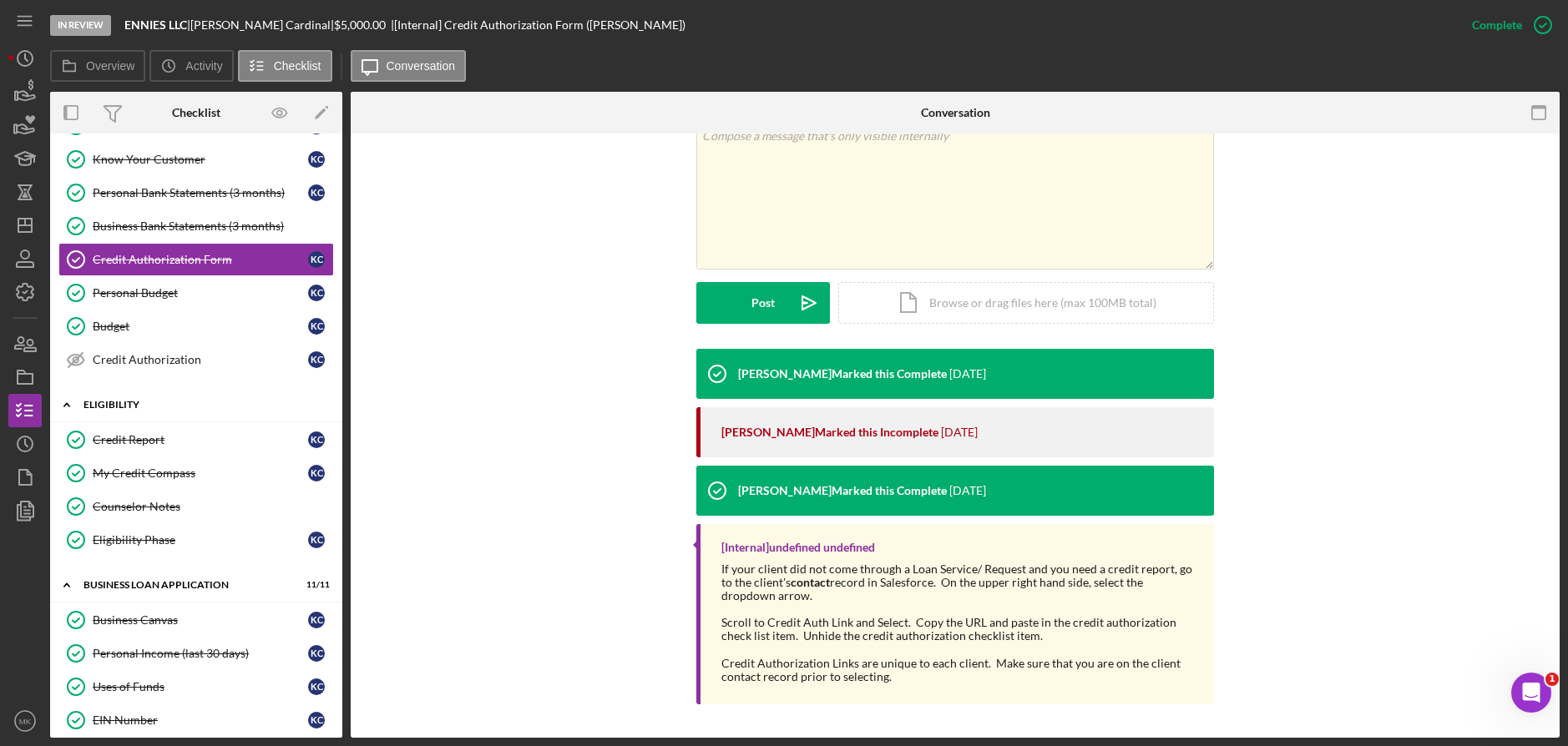
scroll to position [250, 0]
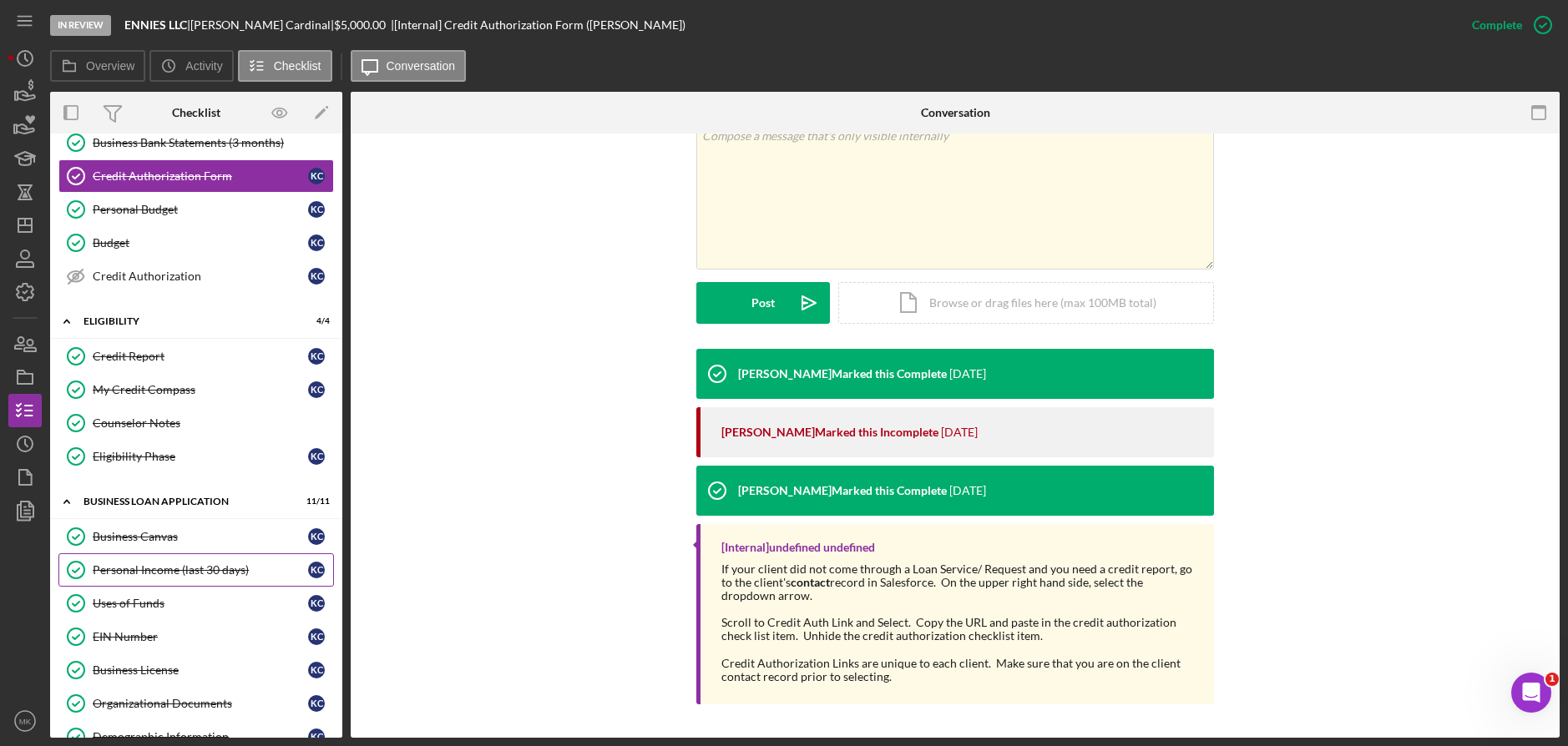
click at [183, 576] on div "Personal Income (last 30 days)" at bounding box center [200, 569] width 215 height 13
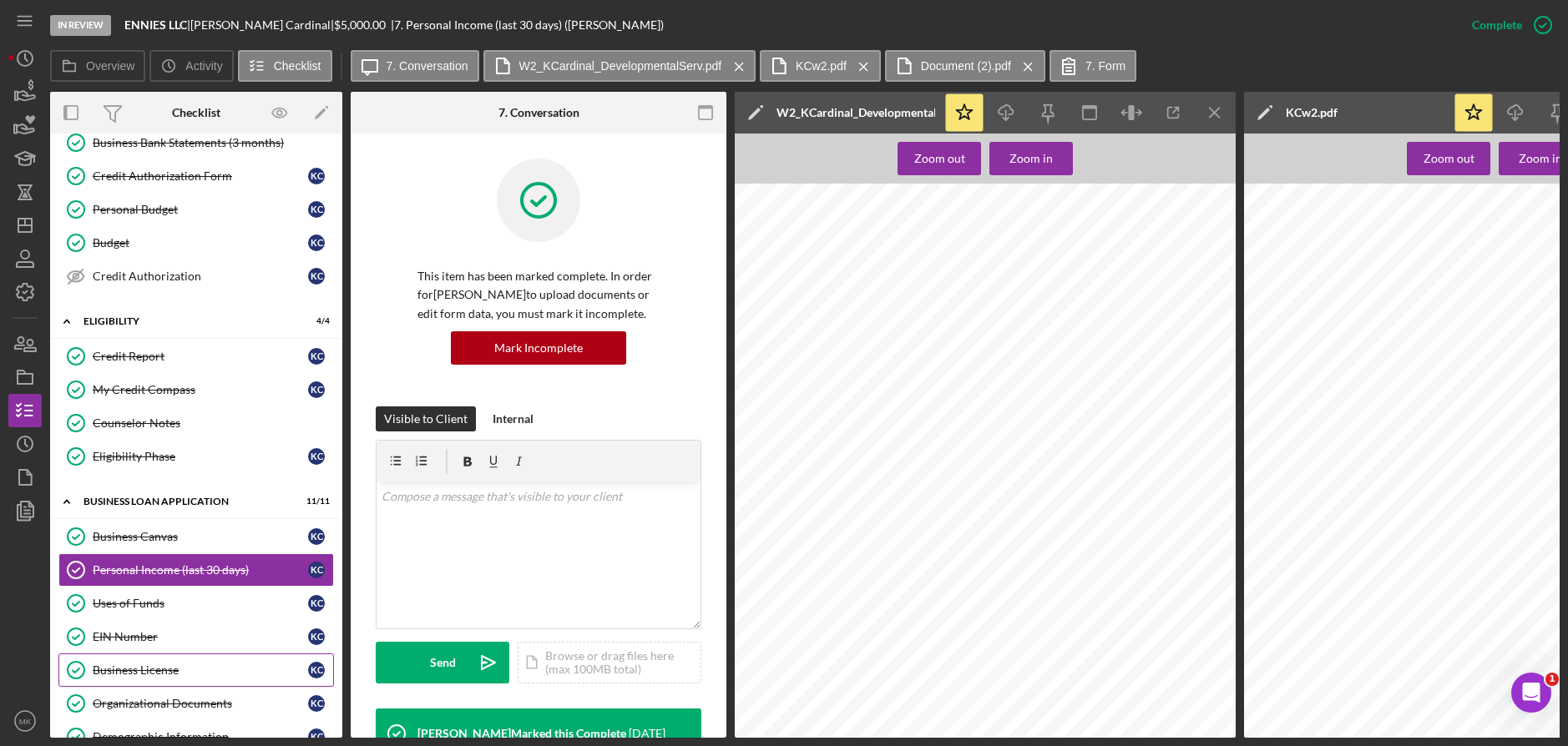
click at [155, 684] on link "Business License Business License K C" at bounding box center [196, 669] width 275 height 33
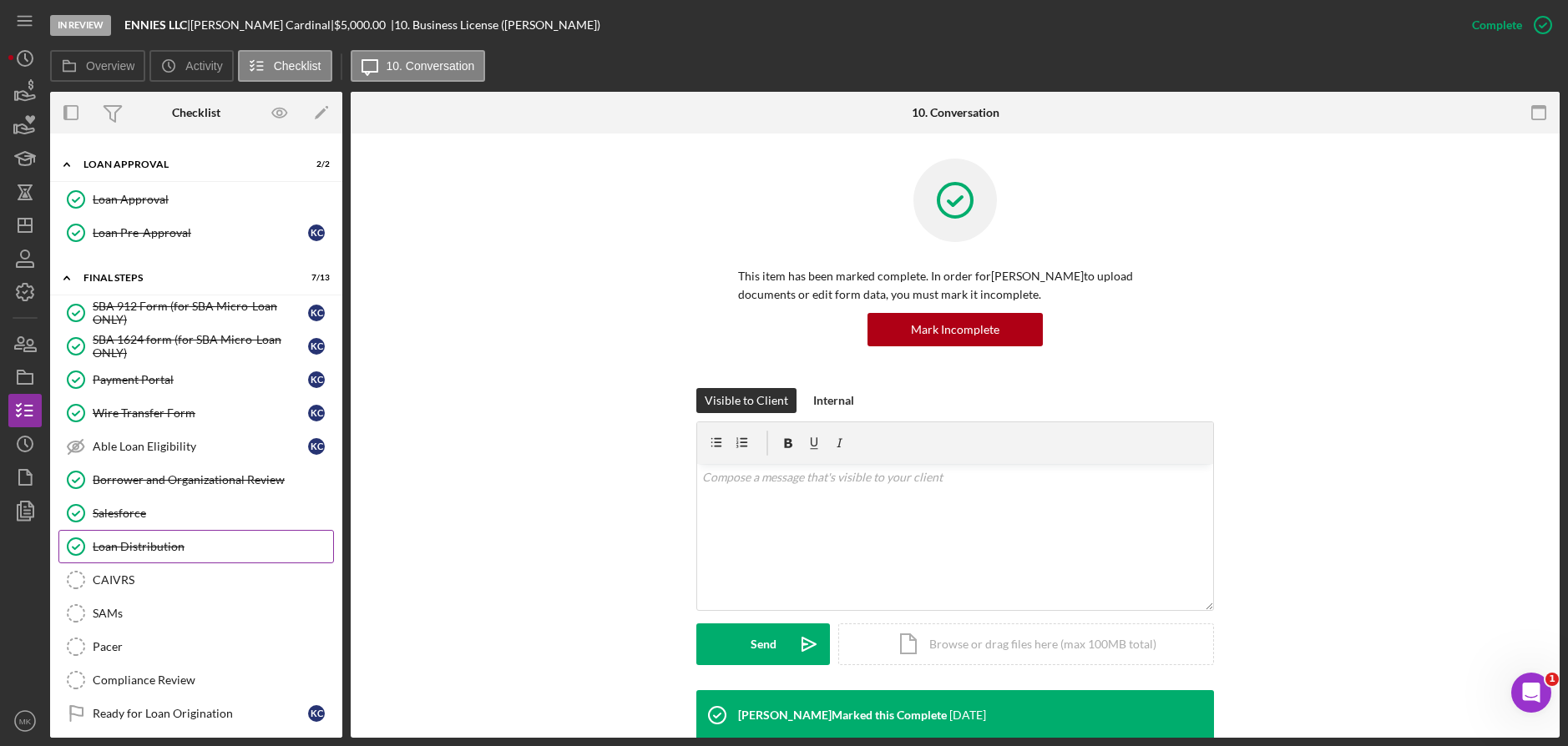
scroll to position [1048, 0]
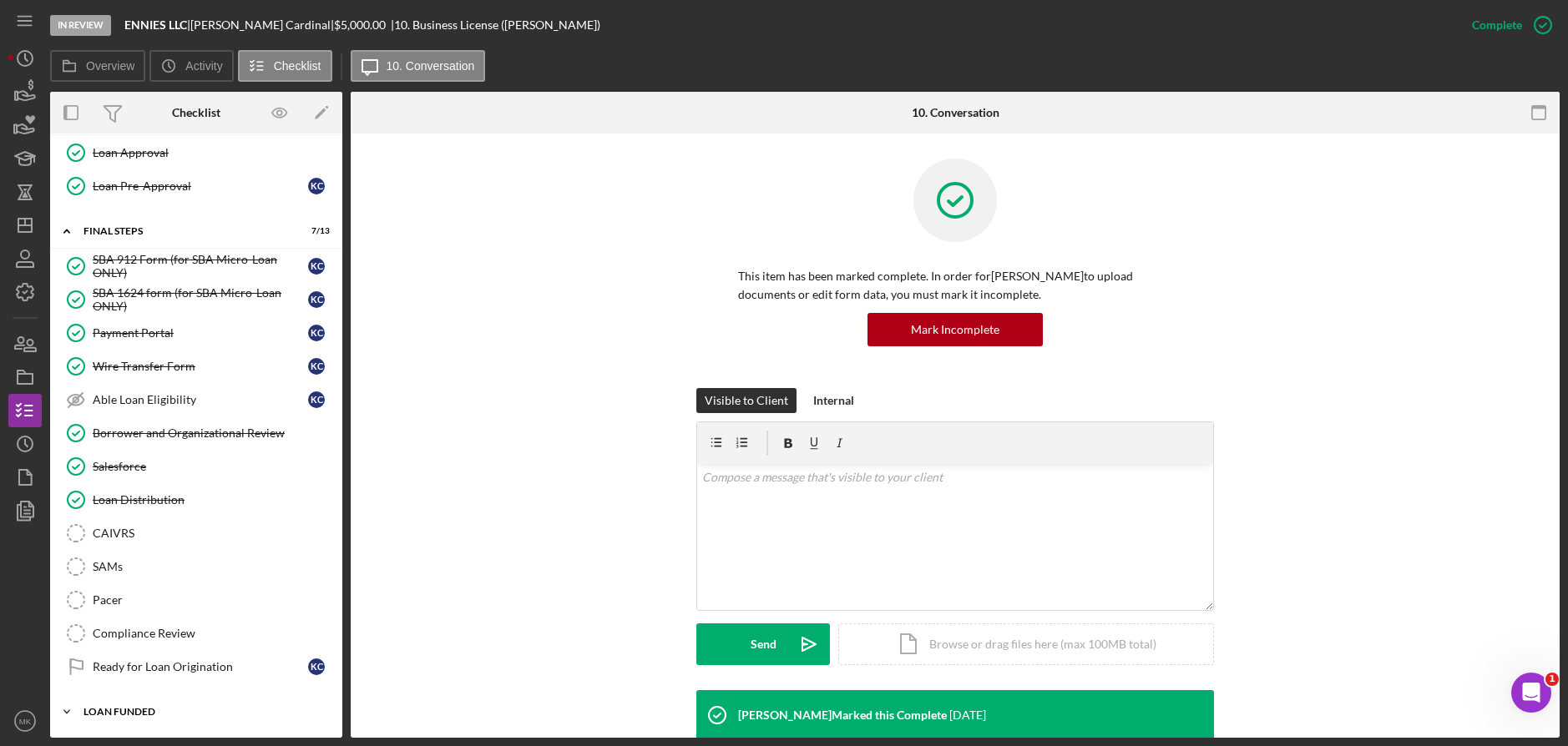
click at [82, 713] on icon "Icon/Expander" at bounding box center [66, 711] width 33 height 33
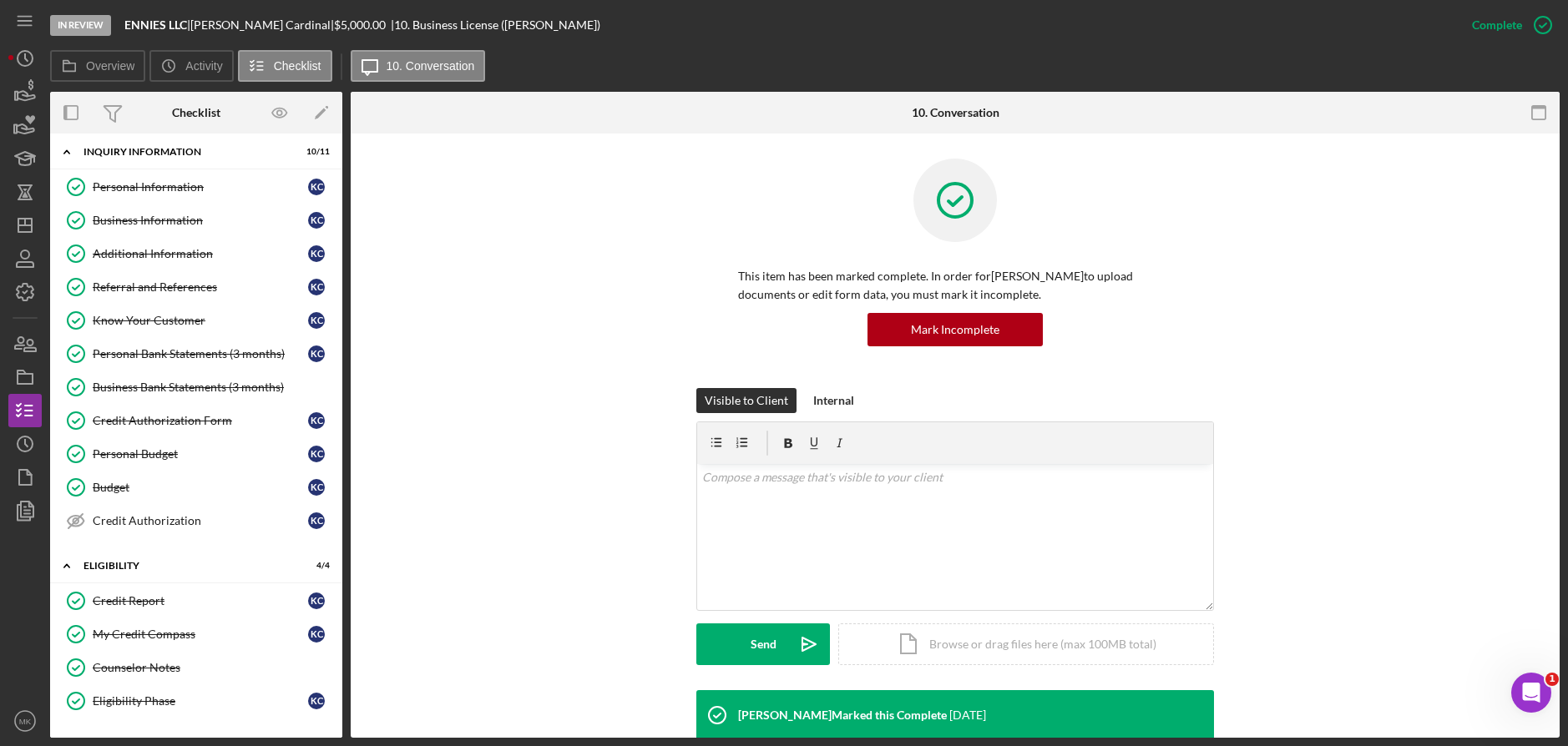
scroll to position [0, 0]
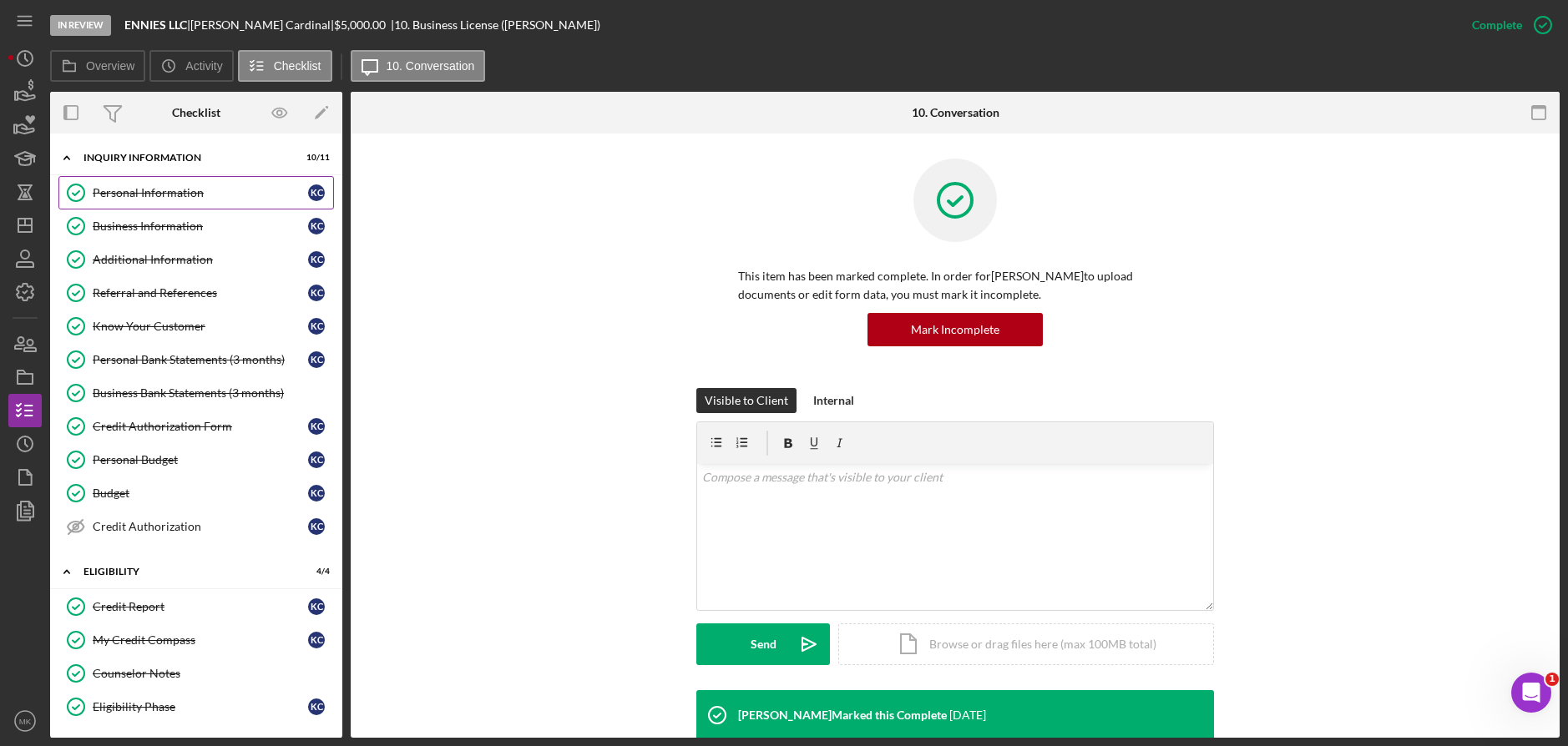
click at [154, 191] on div "Personal Information" at bounding box center [200, 192] width 215 height 13
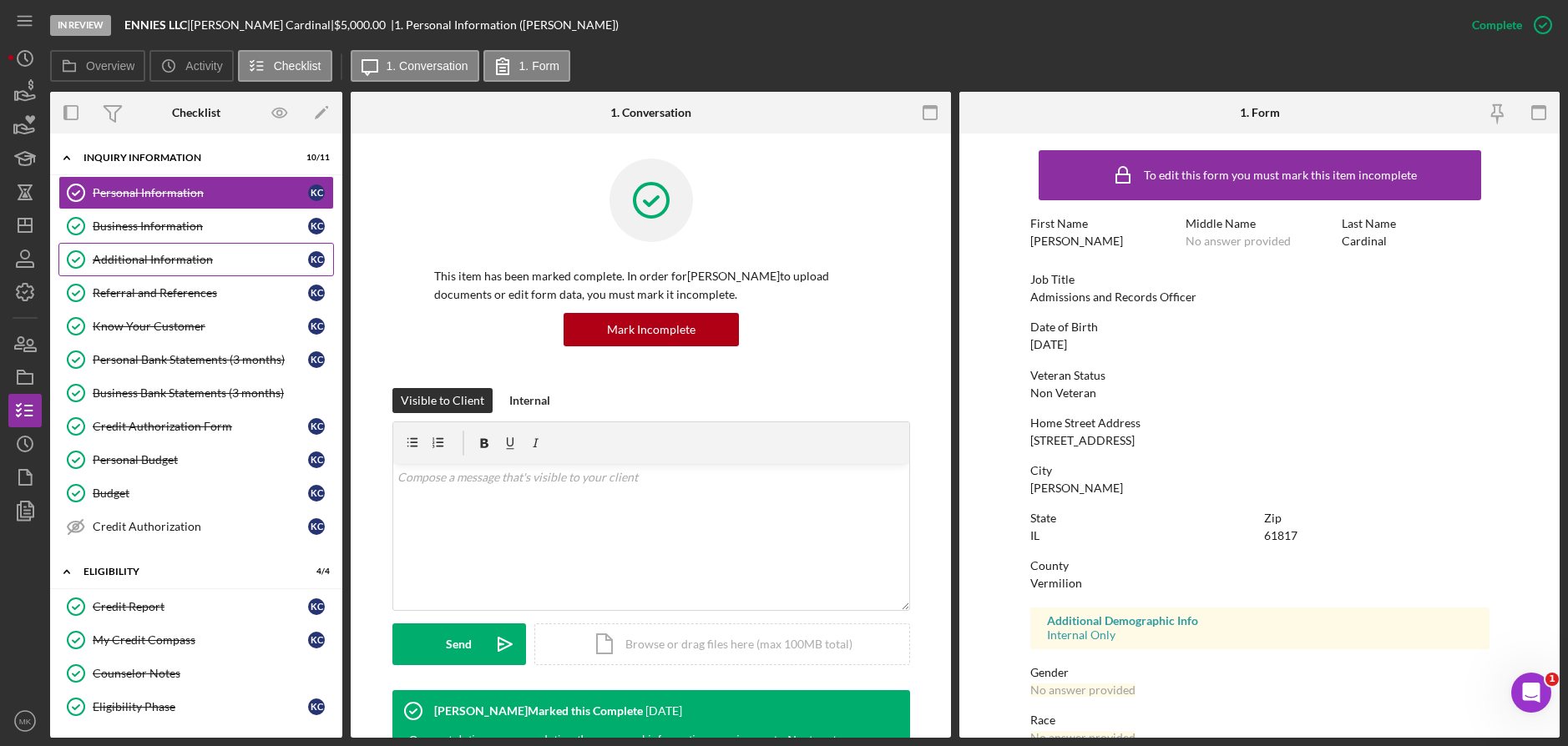
click at [154, 262] on div "Additional Information" at bounding box center [200, 259] width 215 height 13
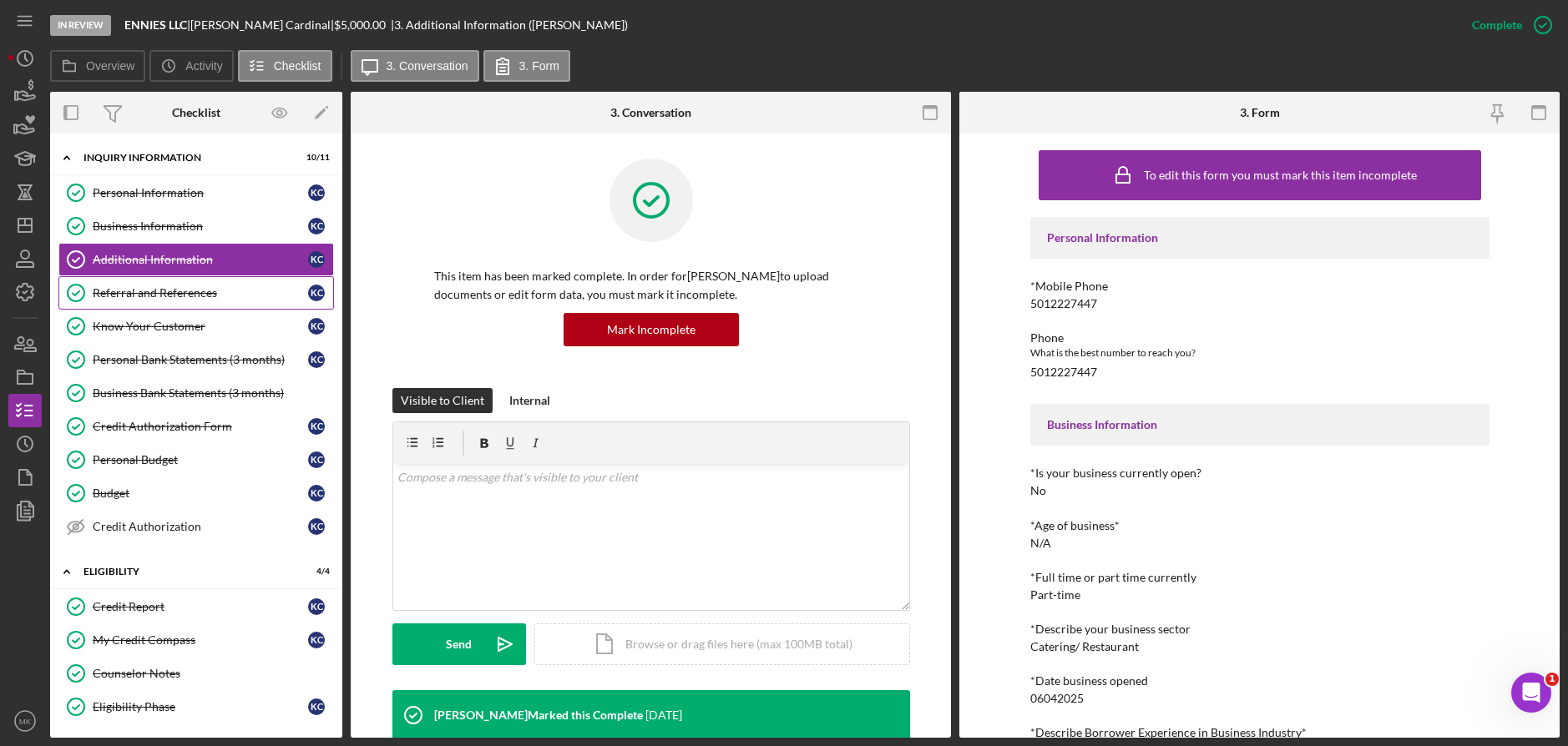
click at [206, 281] on link "Referral and References [PERSON_NAME] and References K C" at bounding box center [196, 292] width 275 height 33
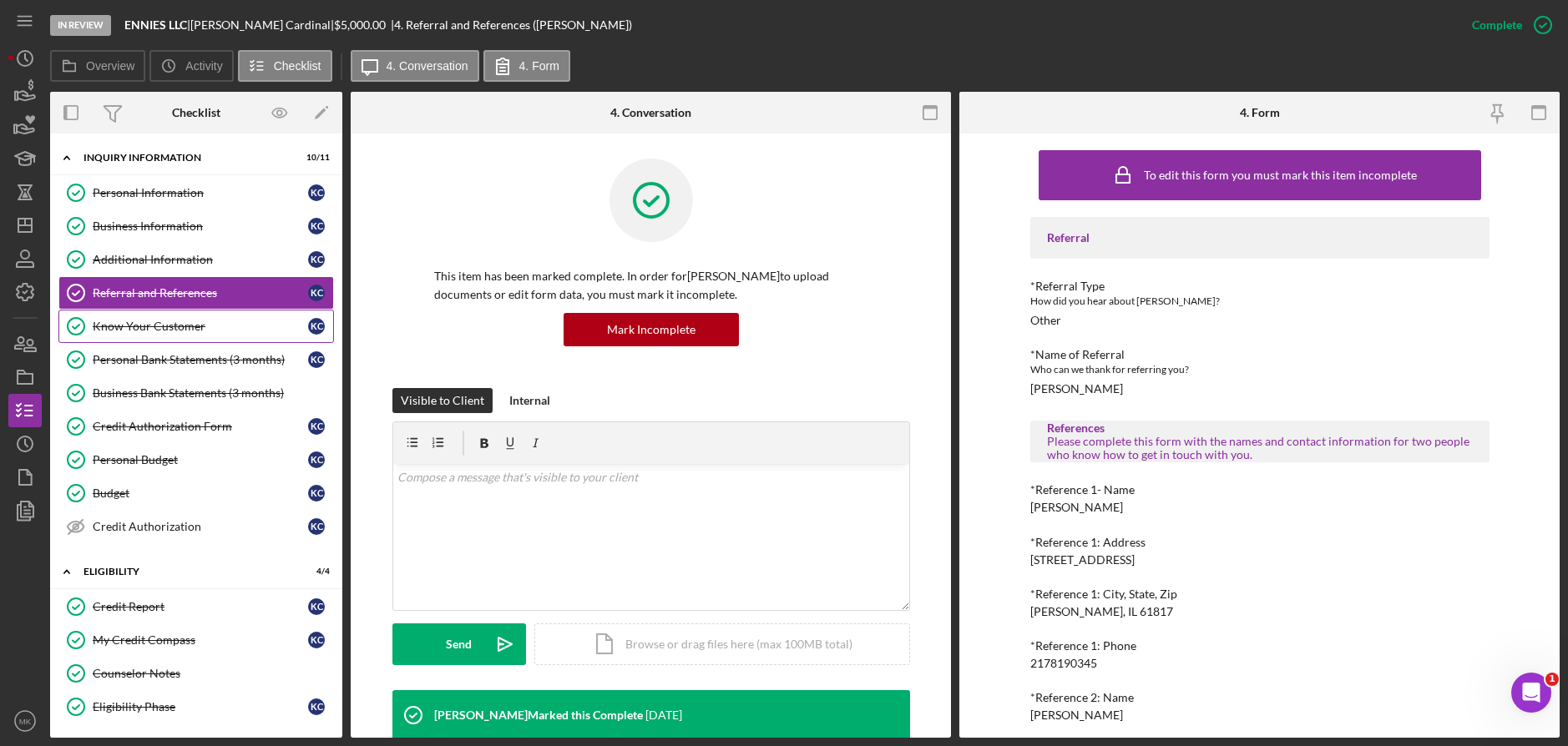
click at [169, 327] on div "Know Your Customer" at bounding box center [200, 326] width 215 height 13
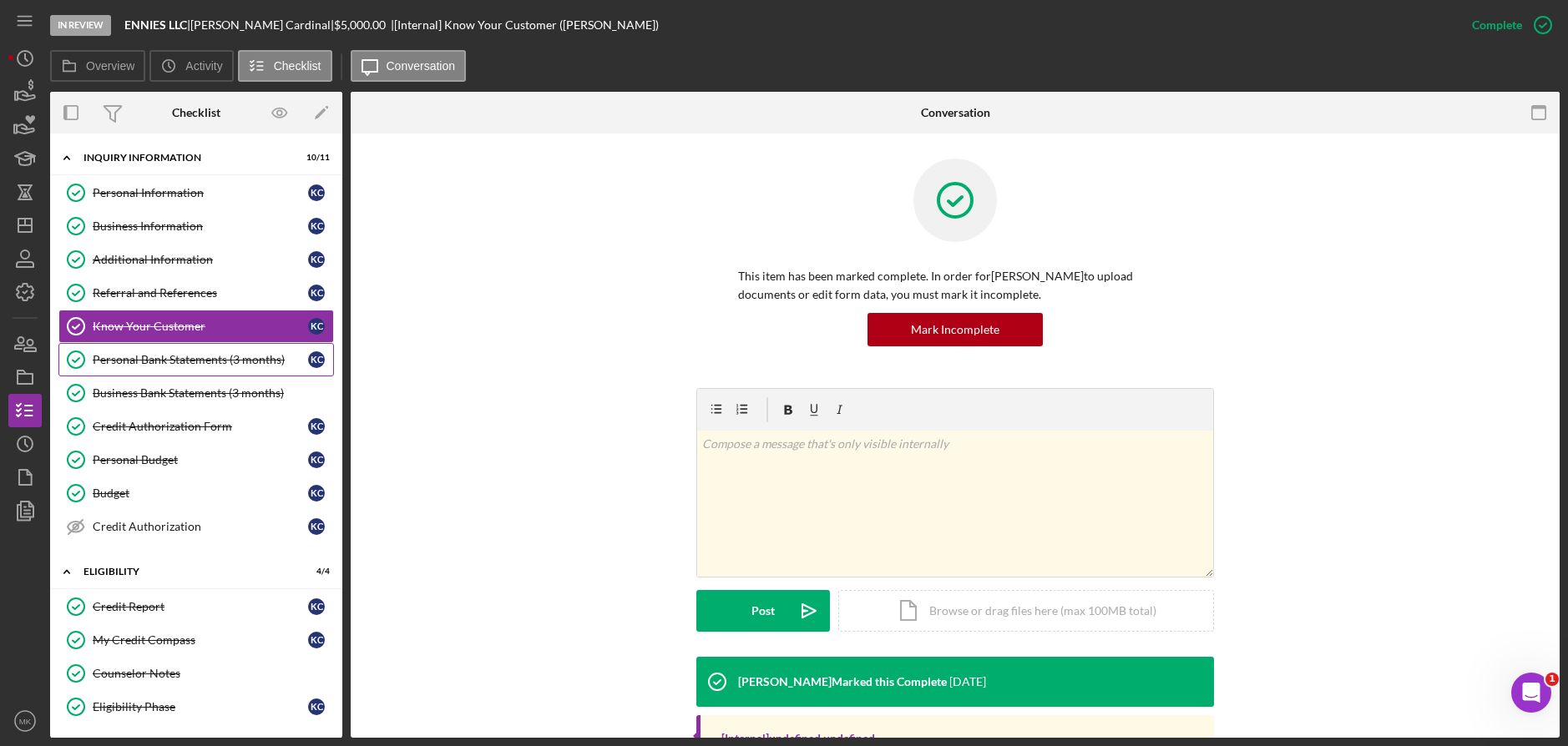
click at [171, 364] on div "Personal Bank Statements (3 months)" at bounding box center [200, 359] width 215 height 13
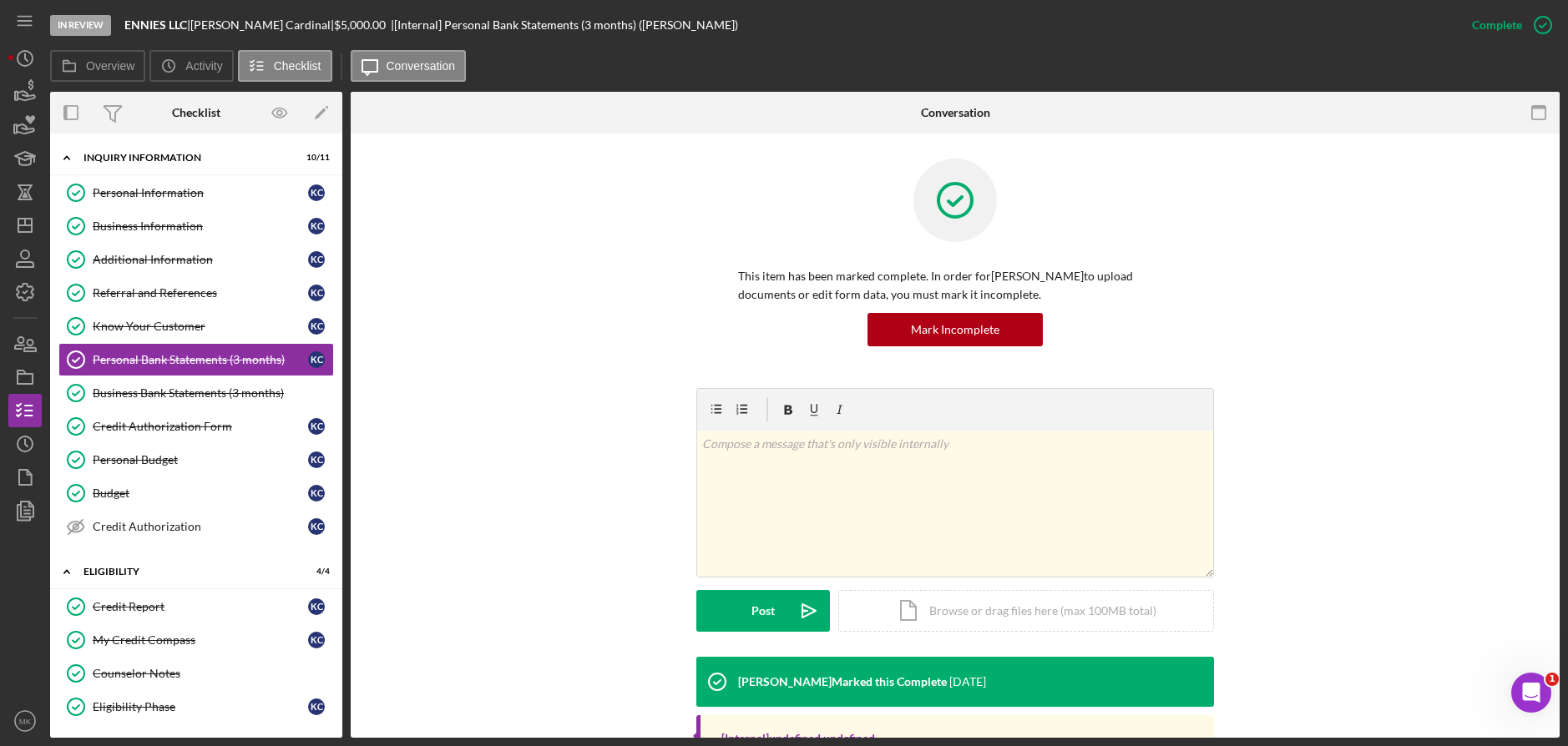
scroll to position [98, 0]
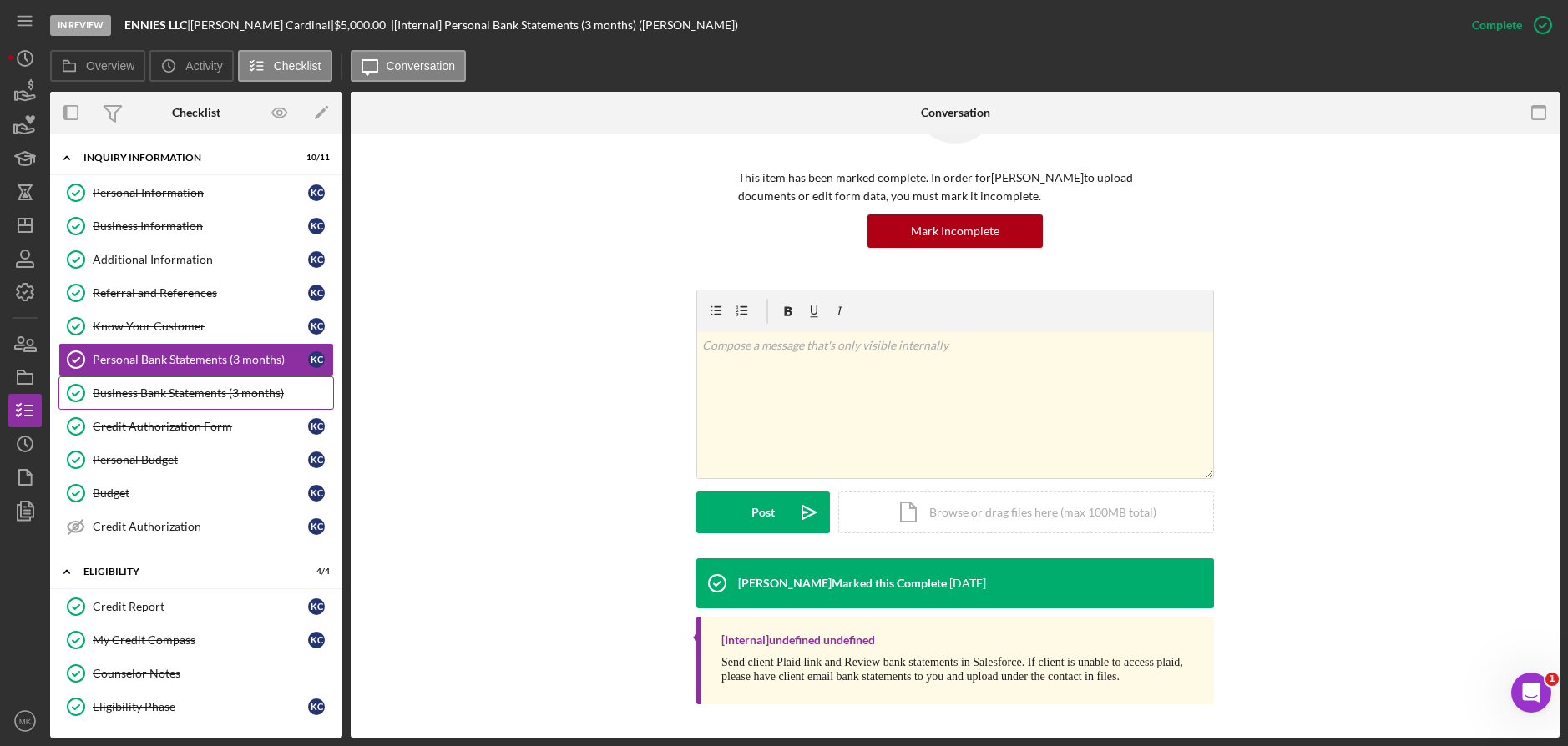
click at [194, 386] on div "Business Bank Statements (3 months)" at bounding box center [213, 393] width 240 height 13
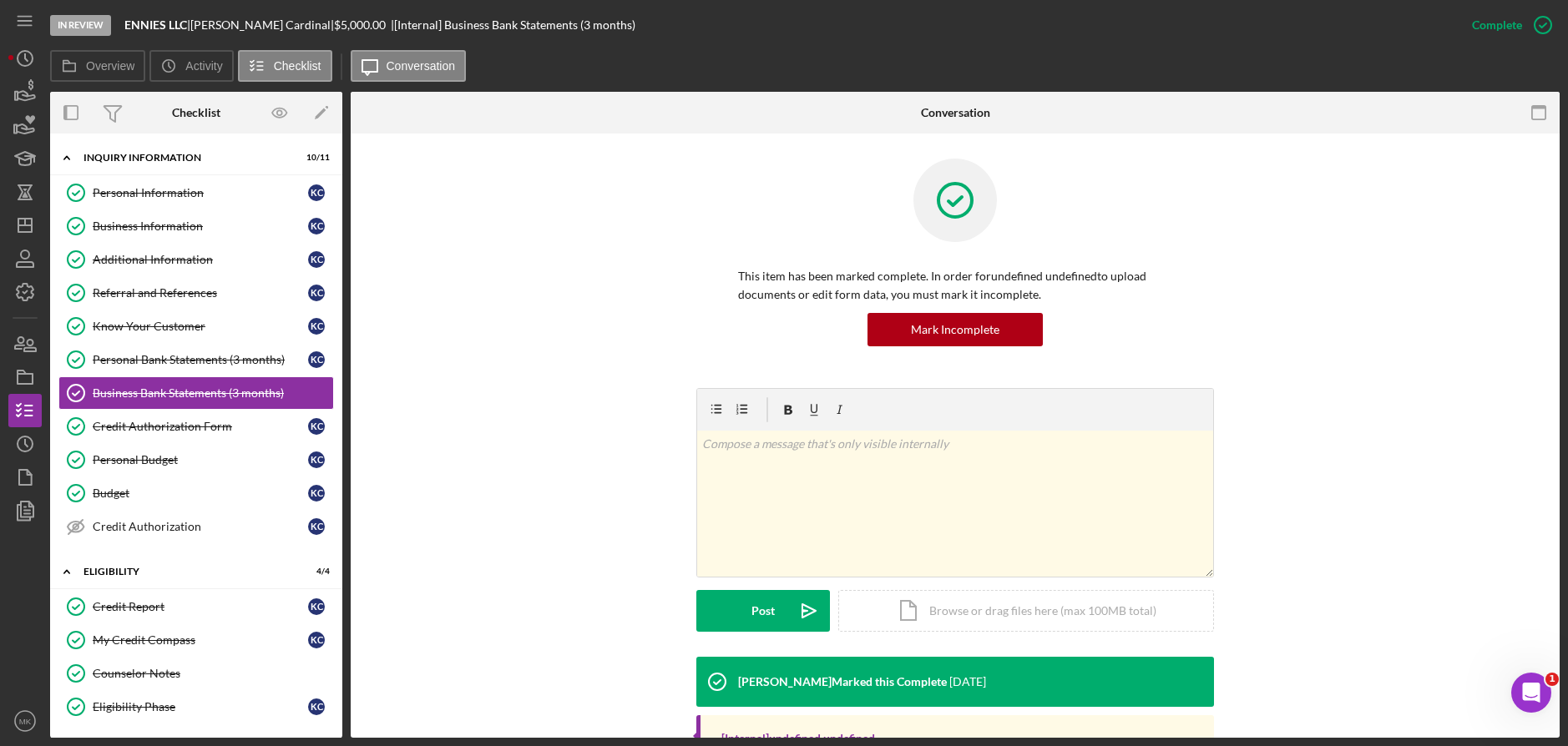
scroll to position [114, 0]
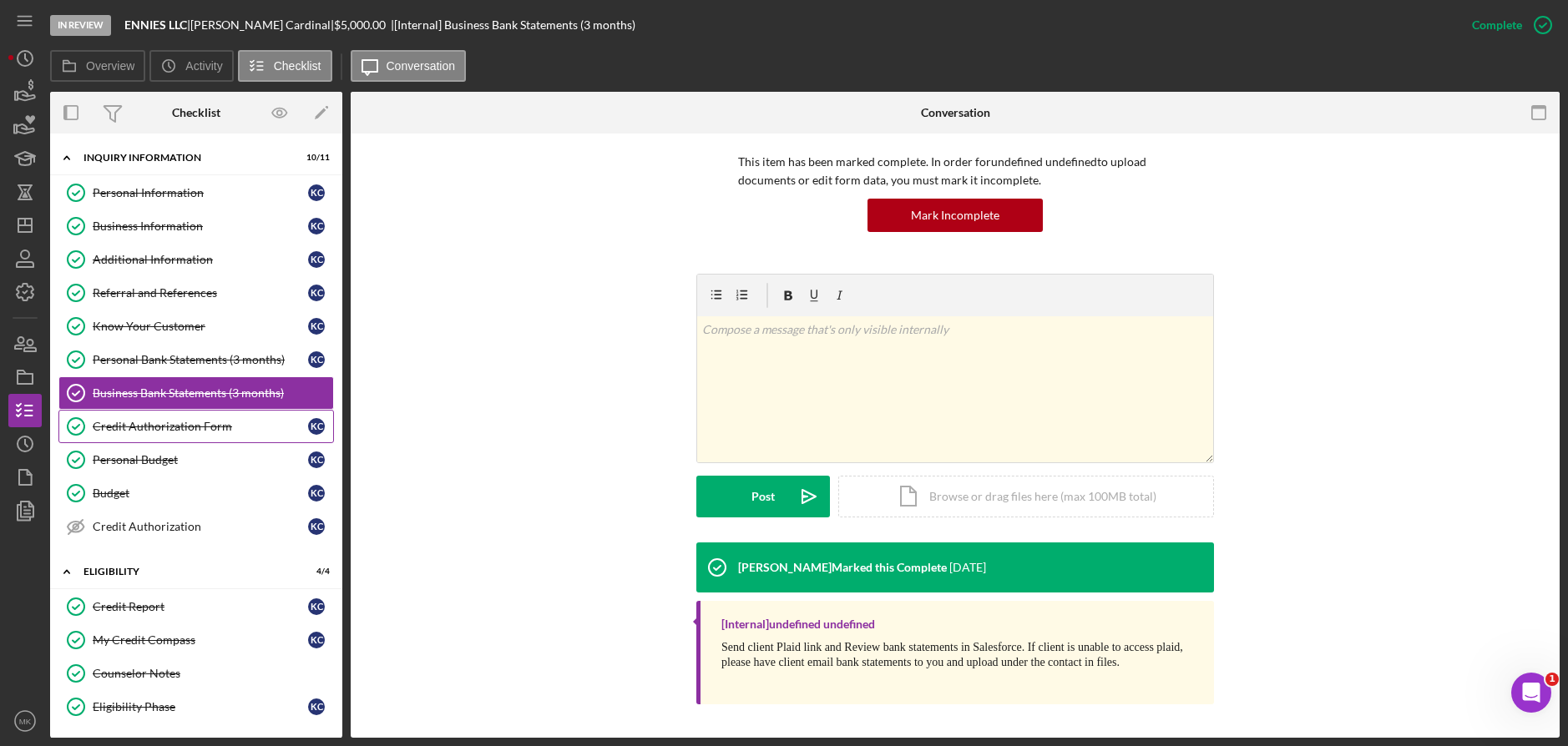
click at [151, 427] on div "Credit Authorization Form" at bounding box center [200, 426] width 215 height 13
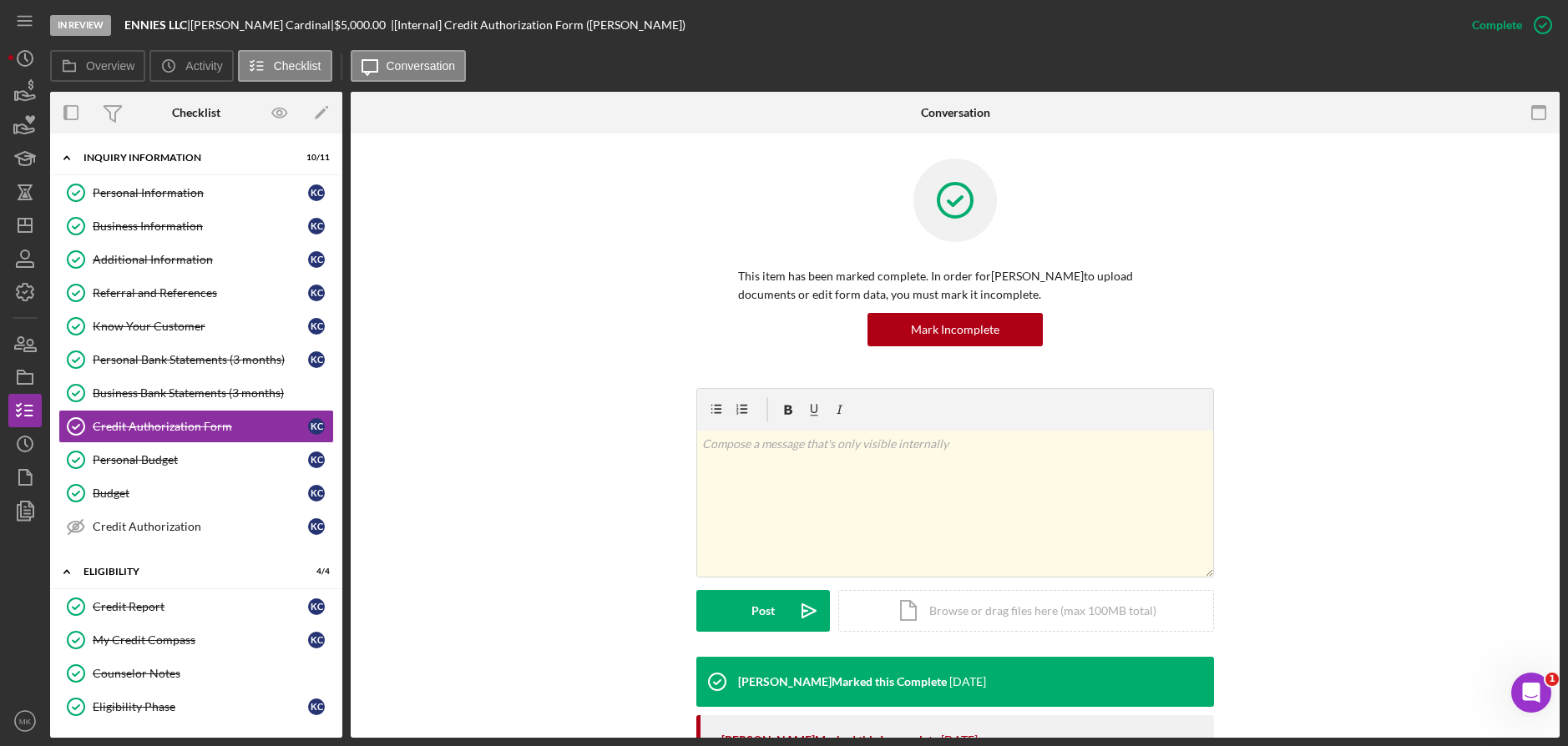
scroll to position [308, 0]
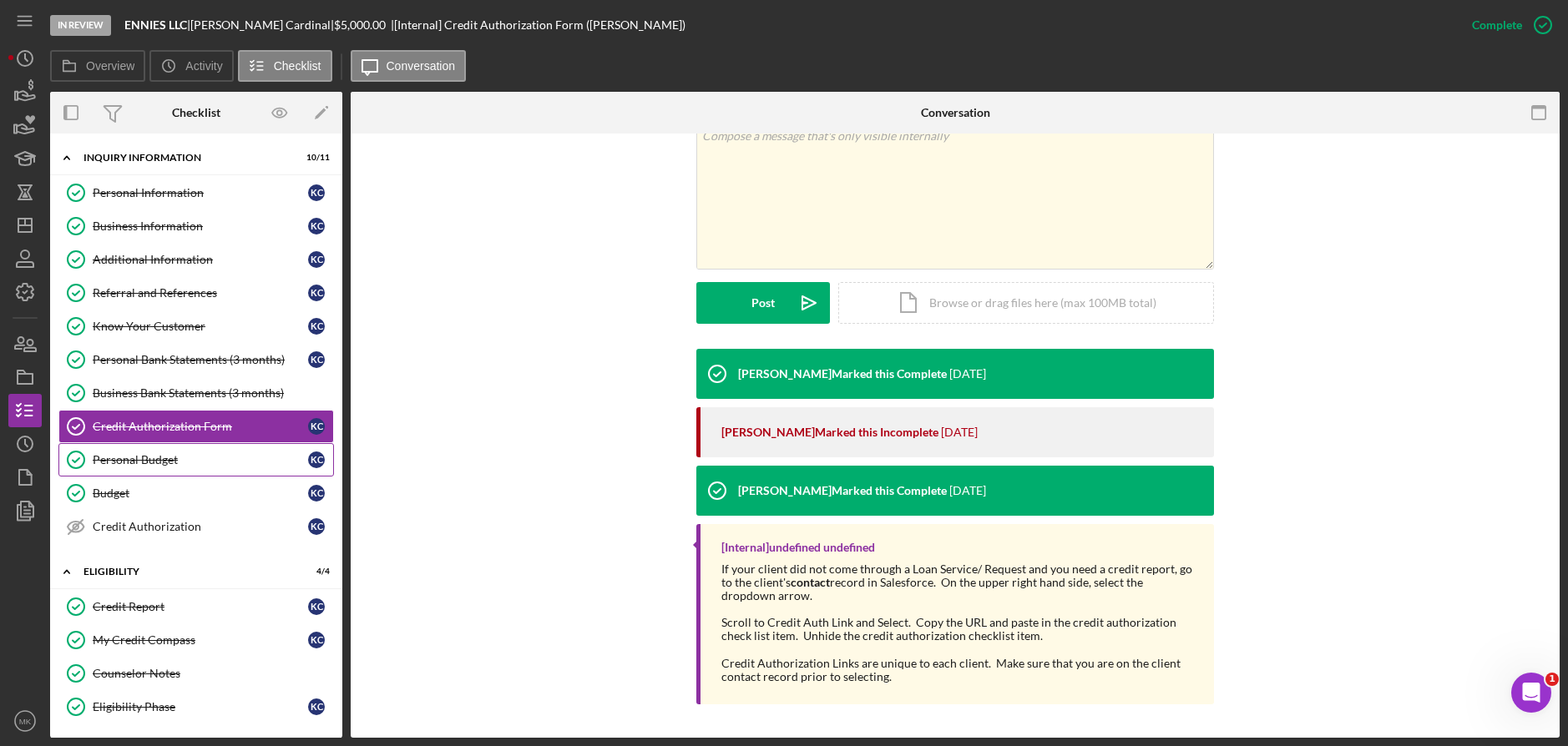
click at [166, 451] on link "Personal Budget Personal Budget K C" at bounding box center [196, 459] width 275 height 33
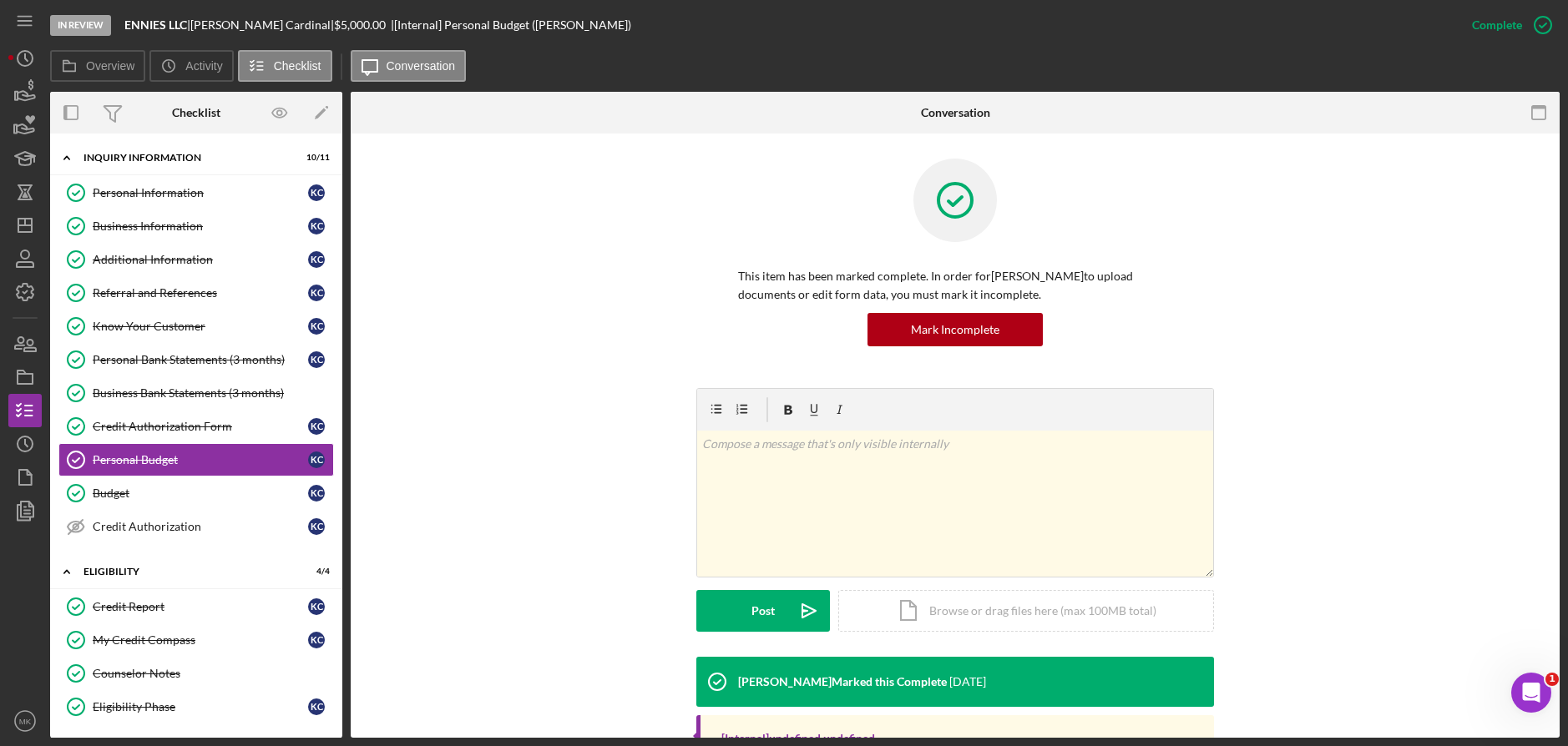
scroll to position [153, 0]
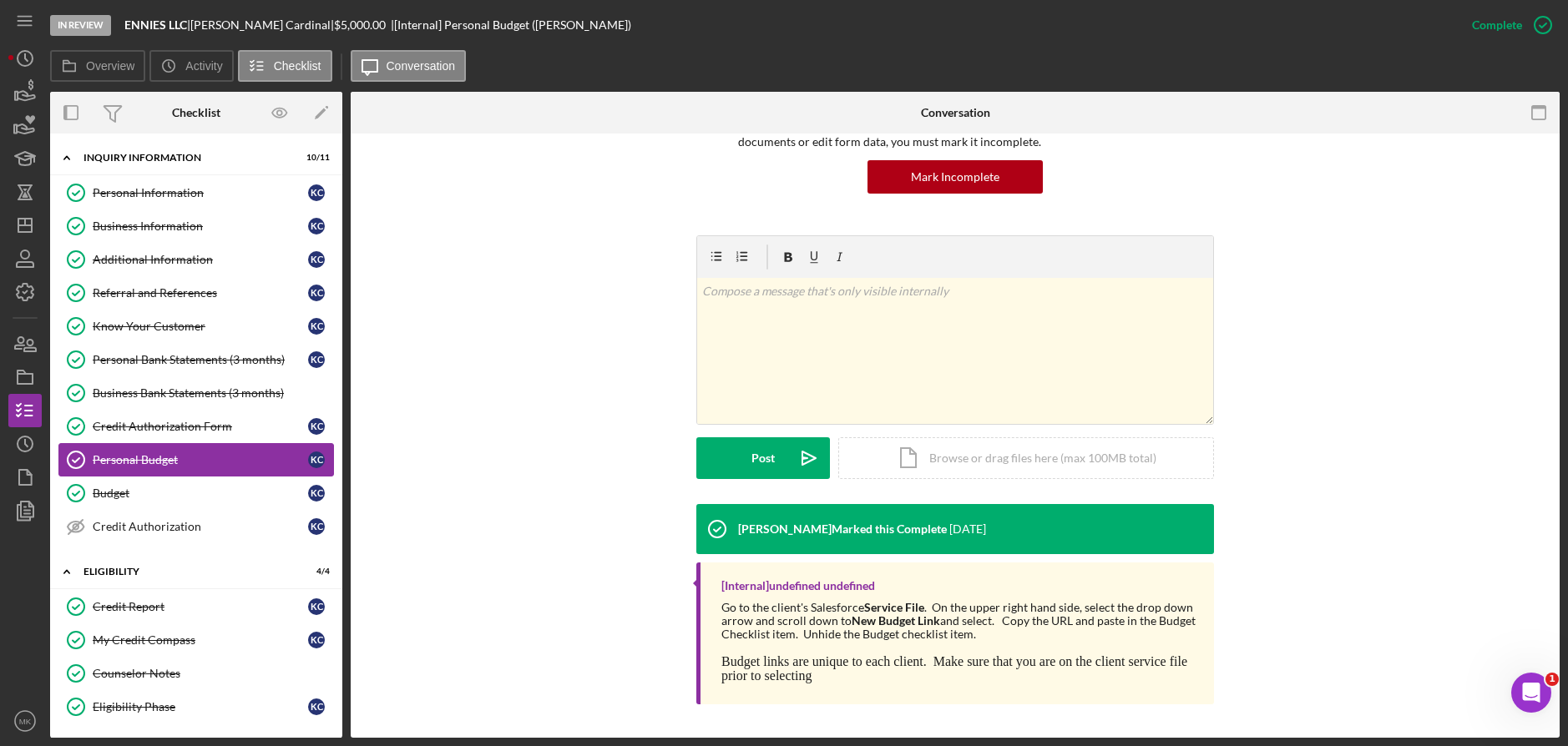
drag, startPoint x: 163, startPoint y: 490, endPoint x: 275, endPoint y: 474, distance: 113.1
click at [163, 491] on div "Budget" at bounding box center [200, 493] width 215 height 13
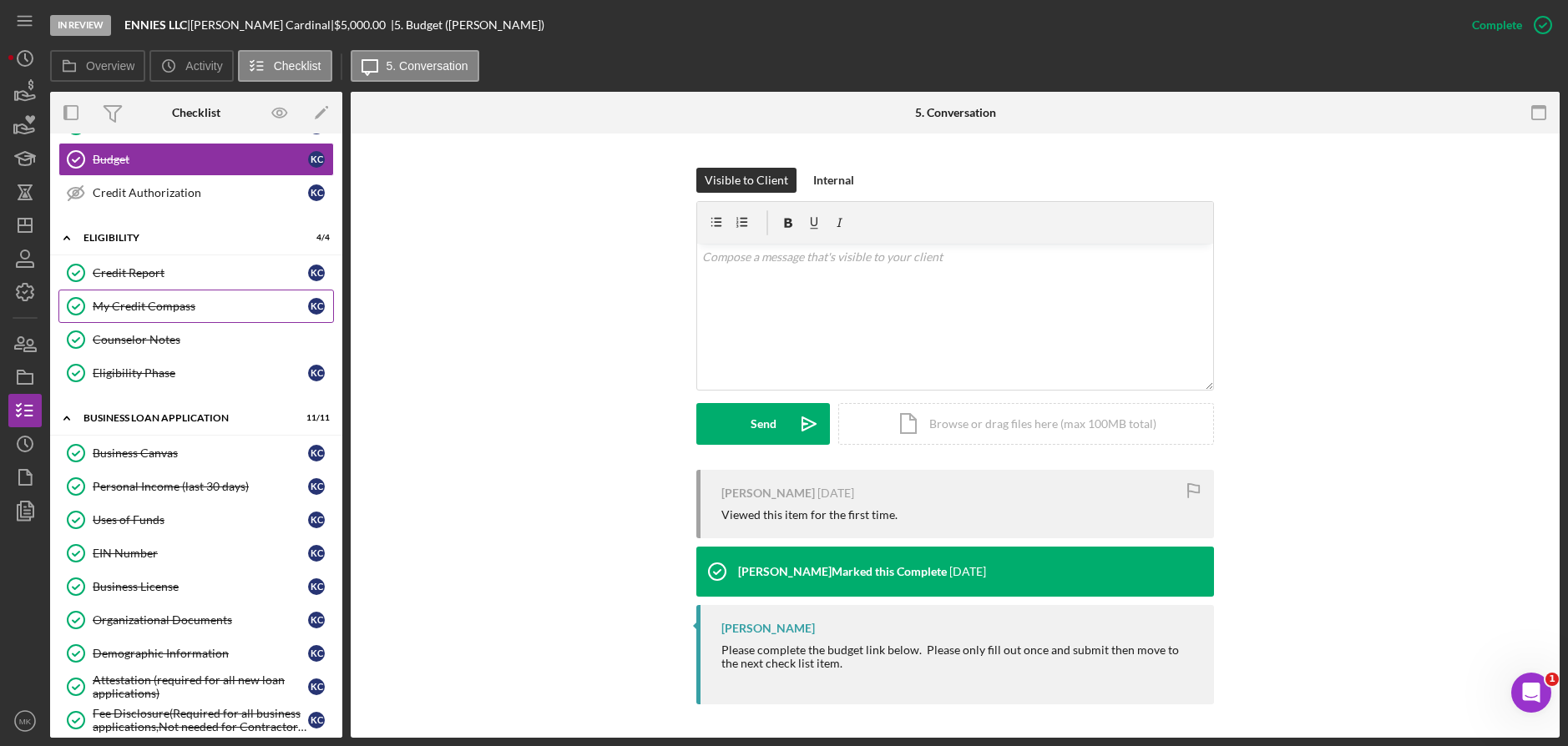
scroll to position [417, 0]
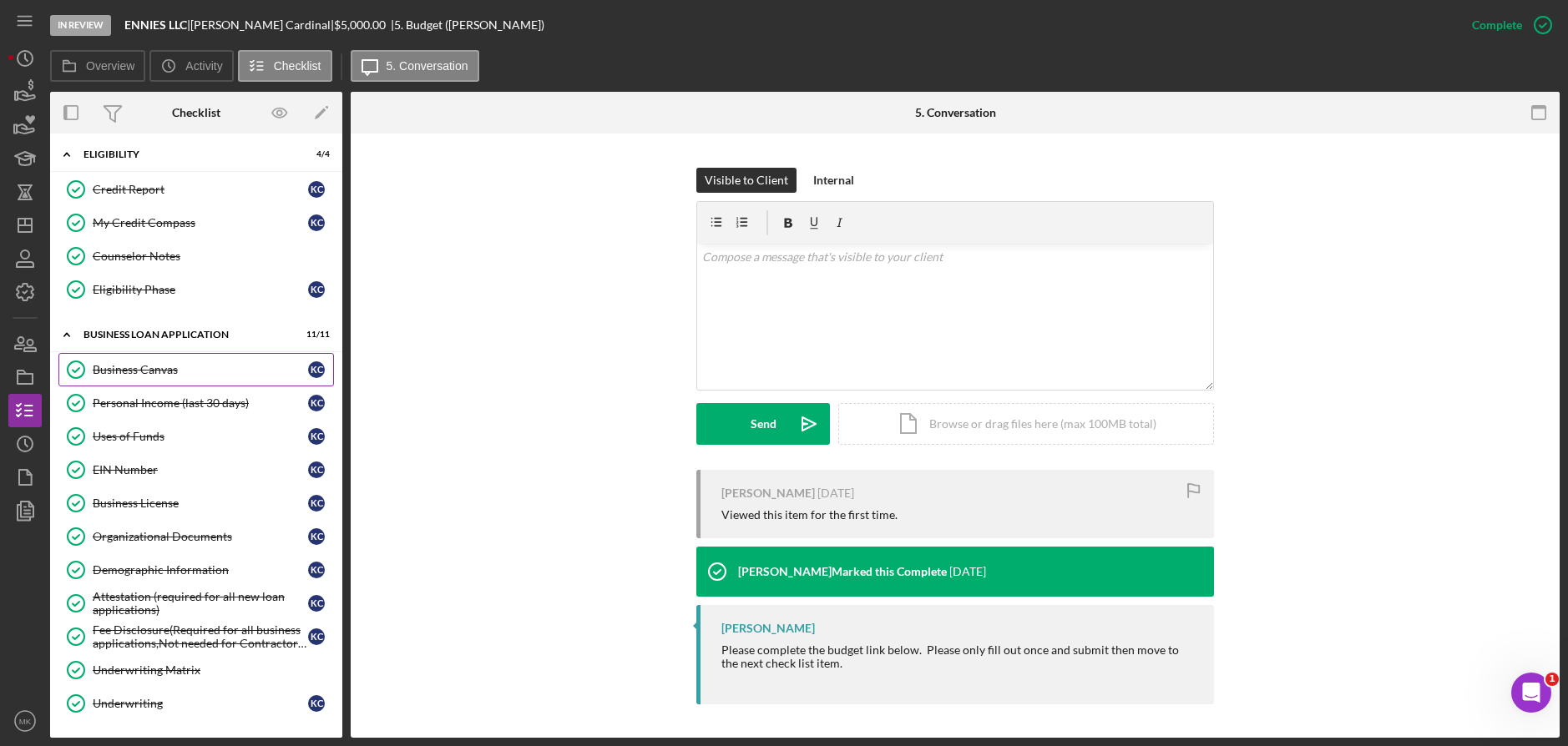
click at [214, 364] on div "Business Canvas" at bounding box center [200, 369] width 215 height 13
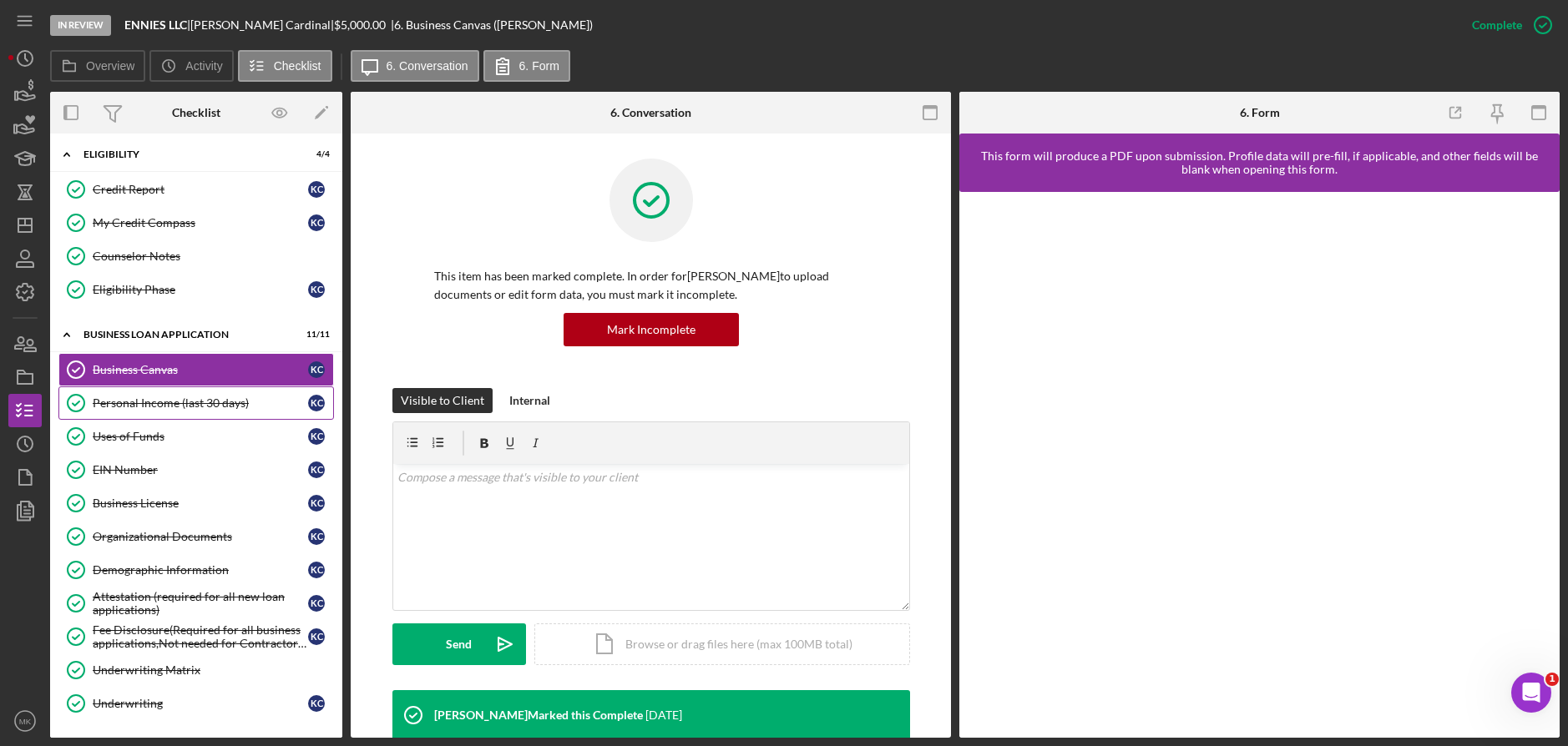
click at [208, 397] on div "Personal Income (last 30 days)" at bounding box center [200, 402] width 215 height 13
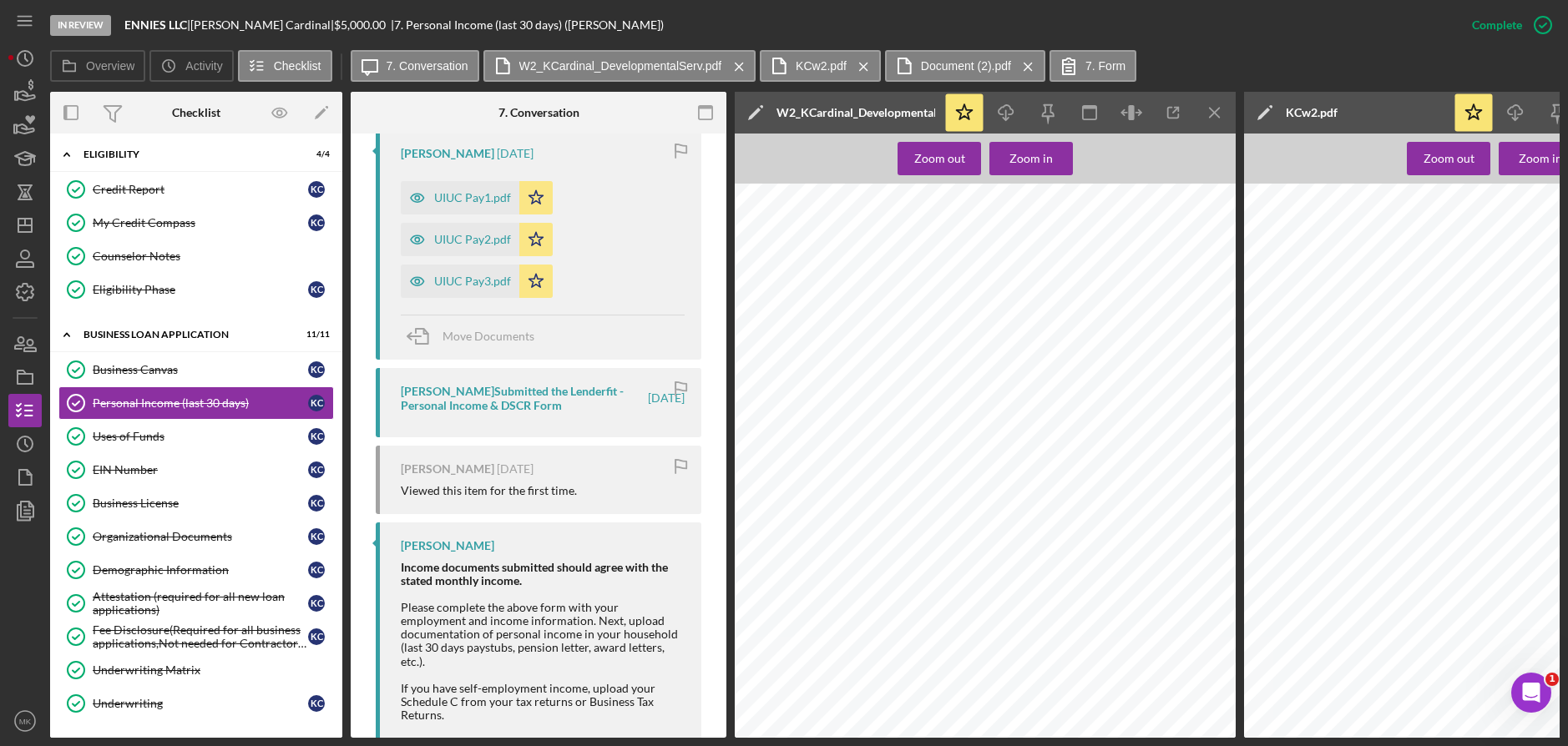
scroll to position [1217, 0]
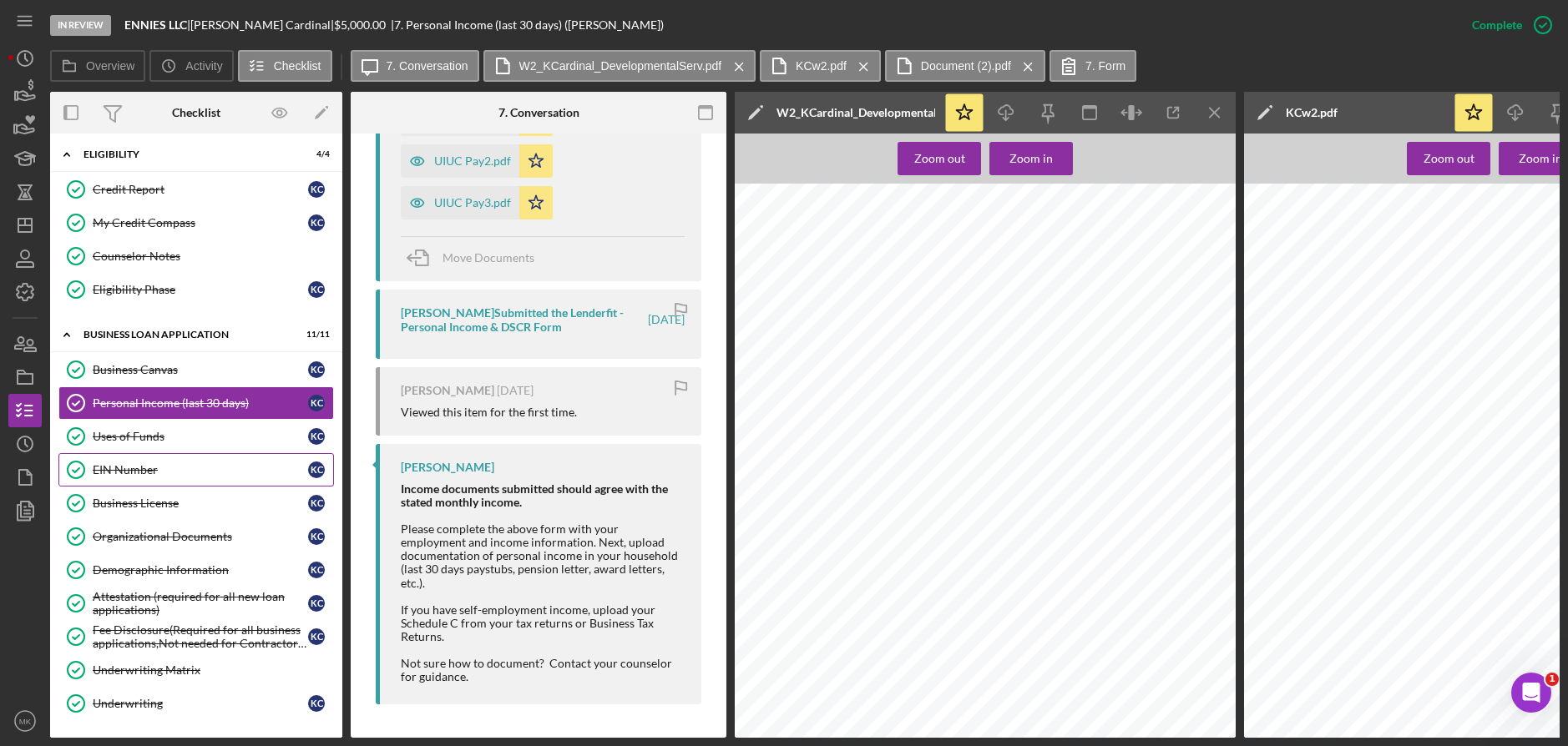
drag, startPoint x: 186, startPoint y: 442, endPoint x: 167, endPoint y: 455, distance: 23.0
click at [186, 442] on div "Uses of Funds" at bounding box center [200, 435] width 215 height 13
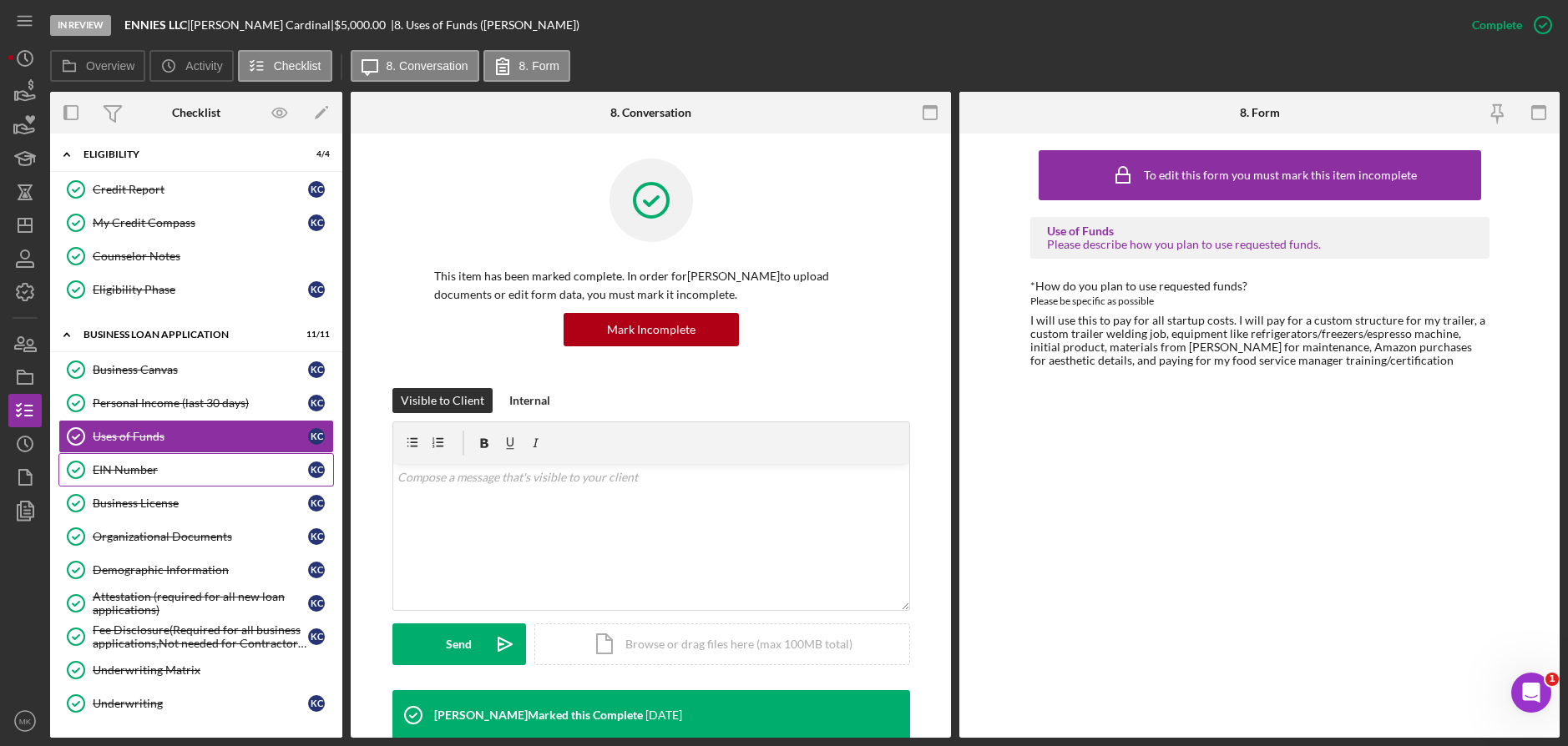
click at [165, 471] on div "EIN Number" at bounding box center [200, 469] width 215 height 13
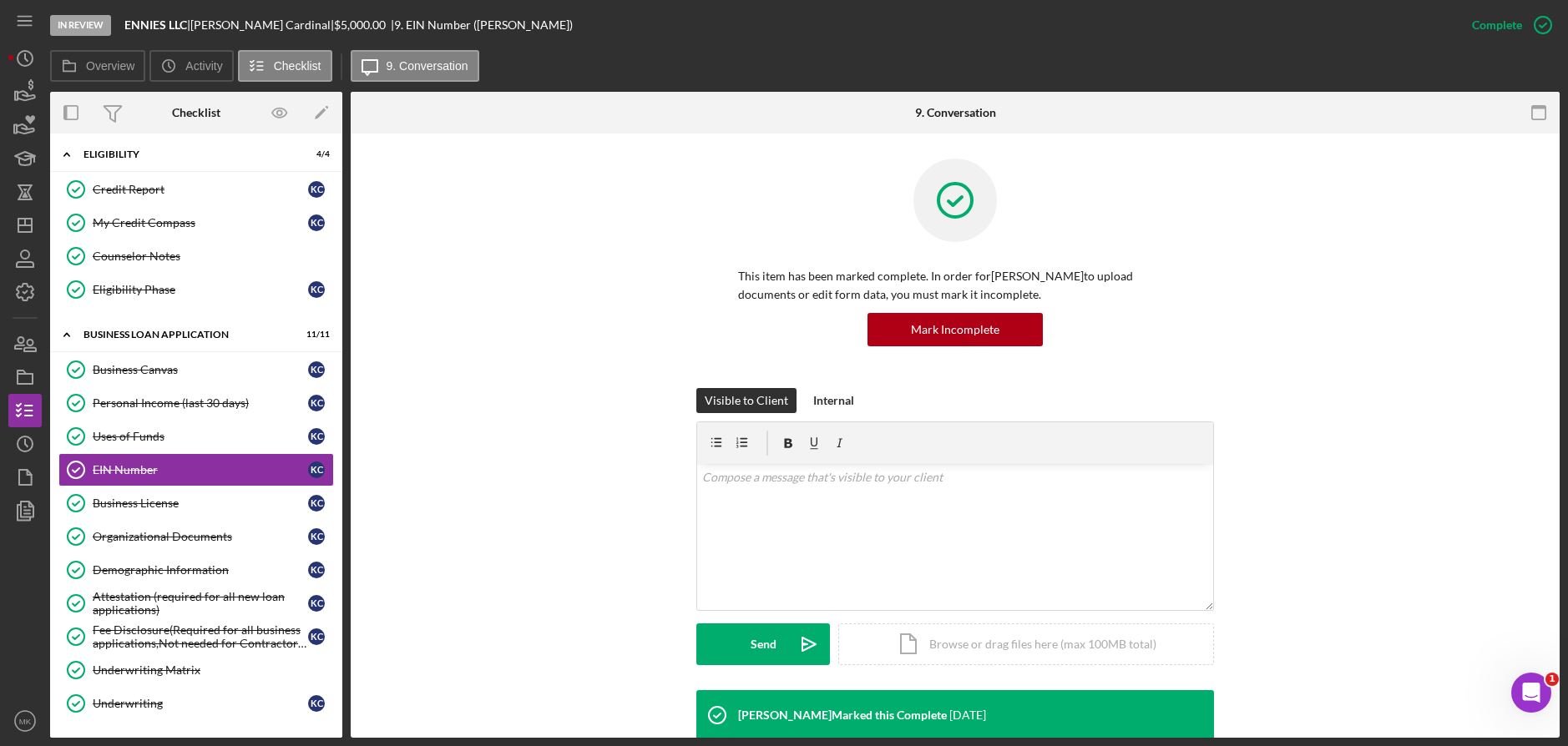
scroll to position [361, 0]
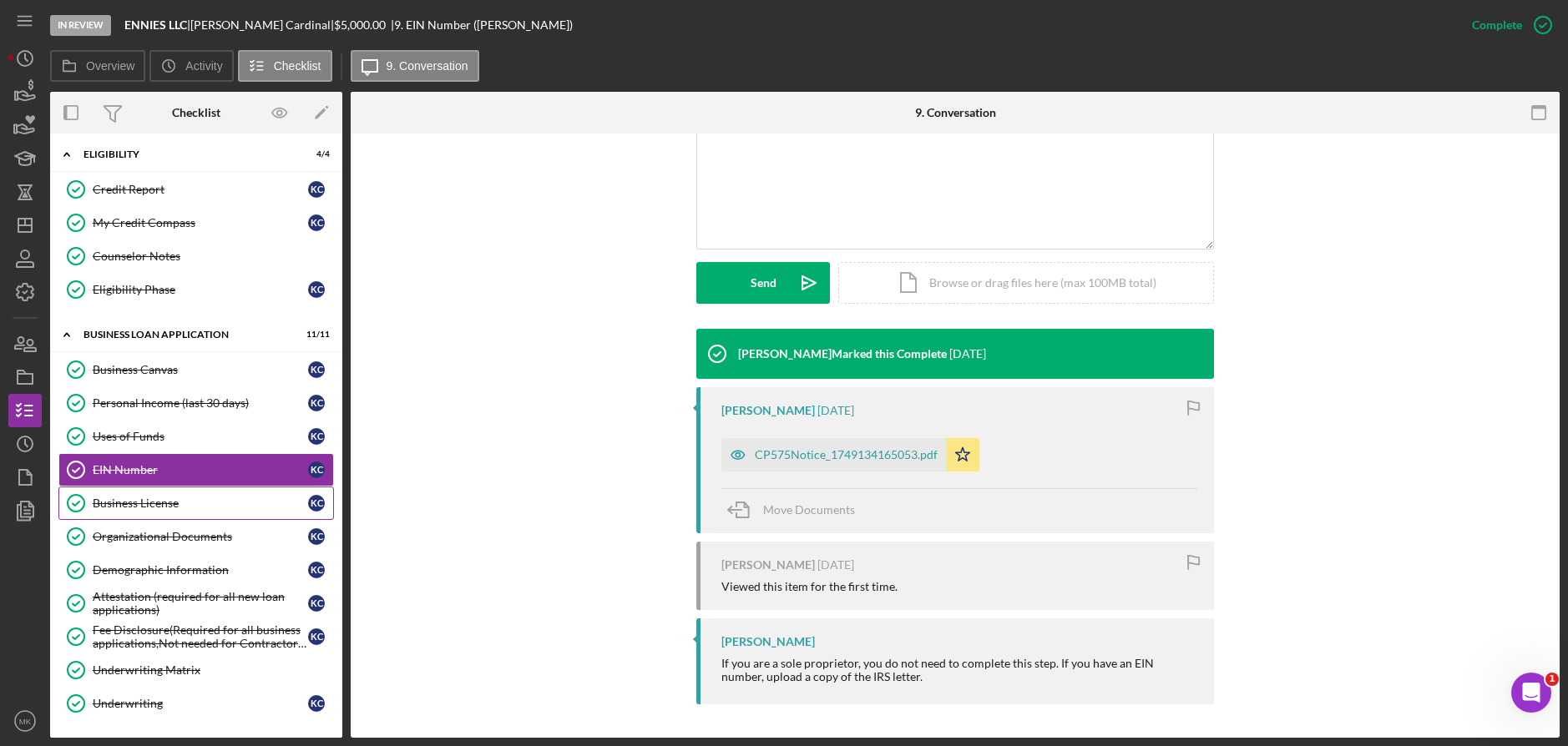
click at [214, 499] on div "Business License" at bounding box center [200, 502] width 215 height 13
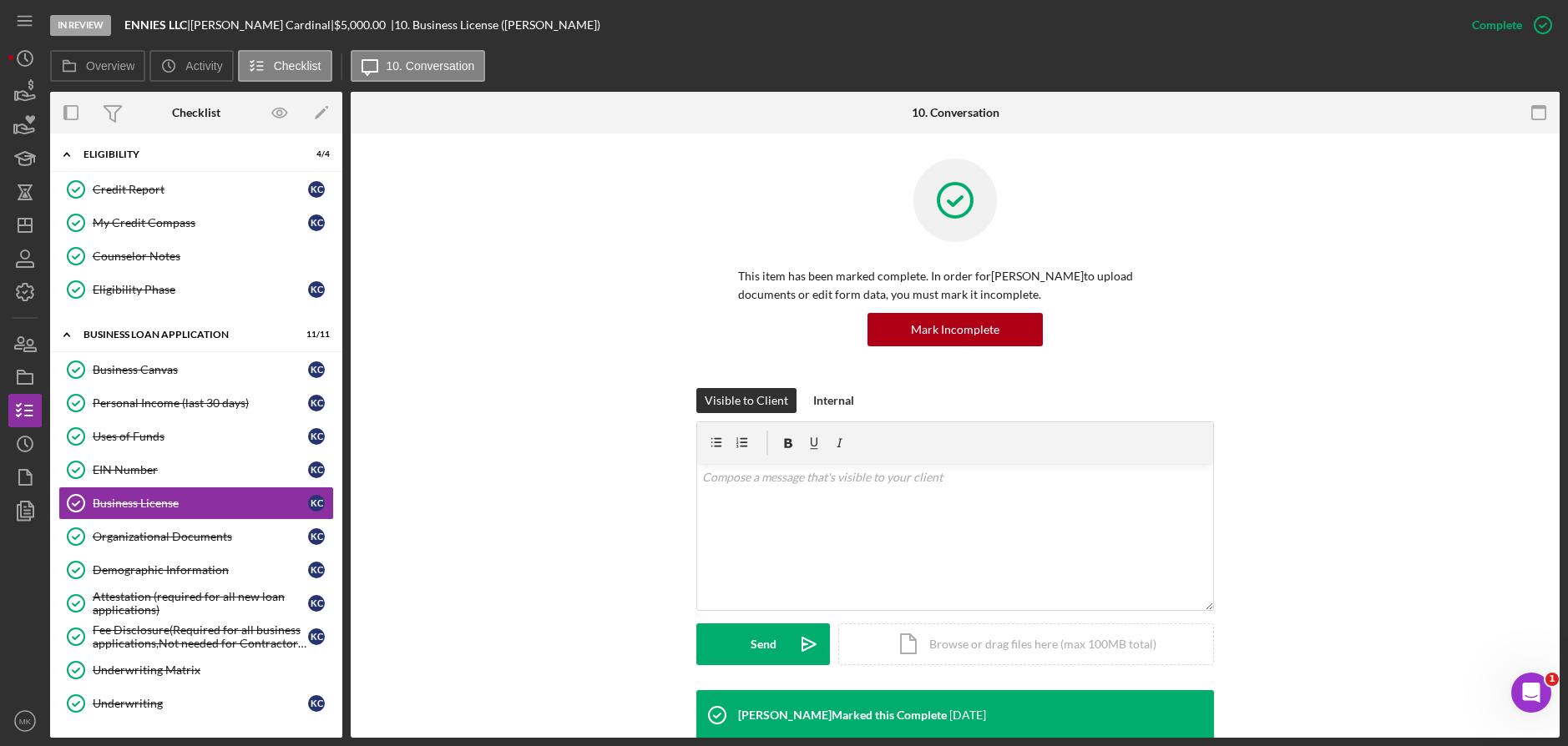
scroll to position [117, 0]
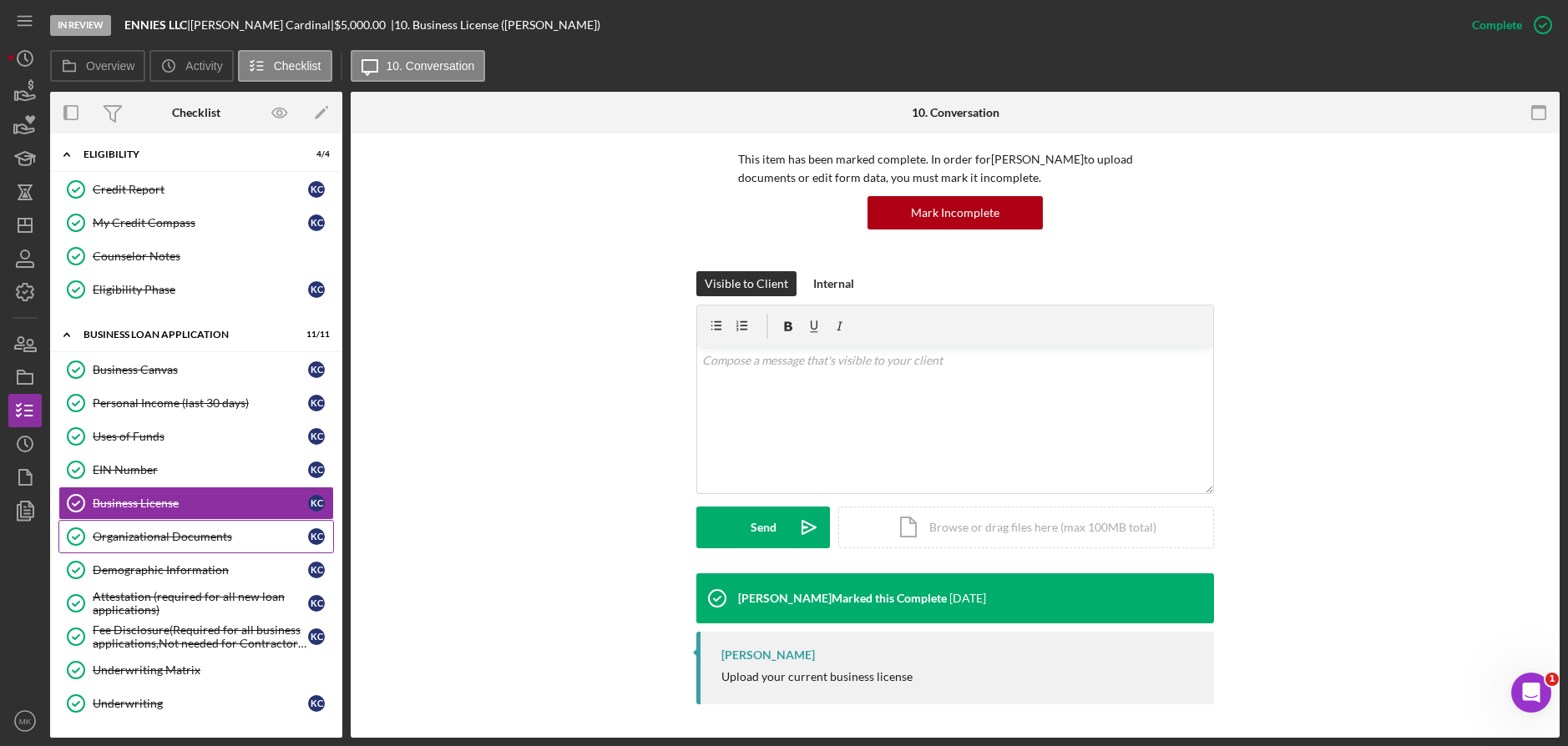
click at [155, 550] on link "Organizational Documents Organizational Documents K C" at bounding box center [196, 535] width 275 height 33
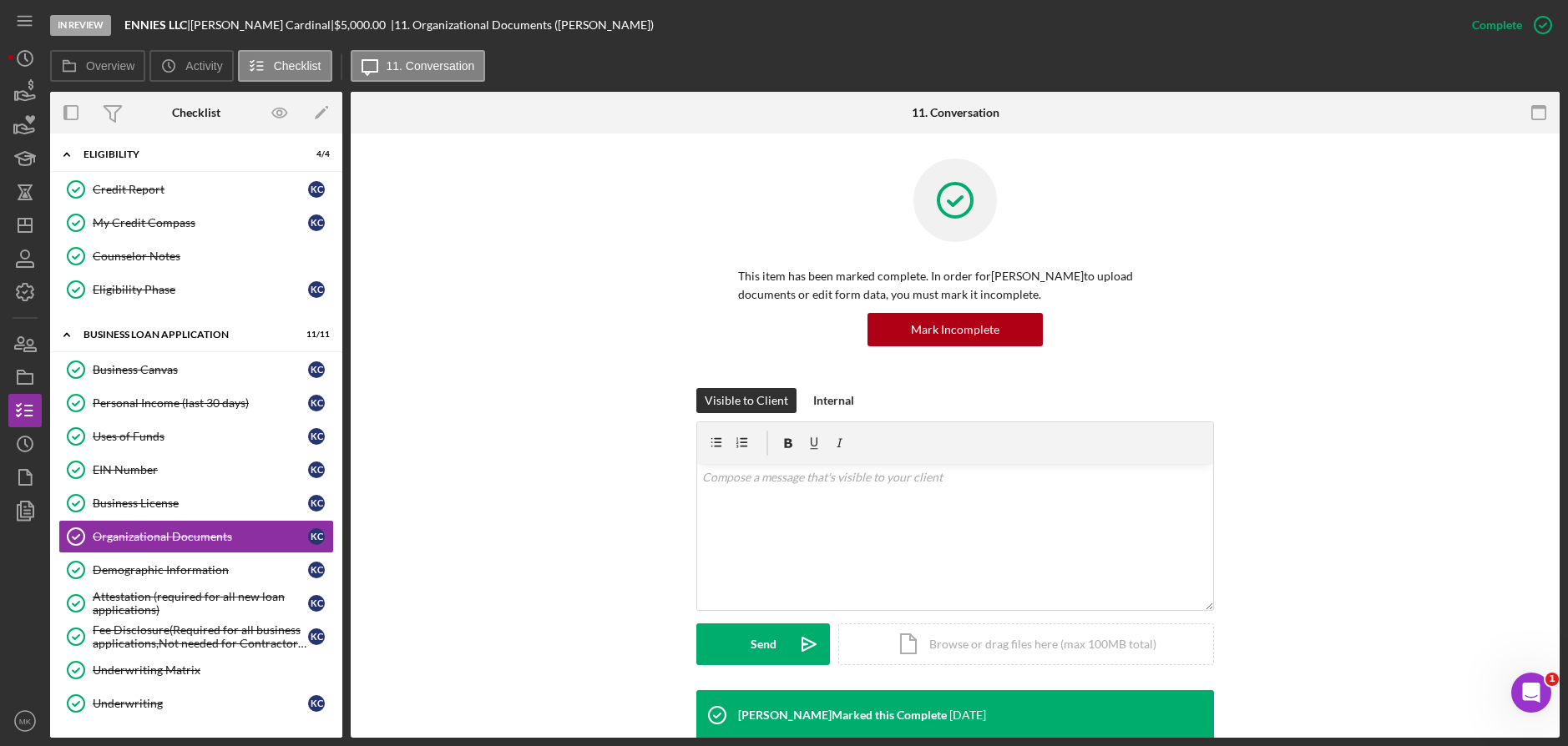
scroll to position [416, 0]
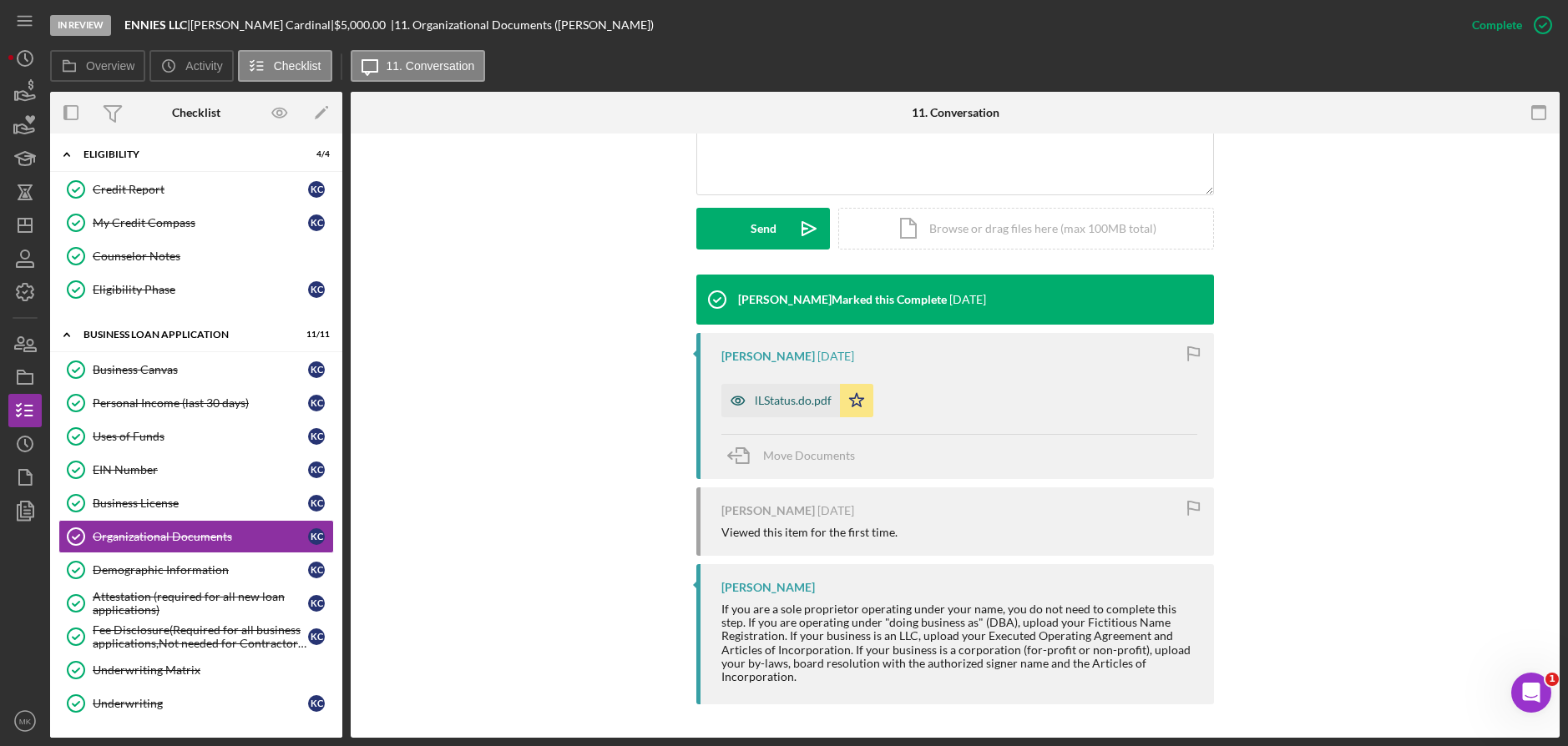
click at [787, 399] on div "lLStatus.do.pdf" at bounding box center [793, 400] width 77 height 13
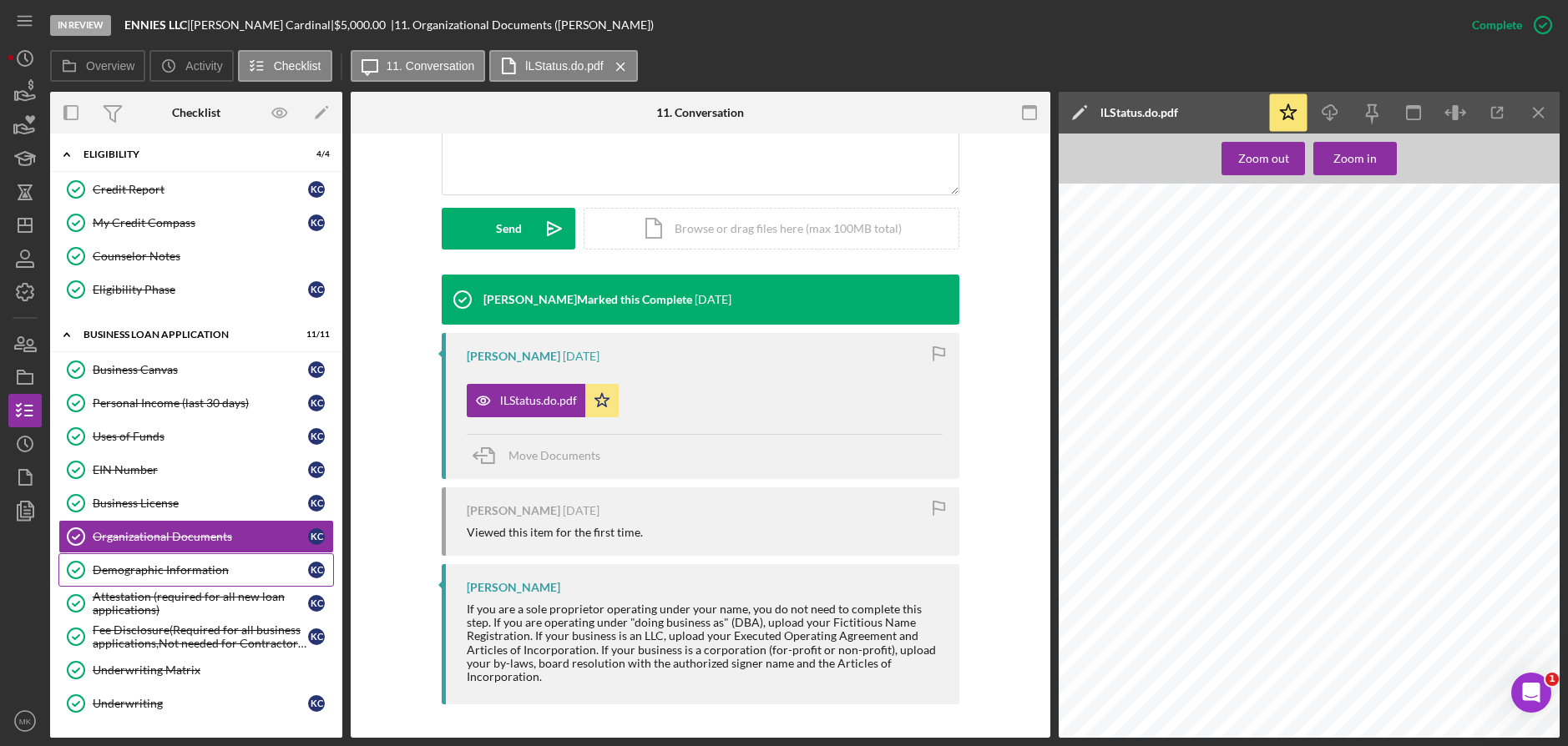
click at [198, 572] on div "Demographic Information" at bounding box center [200, 569] width 215 height 13
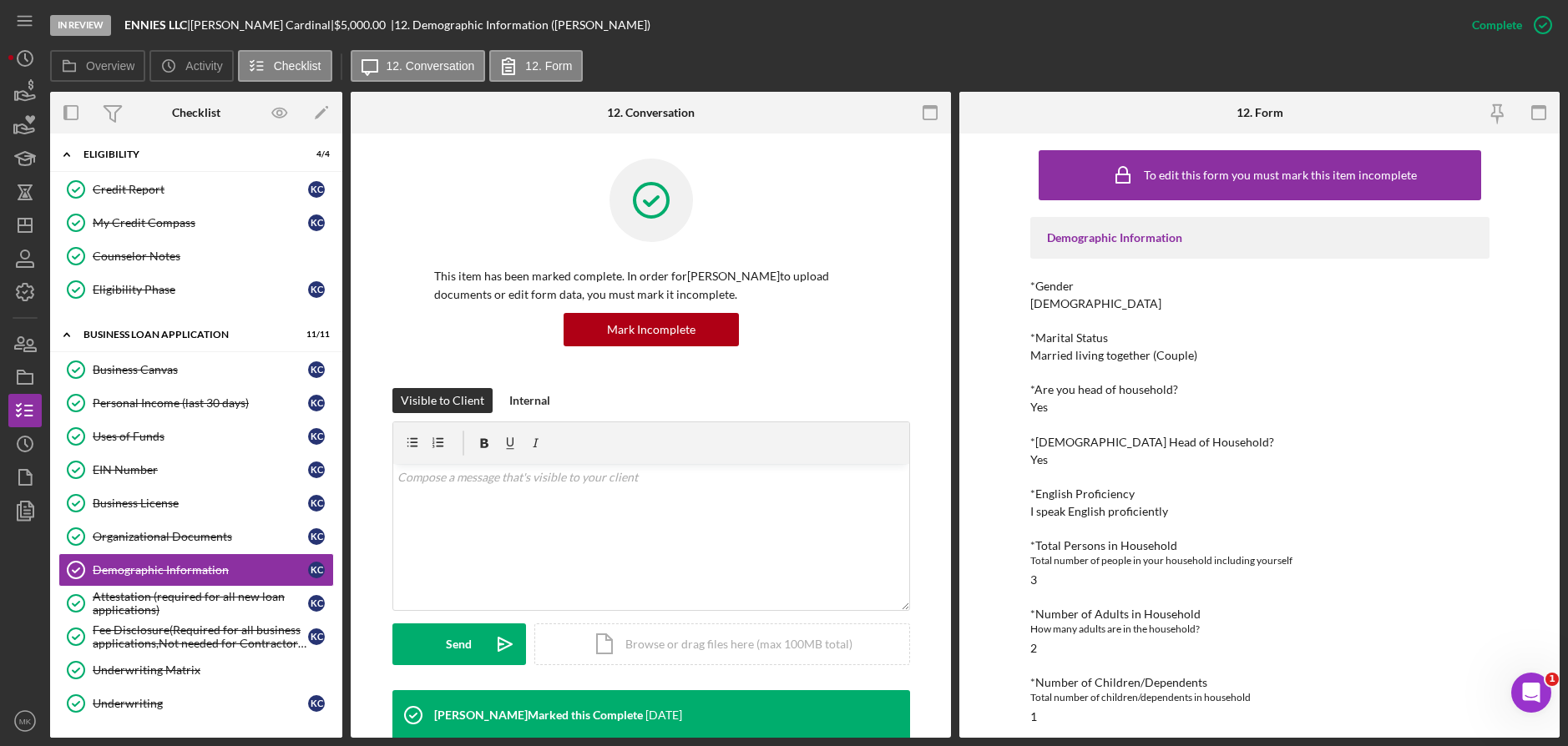
scroll to position [352, 0]
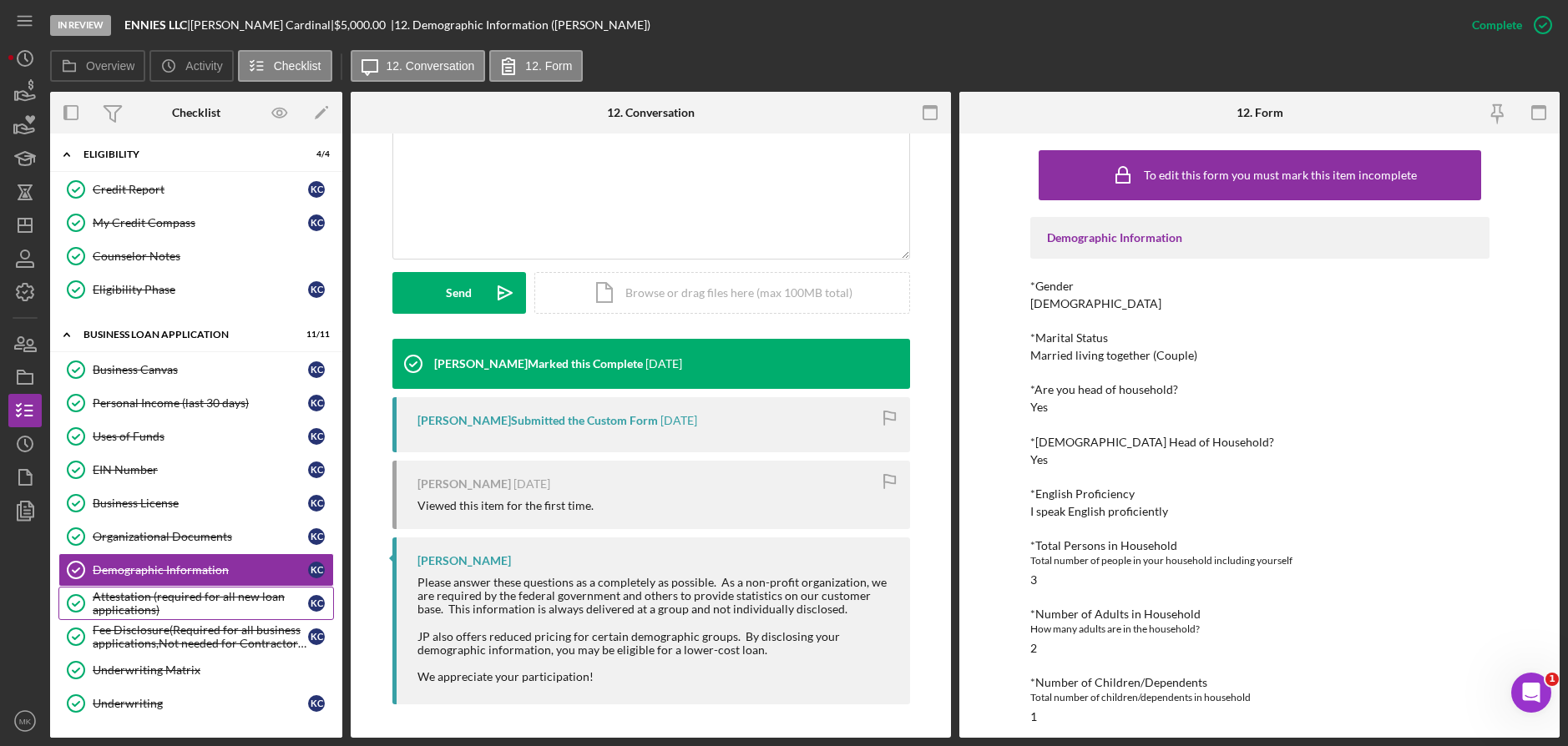
click at [174, 605] on div "Attestation (required for all new loan applications)" at bounding box center [200, 603] width 215 height 27
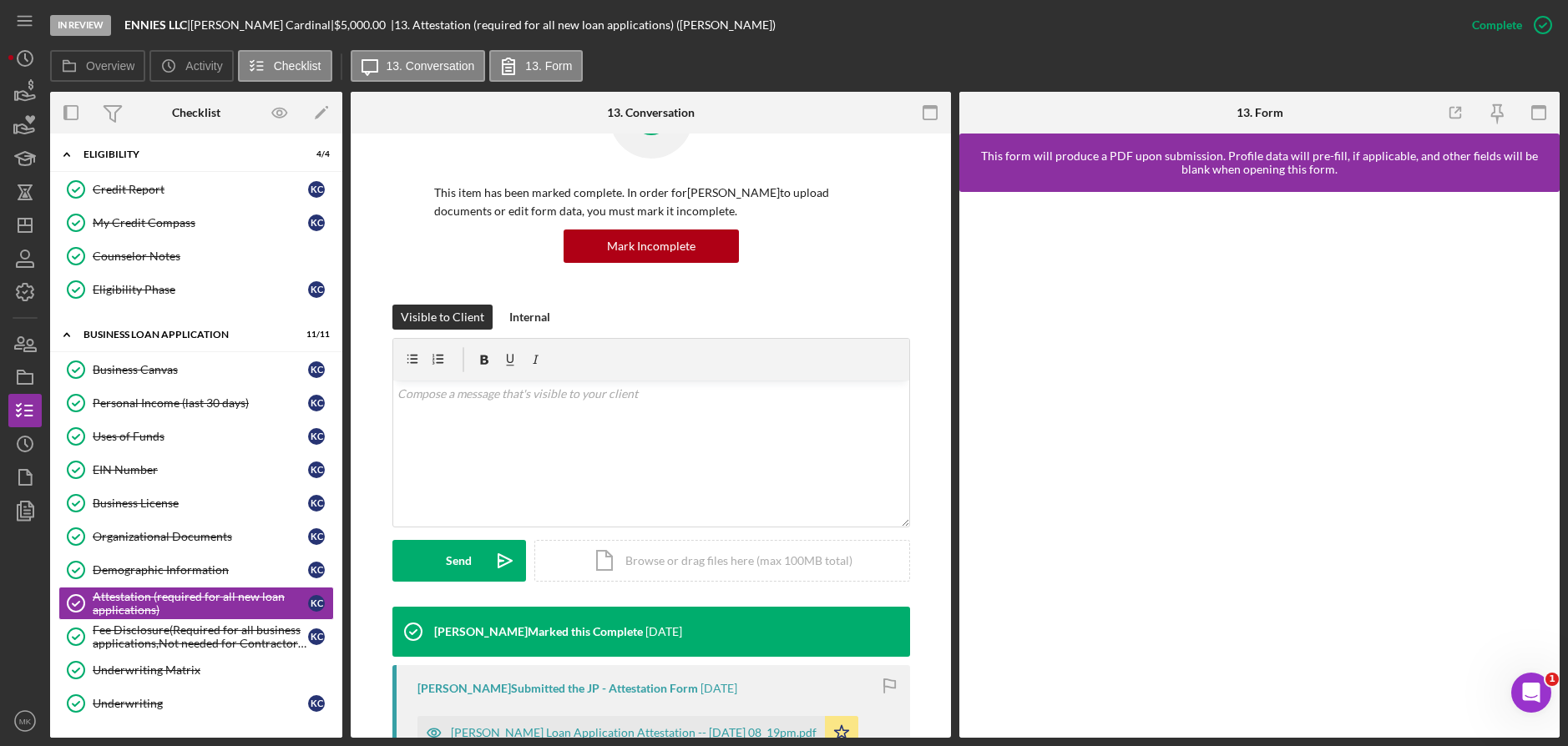
scroll to position [361, 0]
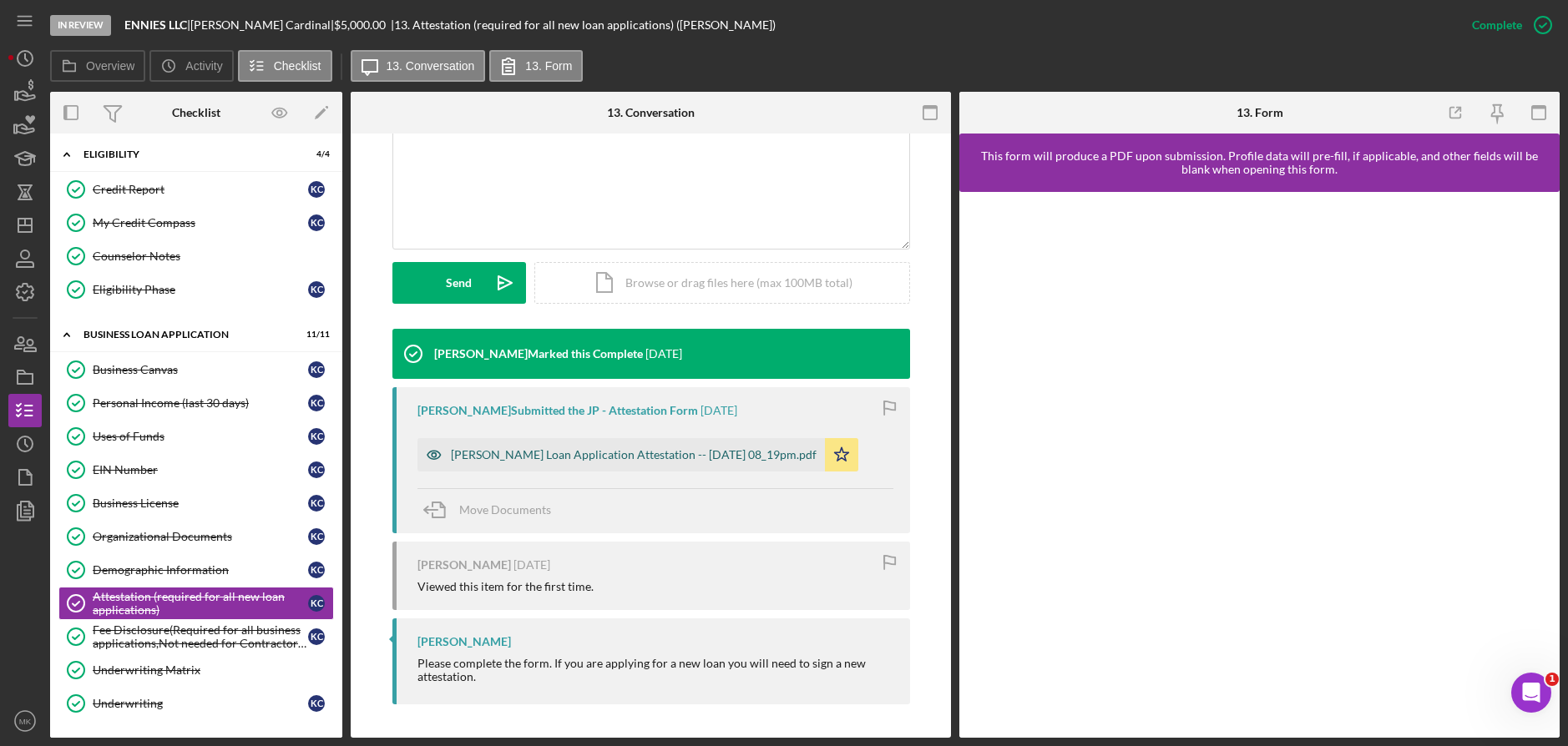
click at [557, 455] on div "[PERSON_NAME] Loan Application Attestation -- [DATE] 08_19pm.pdf" at bounding box center [633, 454] width 365 height 13
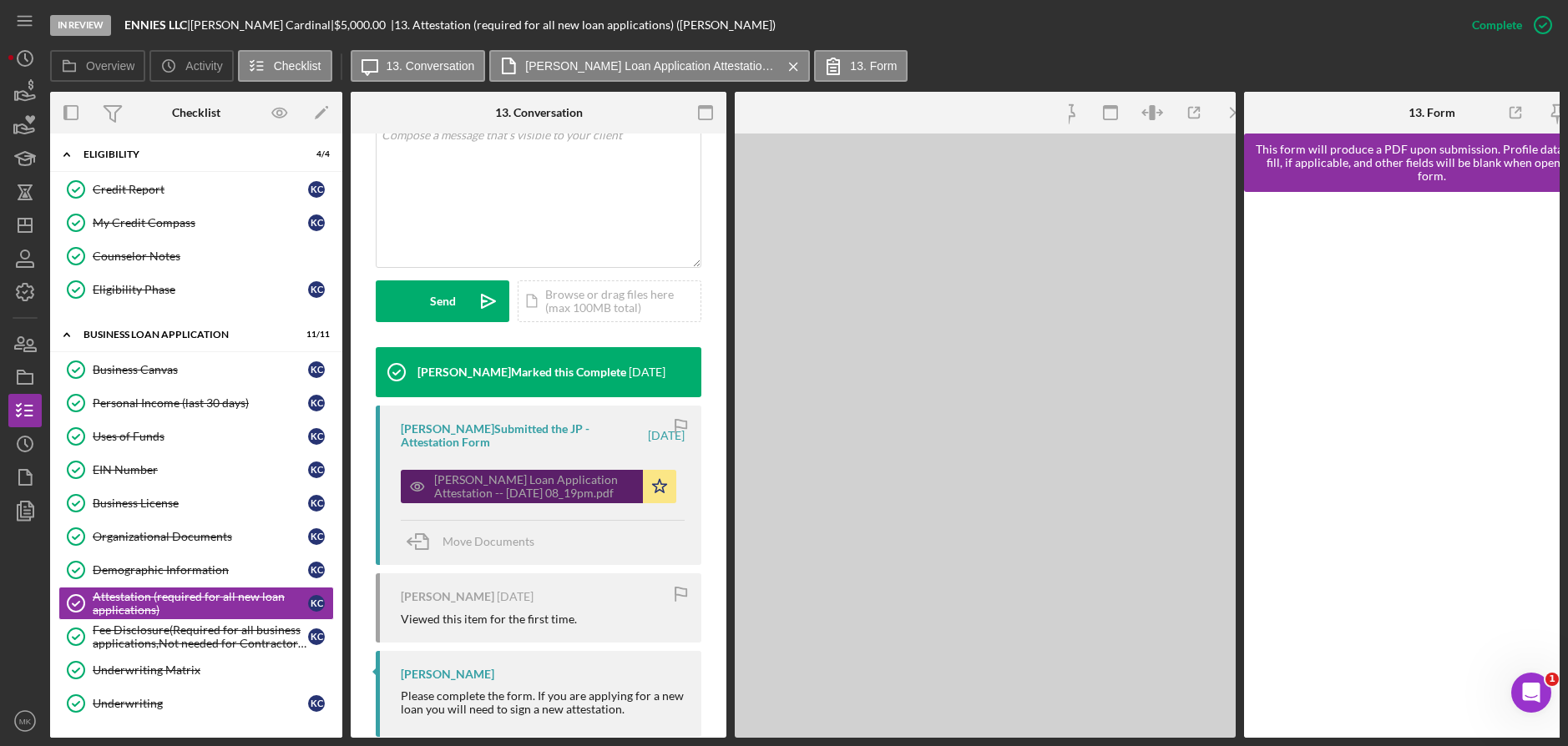
scroll to position [379, 0]
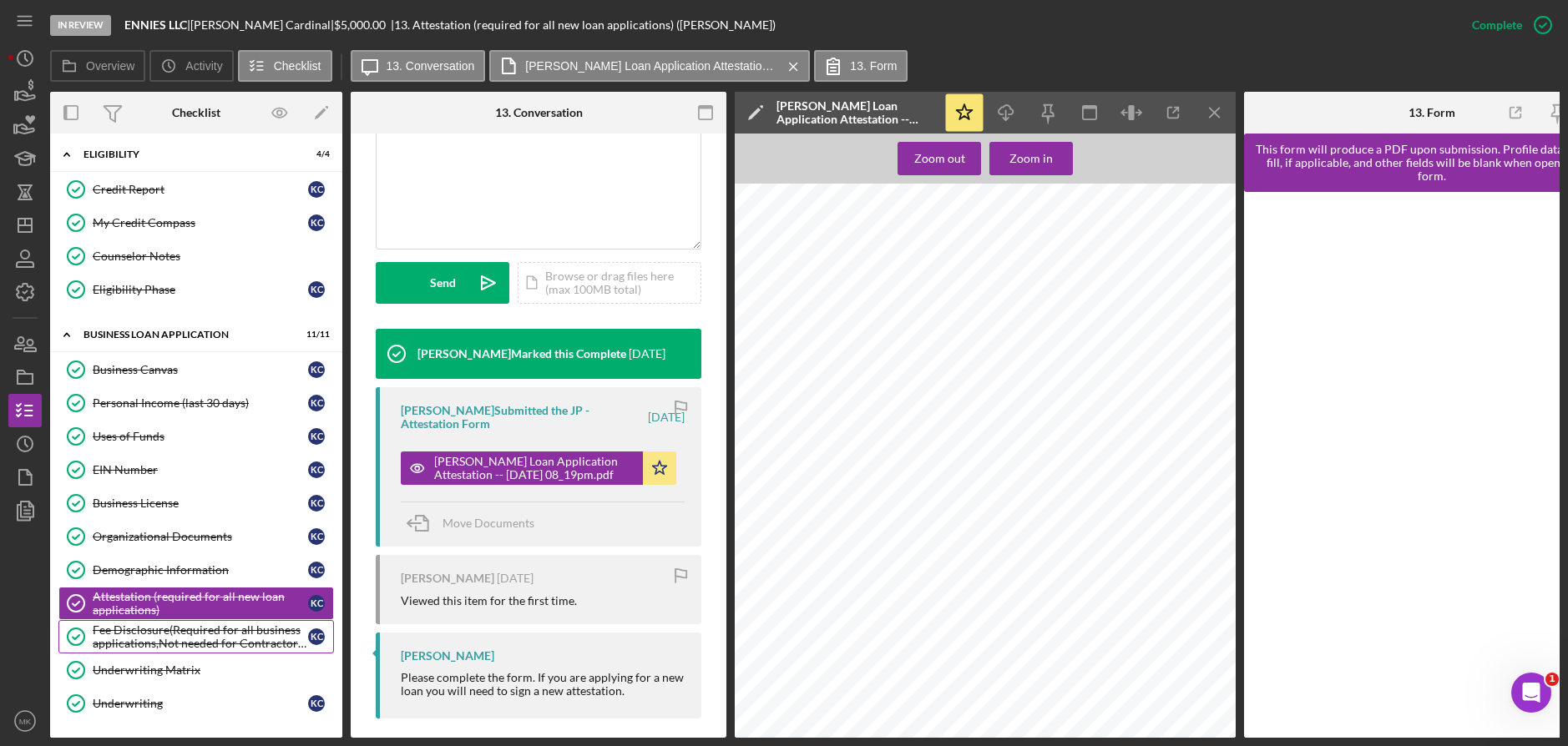
click at [184, 648] on div "Fee Disclosure(Required for all business applications,Not needed for Contractor…" at bounding box center [200, 636] width 215 height 27
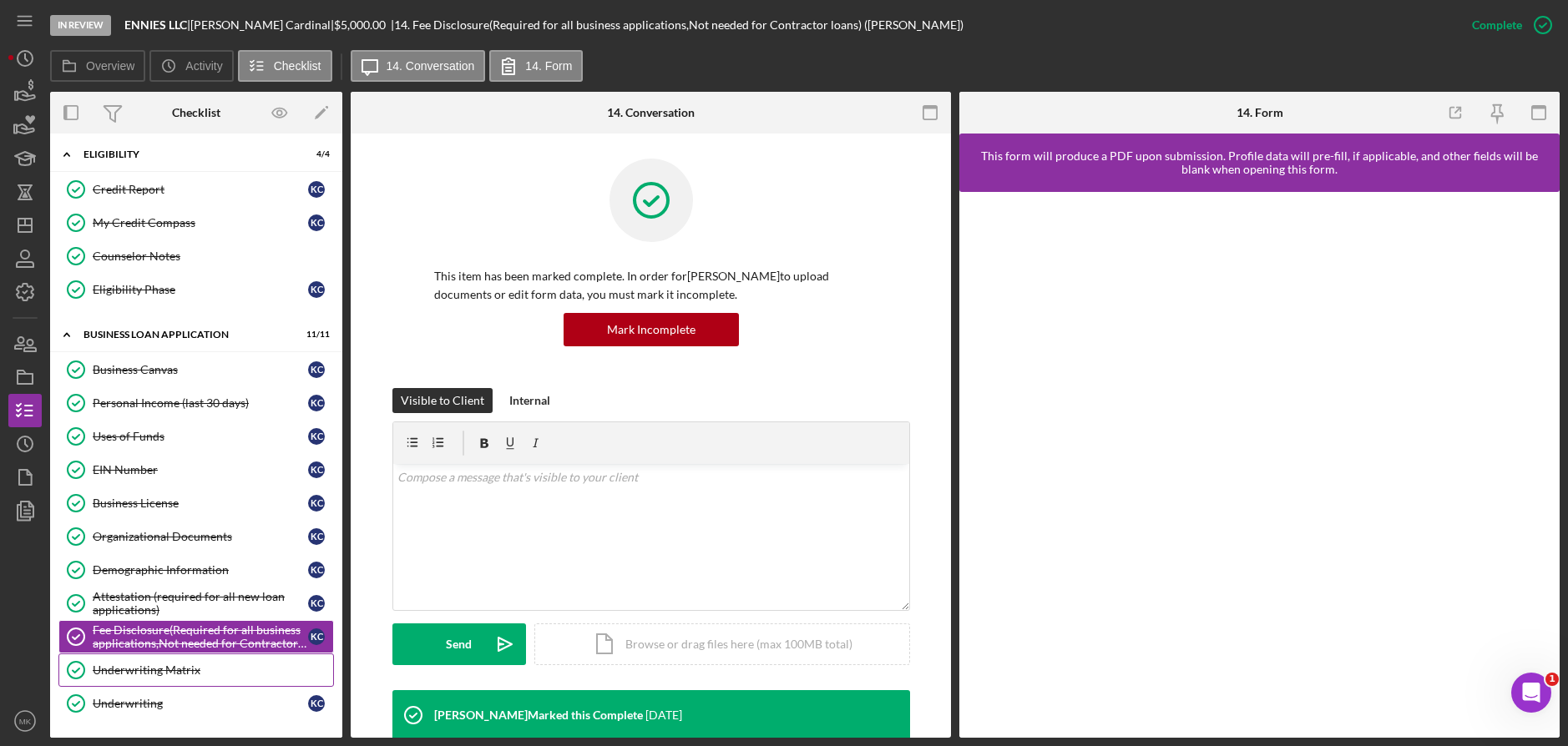
click at [176, 676] on div "Underwriting Matrix" at bounding box center [213, 669] width 240 height 13
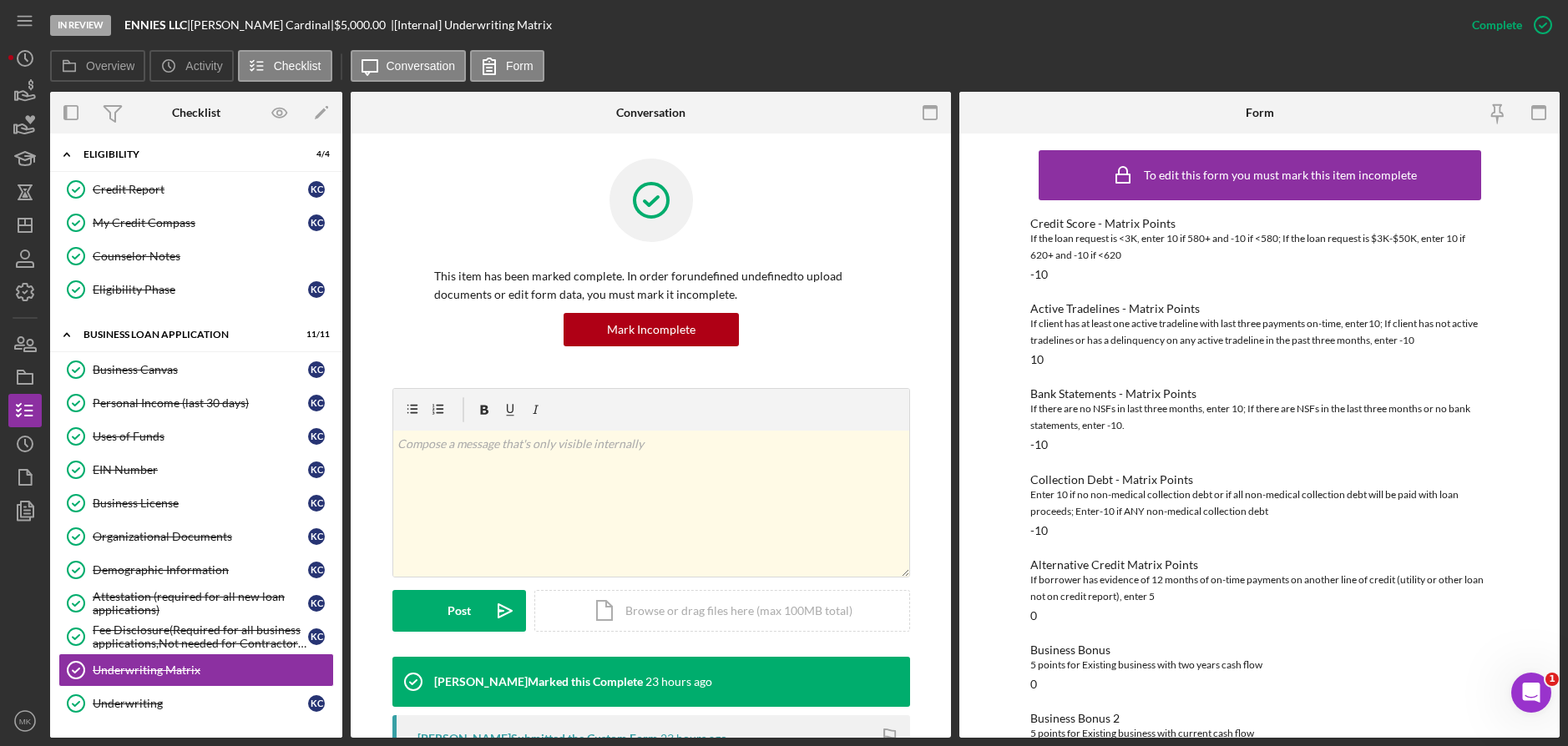
scroll to position [394, 0]
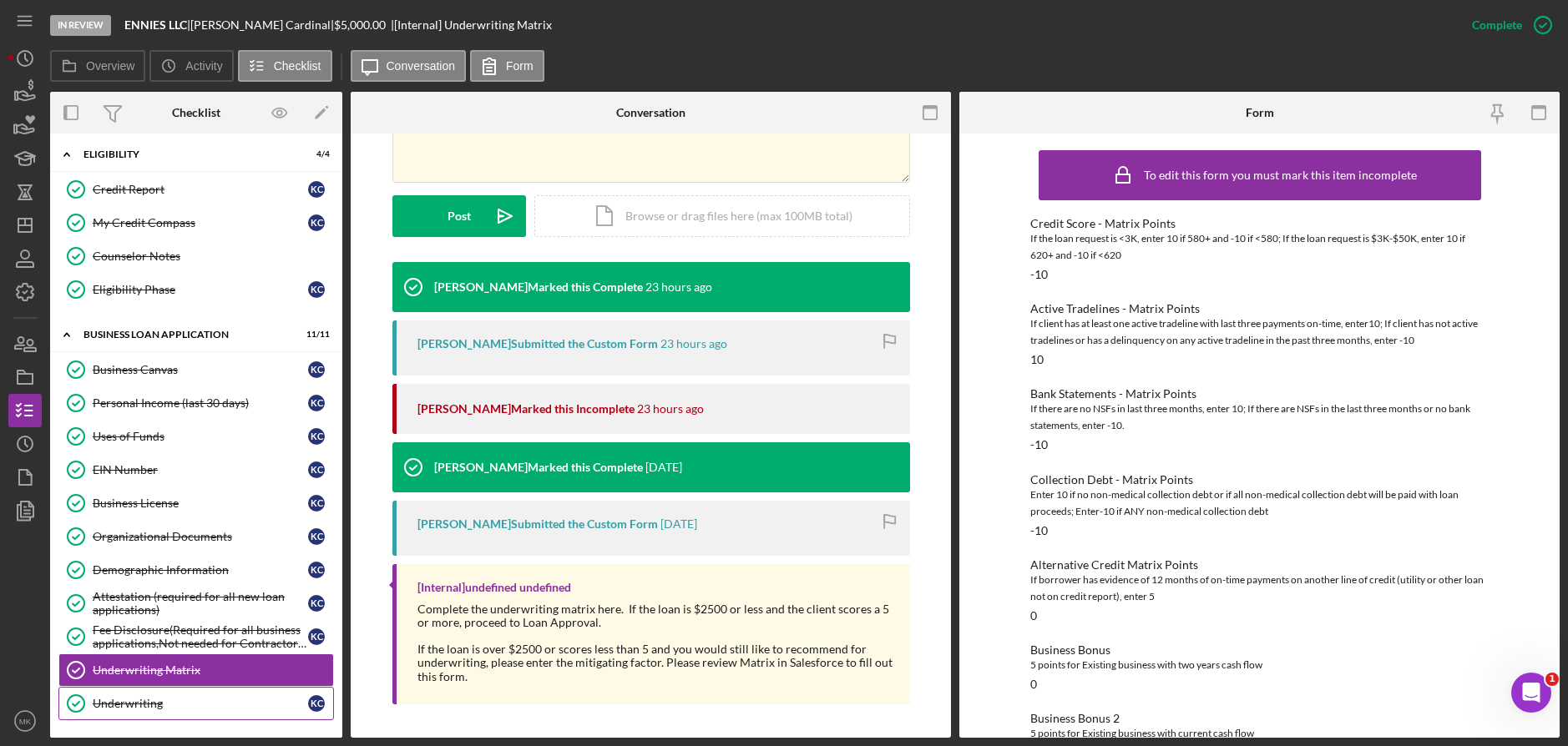
click at [163, 697] on div "Underwriting" at bounding box center [200, 703] width 215 height 13
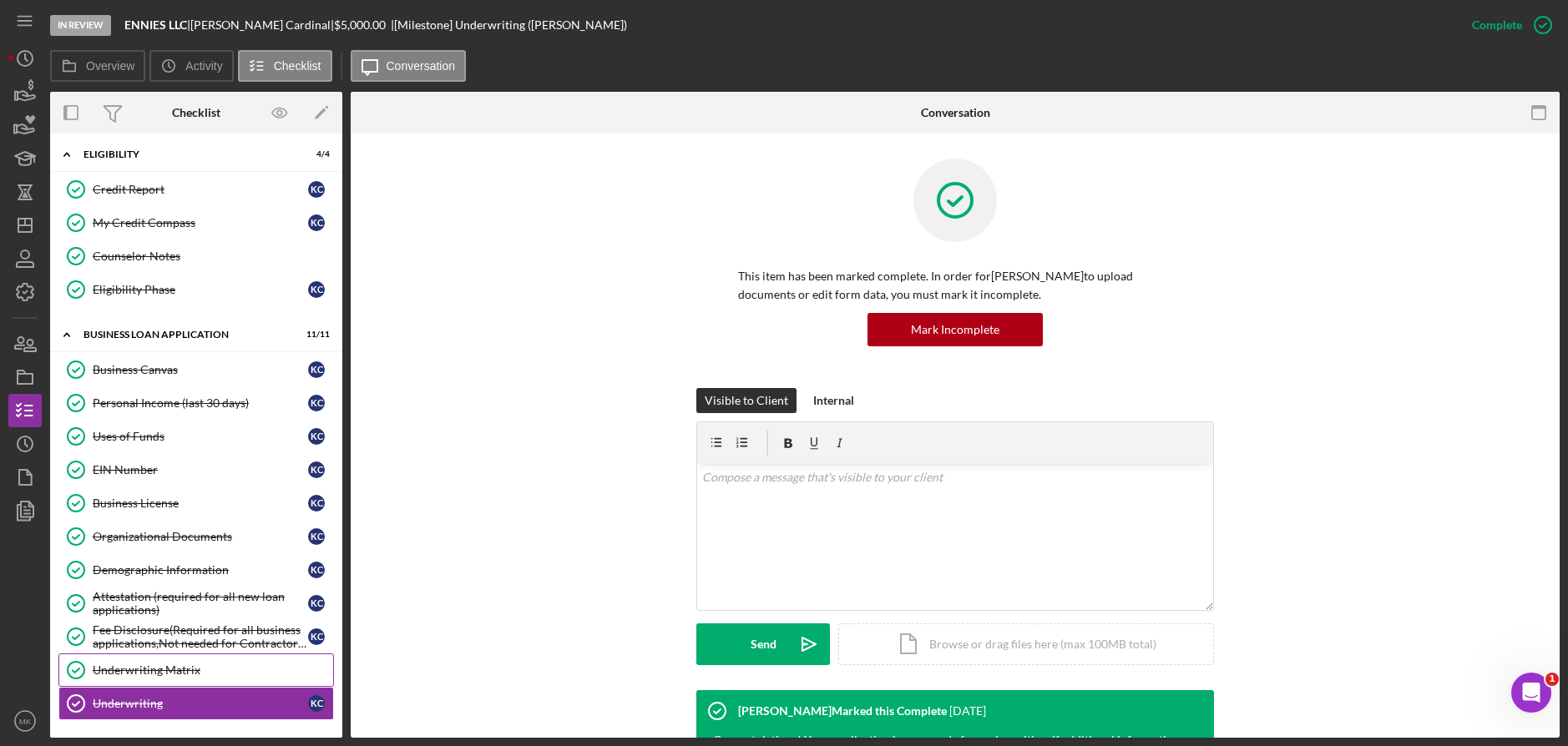
click at [109, 669] on div "Underwriting Matrix" at bounding box center [213, 669] width 240 height 13
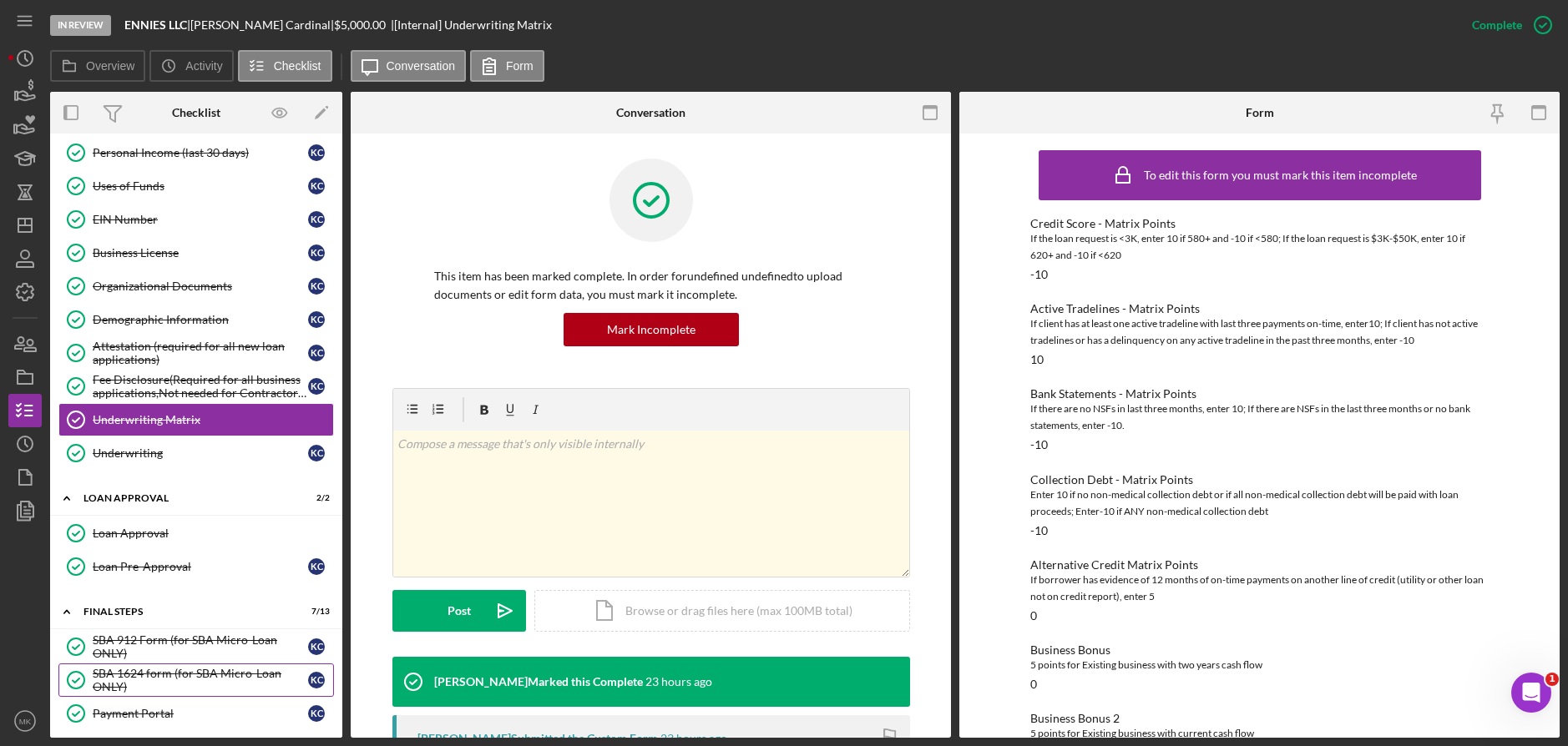
scroll to position [750, 0]
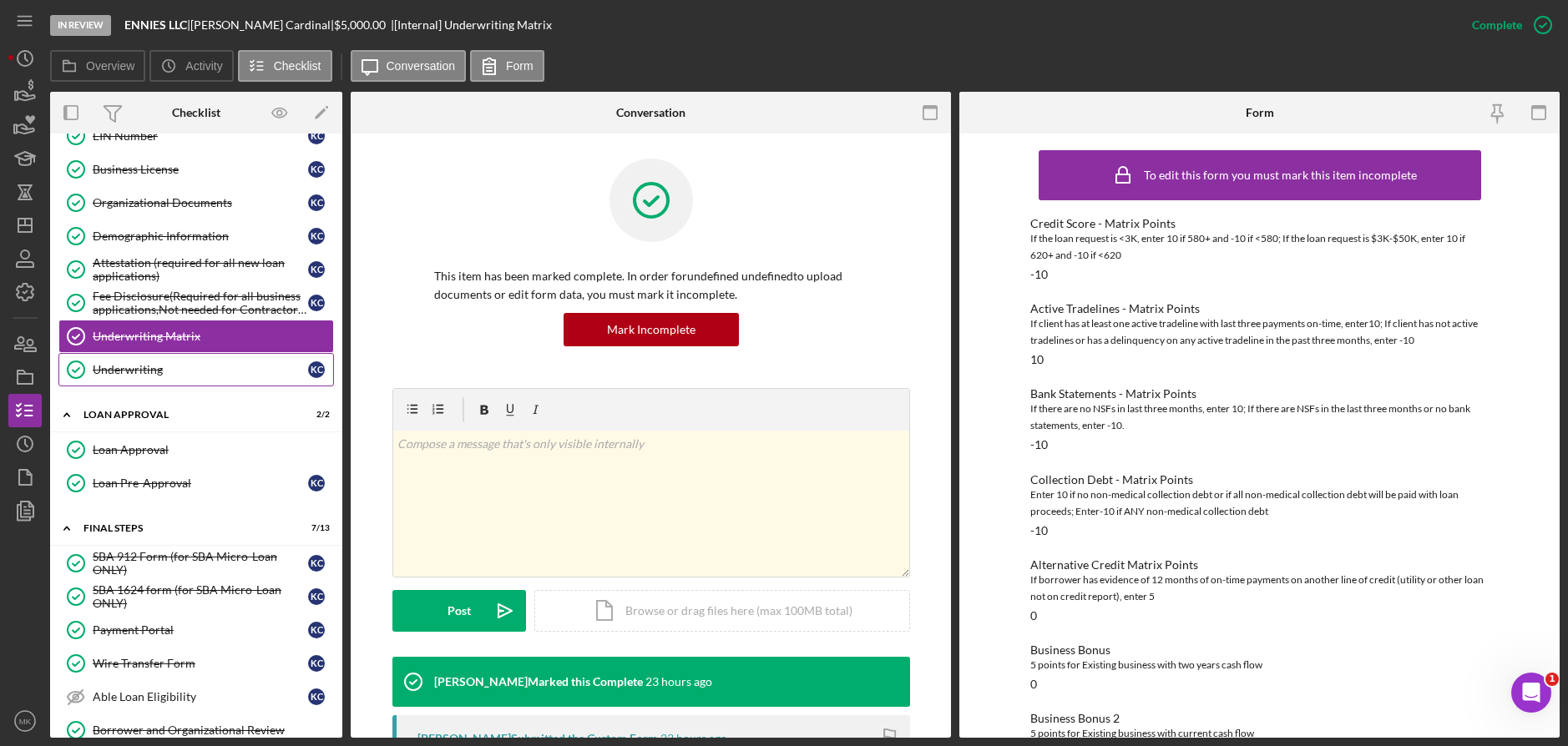
click at [140, 384] on link "Underwriting Underwriting K C" at bounding box center [196, 369] width 275 height 33
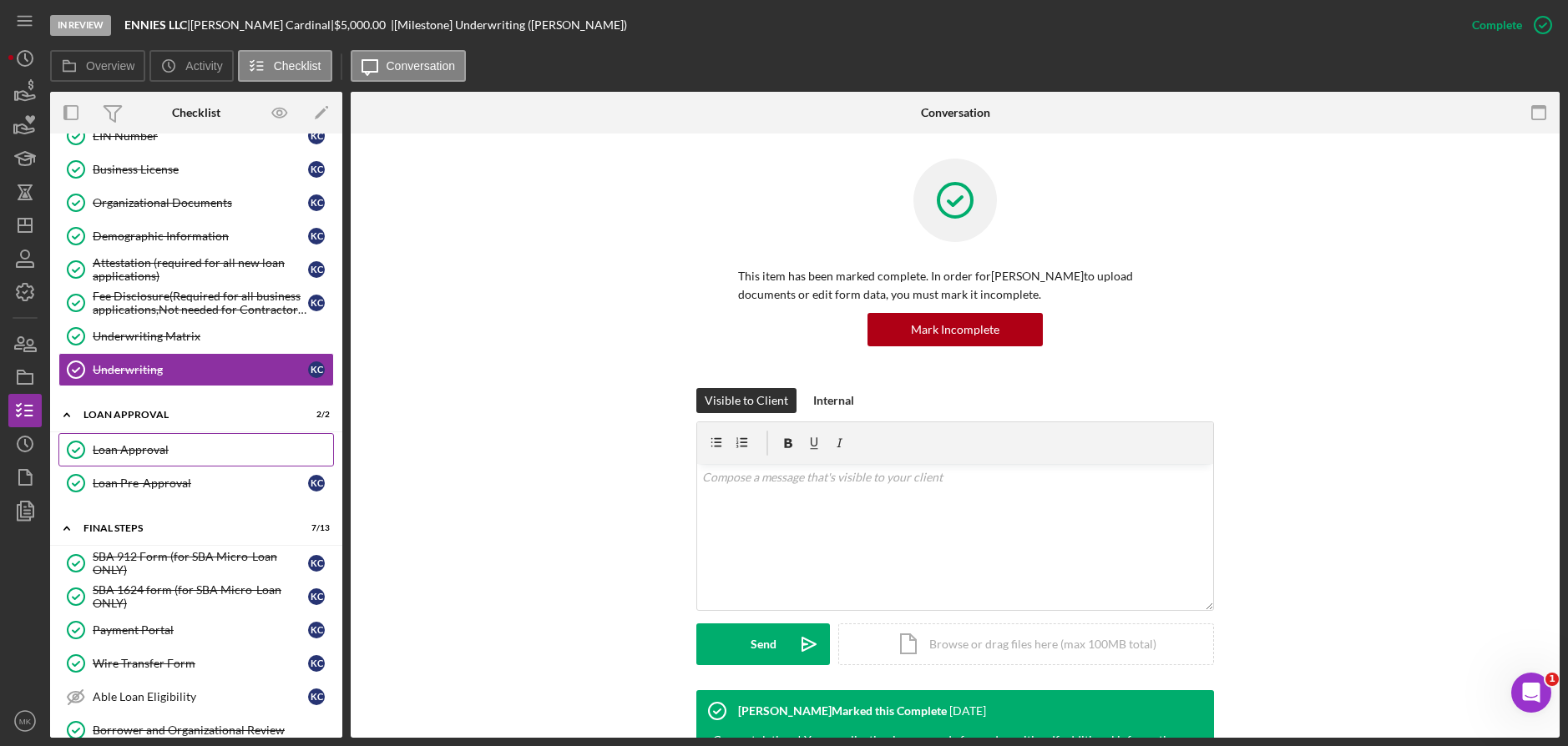
click at [163, 445] on div "Loan Approval" at bounding box center [213, 449] width 240 height 13
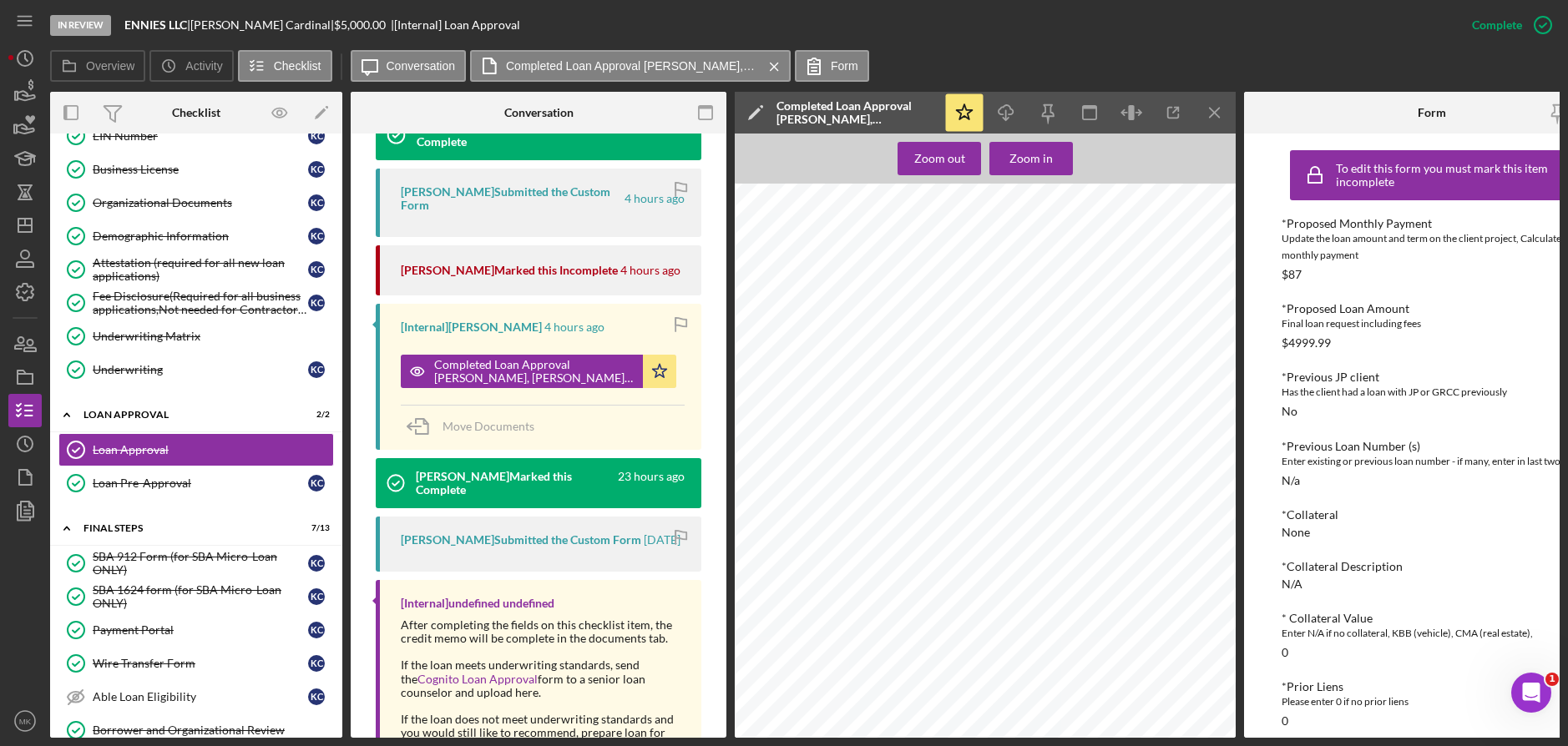
scroll to position [695, 0]
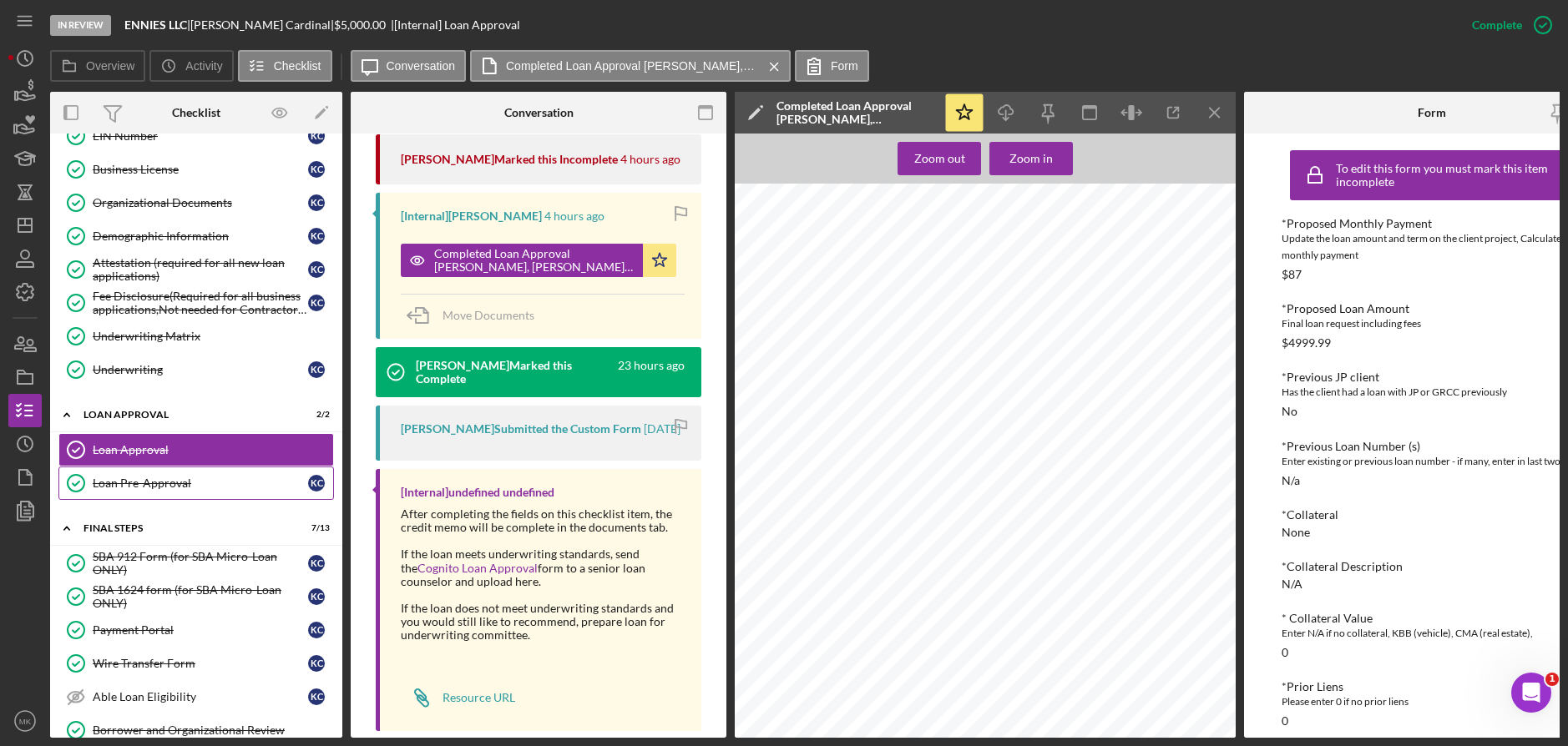
click at [182, 485] on div "Loan Pre-Approval" at bounding box center [200, 483] width 215 height 13
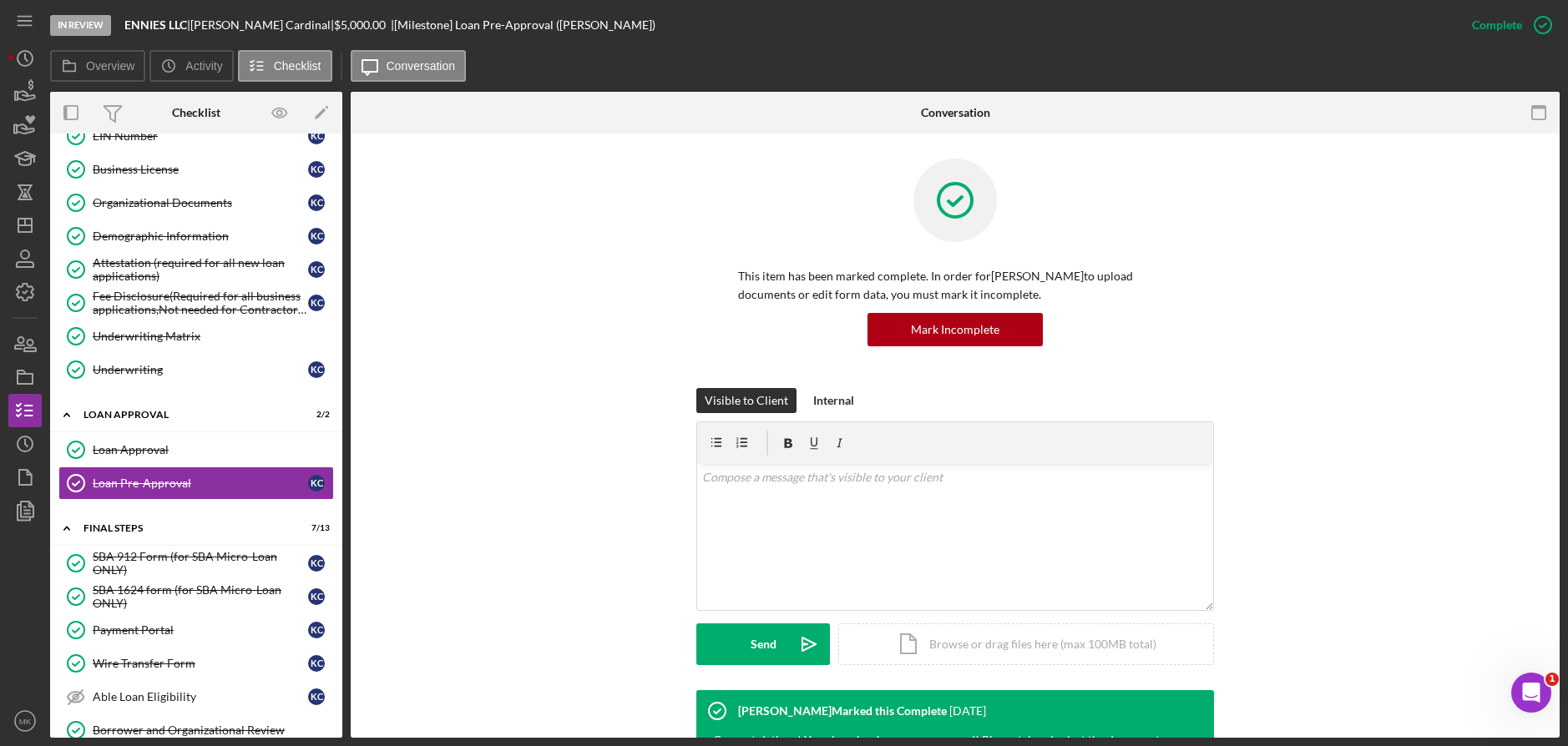
scroll to position [188, 0]
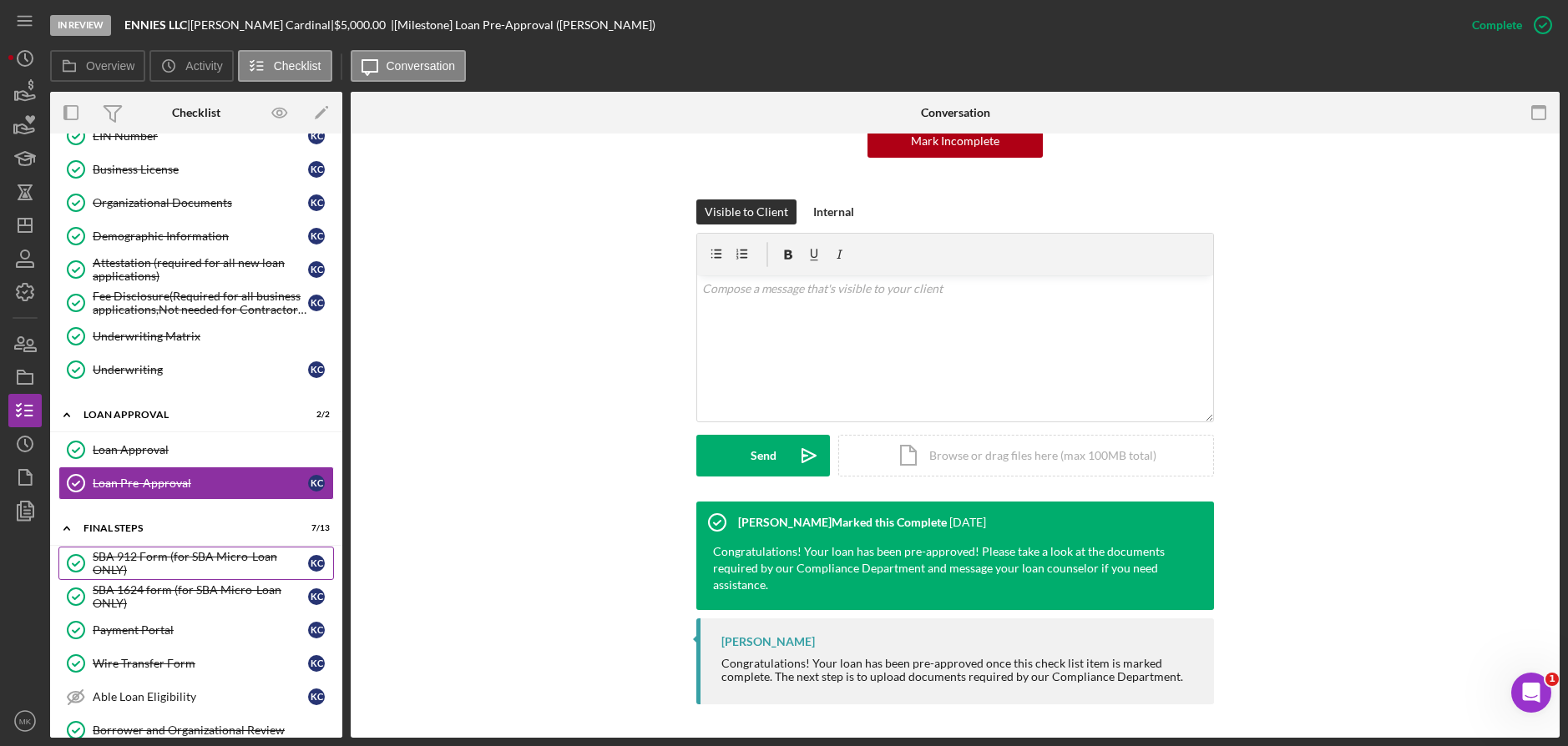
click at [191, 567] on div "SBA 912 Form (for SBA Micro-Loan ONLY)" at bounding box center [200, 563] width 215 height 27
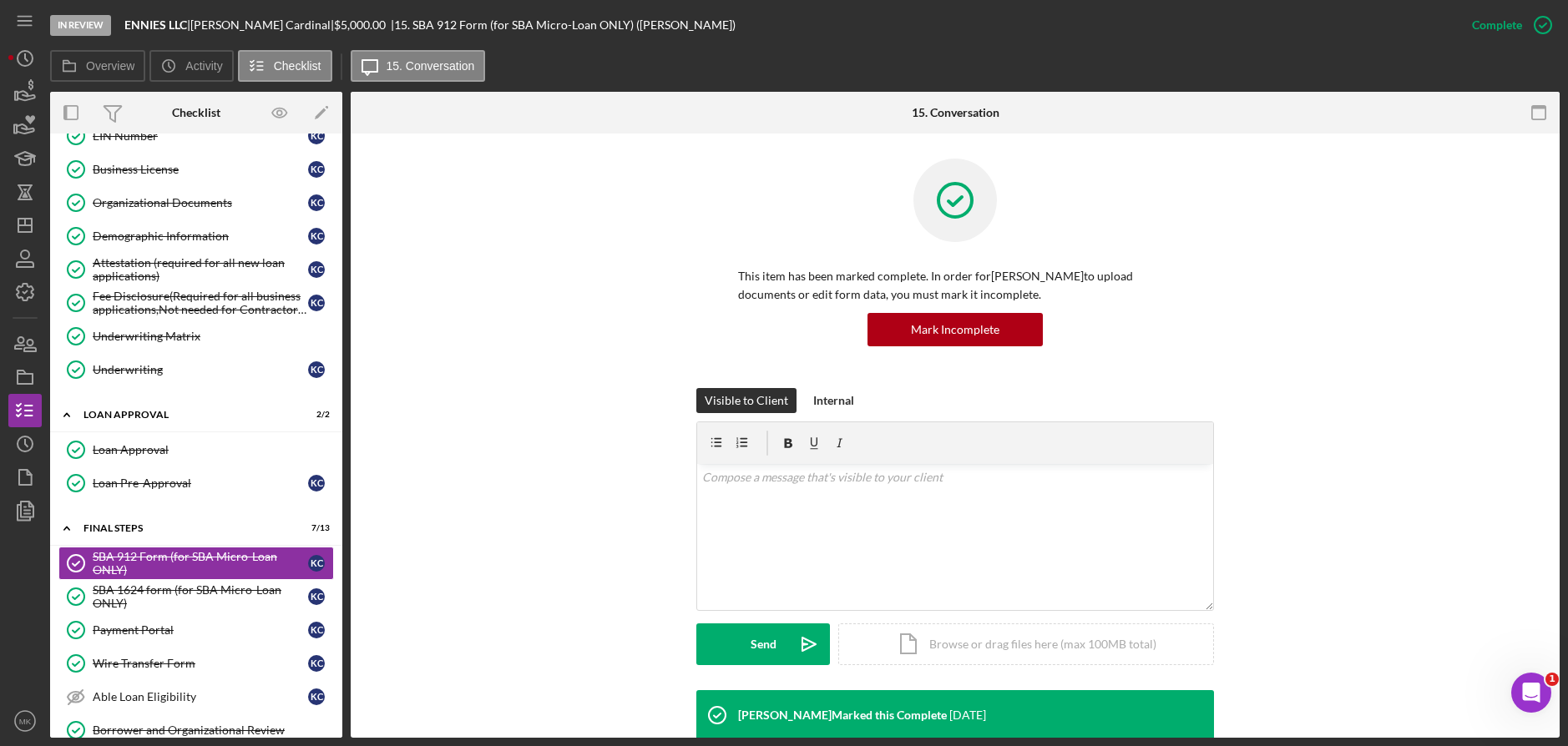
scroll to position [472, 0]
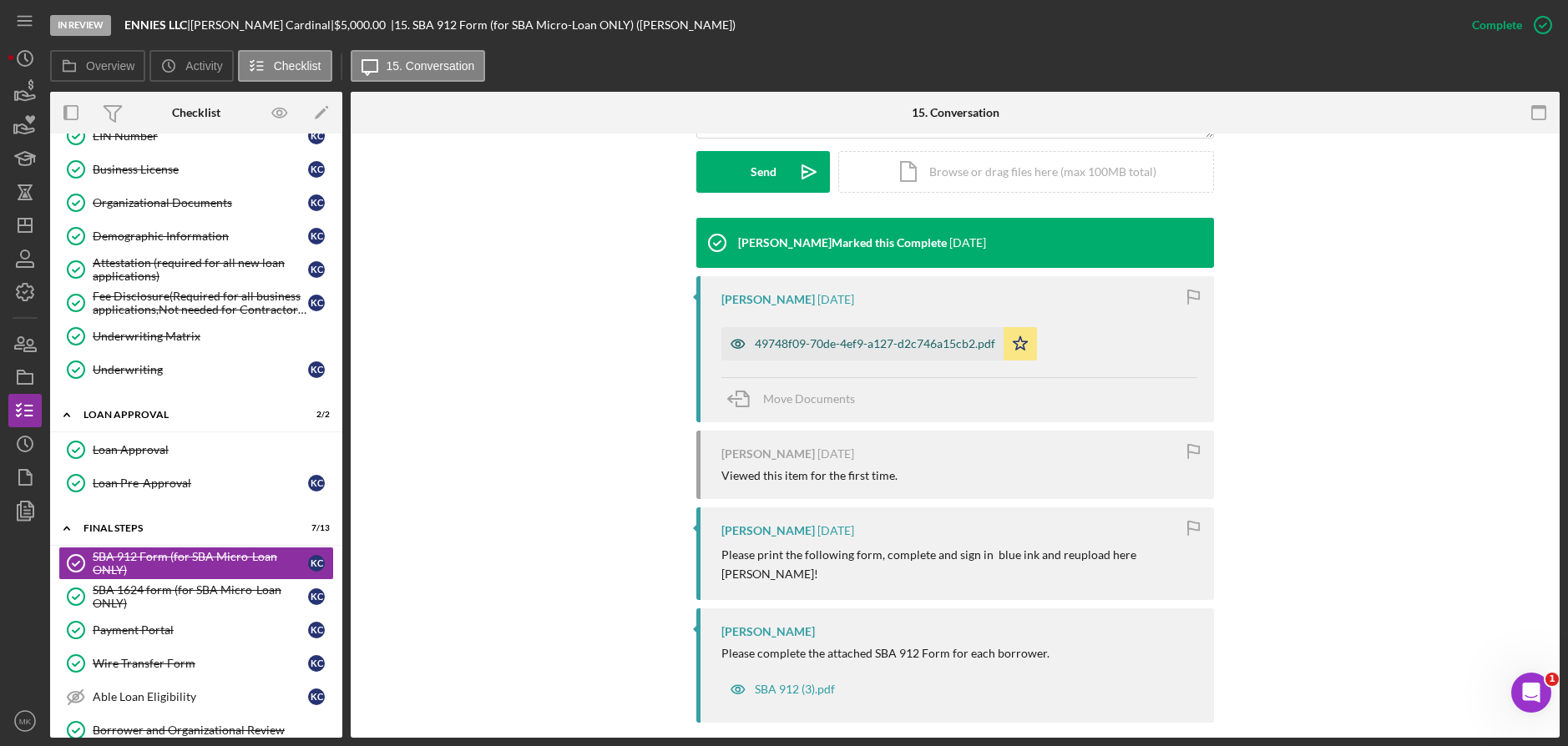
click at [815, 339] on div "49748f09-70de-4ef9-a127-d2c746a15cb2.pdf" at bounding box center [874, 344] width 240 height 13
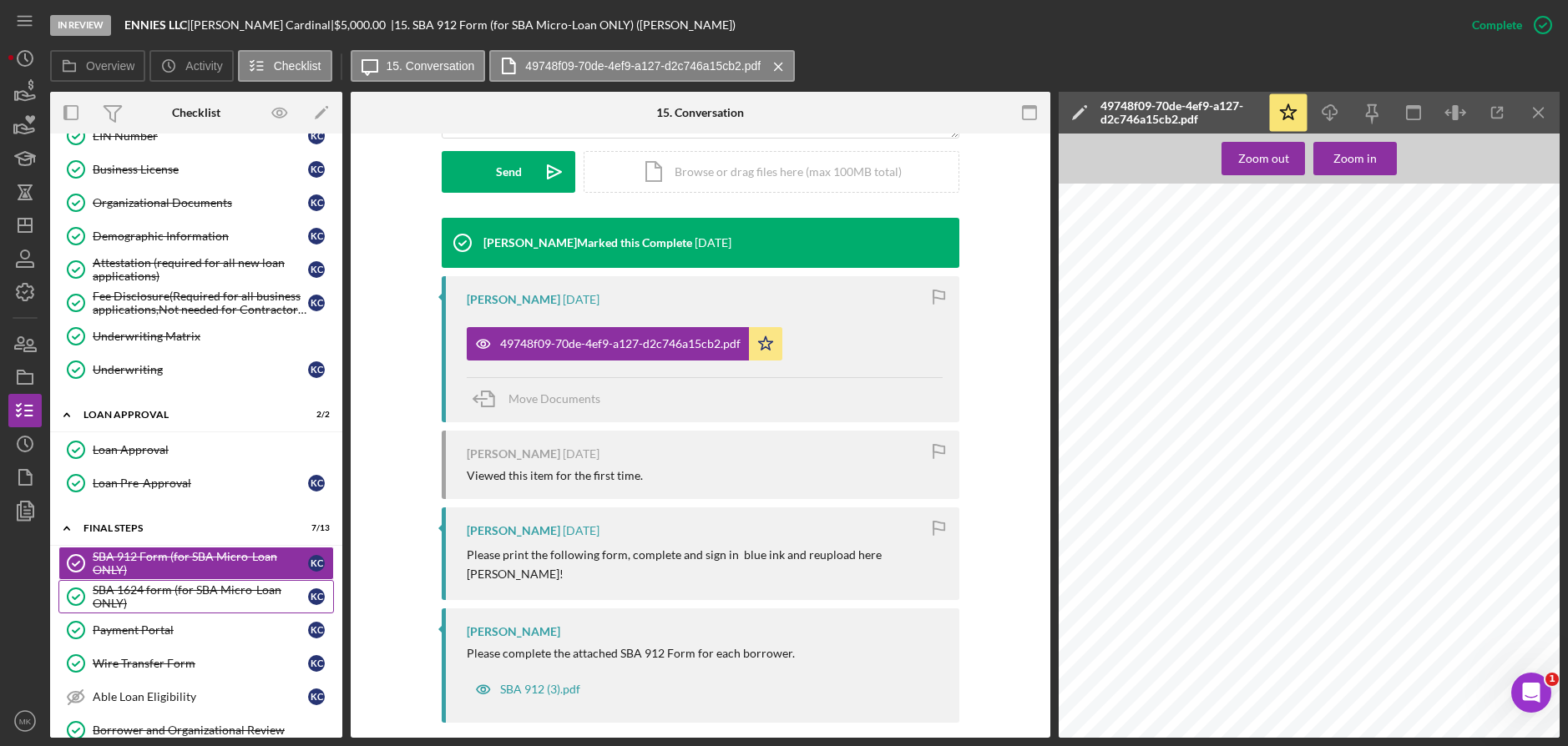
click at [139, 583] on div "SBA 1624 form (for SBA Micro-Loan ONLY)" at bounding box center [200, 596] width 215 height 27
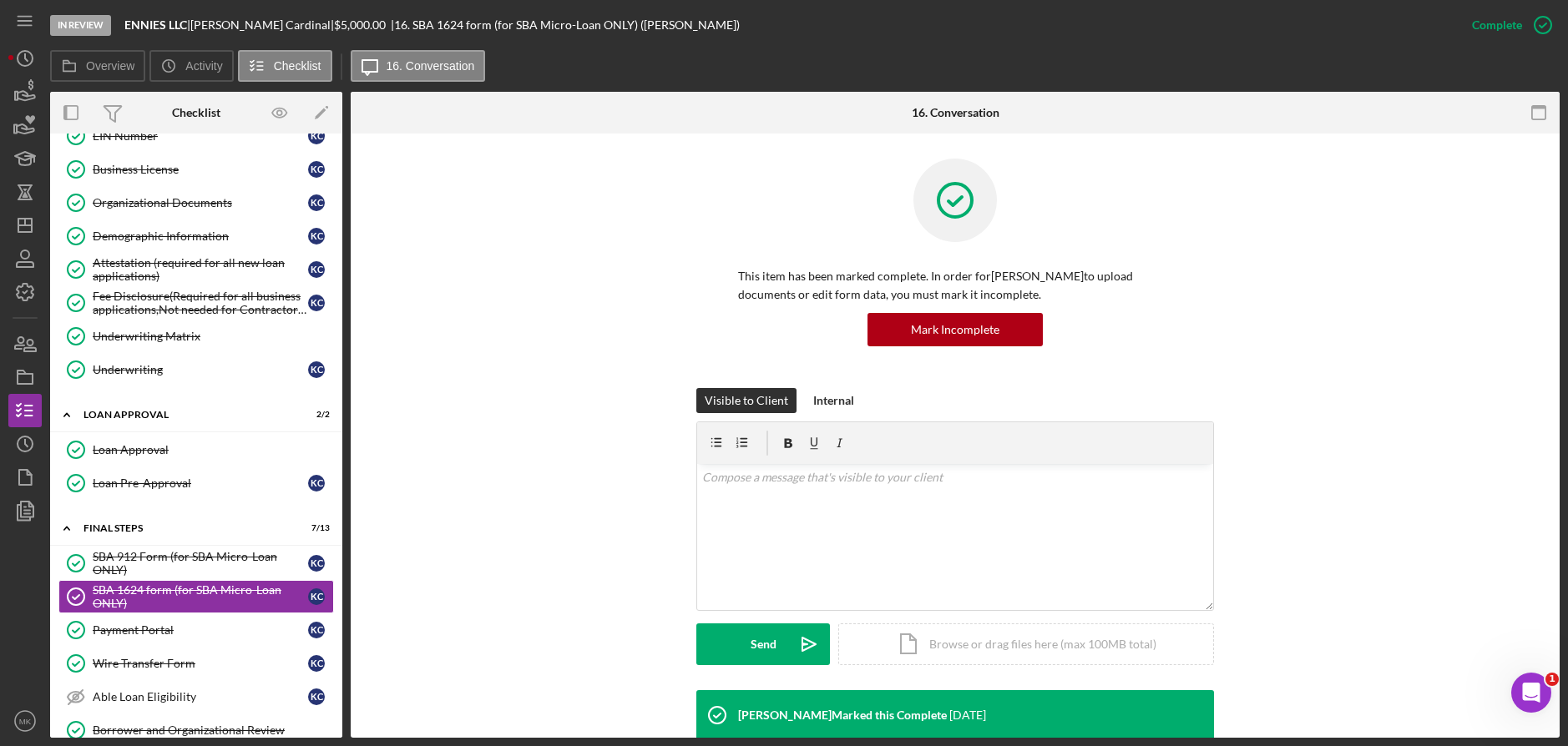
scroll to position [159, 0]
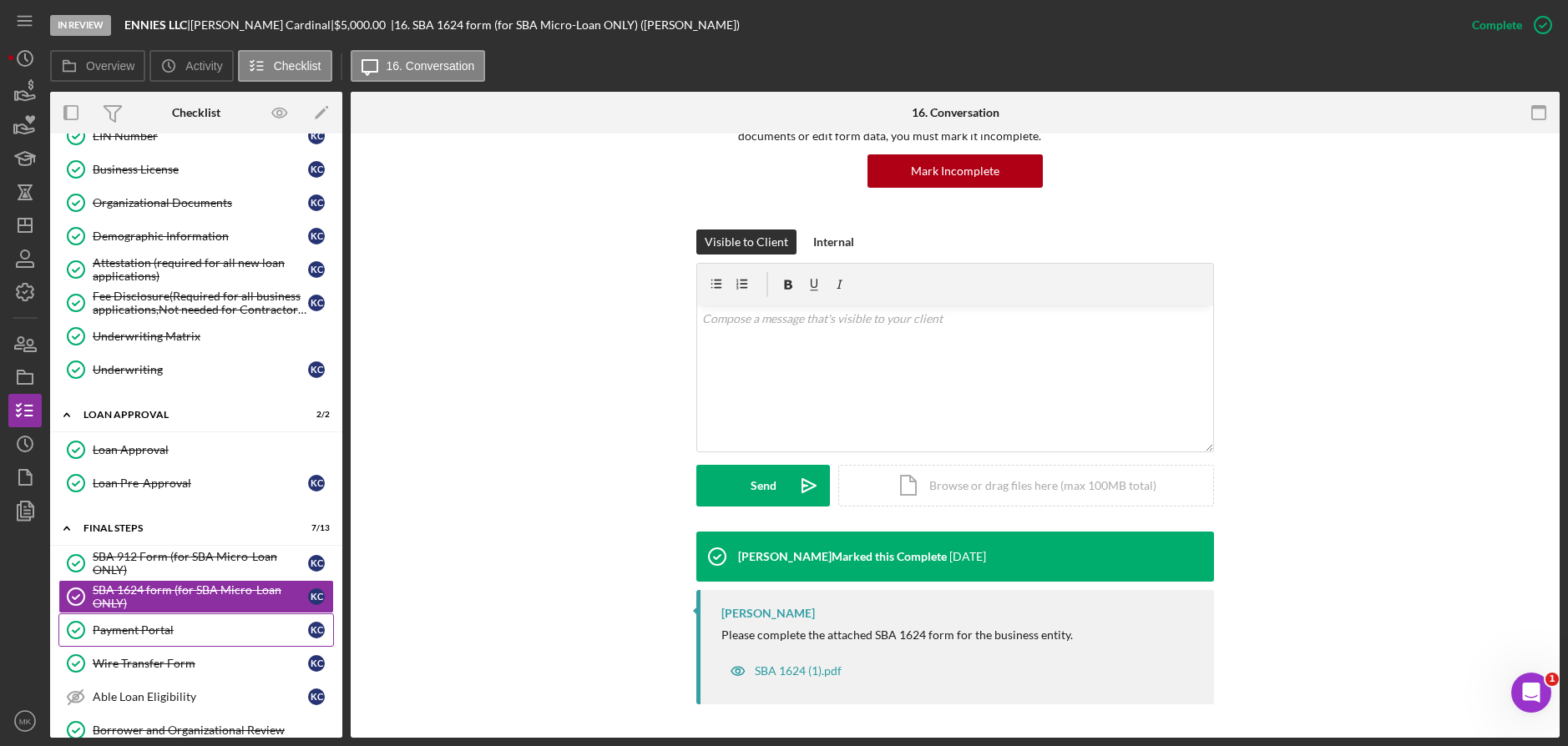
click at [185, 631] on div "Payment Portal" at bounding box center [200, 629] width 215 height 13
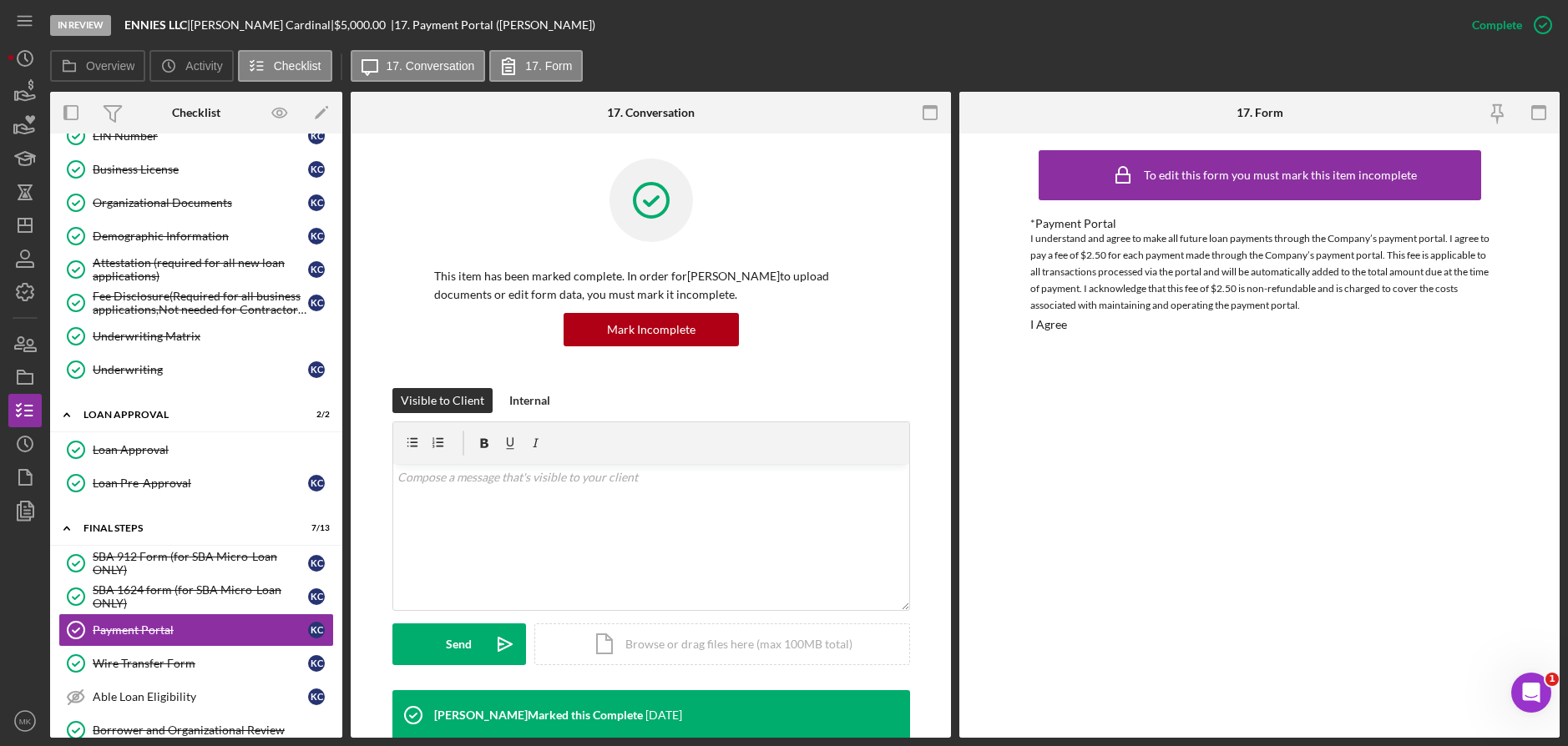
scroll to position [576, 0]
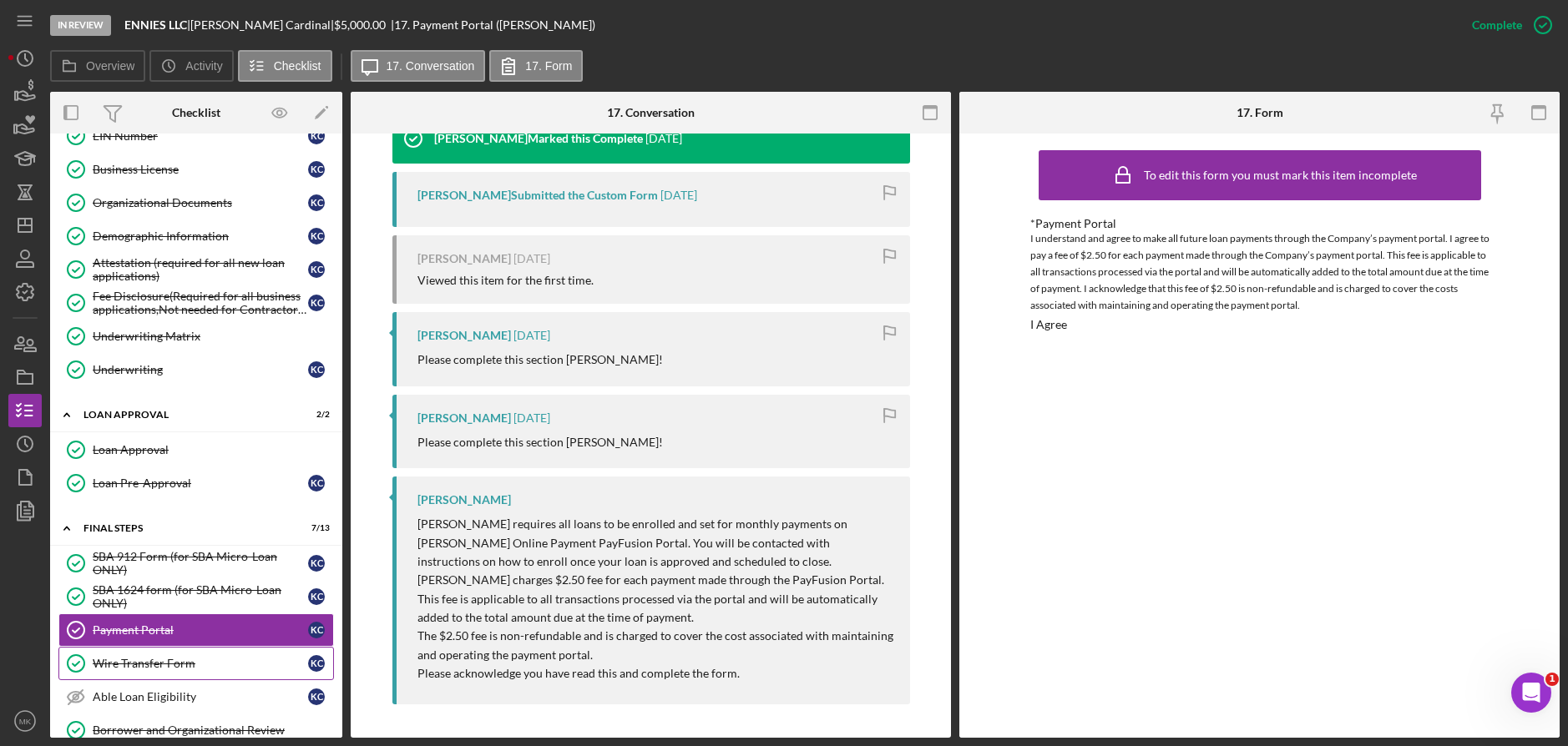
click at [205, 659] on div "Wire Transfer Form" at bounding box center [200, 663] width 215 height 13
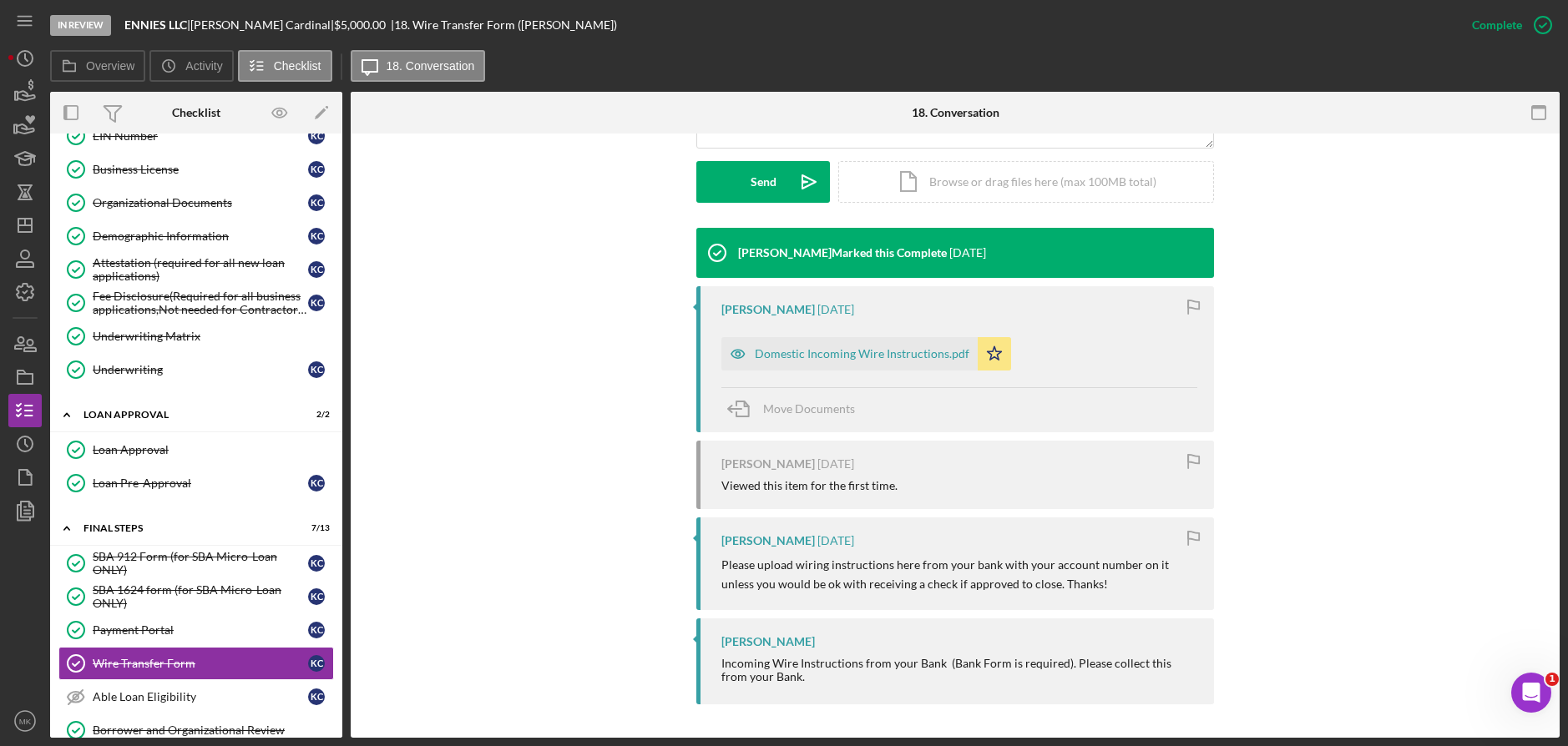
scroll to position [1090, 0]
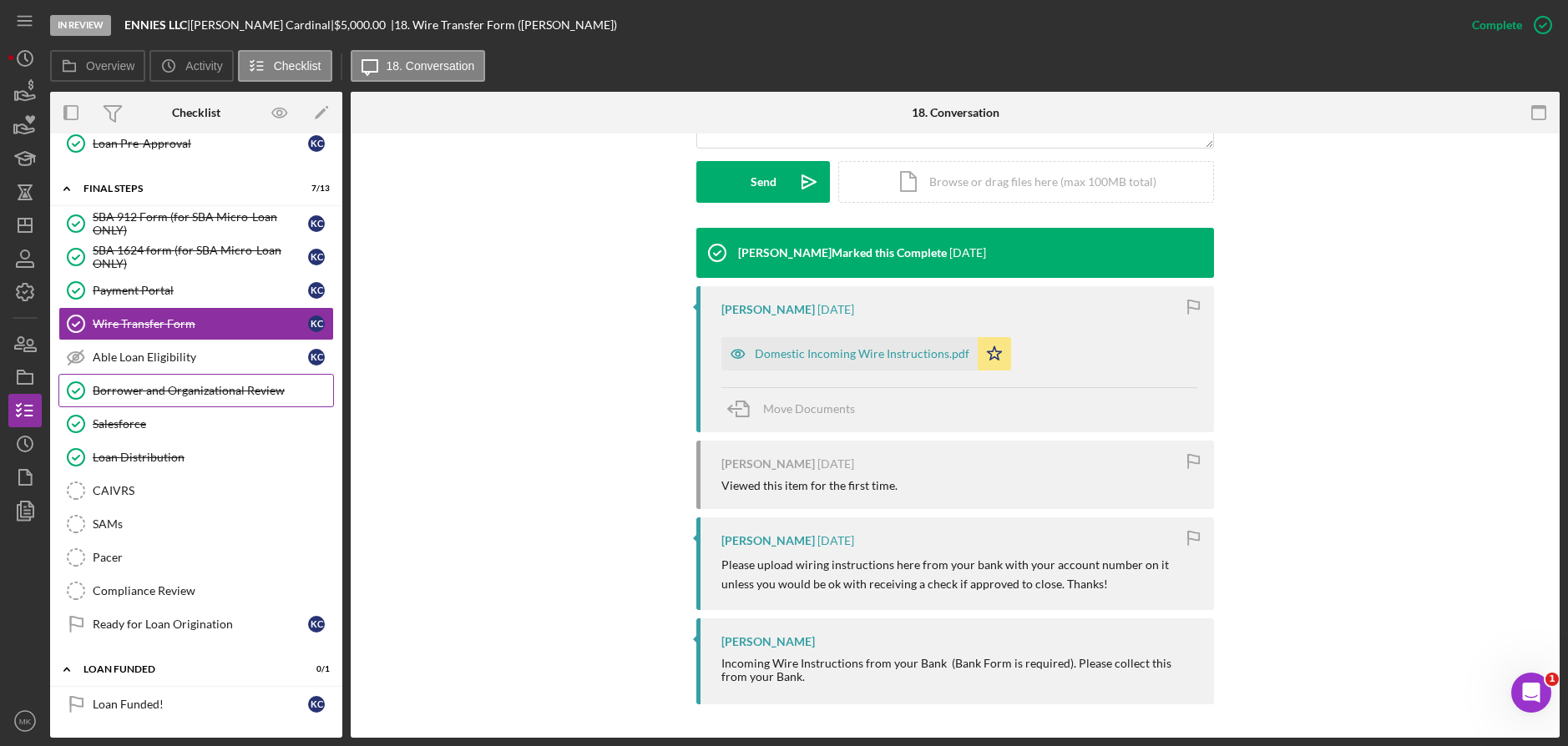
click at [206, 389] on div "Borrower and Organizational Review" at bounding box center [213, 390] width 240 height 13
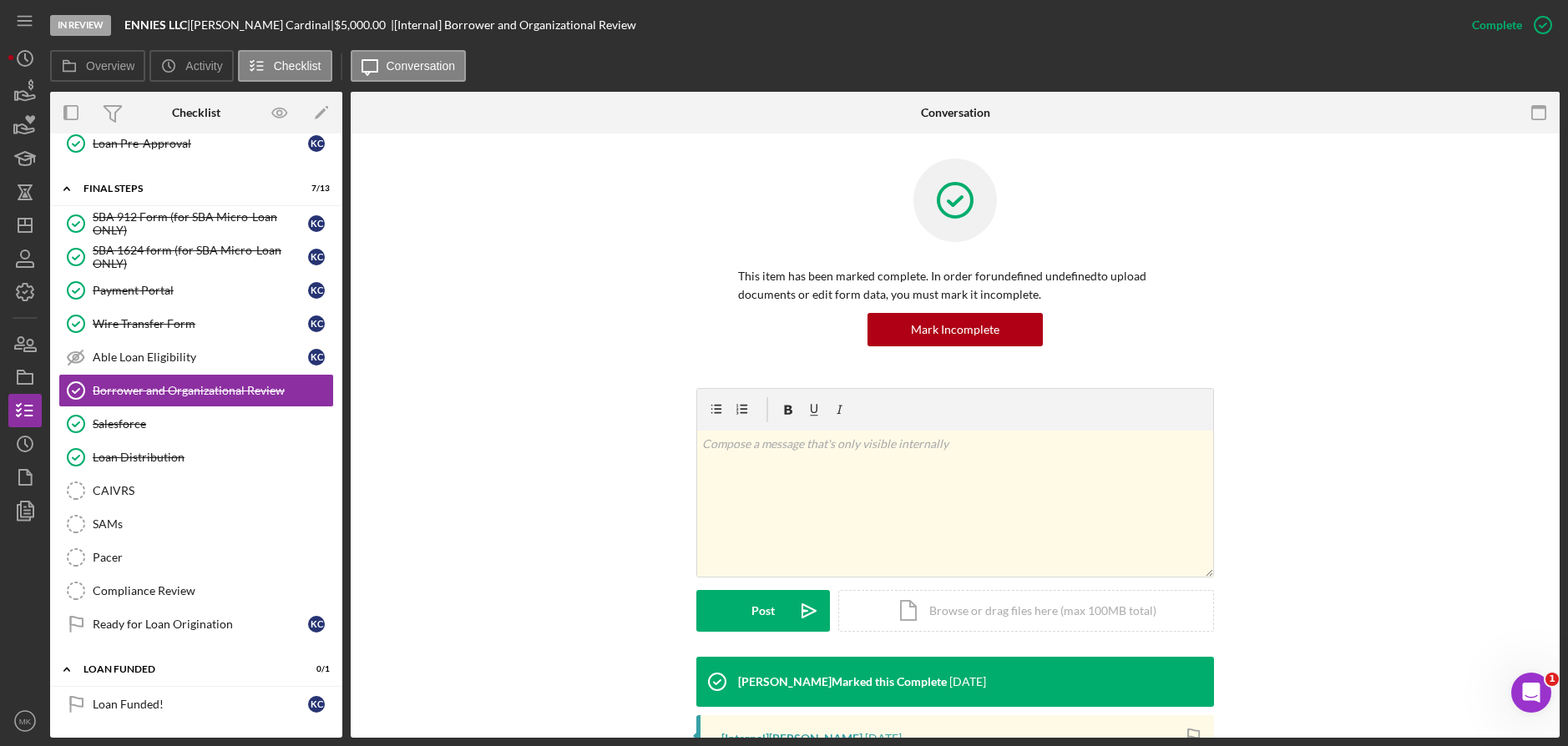
scroll to position [306, 0]
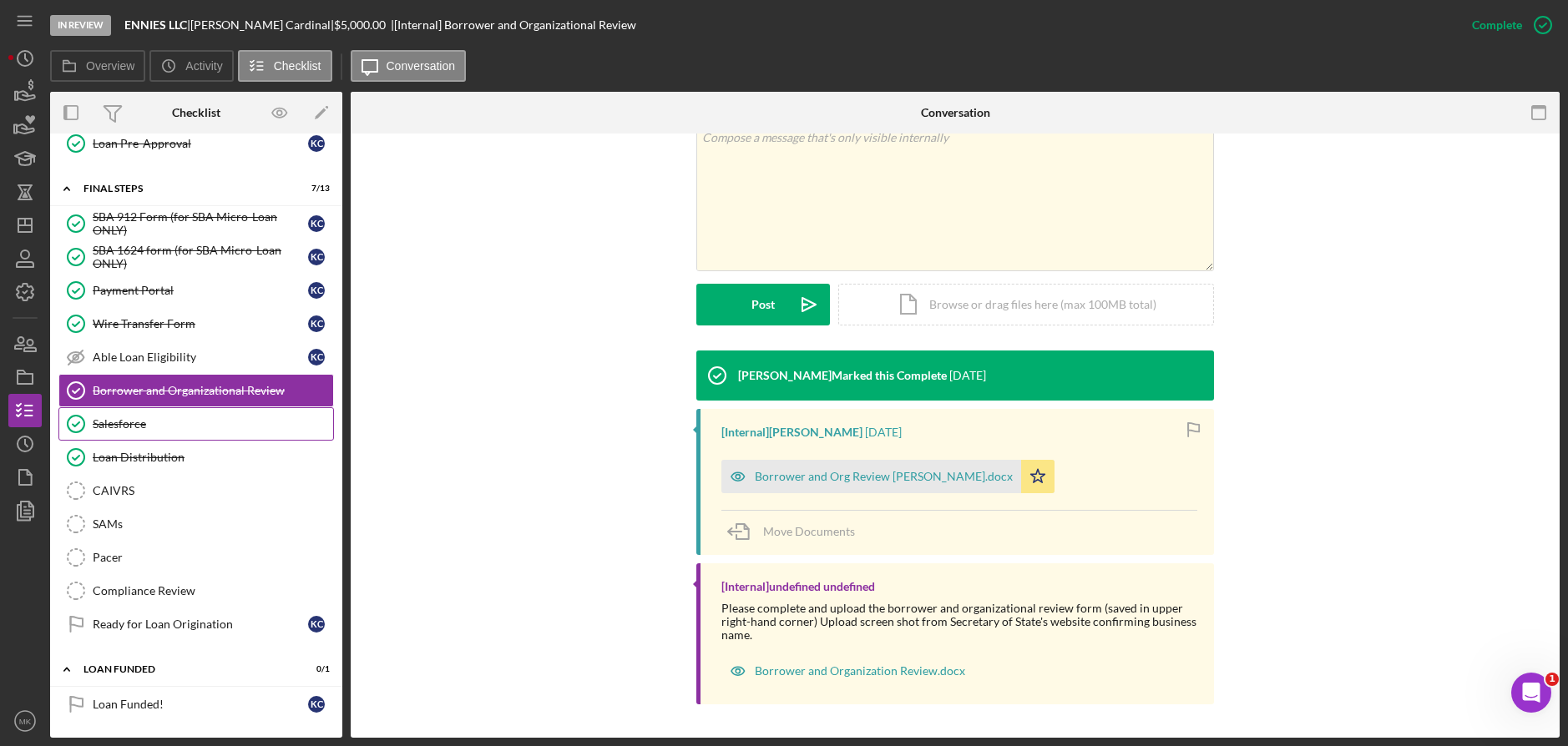
click at [121, 427] on div "Salesforce" at bounding box center [213, 423] width 240 height 13
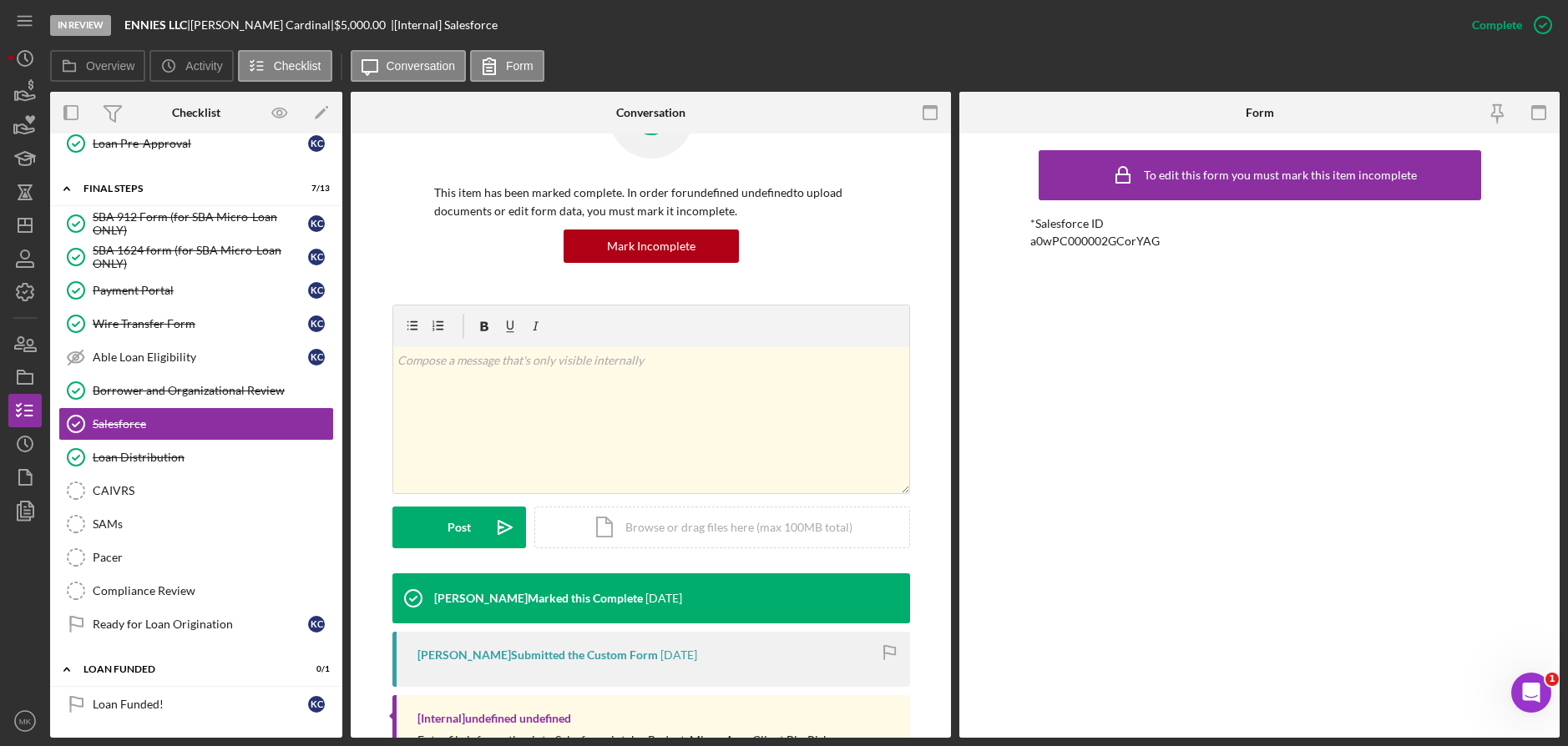
scroll to position [160, 0]
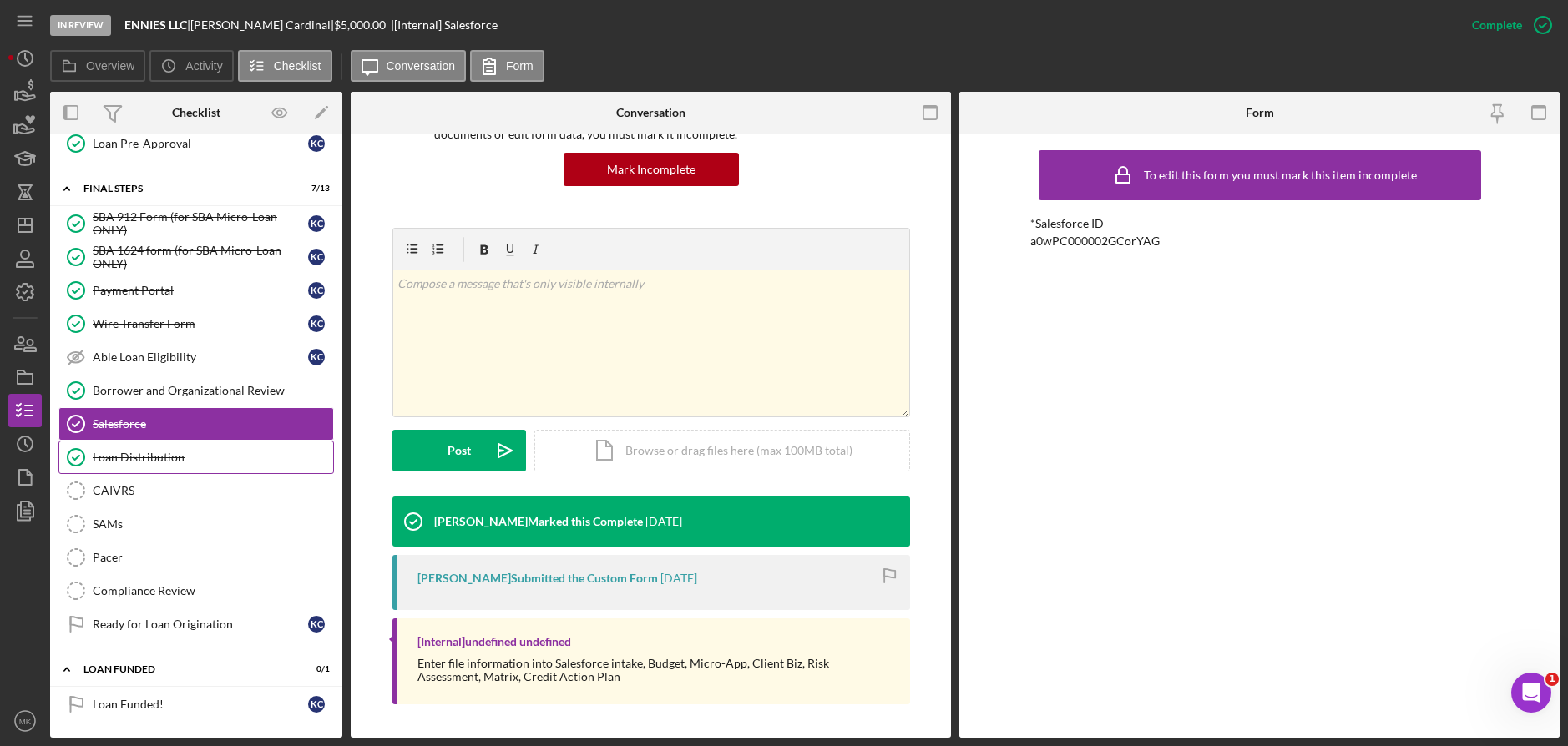
click at [96, 445] on icon "Loan Distribution" at bounding box center [76, 457] width 42 height 42
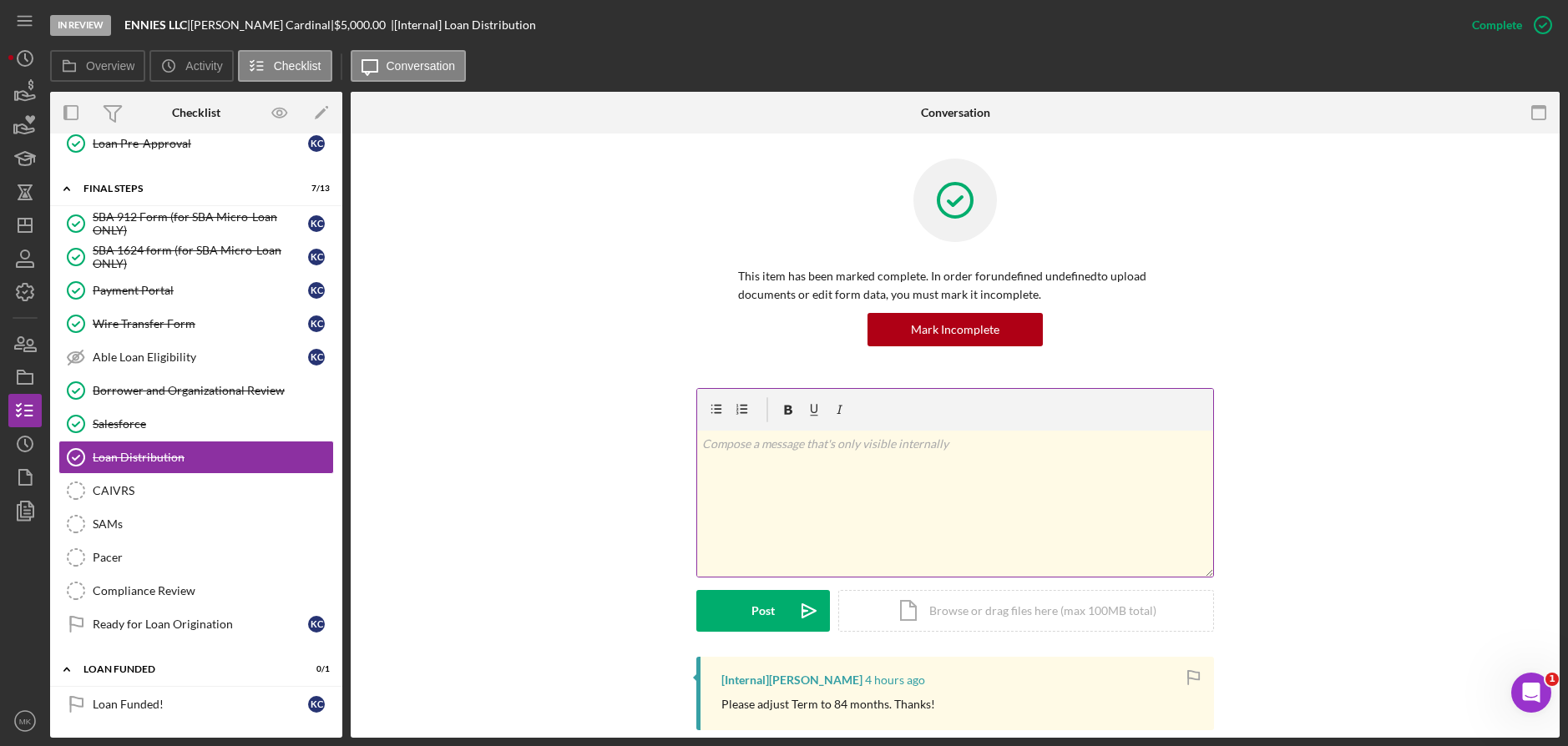
scroll to position [376, 0]
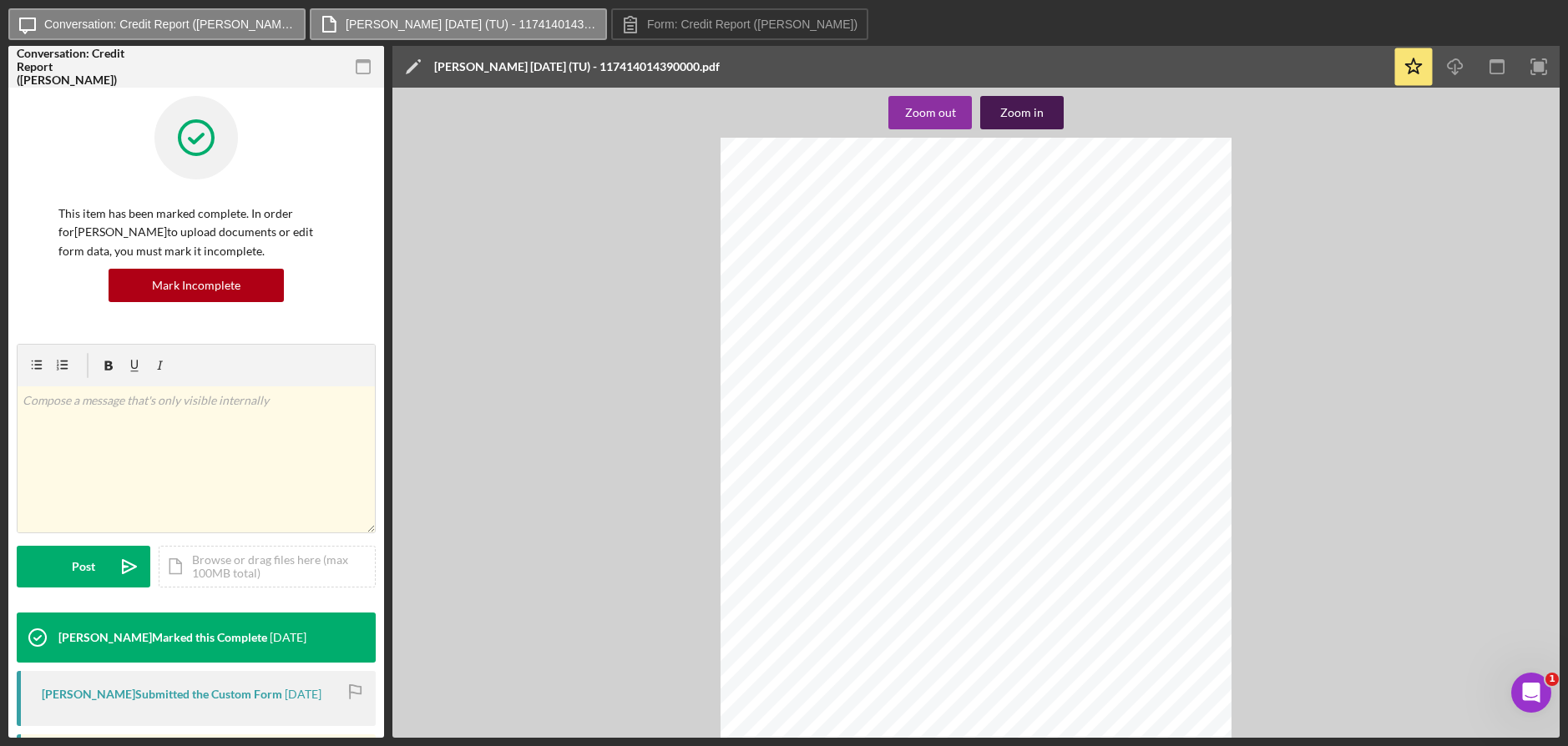
click at [1036, 109] on div "Zoom in" at bounding box center [1022, 112] width 44 height 33
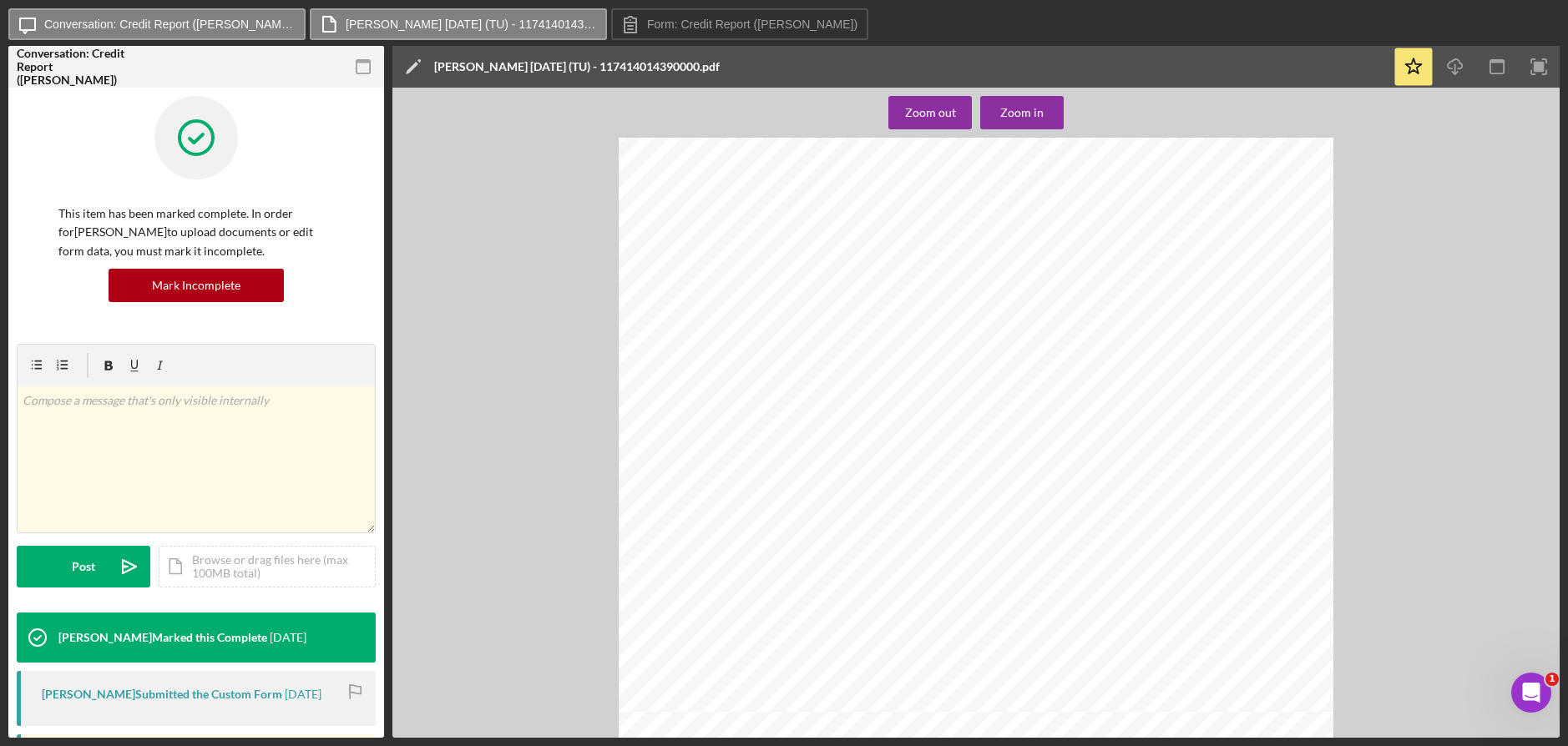
scroll to position [10177, 0]
